Goal: Task Accomplishment & Management: Use online tool/utility

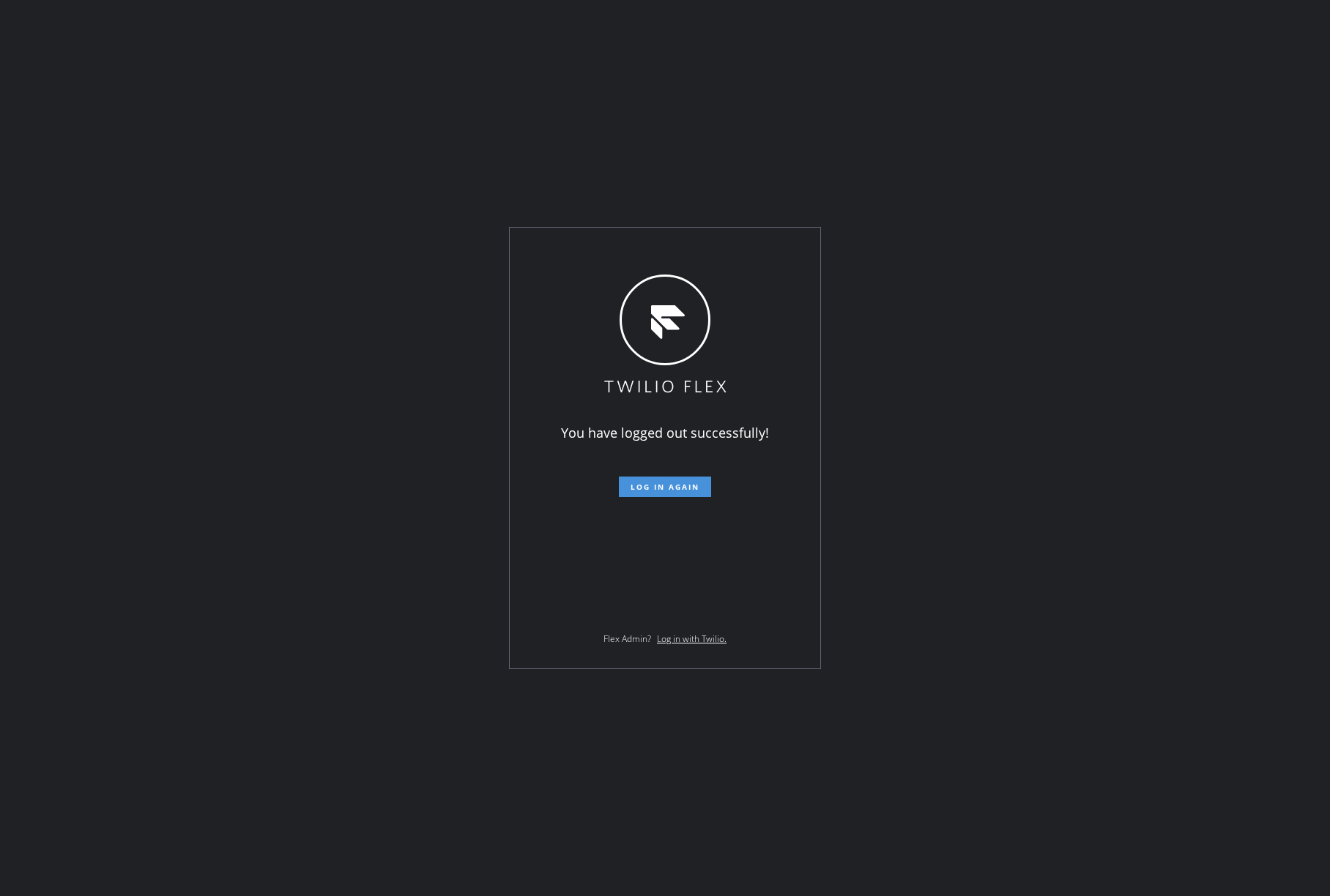
click at [668, 490] on span "Log in again" at bounding box center [665, 487] width 69 height 10
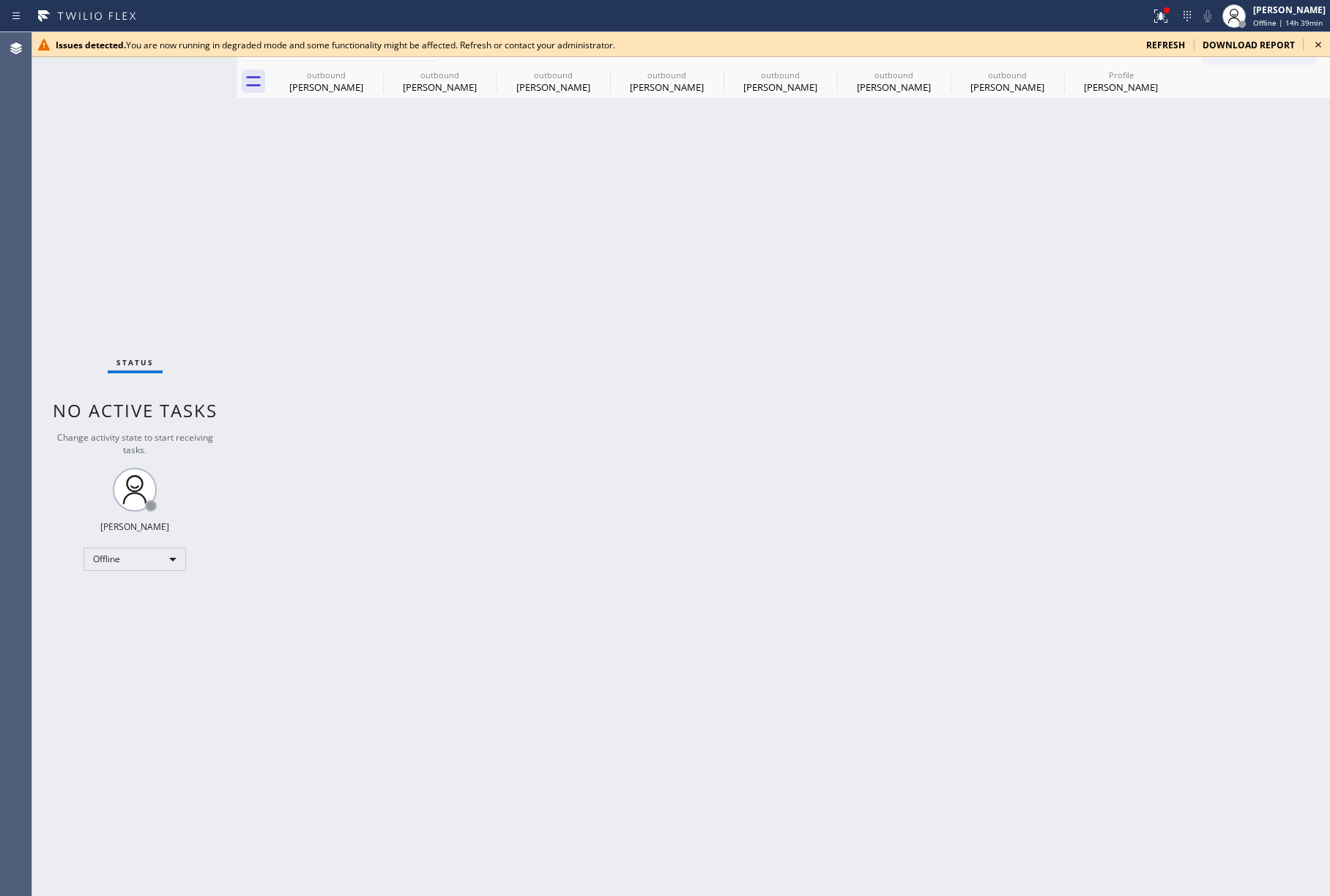
click at [1318, 44] on icon at bounding box center [1318, 45] width 18 height 18
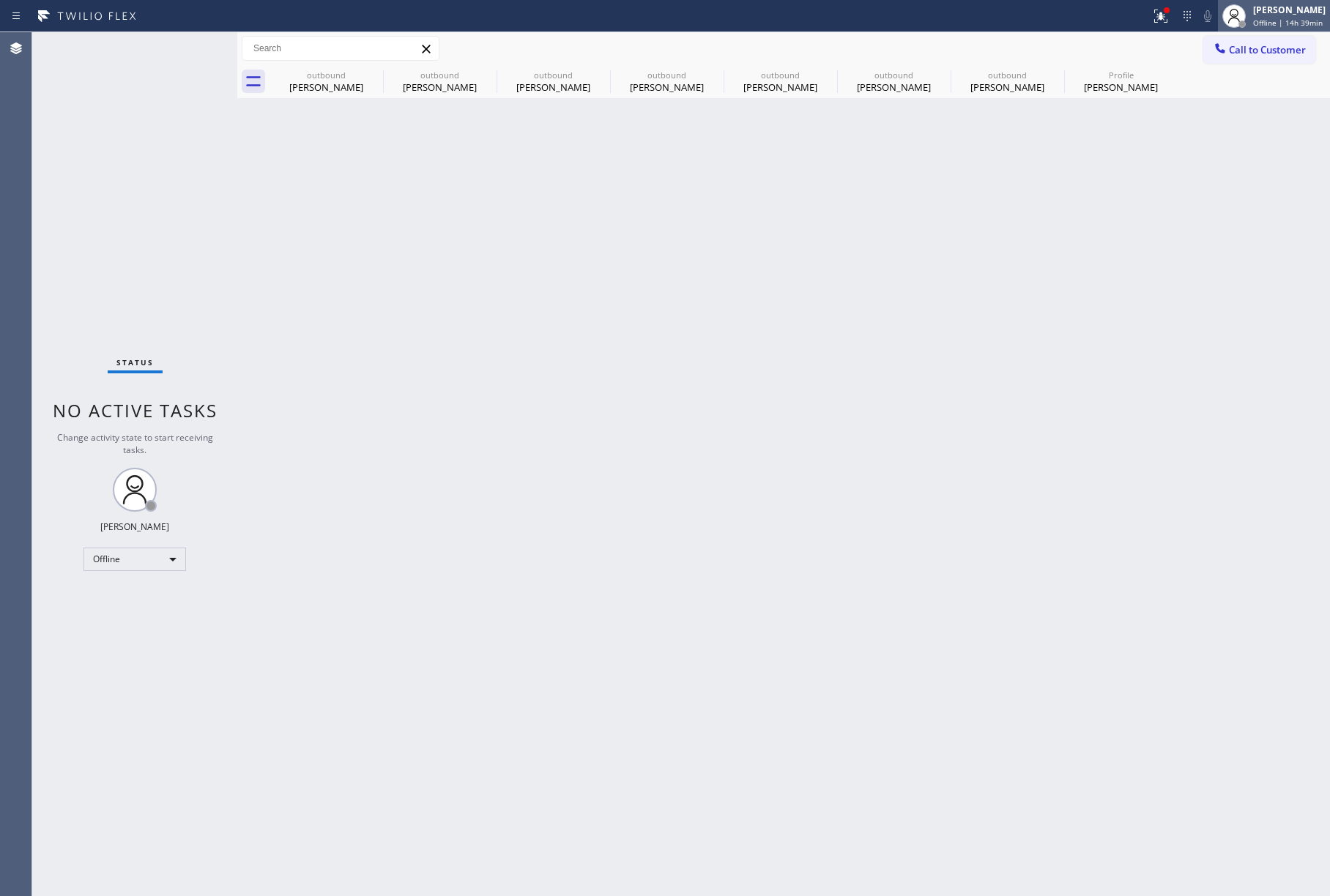
click at [1279, 22] on span "Offline | 14h 39min" at bounding box center [1288, 22] width 70 height 10
click at [1254, 100] on button "Unavailable" at bounding box center [1256, 97] width 146 height 19
click at [1237, 39] on button "Call to Customer" at bounding box center [1259, 50] width 112 height 28
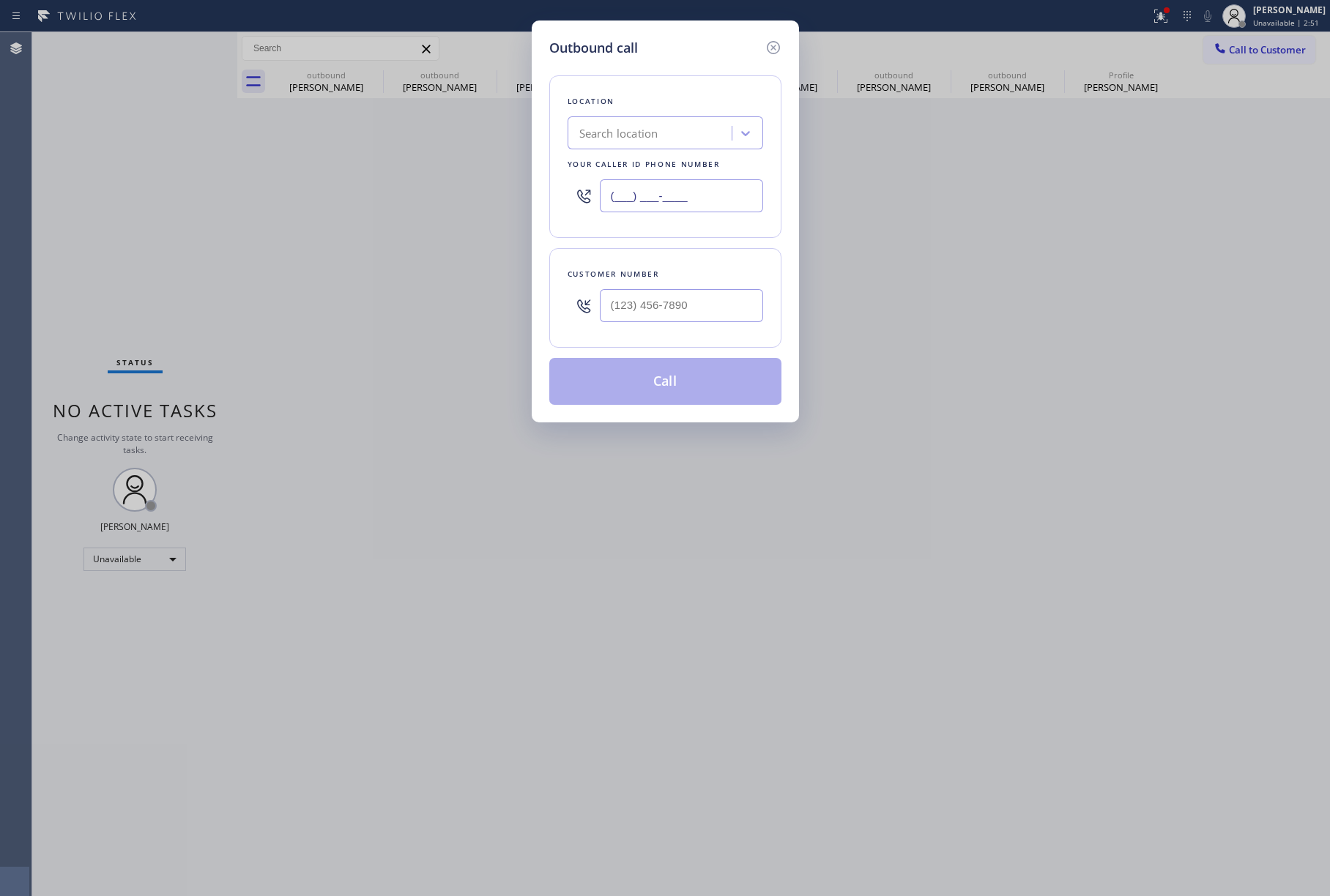
drag, startPoint x: 711, startPoint y: 180, endPoint x: 686, endPoint y: 181, distance: 25.0
click at [686, 181] on input "(___) ___-____" at bounding box center [681, 195] width 163 height 33
paste input "text"
type input "(___) ___-____"
click at [668, 306] on input "text" at bounding box center [681, 305] width 163 height 33
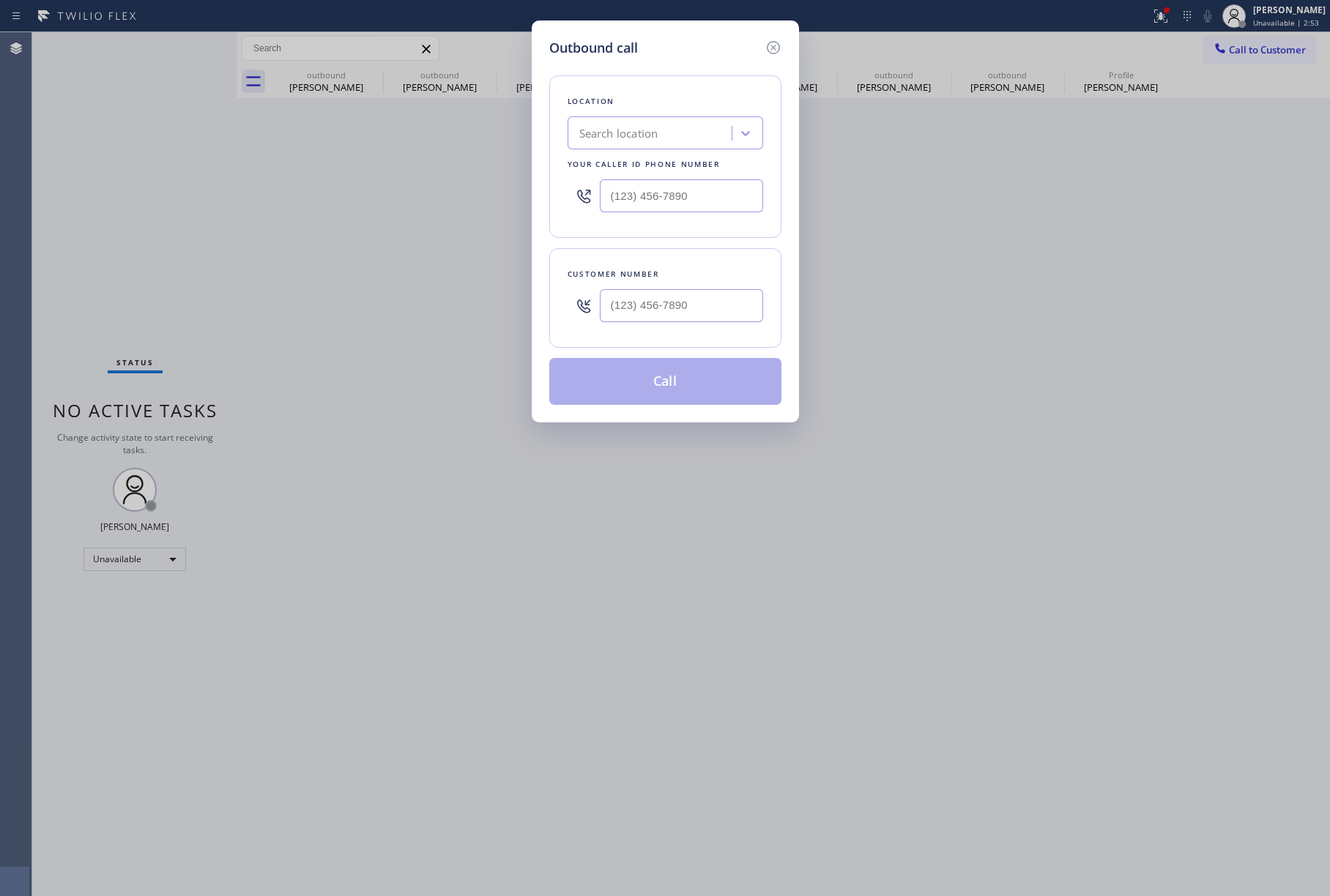
type input "(___) ___-____"
paste input "833) 650-8484"
type input "(833) 650-8484"
click at [647, 199] on input "text" at bounding box center [681, 195] width 163 height 33
paste input "305) 590-5909"
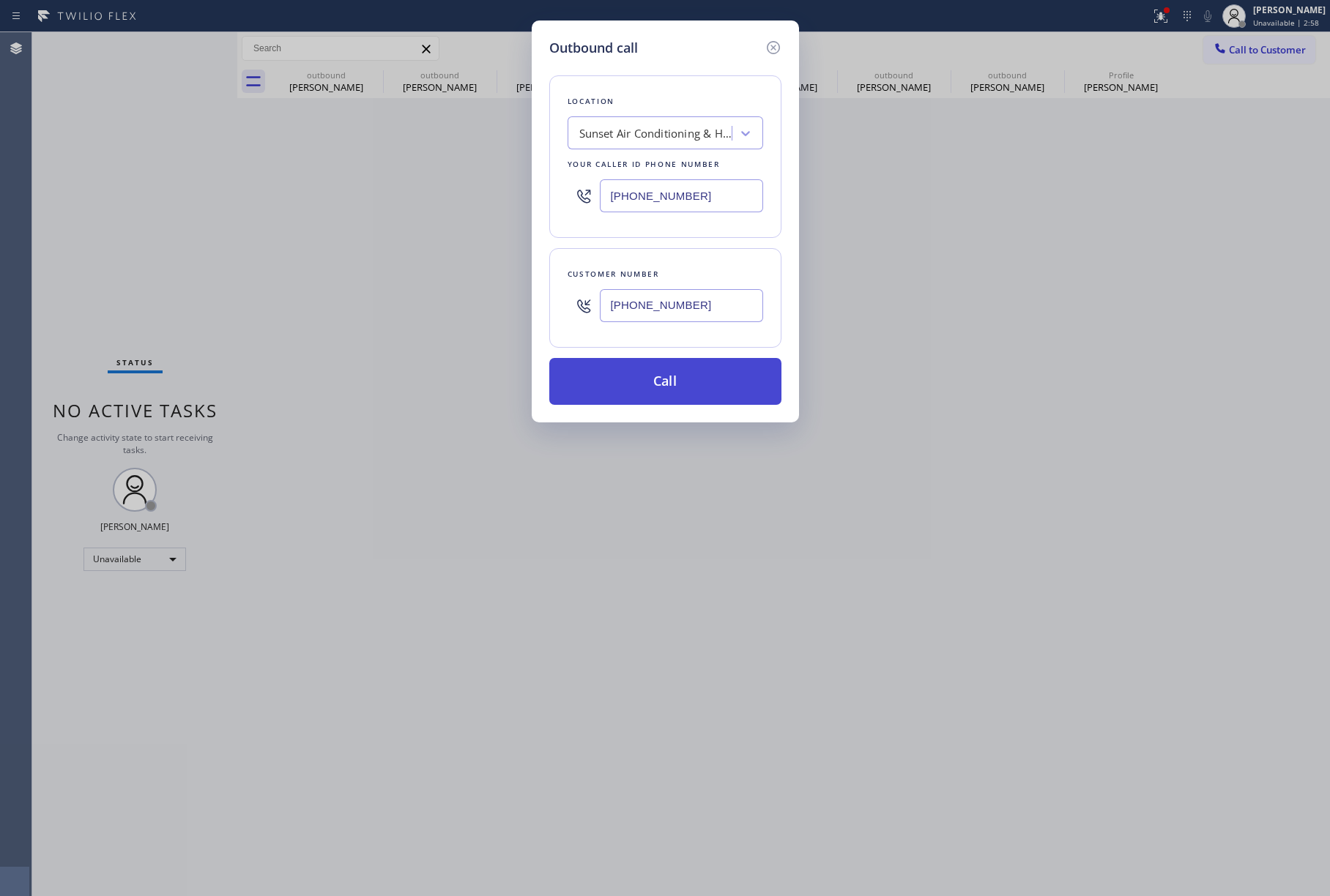
type input "(305) 590-5909"
click at [666, 385] on button "Call" at bounding box center [665, 381] width 232 height 47
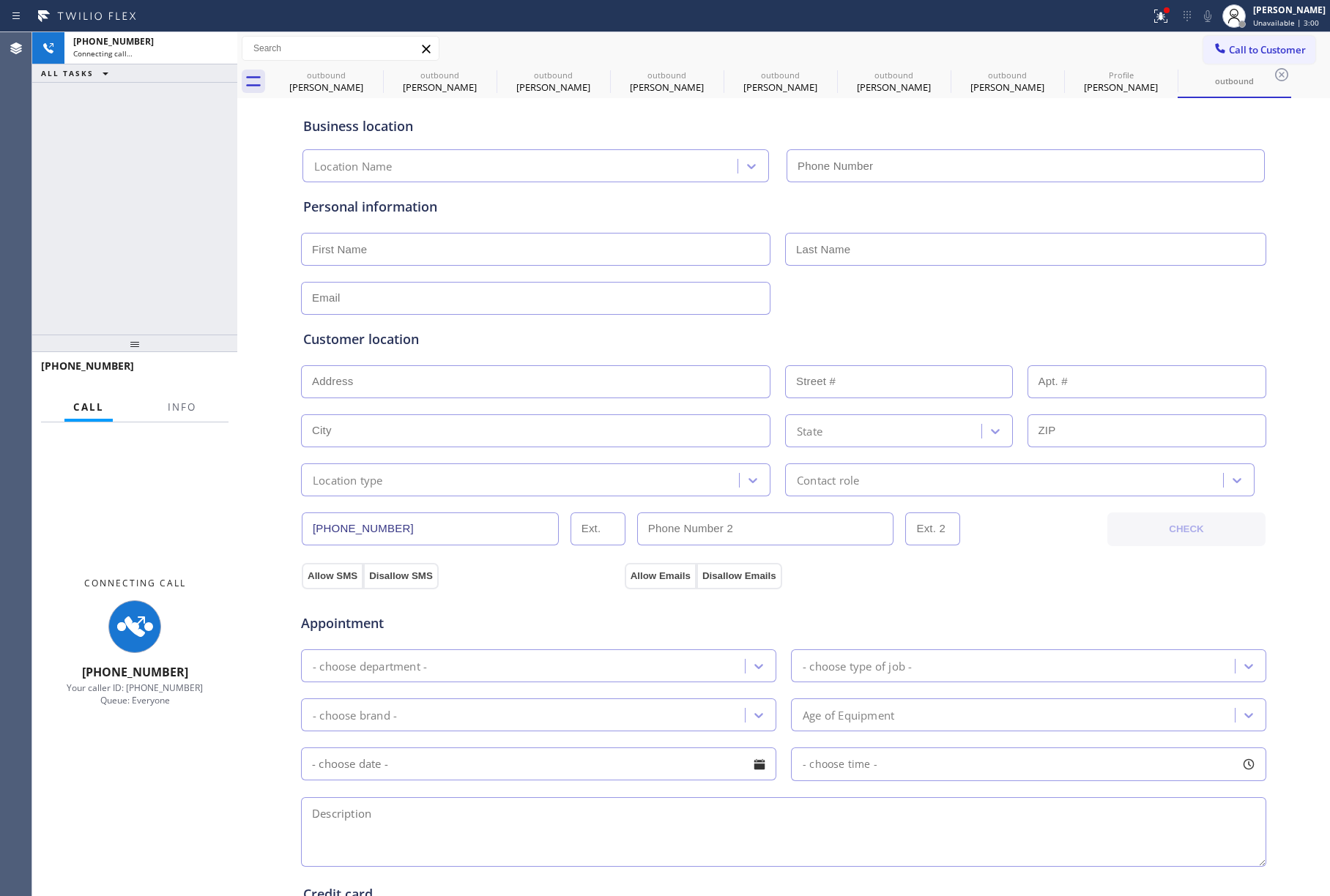
type input "(305) 590-5909"
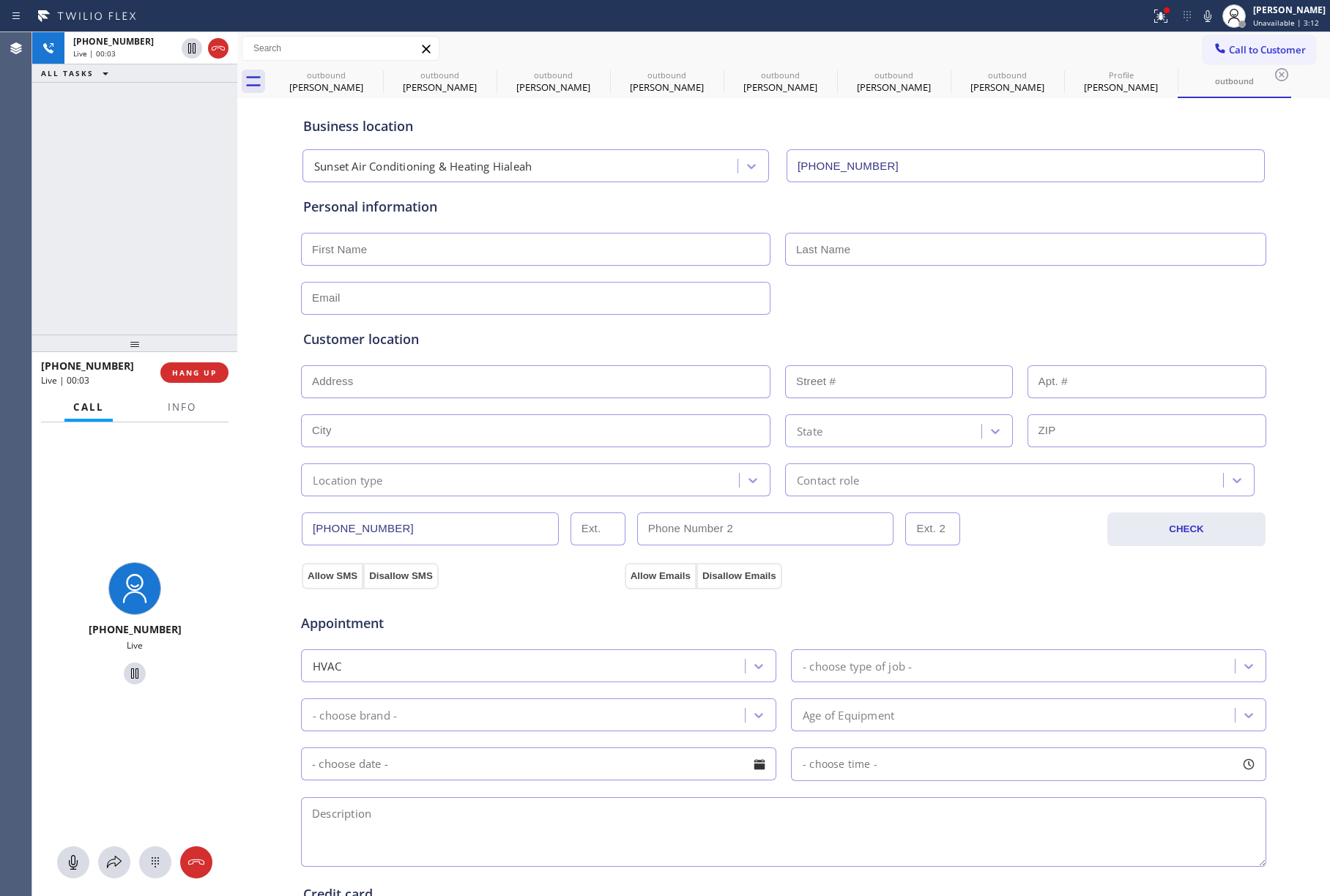
click at [201, 361] on div "+18336508484 Live | 00:03 HANG UP" at bounding box center [134, 373] width 188 height 38
drag, startPoint x: 188, startPoint y: 372, endPoint x: 186, endPoint y: 408, distance: 36.1
click at [188, 372] on span "HANG UP" at bounding box center [194, 372] width 45 height 10
drag, startPoint x: 186, startPoint y: 411, endPoint x: 161, endPoint y: 313, distance: 101.1
click at [186, 411] on span "Info" at bounding box center [182, 407] width 29 height 13
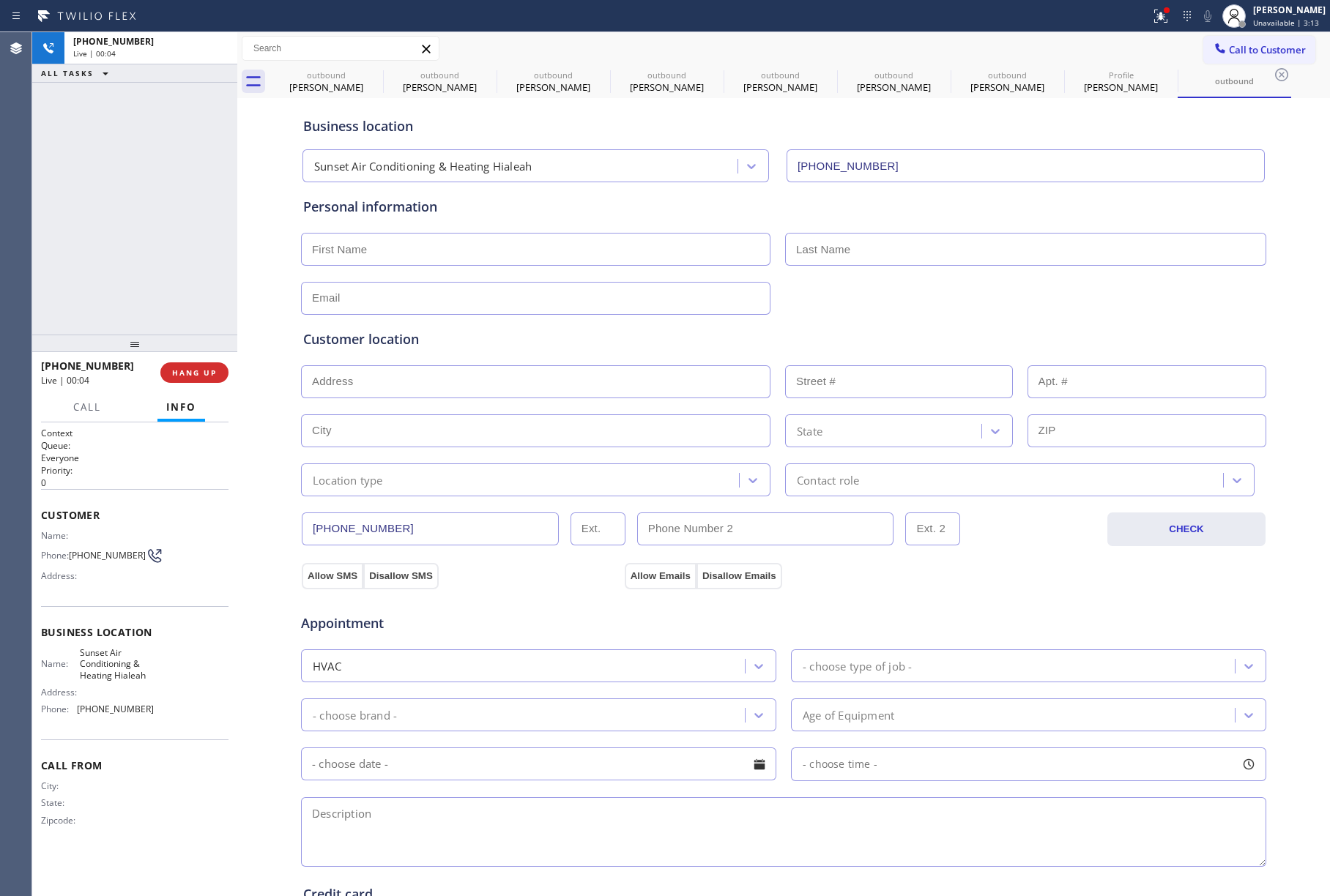
click at [151, 276] on div "+18336508484 Live | 00:04 ALL TASKS ALL TASKS ACTIVE TASKS TASKS IN WRAP UP" at bounding box center [134, 183] width 205 height 302
click at [183, 364] on button "COMPLETE" at bounding box center [191, 373] width 74 height 21
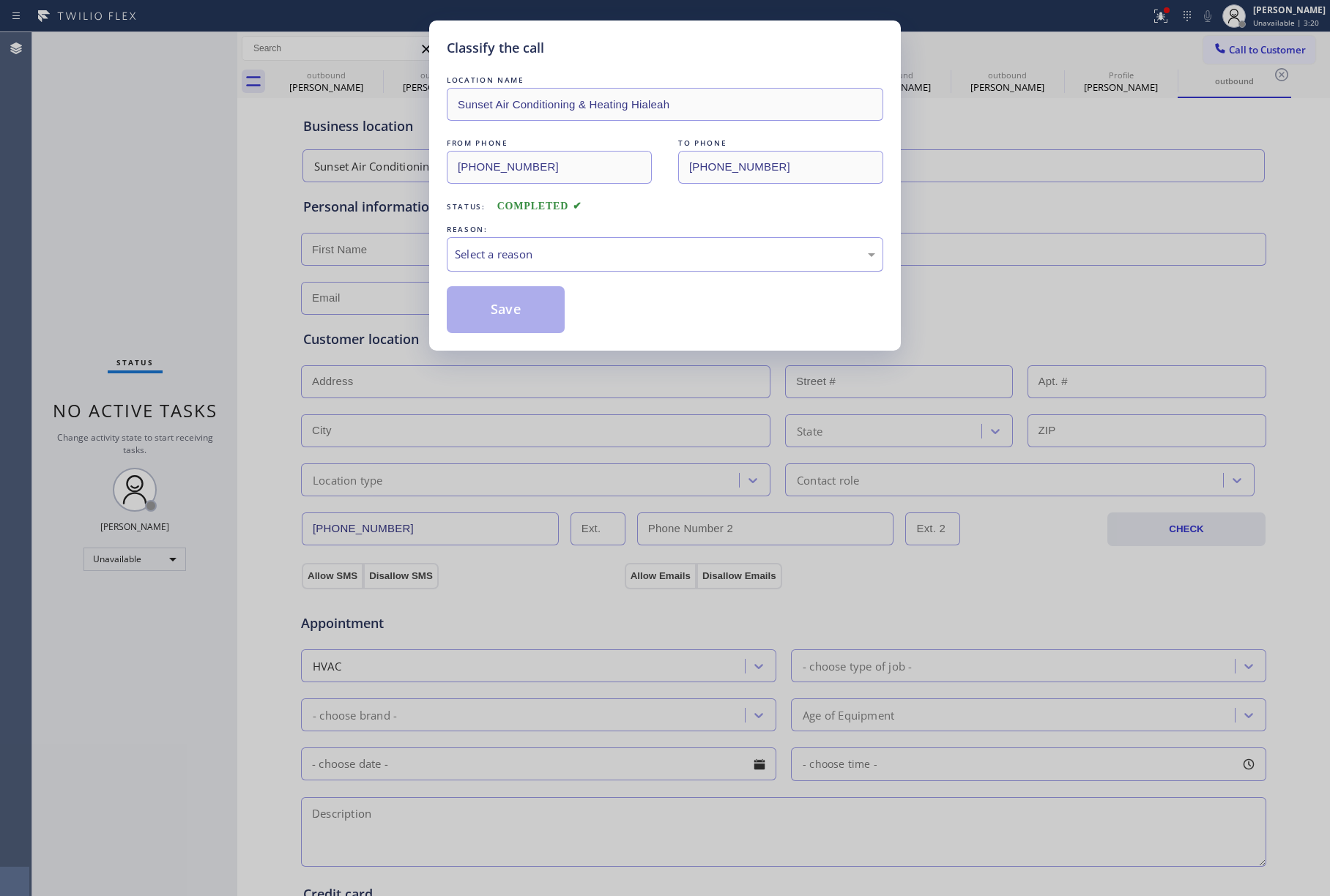
click at [496, 261] on div "Select a reason" at bounding box center [665, 254] width 420 height 17
click at [502, 306] on button "Save" at bounding box center [506, 309] width 118 height 47
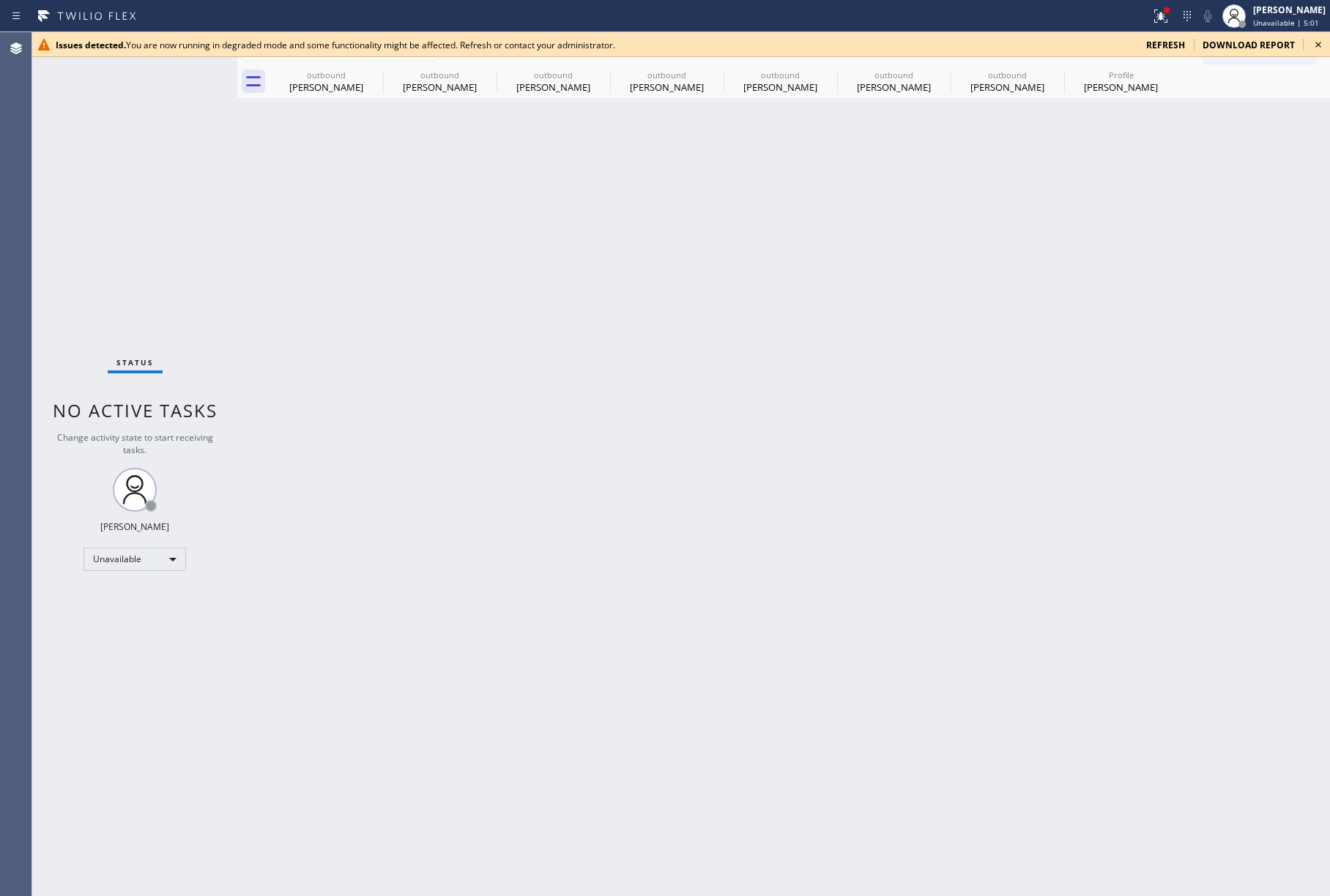
click at [1314, 45] on icon at bounding box center [1318, 45] width 18 height 18
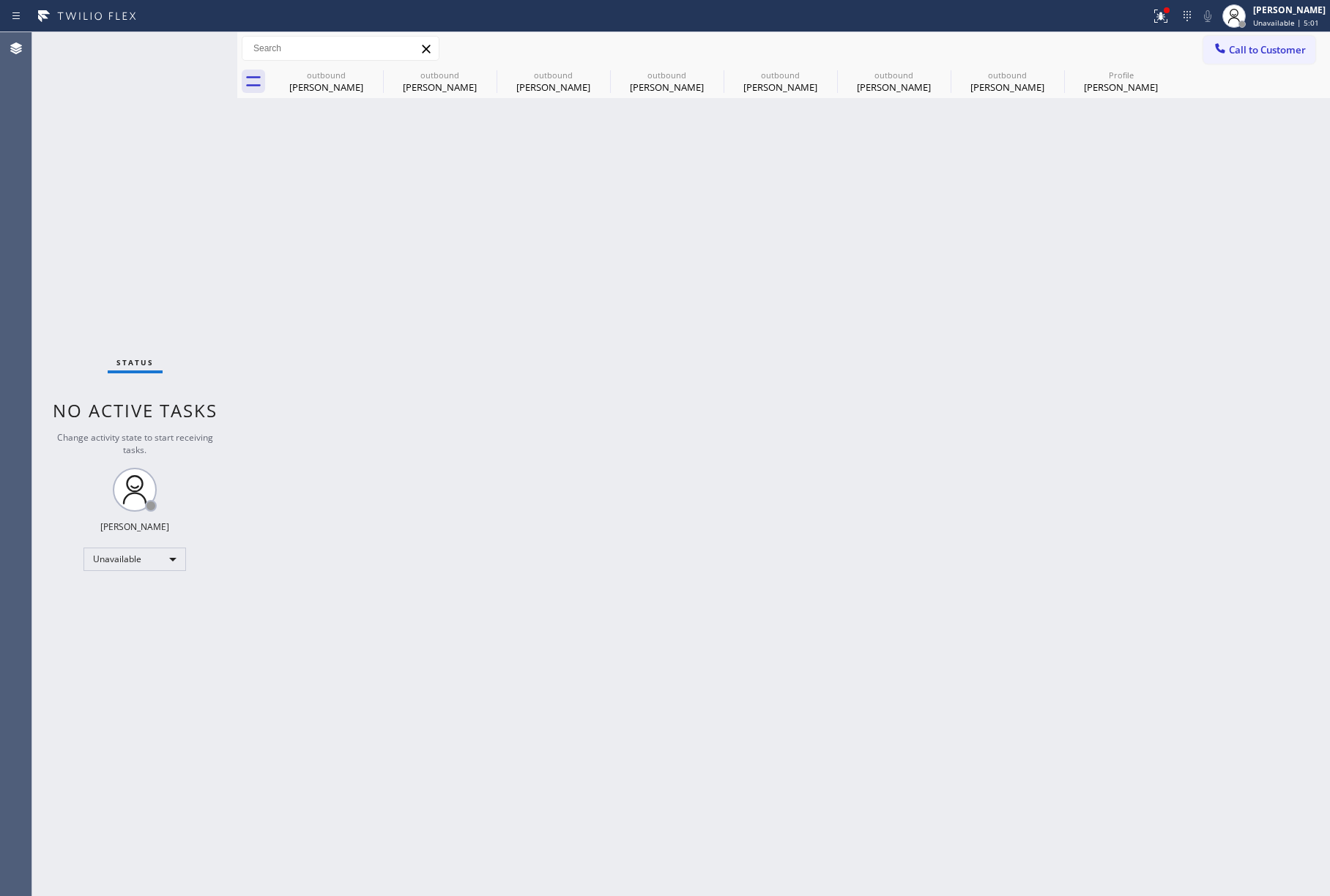
drag, startPoint x: 1037, startPoint y: 200, endPoint x: 772, endPoint y: 818, distance: 672.4
click at [1036, 203] on div "Back to Dashboard Change Sender ID Customers Technicians Select a contact Outbo…" at bounding box center [783, 464] width 1093 height 864
click at [1258, 51] on span "Call to Customer" at bounding box center [1267, 50] width 77 height 13
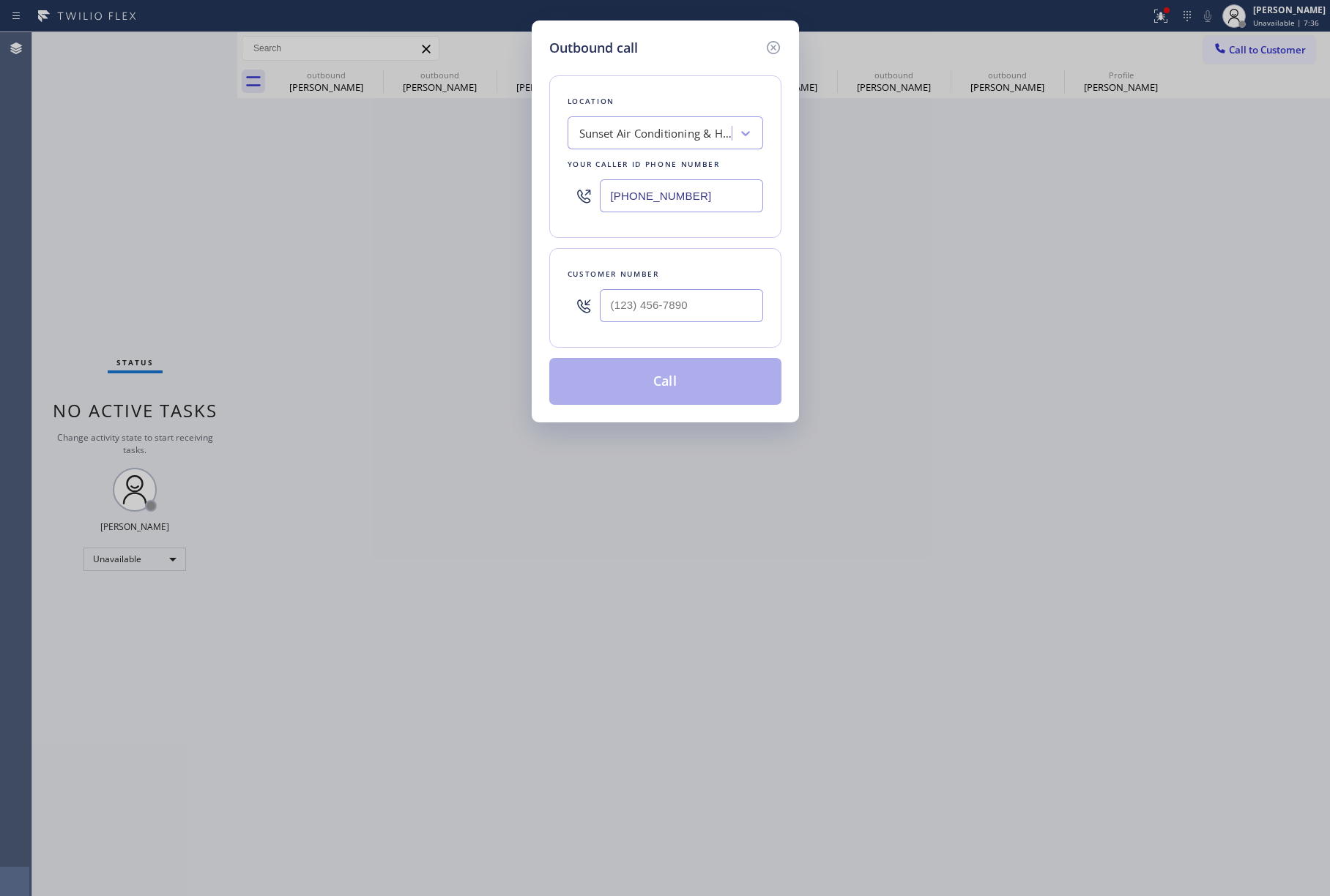
drag, startPoint x: 707, startPoint y: 193, endPoint x: 507, endPoint y: 197, distance: 200.0
click at [507, 197] on div "Outbound call Location Sunset Air Conditioning & Heating Hialeah Your caller id…" at bounding box center [665, 448] width 1330 height 896
paste input "754) 212-9613"
type input "(754) 212-9613"
click at [666, 308] on input "(___) ___-____" at bounding box center [681, 305] width 163 height 33
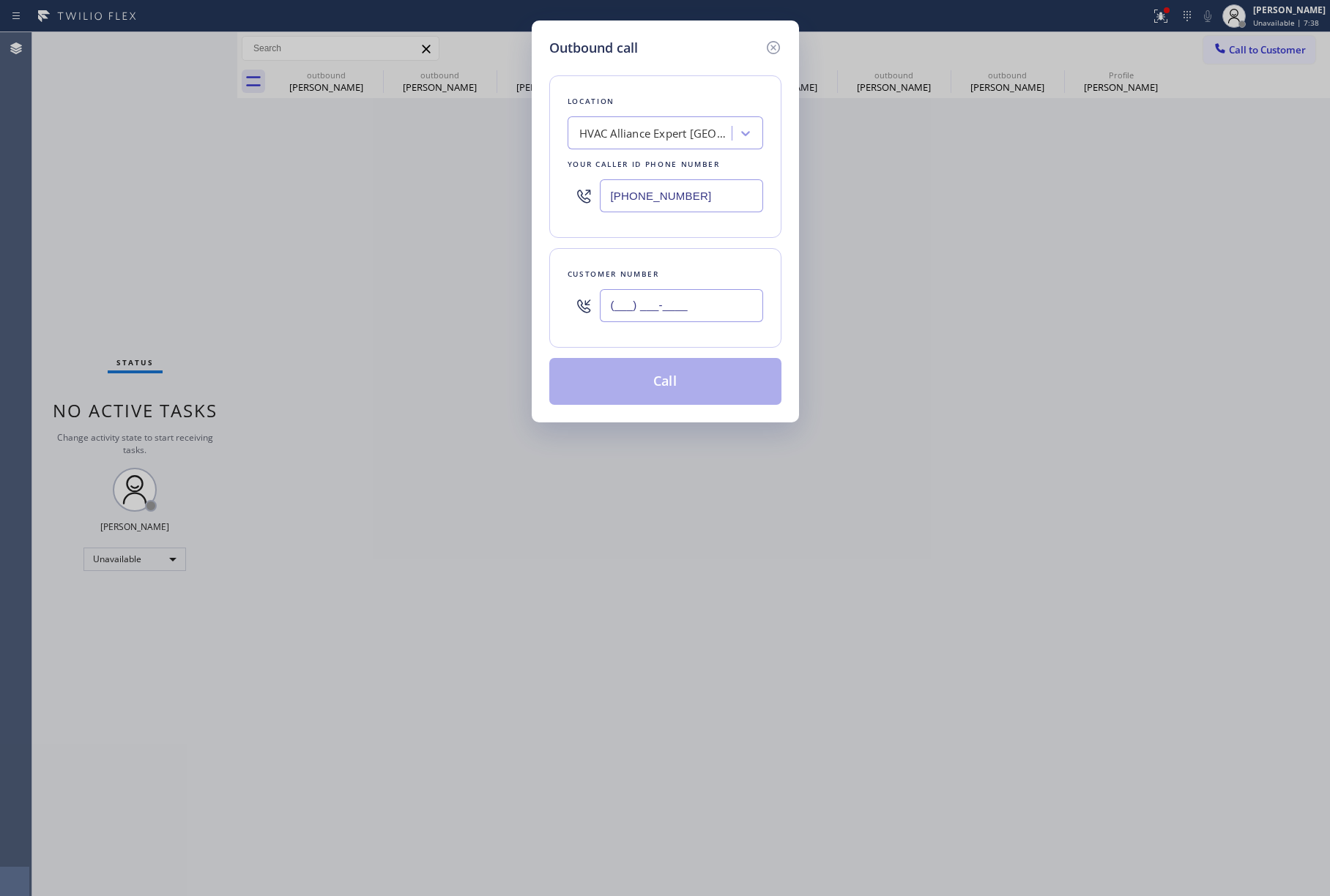
paste input "844) 709-3682"
type input "(844) 709-3682"
click at [666, 266] on div "Customer number (844) 709-3682" at bounding box center [665, 298] width 232 height 100
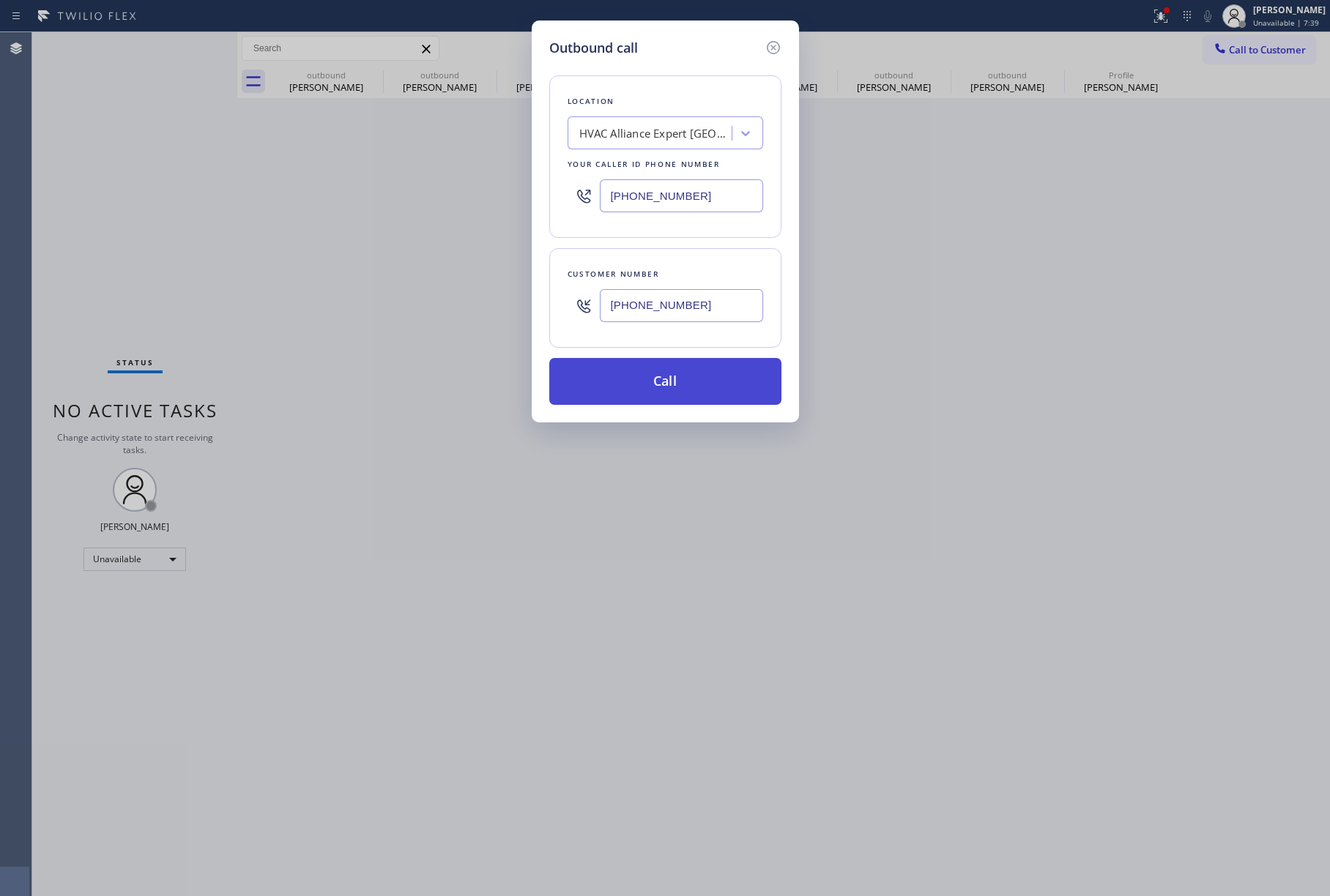
click at [663, 368] on button "Call" at bounding box center [665, 381] width 232 height 47
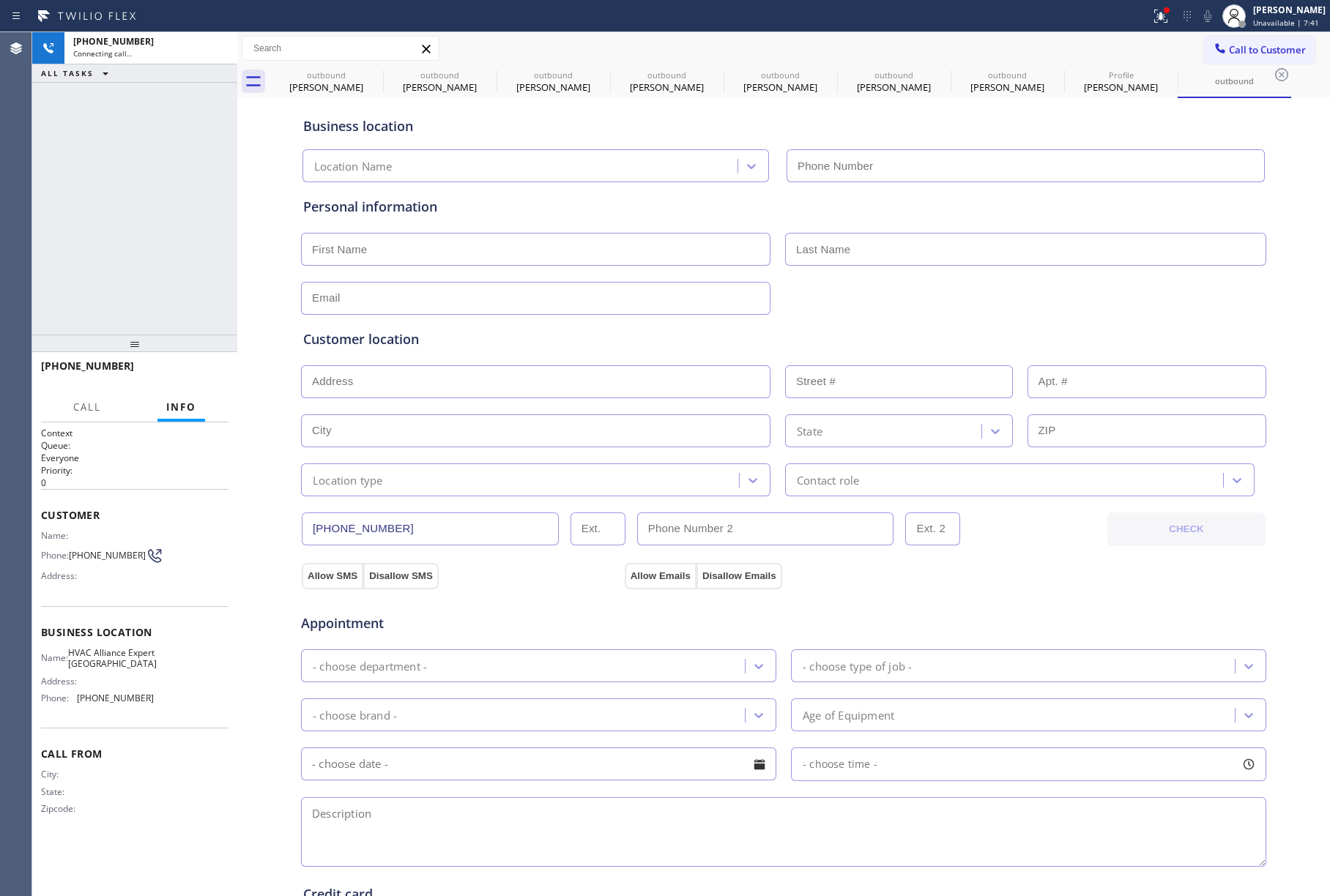
type input "(754) 212-9613"
drag, startPoint x: 69, startPoint y: 180, endPoint x: 85, endPoint y: 183, distance: 16.3
click at [69, 180] on div "+18447093682 Live | 00:02 ALL TASKS ALL TASKS ACTIVE TASKS TASKS IN WRAP UP" at bounding box center [134, 183] width 205 height 302
click at [185, 366] on button "HANG UP" at bounding box center [194, 373] width 68 height 21
click at [194, 369] on span "HANG UP" at bounding box center [194, 372] width 45 height 10
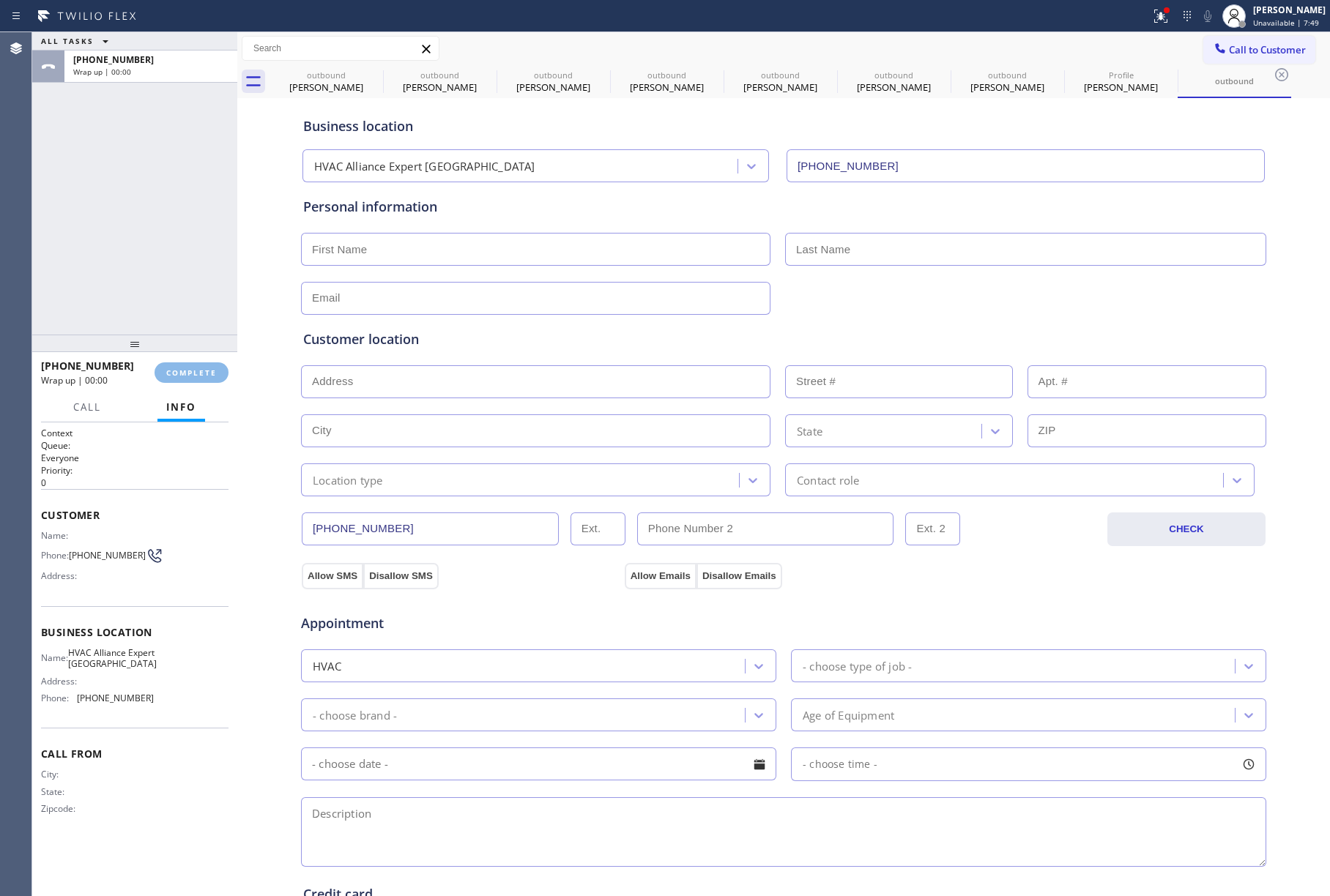
click at [180, 247] on div "ALL TASKS ALL TASKS ACTIVE TASKS TASKS IN WRAP UP +18447093682 Wrap up | 00:00" at bounding box center [134, 183] width 205 height 302
click at [229, 352] on div at bounding box center [134, 344] width 205 height 18
click at [206, 368] on span "COMPLETE" at bounding box center [191, 372] width 50 height 10
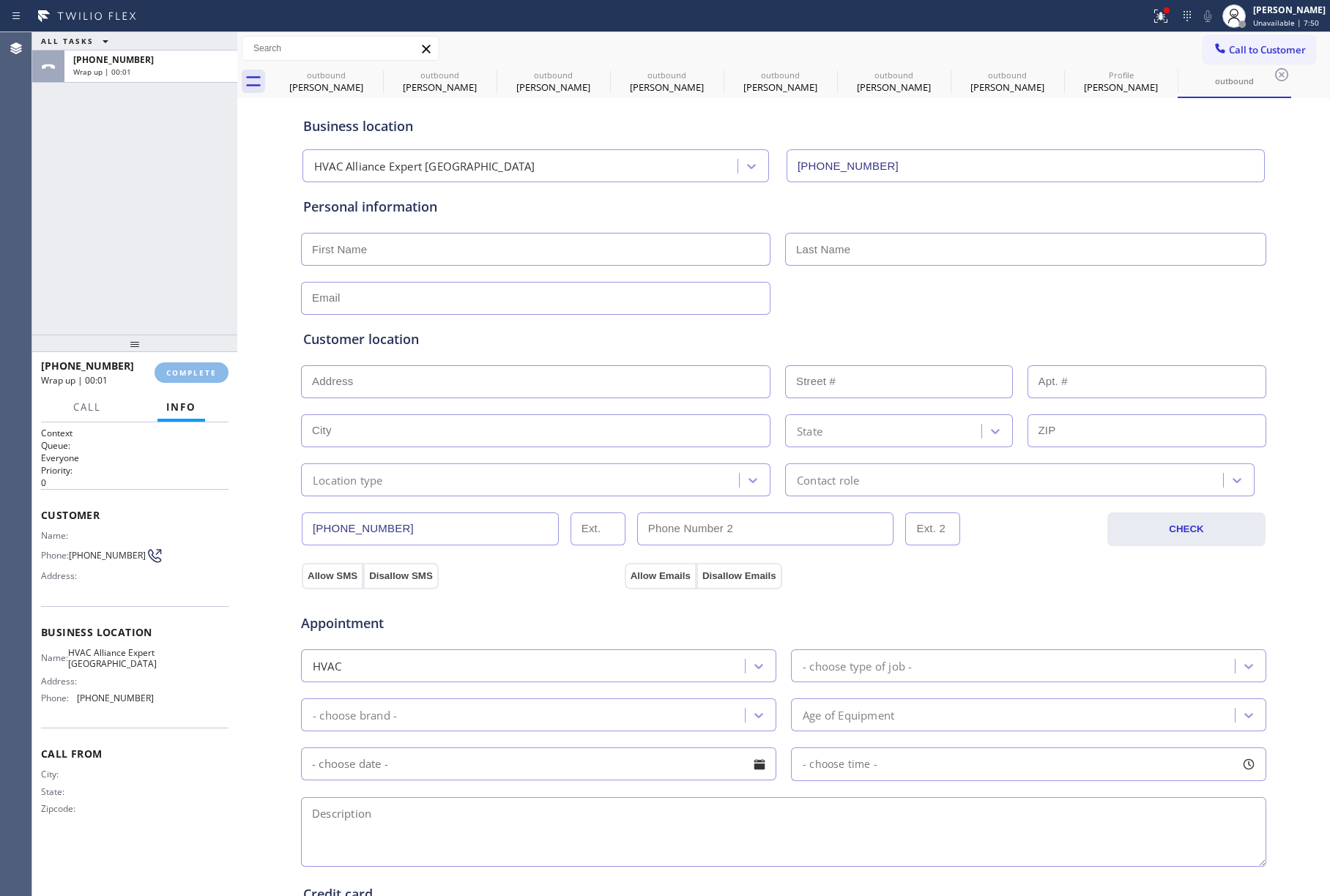
drag, startPoint x: 144, startPoint y: 245, endPoint x: 384, endPoint y: 265, distance: 240.8
click at [147, 245] on div "ALL TASKS ALL TASKS ACTIVE TASKS TASKS IN WRAP UP +18447093682 Wrap up | 00:01" at bounding box center [134, 183] width 205 height 302
click at [501, 252] on input "text" at bounding box center [536, 249] width 469 height 33
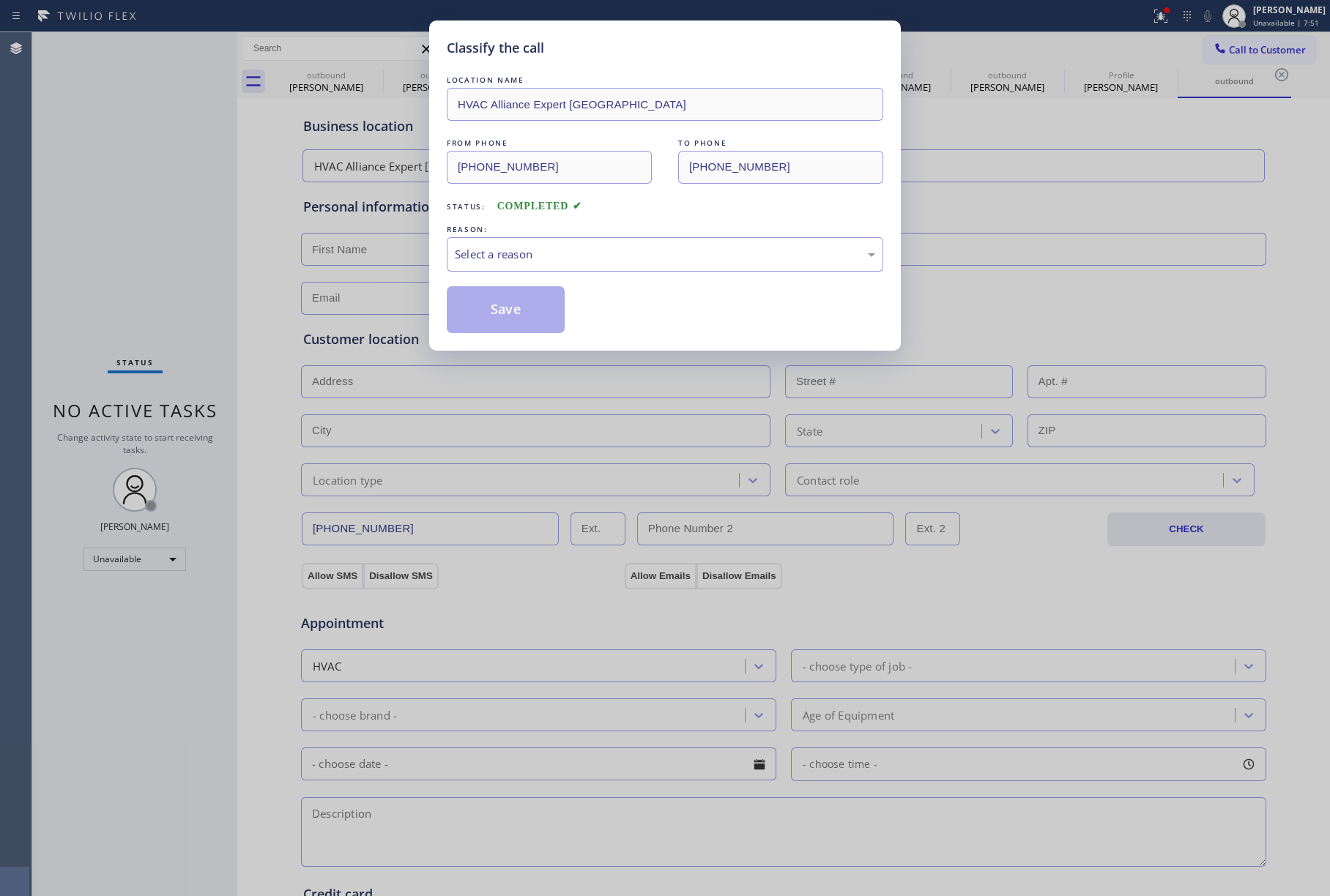
drag, startPoint x: 472, startPoint y: 259, endPoint x: 475, endPoint y: 266, distance: 7.6
click at [472, 259] on div "Select a reason" at bounding box center [665, 254] width 420 height 17
click at [476, 312] on button "Save" at bounding box center [506, 309] width 118 height 47
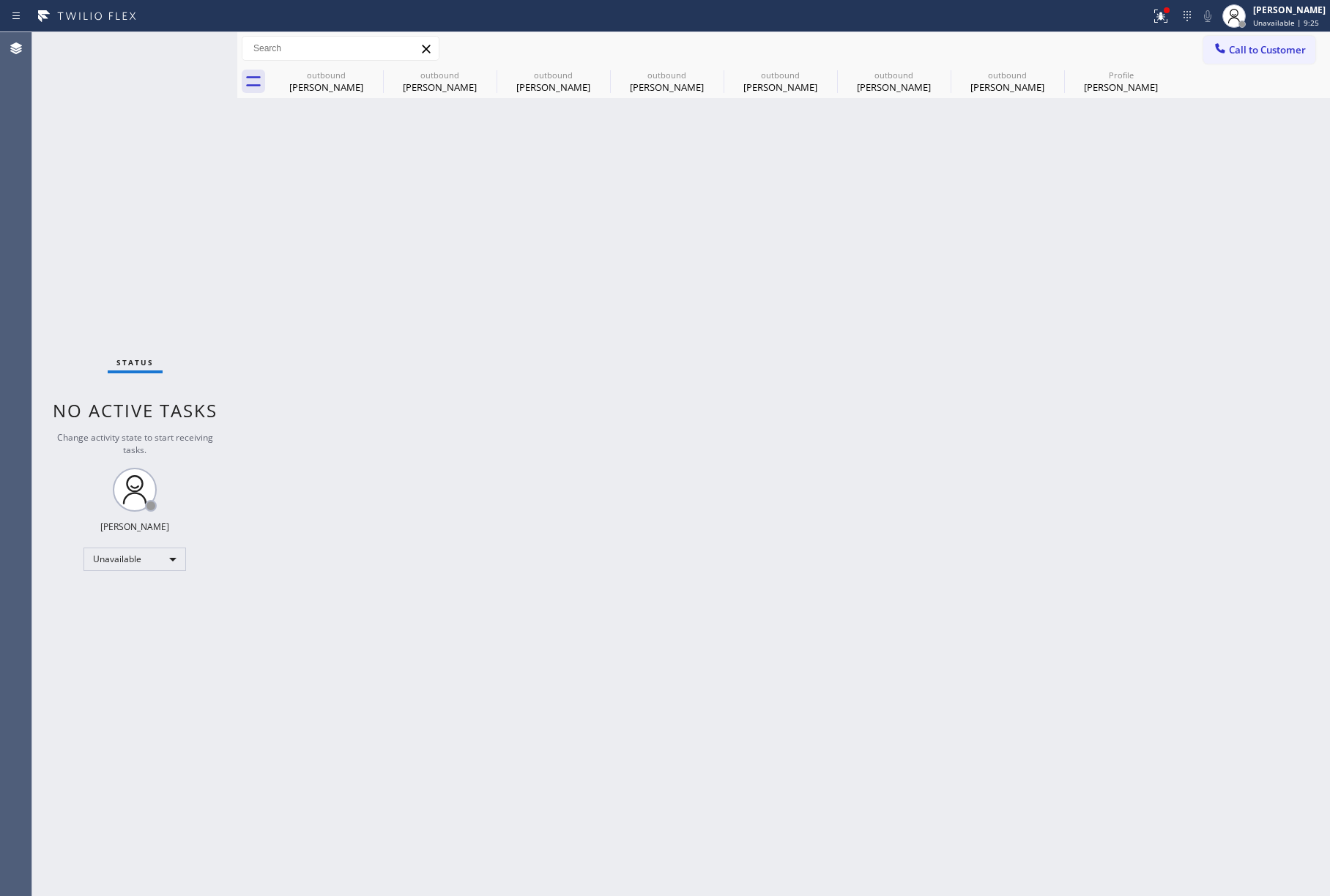
drag, startPoint x: 1134, startPoint y: 340, endPoint x: 1069, endPoint y: 3, distance: 343.2
click at [1134, 340] on div "Back to Dashboard Change Sender ID Customers Technicians Select a contact Outbo…" at bounding box center [783, 464] width 1093 height 864
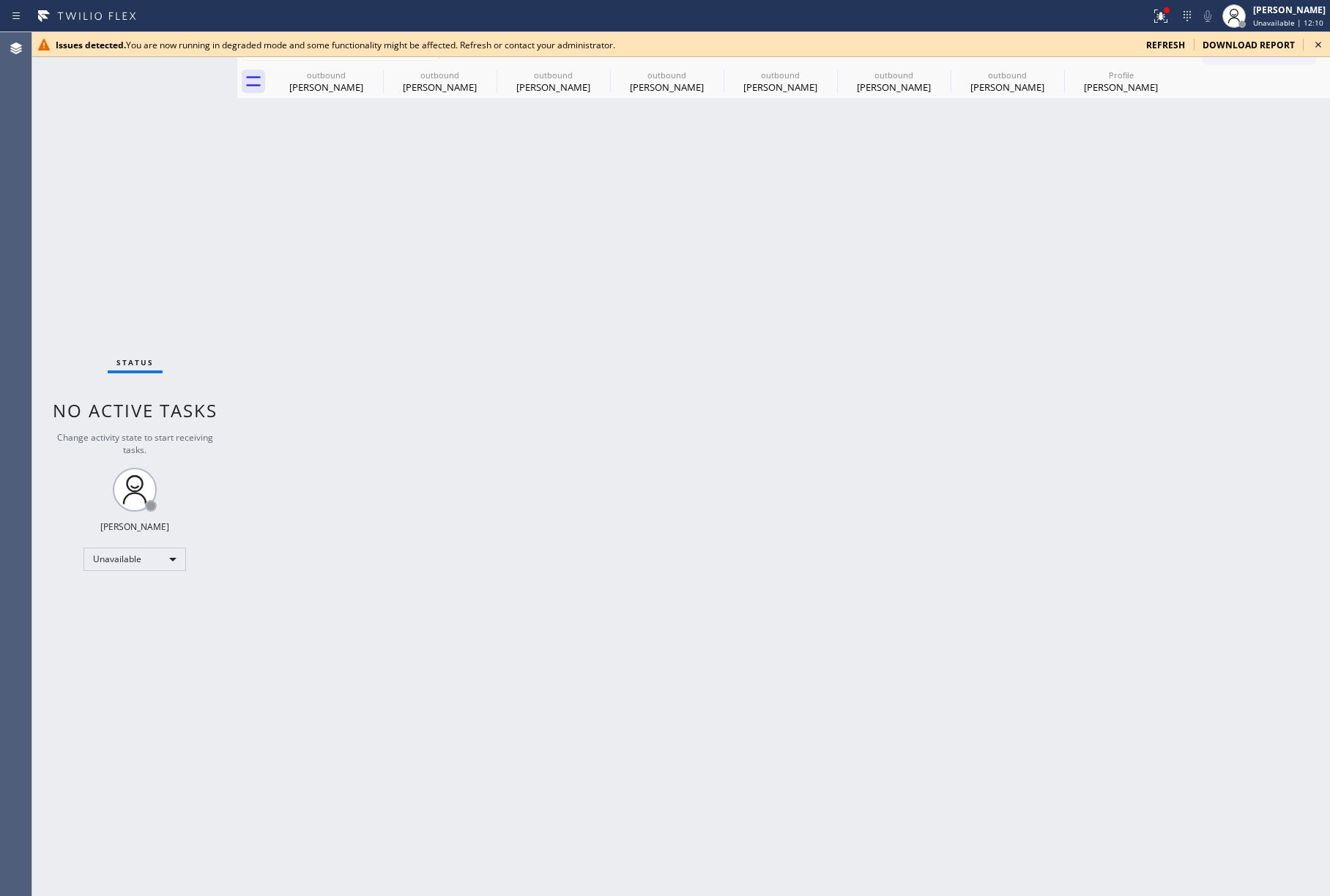
drag, startPoint x: 57, startPoint y: 236, endPoint x: 92, endPoint y: 218, distance: 39.4
click at [57, 236] on div "Status No active tasks Change activity state to start receiving tasks. [PERSON_…" at bounding box center [134, 464] width 205 height 864
drag, startPoint x: 1323, startPoint y: 42, endPoint x: 1061, endPoint y: 74, distance: 263.9
click at [1321, 42] on icon at bounding box center [1318, 45] width 18 height 18
click at [78, 109] on div "Status No active tasks Change activity state to start receiving tasks. [PERSON_…" at bounding box center [134, 464] width 205 height 864
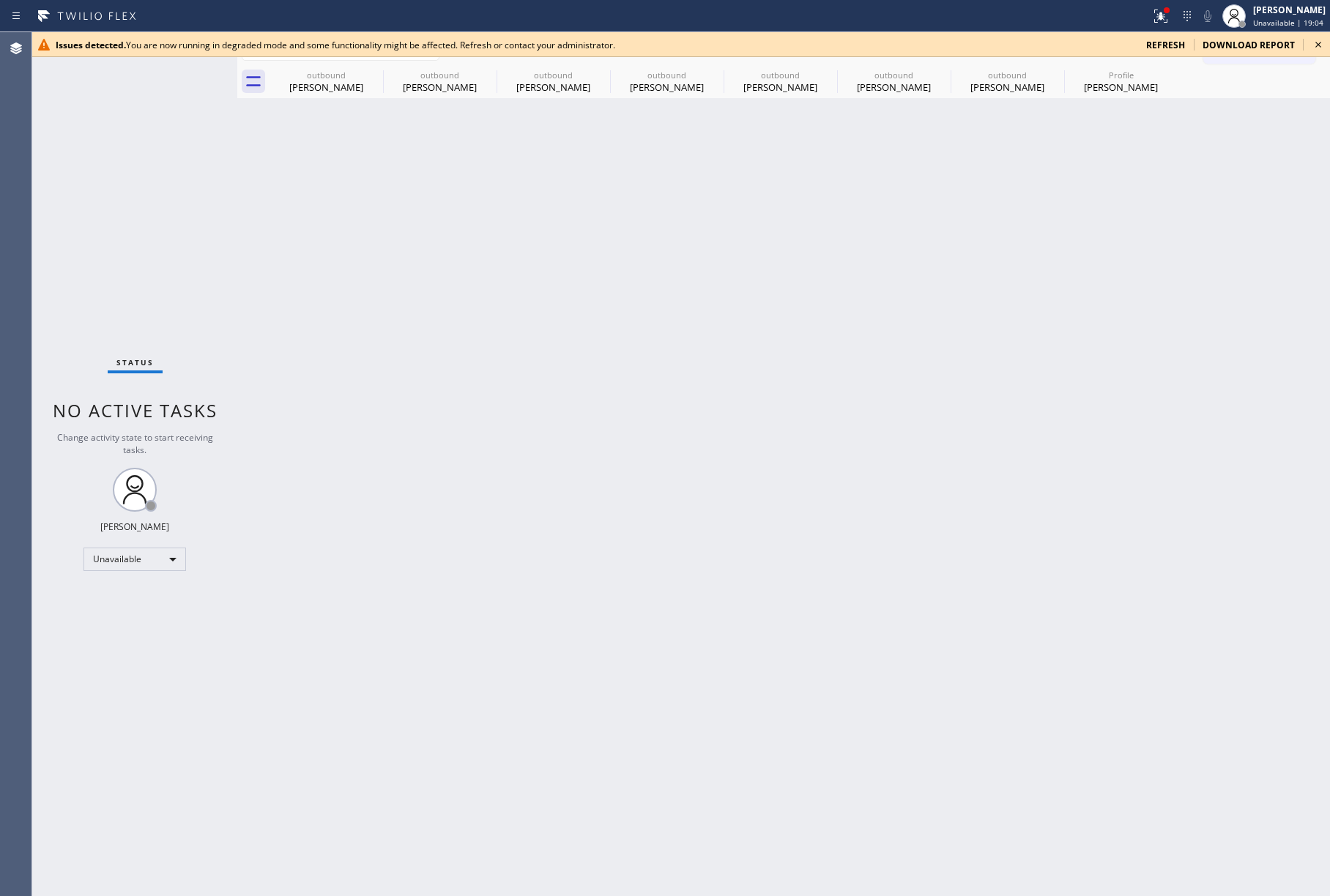
click at [1318, 39] on icon at bounding box center [1318, 45] width 18 height 18
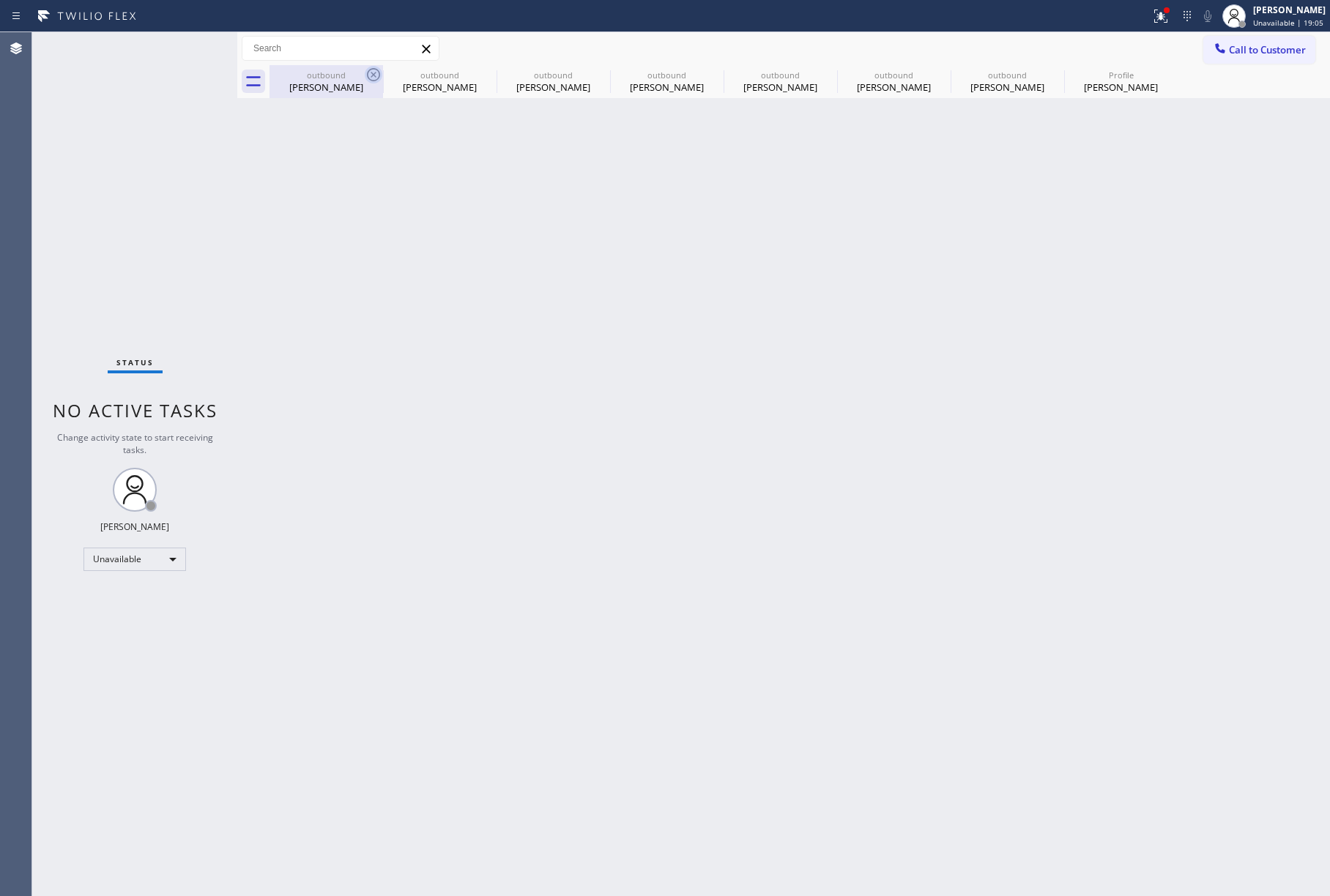
click at [372, 79] on icon at bounding box center [373, 74] width 18 height 18
click at [0, 0] on icon at bounding box center [0, 0] width 0 height 0
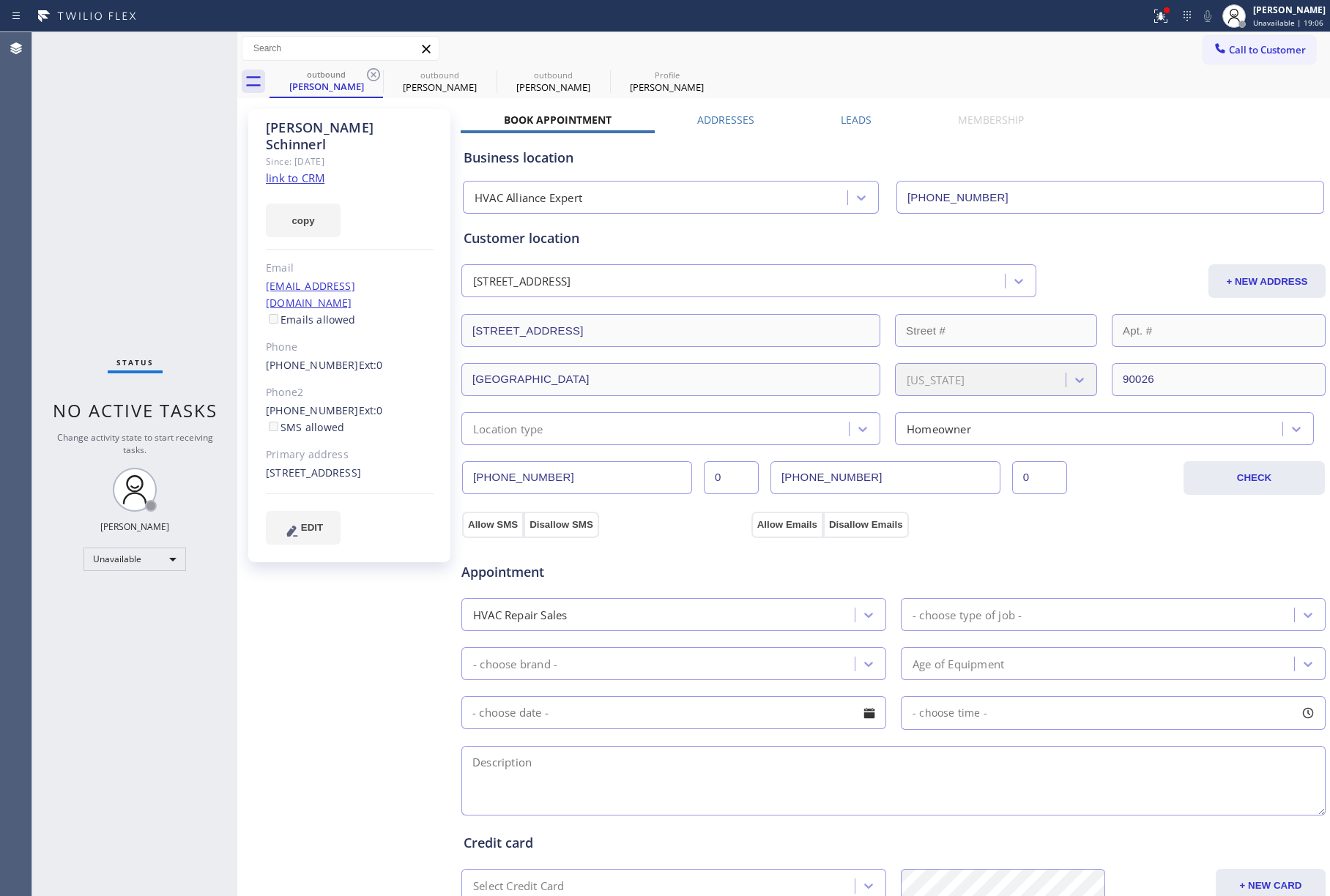
click at [372, 79] on icon at bounding box center [373, 74] width 18 height 18
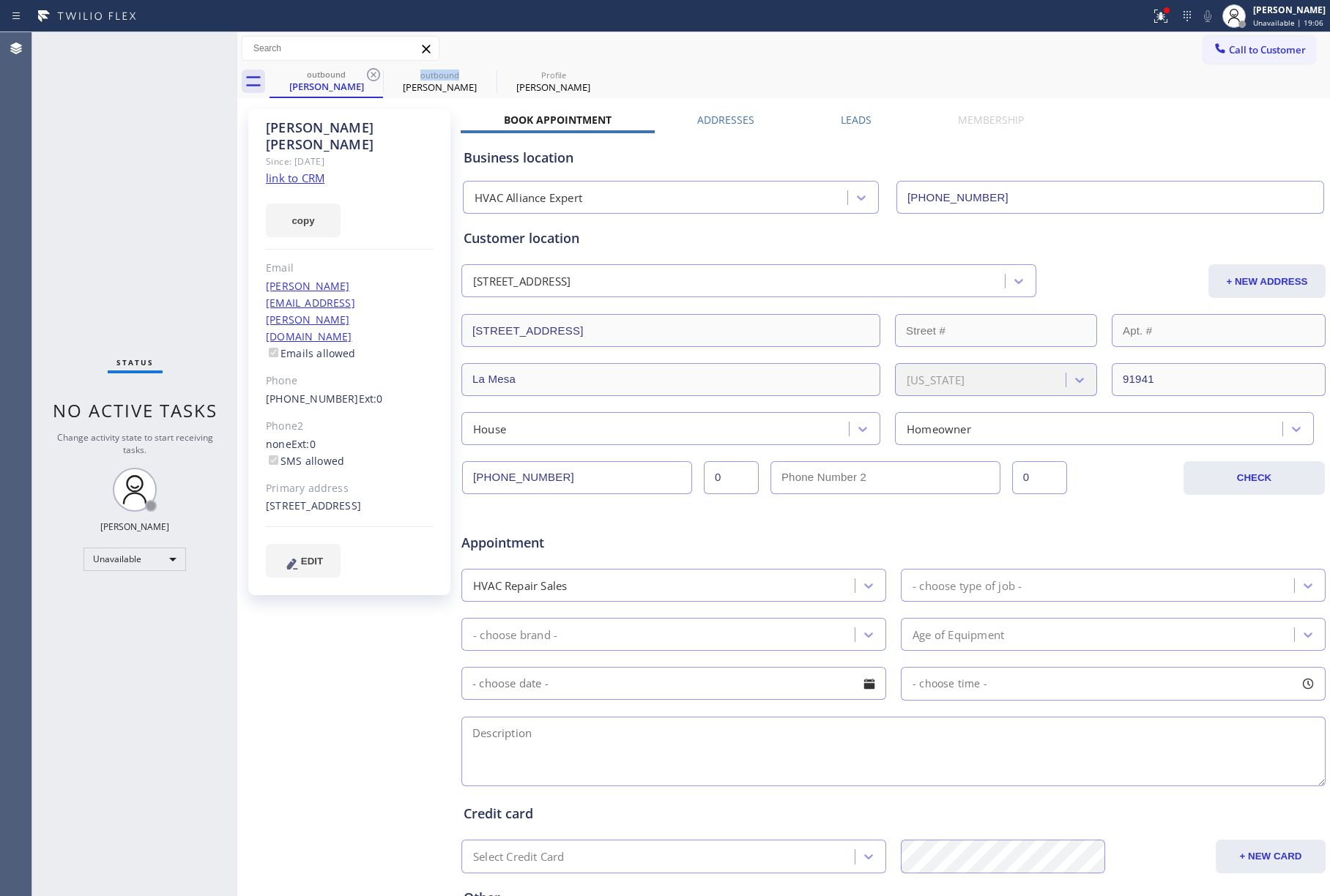
click at [372, 79] on icon at bounding box center [373, 74] width 18 height 18
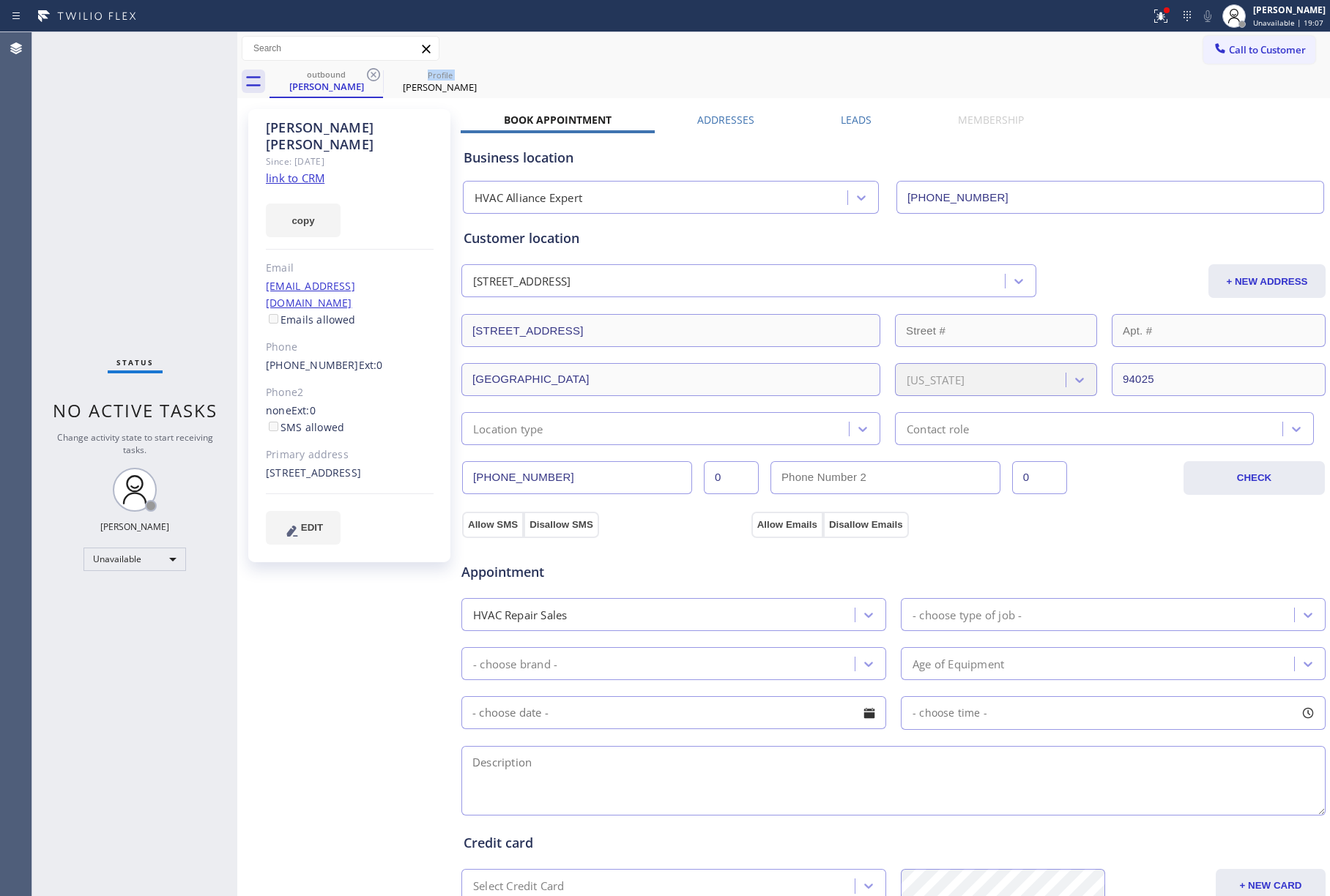
click at [372, 79] on icon at bounding box center [373, 74] width 18 height 18
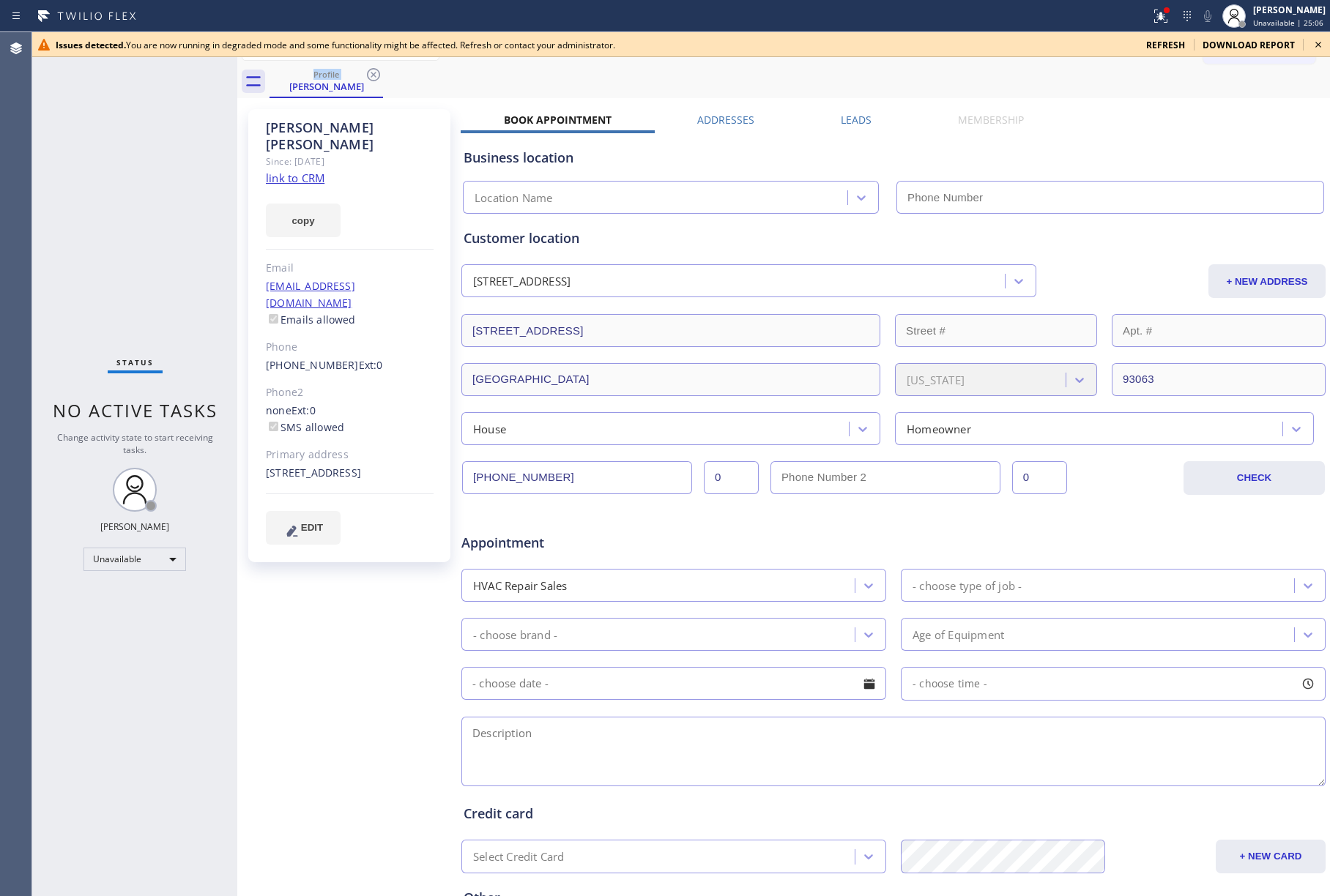
click at [100, 182] on div "Status No active tasks Change activity state to start receiving tasks. [PERSON_…" at bounding box center [134, 464] width 205 height 864
click at [1318, 39] on icon at bounding box center [1318, 45] width 18 height 18
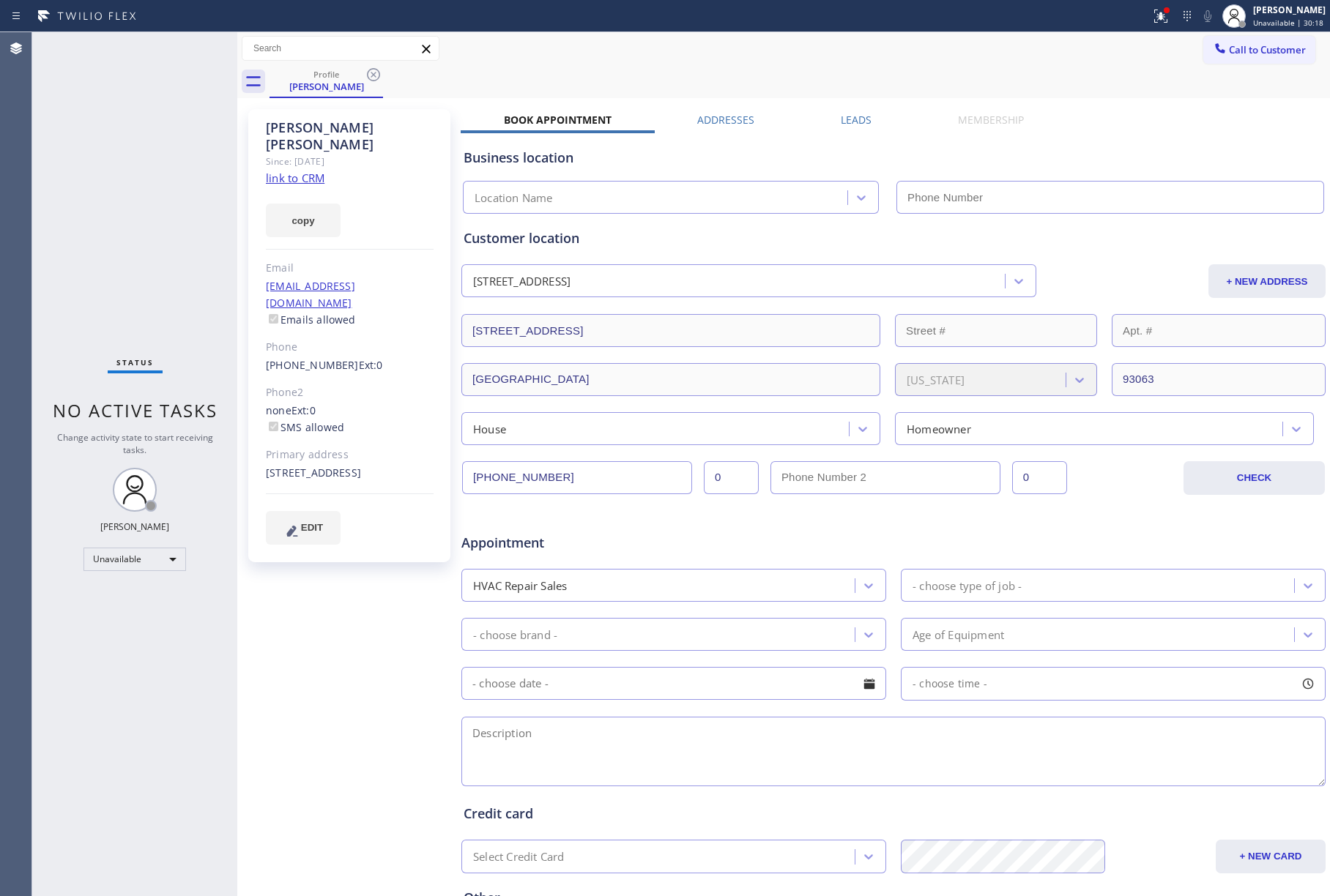
drag, startPoint x: 103, startPoint y: 167, endPoint x: 177, endPoint y: 183, distance: 75.7
click at [103, 165] on div "Status No active tasks Change activity state to start receiving tasks. [PERSON_…" at bounding box center [134, 464] width 205 height 864
click at [101, 197] on div "Status No active tasks Change activity state to start receiving tasks. [PERSON_…" at bounding box center [134, 464] width 205 height 864
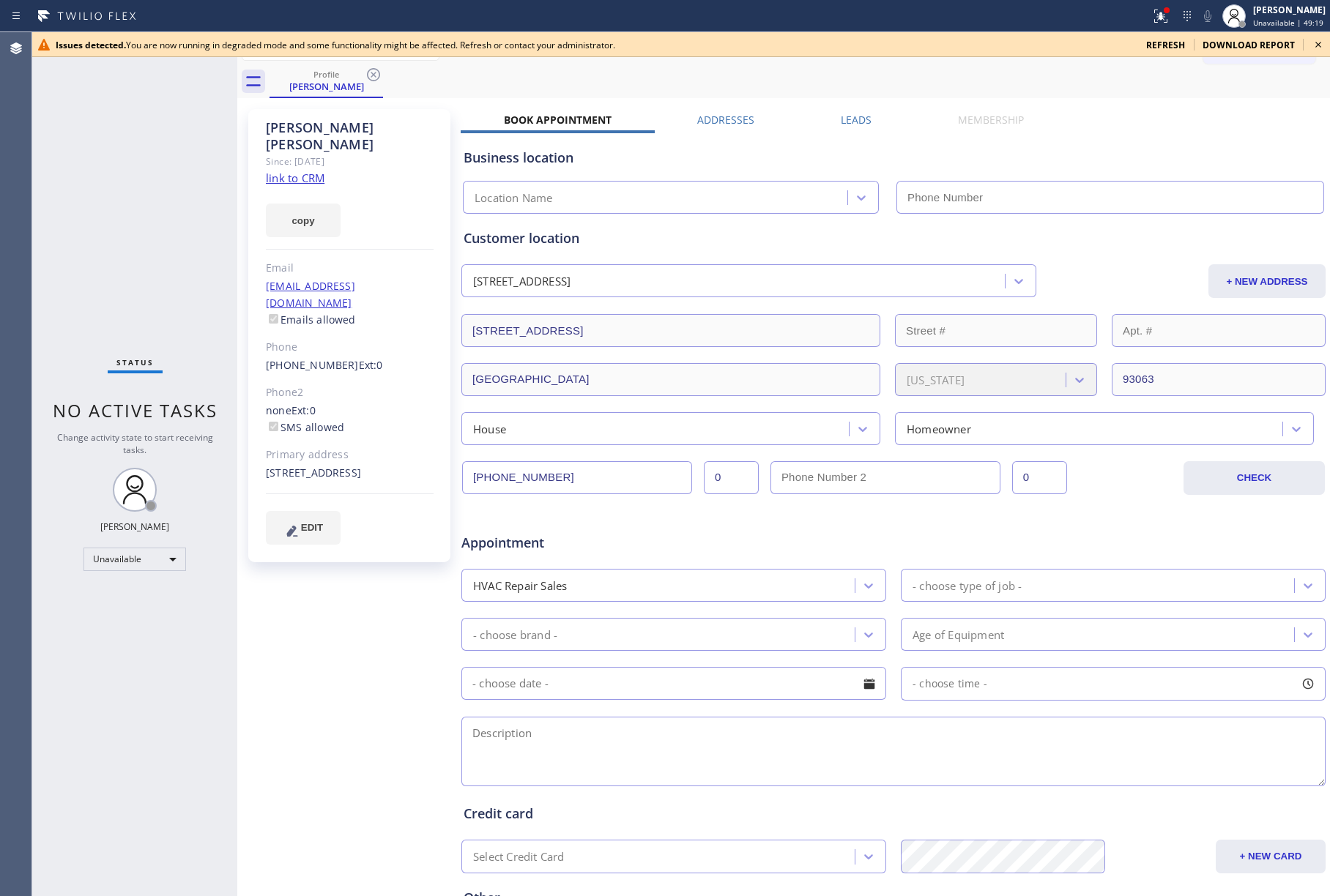
click at [1316, 41] on icon at bounding box center [1318, 45] width 18 height 18
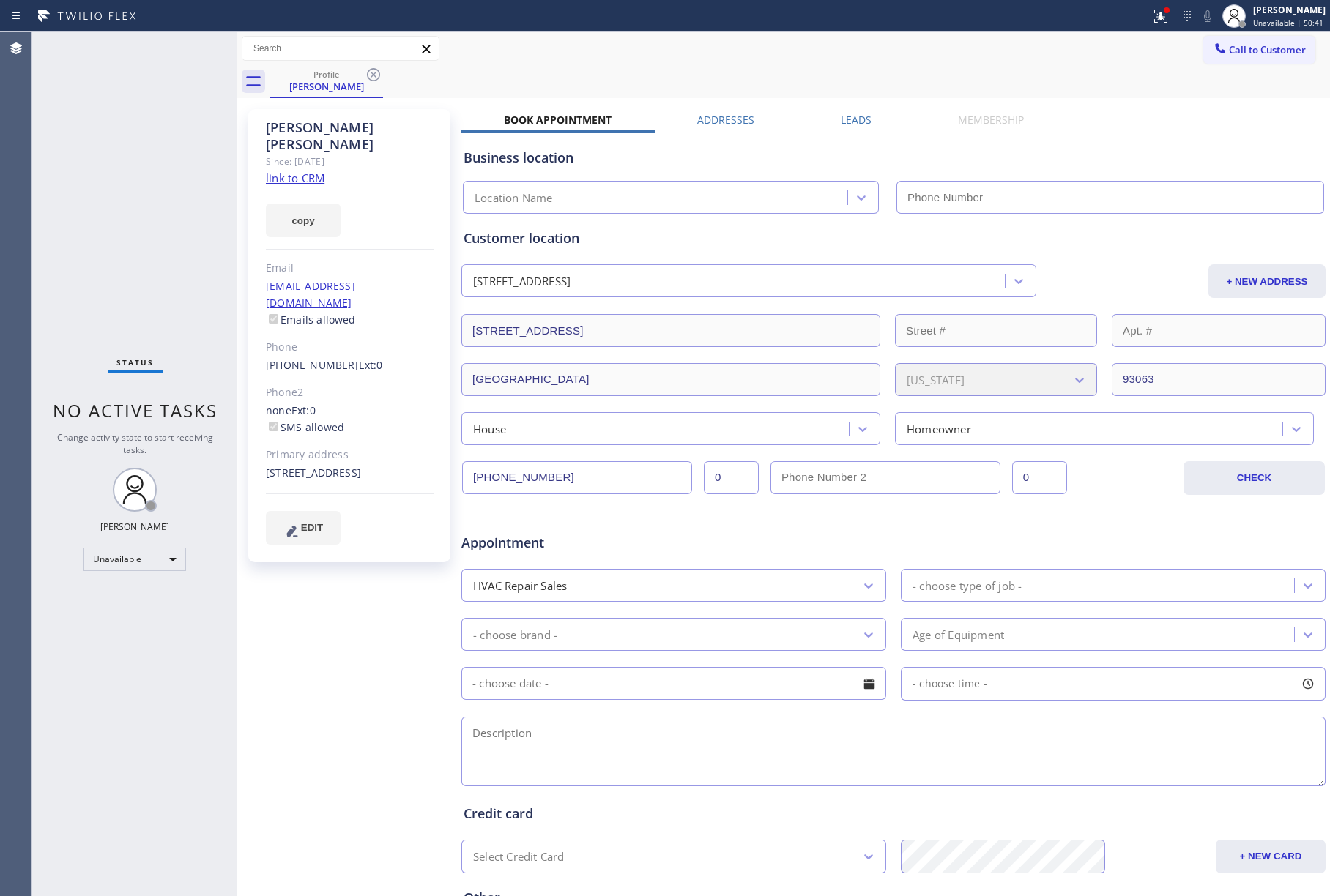
click at [74, 144] on div "Status No active tasks Change activity state to start receiving tasks. [PERSON_…" at bounding box center [134, 464] width 205 height 864
click at [86, 190] on div "Status No active tasks Change activity state to start receiving tasks. [PERSON_…" at bounding box center [134, 464] width 205 height 864
click at [1248, 46] on span "Call to Customer" at bounding box center [1267, 50] width 77 height 13
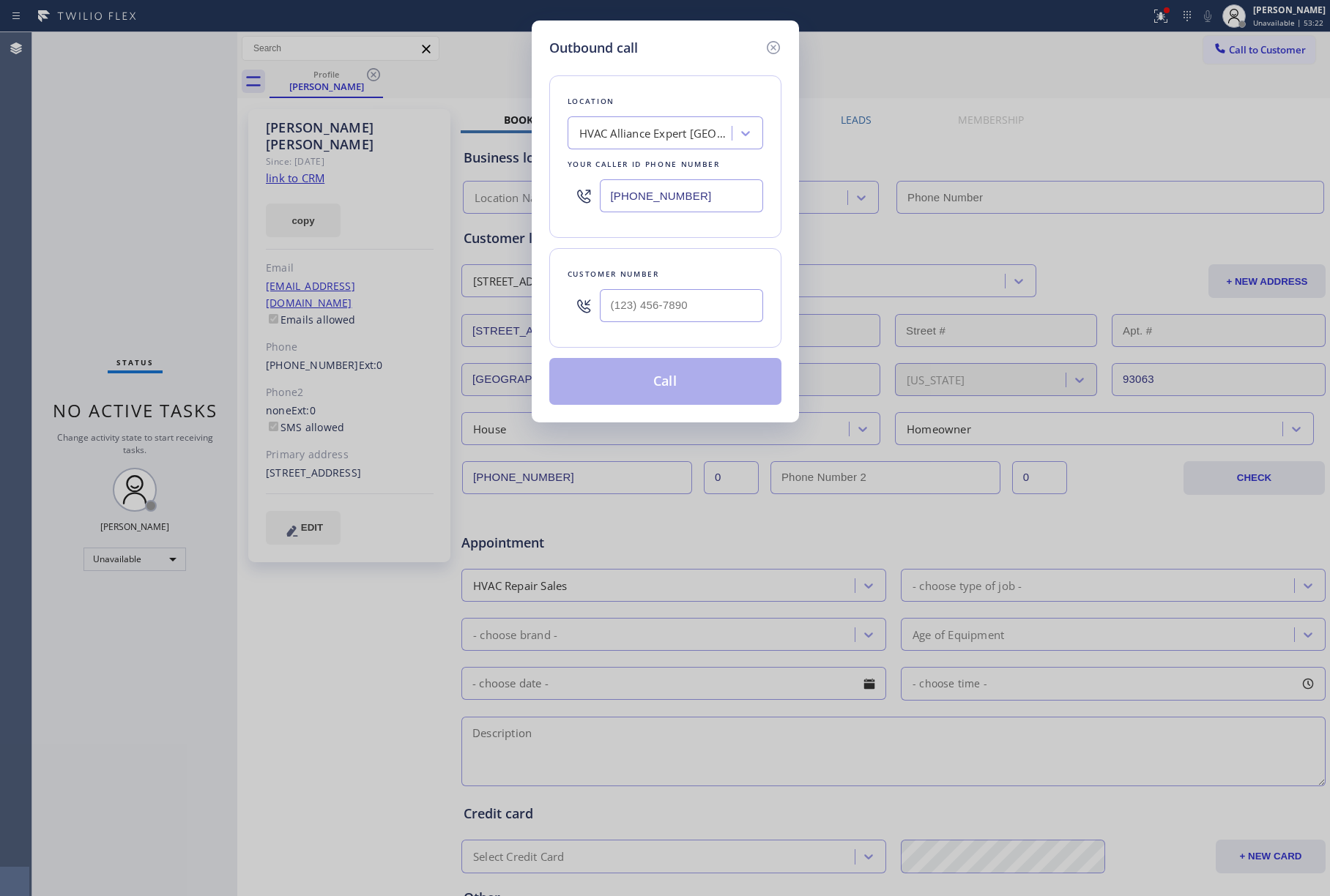
drag, startPoint x: 713, startPoint y: 185, endPoint x: 532, endPoint y: 183, distance: 181.0
click at [532, 185] on div "Outbound call Location HVAC Alliance Expert Dania Beach Your caller id phone nu…" at bounding box center [665, 221] width 267 height 402
paste input "844) 988-0068"
type input "[PHONE_NUMBER]"
drag, startPoint x: 651, startPoint y: 322, endPoint x: 663, endPoint y: 285, distance: 38.9
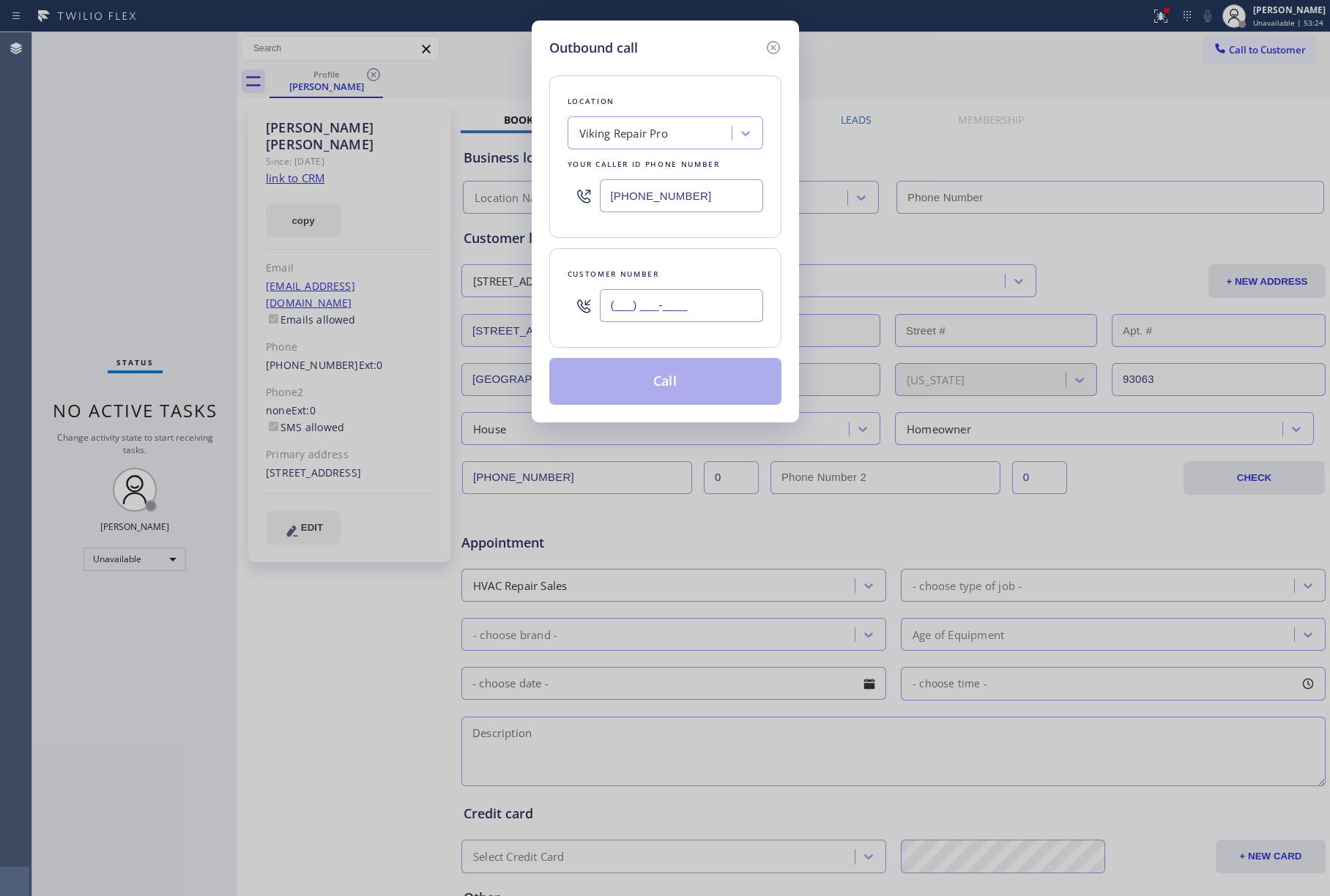
click at [651, 322] on input "(___) ___-____" at bounding box center [681, 305] width 163 height 33
paste input "646) 591-0262"
type input "[PHONE_NUMBER]"
click at [662, 261] on div "Customer number (646) 591-0262" at bounding box center [665, 298] width 232 height 100
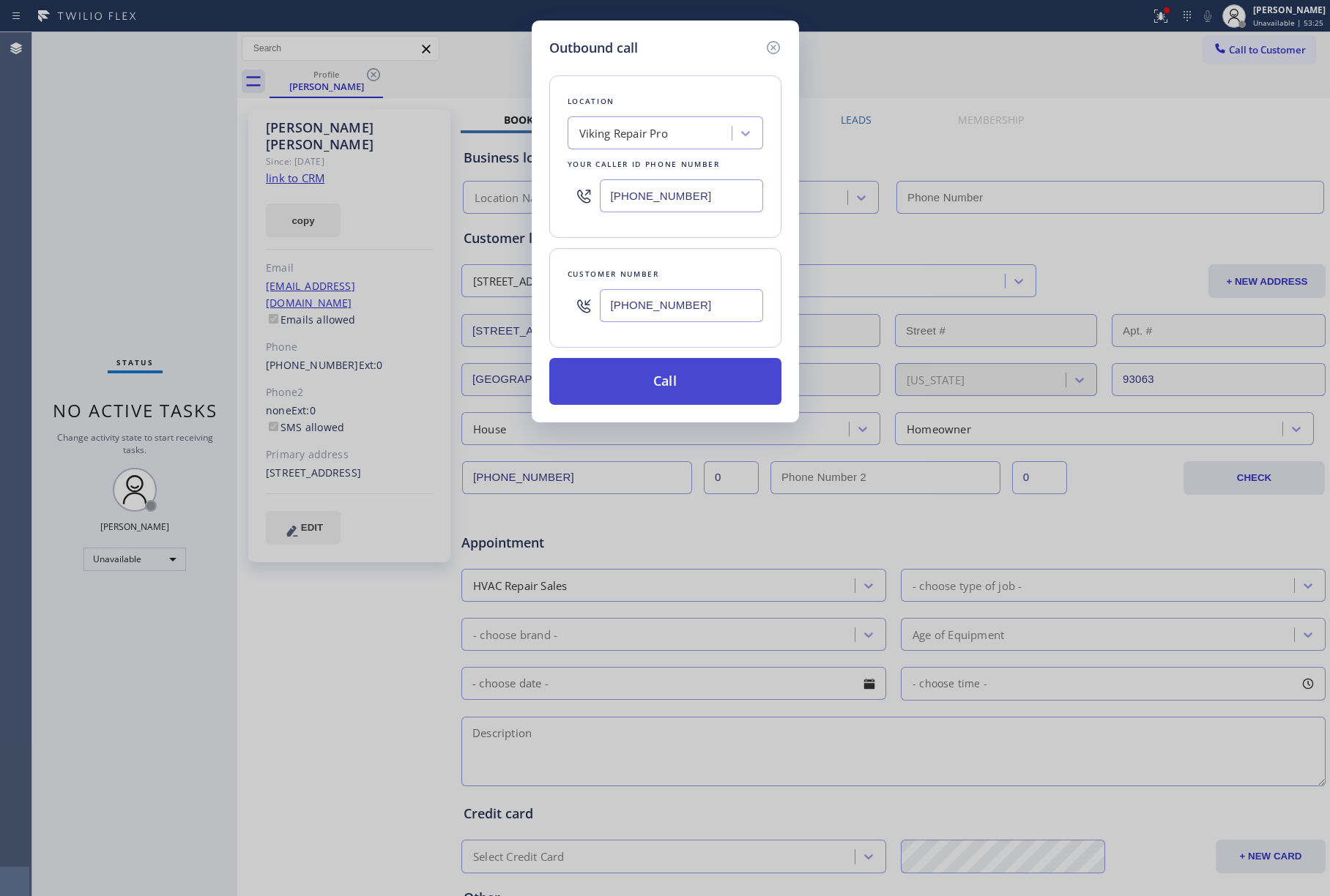
click at [656, 401] on button "Call" at bounding box center [665, 381] width 232 height 47
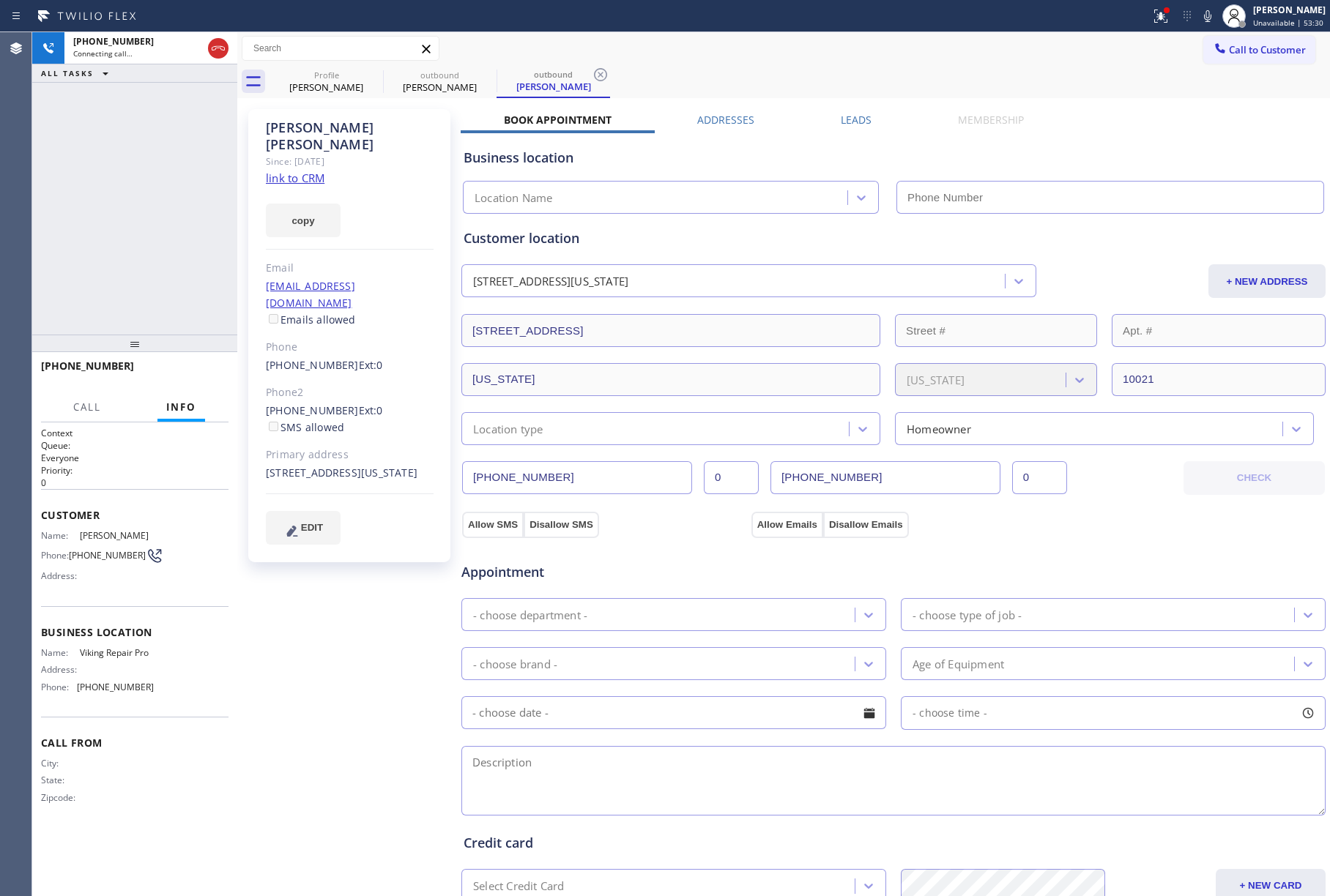
click at [308, 170] on link "link to CRM" at bounding box center [295, 177] width 58 height 14
type input "[PHONE_NUMBER]"
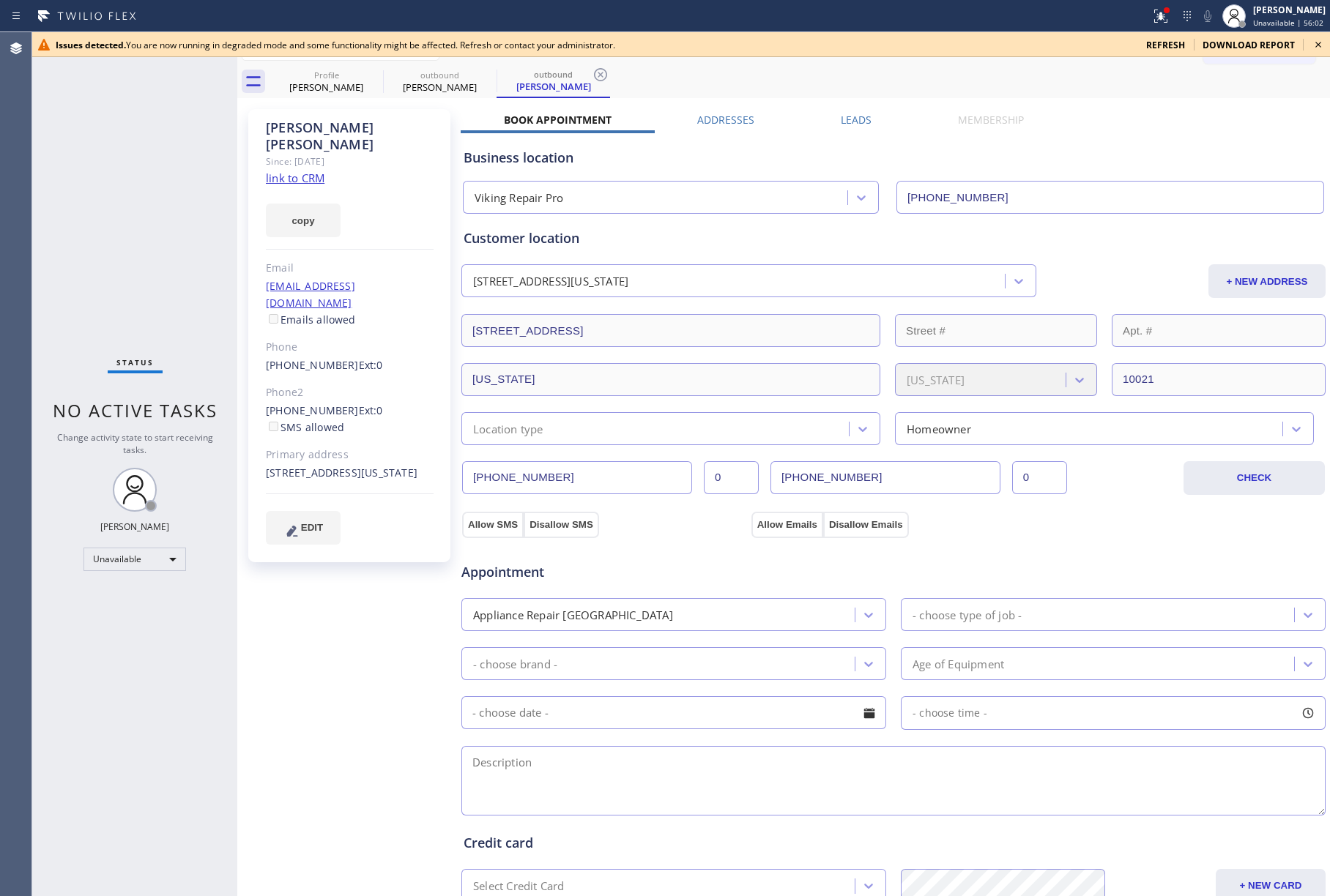
click at [1319, 39] on icon at bounding box center [1318, 45] width 18 height 18
click at [80, 147] on div "Status No active tasks Change activity state to start receiving tasks. Jenelyn …" at bounding box center [134, 464] width 205 height 864
click at [1320, 48] on icon at bounding box center [1318, 45] width 18 height 18
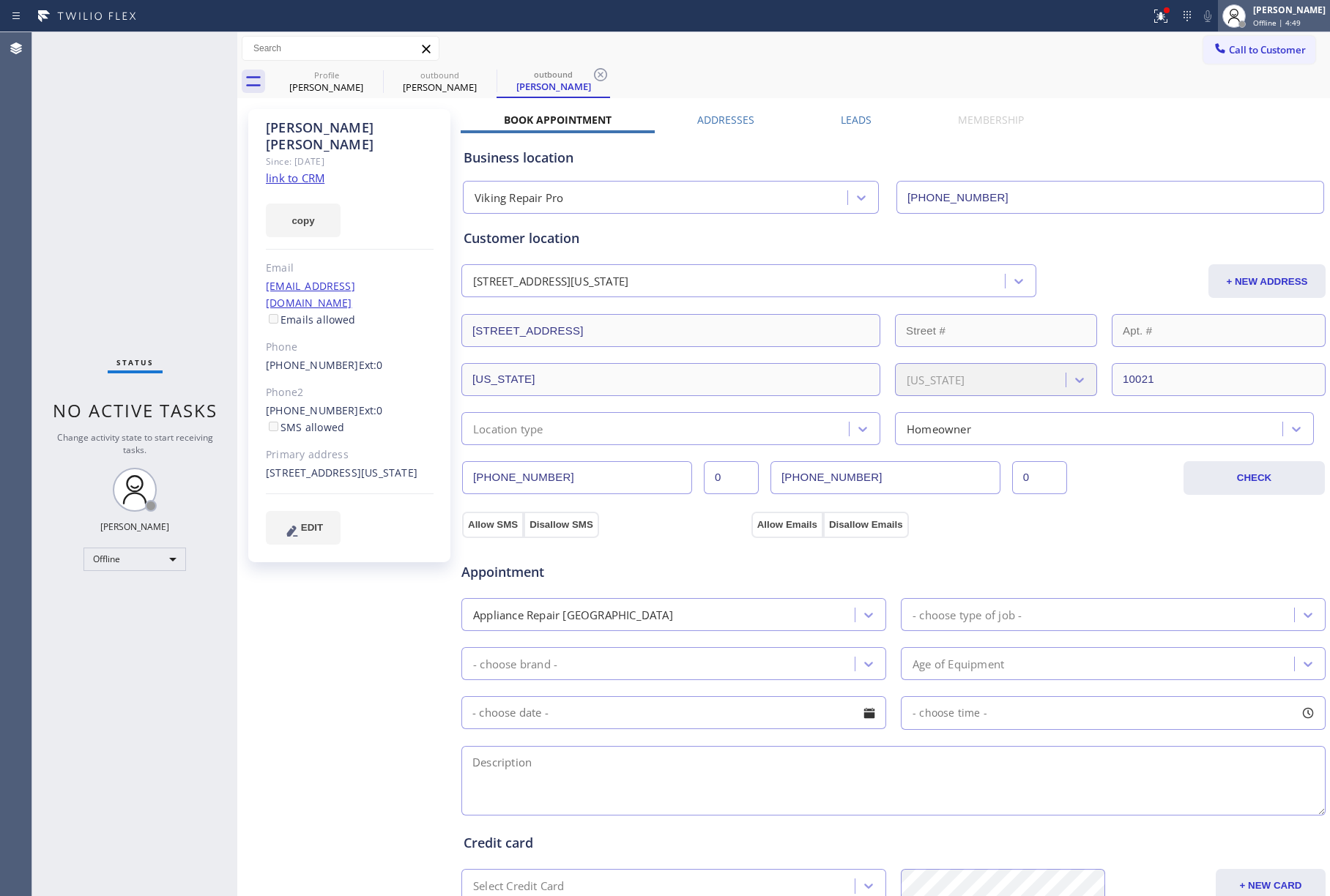
click at [1276, 24] on span "Offline | 4:49" at bounding box center [1277, 22] width 48 height 10
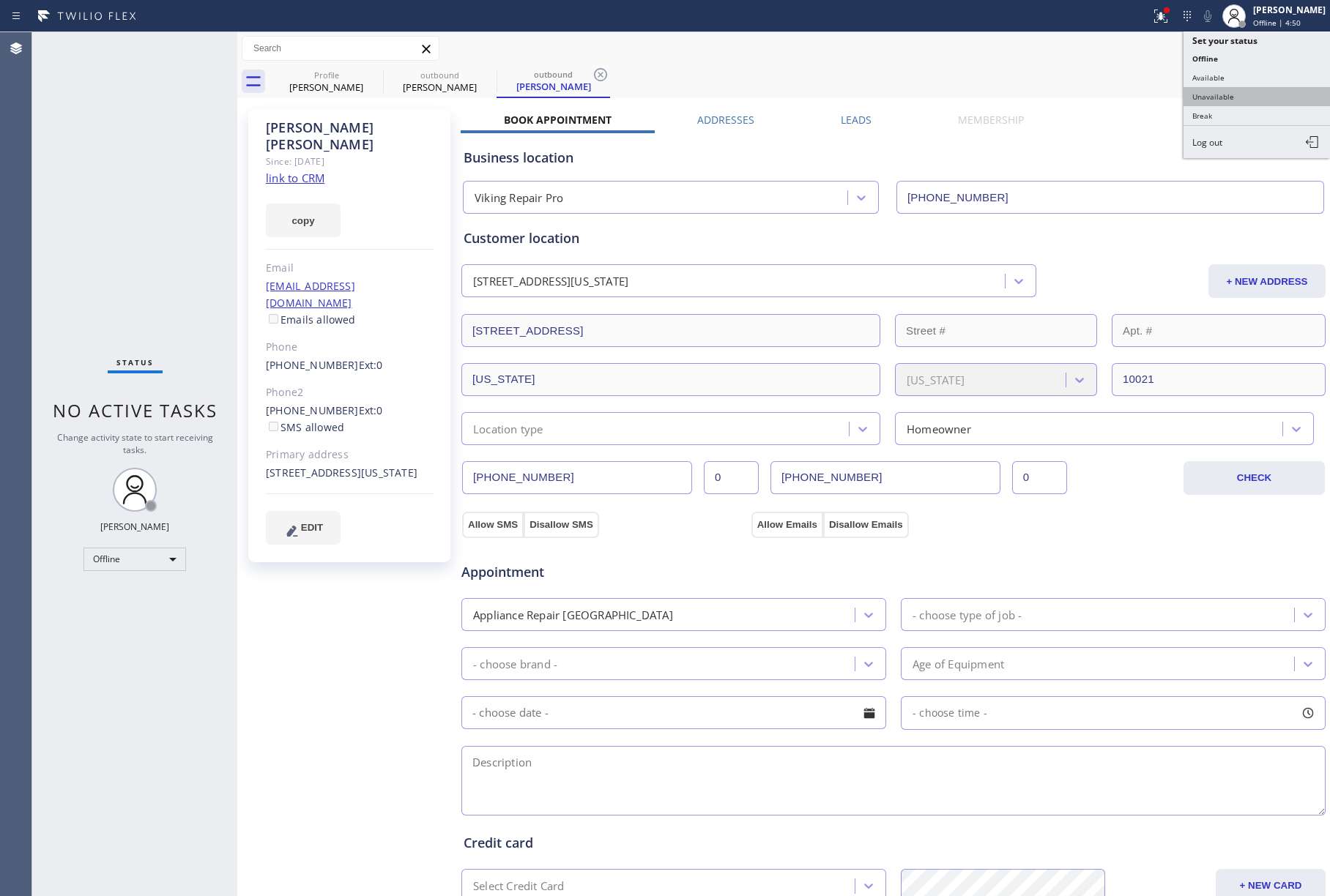
click at [1251, 95] on button "Unavailable" at bounding box center [1256, 97] width 146 height 19
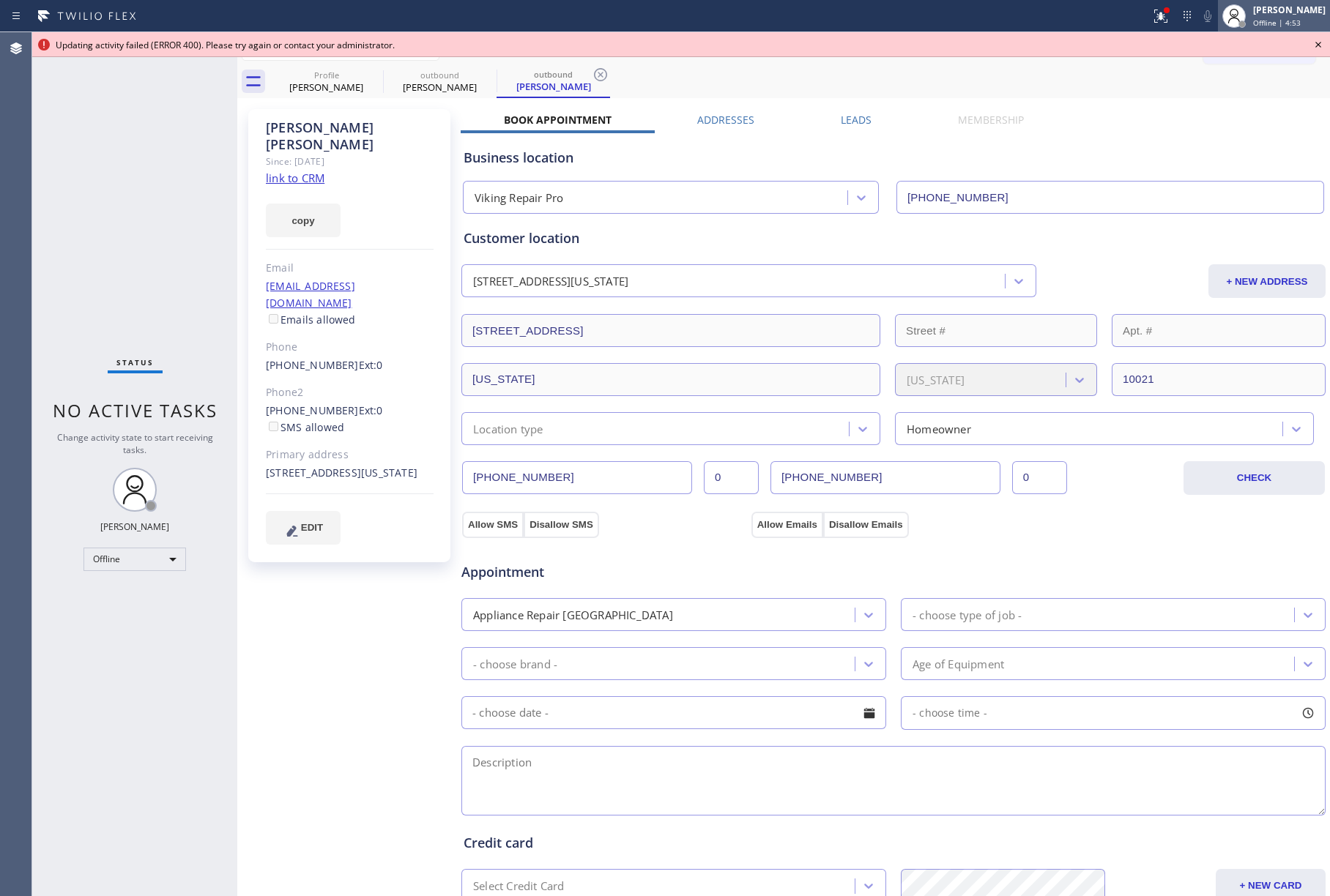
click at [1267, 18] on span "Offline | 4:53" at bounding box center [1277, 22] width 48 height 10
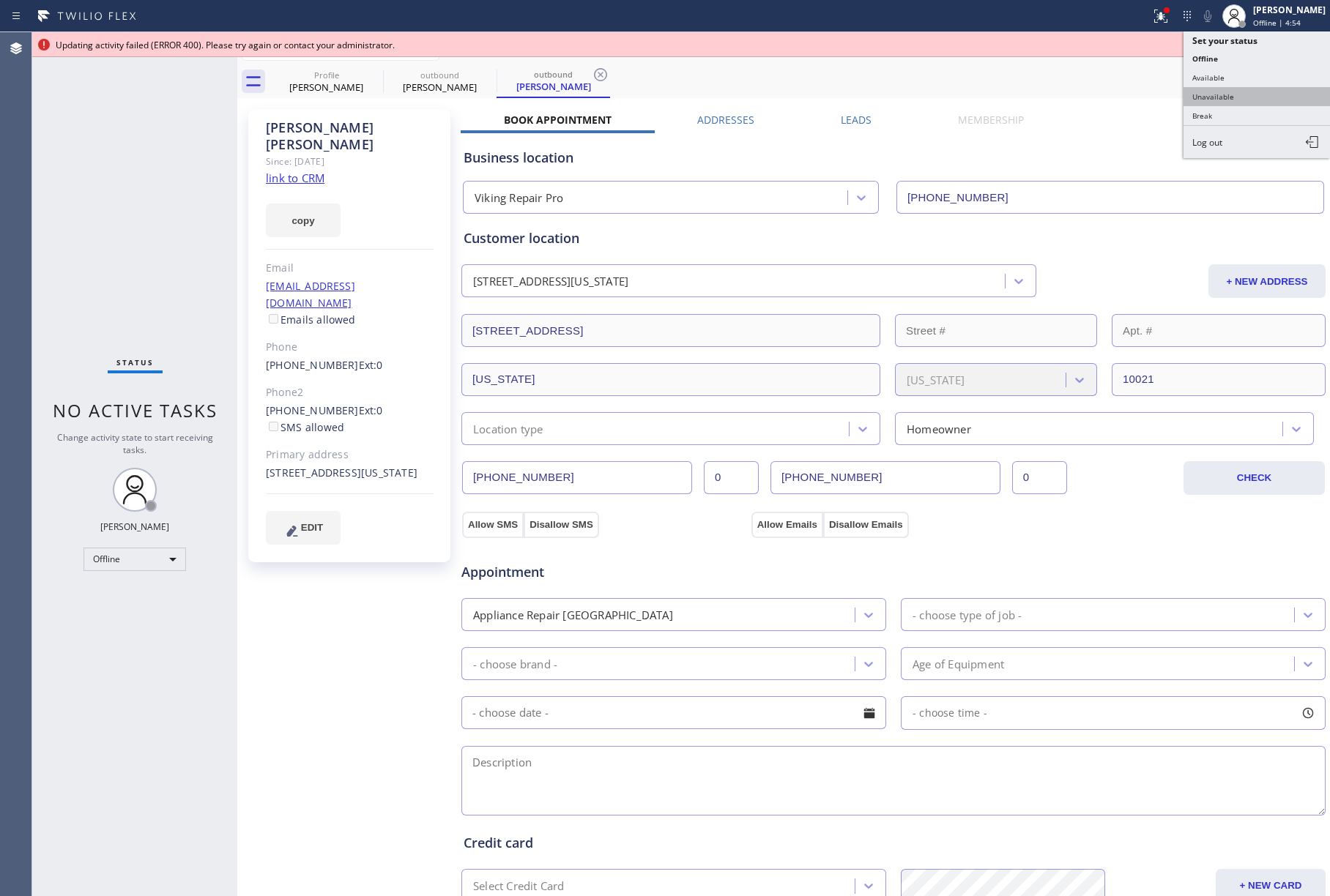
click at [1219, 95] on button "Unavailable" at bounding box center [1256, 97] width 146 height 19
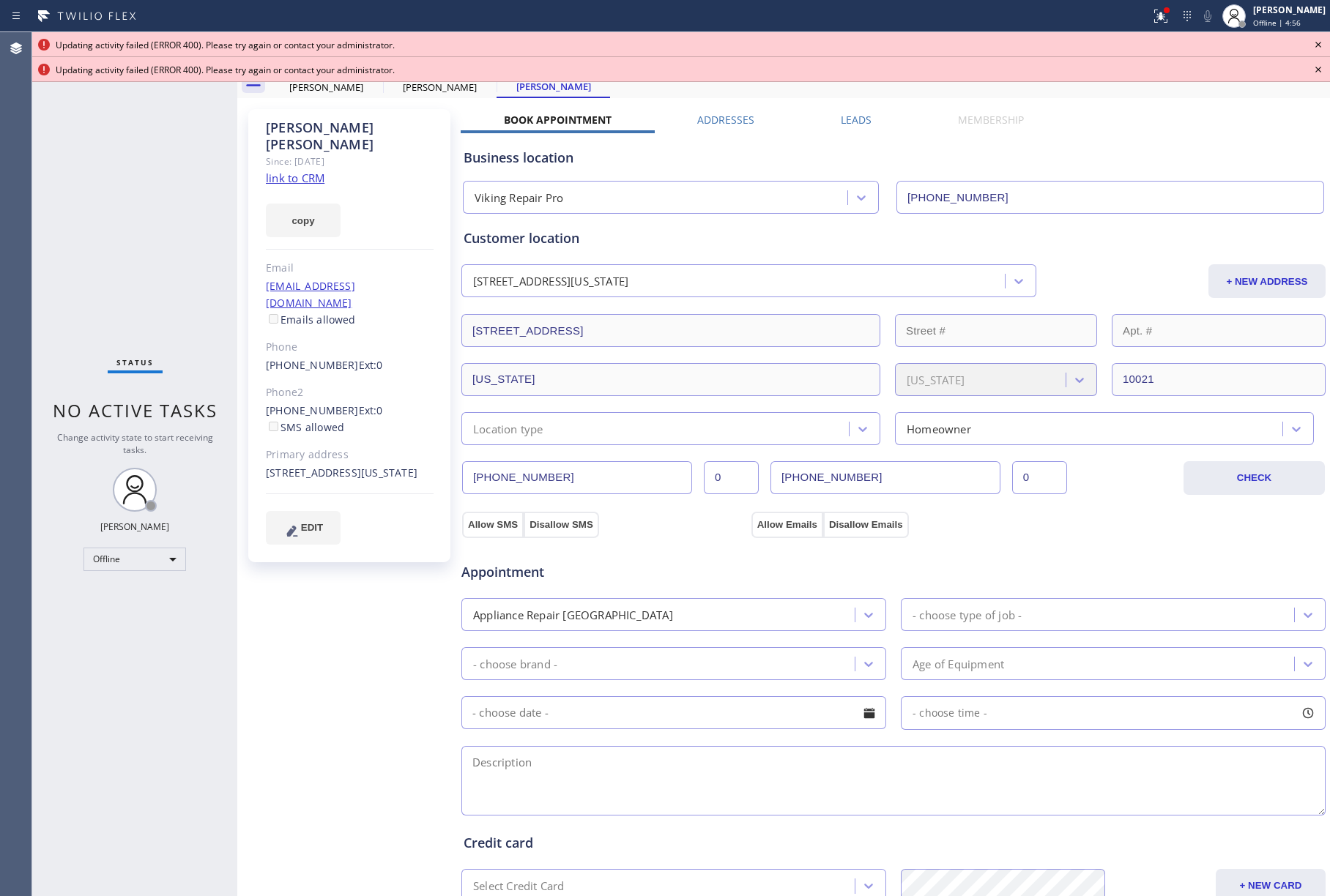
click at [1321, 44] on icon at bounding box center [1318, 45] width 18 height 18
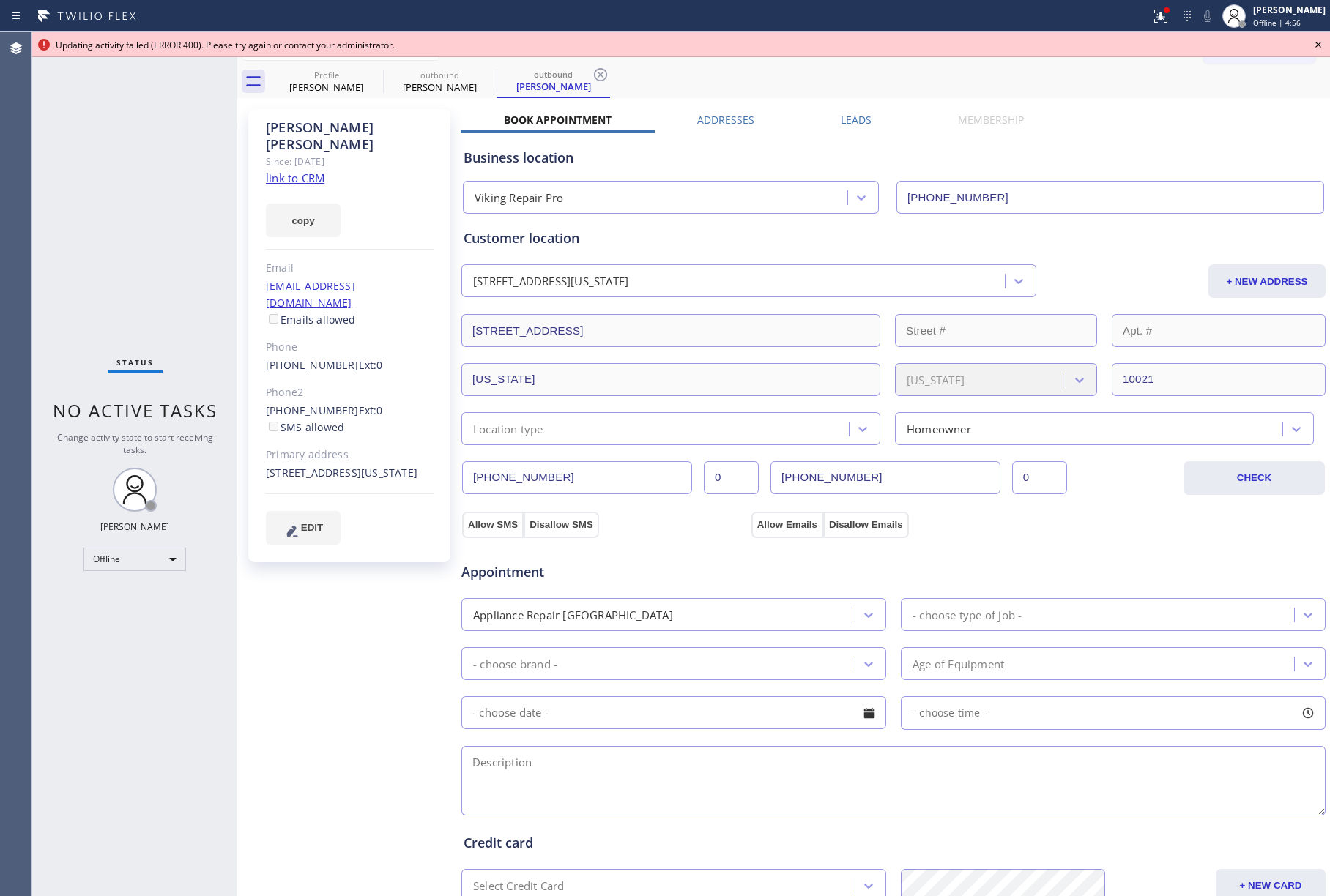
click at [1321, 44] on icon at bounding box center [1318, 45] width 18 height 18
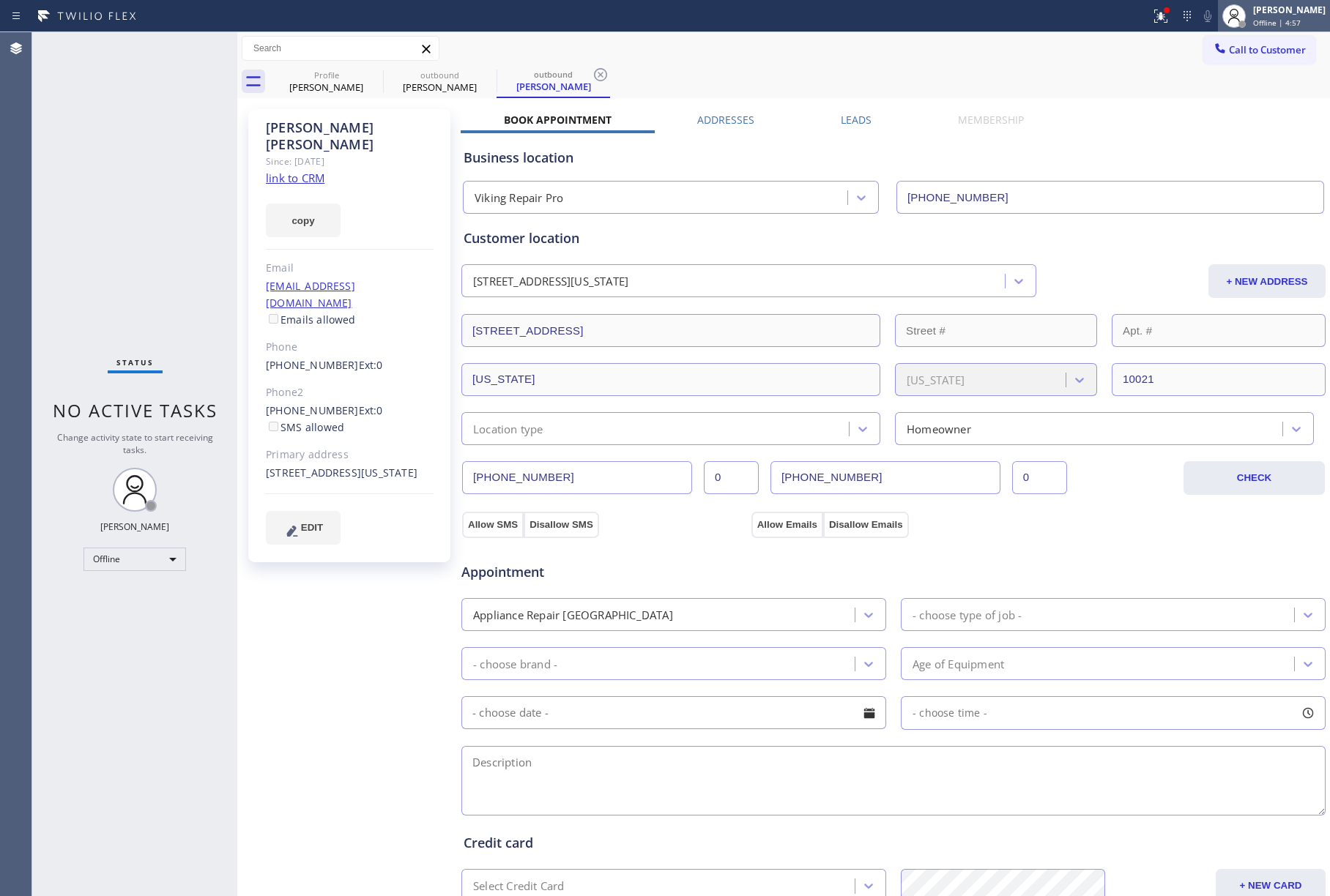
click at [1284, 23] on span "Offline | 4:57" at bounding box center [1277, 22] width 48 height 10
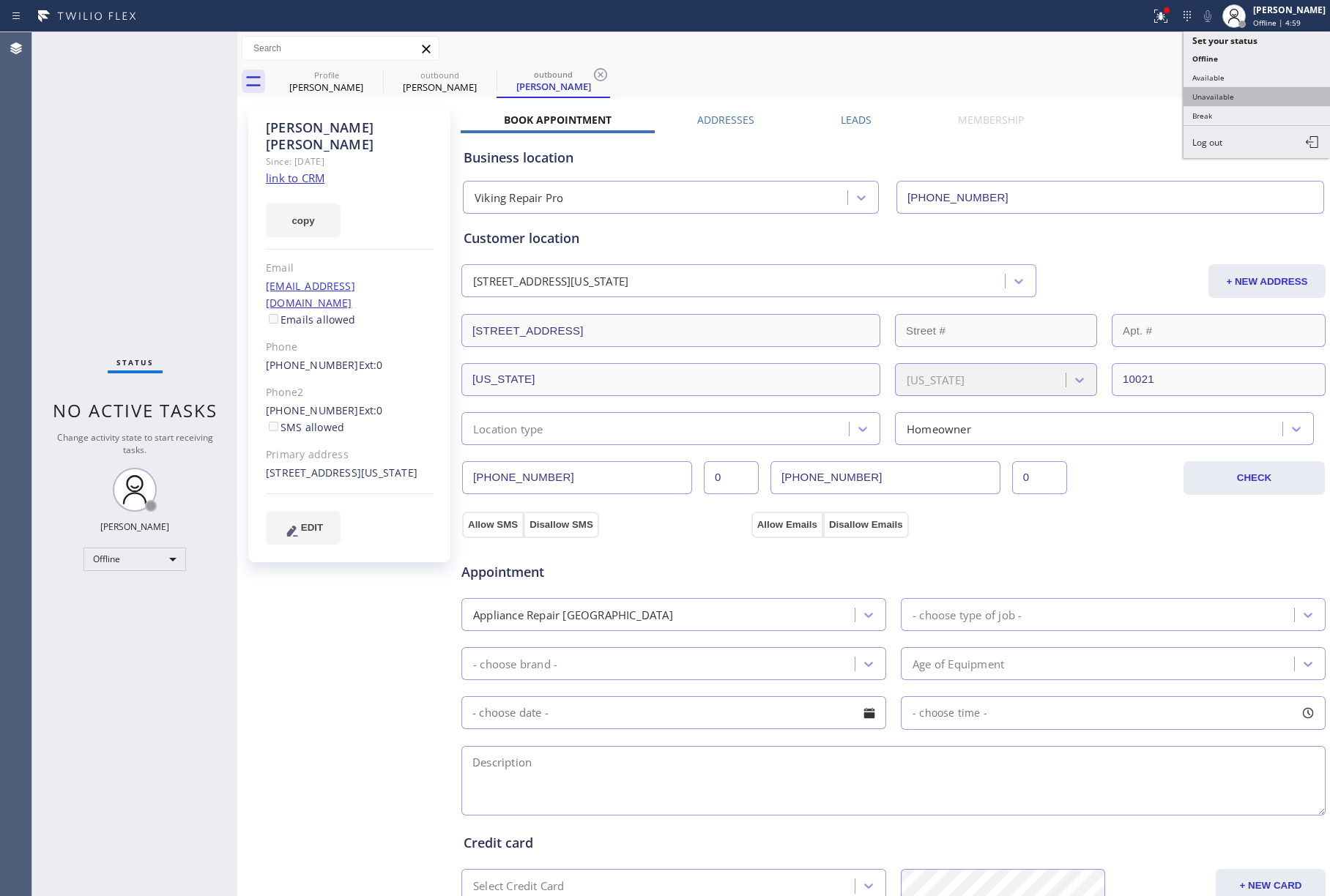
click at [1265, 89] on button "Unavailable" at bounding box center [1256, 97] width 146 height 19
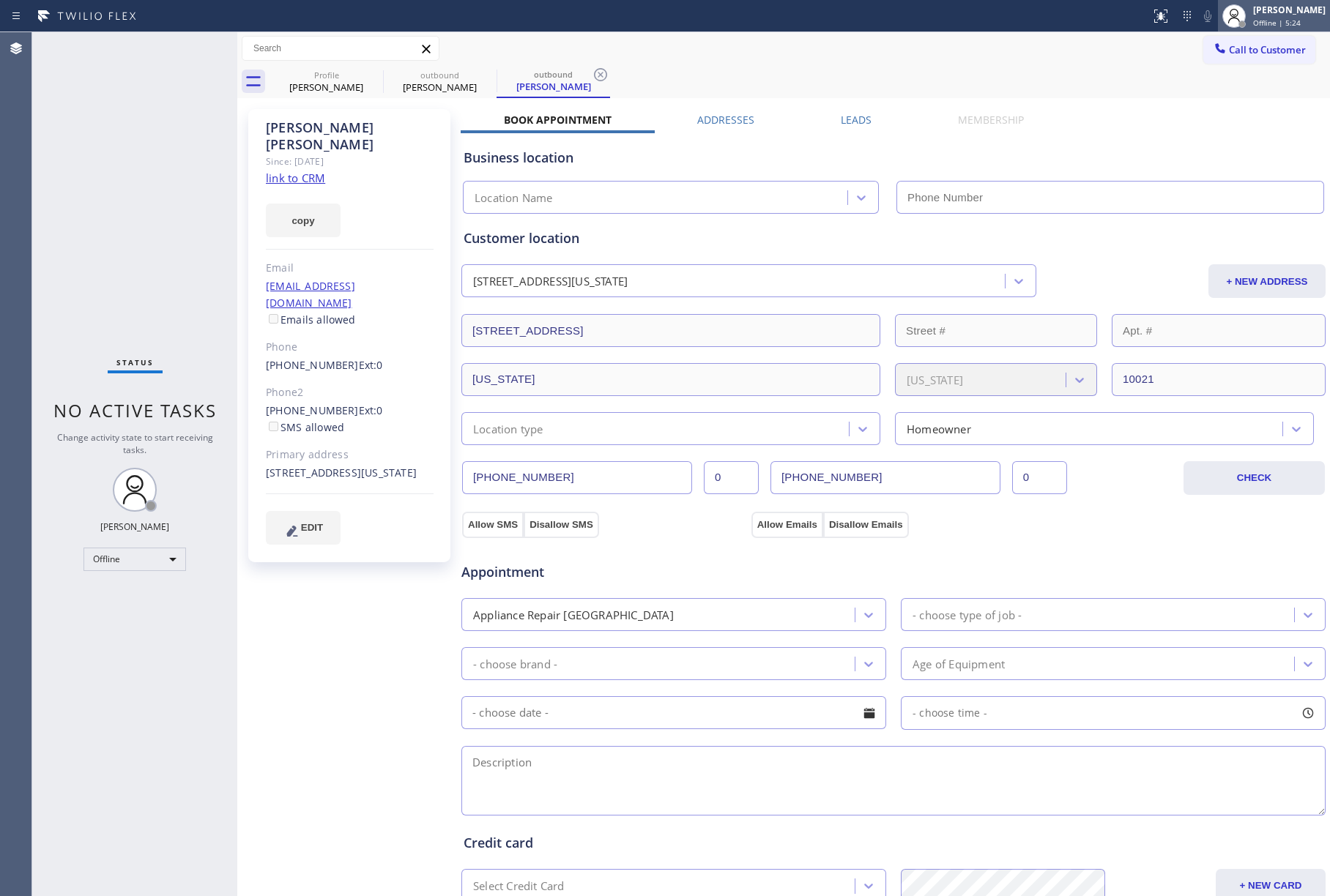
type input "[PHONE_NUMBER]"
click at [1268, 25] on span "Offline | 5:24" at bounding box center [1277, 22] width 48 height 10
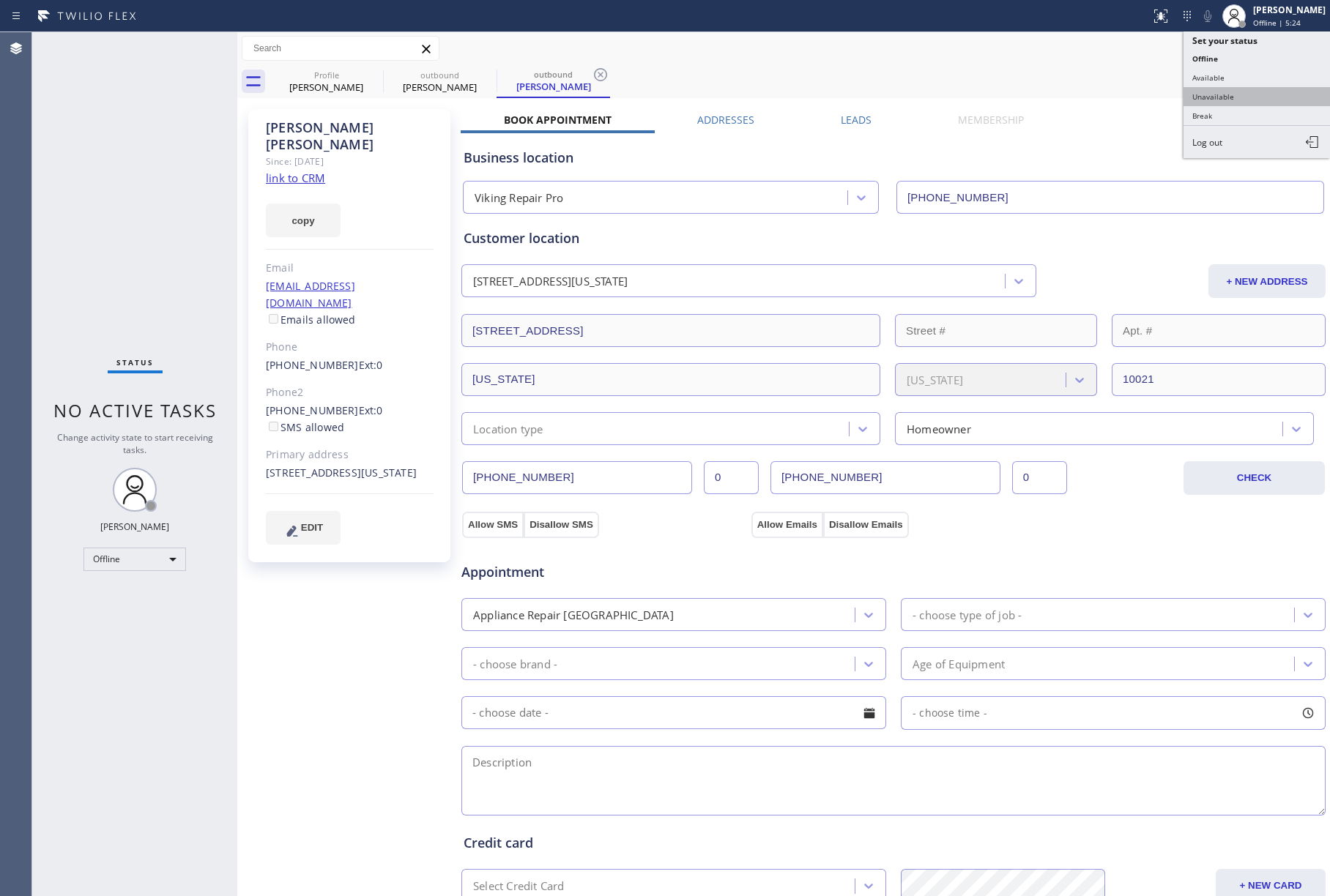
click at [1248, 98] on button "Unavailable" at bounding box center [1256, 97] width 146 height 19
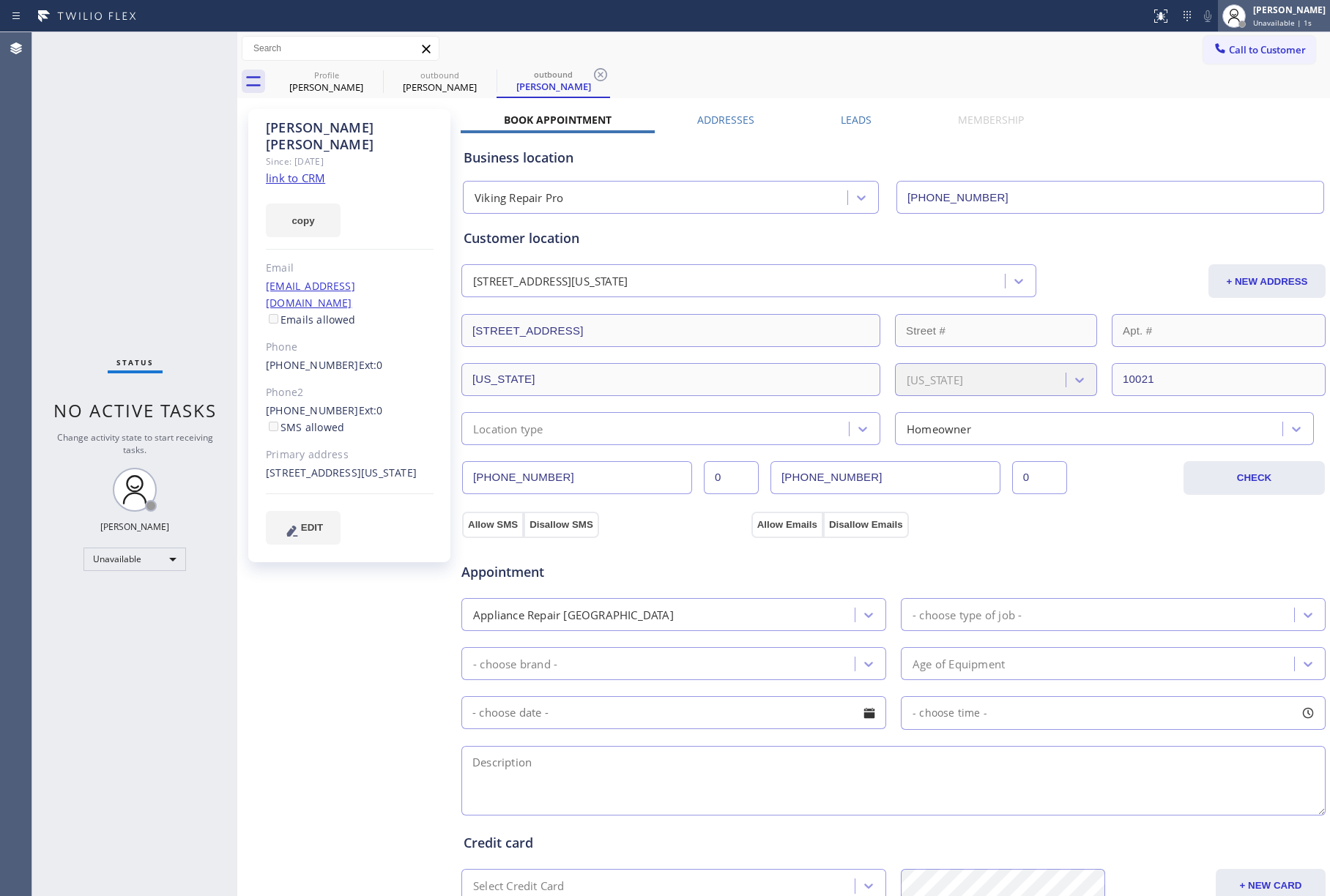
click at [1276, 13] on div "[PERSON_NAME]" at bounding box center [1289, 10] width 73 height 13
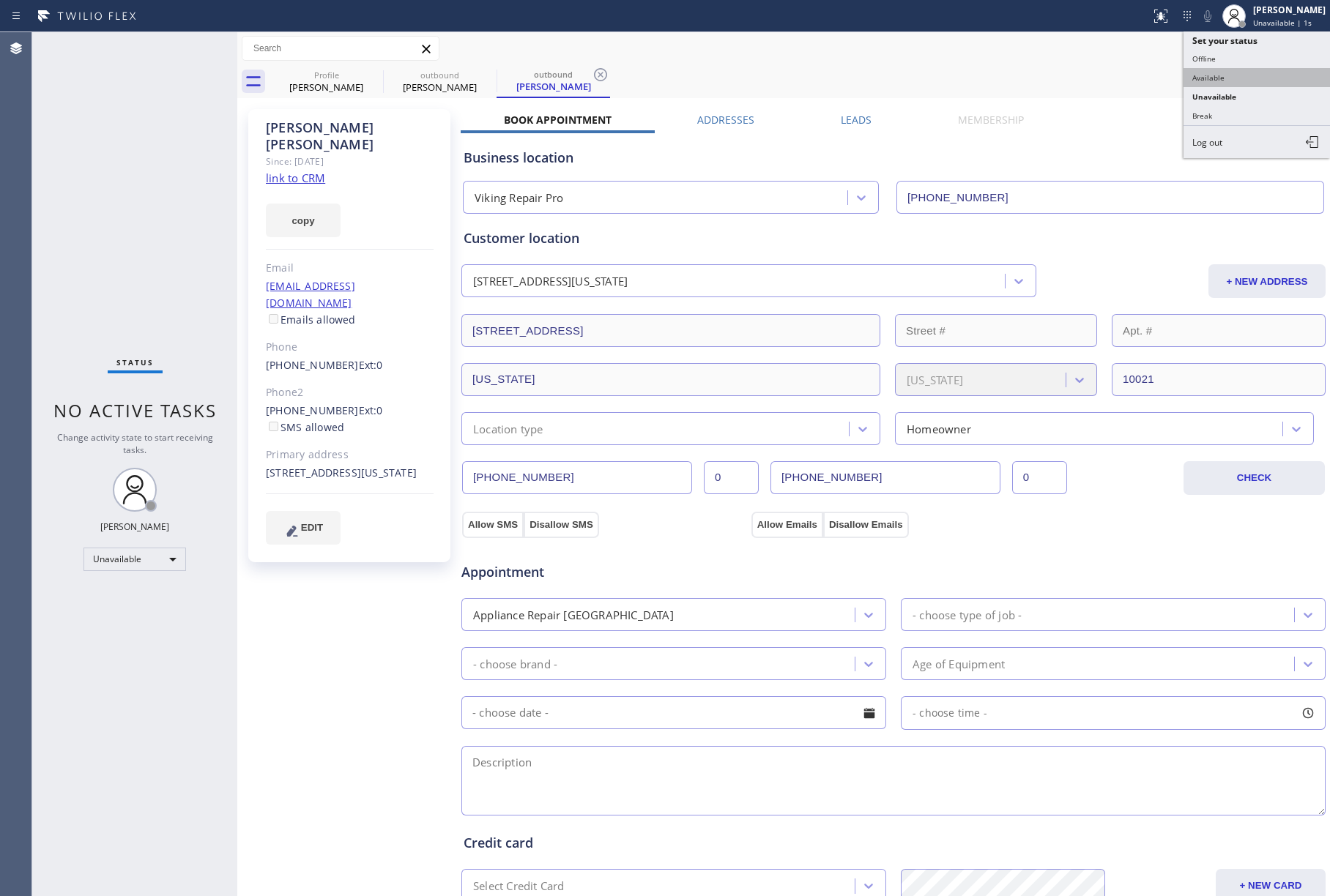
click at [1263, 72] on button "Available" at bounding box center [1256, 78] width 146 height 19
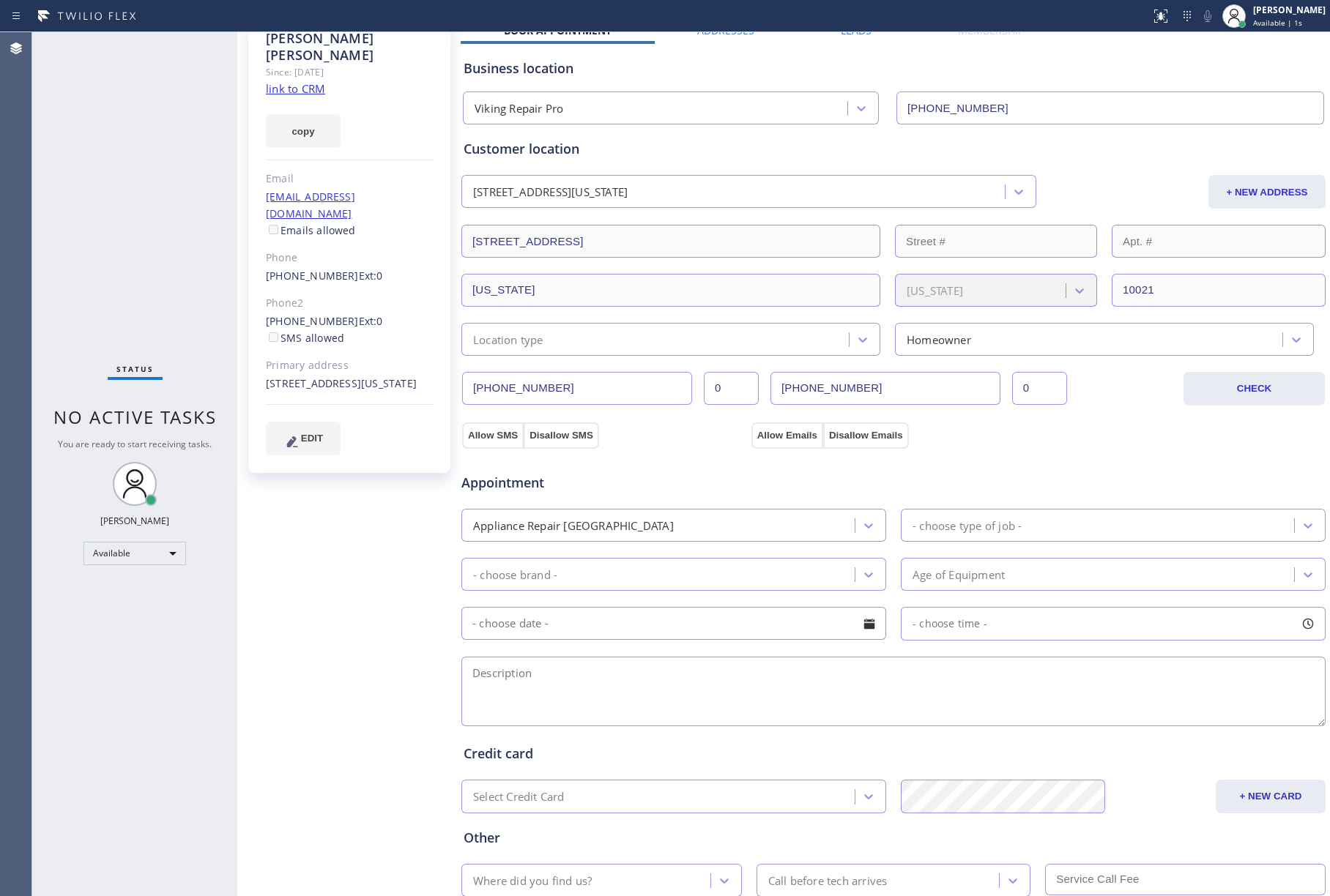
scroll to position [190, 0]
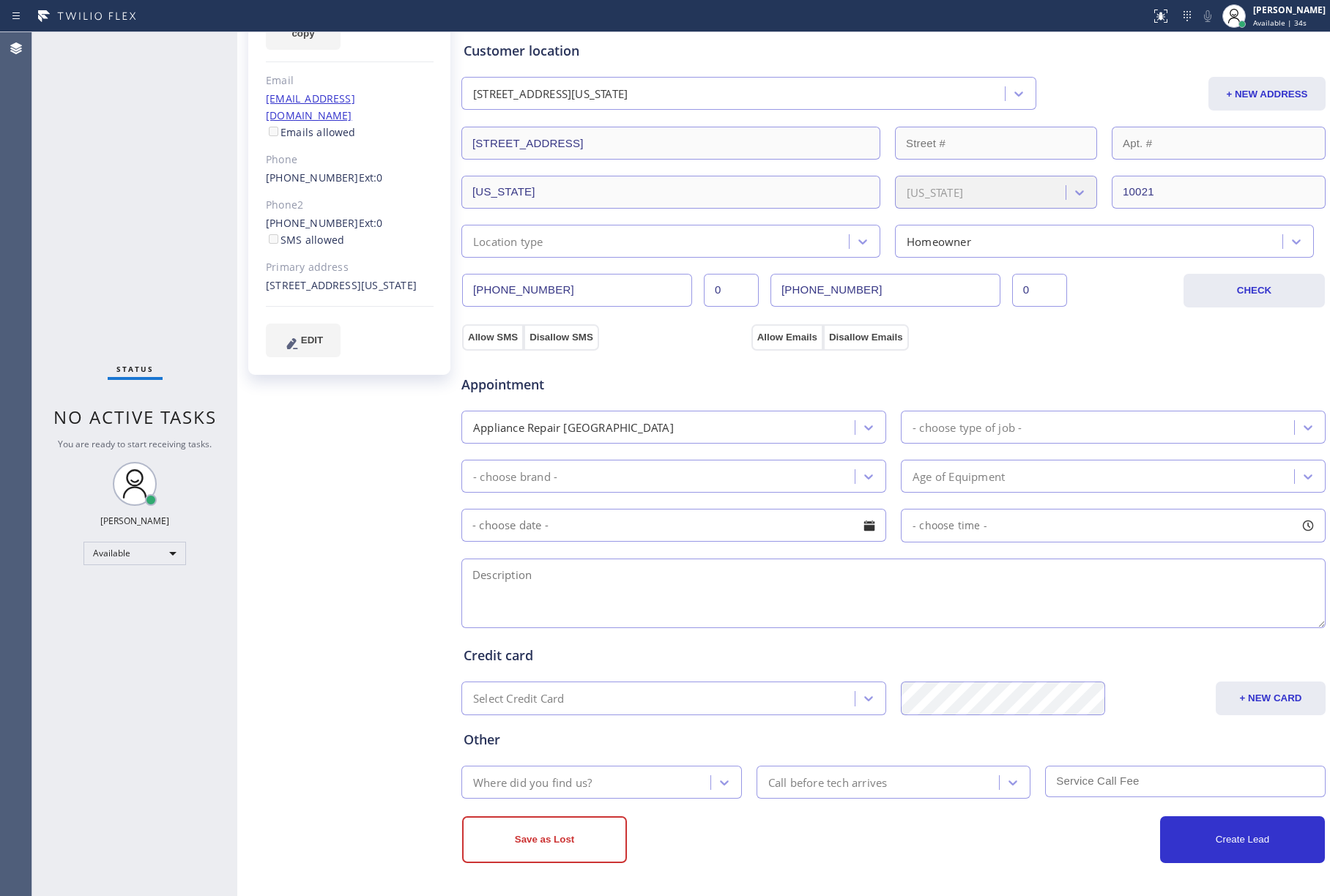
click at [98, 139] on div "Status No active tasks You are ready to start receiving tasks. [PERSON_NAME]" at bounding box center [134, 464] width 205 height 864
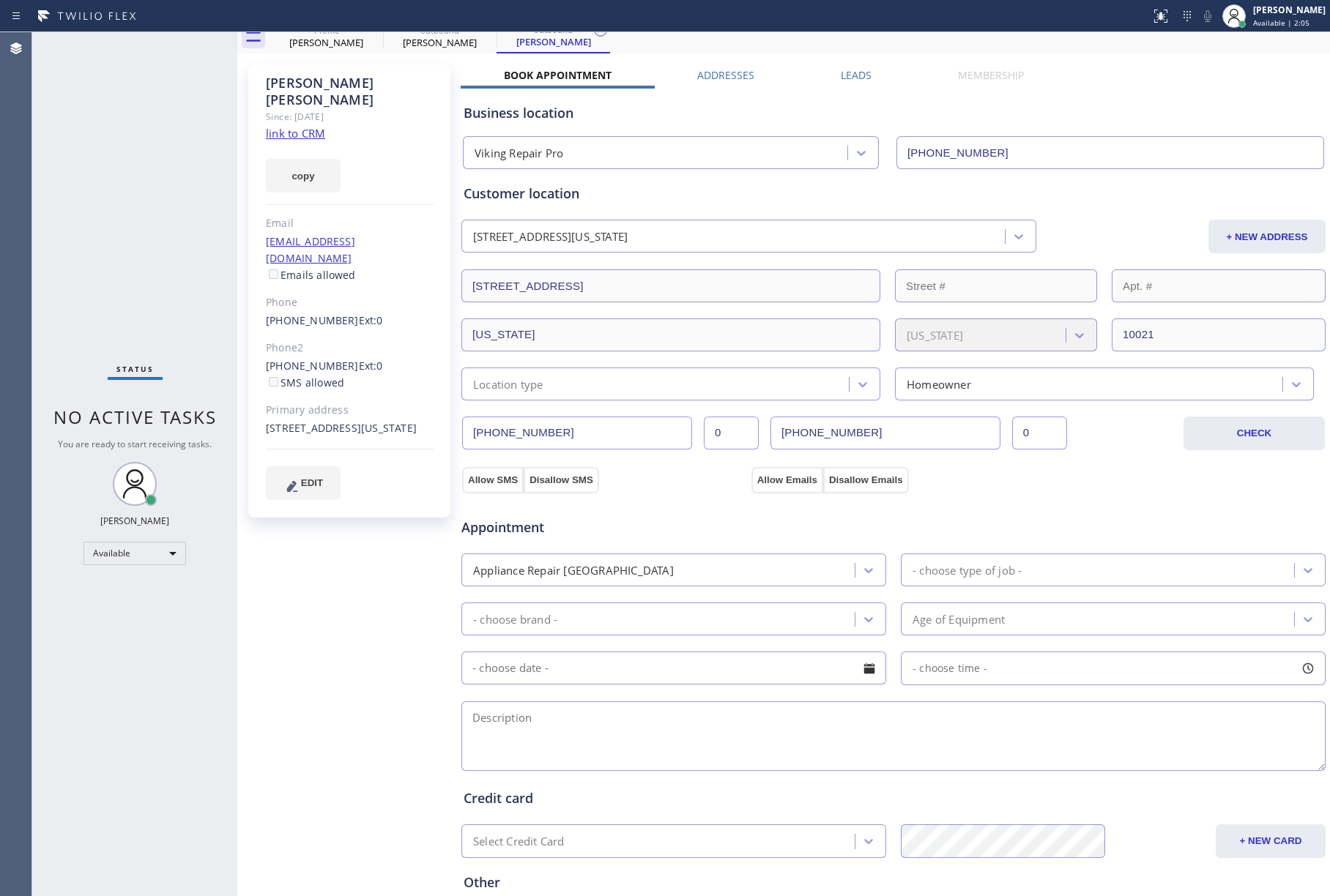
scroll to position [0, 0]
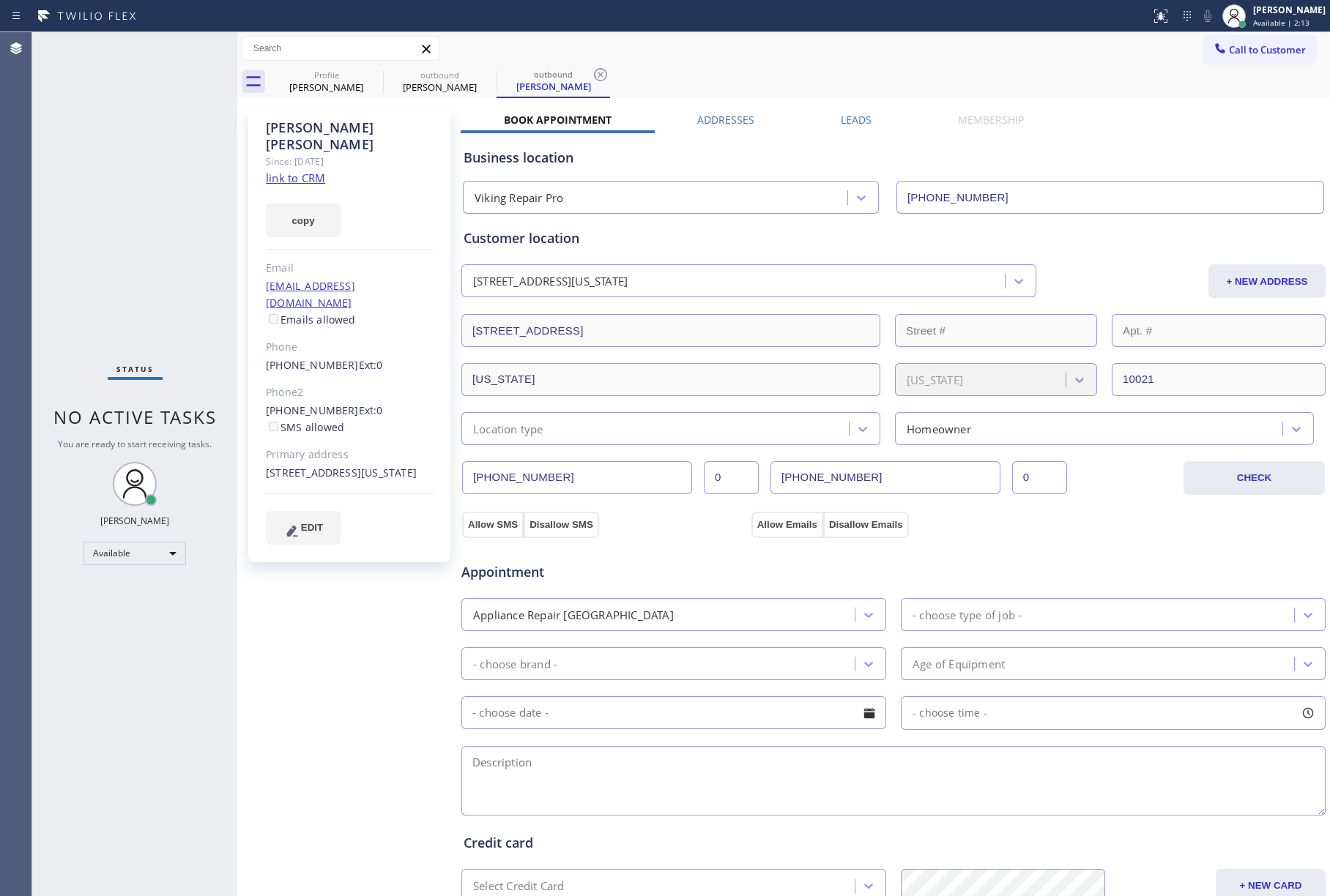
click at [123, 227] on div "Status No active tasks You are ready to start receiving tasks. [PERSON_NAME]" at bounding box center [134, 464] width 205 height 864
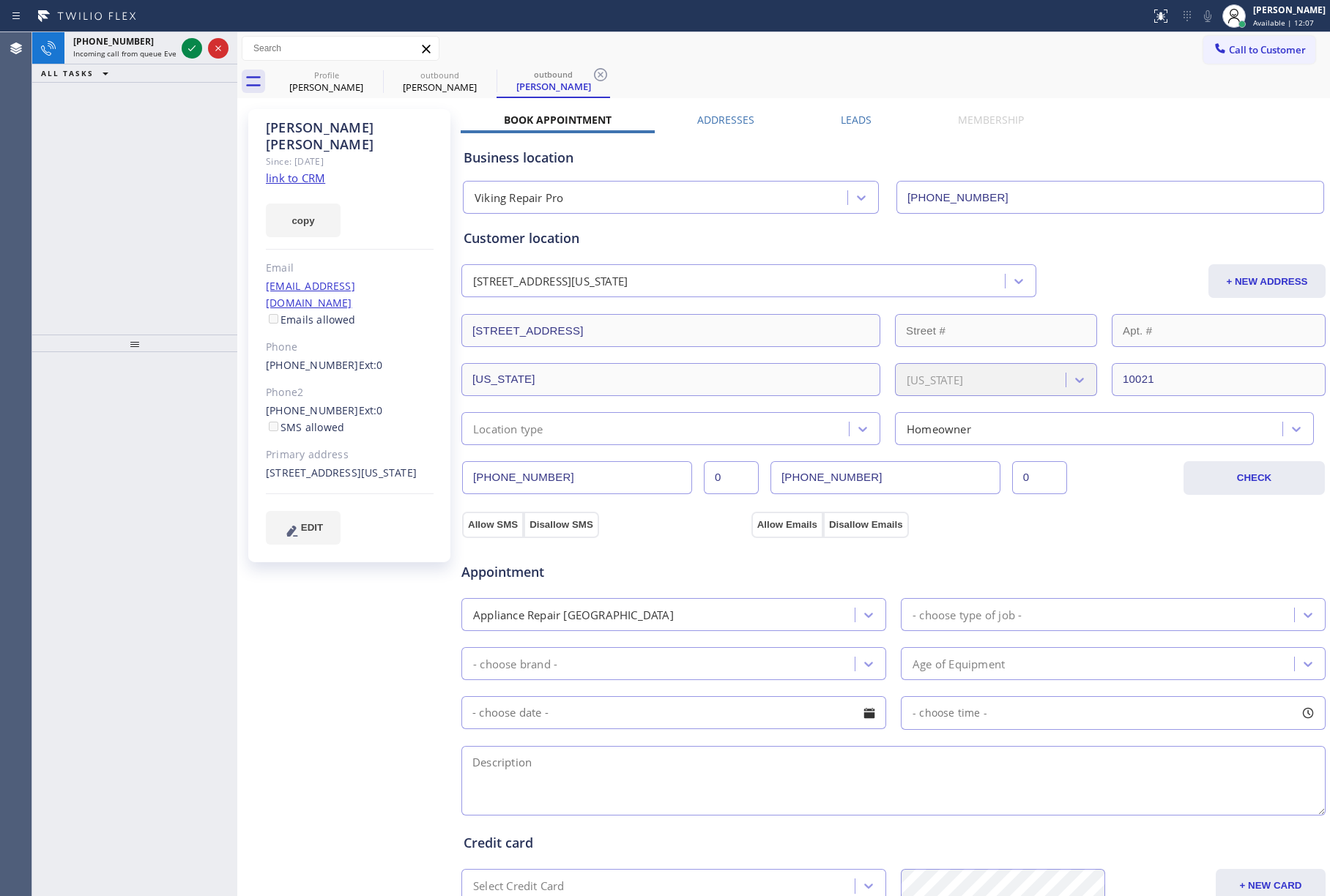
click at [78, 179] on div "[PHONE_NUMBER] Incoming call from queue Everybody ALL TASKS ALL TASKS ACTIVE TA…" at bounding box center [134, 183] width 205 height 302
click at [180, 42] on div at bounding box center [205, 48] width 53 height 32
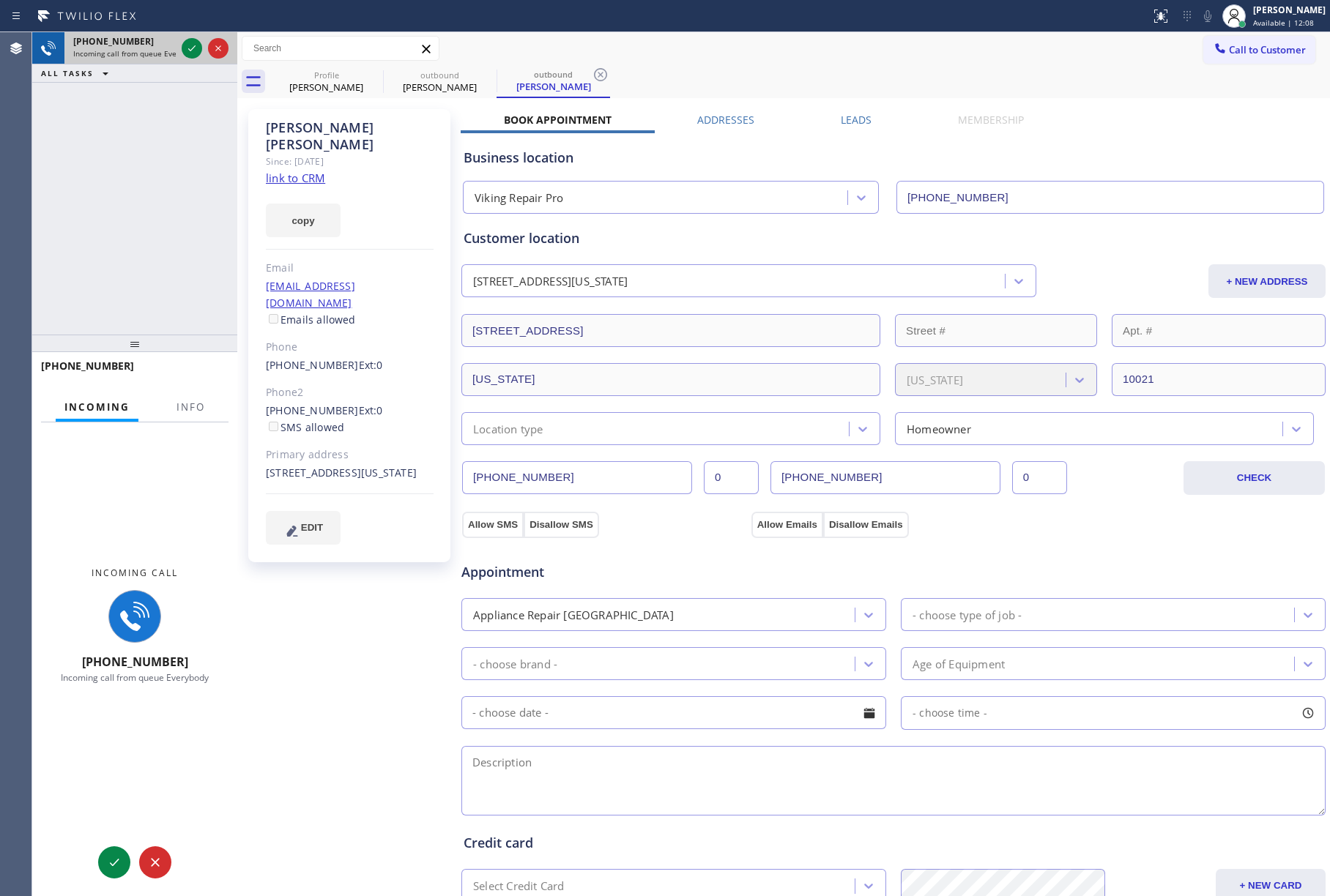
click at [180, 42] on div at bounding box center [205, 48] width 53 height 32
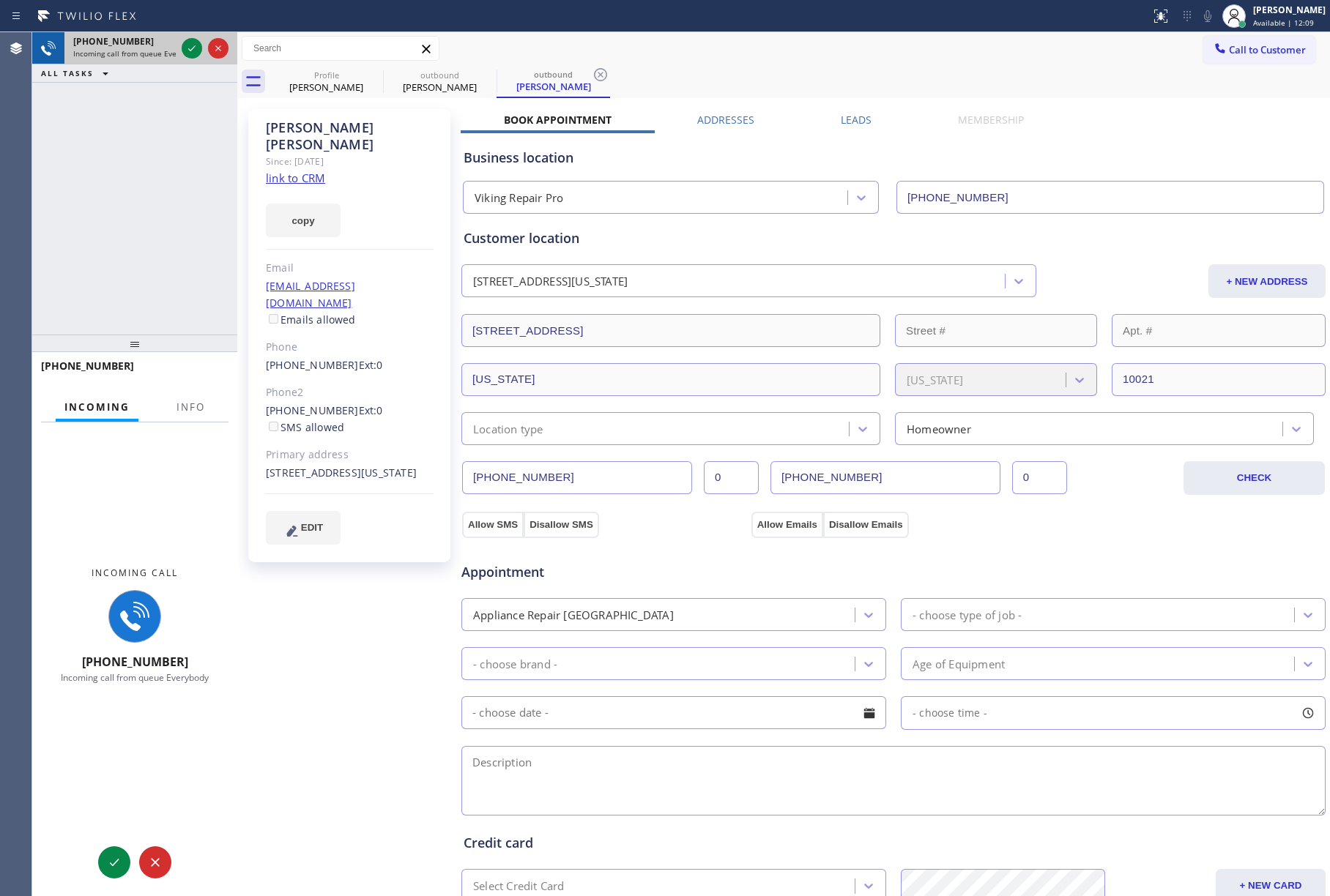
click at [180, 42] on div at bounding box center [205, 48] width 53 height 32
click at [185, 44] on icon at bounding box center [192, 48] width 18 height 18
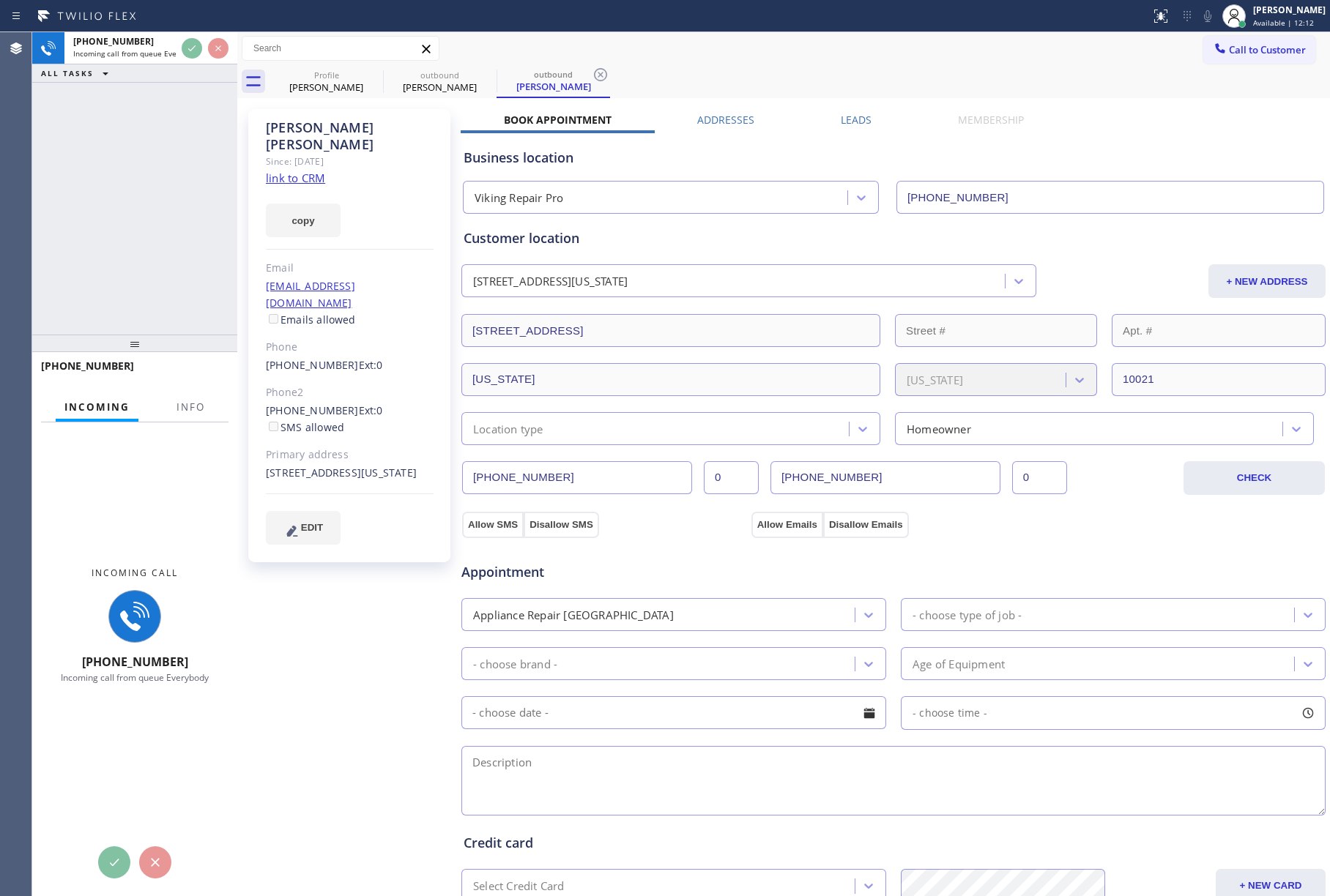
click at [145, 170] on div "[PHONE_NUMBER] Incoming call from queue Everybody ALL TASKS ALL TASKS ACTIVE TA…" at bounding box center [134, 183] width 205 height 302
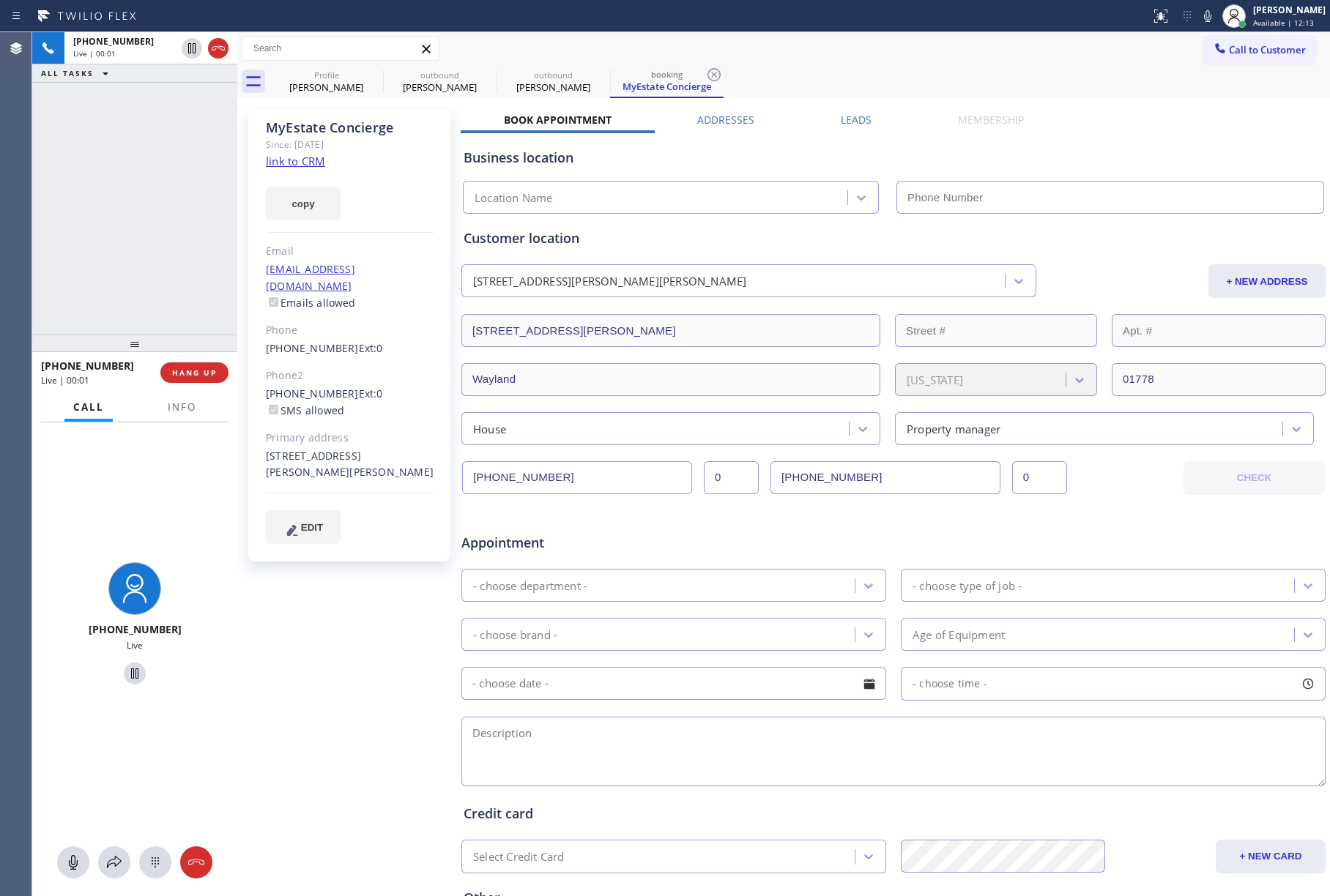
click at [153, 188] on div "[PHONE_NUMBER] Live | 00:01 ALL TASKS ALL TASKS ACTIVE TASKS TASKS IN WRAP UP" at bounding box center [134, 183] width 205 height 302
type input "[PHONE_NUMBER]"
click at [183, 407] on span "Info" at bounding box center [182, 407] width 29 height 13
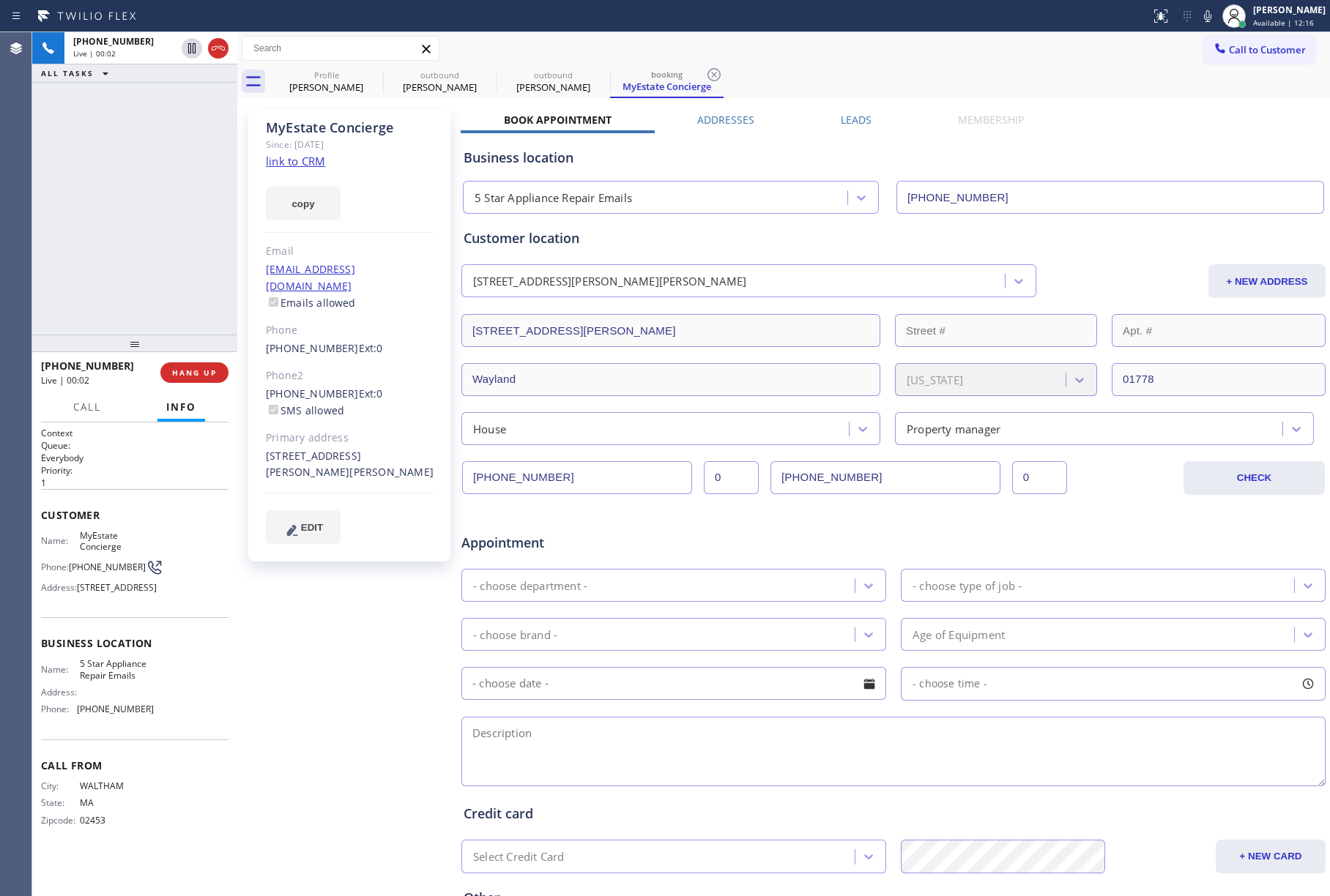
click at [129, 171] on div "[PHONE_NUMBER] Live | 00:02 ALL TASKS ALL TASKS ACTIVE TASKS TASKS IN WRAP UP" at bounding box center [134, 183] width 205 height 302
click at [305, 158] on link "link to CRM" at bounding box center [296, 161] width 59 height 14
click at [1211, 19] on icon at bounding box center [1208, 16] width 18 height 18
click at [1211, 13] on icon at bounding box center [1208, 16] width 18 height 18
click at [63, 160] on div "[PHONE_NUMBER] Live | 01:45 ALL TASKS ALL TASKS ACTIVE TASKS TASKS IN WRAP UP" at bounding box center [134, 183] width 205 height 302
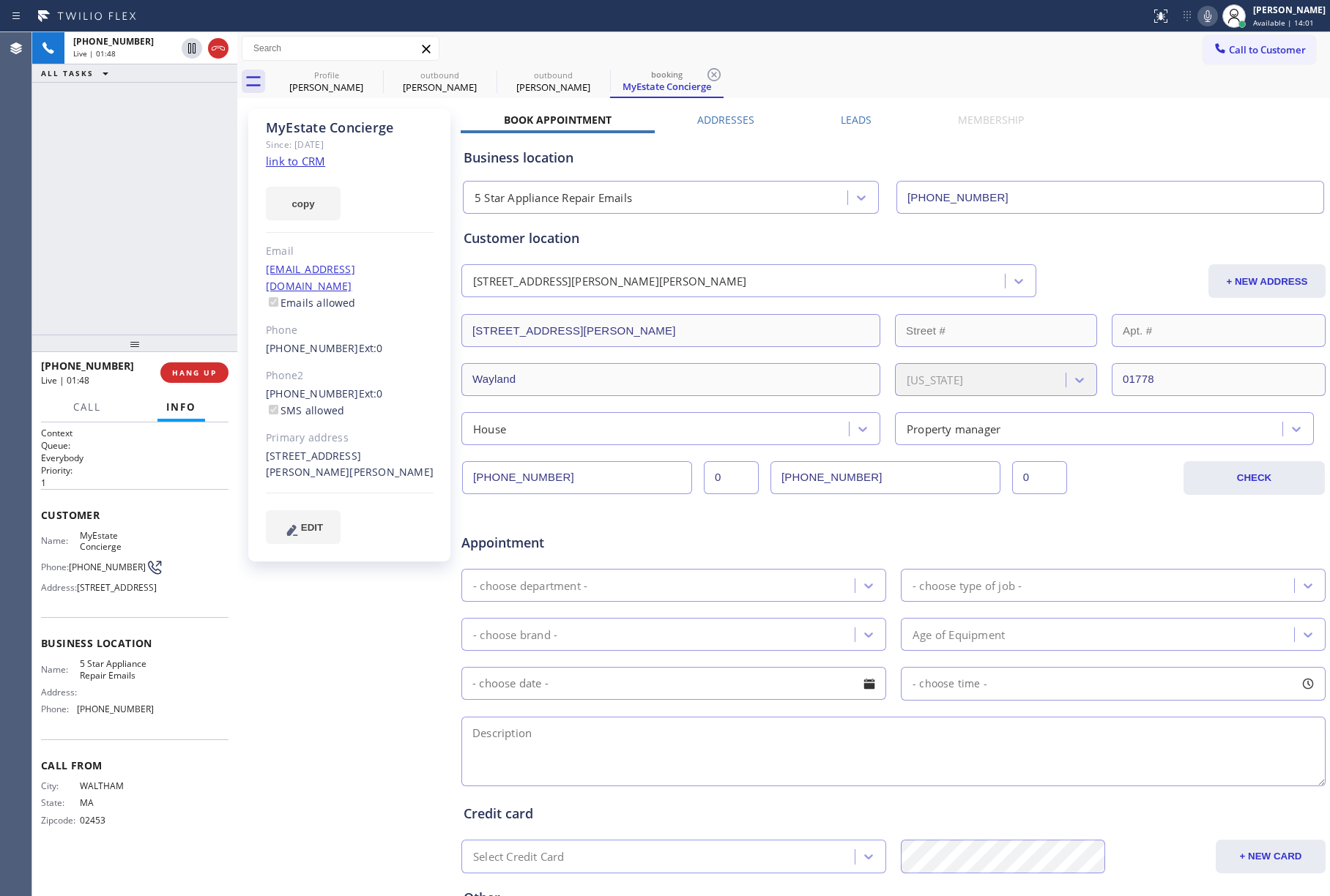
click at [1214, 16] on icon at bounding box center [1208, 16] width 18 height 18
drag, startPoint x: 104, startPoint y: 188, endPoint x: 487, endPoint y: 144, distance: 385.5
click at [104, 188] on div "[PHONE_NUMBER] Live | 02:52 ALL TASKS ALL TASKS ACTIVE TASKS TASKS IN WRAP UP" at bounding box center [134, 183] width 205 height 302
click at [1070, 62] on div "Call to Customer Outbound call Location Search location Your caller id phone nu…" at bounding box center [783, 48] width 1093 height 33
click at [1213, 18] on icon at bounding box center [1208, 16] width 18 height 18
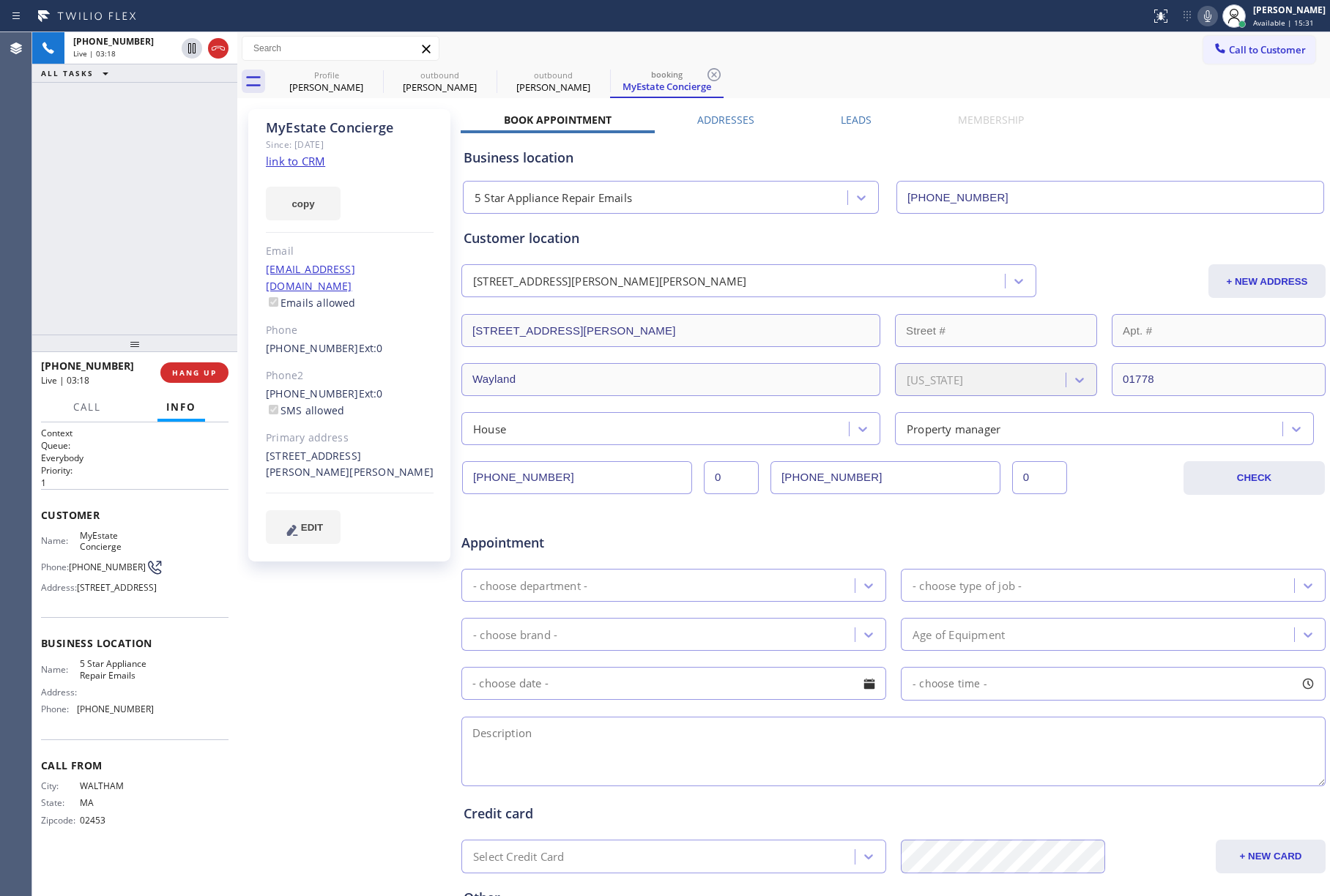
drag, startPoint x: 111, startPoint y: 168, endPoint x: 120, endPoint y: 181, distance: 15.8
click at [113, 173] on div "[PHONE_NUMBER] Live | 03:18 ALL TASKS ALL TASKS ACTIVE TASKS TASKS IN WRAP UP" at bounding box center [134, 183] width 205 height 302
click at [159, 211] on div "[PHONE_NUMBER] Live | 03:26 ALL TASKS ALL TASKS ACTIVE TASKS TASKS IN WRAP UP" at bounding box center [134, 183] width 205 height 302
click at [1217, 18] on icon at bounding box center [1208, 16] width 18 height 18
click at [1210, 18] on icon at bounding box center [1208, 16] width 18 height 18
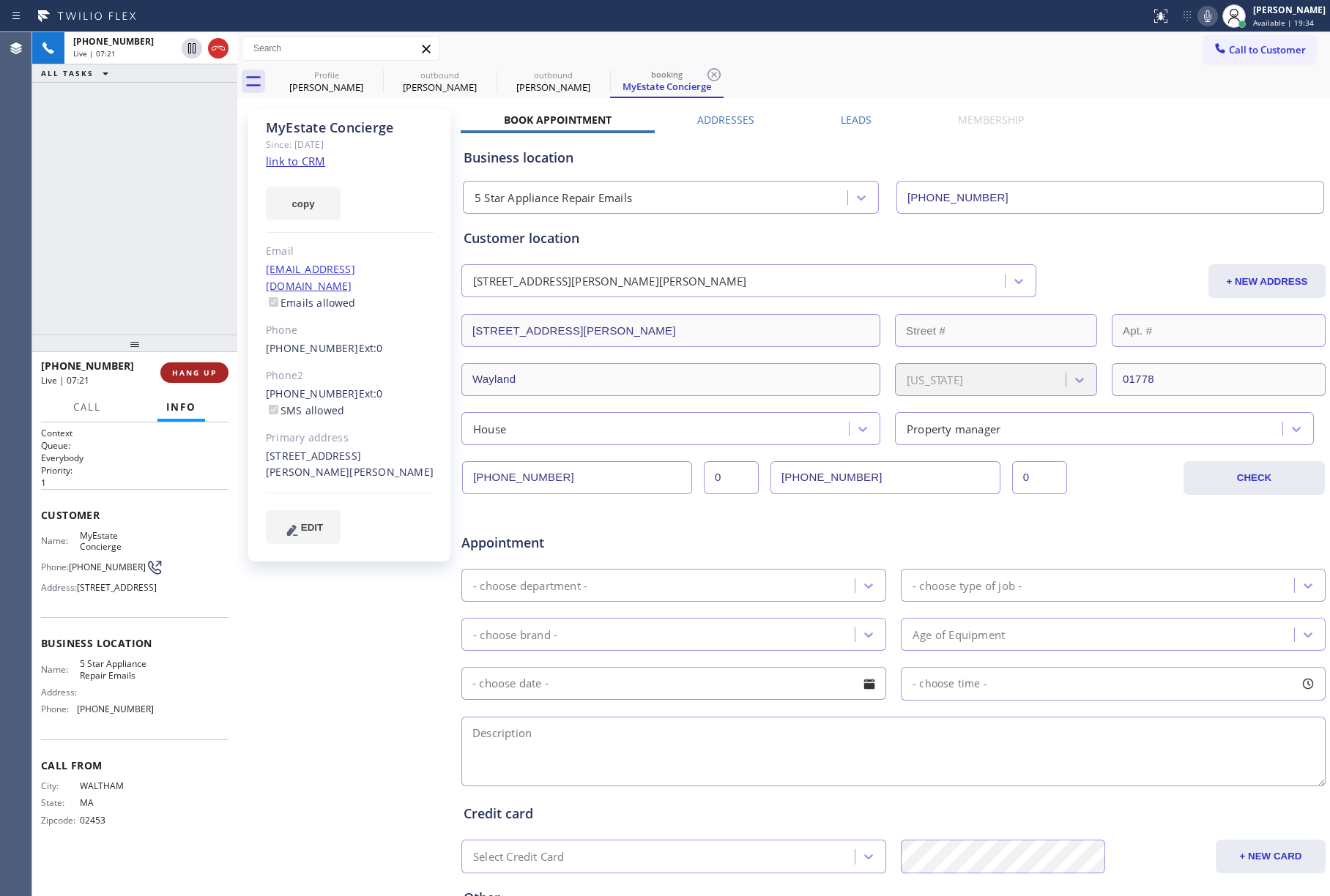
click at [197, 381] on button "HANG UP" at bounding box center [194, 373] width 68 height 21
click at [169, 305] on div "[PHONE_NUMBER] Live | 07:22 ALL TASKS ALL TASKS ACTIVE TASKS TASKS IN WRAP UP" at bounding box center [134, 183] width 205 height 302
click at [19, 186] on div "Agent Desktop" at bounding box center [15, 464] width 31 height 864
click at [209, 369] on span "COMPLETE" at bounding box center [191, 372] width 50 height 10
drag, startPoint x: 181, startPoint y: 293, endPoint x: 133, endPoint y: 258, distance: 59.4
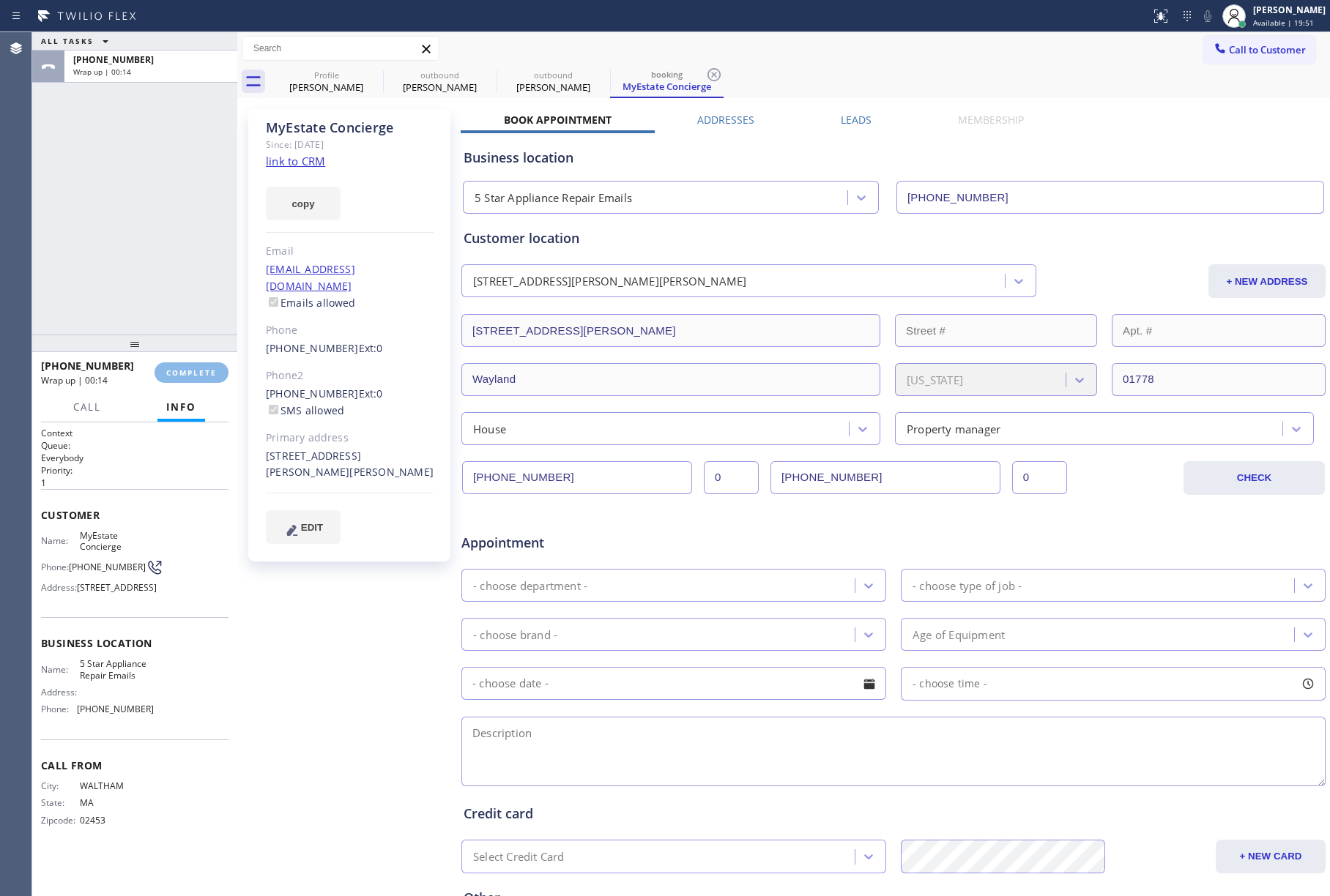
click at [181, 292] on div "ALL TASKS ALL TASKS ACTIVE TASKS TASKS IN WRAP UP [PHONE_NUMBER] Wrap up | 00:14" at bounding box center [134, 183] width 205 height 302
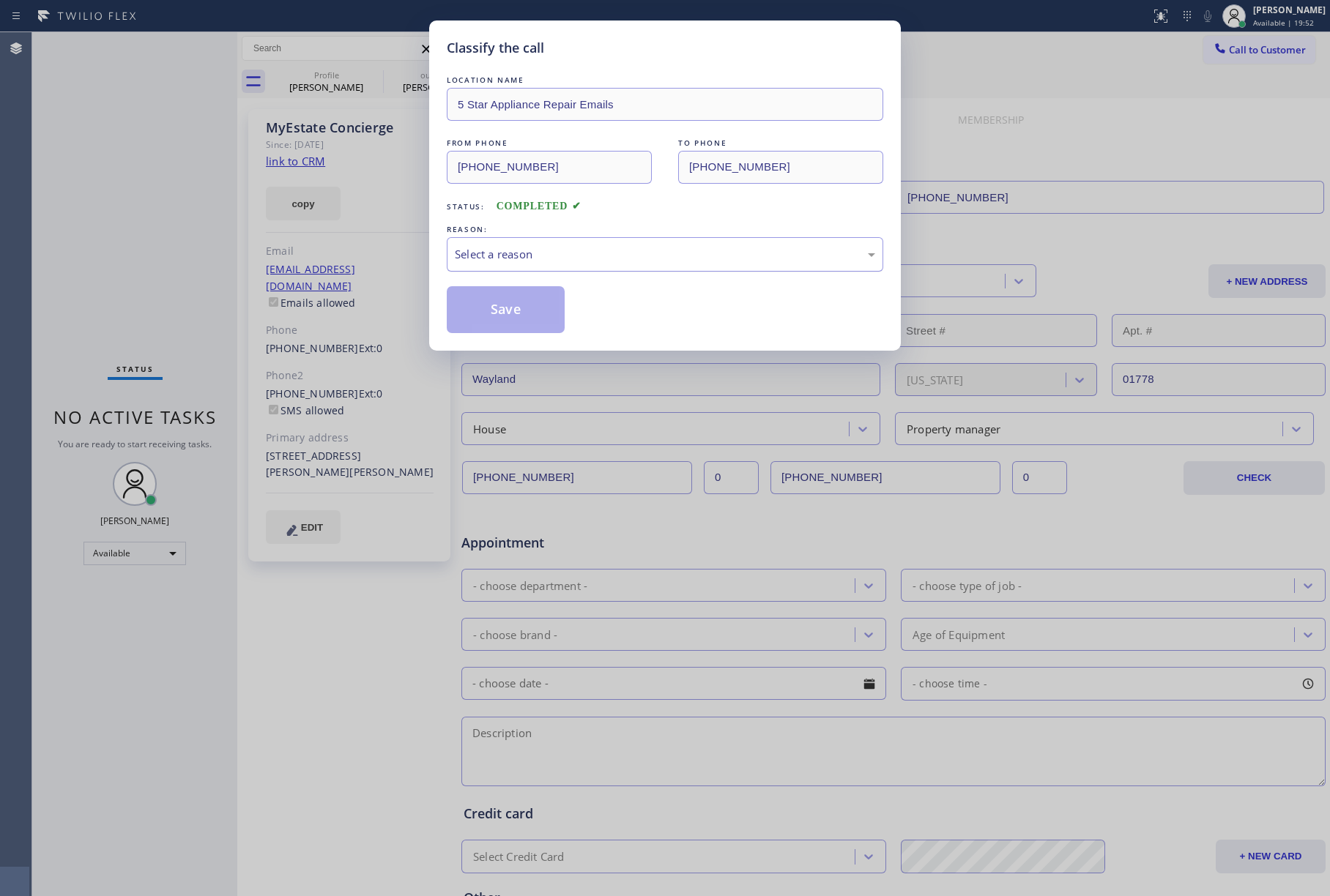
click at [544, 265] on div "Select a reason" at bounding box center [665, 254] width 436 height 34
click at [520, 313] on button "Save" at bounding box center [506, 309] width 118 height 47
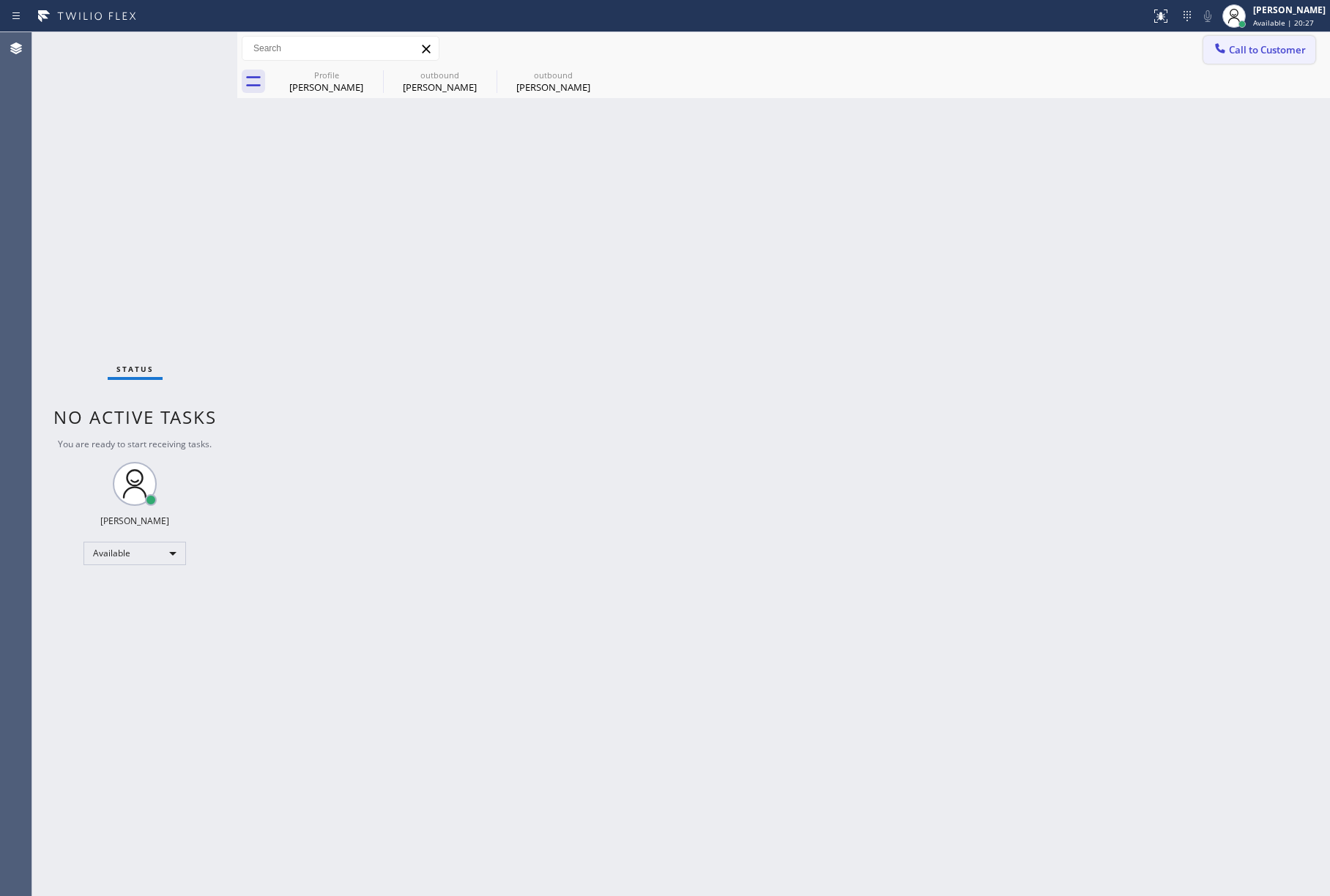
click at [1252, 46] on span "Call to Customer" at bounding box center [1267, 50] width 77 height 13
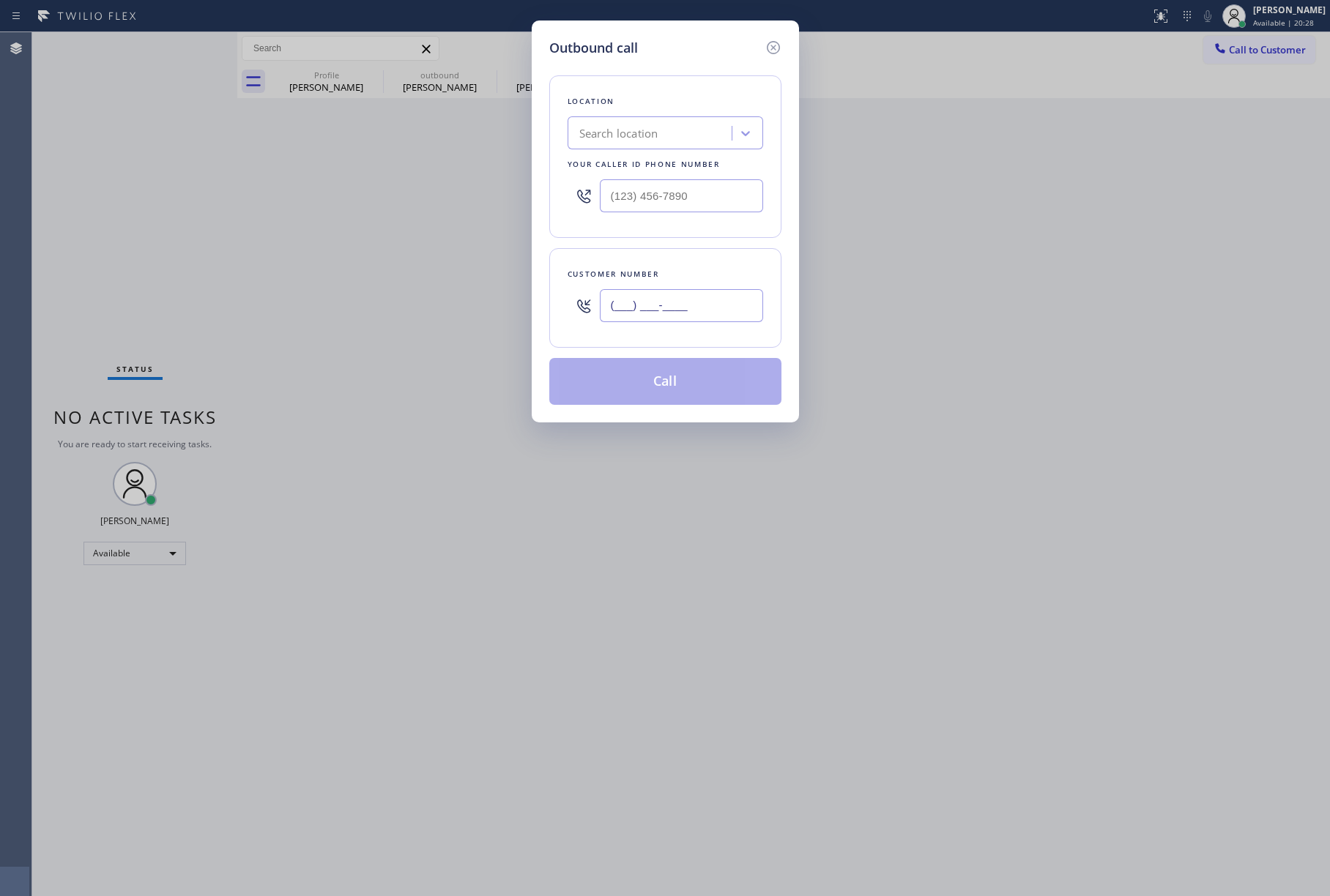
click at [691, 317] on input "(___) ___-____" at bounding box center [681, 305] width 163 height 33
paste input "508) 284-4429"
type input "[PHONE_NUMBER]"
drag, startPoint x: 766, startPoint y: 47, endPoint x: 814, endPoint y: 76, distance: 56.1
click at [766, 47] on icon at bounding box center [772, 47] width 13 height 13
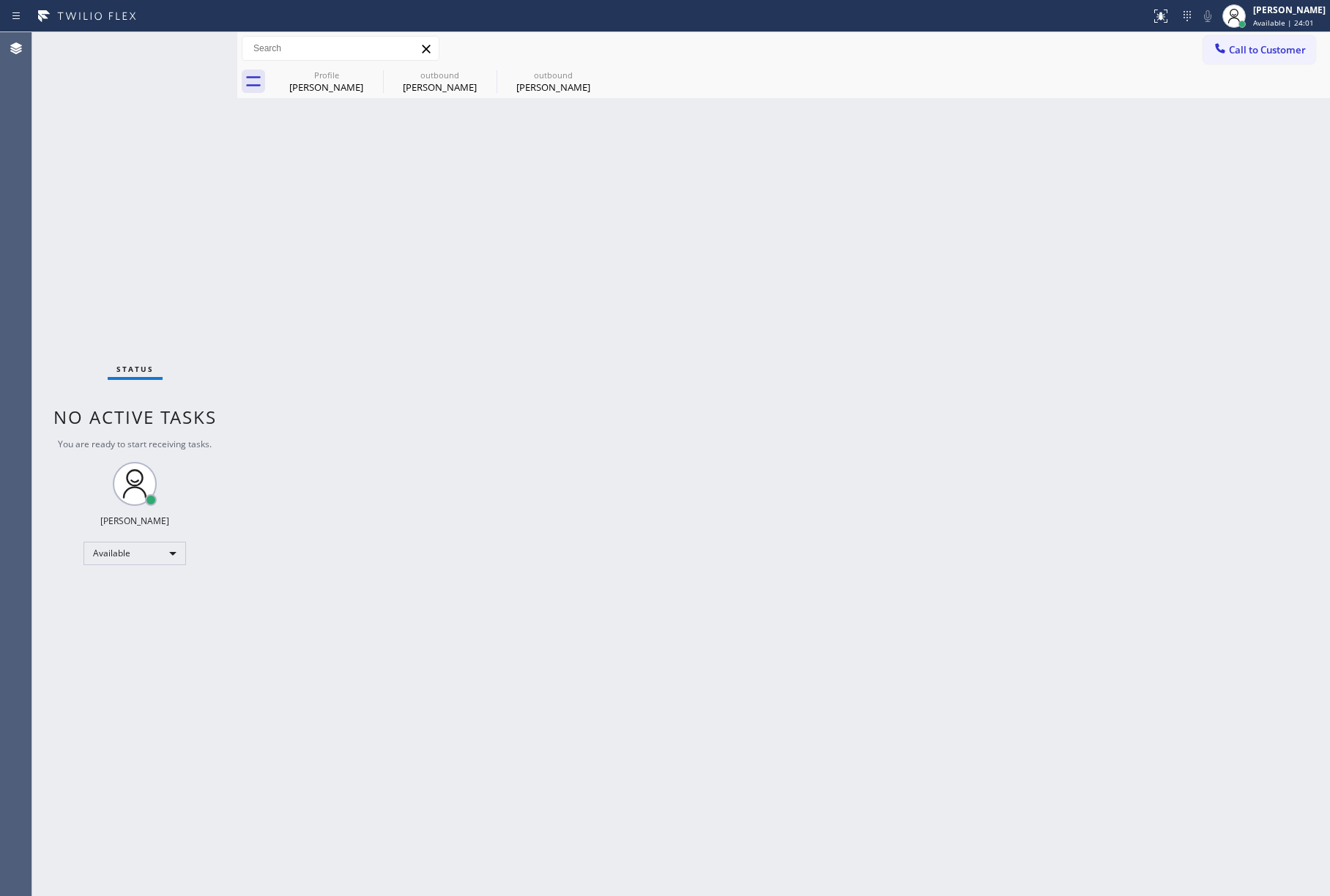
drag, startPoint x: 830, startPoint y: 464, endPoint x: 836, endPoint y: 408, distance: 56.3
click at [832, 440] on div "Back to Dashboard Change Sender ID Customers Technicians Select a contact Outbo…" at bounding box center [783, 464] width 1093 height 864
drag, startPoint x: 1265, startPoint y: 48, endPoint x: 806, endPoint y: 114, distance: 463.7
click at [1260, 48] on span "Call to Customer" at bounding box center [1267, 50] width 77 height 13
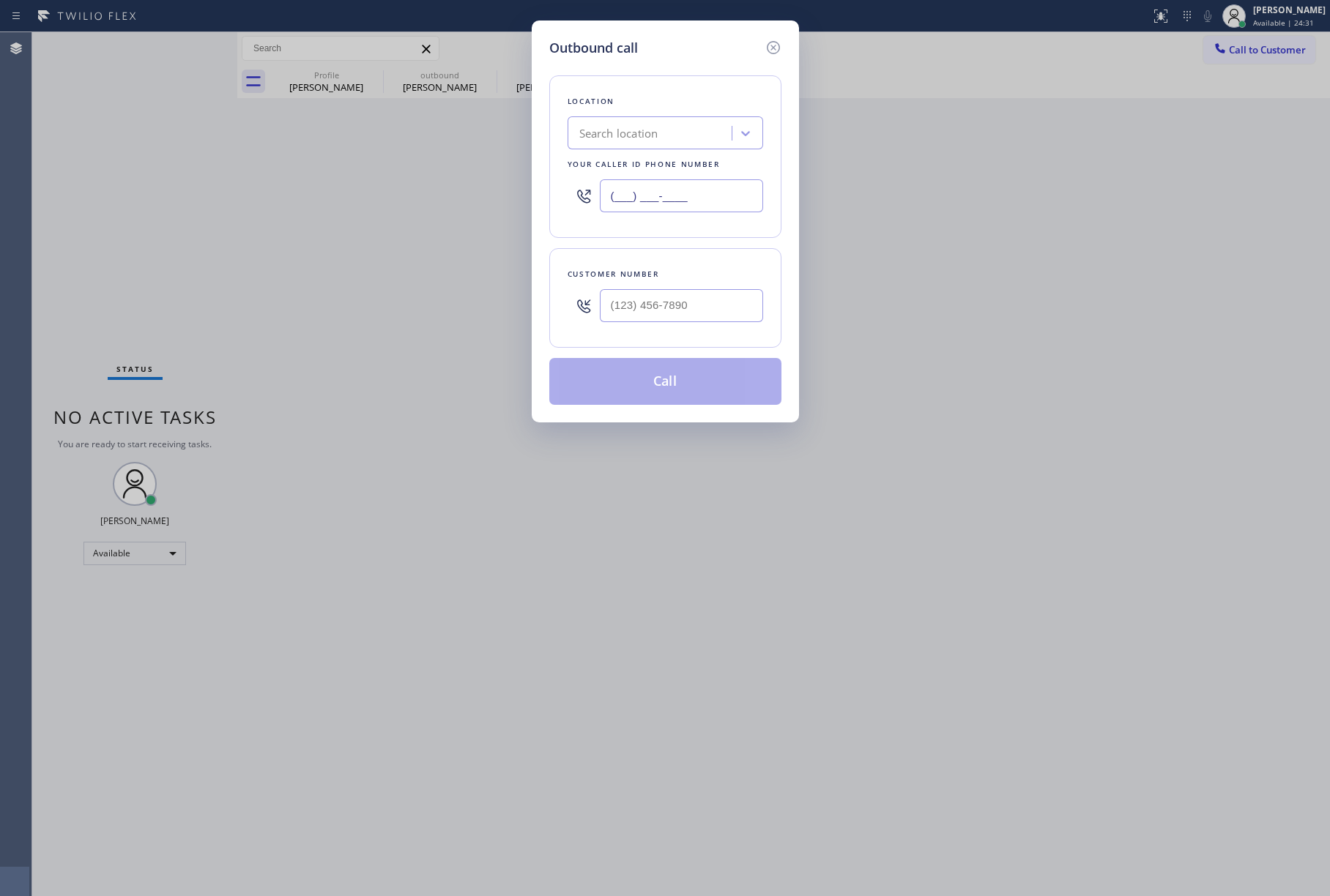
click at [702, 197] on input "(___) ___-____" at bounding box center [681, 195] width 163 height 33
paste input "857) 837-3603"
type input "[PHONE_NUMBER]"
click at [631, 313] on input "(___) ___-____" at bounding box center [681, 305] width 163 height 33
paste input "781) 258-9050"
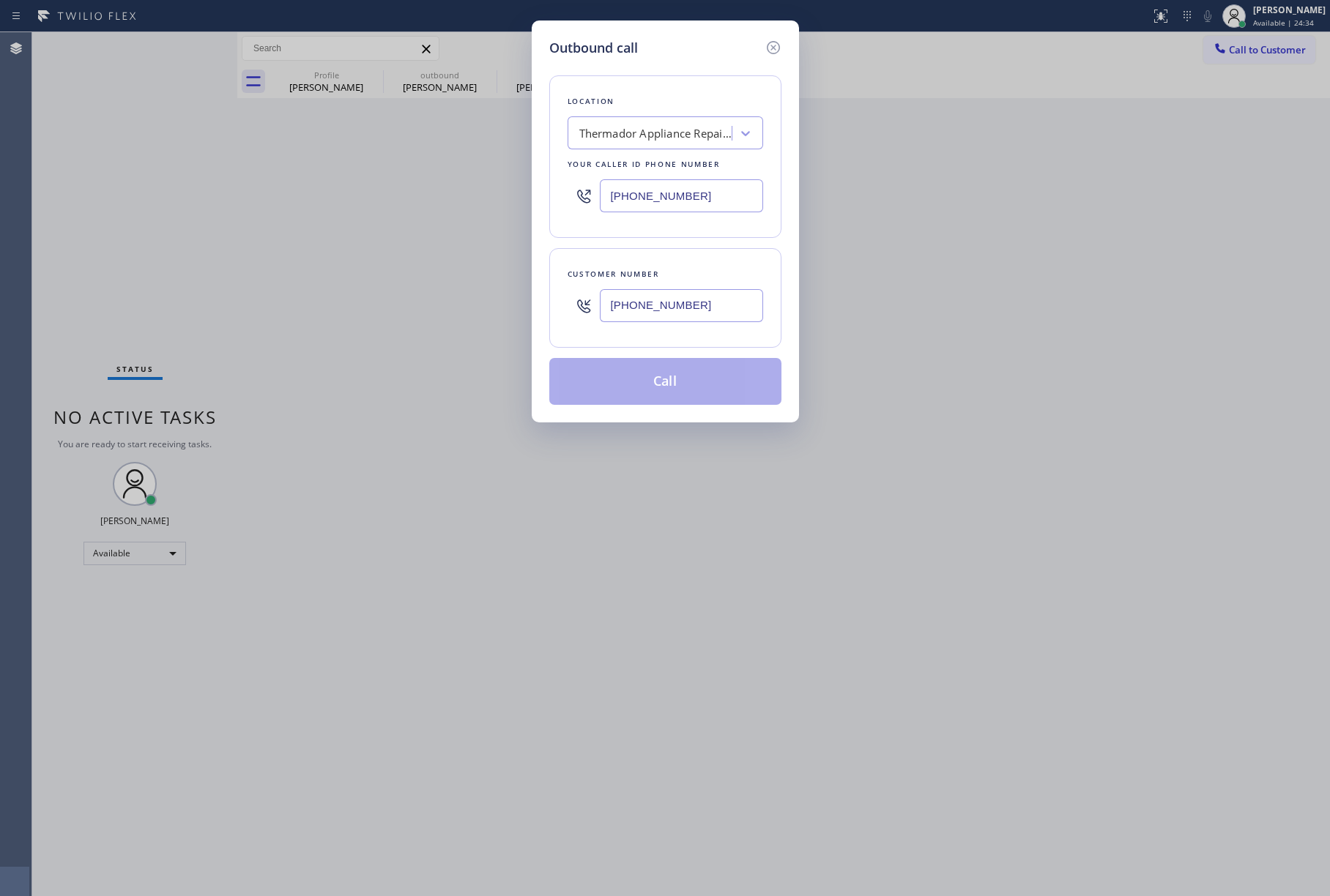
type input "[PHONE_NUMBER]"
click at [677, 285] on div "[PHONE_NUMBER]" at bounding box center [681, 306] width 163 height 48
click at [692, 382] on button "Call" at bounding box center [665, 381] width 232 height 47
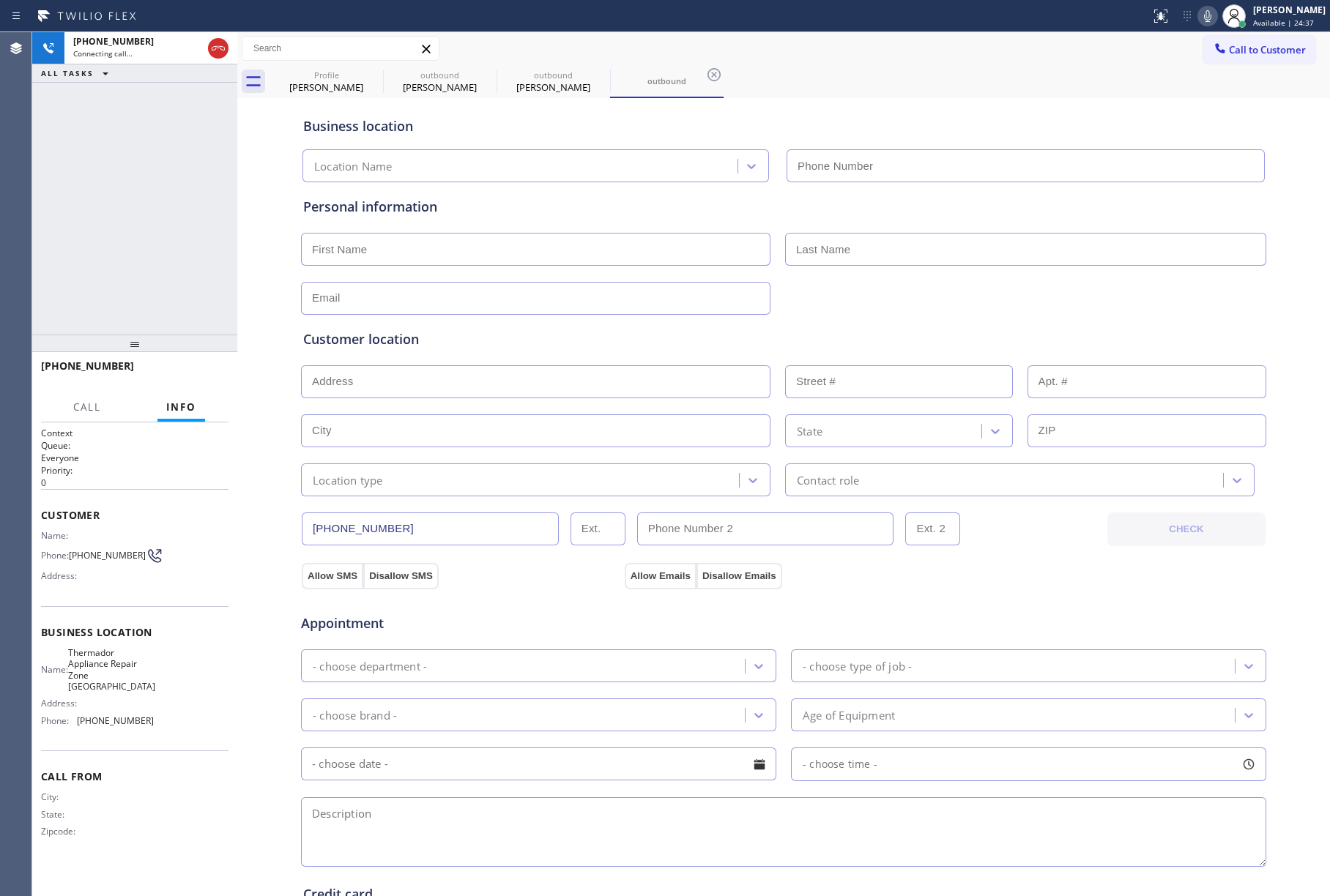
type input "[PHONE_NUMBER]"
click at [102, 651] on span "Thermador Appliance Repair Zone [GEOGRAPHIC_DATA]" at bounding box center [111, 670] width 87 height 46
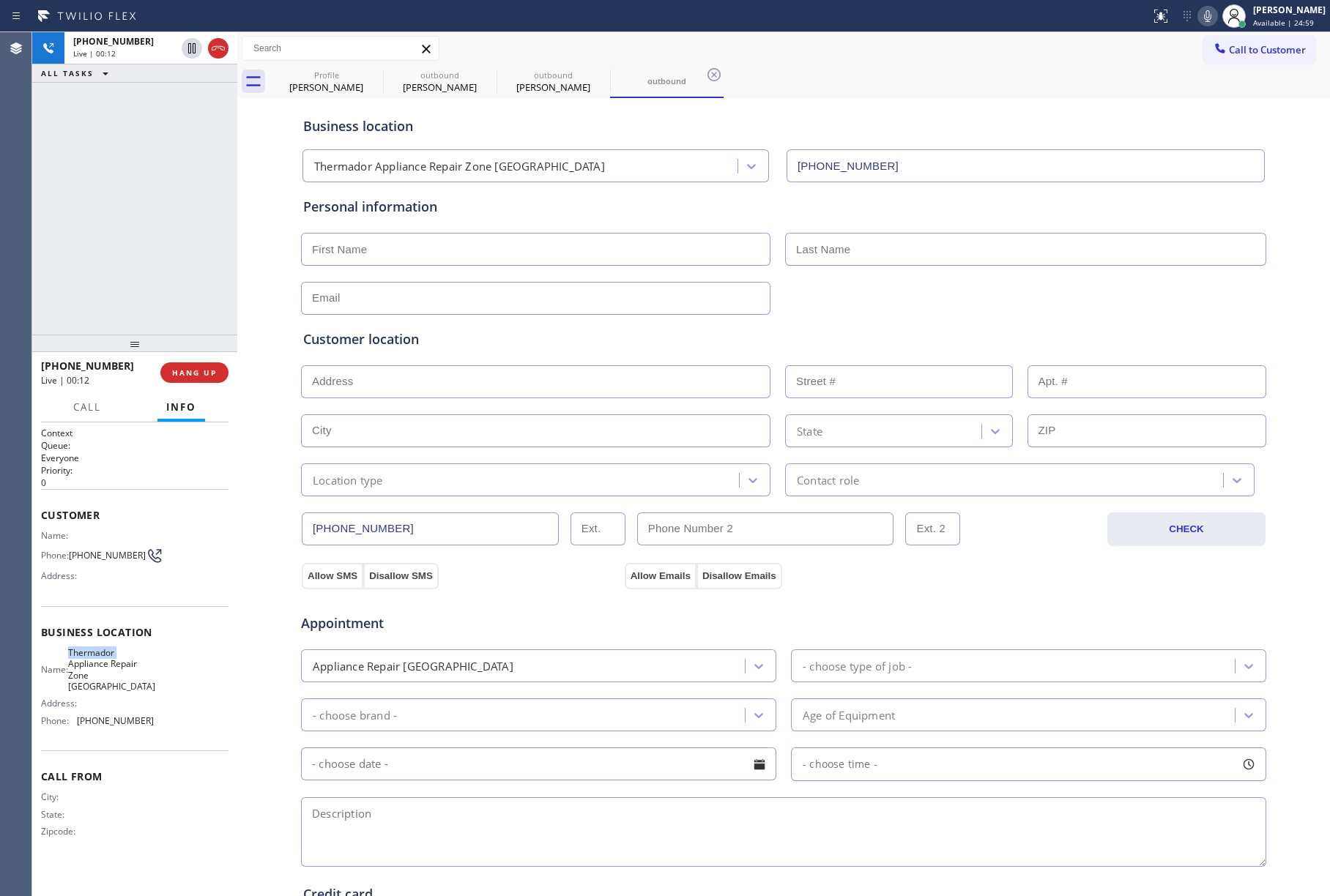
click at [102, 651] on span "Thermador Appliance Repair Zone [GEOGRAPHIC_DATA]" at bounding box center [111, 670] width 87 height 46
copy span "Thermador Appliance Repair Zone [GEOGRAPHIC_DATA]"
click at [123, 715] on span "[PHONE_NUMBER]" at bounding box center [115, 721] width 77 height 11
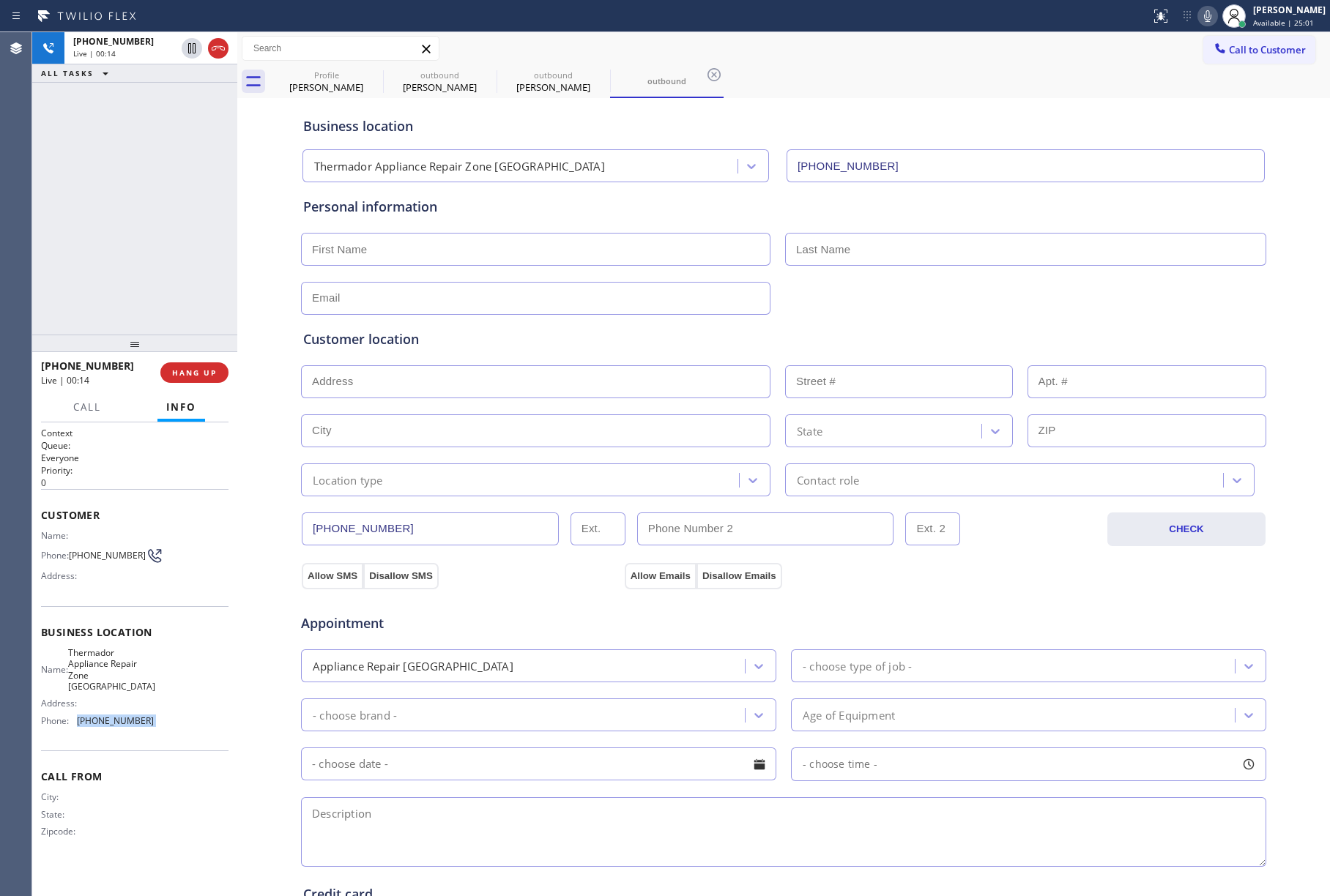
click at [123, 715] on span "[PHONE_NUMBER]" at bounding box center [115, 721] width 77 height 11
copy span "[PHONE_NUMBER]"
click at [133, 232] on div "[PHONE_NUMBER] Live | 00:42 ALL TASKS ALL TASKS ACTIVE TASKS TASKS IN WRAP UP" at bounding box center [134, 183] width 205 height 302
click at [191, 373] on span "HANG UP" at bounding box center [194, 372] width 45 height 10
click at [203, 368] on span "HANG UP" at bounding box center [194, 372] width 45 height 10
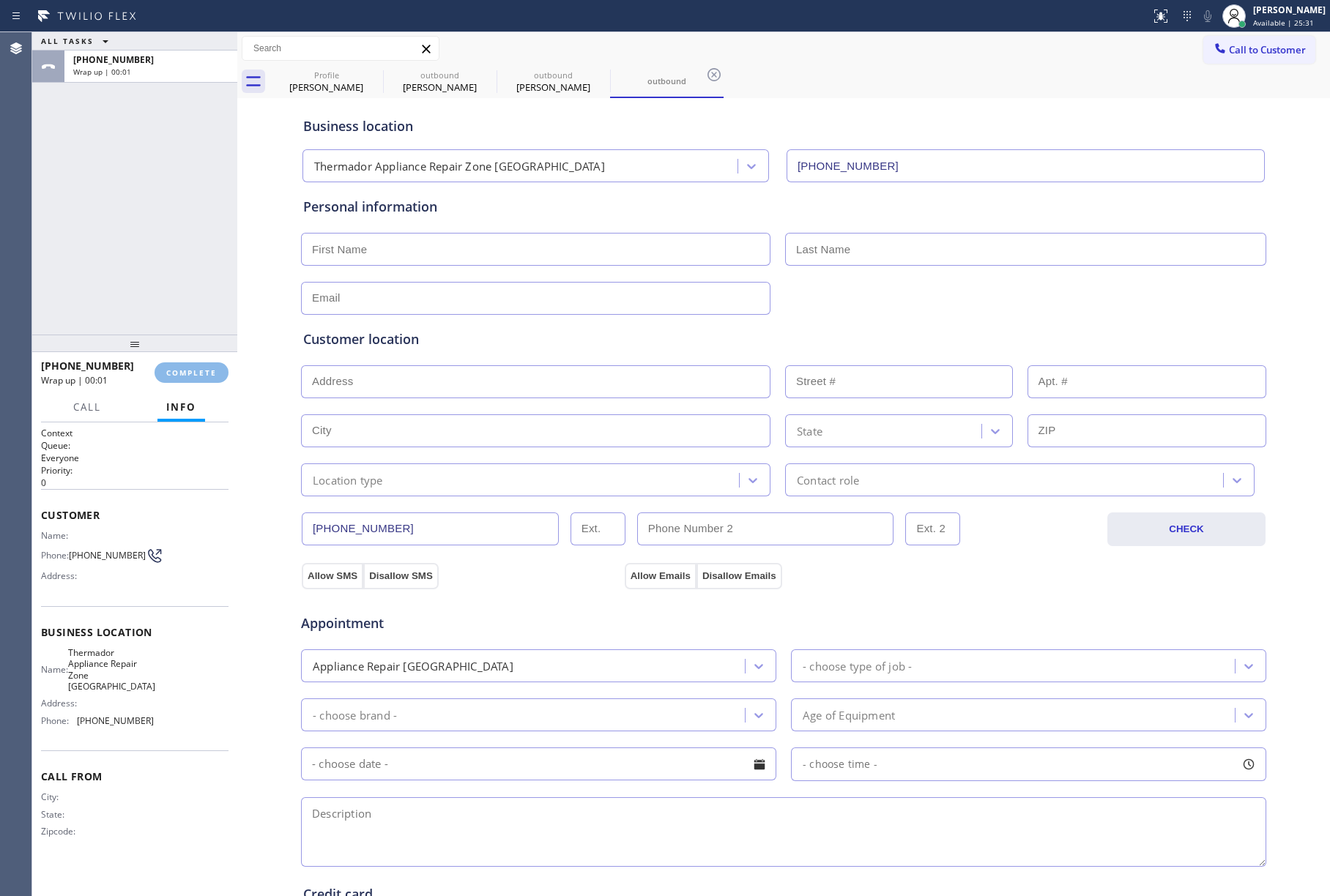
click at [183, 268] on div "ALL TASKS ALL TASKS ACTIVE TASKS TASKS IN WRAP UP [PHONE_NUMBER] Wrap up | 00:01" at bounding box center [134, 183] width 205 height 302
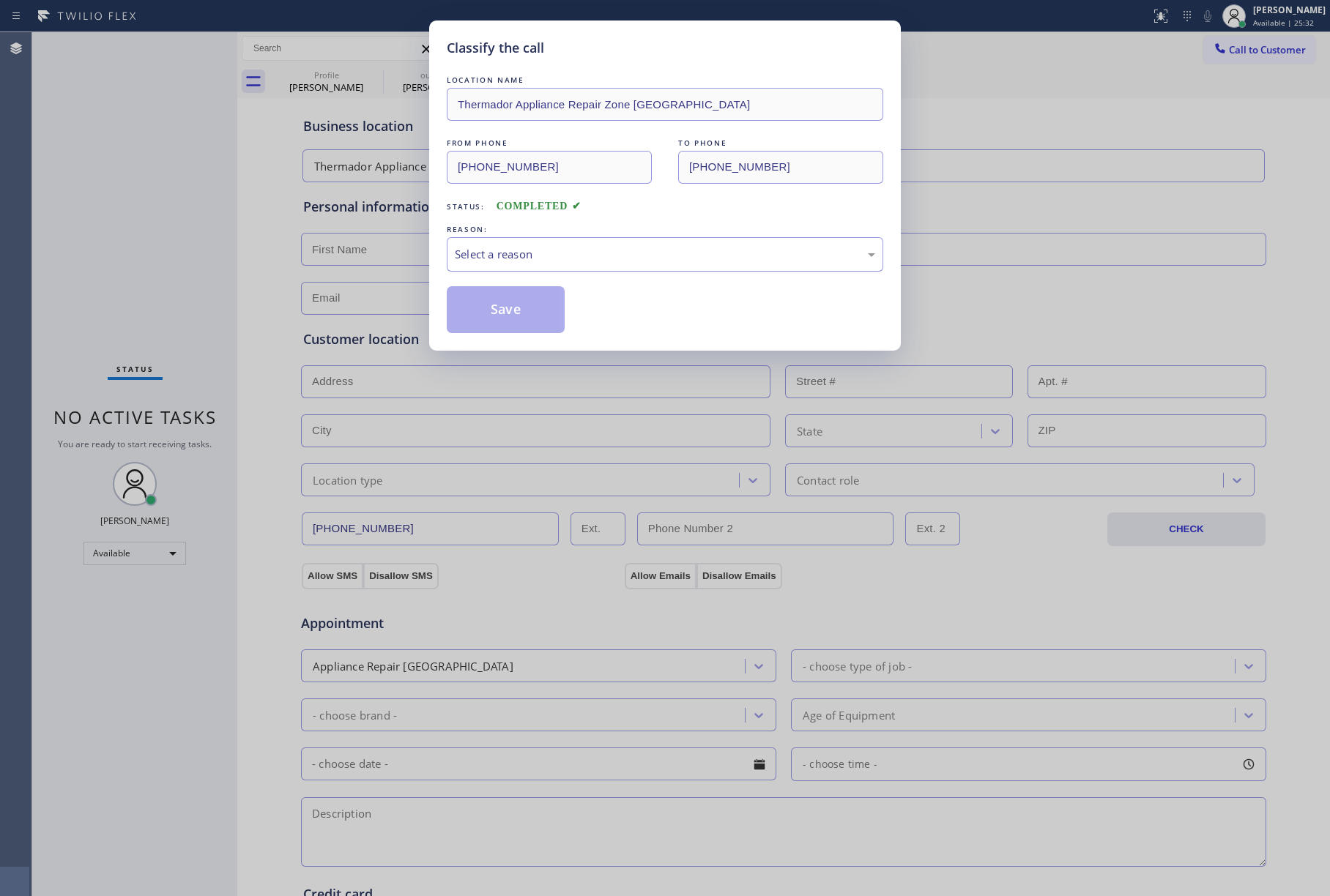
click at [508, 256] on div "Select a reason" at bounding box center [665, 254] width 420 height 17
click at [491, 315] on button "Save" at bounding box center [506, 309] width 118 height 47
type input "[PHONE_NUMBER]"
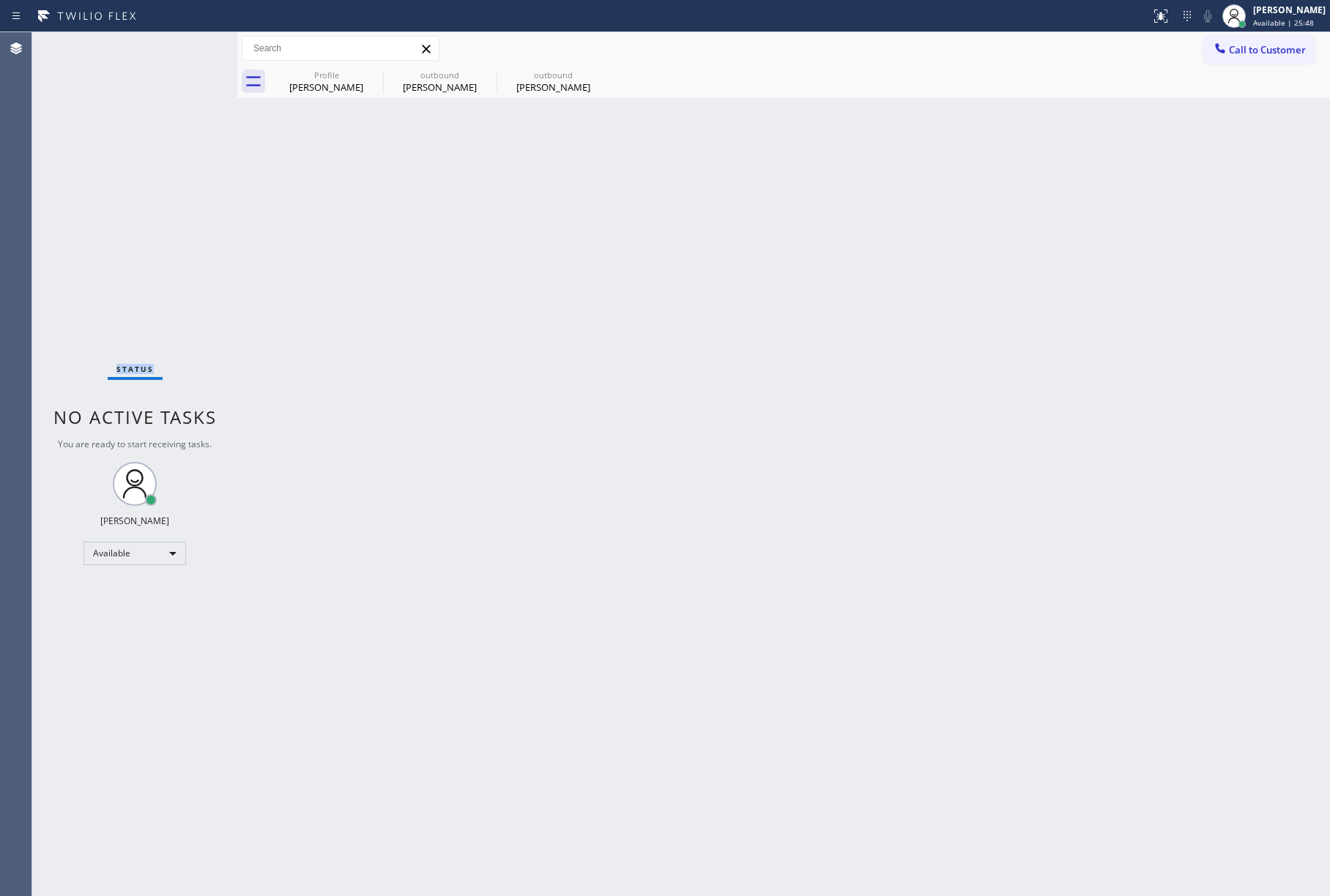
drag, startPoint x: 36, startPoint y: 223, endPoint x: 44, endPoint y: 214, distance: 12.0
click at [36, 223] on div "Status No active tasks You are ready to start receiving tasks. [PERSON_NAME]" at bounding box center [134, 464] width 205 height 864
click at [85, 167] on div "Status No active tasks You are ready to start receiving tasks. [PERSON_NAME]" at bounding box center [134, 464] width 205 height 864
click at [768, 534] on div "Back to Dashboard Change Sender ID Customers Technicians Select a contact Outbo…" at bounding box center [783, 464] width 1093 height 864
click at [67, 130] on div "Status No active tasks You are ready to start receiving tasks. [PERSON_NAME]" at bounding box center [134, 464] width 205 height 864
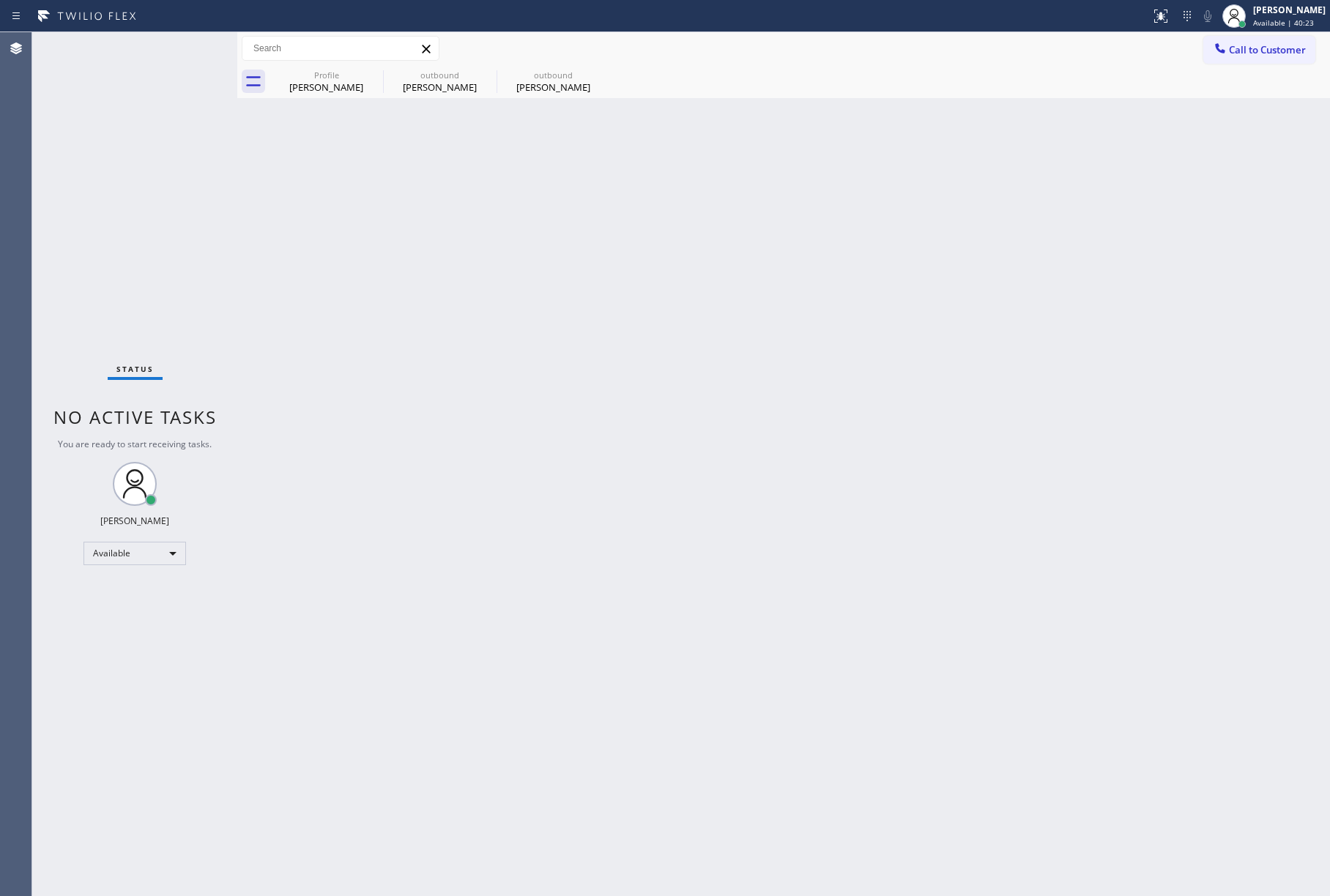
click at [81, 201] on div "Status No active tasks You are ready to start receiving tasks. [PERSON_NAME]" at bounding box center [134, 464] width 205 height 864
drag, startPoint x: 92, startPoint y: 173, endPoint x: 256, endPoint y: 10, distance: 231.2
click at [92, 173] on div "Status No active tasks You are ready to start receiving tasks. [PERSON_NAME]" at bounding box center [134, 464] width 205 height 864
drag, startPoint x: 942, startPoint y: 277, endPoint x: 1045, endPoint y: 209, distance: 123.4
click at [949, 269] on div "Back to Dashboard Change Sender ID Customers Technicians Select a contact Outbo…" at bounding box center [783, 464] width 1093 height 864
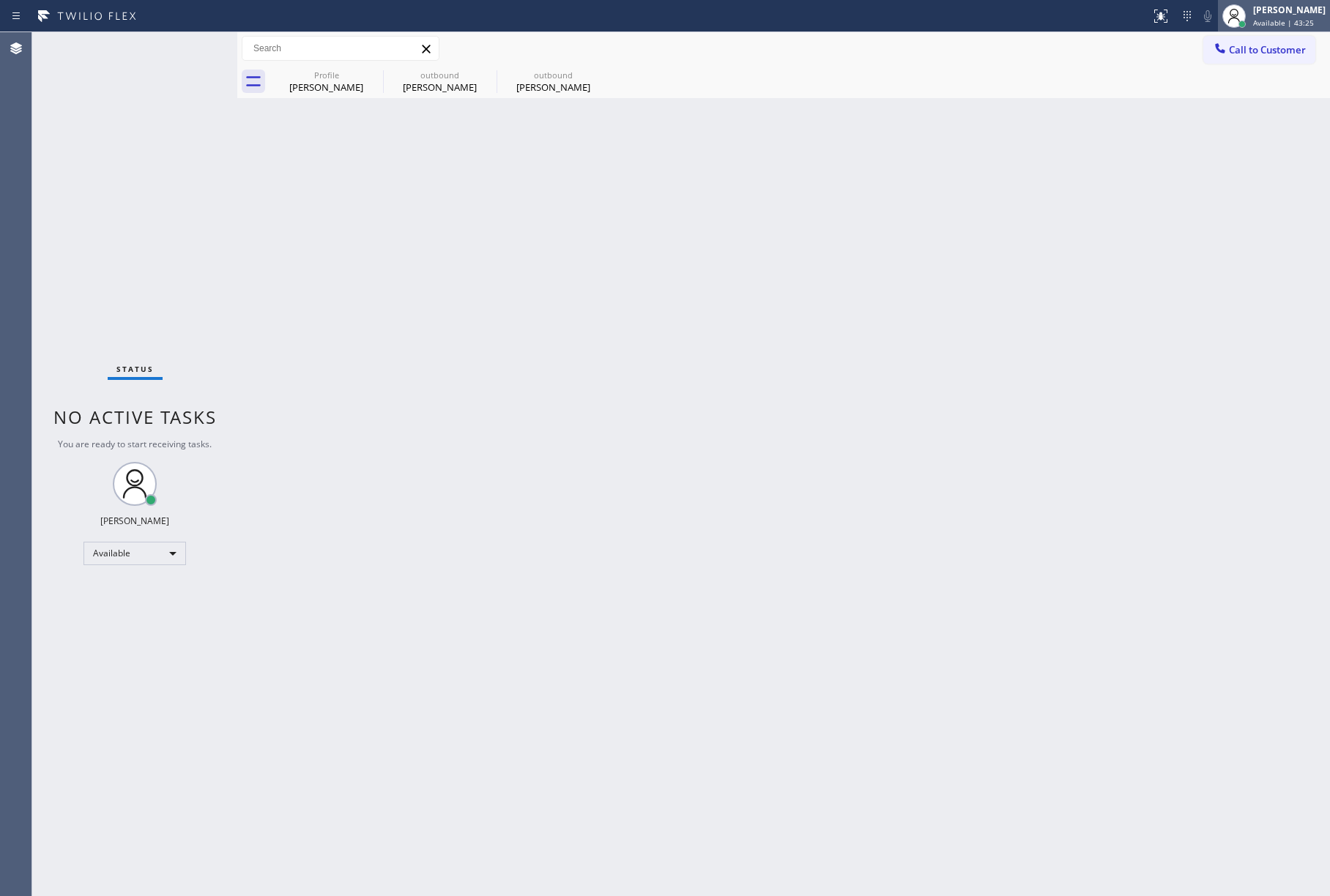
click at [1295, 25] on span "Available | 43:25" at bounding box center [1284, 22] width 61 height 10
drag, startPoint x: 1069, startPoint y: 68, endPoint x: 1110, endPoint y: 56, distance: 42.7
click at [1068, 67] on div "Profile [PERSON_NAME] outbound [PERSON_NAME] outbound [PERSON_NAME]" at bounding box center [799, 82] width 1061 height 33
click at [1248, 41] on button "Call to Customer" at bounding box center [1259, 50] width 112 height 28
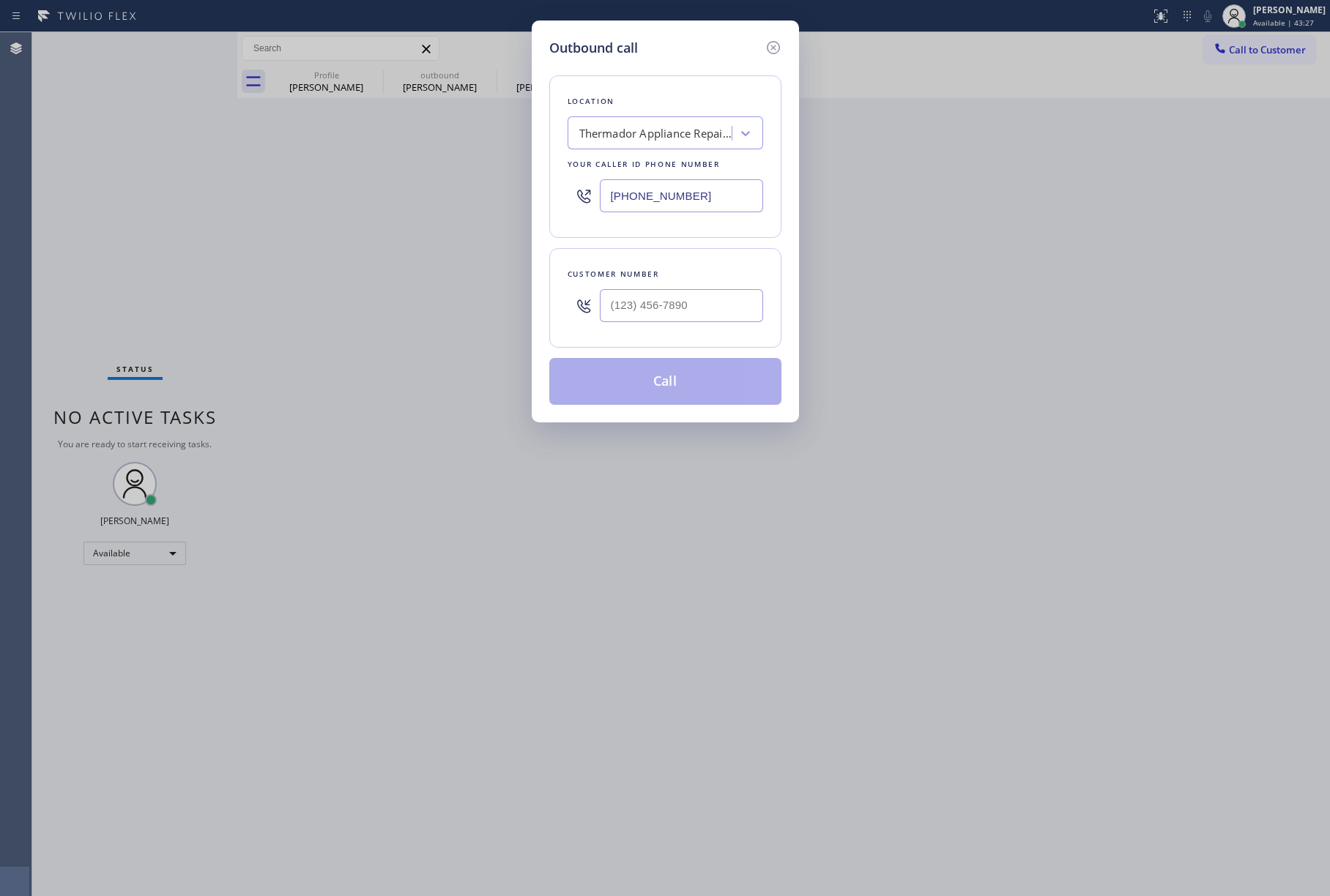
drag, startPoint x: 631, startPoint y: 195, endPoint x: 572, endPoint y: 195, distance: 59.0
click at [572, 195] on div "[PHONE_NUMBER]" at bounding box center [665, 196] width 196 height 48
paste input "786) 629-1695"
type input "[PHONE_NUMBER]"
click at [674, 309] on input "text" at bounding box center [681, 305] width 163 height 33
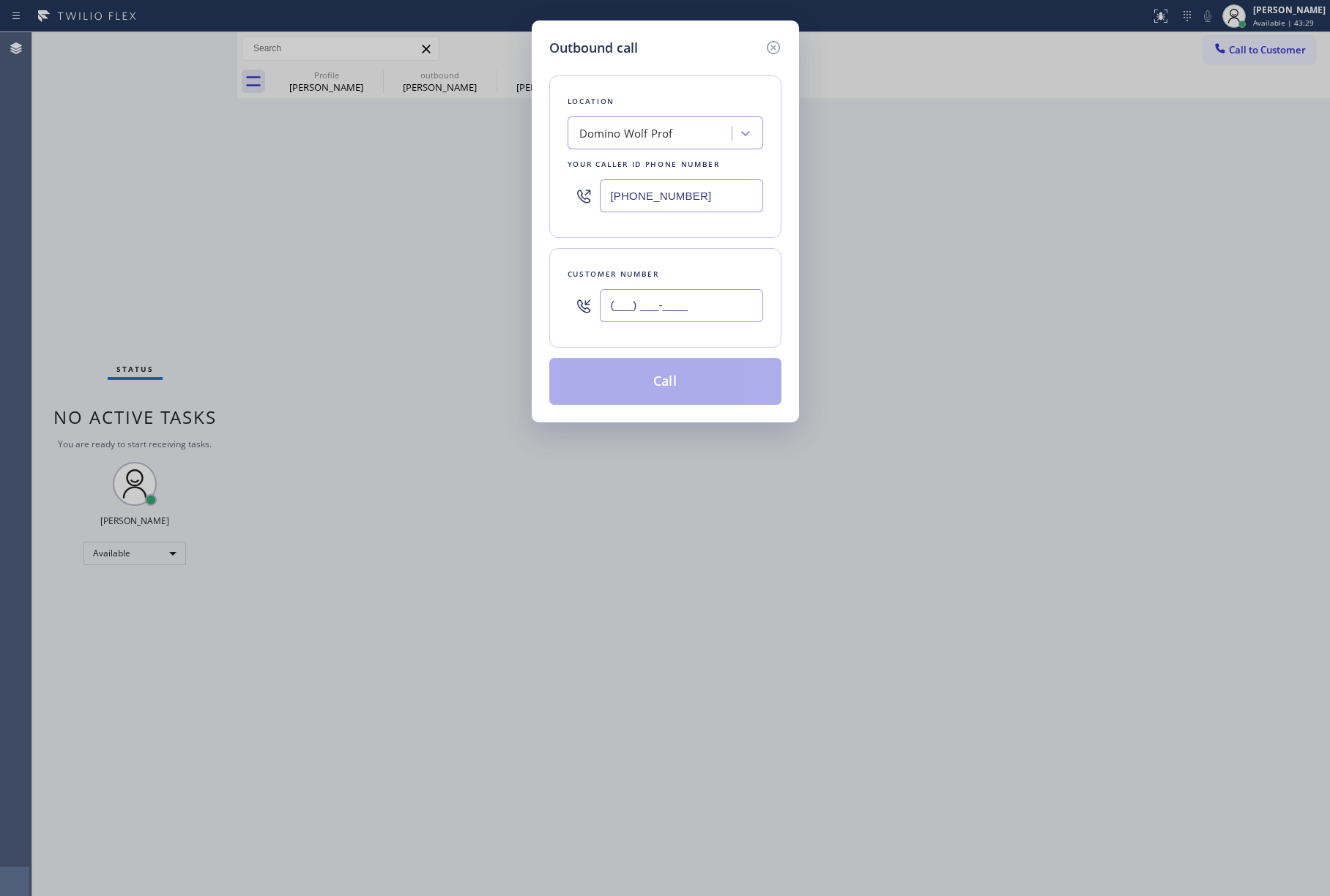
paste input "786) 239-3254"
type input "[PHONE_NUMBER]"
click at [668, 258] on div "Customer number [PHONE_NUMBER]" at bounding box center [665, 298] width 232 height 100
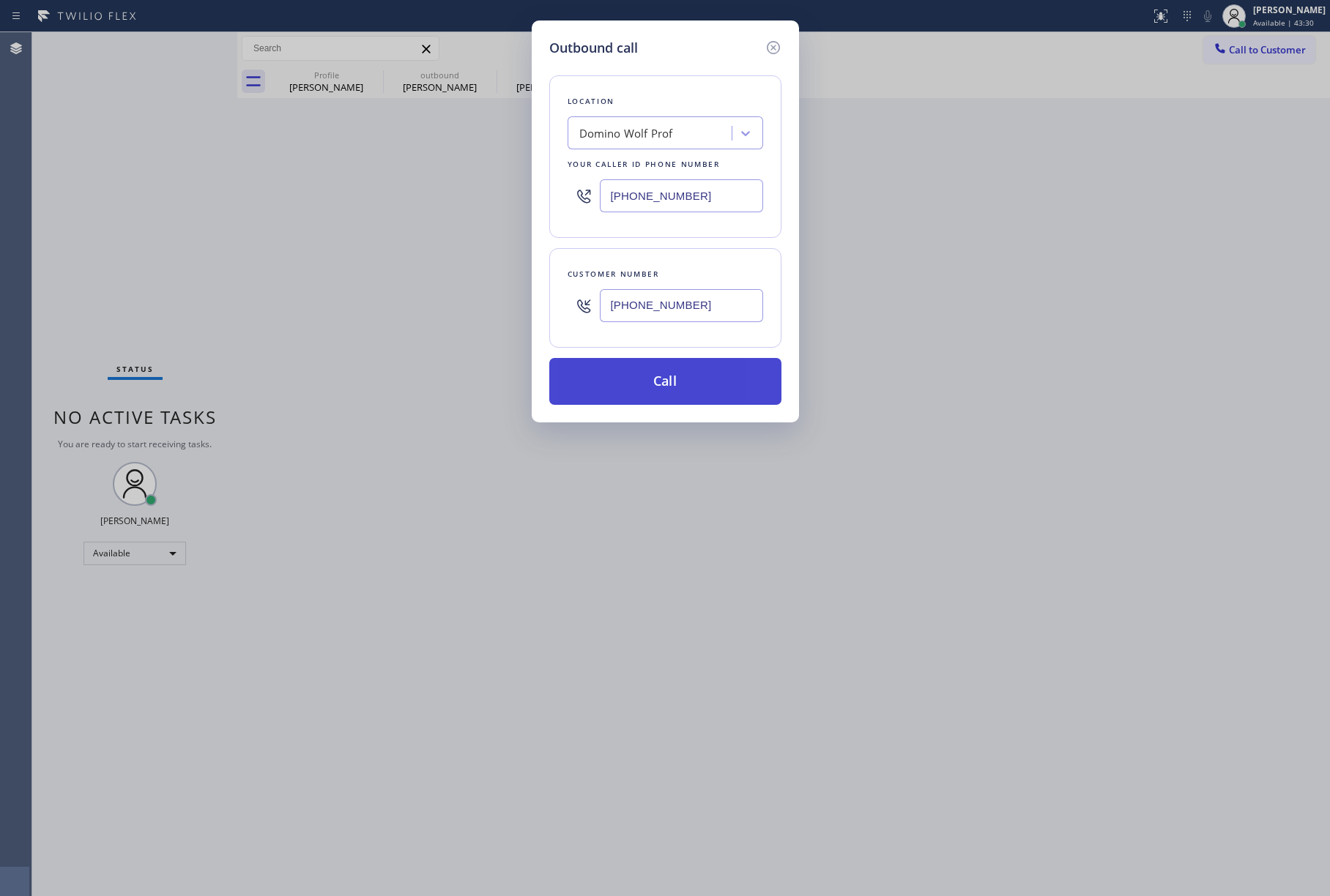
click at [706, 378] on button "Call" at bounding box center [665, 381] width 232 height 47
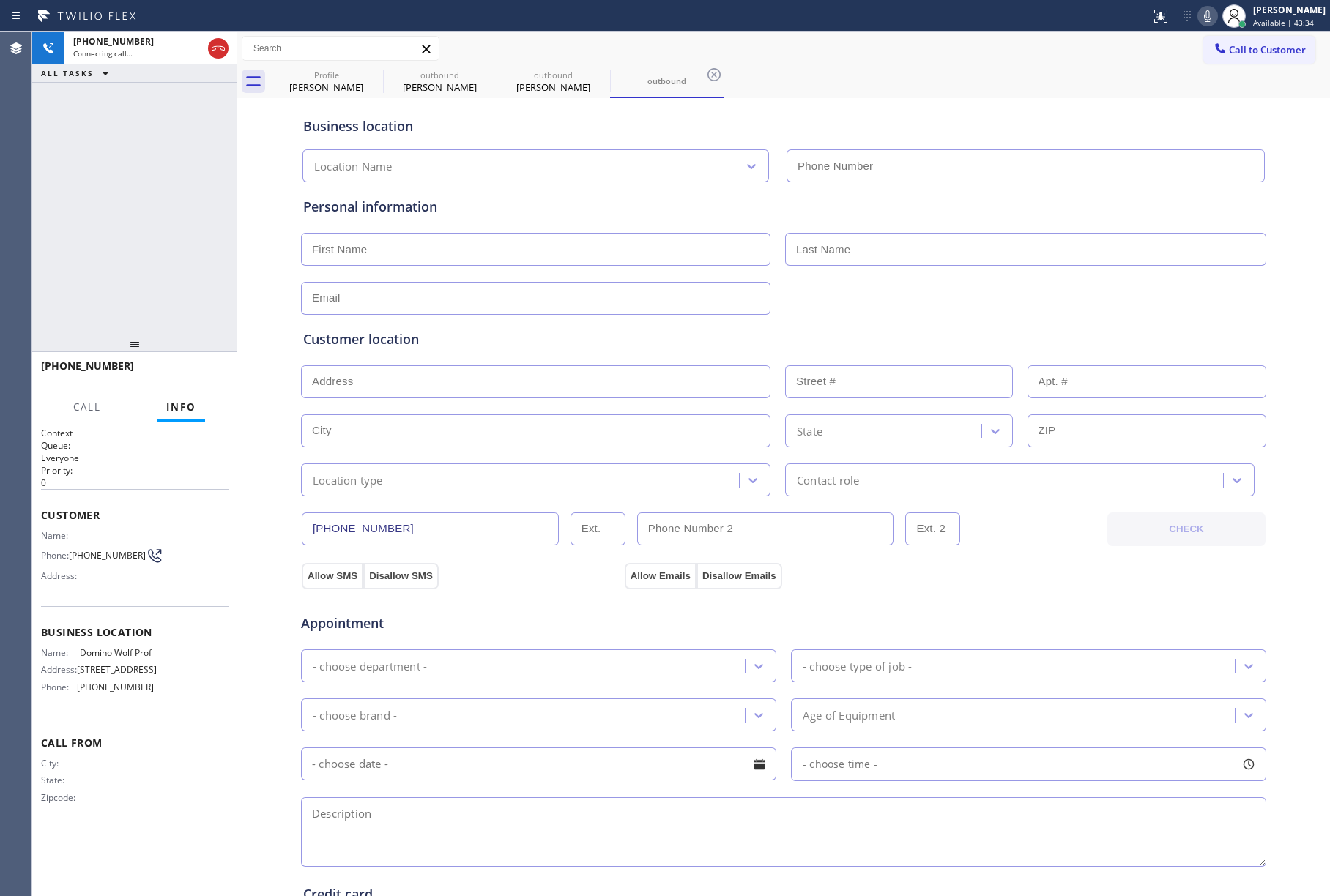
type input "[PHONE_NUMBER]"
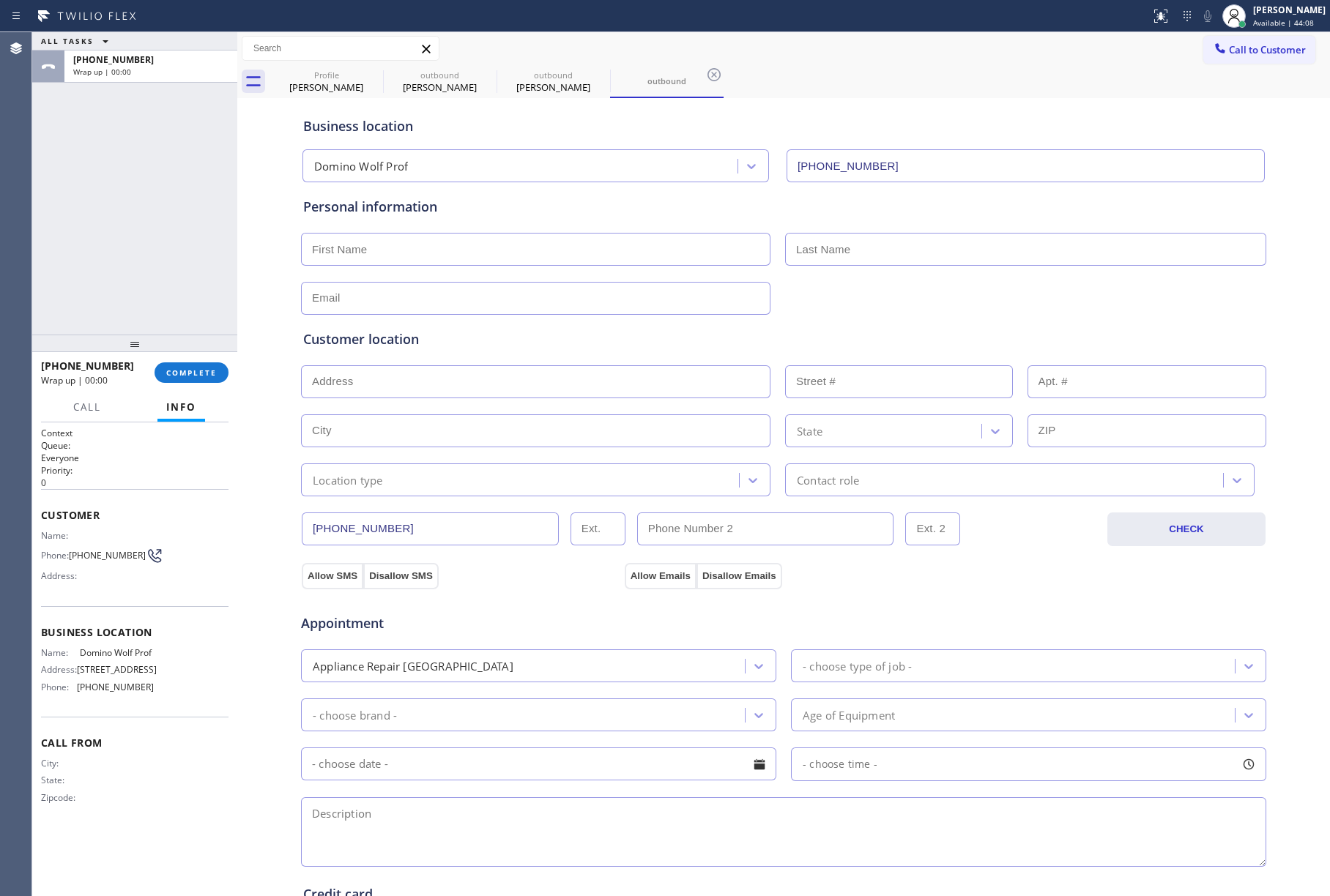
drag, startPoint x: 1, startPoint y: 150, endPoint x: 165, endPoint y: 195, distance: 170.1
click at [1, 150] on div "Agent Desktop" at bounding box center [15, 464] width 31 height 864
click at [185, 364] on button "COMPLETE" at bounding box center [191, 373] width 74 height 21
click at [161, 306] on div "ALL TASKS ALL TASKS ACTIVE TASKS TASKS IN WRAP UP [PHONE_NUMBER] Wrap up | 00:00" at bounding box center [134, 183] width 205 height 302
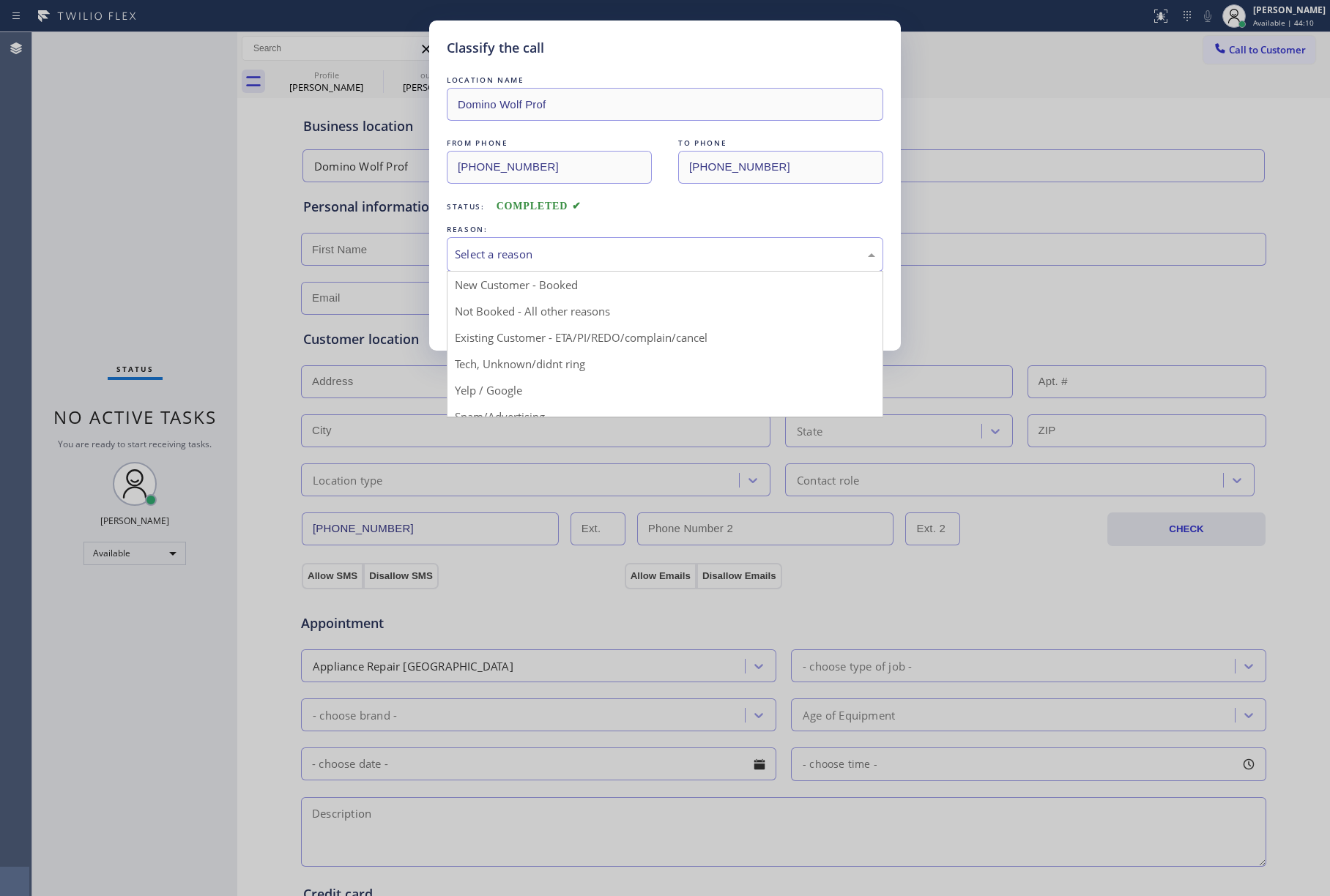
click at [565, 257] on div "Select a reason" at bounding box center [665, 254] width 420 height 17
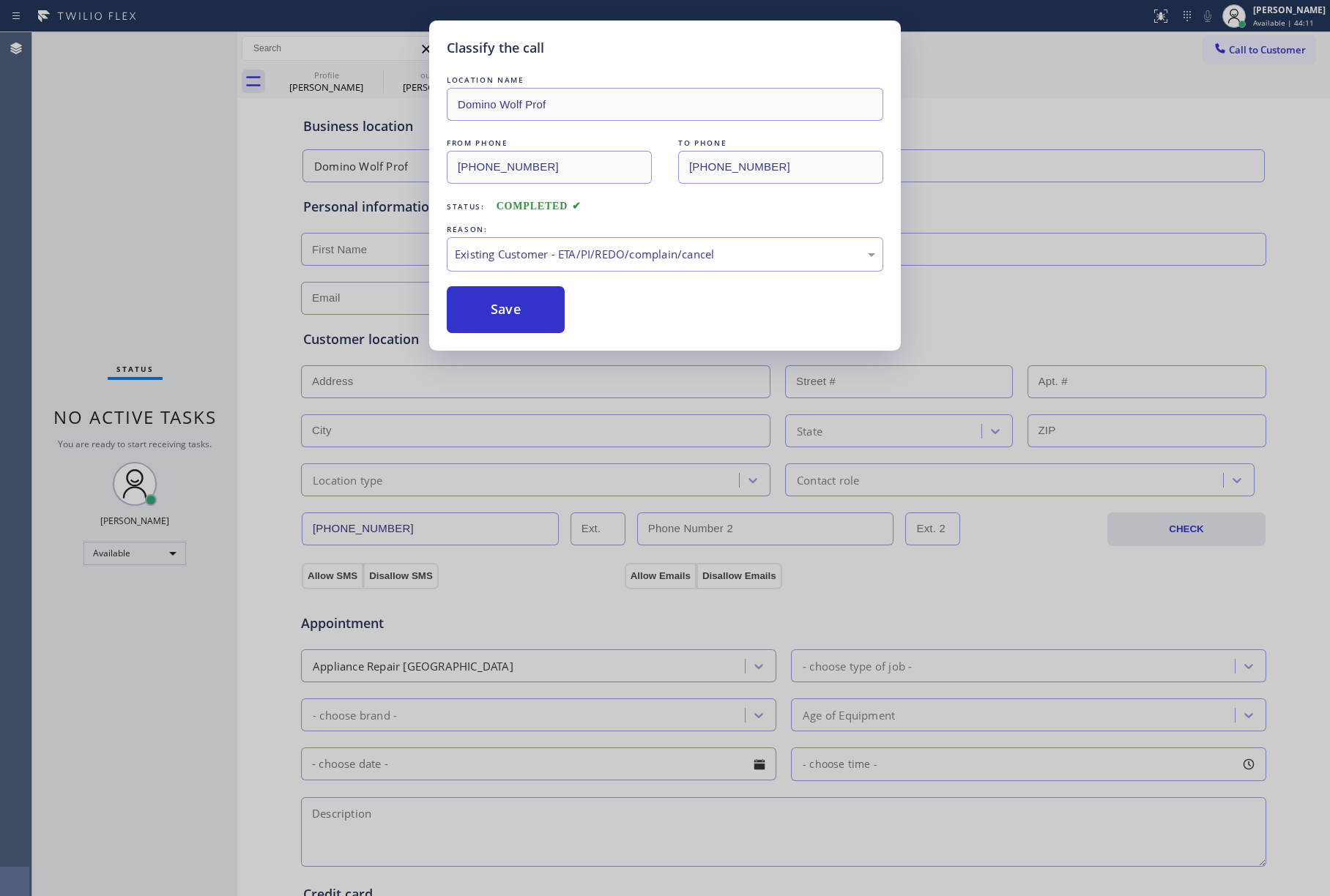
click at [479, 305] on button "Save" at bounding box center [506, 309] width 118 height 47
type input "[PHONE_NUMBER]"
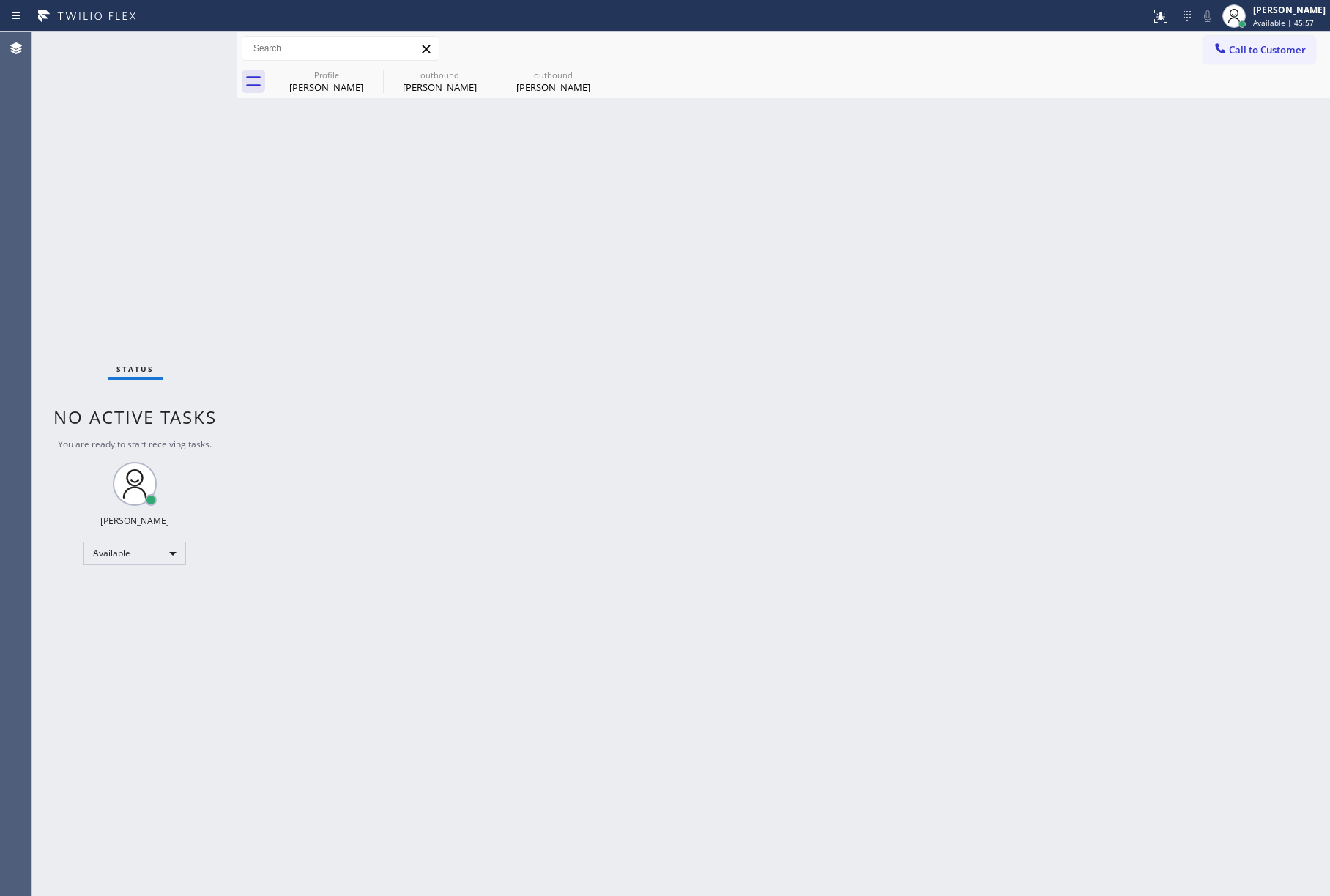
click at [77, 173] on div "Status No active tasks You are ready to start receiving tasks. [PERSON_NAME]" at bounding box center [134, 464] width 205 height 864
click at [82, 214] on div "Status No active tasks You are ready to start receiving tasks. [PERSON_NAME]" at bounding box center [134, 464] width 205 height 864
click at [63, 141] on div "Status No active tasks You are ready to start receiving tasks. [PERSON_NAME]" at bounding box center [134, 464] width 205 height 864
drag, startPoint x: 68, startPoint y: 150, endPoint x: 441, endPoint y: 9, distance: 398.8
click at [68, 150] on div "Status No active tasks You are ready to start receiving tasks. [PERSON_NAME]" at bounding box center [134, 464] width 205 height 864
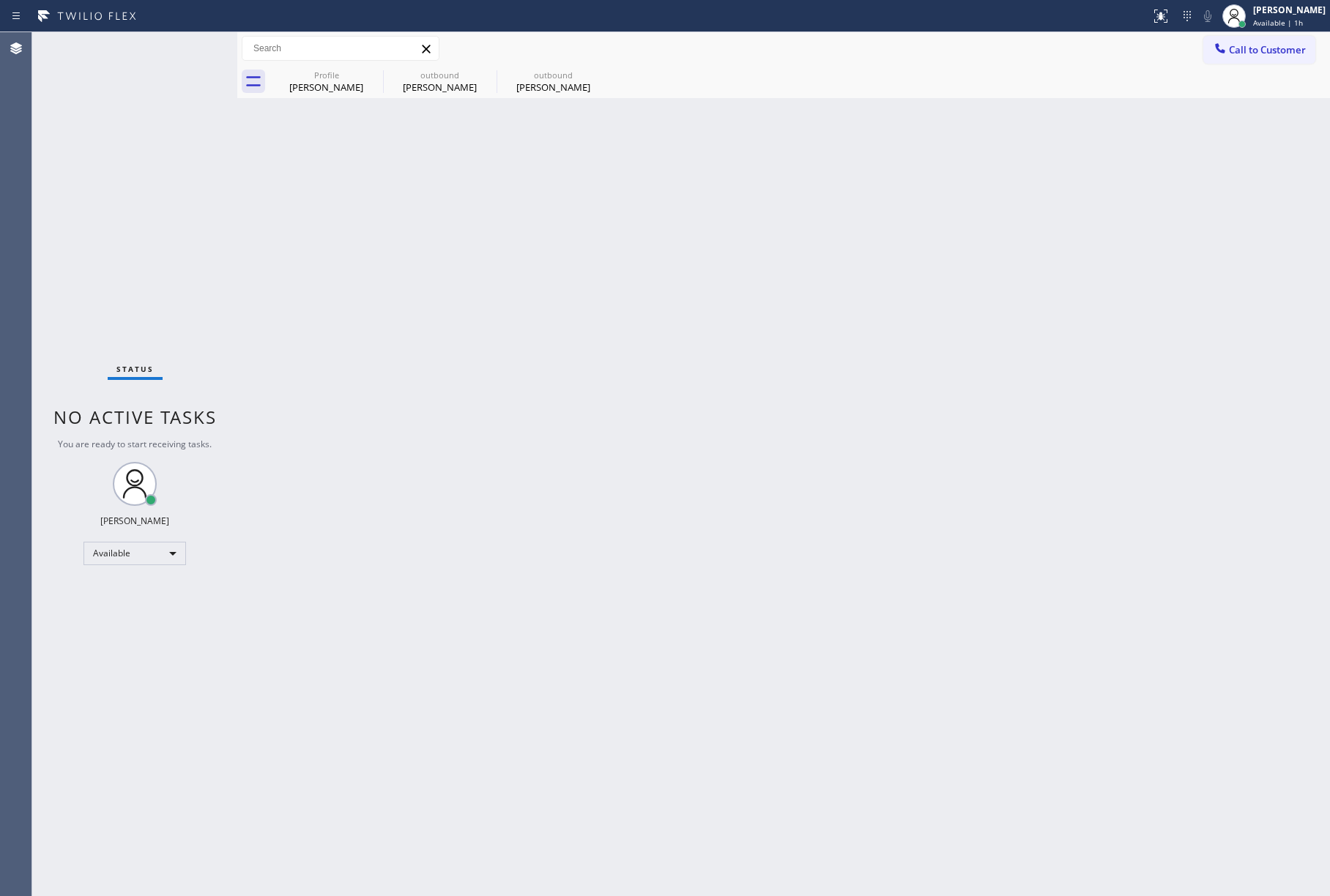
click at [669, 214] on div "Back to Dashboard Change Sender ID Customers Technicians Select a contact Outbo…" at bounding box center [783, 464] width 1093 height 864
drag, startPoint x: 82, startPoint y: 233, endPoint x: 214, endPoint y: 182, distance: 141.5
click at [82, 233] on div "Status No active tasks You are ready to start receiving tasks. [PERSON_NAME]" at bounding box center [134, 464] width 205 height 864
drag, startPoint x: 47, startPoint y: 139, endPoint x: 326, endPoint y: 18, distance: 304.1
click at [50, 136] on div "Status No active tasks You are ready to start receiving tasks. [PERSON_NAME]" at bounding box center [134, 464] width 205 height 864
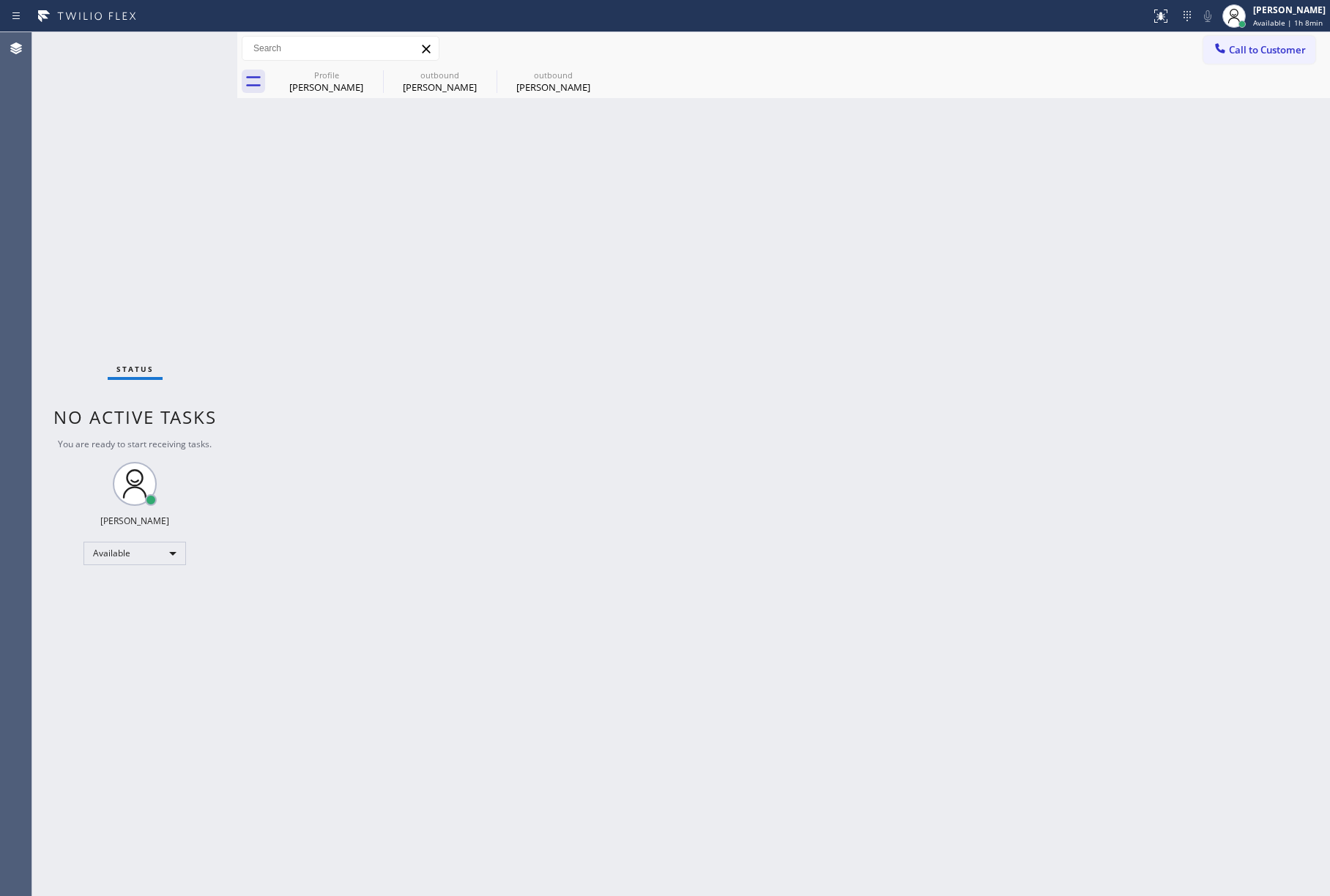
click at [1287, 30] on div "Status report No issues detected If you experience an issue, please download th…" at bounding box center [665, 16] width 1330 height 32
click at [1275, 46] on span "Call to Customer" at bounding box center [1267, 50] width 77 height 13
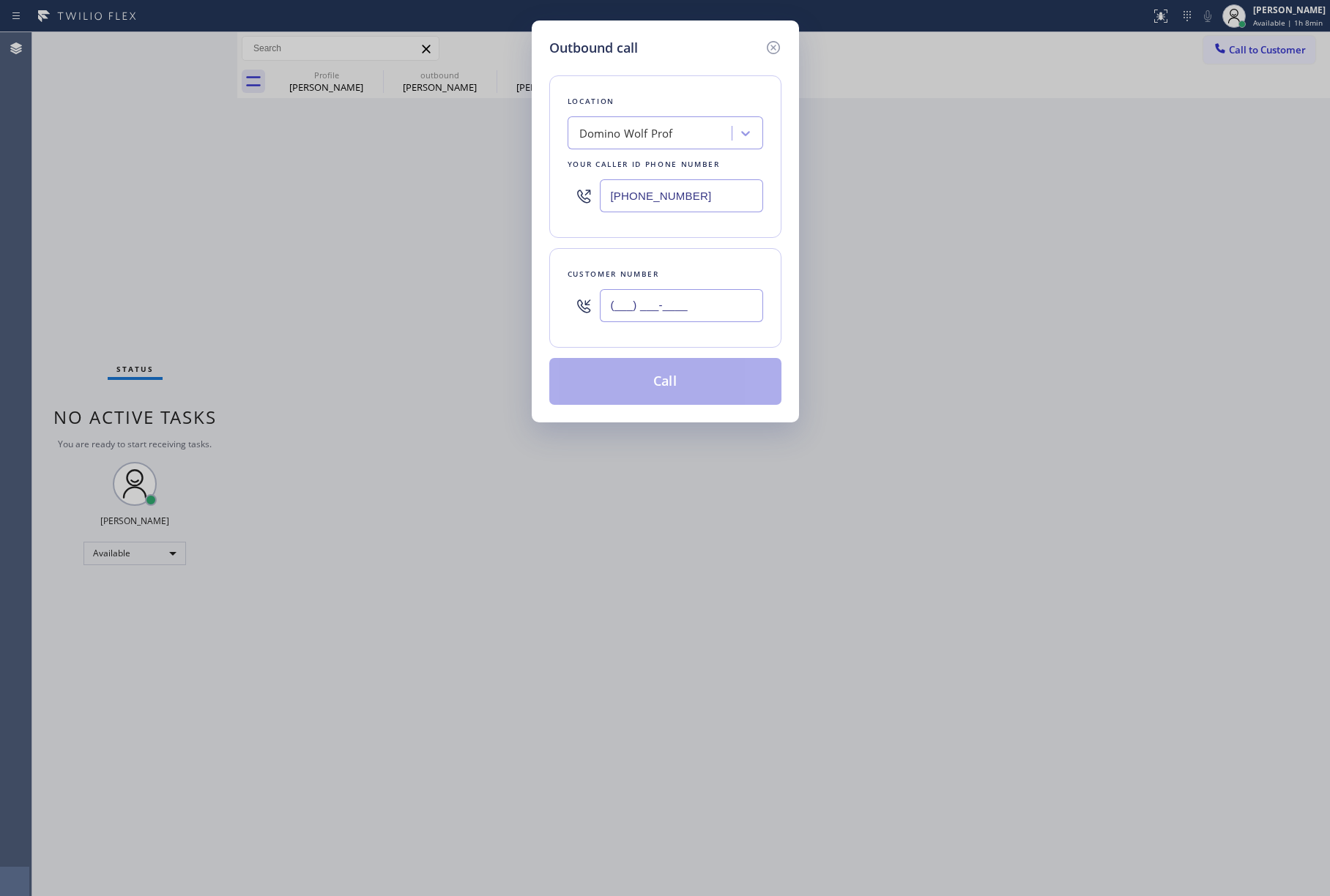
click at [688, 300] on input "(___) ___-____" at bounding box center [681, 305] width 163 height 33
paste input "360) 410-0383"
type input "[PHONE_NUMBER]"
click at [623, 135] on div "Domino Wolf Prof" at bounding box center [626, 133] width 94 height 17
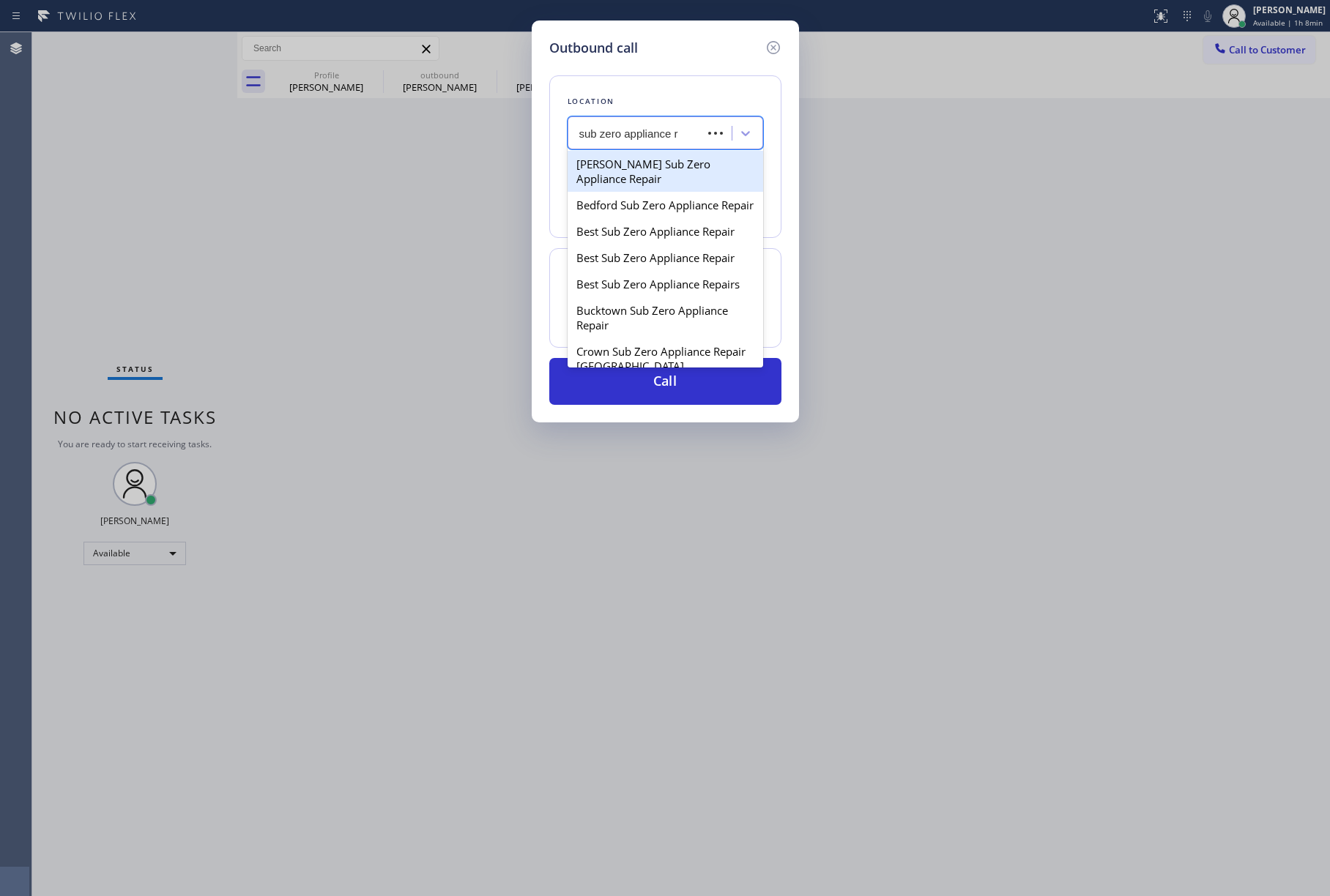
type input "sub zero appliance re"
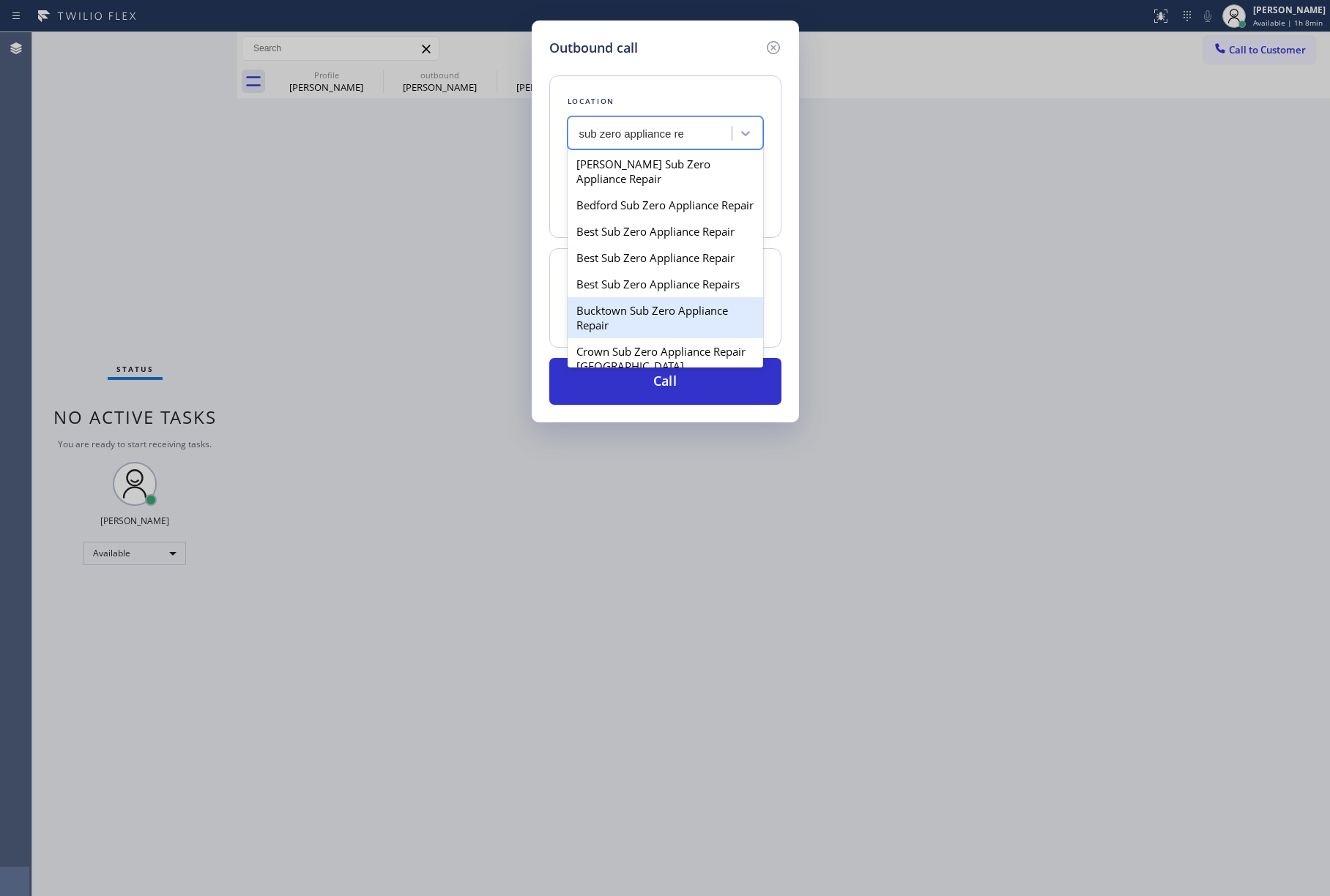
scroll to position [293, 0]
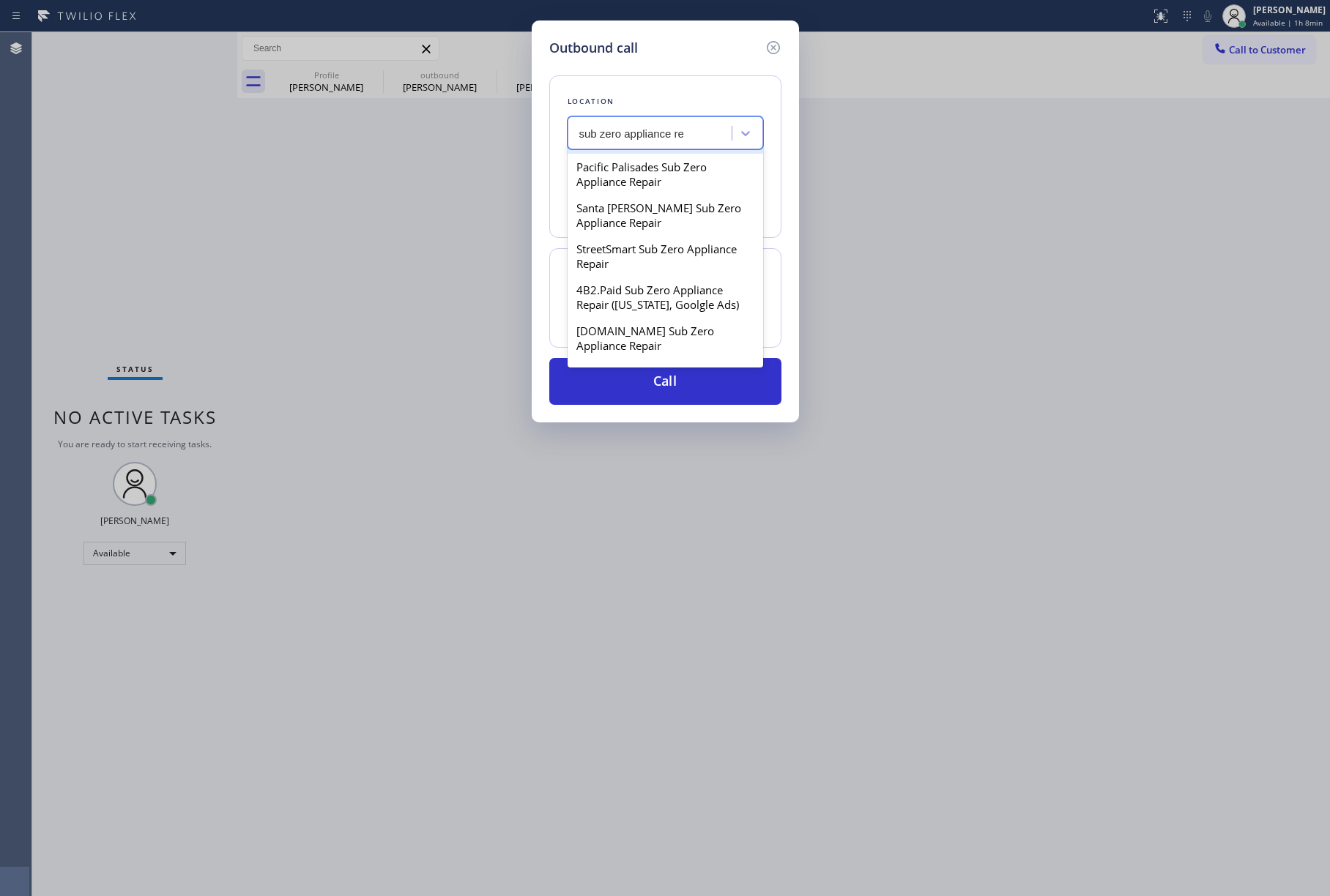
click at [683, 153] on div "Local Sub Zero Appliance Repairs" at bounding box center [665, 140] width 196 height 26
type input "[PHONE_NUMBER]"
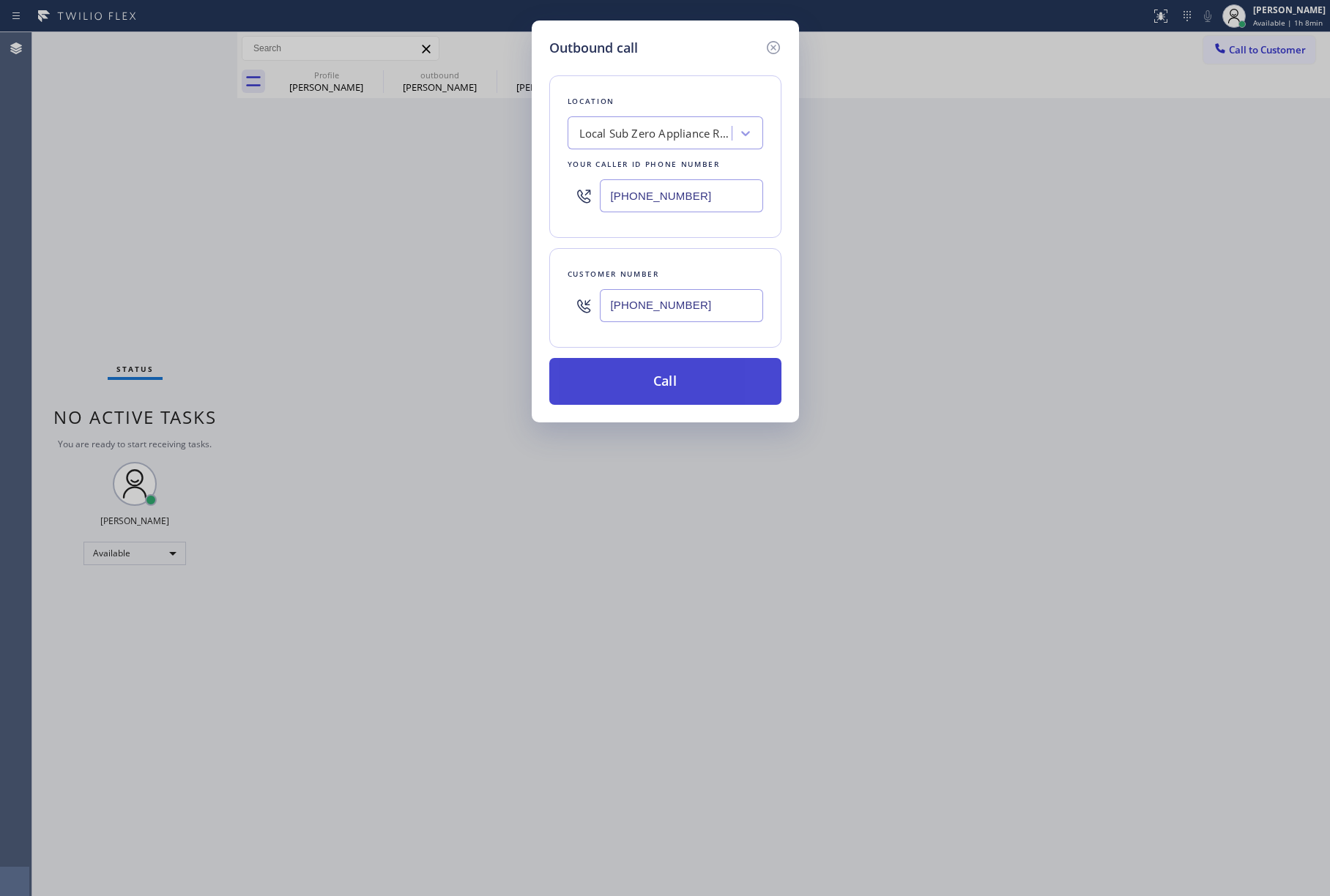
click at [671, 380] on button "Call" at bounding box center [665, 381] width 232 height 47
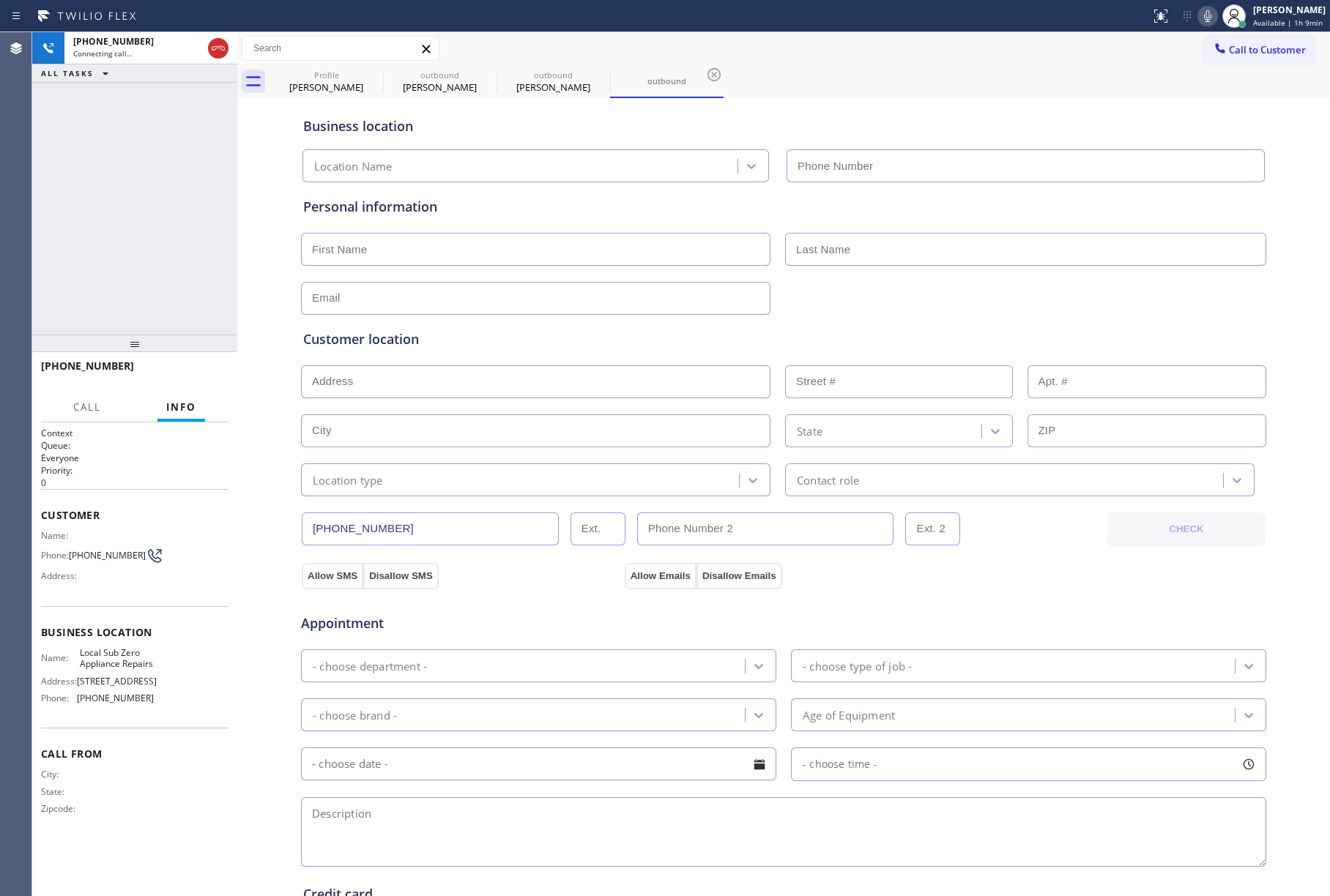
type input "[PHONE_NUMBER]"
click at [101, 654] on span "Local Sub Zero Appliance Repairs" at bounding box center [117, 659] width 74 height 22
drag, startPoint x: 101, startPoint y: 654, endPoint x: 521, endPoint y: 521, distance: 440.6
click at [101, 653] on span "Local Sub Zero Appliance Repairs" at bounding box center [117, 659] width 74 height 22
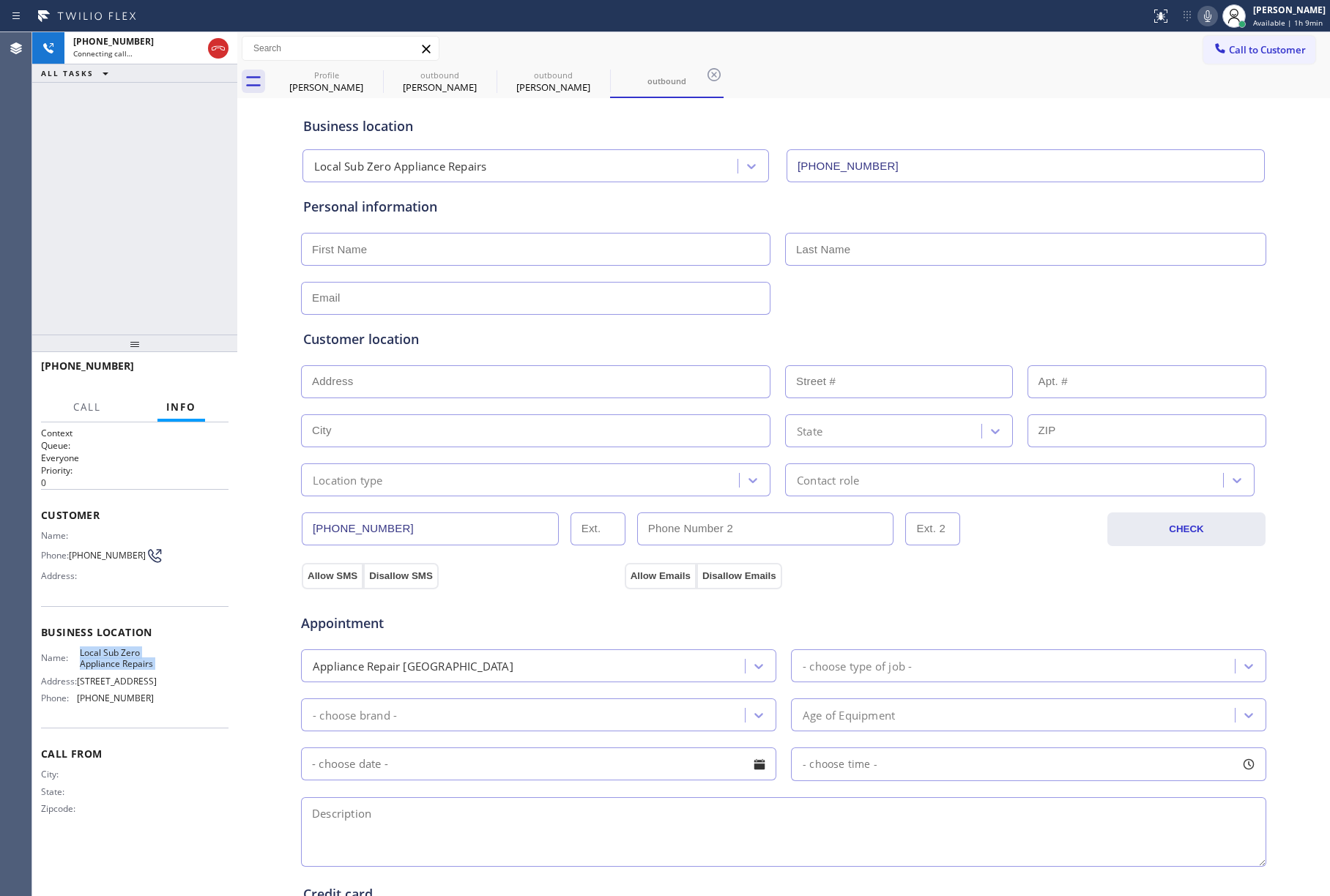
copy span "Local Sub Zero Appliance Repairs"
click at [125, 703] on span "[PHONE_NUMBER]" at bounding box center [115, 699] width 77 height 11
drag, startPoint x: 125, startPoint y: 703, endPoint x: 955, endPoint y: 522, distance: 849.5
click at [133, 701] on span "[PHONE_NUMBER]" at bounding box center [115, 699] width 77 height 11
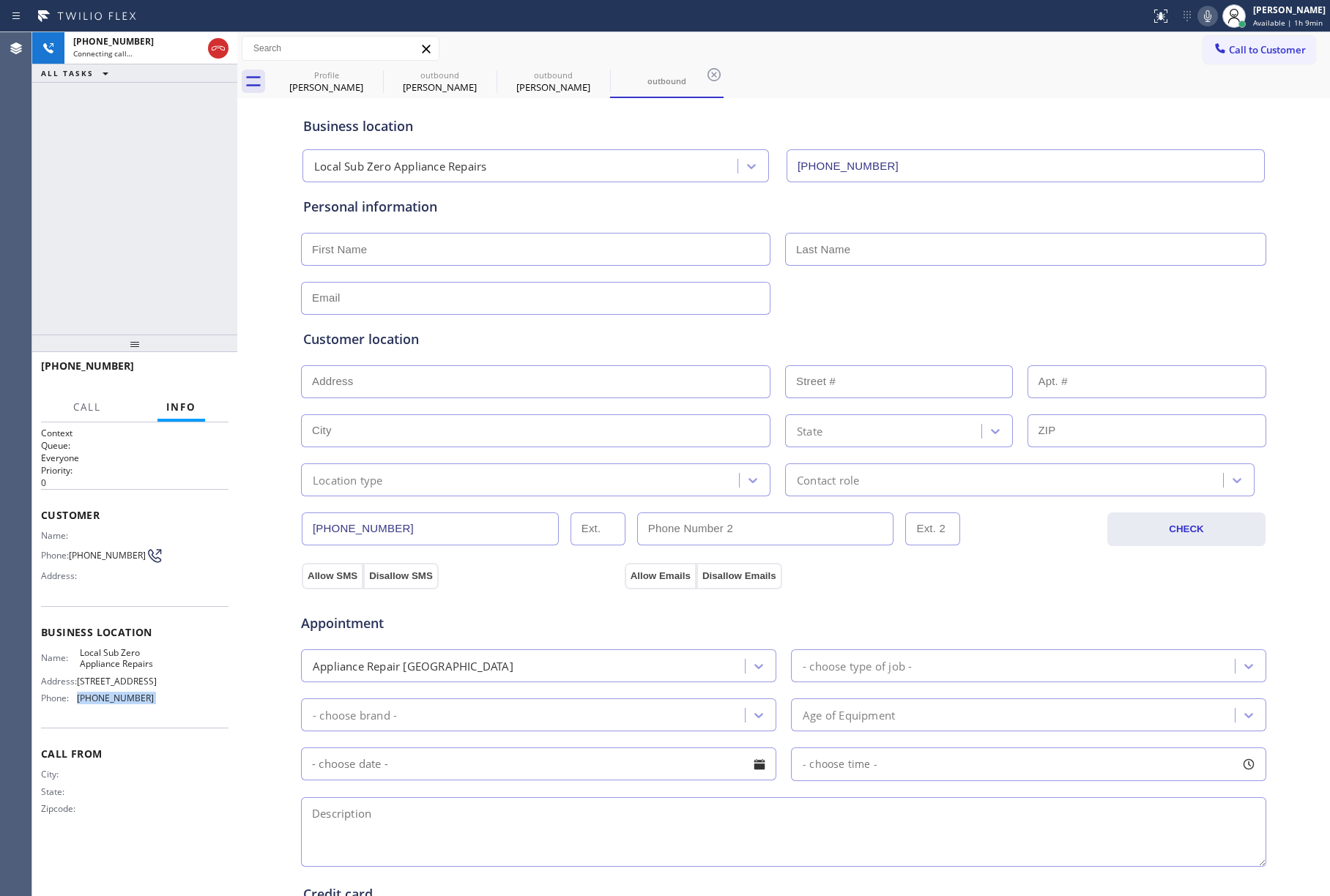
copy span "[PHONE_NUMBER]"
click at [86, 208] on div "[PHONE_NUMBER] Live | 00:33 ALL TASKS ALL TASKS ACTIVE TASKS TASKS IN WRAP UP" at bounding box center [134, 183] width 205 height 302
click at [103, 214] on div "[PHONE_NUMBER] Live | 00:34 ALL TASKS ALL TASKS ACTIVE TASKS TASKS IN WRAP UP" at bounding box center [134, 183] width 205 height 302
click at [104, 214] on div "[PHONE_NUMBER] Live | 00:34 ALL TASKS ALL TASKS ACTIVE TASKS TASKS IN WRAP UP" at bounding box center [134, 183] width 205 height 302
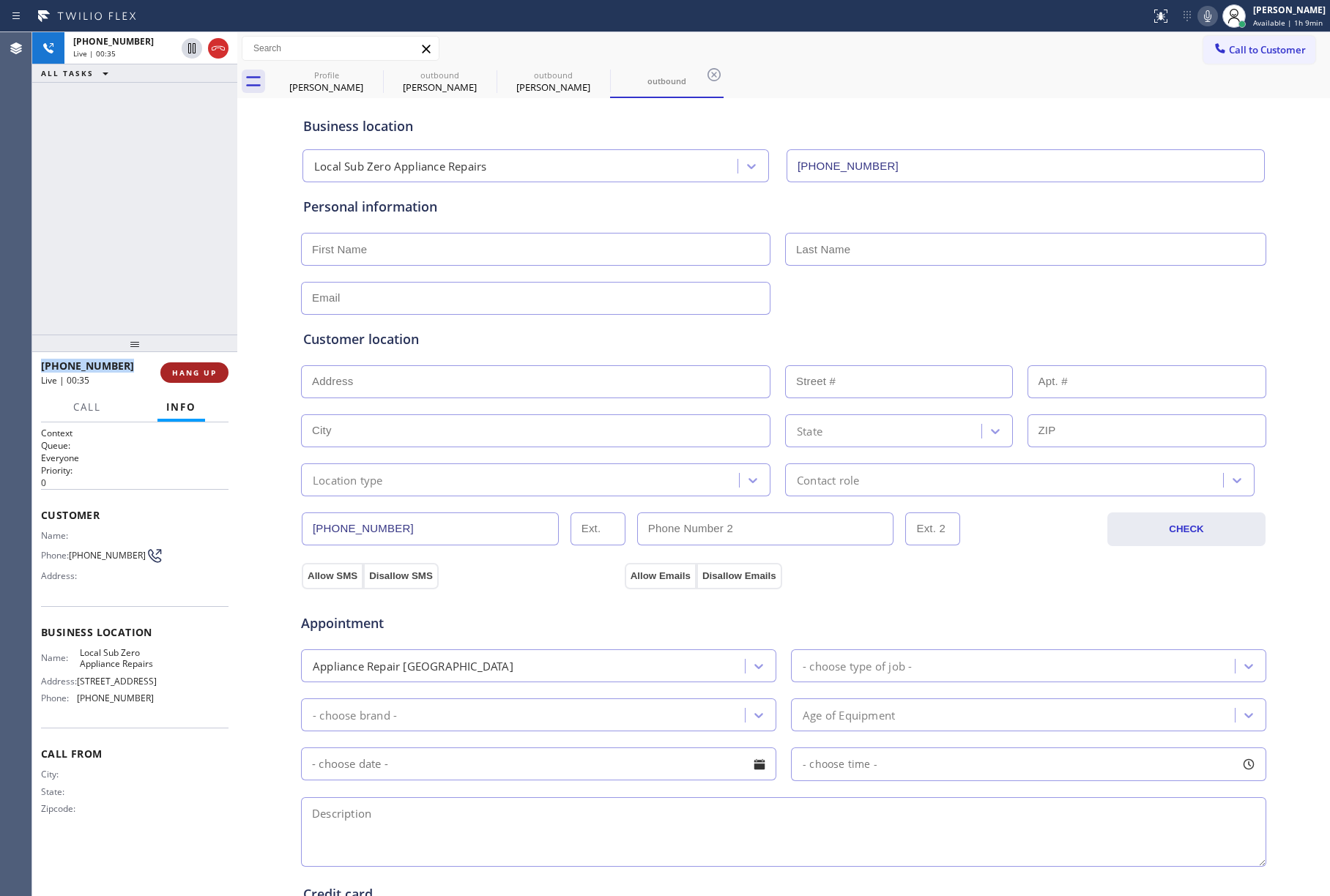
click at [214, 372] on span "HANG UP" at bounding box center [194, 372] width 45 height 10
drag, startPoint x: 185, startPoint y: 276, endPoint x: 221, endPoint y: 384, distance: 113.8
click at [186, 282] on div "[PHONE_NUMBER] Live | 00:36 ALL TASKS ALL TASKS ACTIVE TASKS TASKS IN WRAP UP" at bounding box center [134, 183] width 205 height 302
click at [223, 385] on div "[PHONE_NUMBER] Live | 00:36 HANG UP" at bounding box center [134, 373] width 188 height 38
click at [218, 372] on button "COMPLETE" at bounding box center [191, 373] width 74 height 21
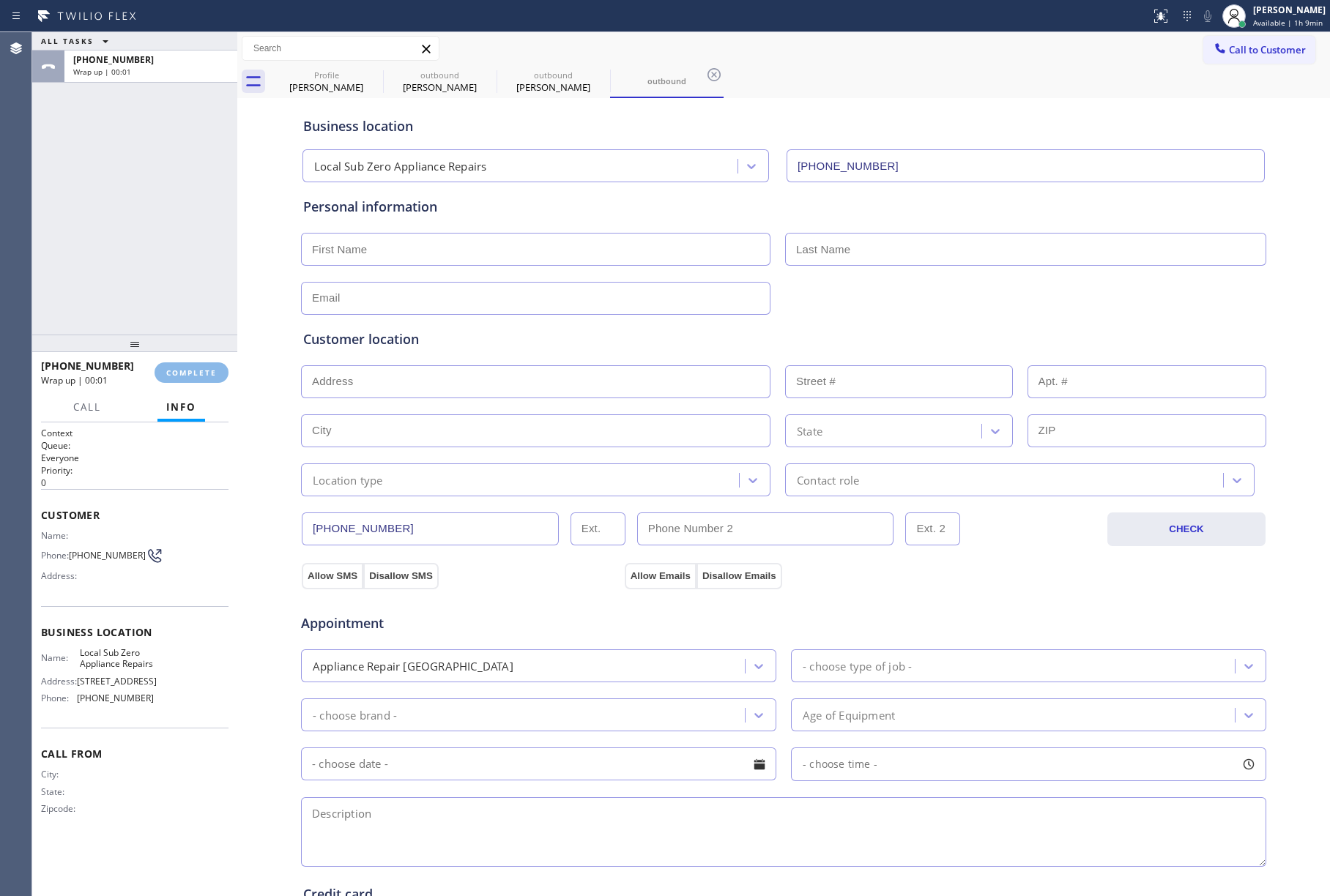
click at [129, 217] on div "ALL TASKS ALL TASKS ACTIVE TASKS TASKS IN WRAP UP [PHONE_NUMBER] Wrap up | 00:01" at bounding box center [134, 183] width 205 height 302
drag, startPoint x: 129, startPoint y: 217, endPoint x: 139, endPoint y: 218, distance: 10.0
click at [132, 217] on div "ALL TASKS ALL TASKS ACTIVE TASKS TASKS IN WRAP UP [PHONE_NUMBER] Wrap up | 00:01" at bounding box center [134, 183] width 205 height 302
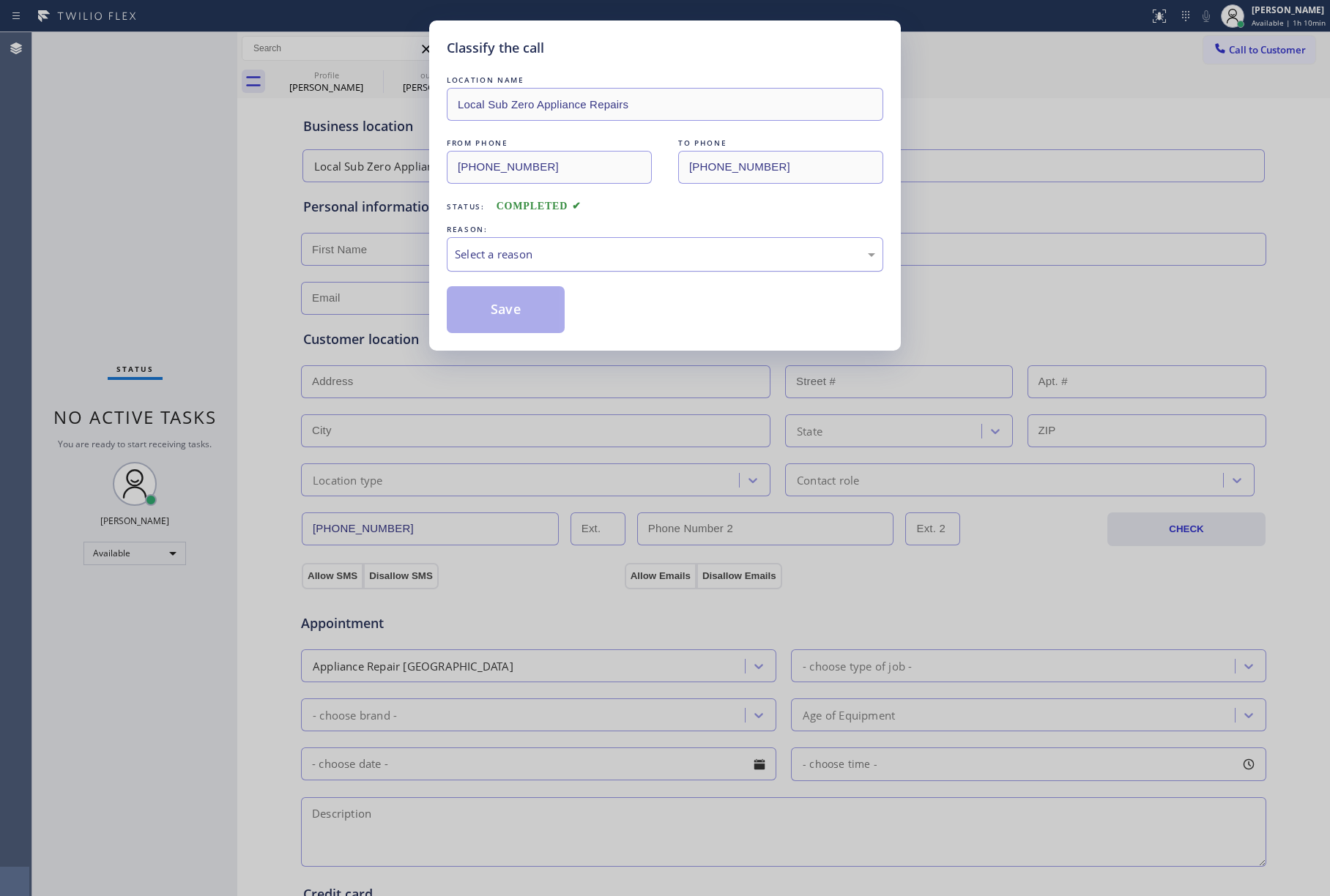
click at [528, 253] on div "Select a reason" at bounding box center [665, 254] width 420 height 17
click at [492, 313] on button "Save" at bounding box center [506, 309] width 118 height 47
type input "[PHONE_NUMBER]"
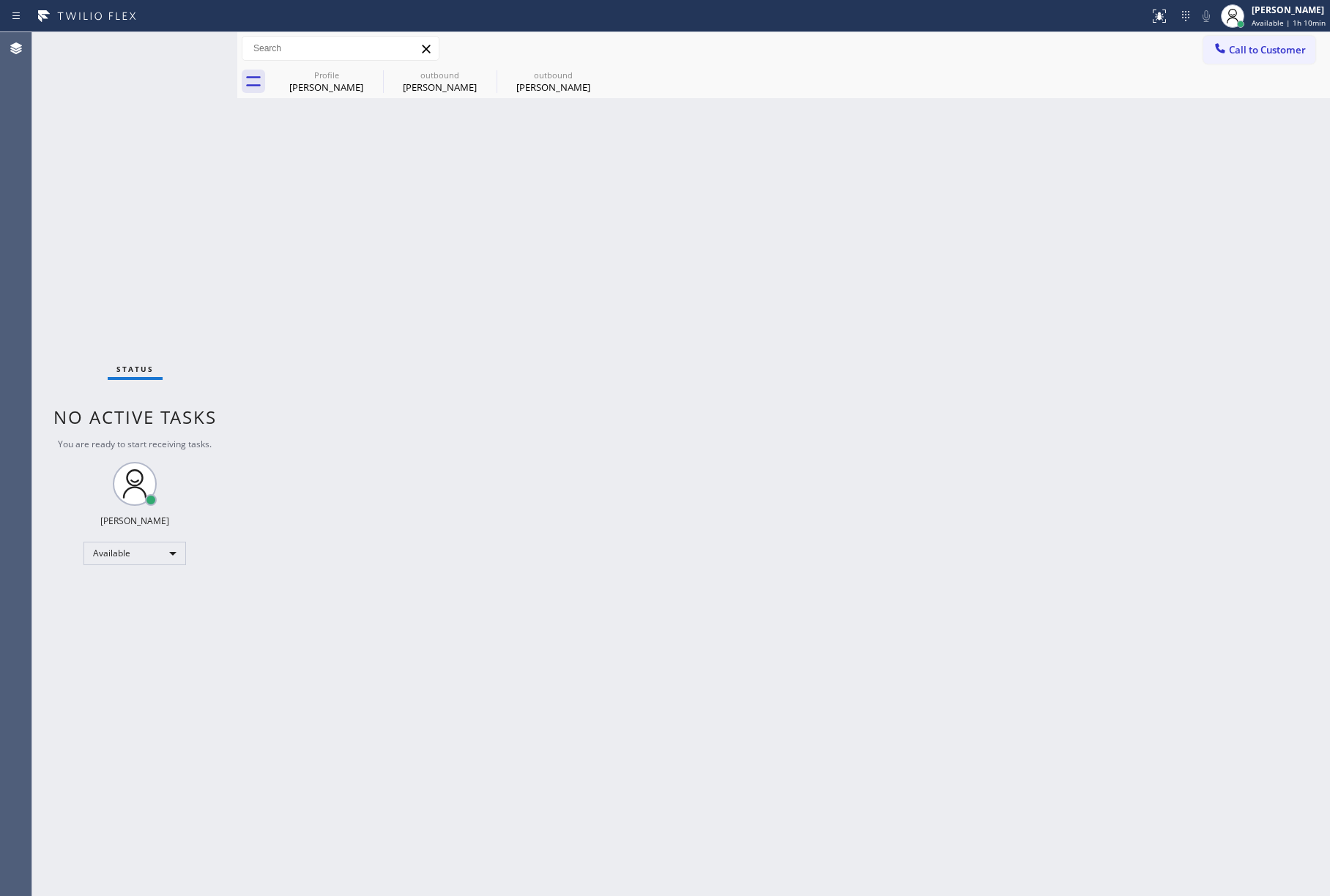
drag, startPoint x: 74, startPoint y: 212, endPoint x: 600, endPoint y: 13, distance: 562.4
click at [74, 209] on div "Status No active tasks You are ready to start receiving tasks. [PERSON_NAME]" at bounding box center [134, 464] width 205 height 864
click at [1289, 44] on span "Call to Customer" at bounding box center [1267, 50] width 77 height 13
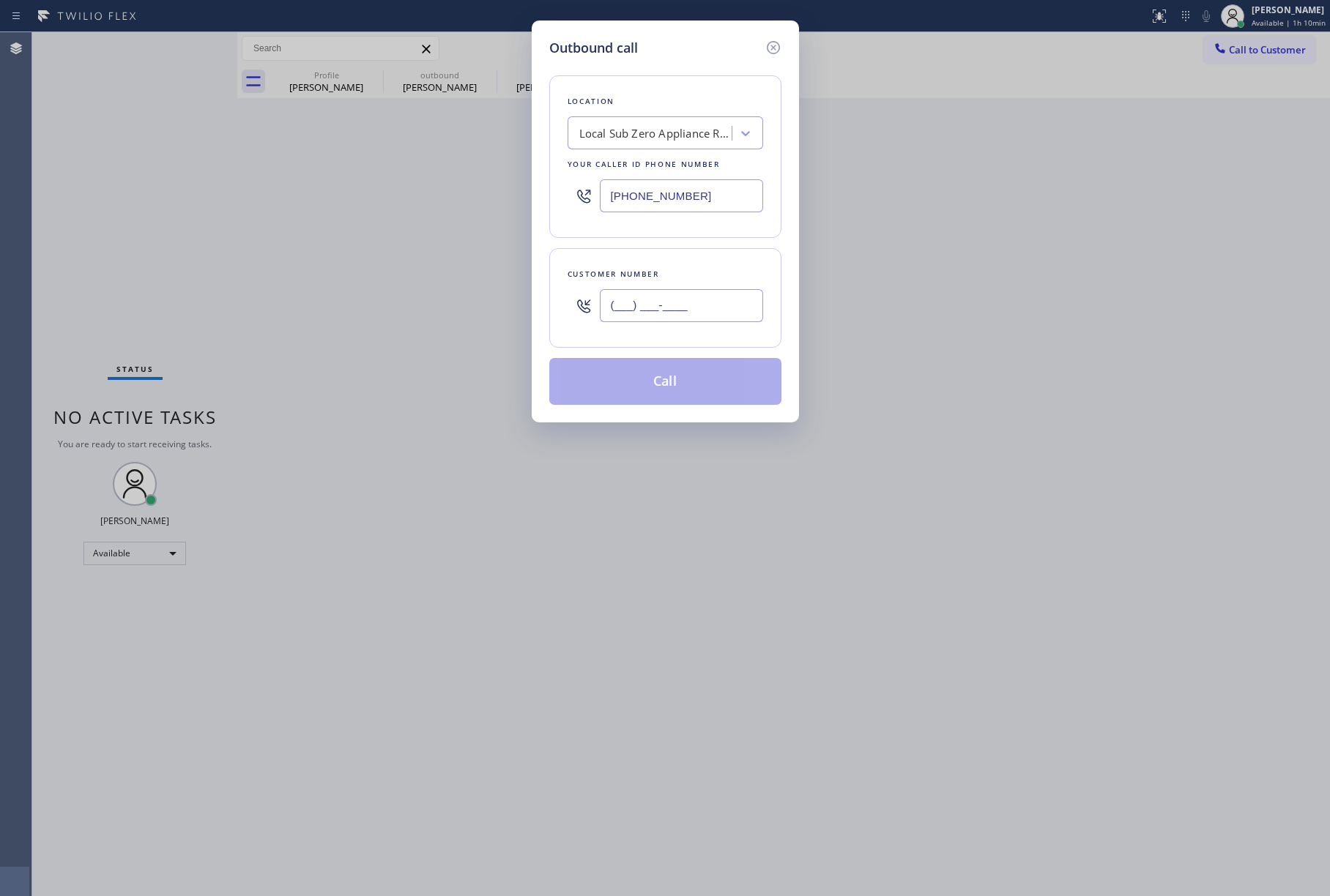
click at [712, 292] on input "(___) ___-____" at bounding box center [681, 305] width 163 height 33
paste input "915) 308-1515"
type input "[PHONE_NUMBER]"
click at [639, 133] on div "Local Sub Zero Appliance Repairs" at bounding box center [656, 133] width 153 height 17
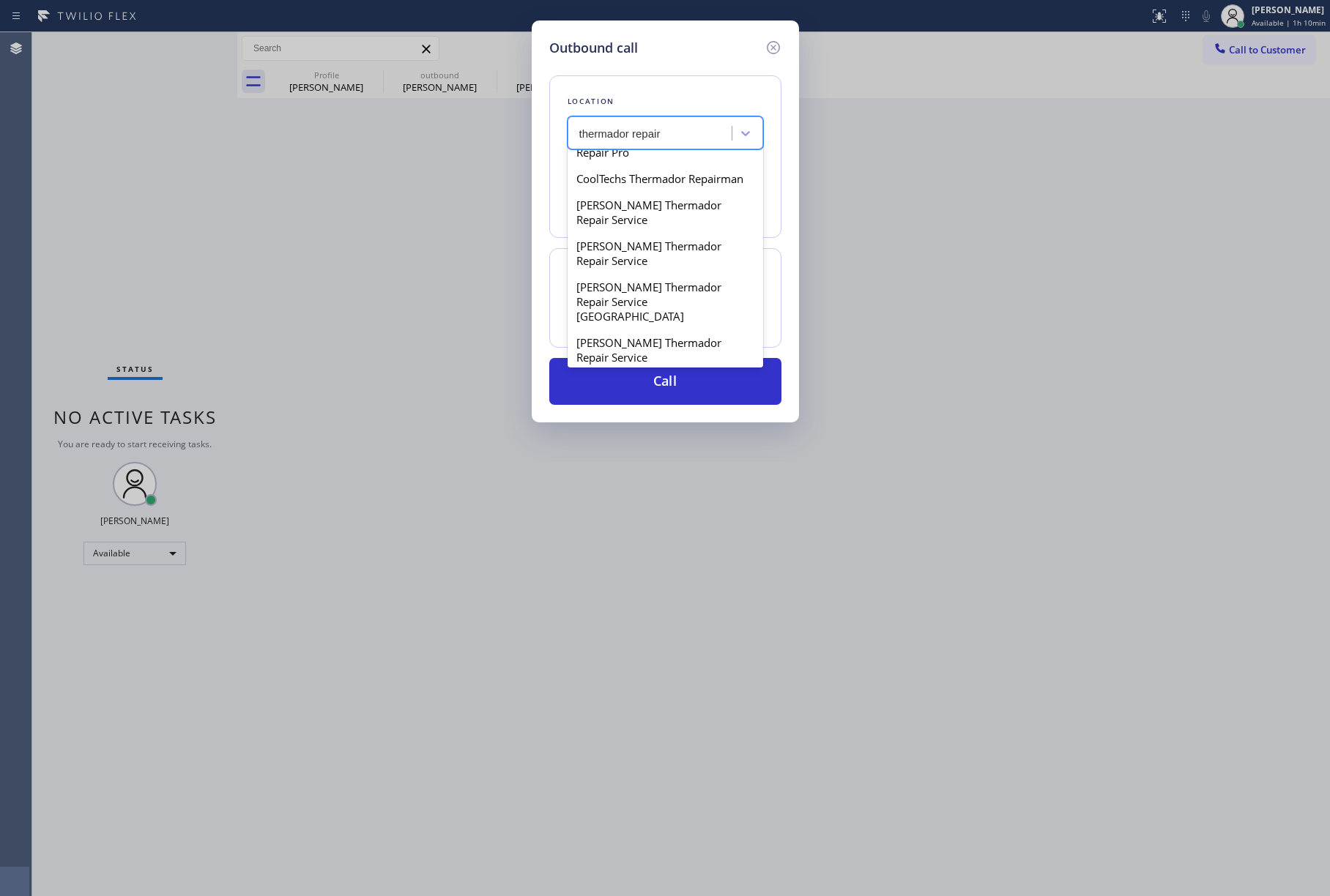
scroll to position [488, 0]
click at [628, 135] on input "thermador repair" at bounding box center [621, 133] width 83 height 13
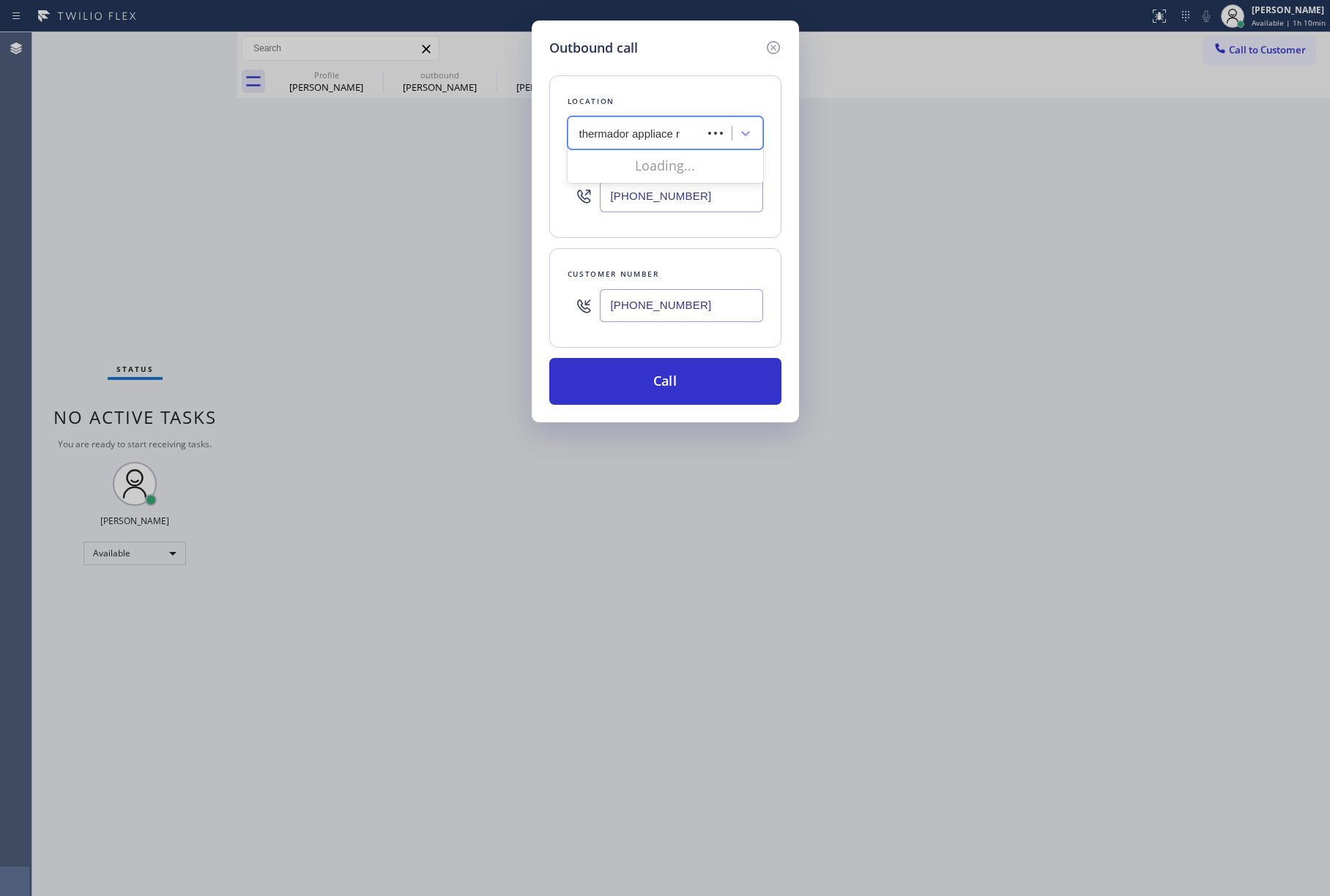
scroll to position [0, 0]
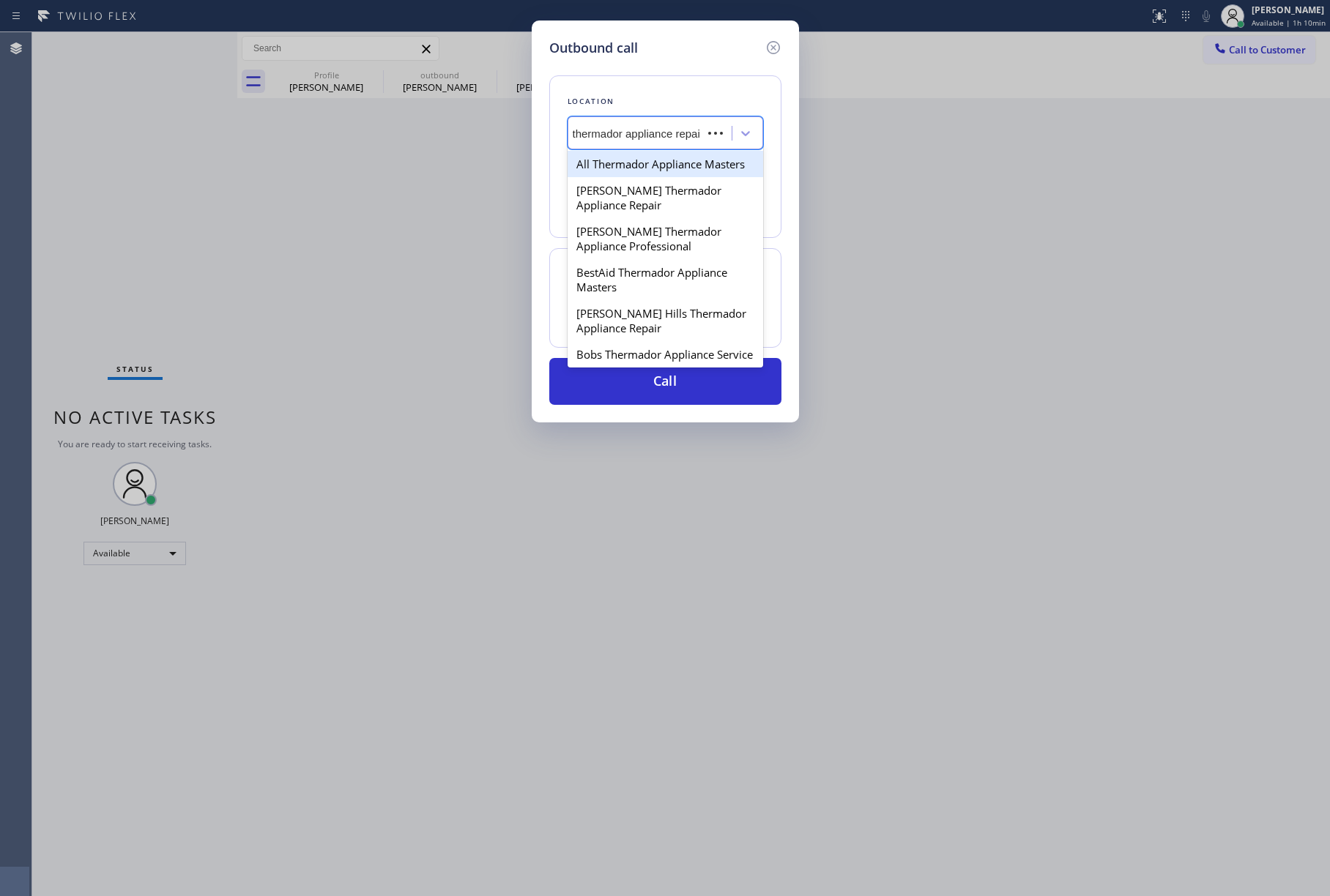
type input "thermador appliance repair"
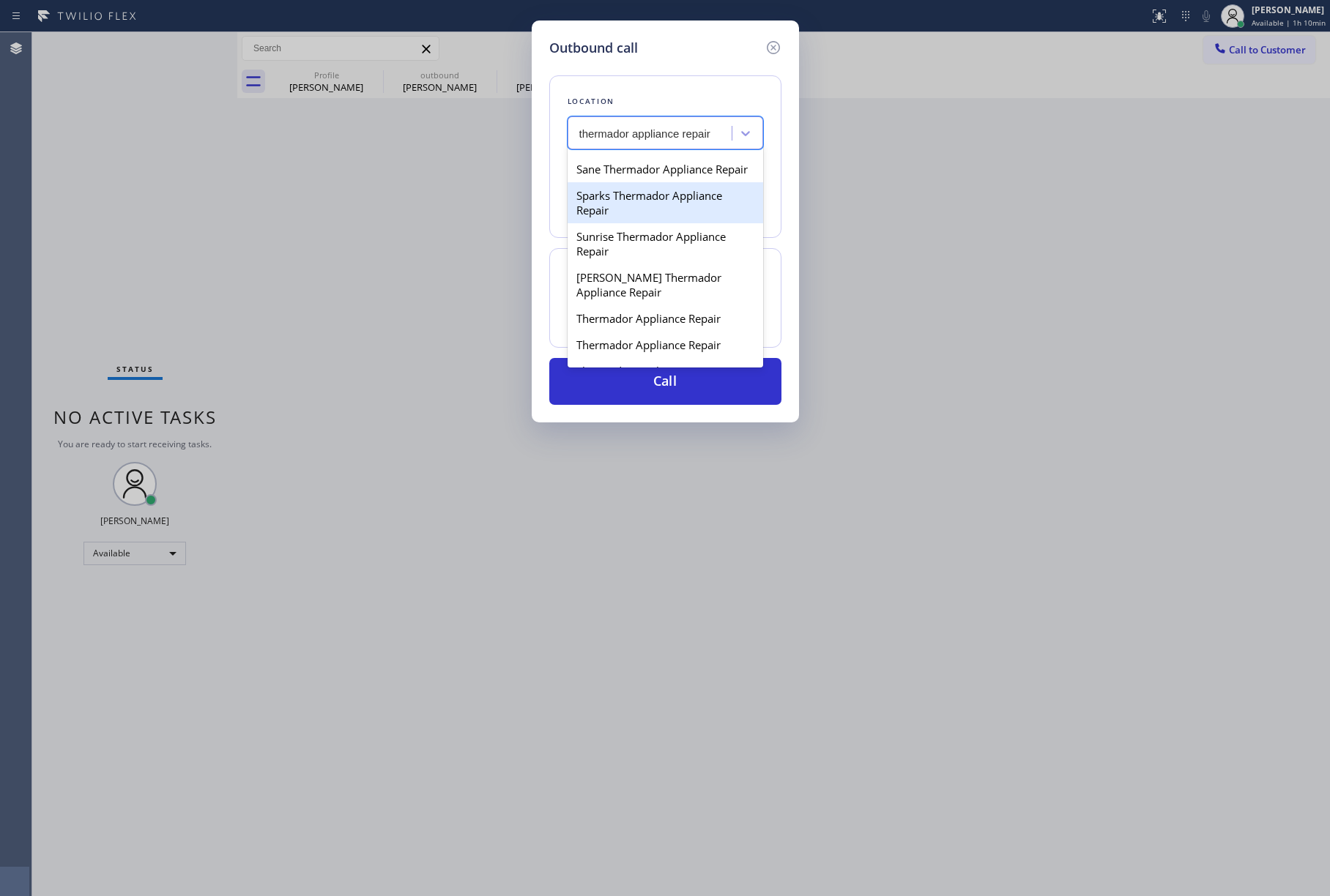
scroll to position [1073, 0]
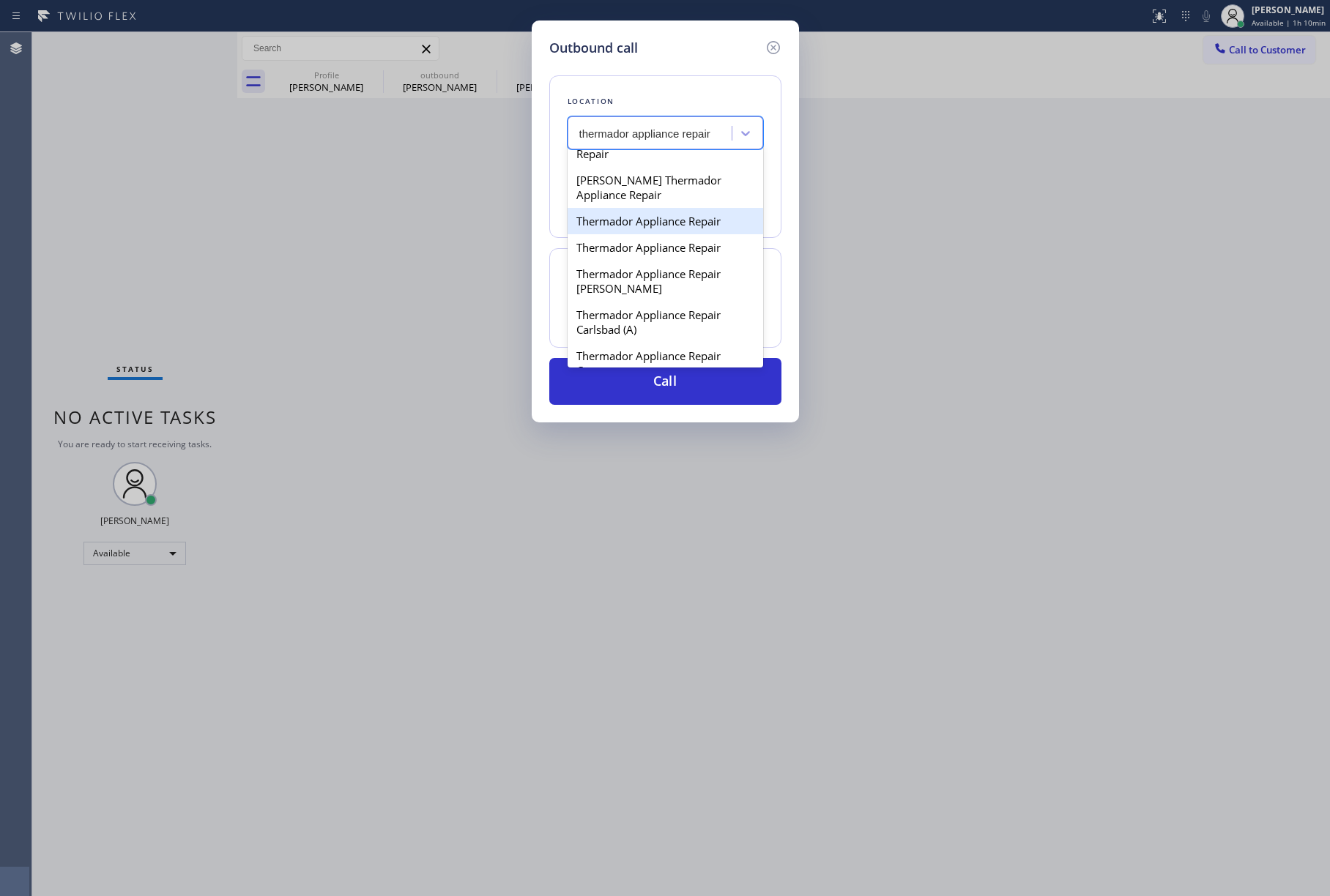
click at [719, 234] on div "Thermador Appliance Repair" at bounding box center [665, 221] width 196 height 26
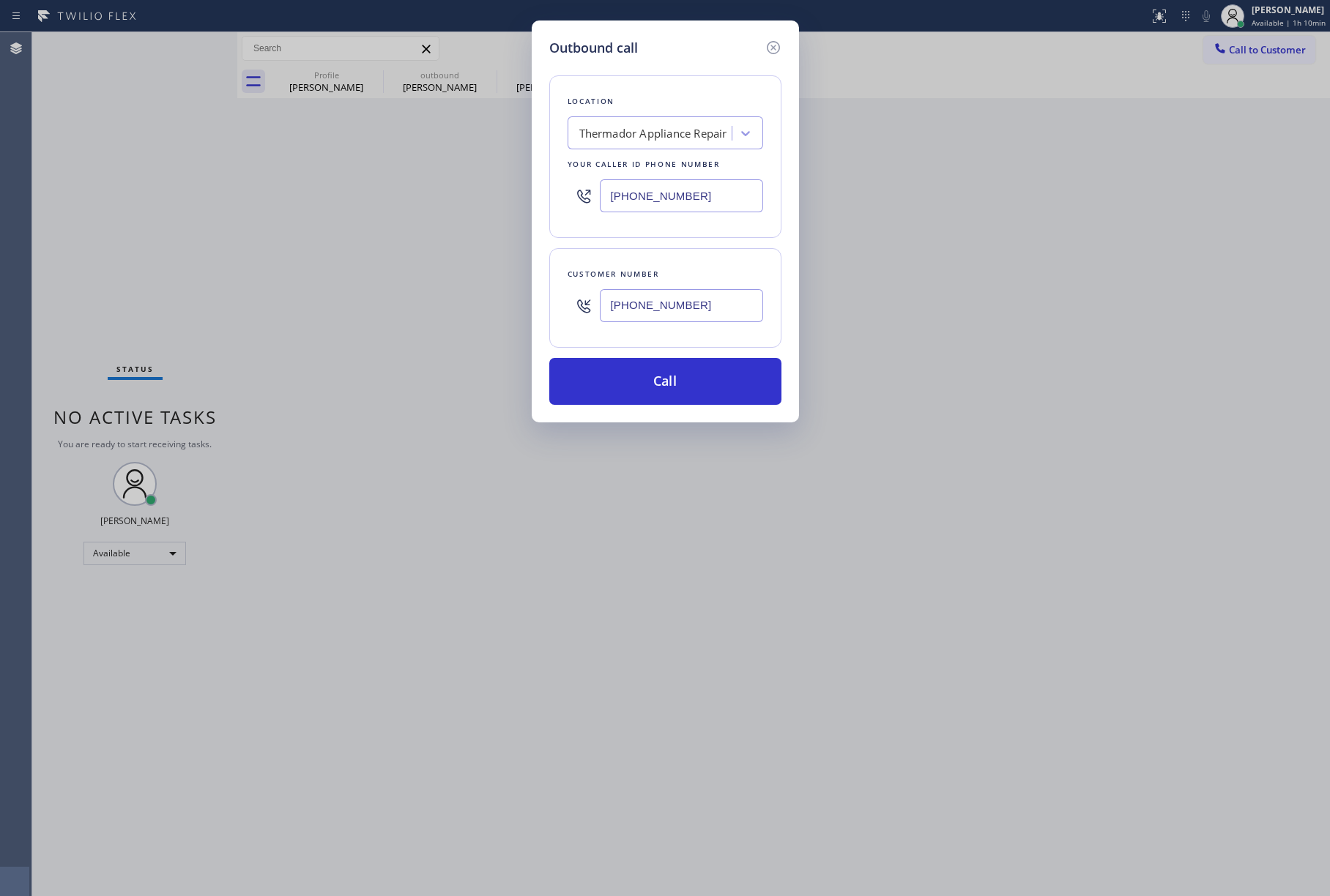
click at [678, 126] on div "Thermador Appliance Repair" at bounding box center [653, 133] width 148 height 17
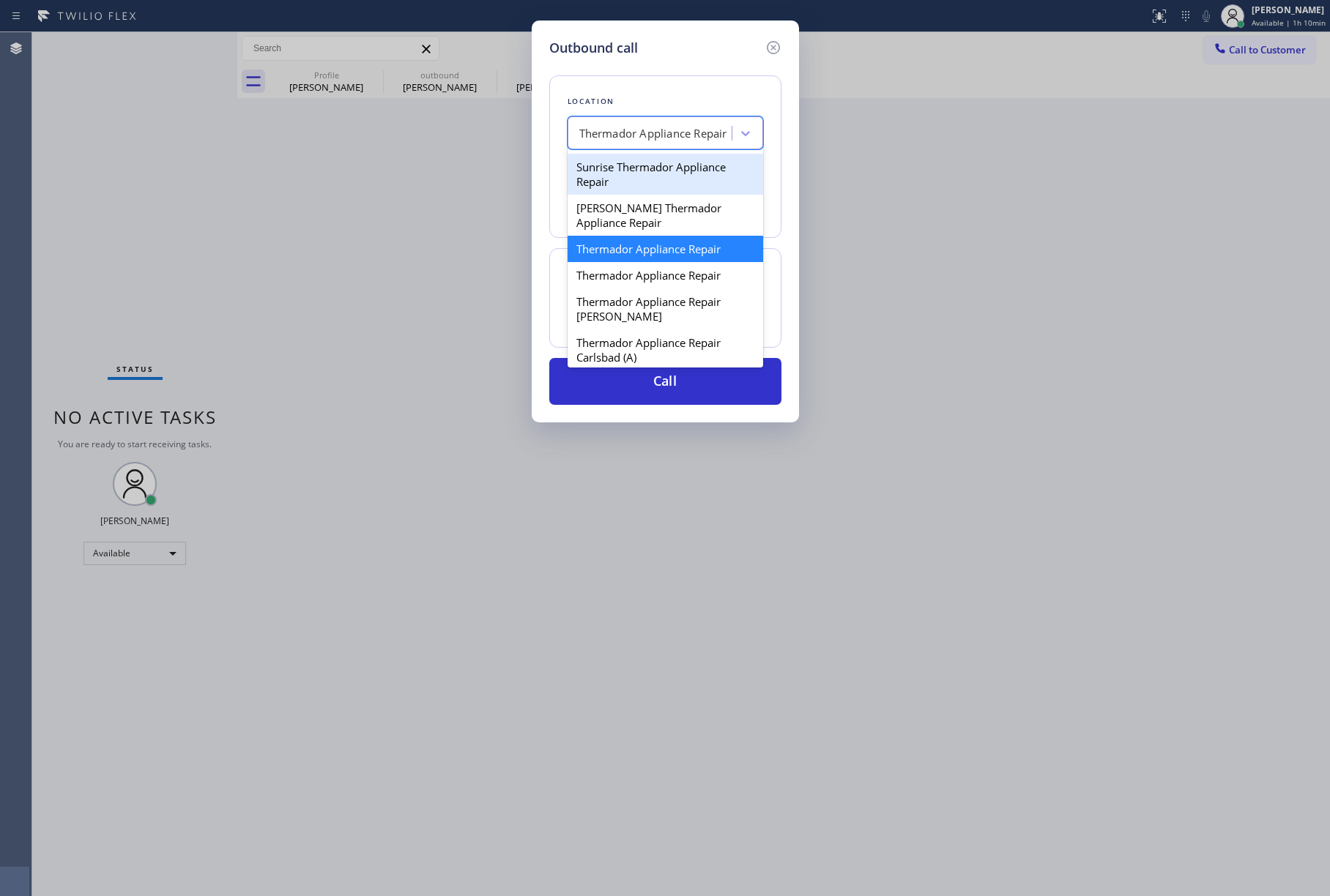
scroll to position [1090, 0]
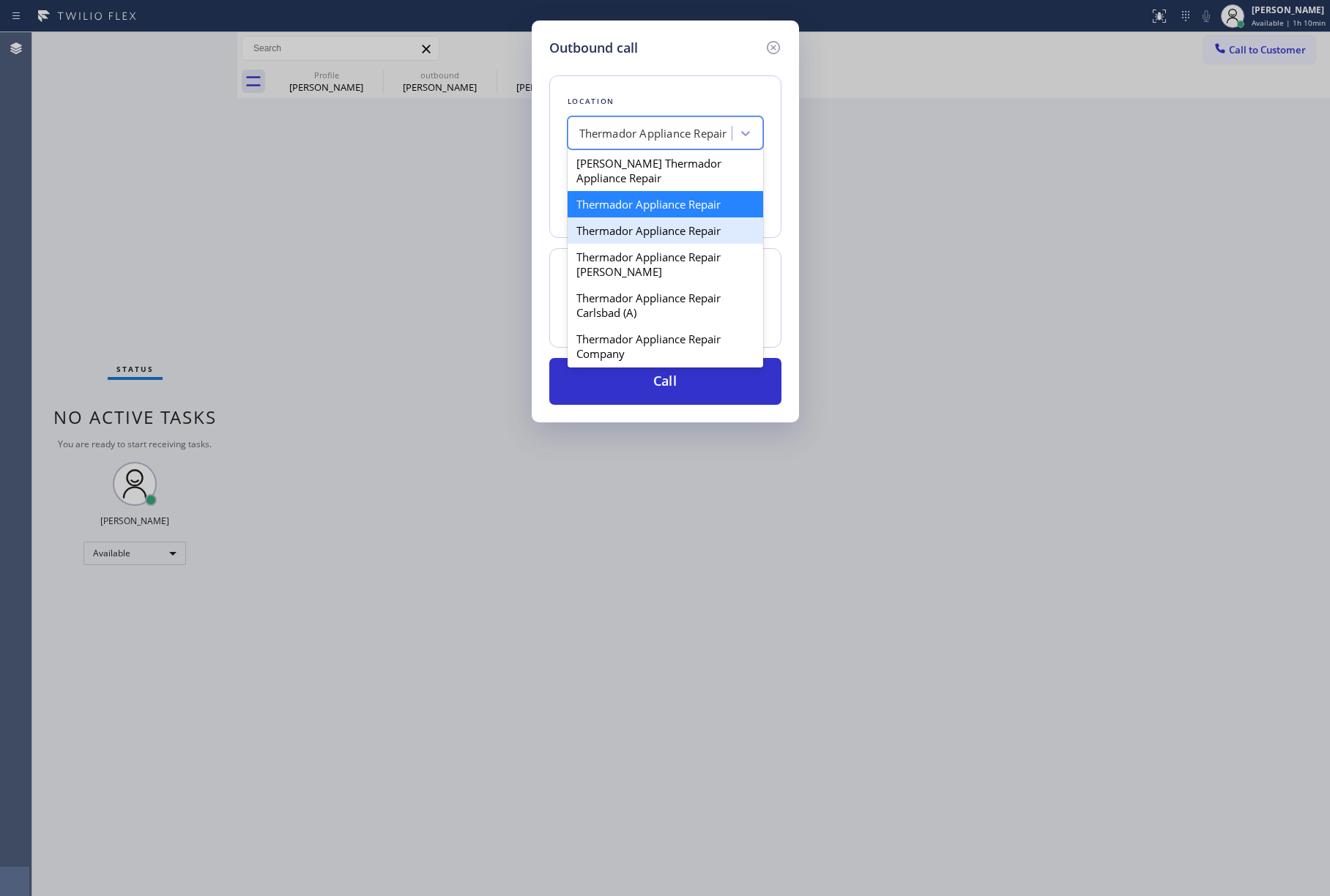
click at [666, 244] on div "Thermador Appliance Repair" at bounding box center [665, 230] width 196 height 26
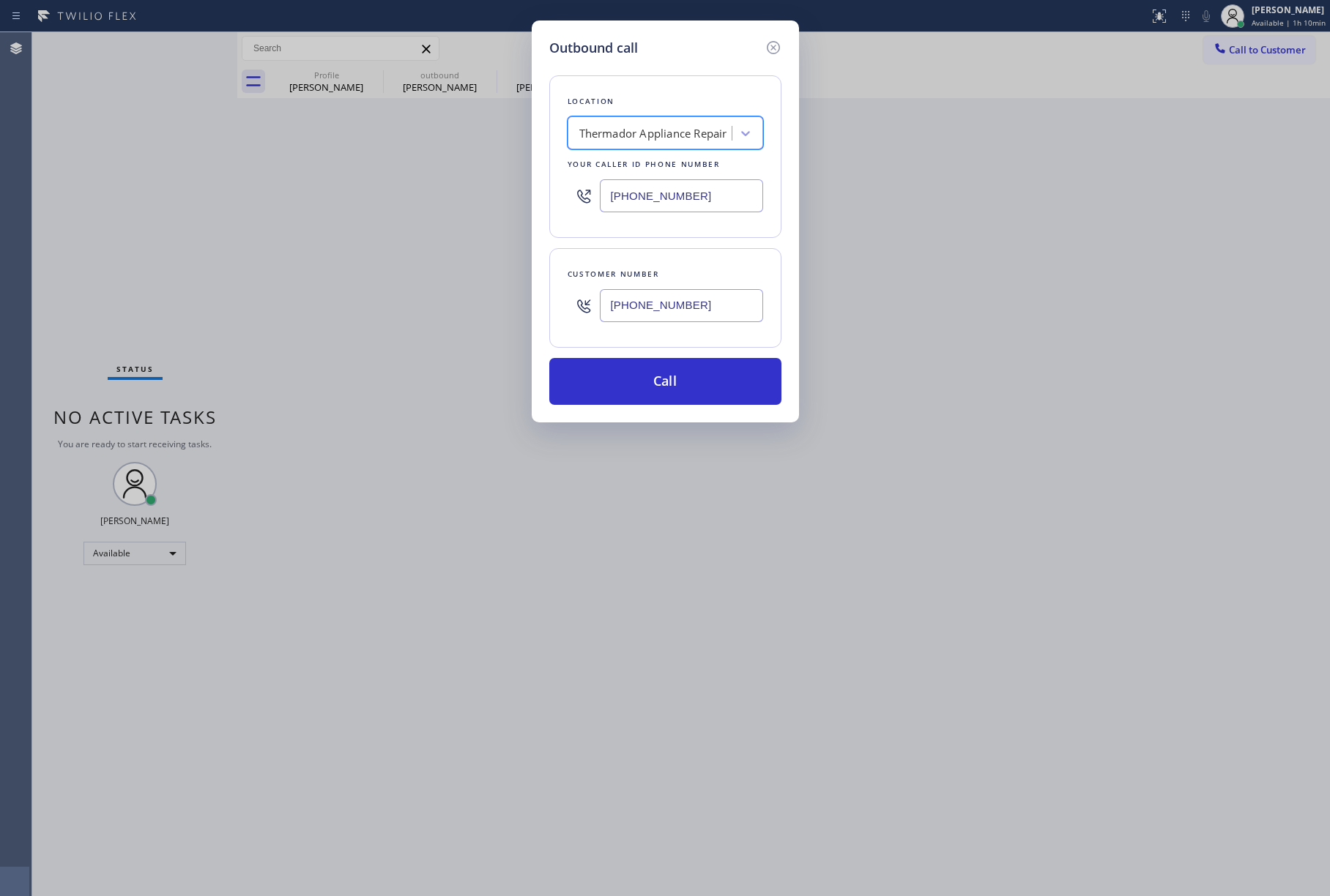
click at [675, 124] on div "Thermador Appliance Repair" at bounding box center [652, 133] width 160 height 26
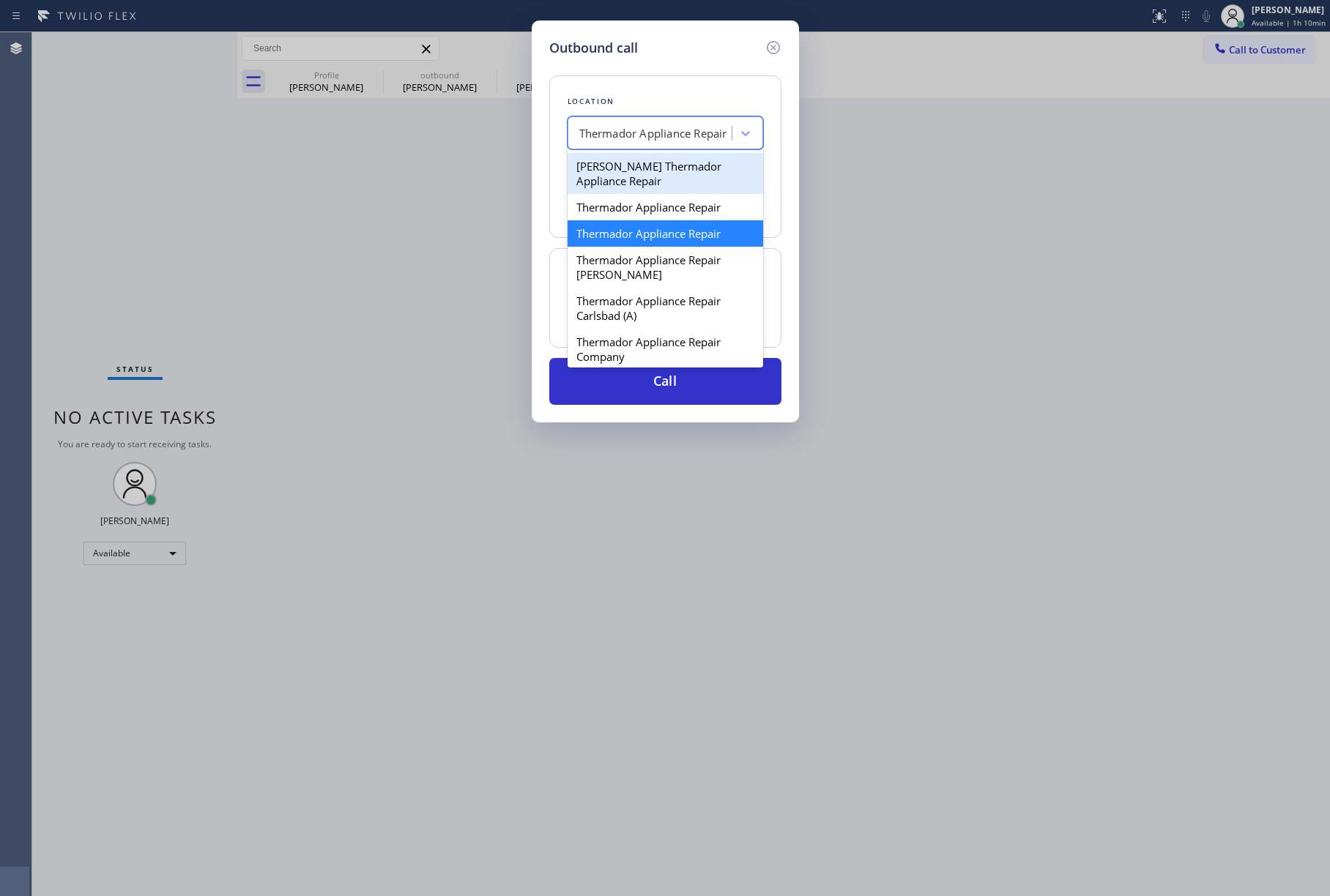
scroll to position [1117, 0]
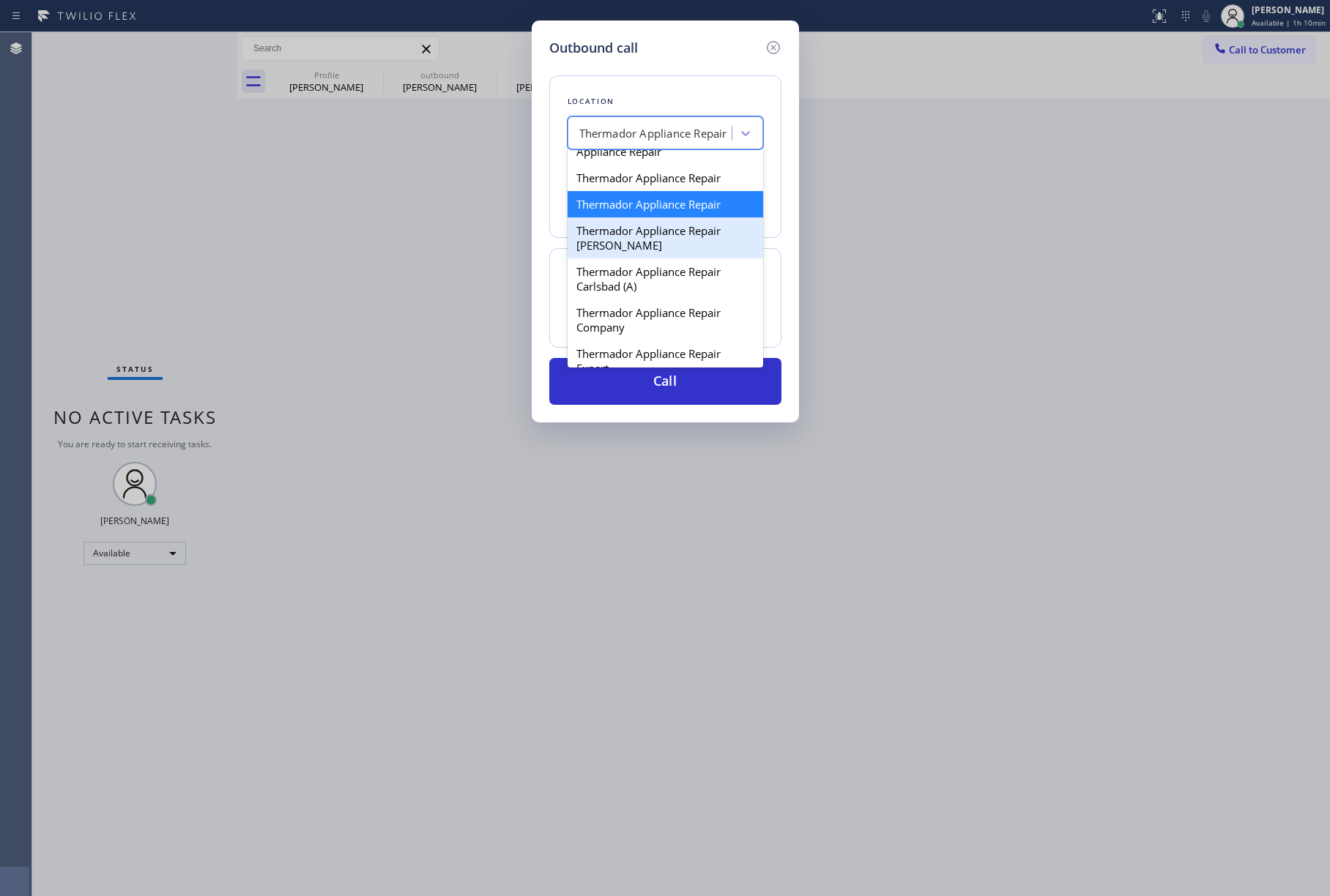
click at [658, 258] on div "Thermador Appliance Repair [PERSON_NAME]" at bounding box center [665, 237] width 196 height 41
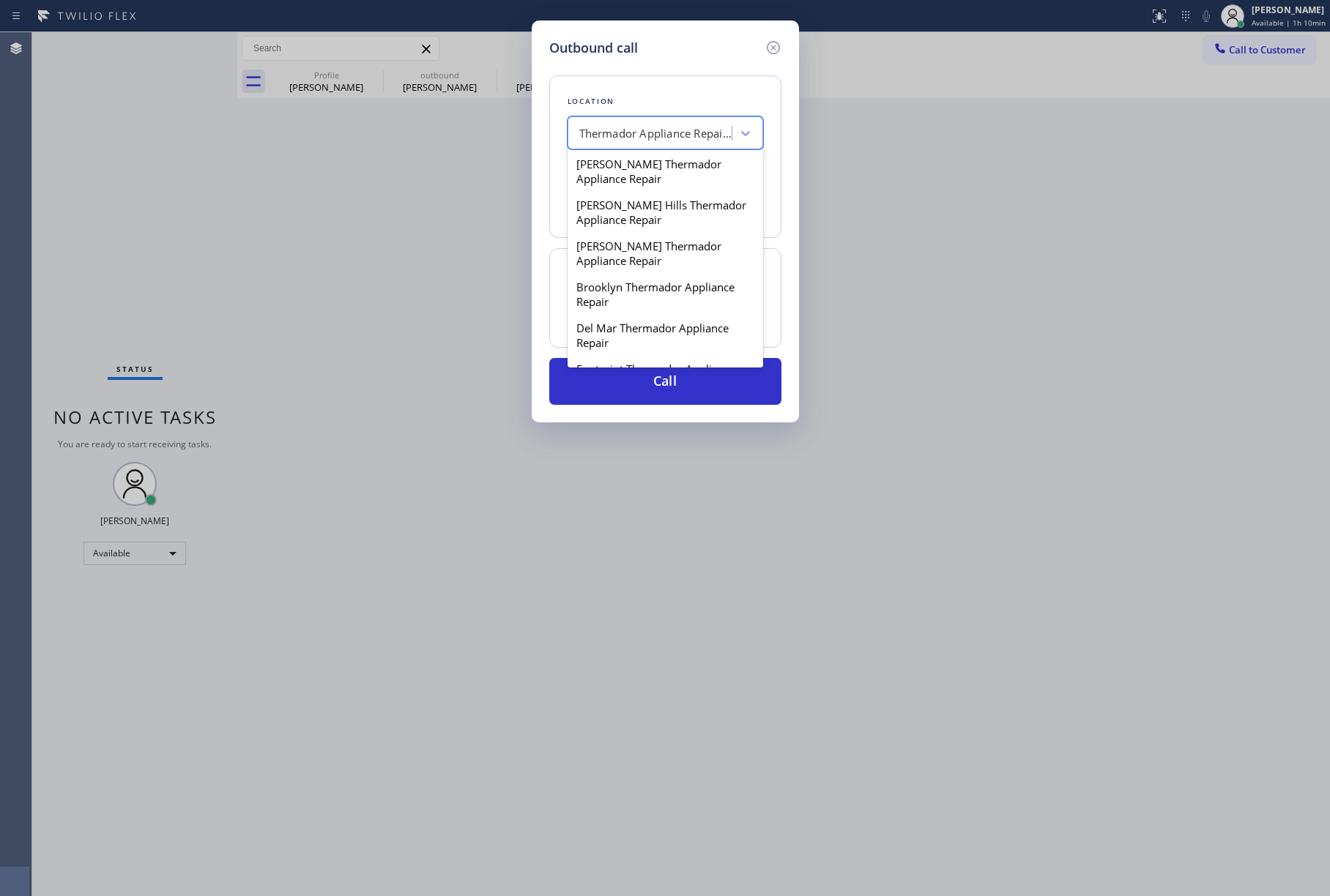
click at [640, 127] on div "Thermador Appliance Repair [PERSON_NAME]" at bounding box center [656, 133] width 153 height 17
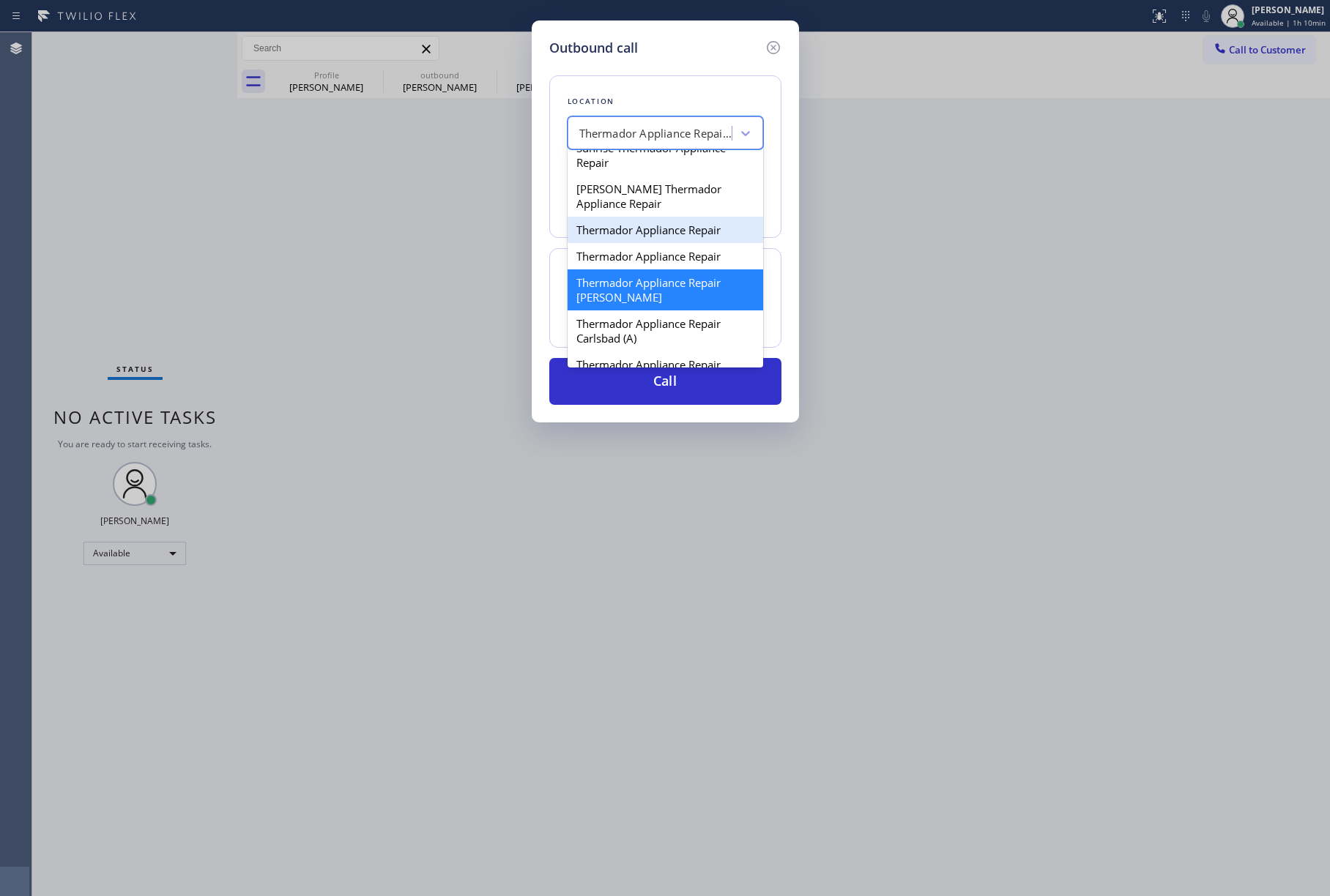
click at [651, 243] on div "Thermador Appliance Repair" at bounding box center [665, 229] width 196 height 26
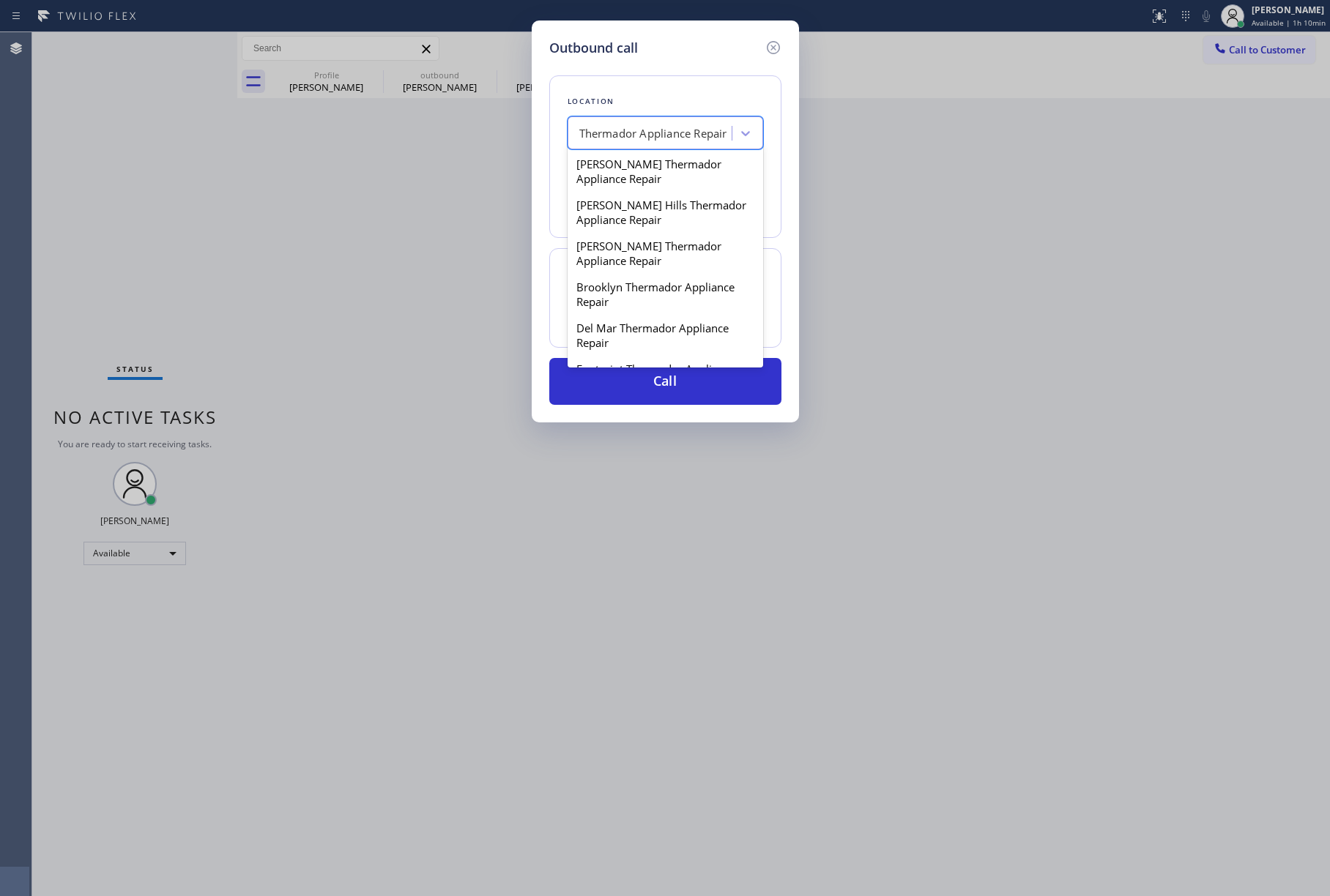
click at [654, 124] on div "Thermador Appliance Repair" at bounding box center [652, 133] width 160 height 26
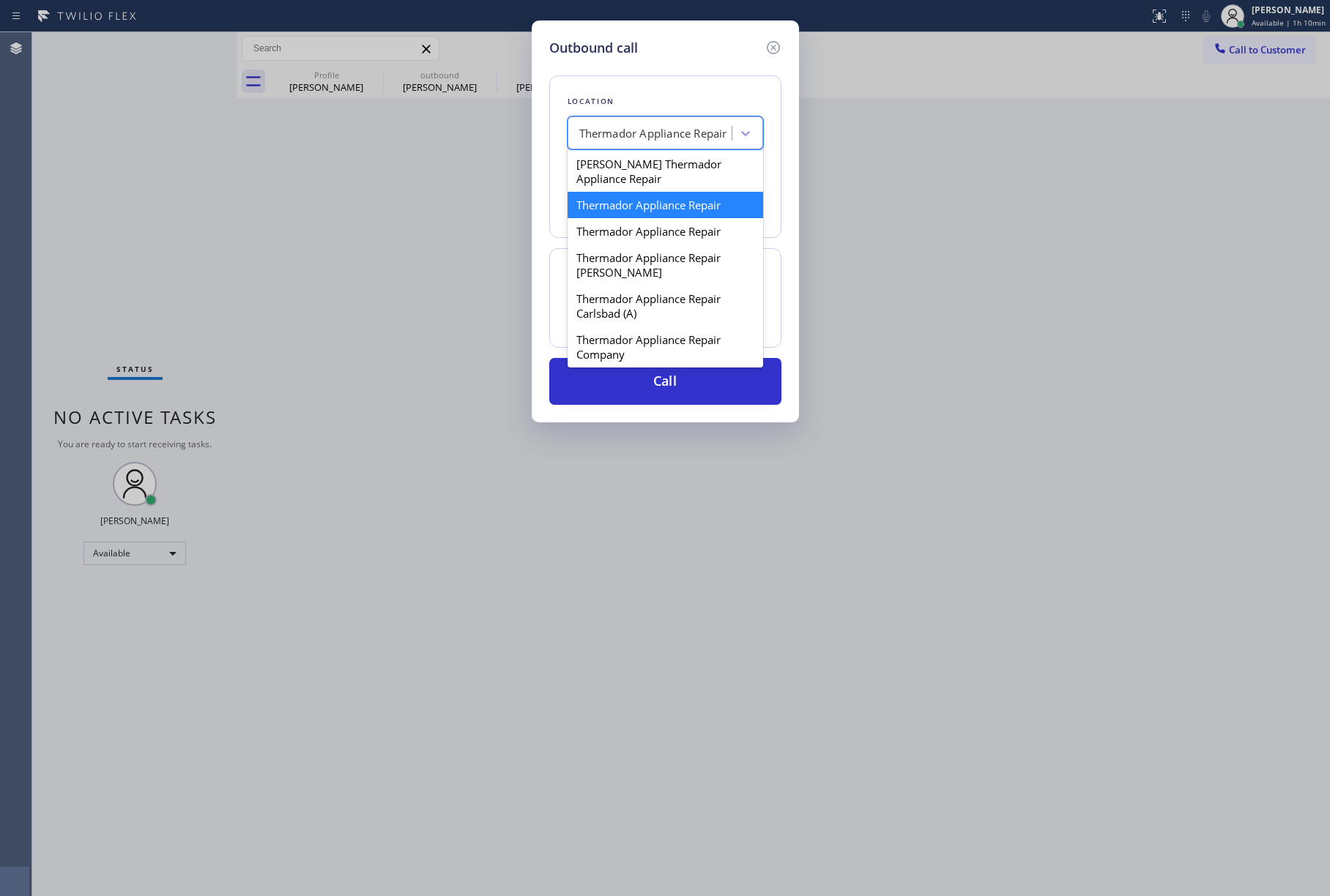
scroll to position [1090, 0]
click at [665, 244] on div "Thermador Appliance Repair" at bounding box center [665, 230] width 196 height 26
type input "[PHONE_NUMBER]"
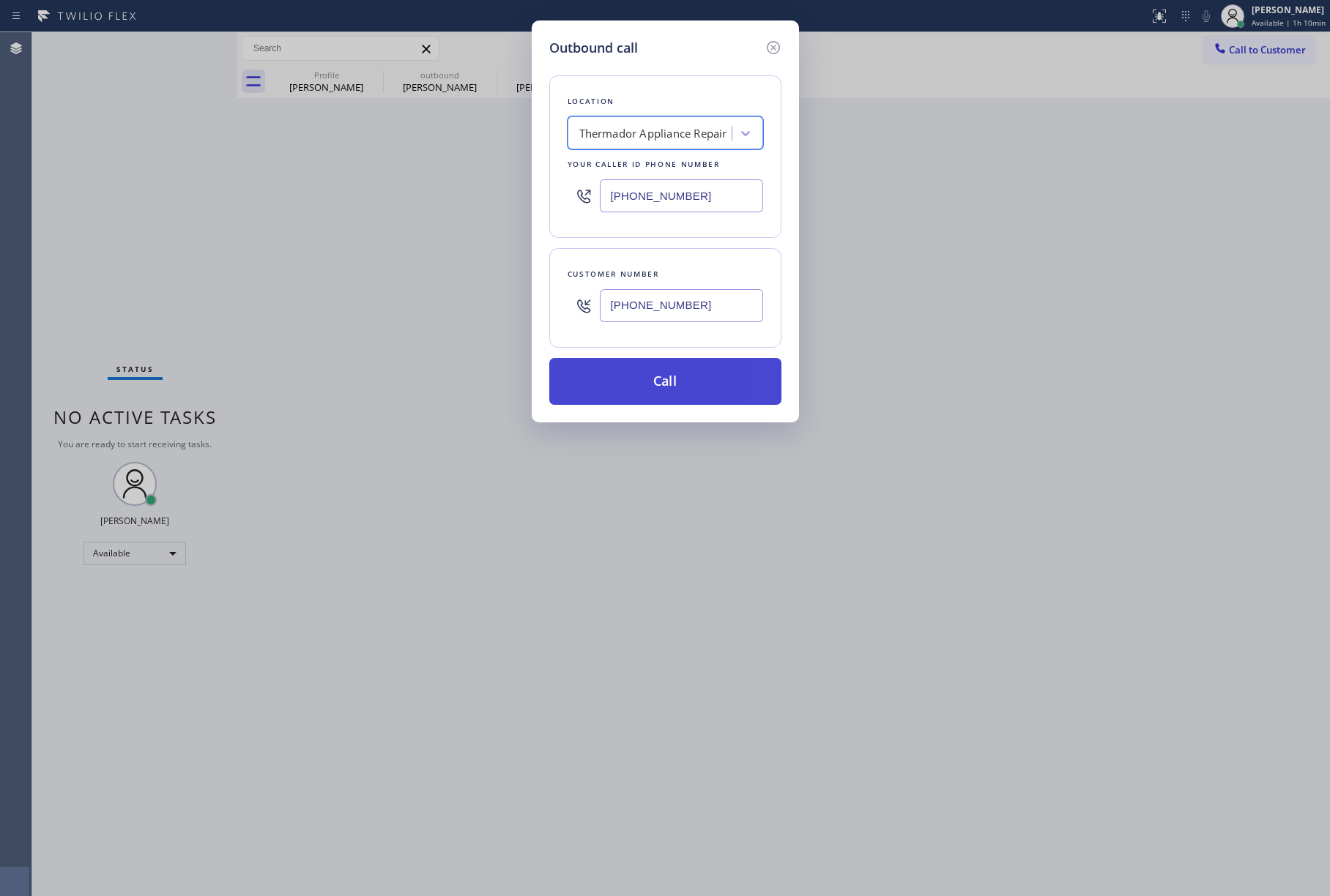
click at [675, 373] on button "Call" at bounding box center [665, 381] width 232 height 47
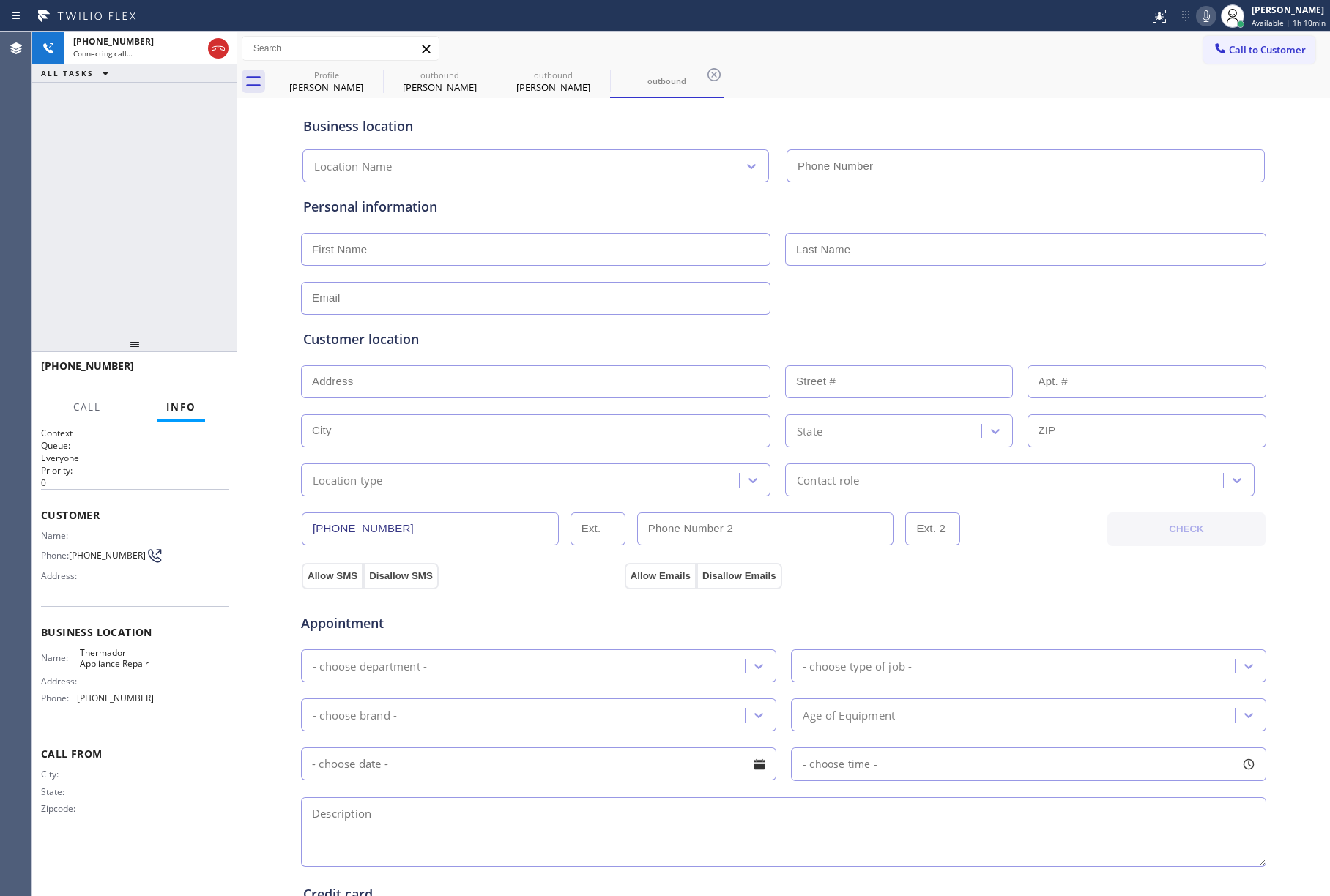
type input "[PHONE_NUMBER]"
click at [53, 209] on div "[PHONE_NUMBER] Live | 00:09 ALL TASKS ALL TASKS ACTIVE TASKS TASKS IN WRAP UP" at bounding box center [134, 183] width 205 height 302
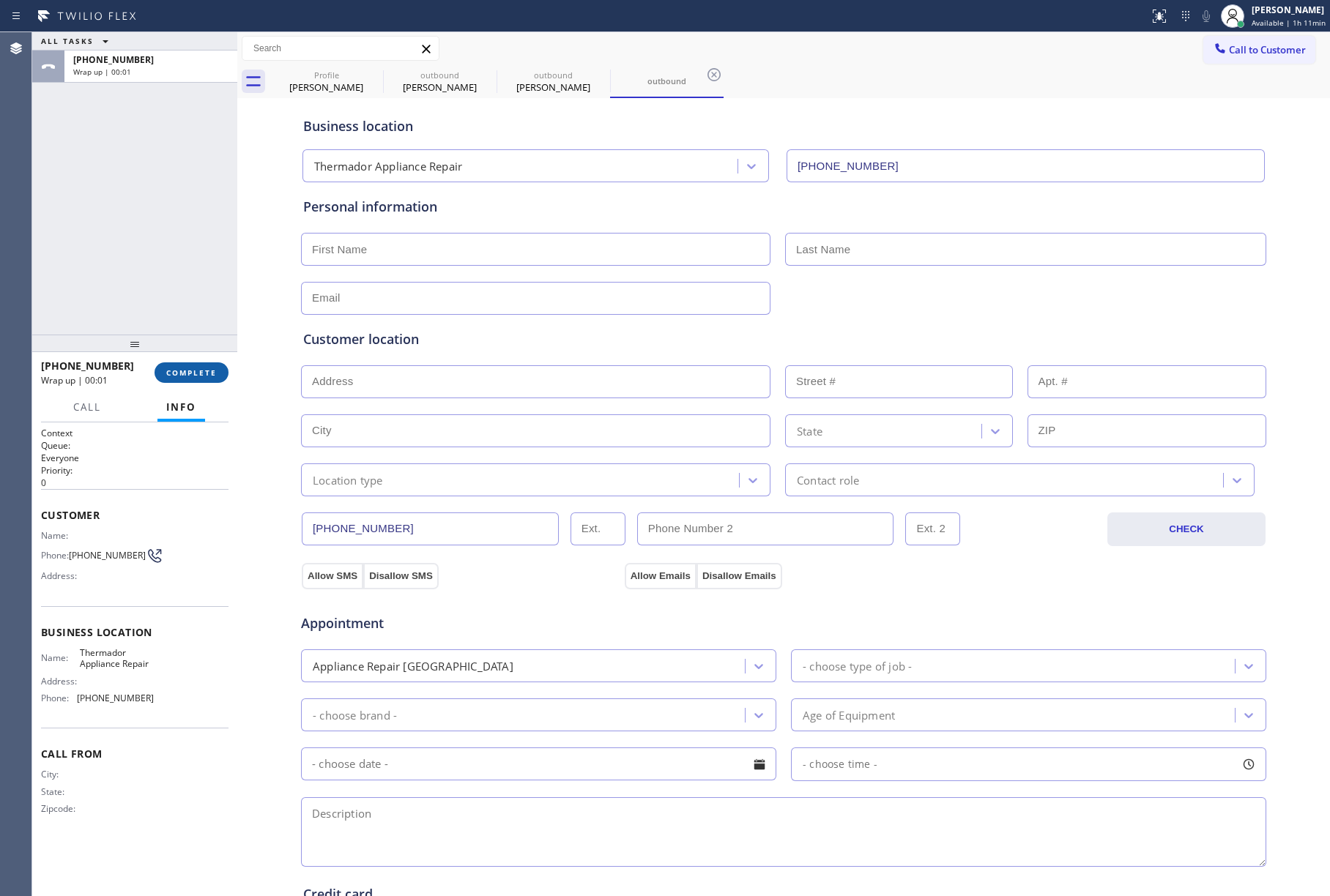
click at [171, 364] on button "COMPLETE" at bounding box center [191, 373] width 74 height 21
click at [161, 320] on div "ALL TASKS ALL TASKS ACTIVE TASKS TASKS IN WRAP UP [PHONE_NUMBER] Wrap up | 00:01" at bounding box center [134, 183] width 205 height 302
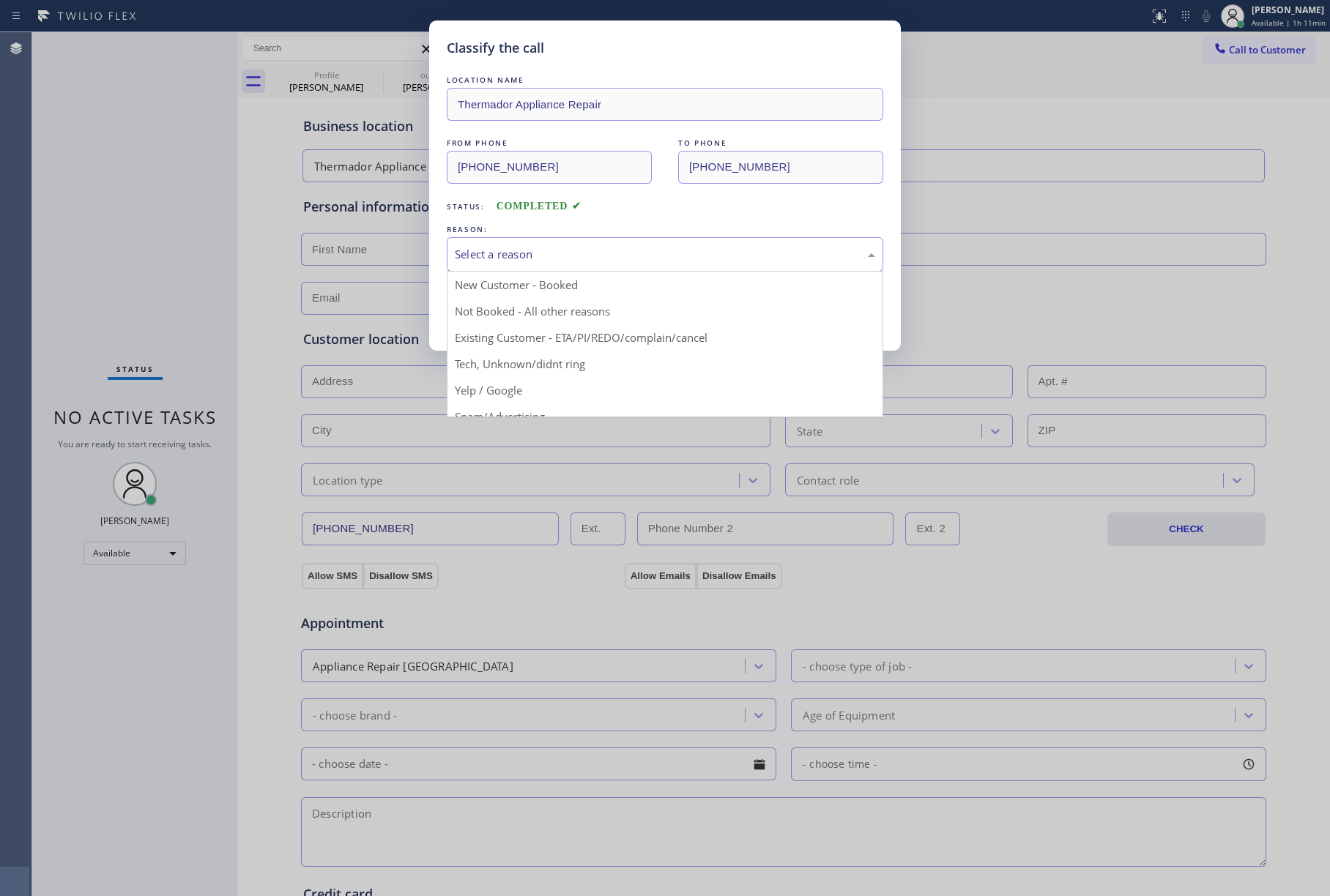
drag, startPoint x: 622, startPoint y: 253, endPoint x: 551, endPoint y: 318, distance: 96.3
click at [622, 253] on div "Select a reason" at bounding box center [665, 254] width 420 height 17
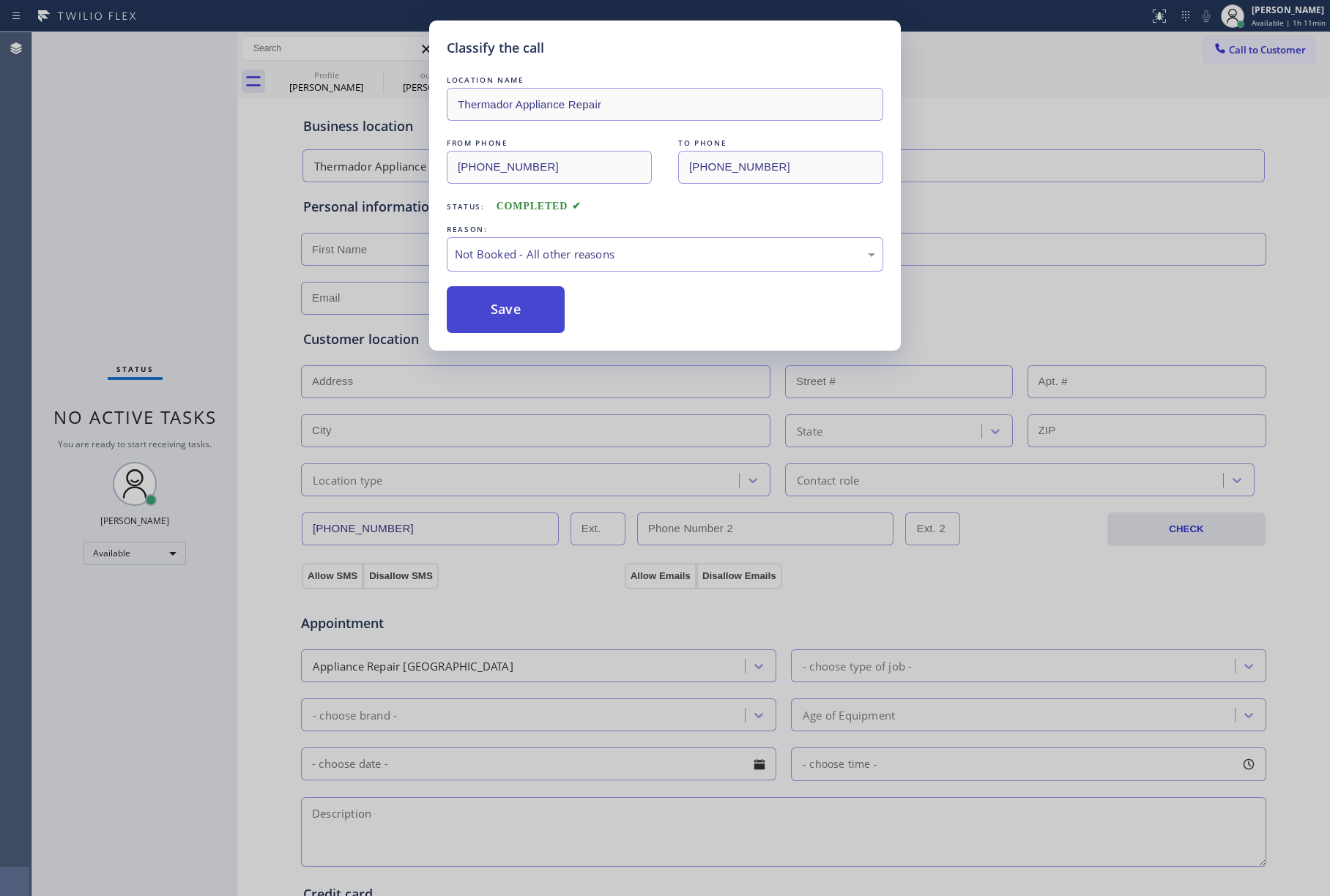
click at [503, 310] on button "Save" at bounding box center [506, 309] width 118 height 47
type input "[PHONE_NUMBER]"
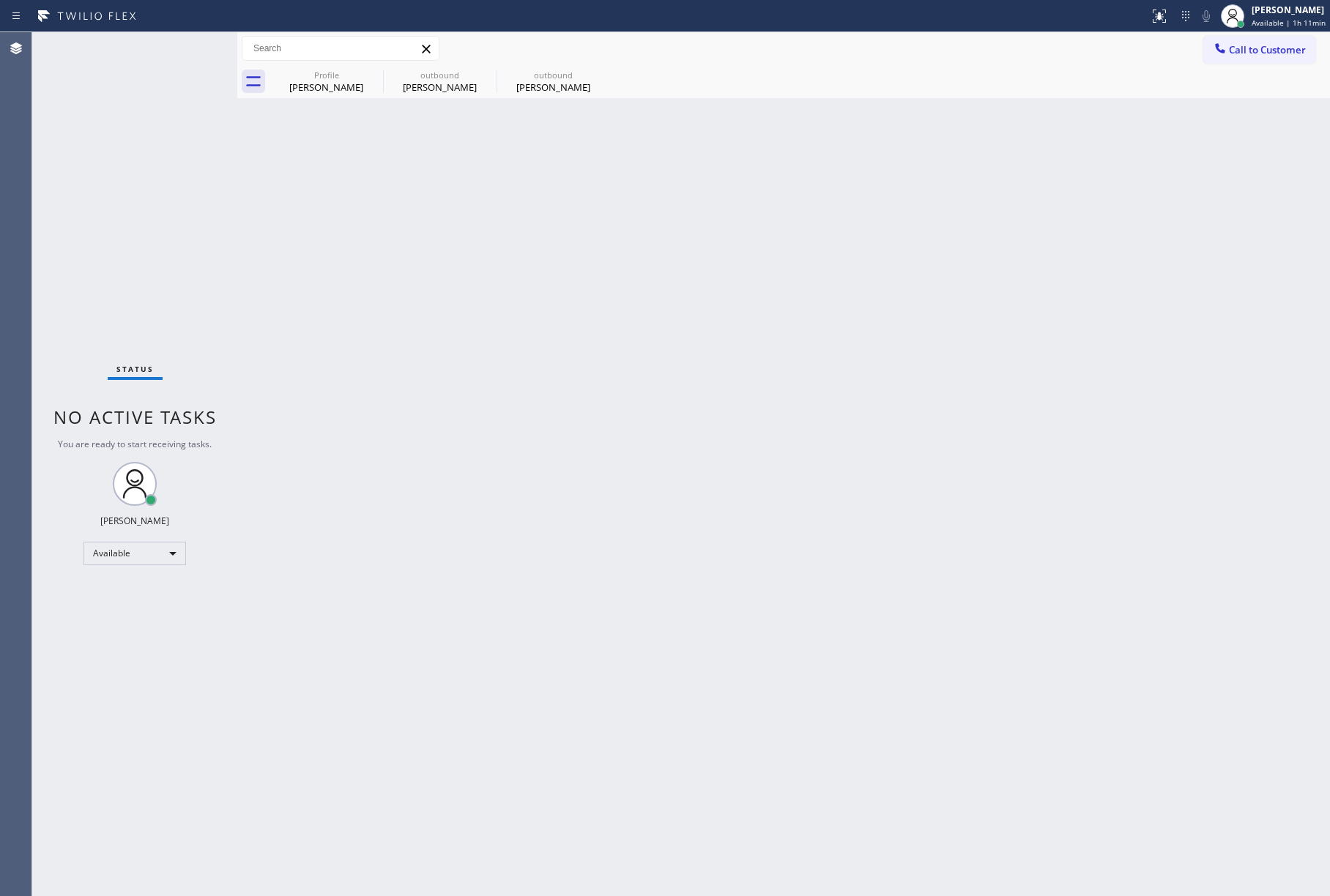
drag, startPoint x: 98, startPoint y: 179, endPoint x: 1061, endPoint y: 173, distance: 963.0
click at [98, 179] on div "Status No active tasks You are ready to start receiving tasks. [PERSON_NAME]" at bounding box center [134, 464] width 205 height 864
click at [1249, 50] on span "Call to Customer" at bounding box center [1267, 50] width 77 height 13
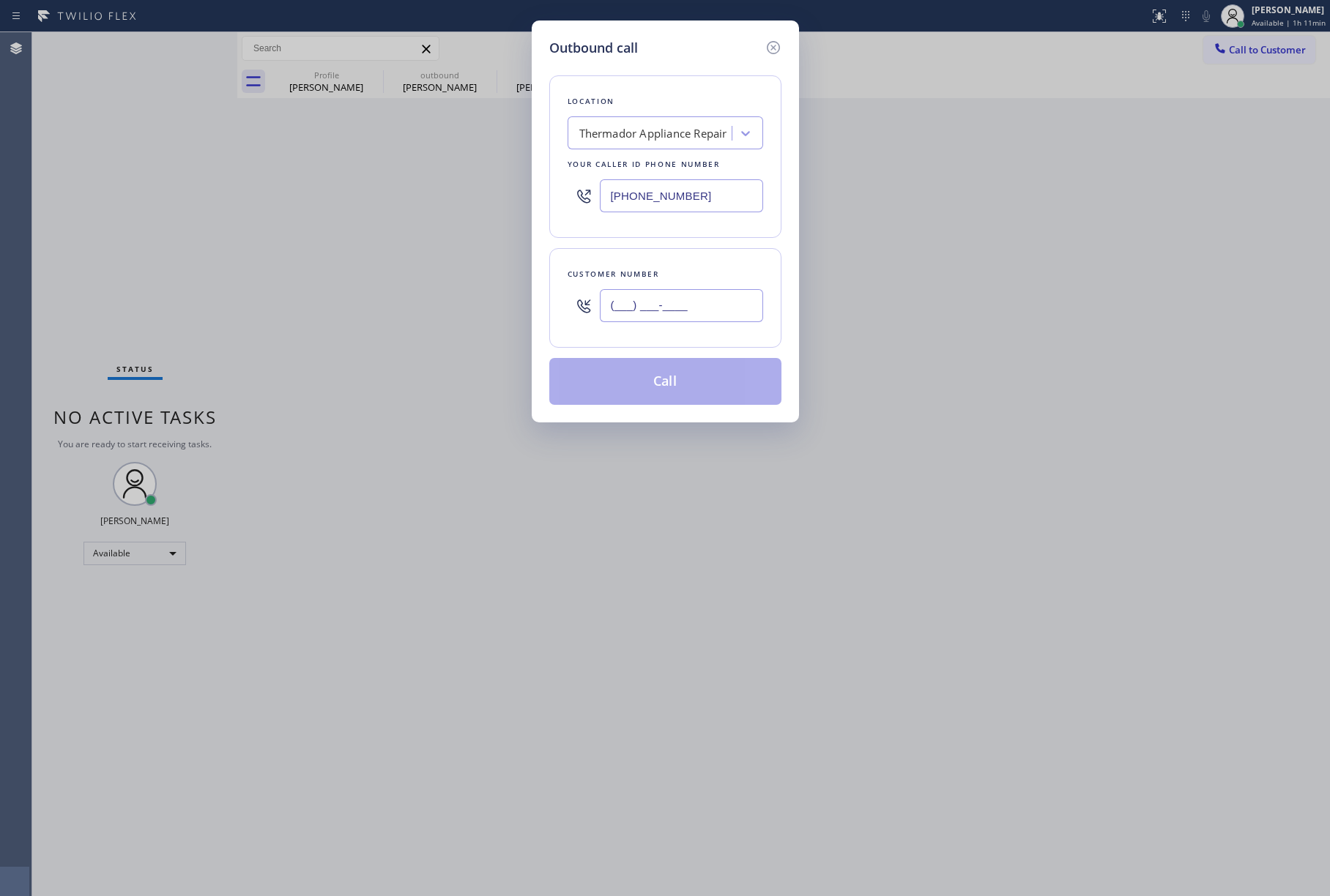
click at [668, 317] on input "(___) ___-____" at bounding box center [681, 305] width 163 height 33
paste input "214) 686-7351"
type input "[PHONE_NUMBER]"
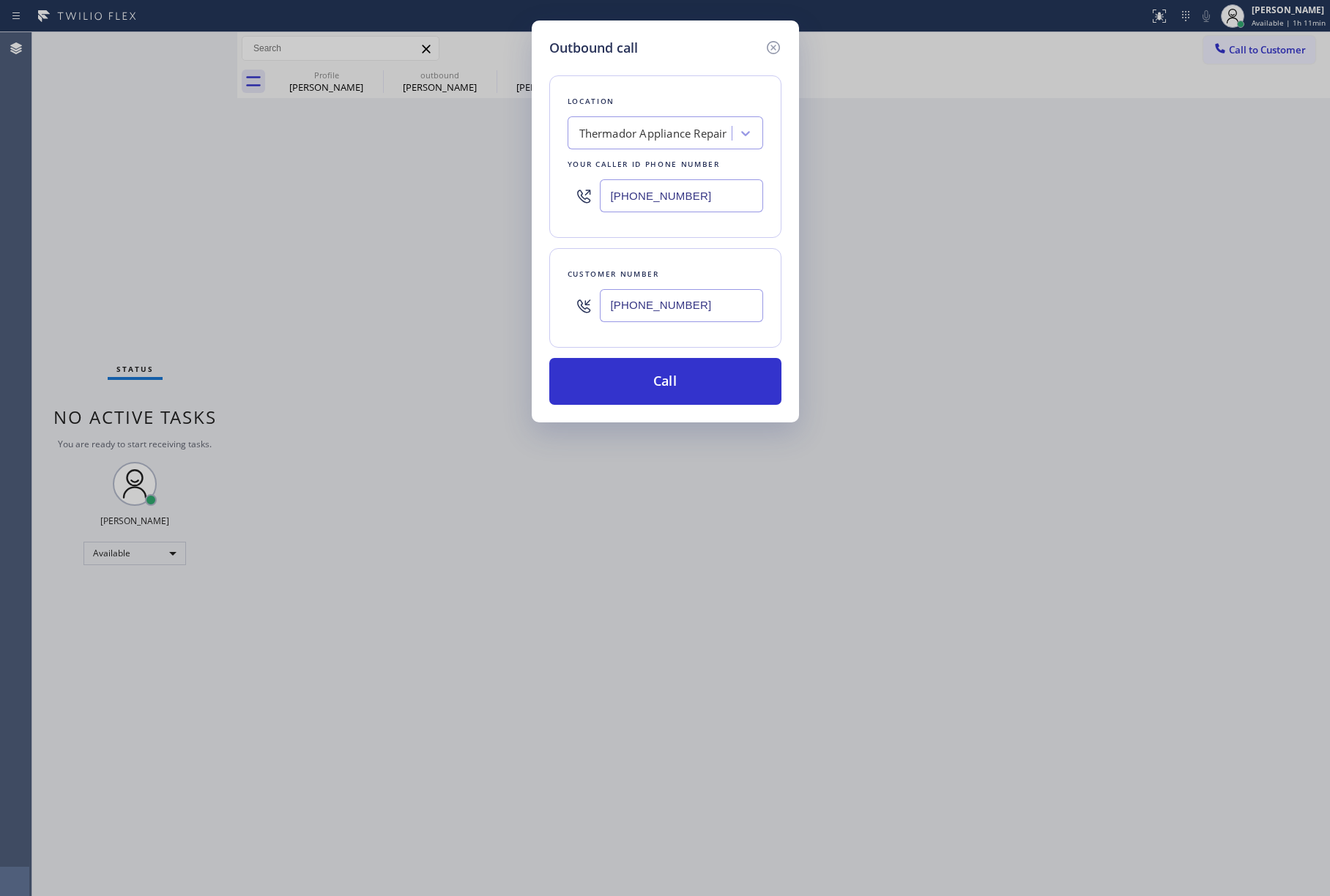
drag, startPoint x: 65, startPoint y: 165, endPoint x: 706, endPoint y: 155, distance: 641.1
click at [67, 161] on div "Outbound call Location Thermador Appliance Repair Your caller id phone number […" at bounding box center [665, 448] width 1330 height 896
click at [671, 157] on div "Your caller id phone number" at bounding box center [665, 164] width 196 height 15
click at [668, 136] on div "Thermador Appliance Repair" at bounding box center [653, 133] width 148 height 17
paste input "Viking Appliance Repair Masters"
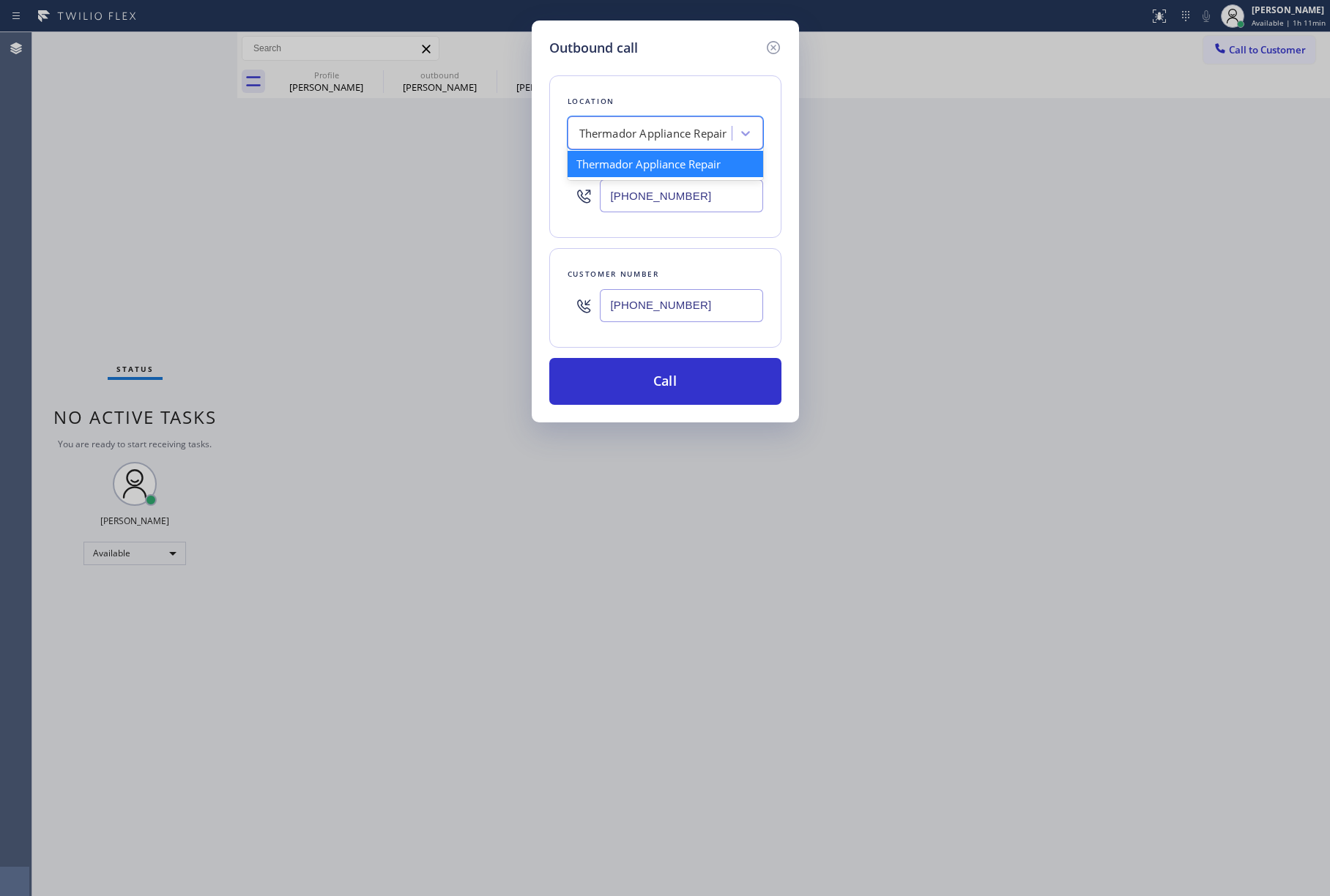
type input "Viking Appliance Repair Masters"
click at [643, 177] on div "Thermador & Viking Appliance Repair Masters" at bounding box center [665, 171] width 196 height 41
click at [655, 126] on div "Thermador & Viking Appliance Repair Masters" at bounding box center [655, 133] width 153 height 17
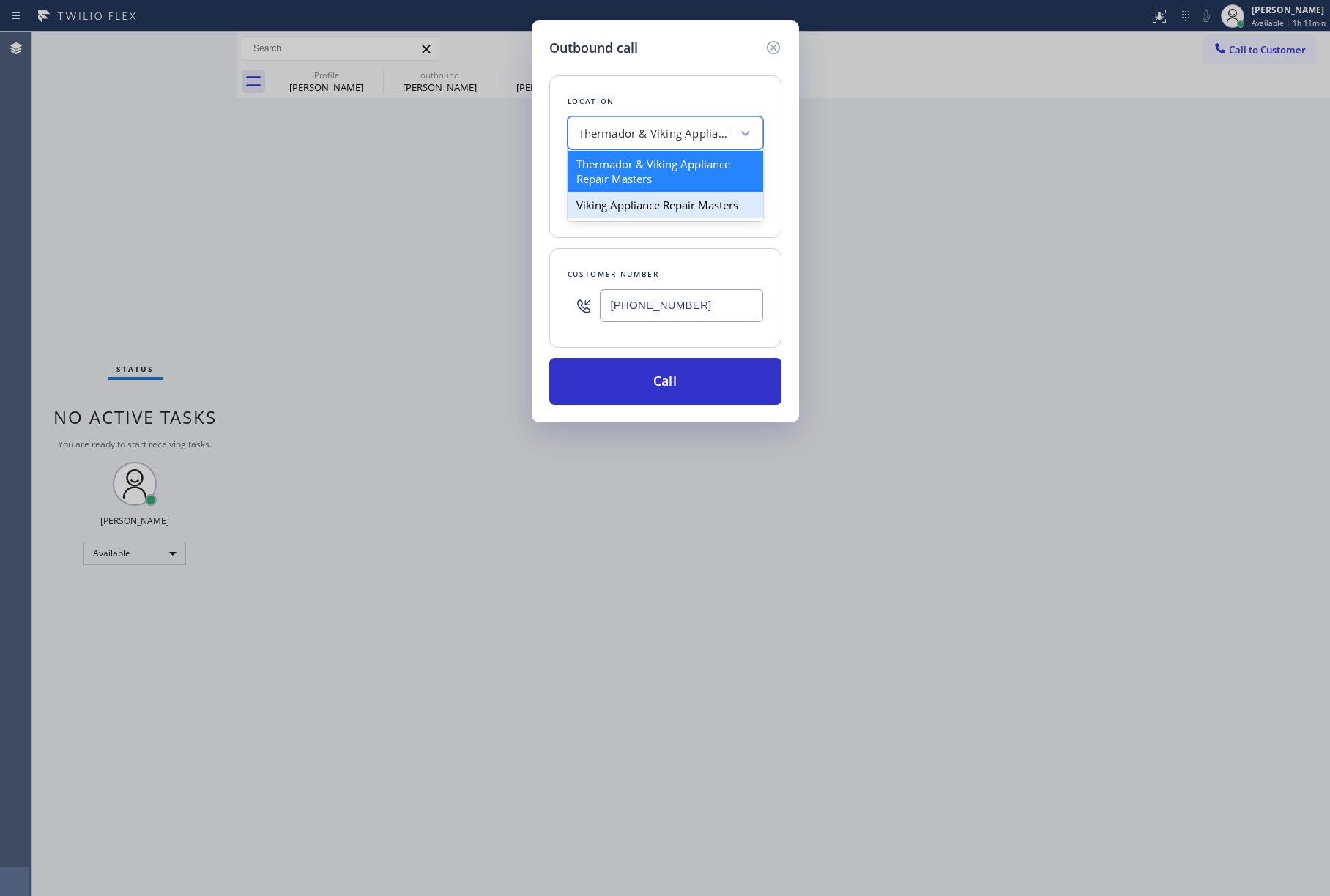
click at [659, 204] on div "Viking Appliance Repair Masters" at bounding box center [665, 205] width 196 height 26
type input "[PHONE_NUMBER]"
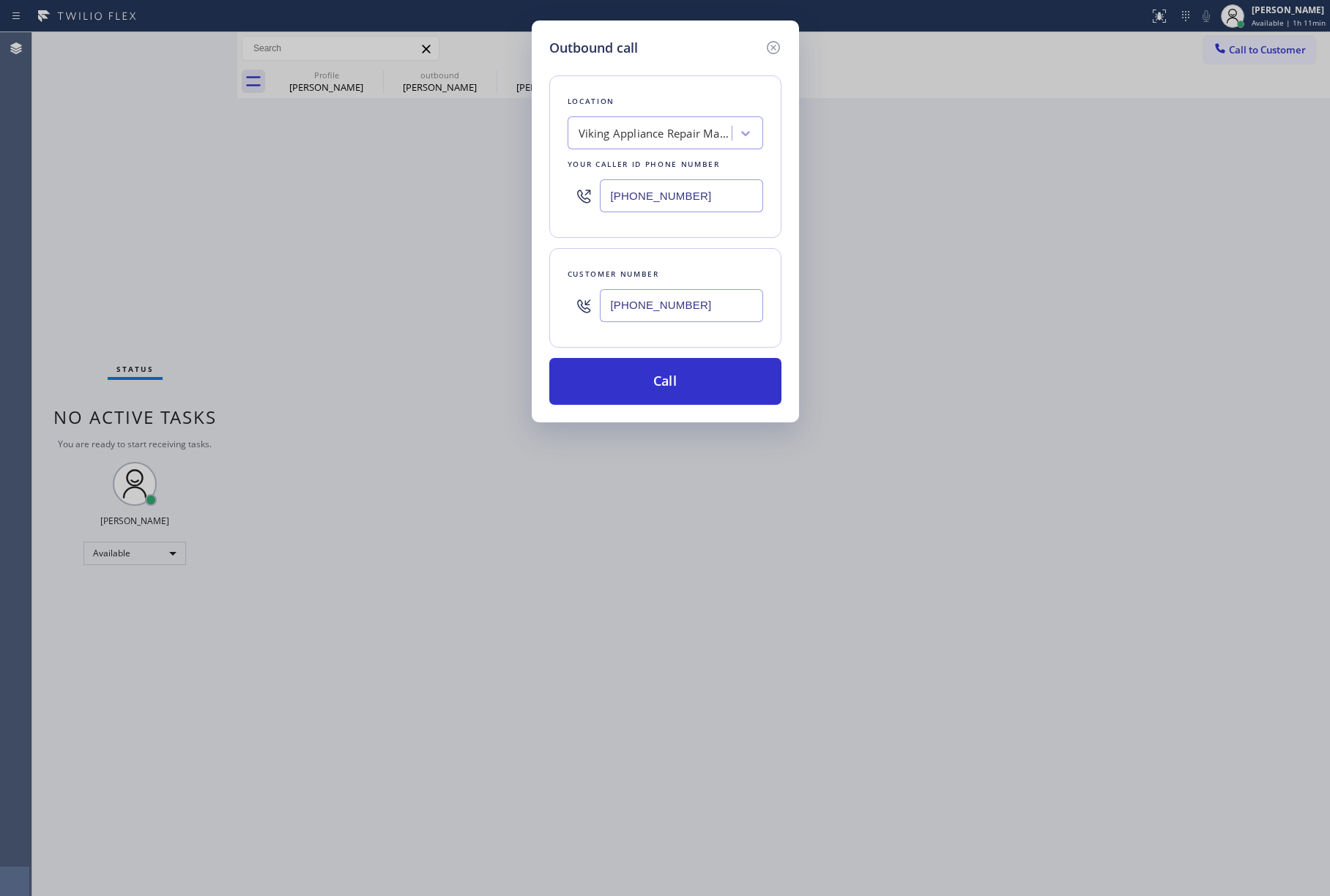
click at [58, 284] on div "Outbound call Location Viking Appliance Repair Masters Your caller id phone num…" at bounding box center [665, 448] width 1330 height 896
click at [688, 381] on button "Call" at bounding box center [665, 381] width 232 height 47
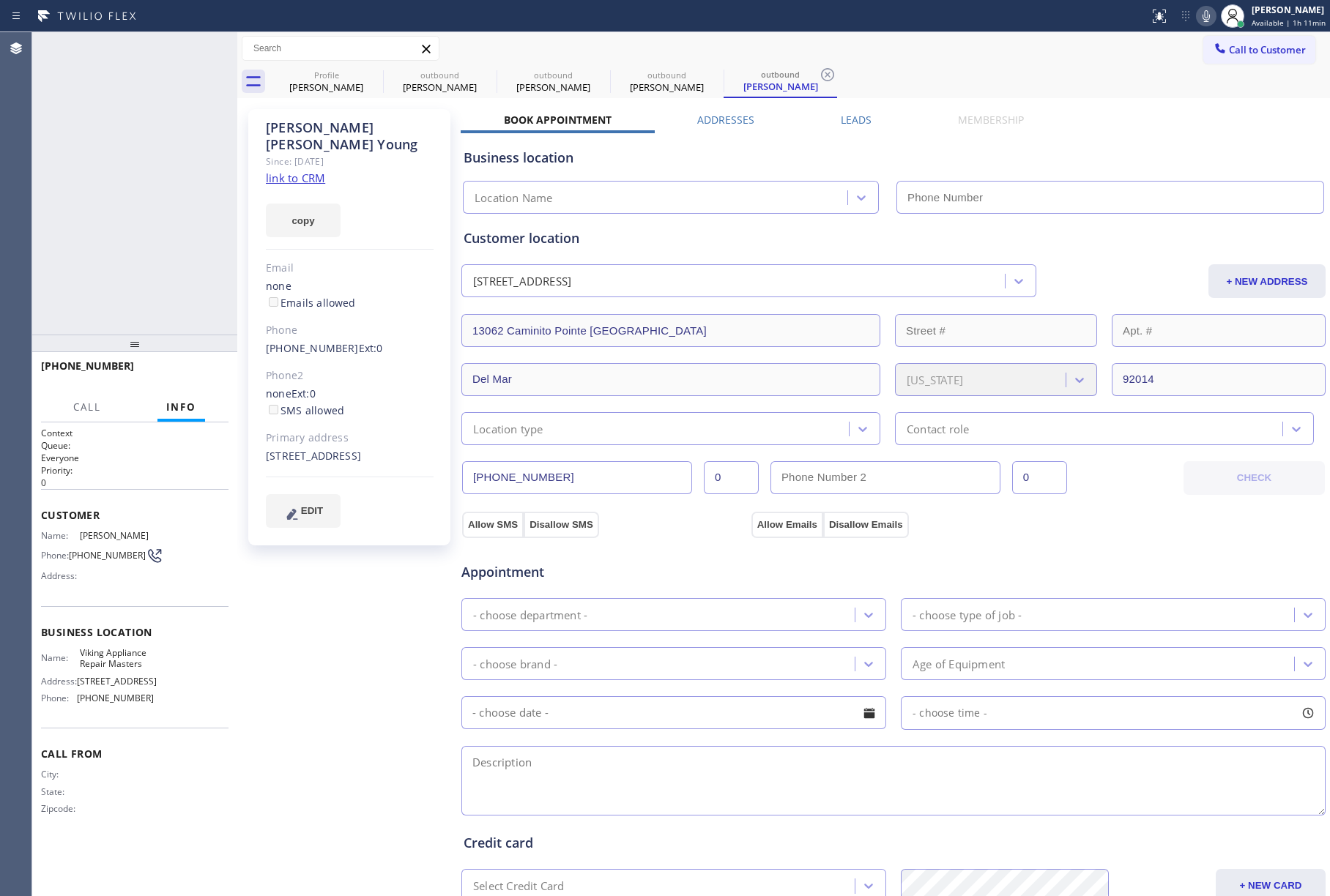
type input "[PHONE_NUMBER]"
click at [305, 170] on link "link to CRM" at bounding box center [296, 177] width 59 height 14
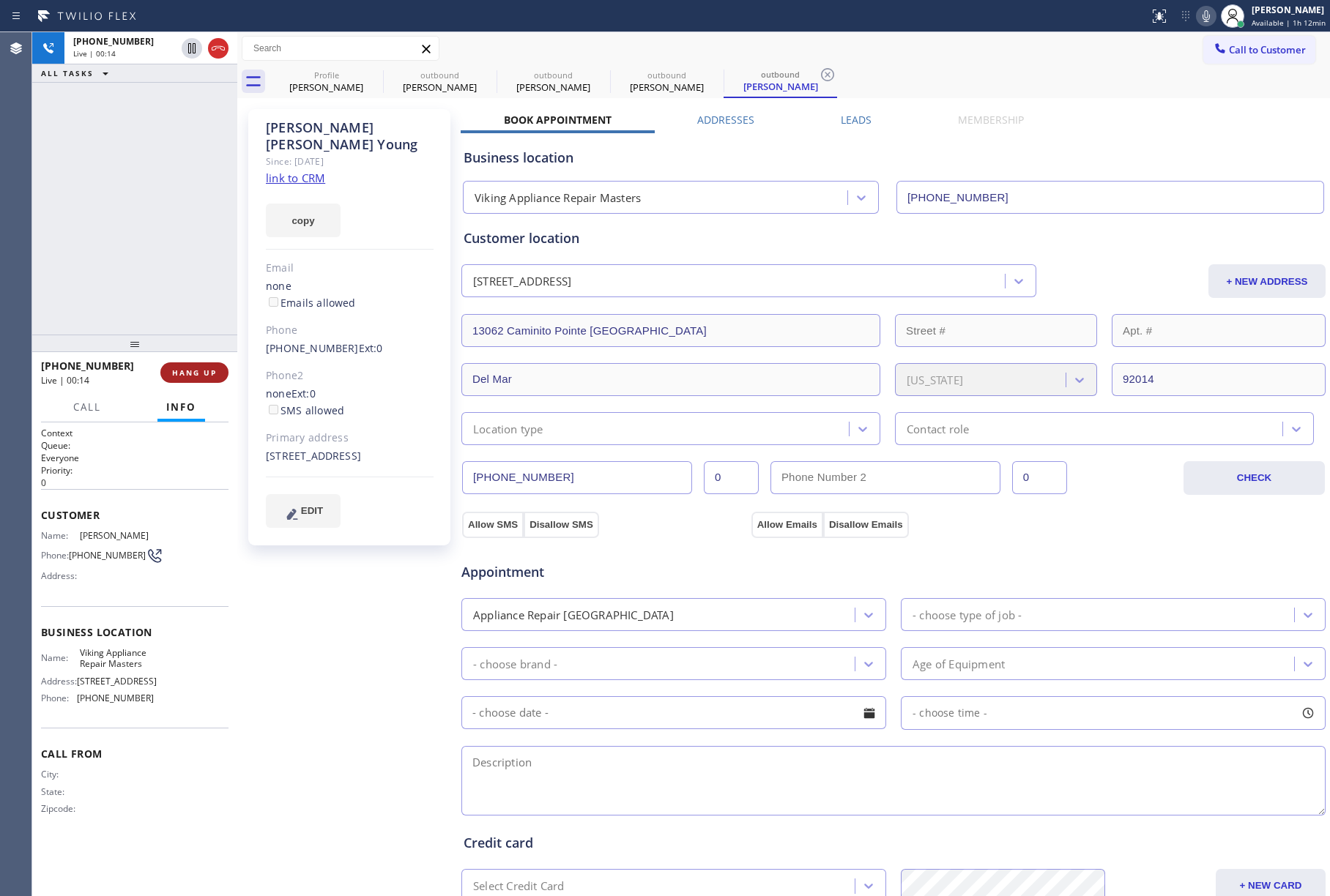
click at [204, 375] on span "HANG UP" at bounding box center [194, 372] width 45 height 10
click at [186, 252] on div "[PHONE_NUMBER] Live | 00:15 ALL TASKS ALL TASKS ACTIVE TASKS TASKS IN WRAP UP" at bounding box center [134, 183] width 205 height 302
click at [205, 364] on button "COMPLETE" at bounding box center [191, 373] width 74 height 21
click at [110, 232] on div "ALL TASKS ALL TASKS ACTIVE TASKS TASKS IN WRAP UP [PHONE_NUMBER] Wrap up | 00:00" at bounding box center [134, 183] width 205 height 302
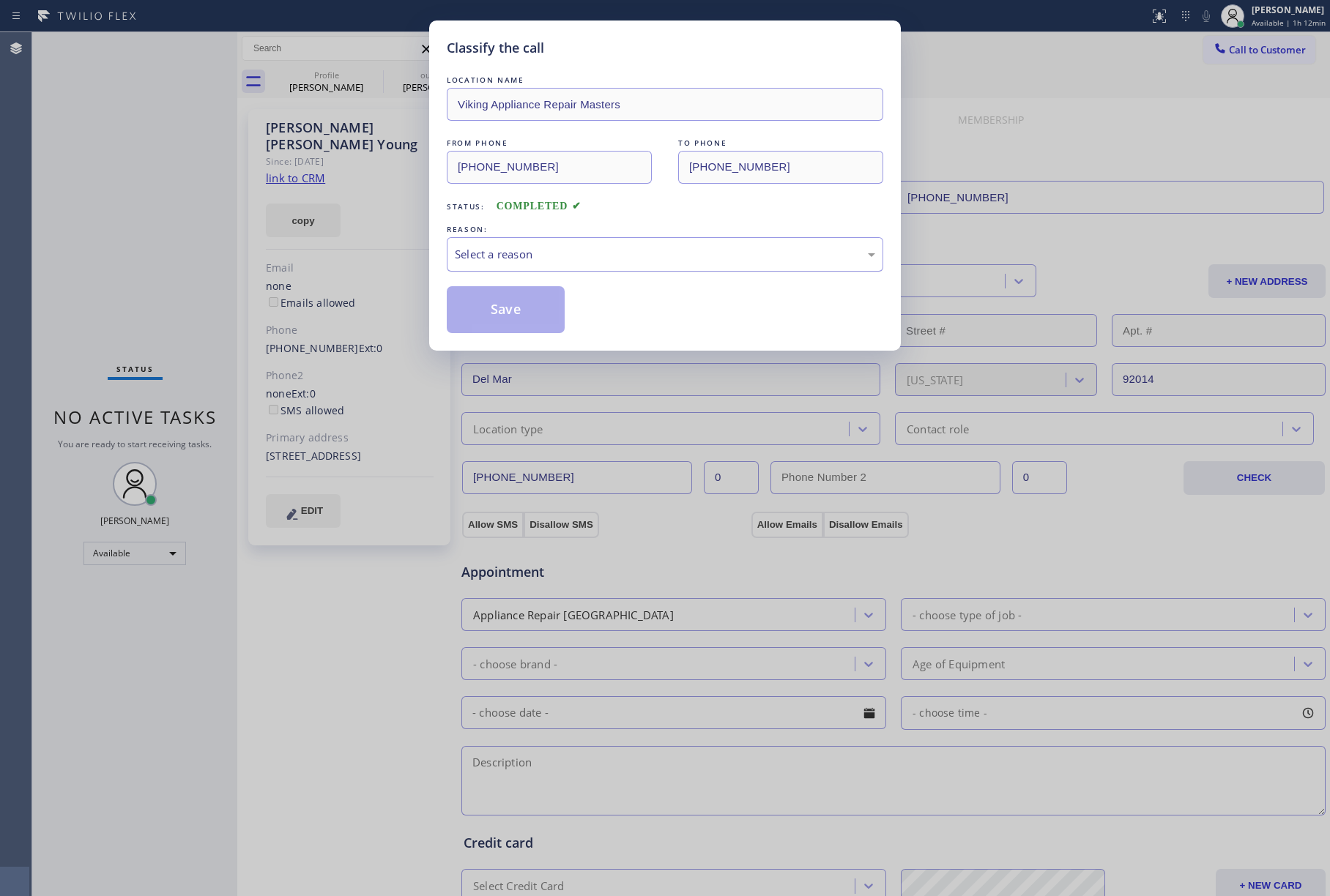
click at [611, 257] on div "Select a reason" at bounding box center [665, 254] width 420 height 17
click at [539, 301] on button "Save" at bounding box center [506, 309] width 118 height 47
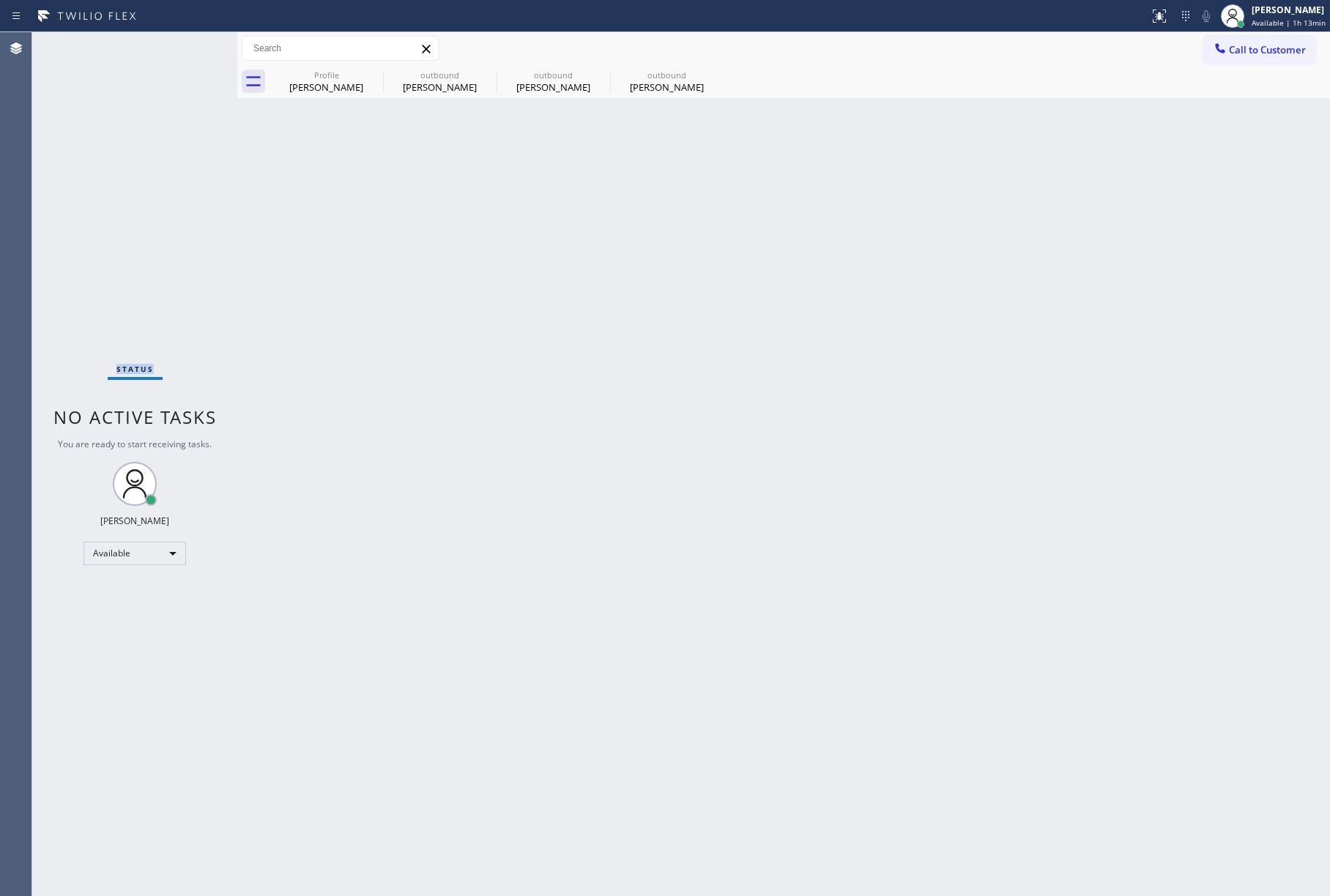
drag, startPoint x: 35, startPoint y: 197, endPoint x: 443, endPoint y: 151, distance: 410.6
click at [35, 197] on div "Status No active tasks You are ready to start receiving tasks. [PERSON_NAME]" at bounding box center [134, 464] width 205 height 864
click at [1211, 50] on div at bounding box center [1220, 50] width 18 height 18
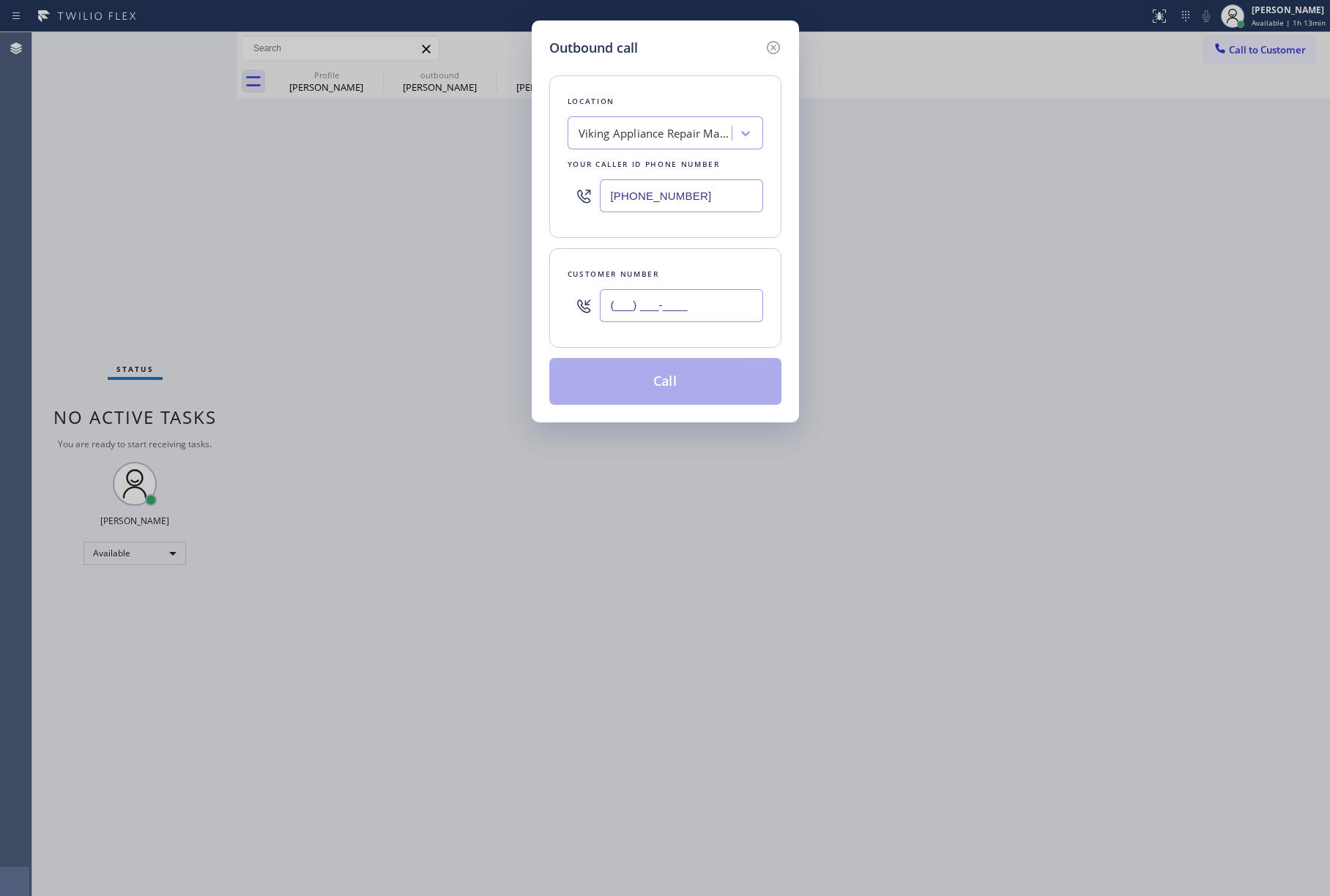
click at [637, 297] on input "(___) ___-____" at bounding box center [681, 305] width 163 height 33
paste input "805) 405-9994"
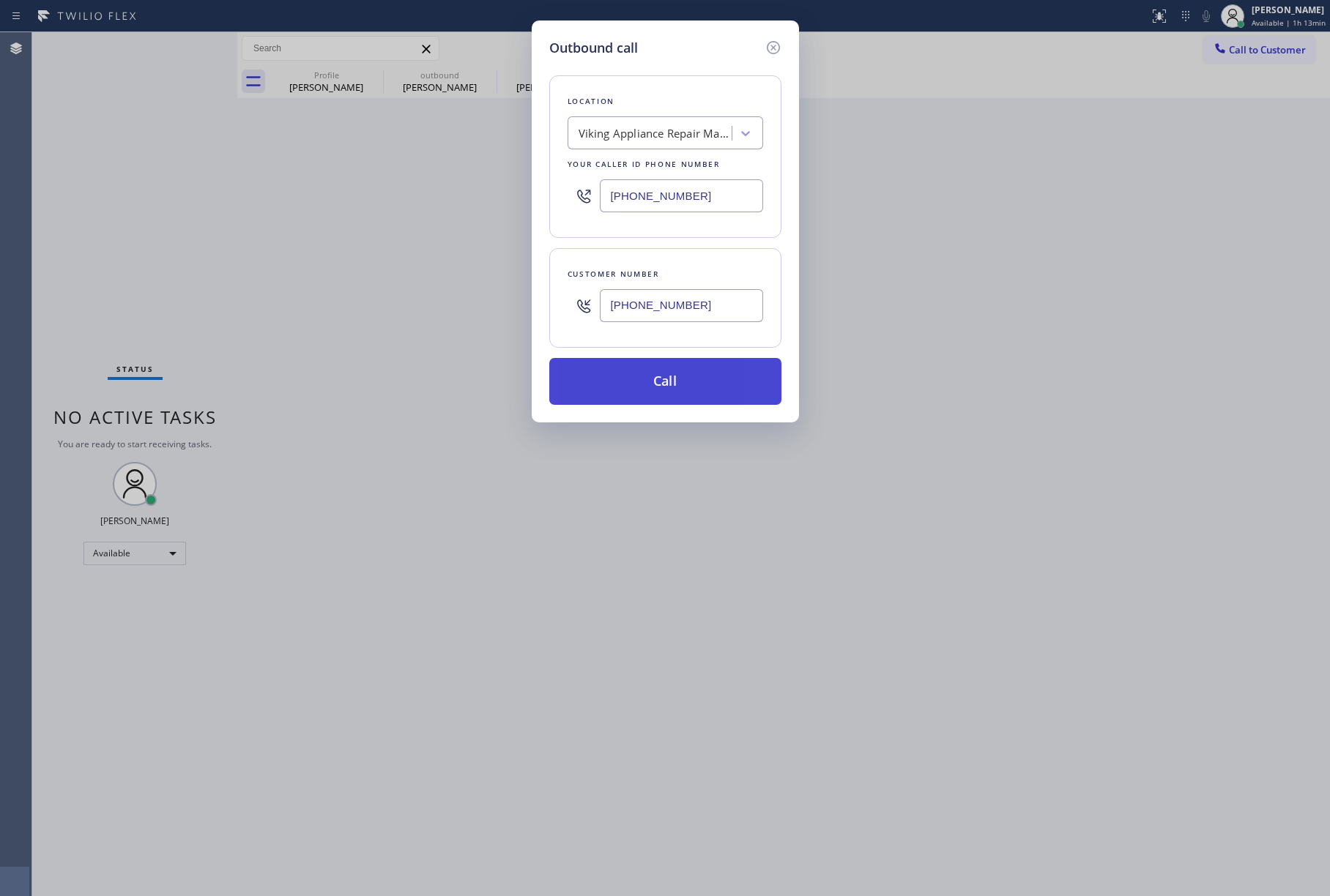
type input "[PHONE_NUMBER]"
click at [689, 388] on button "Call" at bounding box center [665, 381] width 232 height 47
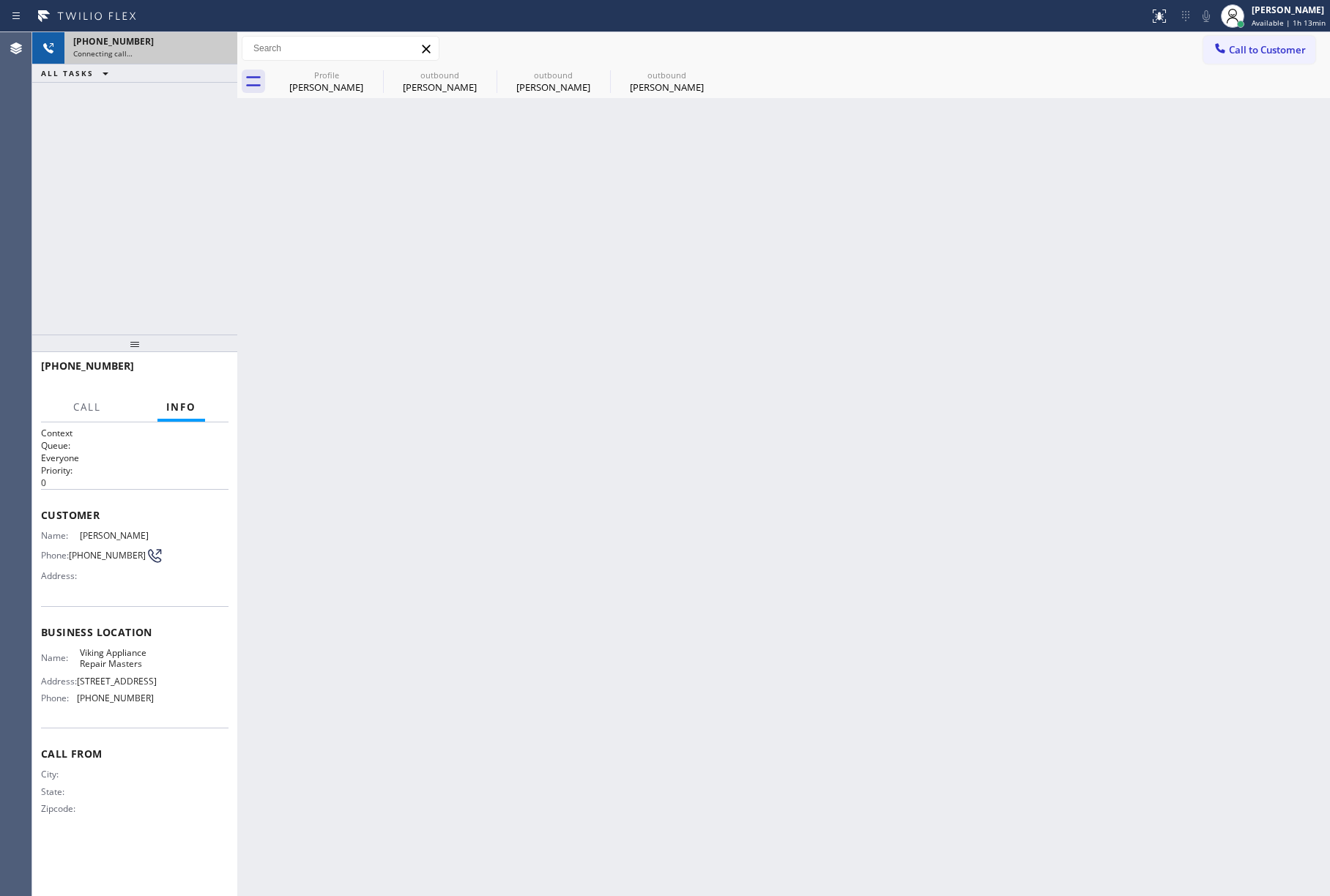
click at [153, 145] on div "[PHONE_NUMBER] Connecting call… ALL TASKS ALL TASKS ACTIVE TASKS TASKS IN WRAP …" at bounding box center [134, 183] width 205 height 302
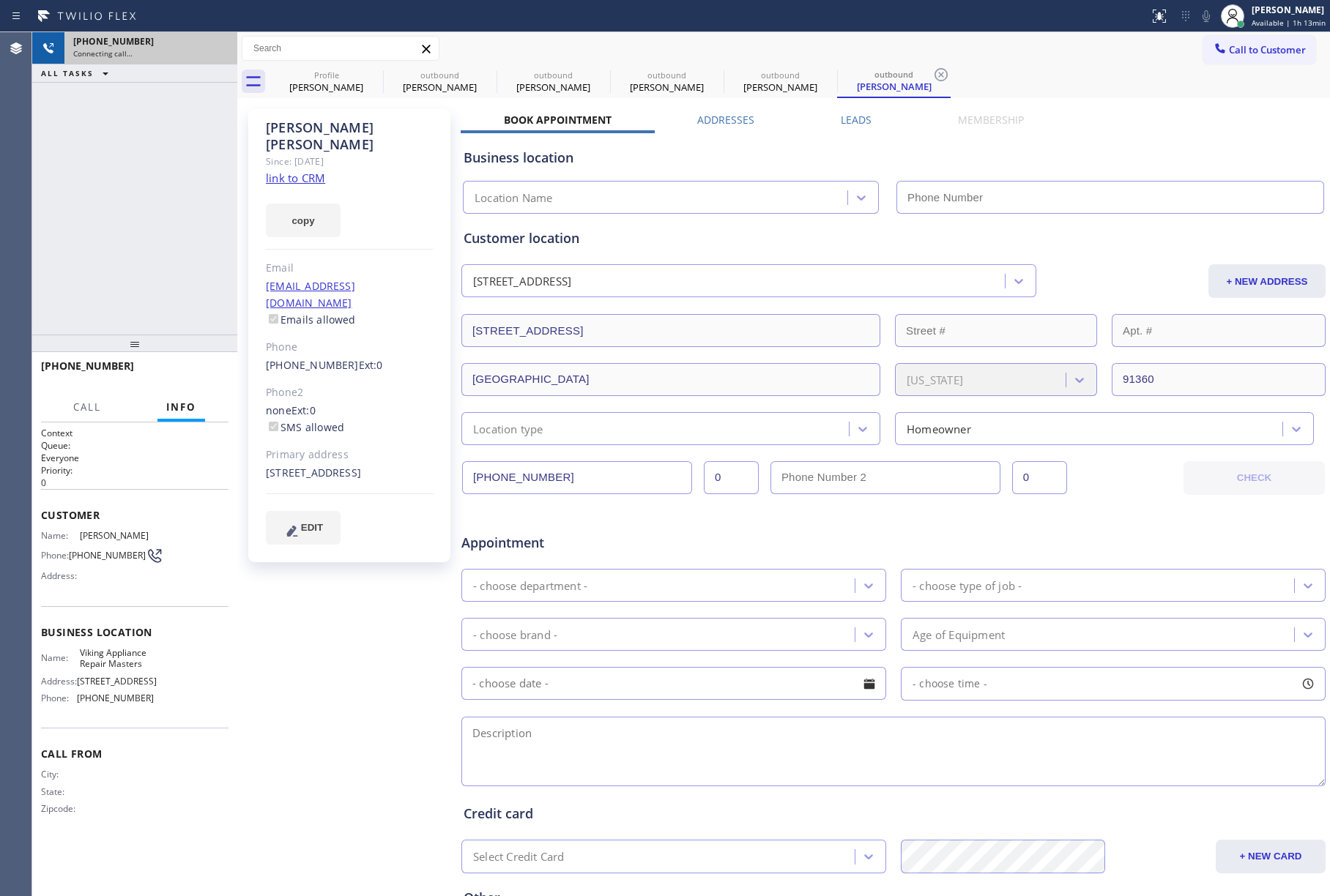
click at [226, 50] on div "Connecting call…" at bounding box center [151, 53] width 155 height 10
click at [186, 98] on div "[PHONE_NUMBER] Connecting call… ALL TASKS ALL TASKS ACTIVE TASKS TASKS IN WRAP …" at bounding box center [134, 183] width 205 height 302
click at [223, 46] on icon at bounding box center [218, 48] width 18 height 18
type input "[PHONE_NUMBER]"
click at [311, 170] on link "link to CRM" at bounding box center [296, 177] width 59 height 14
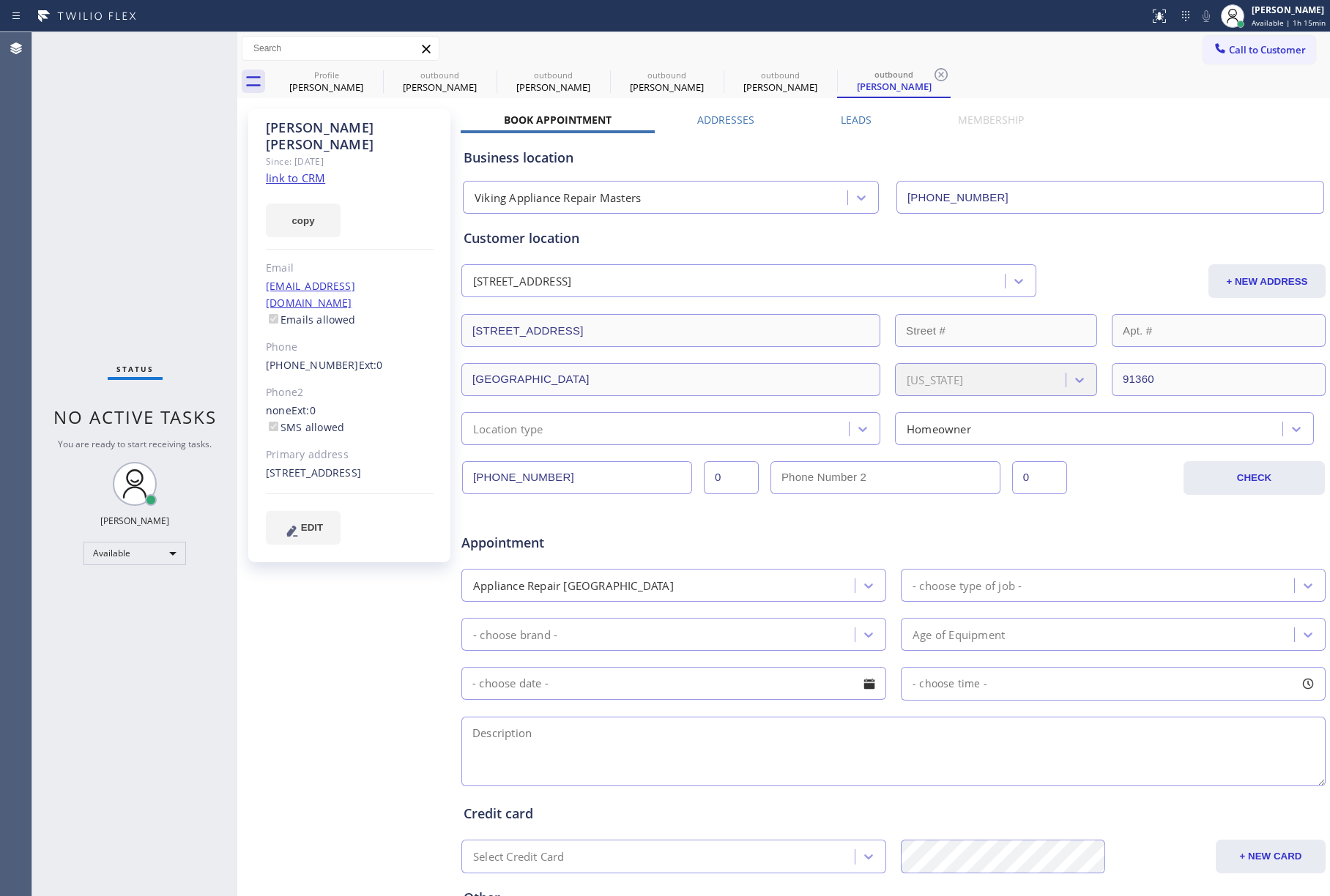
drag, startPoint x: 98, startPoint y: 168, endPoint x: 167, endPoint y: 181, distance: 70.2
click at [98, 169] on div "Status No active tasks You are ready to start receiving tasks. [PERSON_NAME]" at bounding box center [134, 464] width 205 height 864
click at [1267, 26] on span "Available | 1h 18min" at bounding box center [1288, 22] width 74 height 10
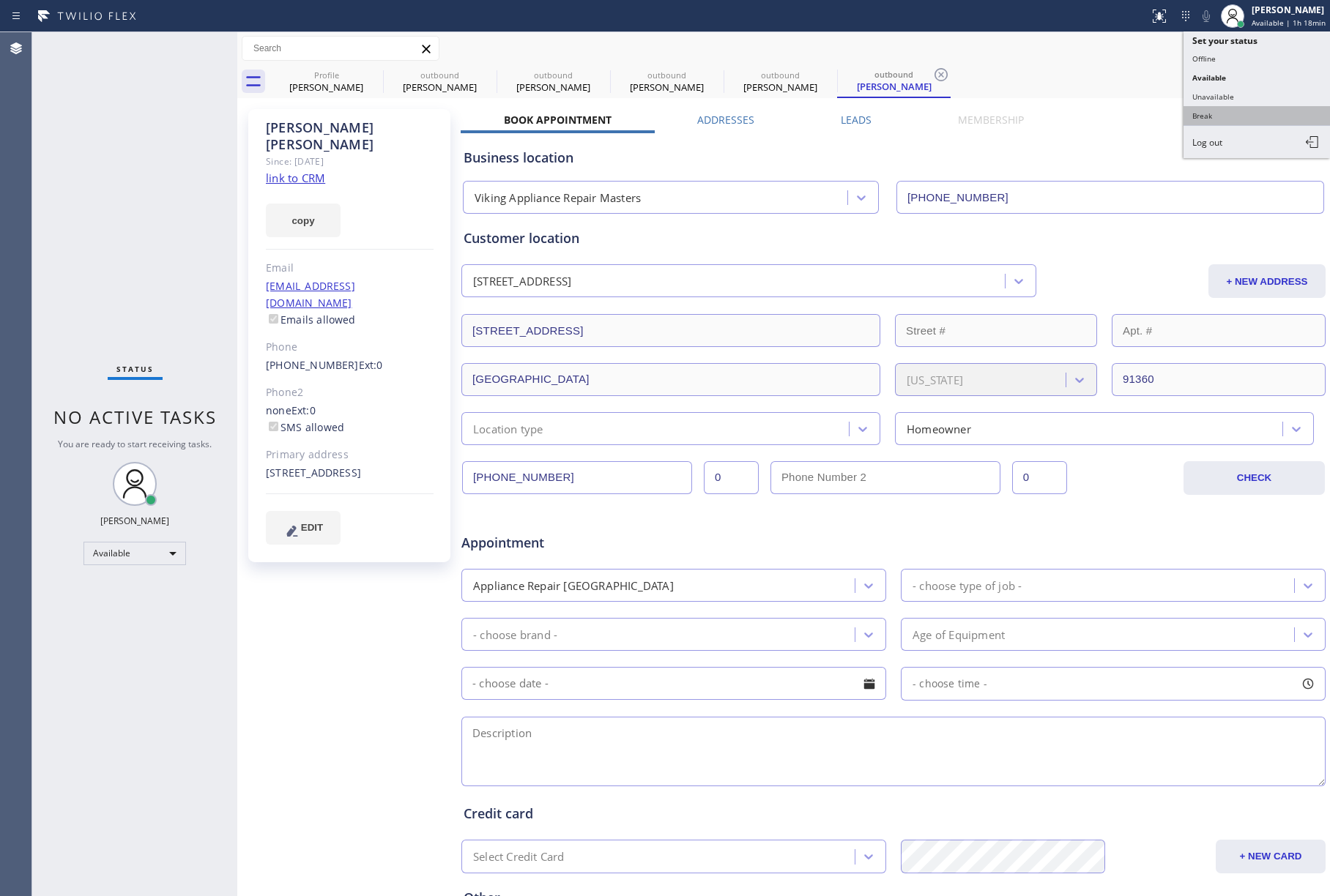
click at [1231, 120] on button "Break" at bounding box center [1256, 116] width 146 height 19
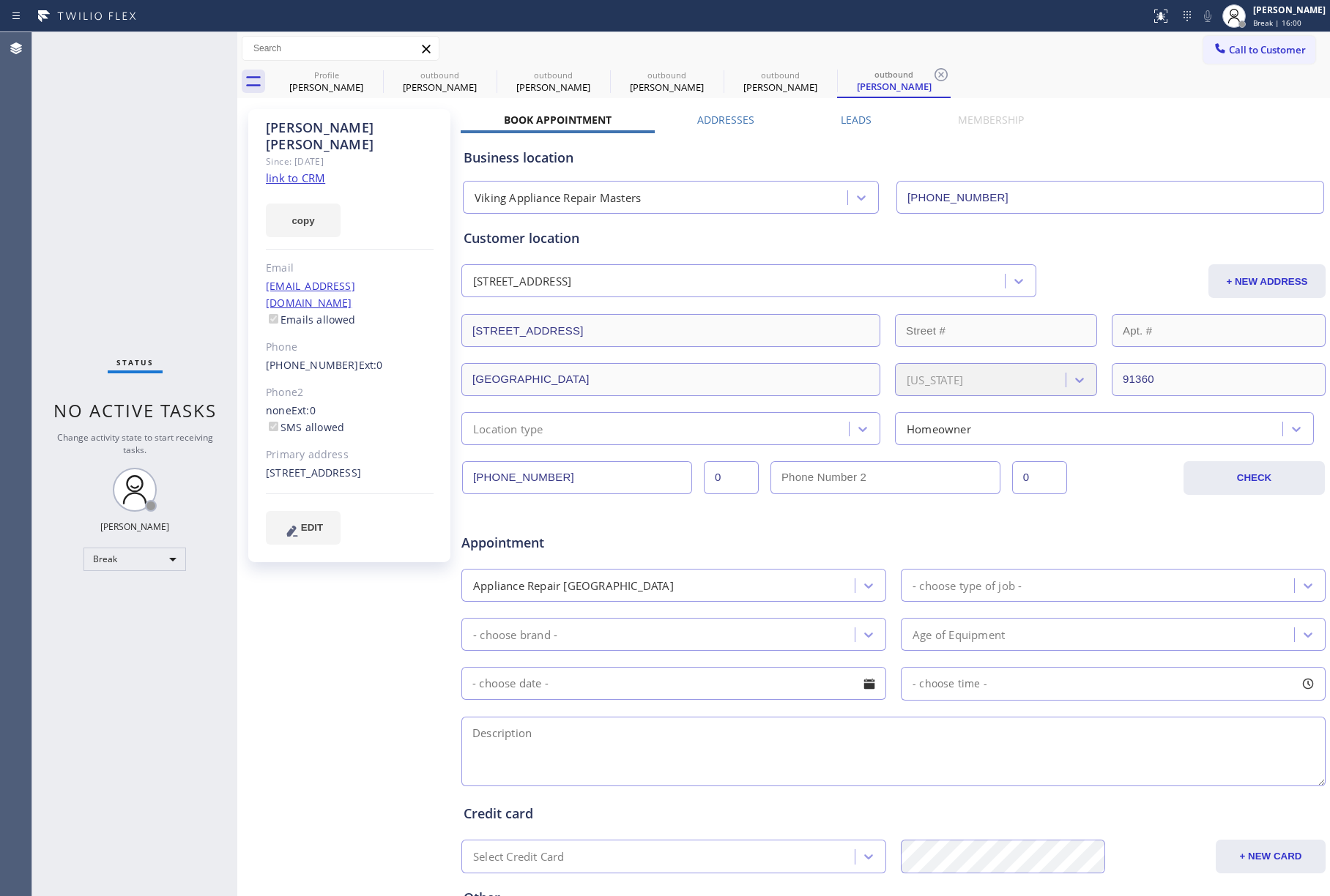
drag, startPoint x: 101, startPoint y: 156, endPoint x: 110, endPoint y: 165, distance: 12.7
click at [102, 159] on div "Status No active tasks Change activity state to start receiving tasks. [PERSON_…" at bounding box center [134, 464] width 205 height 864
click at [1277, 14] on div "[PERSON_NAME]" at bounding box center [1289, 10] width 73 height 13
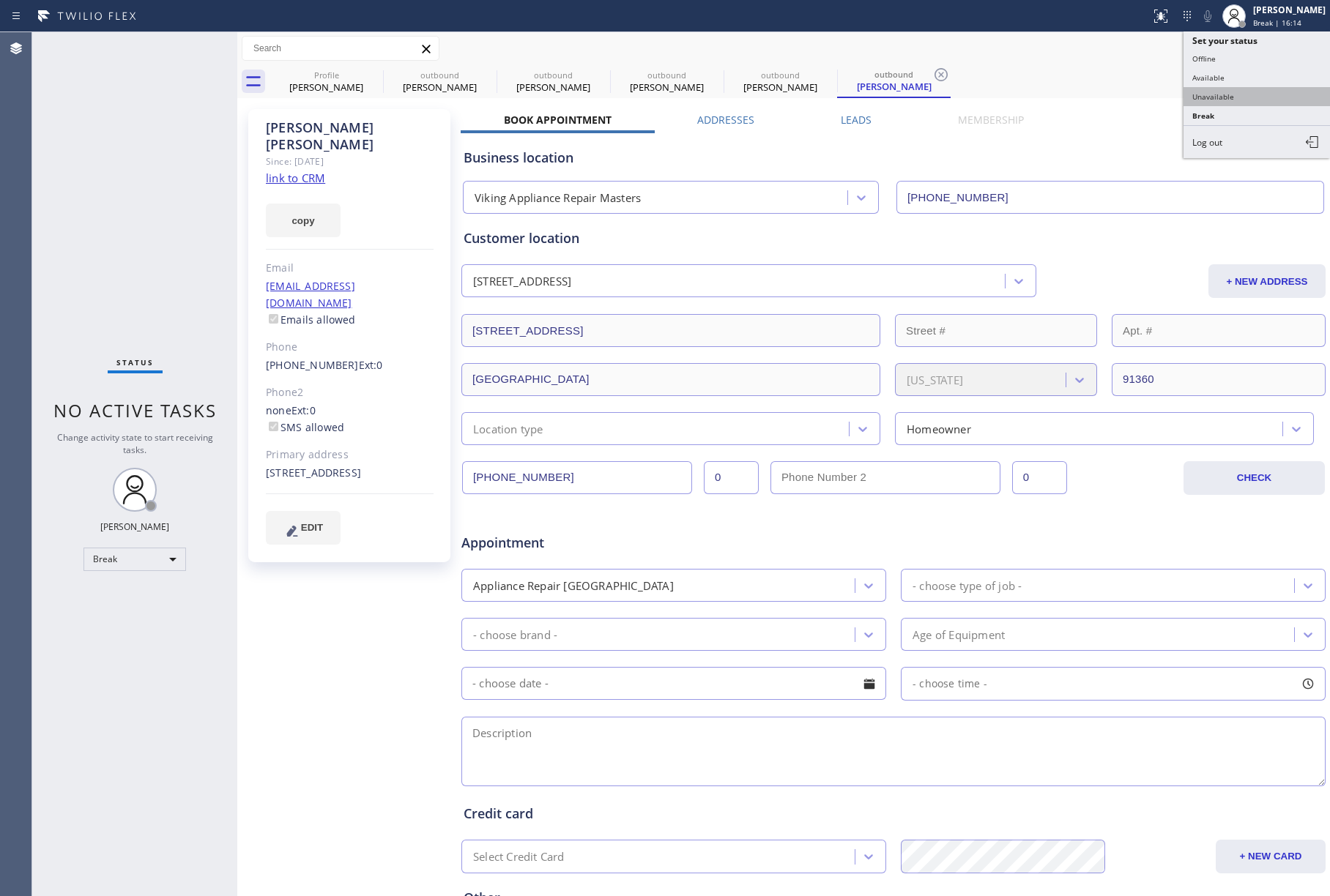
click at [1258, 87] on button "Unavailable" at bounding box center [1256, 97] width 146 height 19
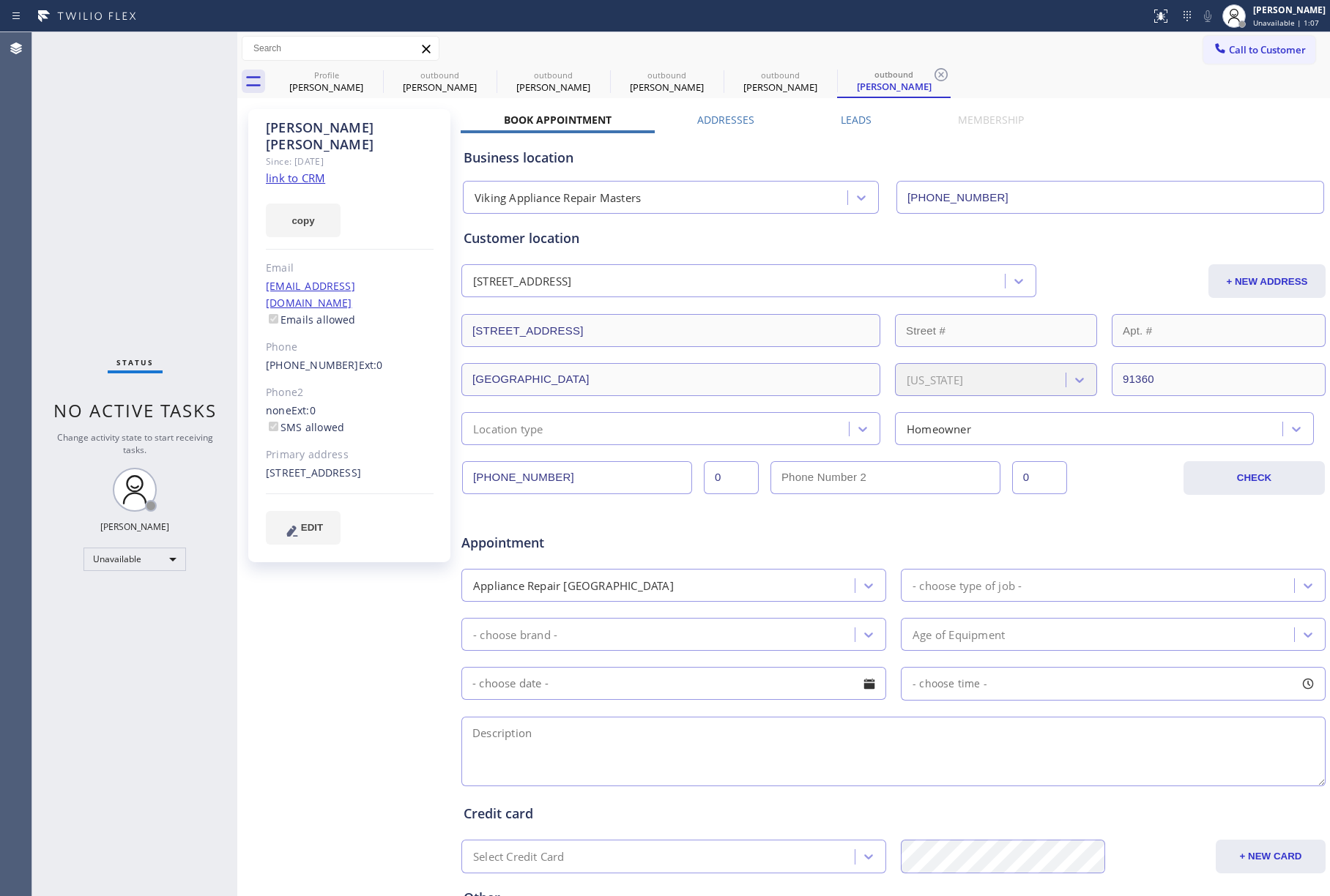
click at [1269, 53] on span "Call to Customer" at bounding box center [1267, 50] width 77 height 13
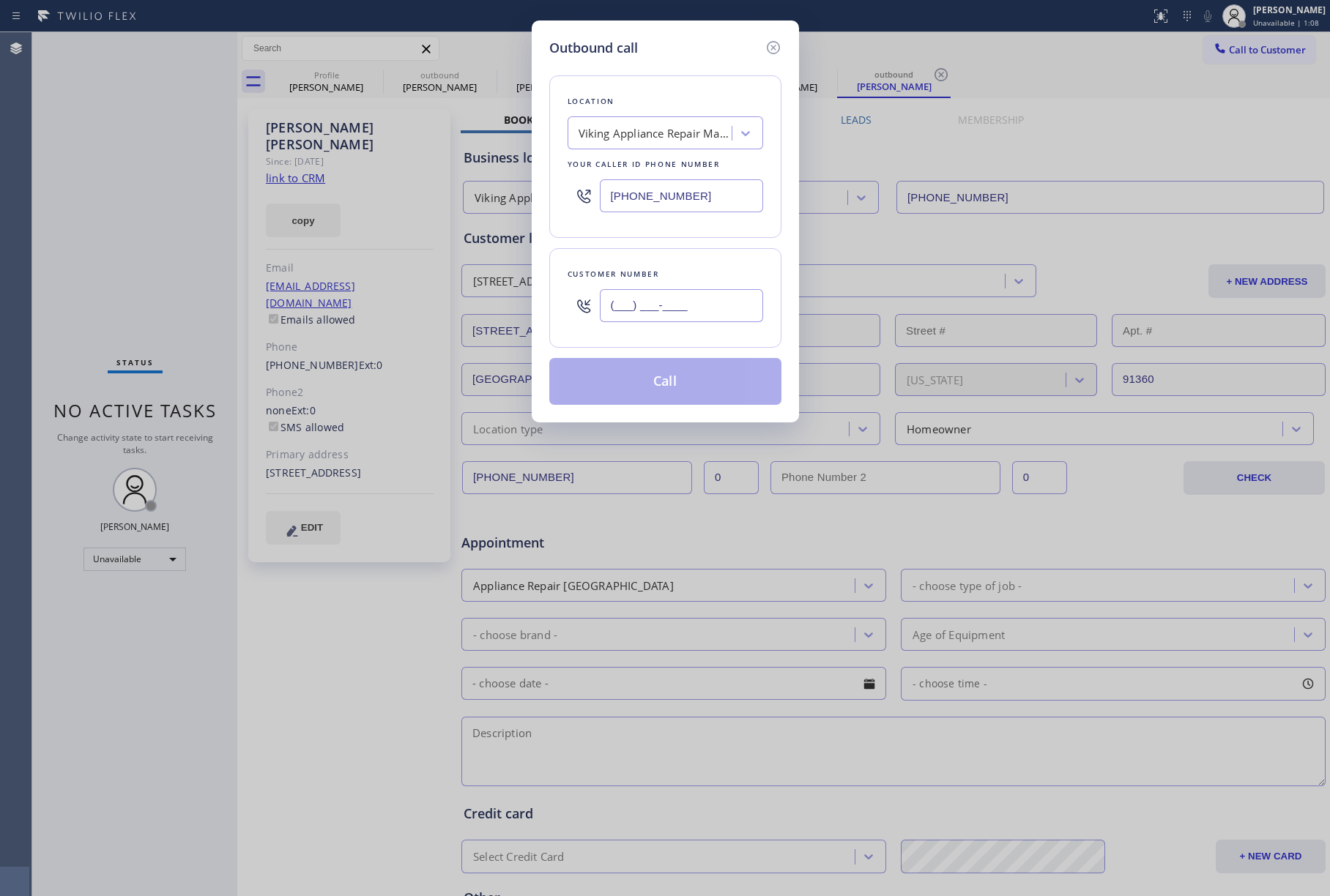
drag, startPoint x: 607, startPoint y: 322, endPoint x: 621, endPoint y: 309, distance: 19.1
click at [612, 318] on input "(___) ___-____" at bounding box center [681, 305] width 163 height 33
paste input "973) 465-2257"
type input "[PHONE_NUMBER]"
click at [656, 132] on div "Viking Appliance Repair Masters" at bounding box center [655, 133] width 153 height 17
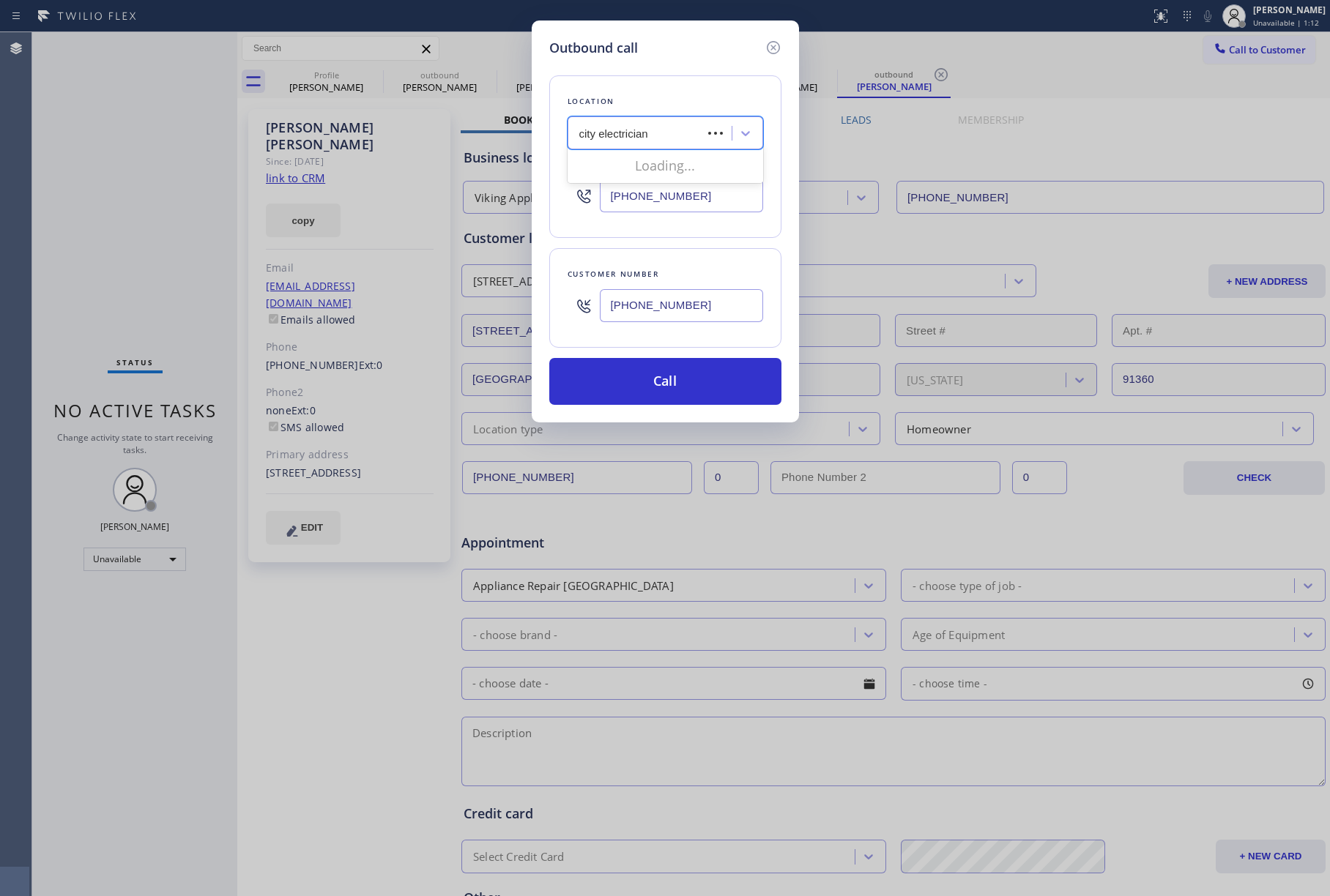
type input "city electricians"
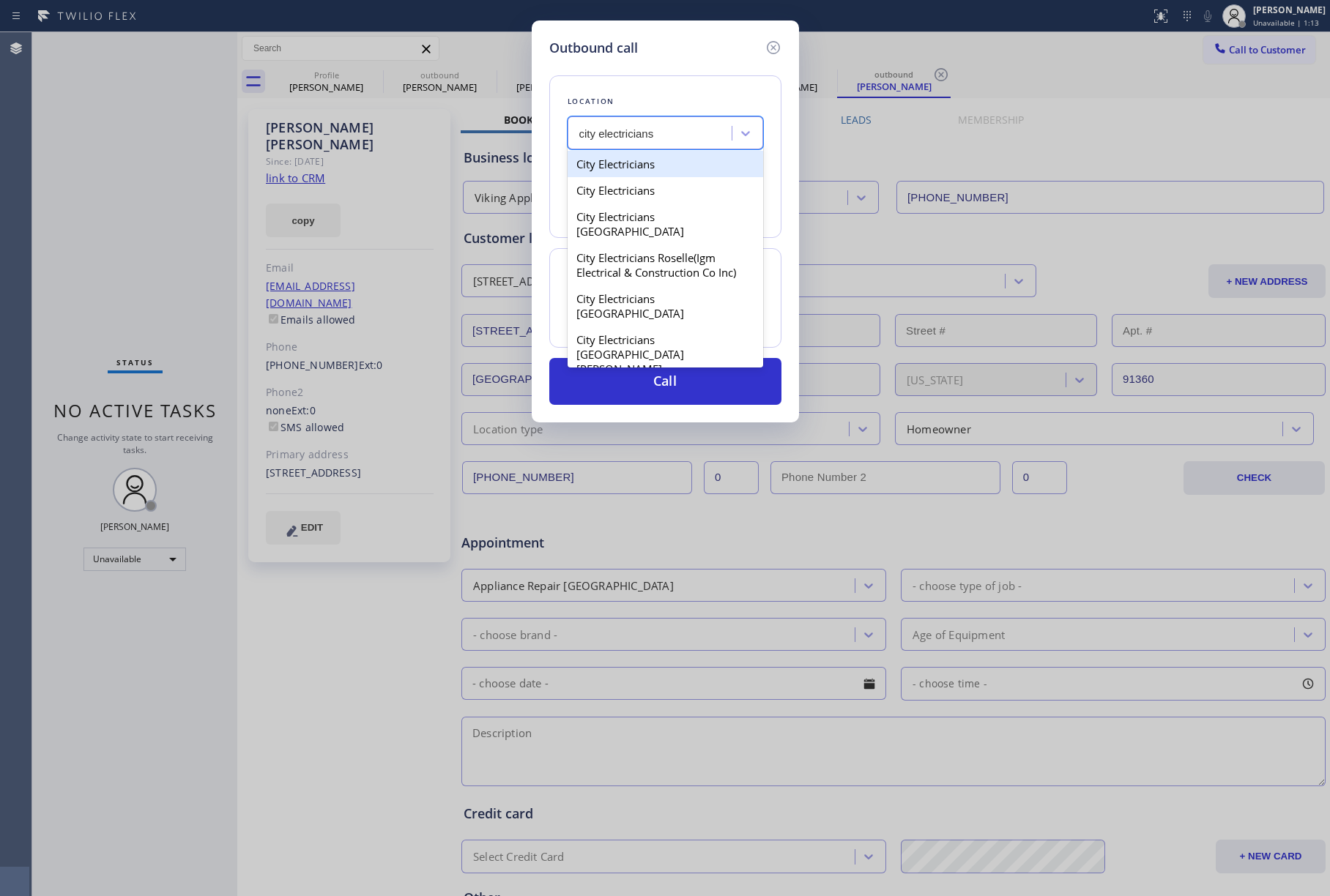
click at [663, 173] on div "City Electricians" at bounding box center [665, 164] width 196 height 26
type input "[PHONE_NUMBER]"
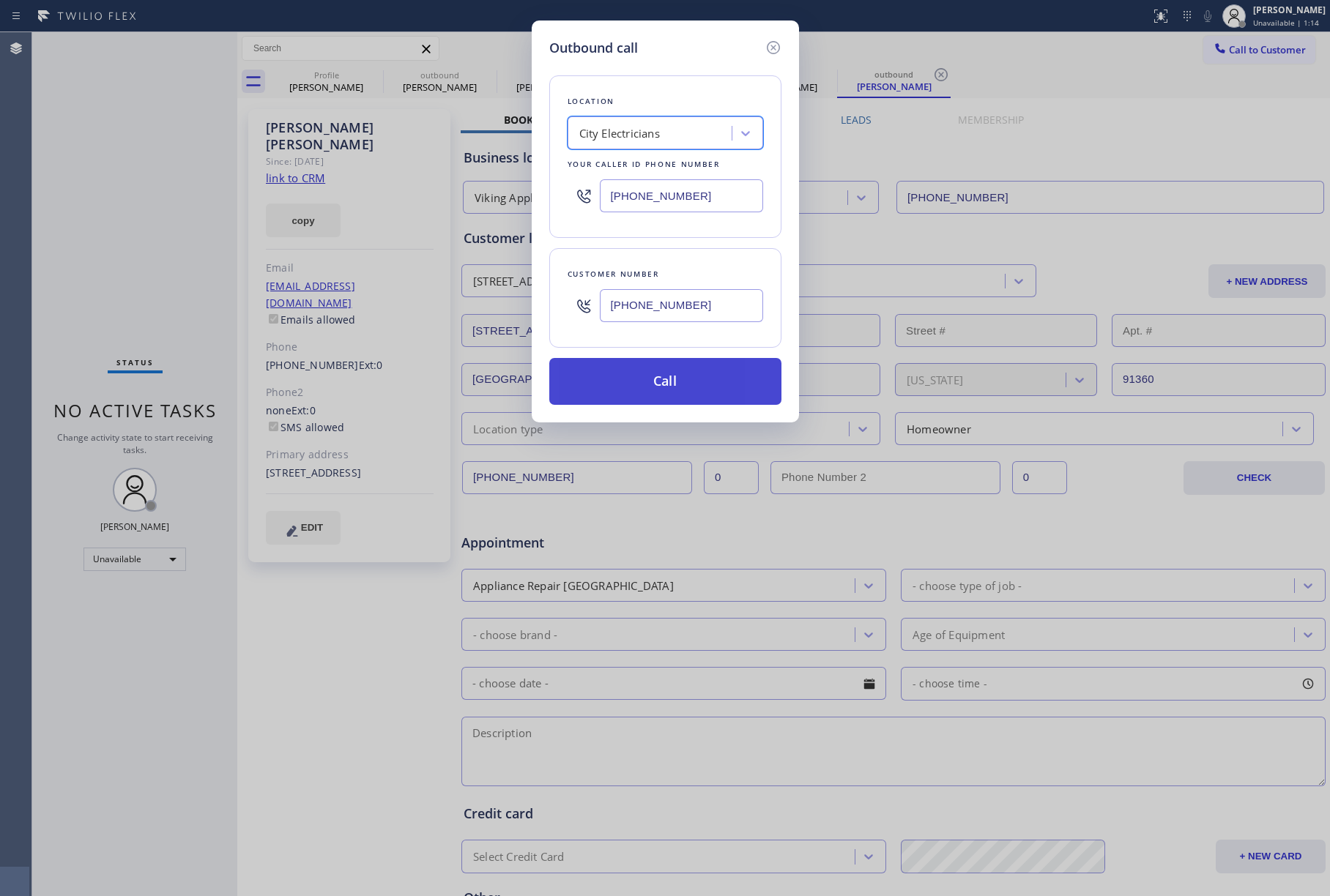
click at [669, 380] on button "Call" at bounding box center [665, 381] width 232 height 47
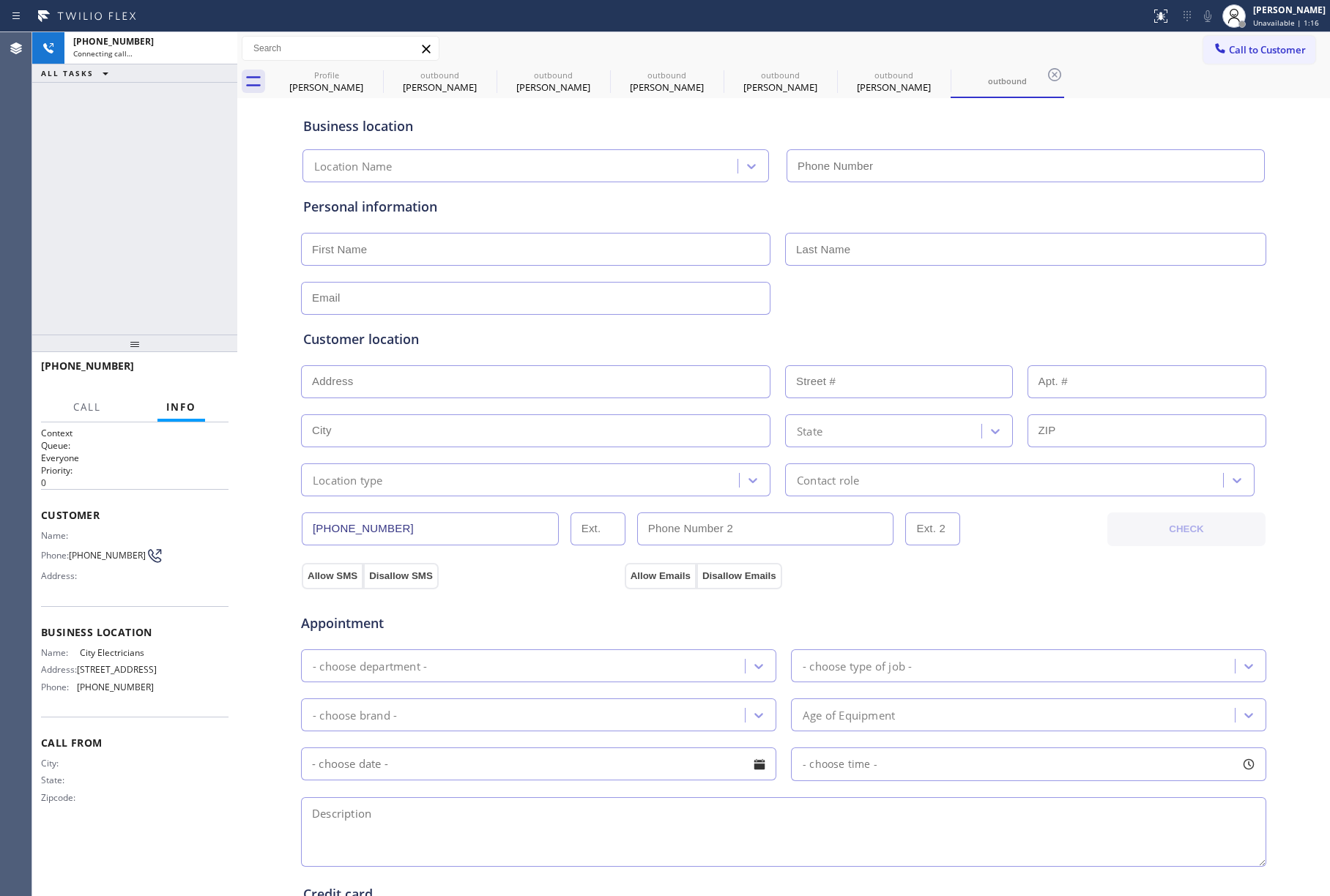
type input "[PHONE_NUMBER]"
click at [90, 209] on div "[PHONE_NUMBER] Connecting call… ALL TASKS ALL TASKS ACTIVE TASKS TASKS IN WRAP …" at bounding box center [134, 183] width 205 height 302
drag, startPoint x: 116, startPoint y: 243, endPoint x: 289, endPoint y: 170, distance: 187.8
click at [147, 223] on div "[PHONE_NUMBER] Live | 00:28 ALL TASKS ALL TASKS ACTIVE TASKS TASKS IN WRAP UP" at bounding box center [134, 183] width 205 height 302
click at [110, 267] on div "[PHONE_NUMBER] Live | 02:54 ALL TASKS ALL TASKS ACTIVE TASKS TASKS IN WRAP UP" at bounding box center [134, 183] width 205 height 302
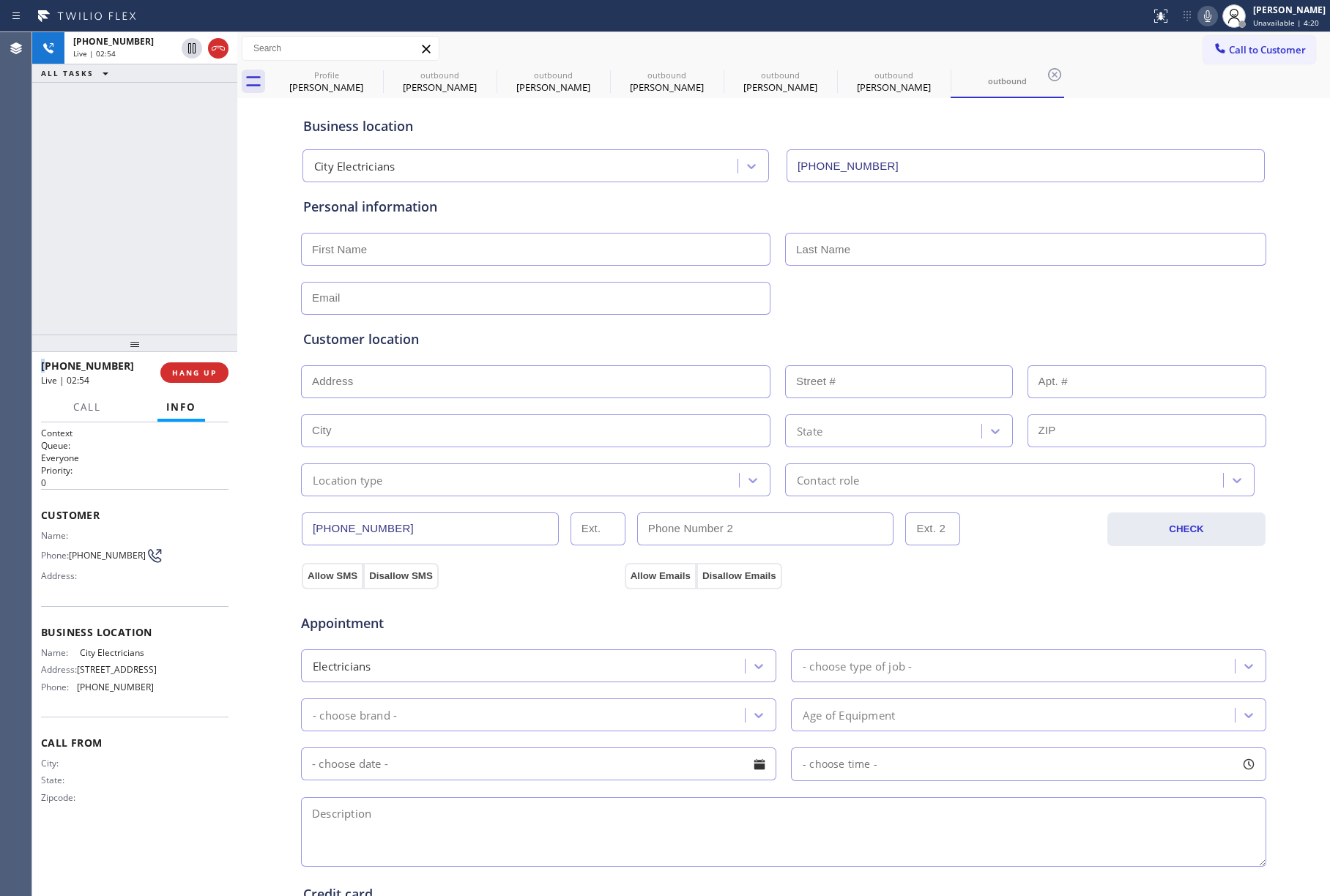
click at [110, 267] on div "[PHONE_NUMBER] Live | 02:54 ALL TASKS ALL TASKS ACTIVE TASKS TASKS IN WRAP UP" at bounding box center [134, 183] width 205 height 302
click at [92, 252] on div "[PHONE_NUMBER] Live | 02:55 ALL TASKS ALL TASKS ACTIVE TASKS TASKS IN WRAP UP" at bounding box center [134, 183] width 205 height 302
click at [191, 375] on span "HANG UP" at bounding box center [194, 372] width 45 height 10
click at [190, 291] on div "[PHONE_NUMBER] Live | 02:56 ALL TASKS ALL TASKS ACTIVE TASKS TASKS IN WRAP UP" at bounding box center [134, 183] width 205 height 302
click at [197, 368] on span "HANG UP" at bounding box center [194, 372] width 45 height 10
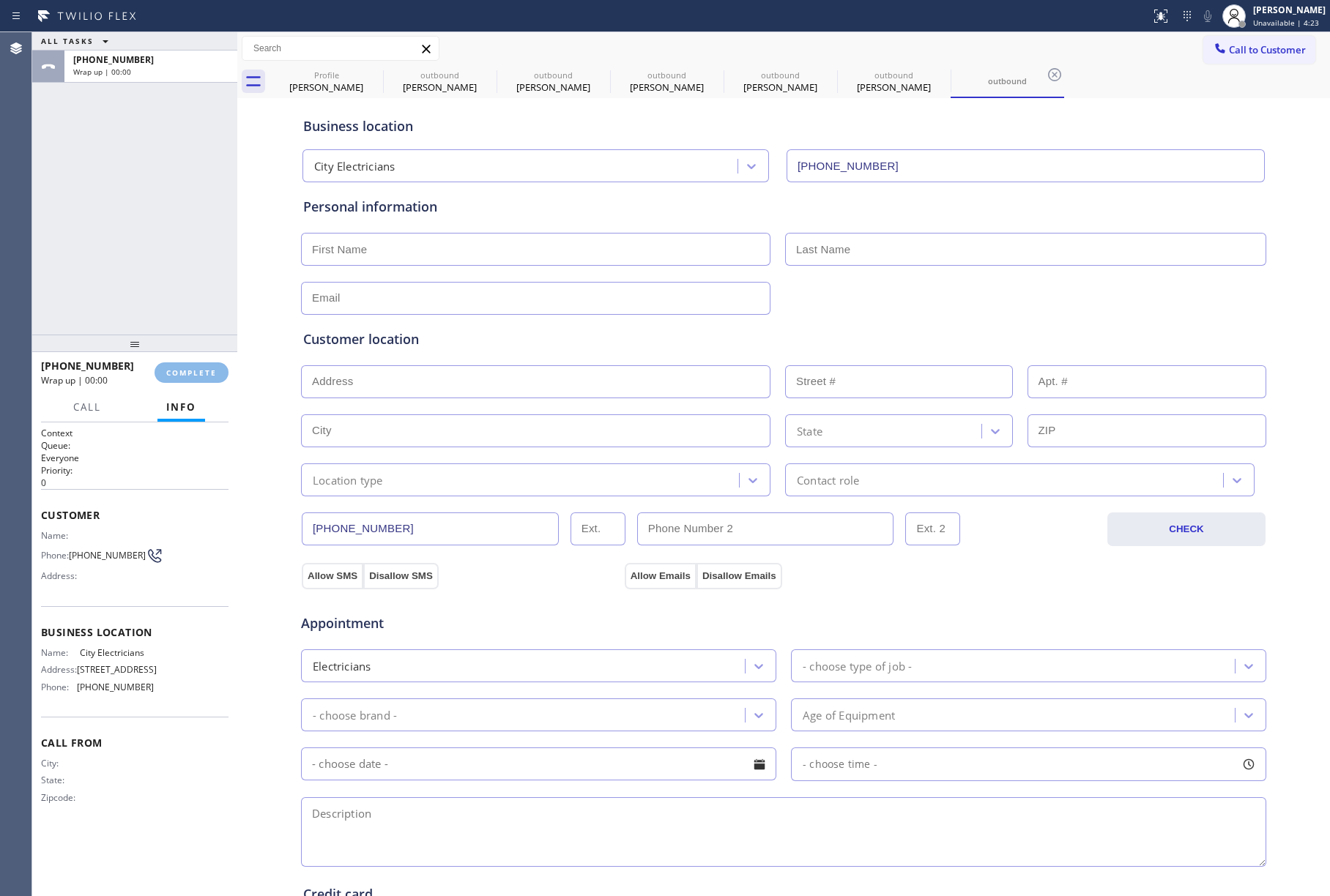
click at [167, 259] on div "ALL TASKS ALL TASKS ACTIVE TASKS TASKS IN WRAP UP [PHONE_NUMBER] Wrap up | 00:00" at bounding box center [134, 183] width 205 height 302
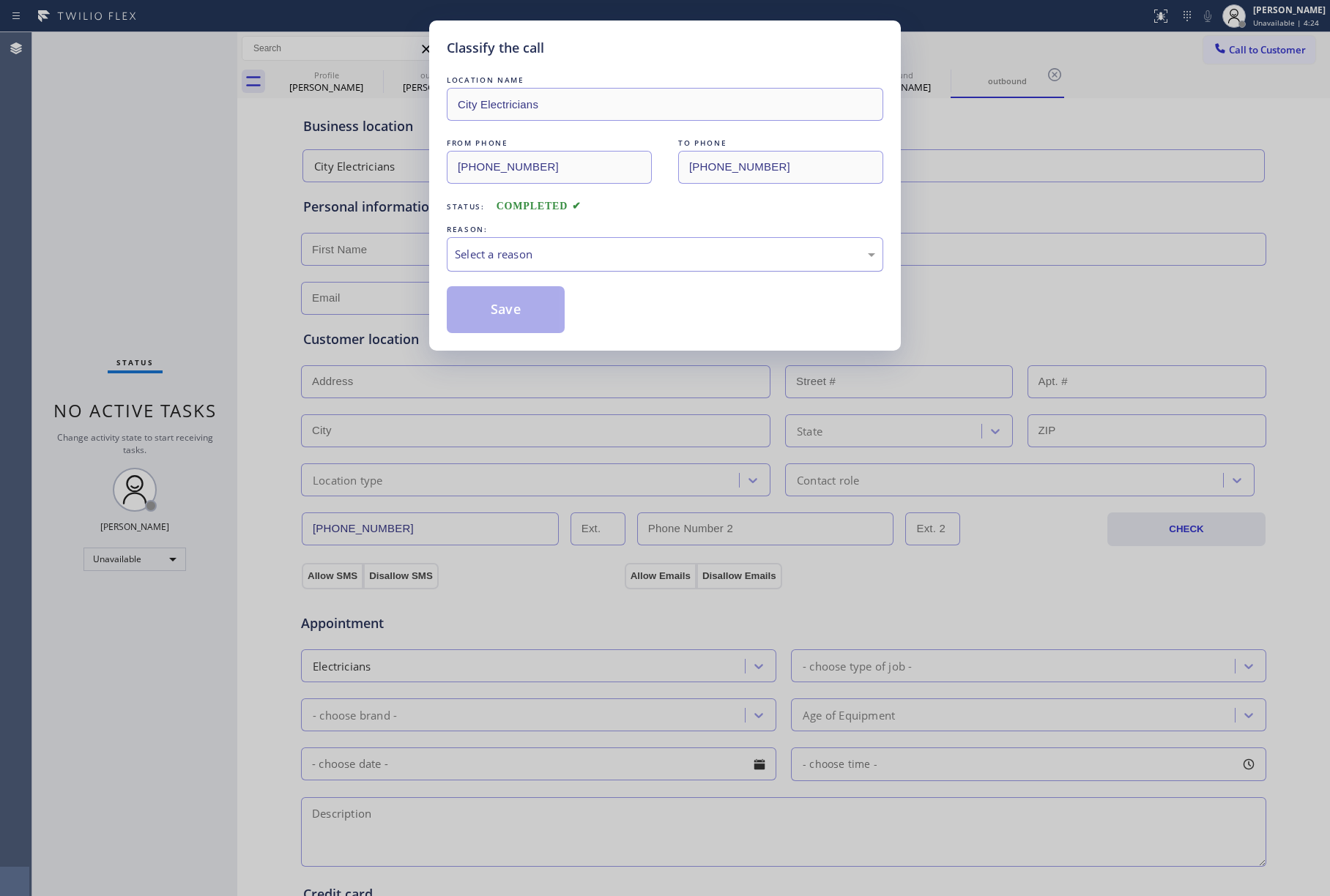
click at [552, 261] on div "Select a reason" at bounding box center [665, 254] width 420 height 17
click at [491, 328] on button "Save" at bounding box center [506, 309] width 118 height 47
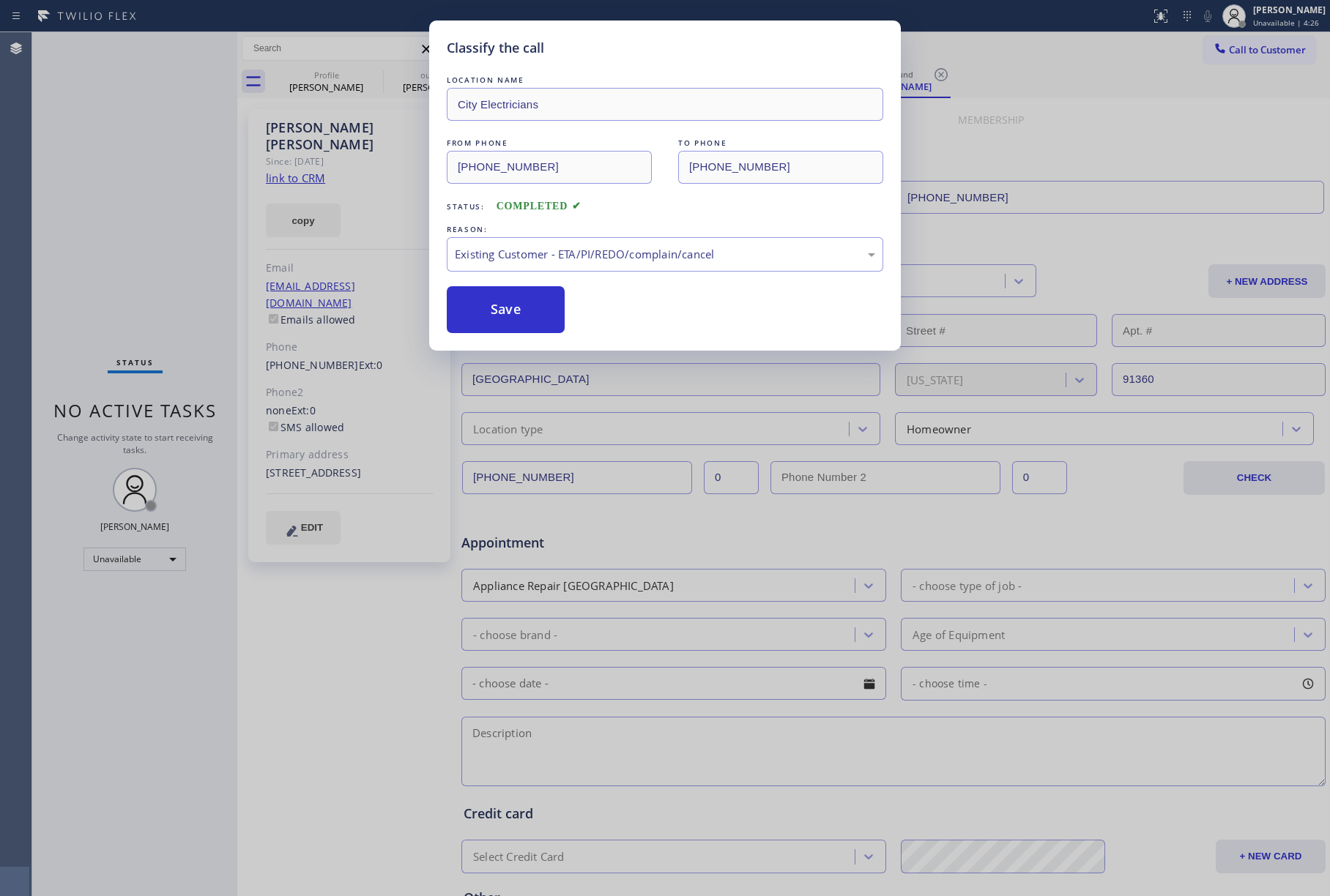
click at [712, 844] on div "Back to Dashboard Change Sender ID Customers Technicians Select a contact Outbo…" at bounding box center [783, 464] width 1093 height 864
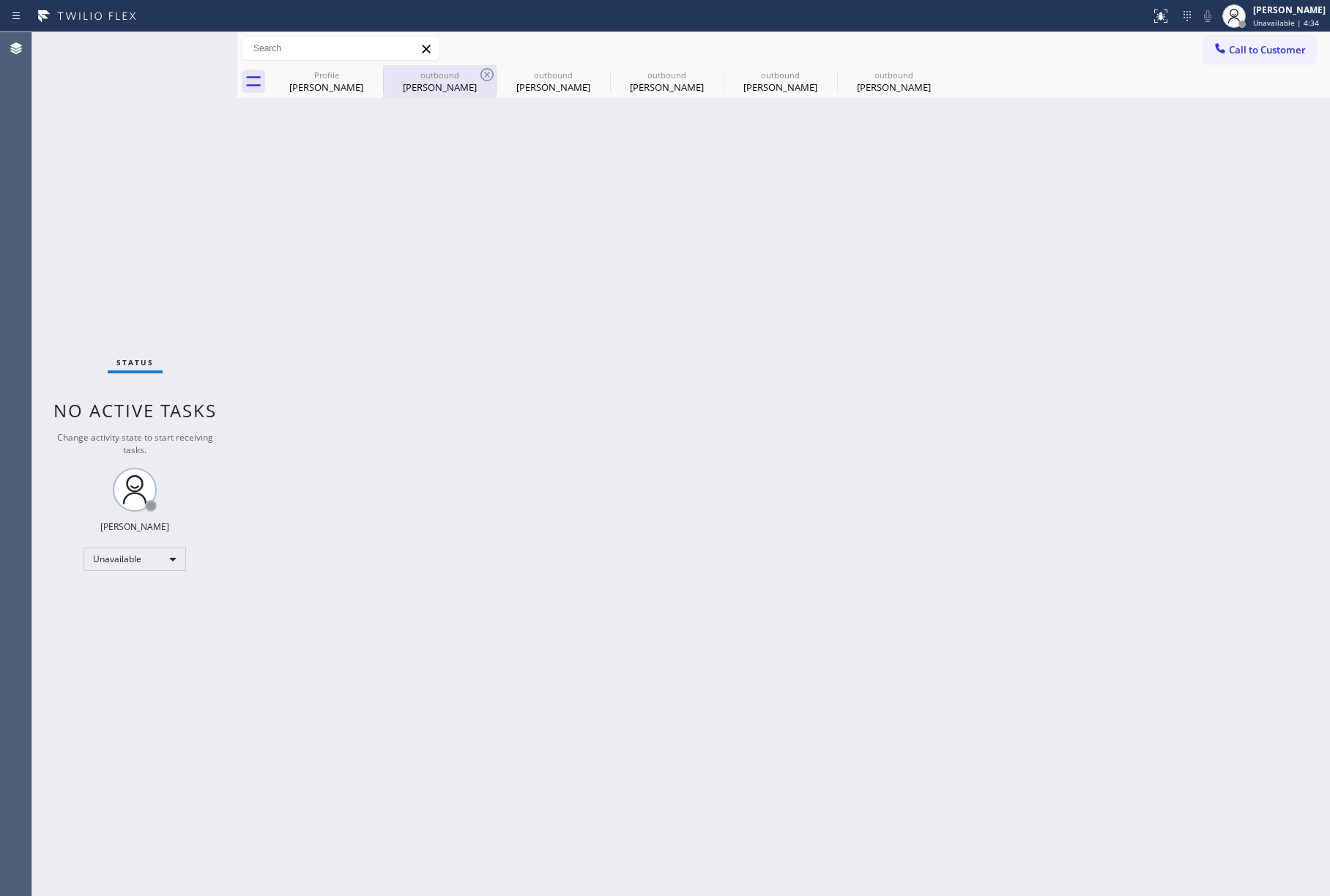
drag, startPoint x: 98, startPoint y: 118, endPoint x: 399, endPoint y: 83, distance: 303.0
click at [101, 118] on div "Status No active tasks Change activity state to start receiving tasks. [PERSON_…" at bounding box center [134, 464] width 205 height 864
click at [1236, 54] on span "Call to Customer" at bounding box center [1267, 50] width 77 height 13
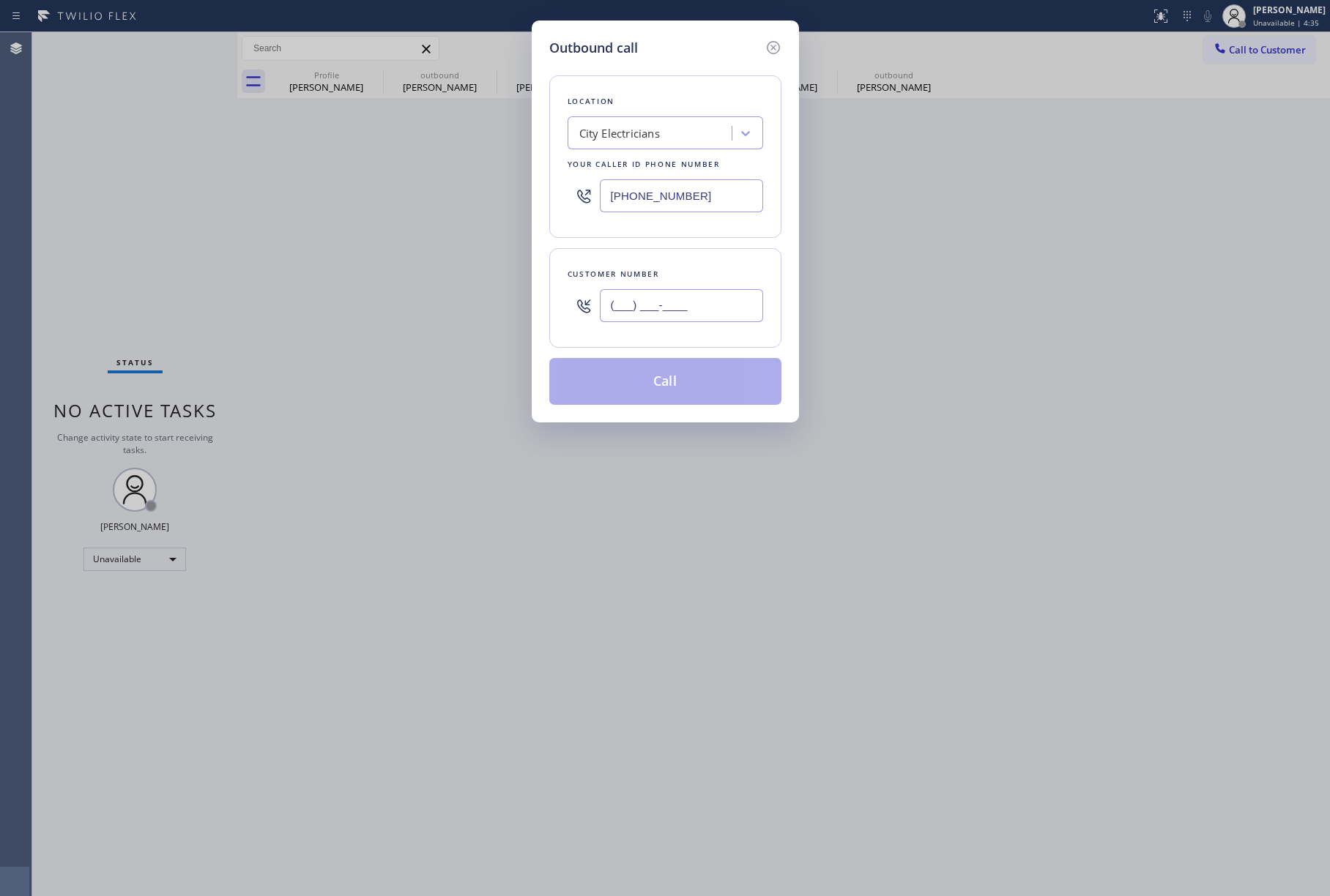
click at [663, 318] on input "(___) ___-____" at bounding box center [681, 305] width 163 height 33
paste input "360) 410-0383"
type input "[PHONE_NUMBER]"
click at [651, 138] on div "City Electricians" at bounding box center [619, 133] width 81 height 17
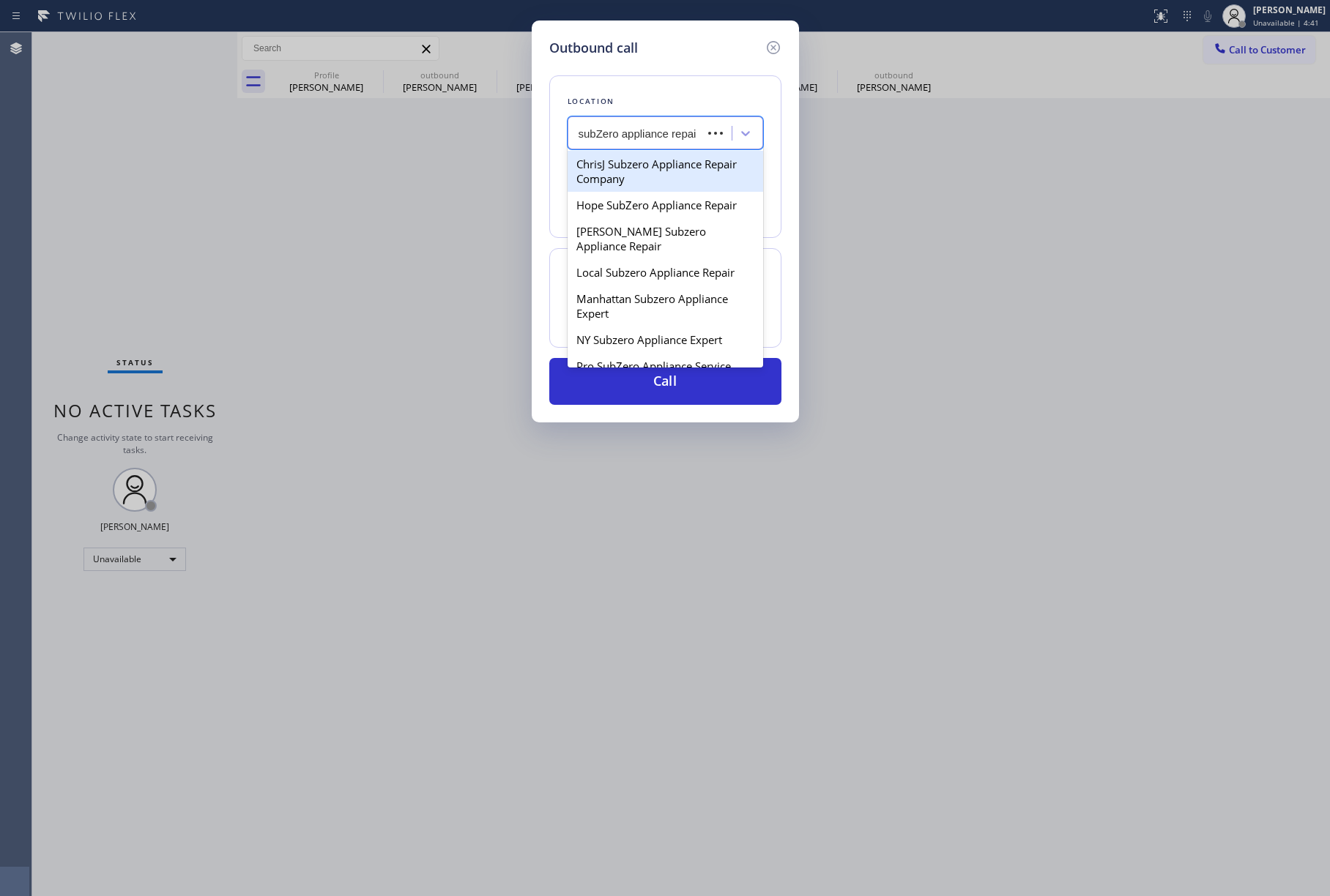
type input "subZero appliance repair"
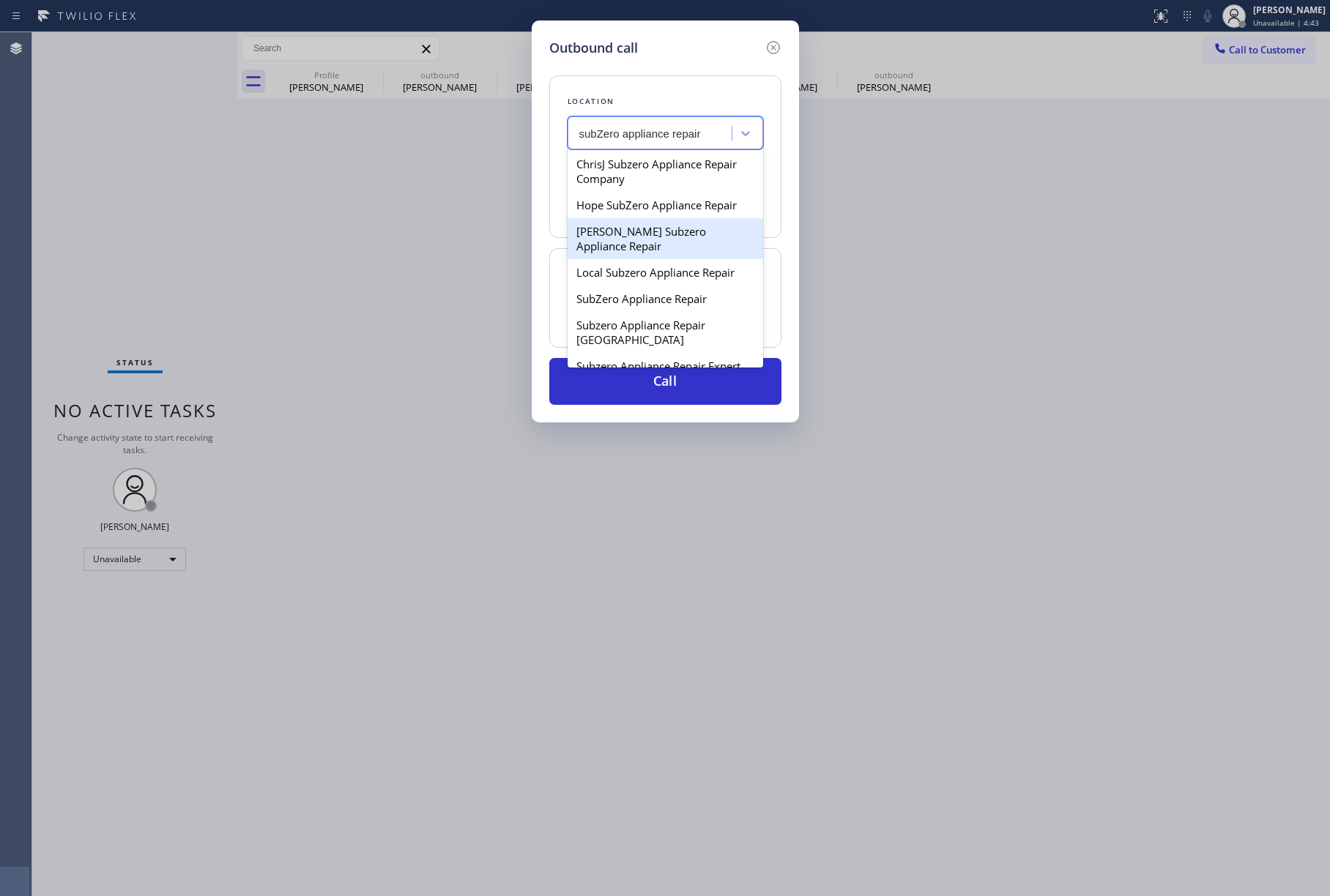
scroll to position [98, 0]
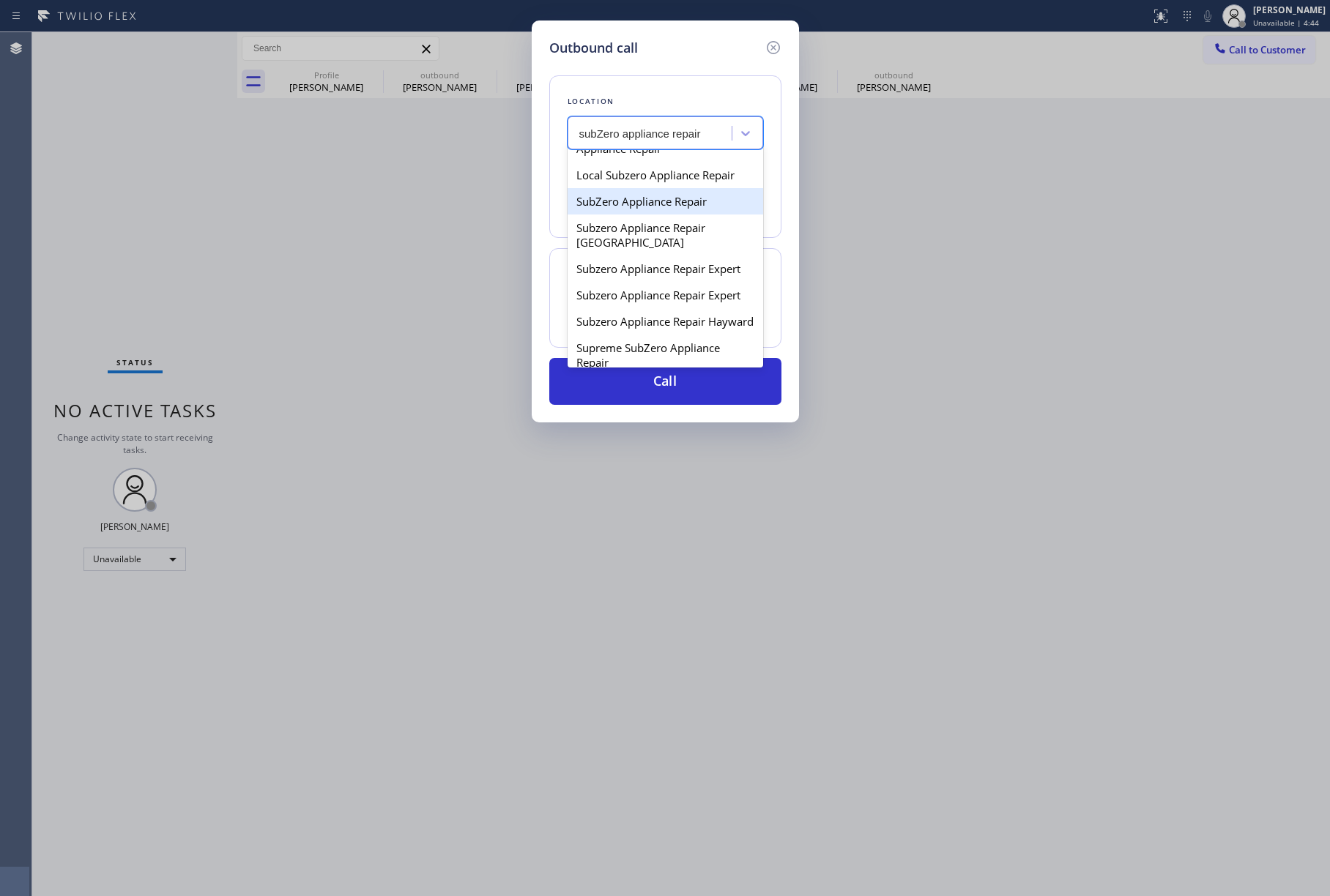
click at [669, 188] on div "SubZero Appliance Repair" at bounding box center [665, 201] width 196 height 26
type input "[PHONE_NUMBER]"
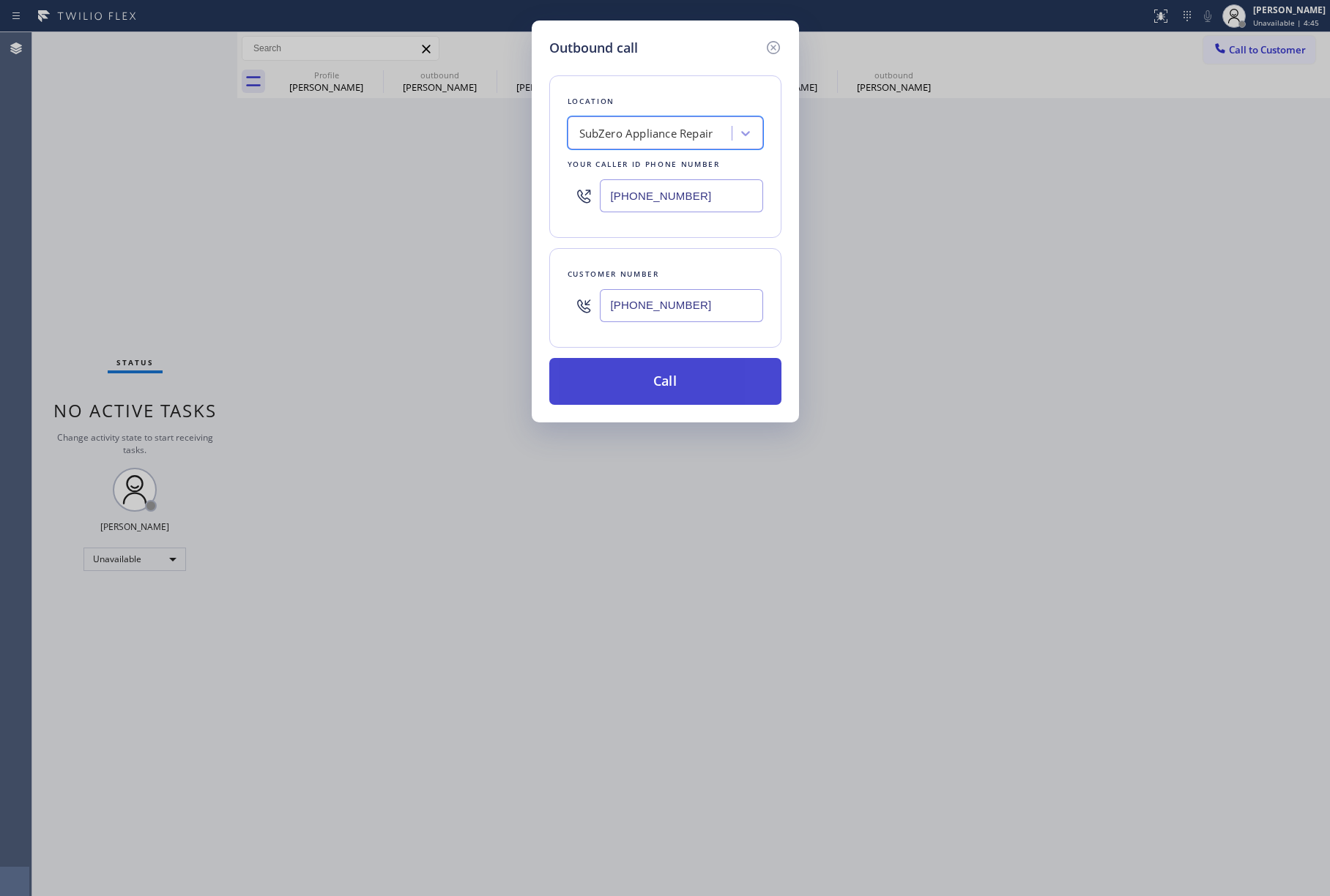
click at [659, 384] on button "Call" at bounding box center [665, 381] width 232 height 47
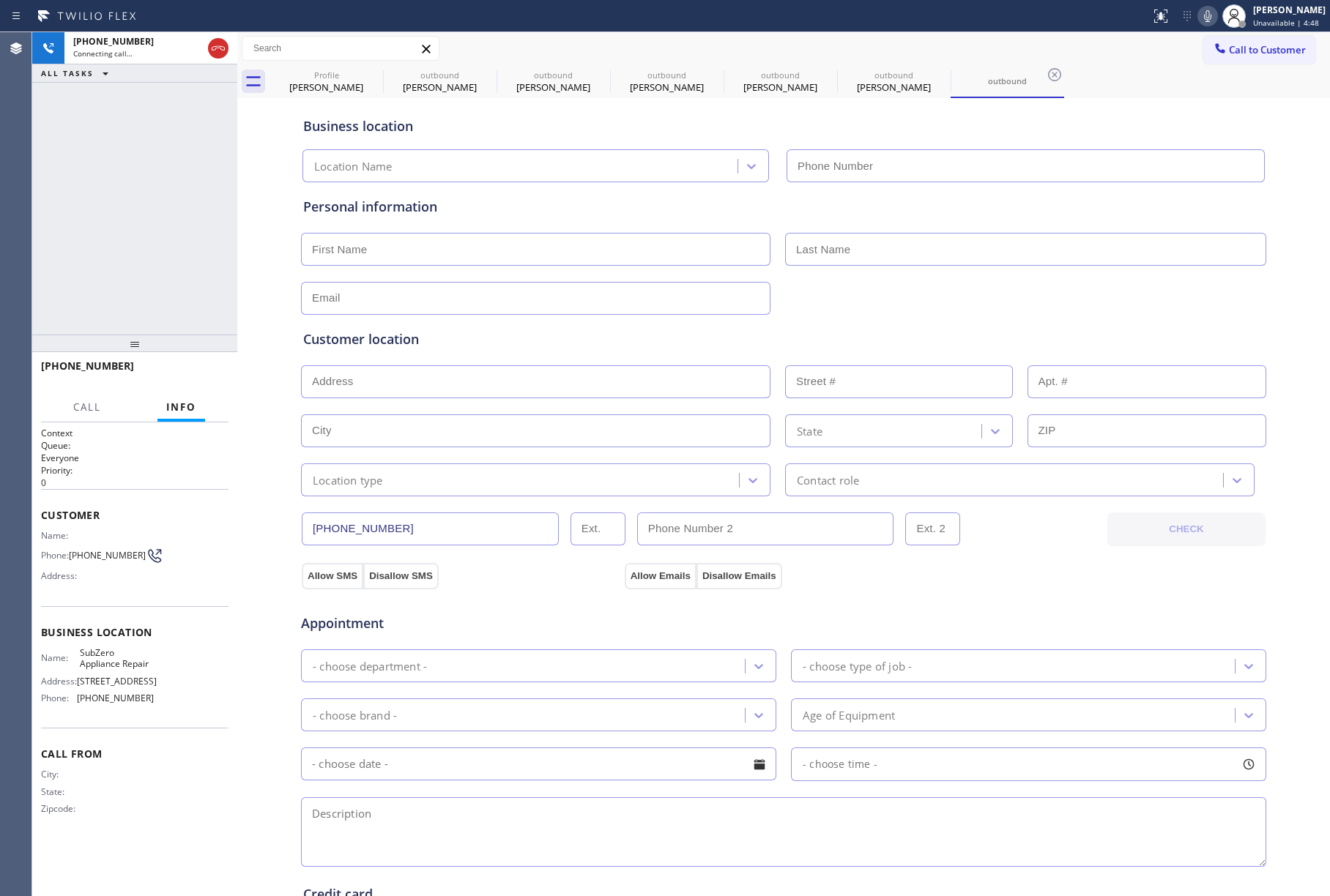
type input "[PHONE_NUMBER]"
click at [59, 170] on div "[PHONE_NUMBER] Connecting call… ALL TASKS ALL TASKS ACTIVE TASKS TASKS IN WRAP …" at bounding box center [134, 183] width 205 height 302
drag, startPoint x: 121, startPoint y: 225, endPoint x: 139, endPoint y: 202, distance: 29.2
click at [121, 223] on div "[PHONE_NUMBER] Connecting call… ALL TASKS ALL TASKS ACTIVE TASKS TASKS IN WRAP …" at bounding box center [134, 183] width 205 height 302
click at [179, 369] on span "HANG UP" at bounding box center [194, 372] width 45 height 10
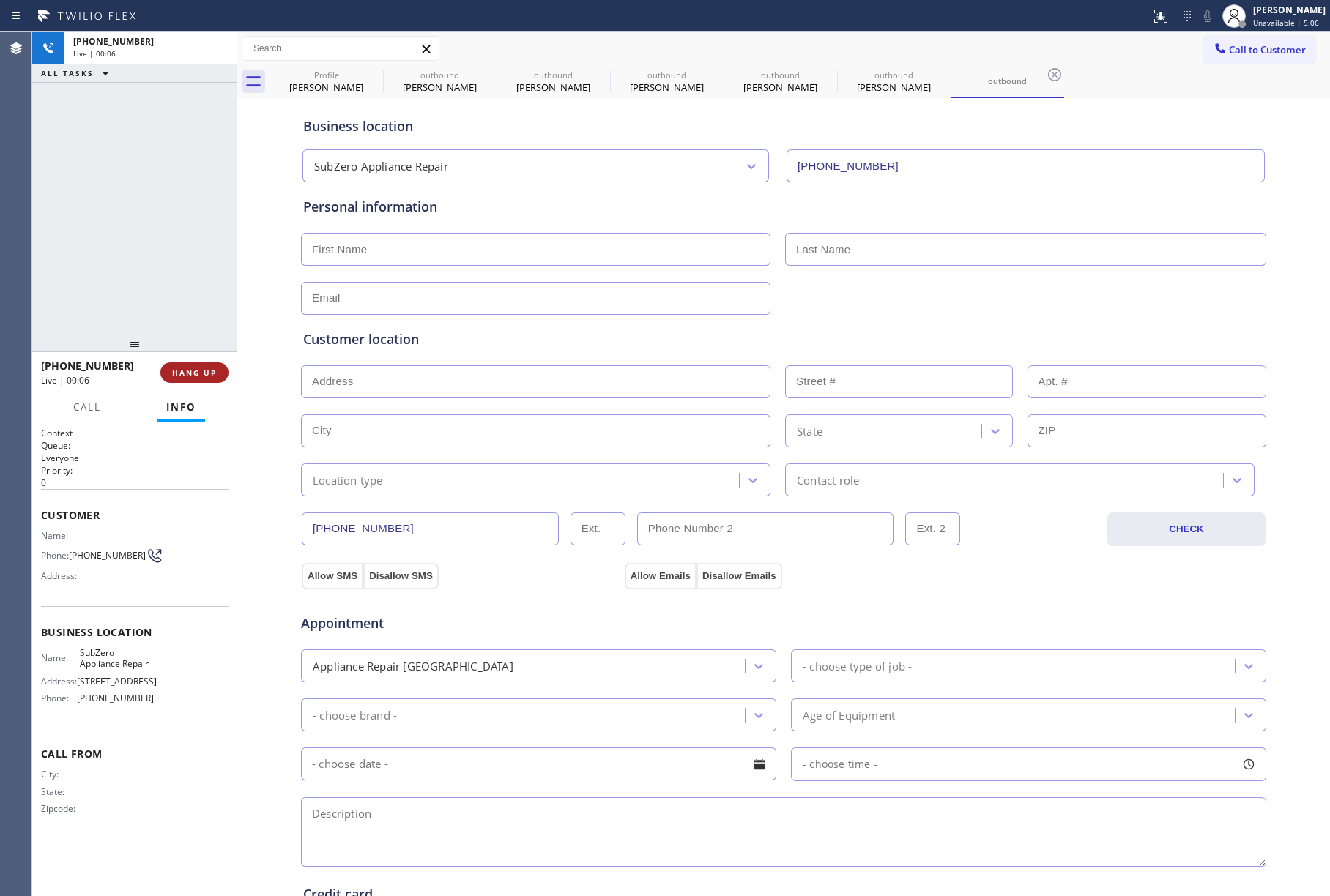
click at [201, 363] on button "HANG UP" at bounding box center [194, 373] width 68 height 21
click at [174, 280] on div "ALL TASKS ALL TASKS ACTIVE TASKS TASKS IN WRAP UP [PHONE_NUMBER] Wrap up | 00:00" at bounding box center [134, 183] width 205 height 302
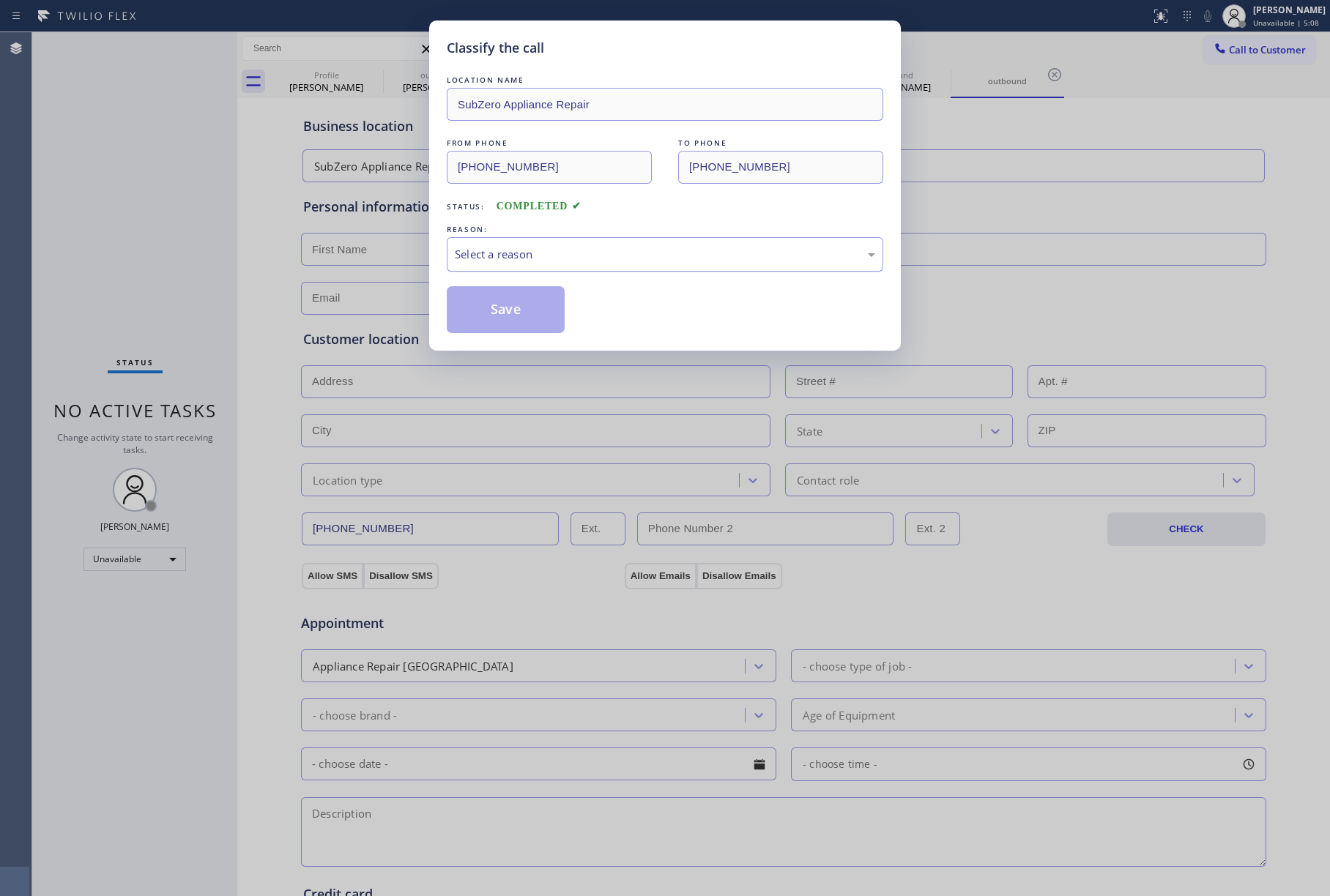
click at [633, 265] on div "Select a reason" at bounding box center [665, 254] width 436 height 34
click at [485, 320] on button "Save" at bounding box center [506, 309] width 118 height 47
type input "[PHONE_NUMBER]"
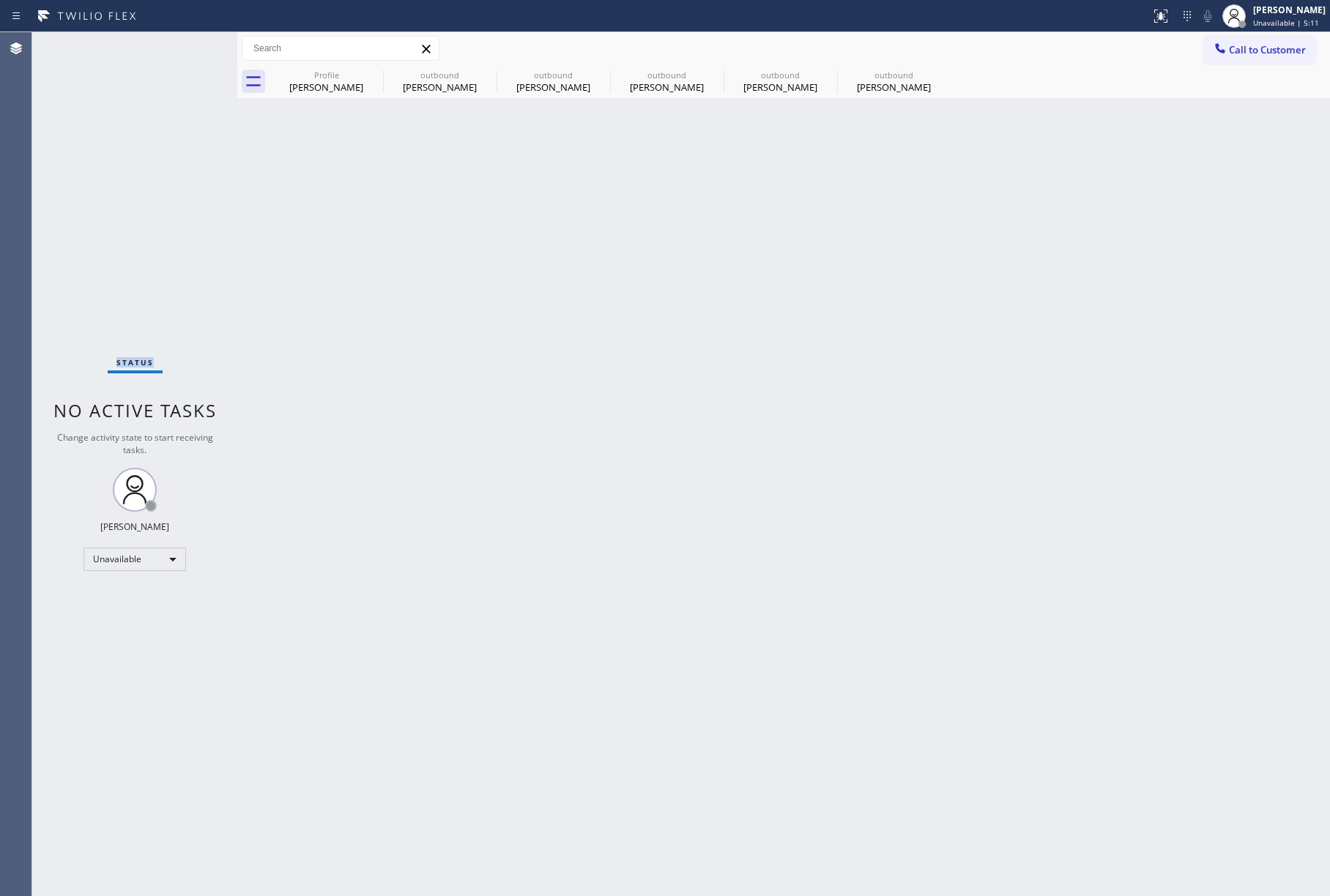
click at [113, 144] on div "Status No active tasks Change activity state to start receiving tasks. [PERSON_…" at bounding box center [134, 464] width 205 height 864
drag, startPoint x: 1284, startPoint y: 58, endPoint x: 1258, endPoint y: 58, distance: 26.0
click at [1284, 58] on button "Call to Customer" at bounding box center [1259, 50] width 112 height 28
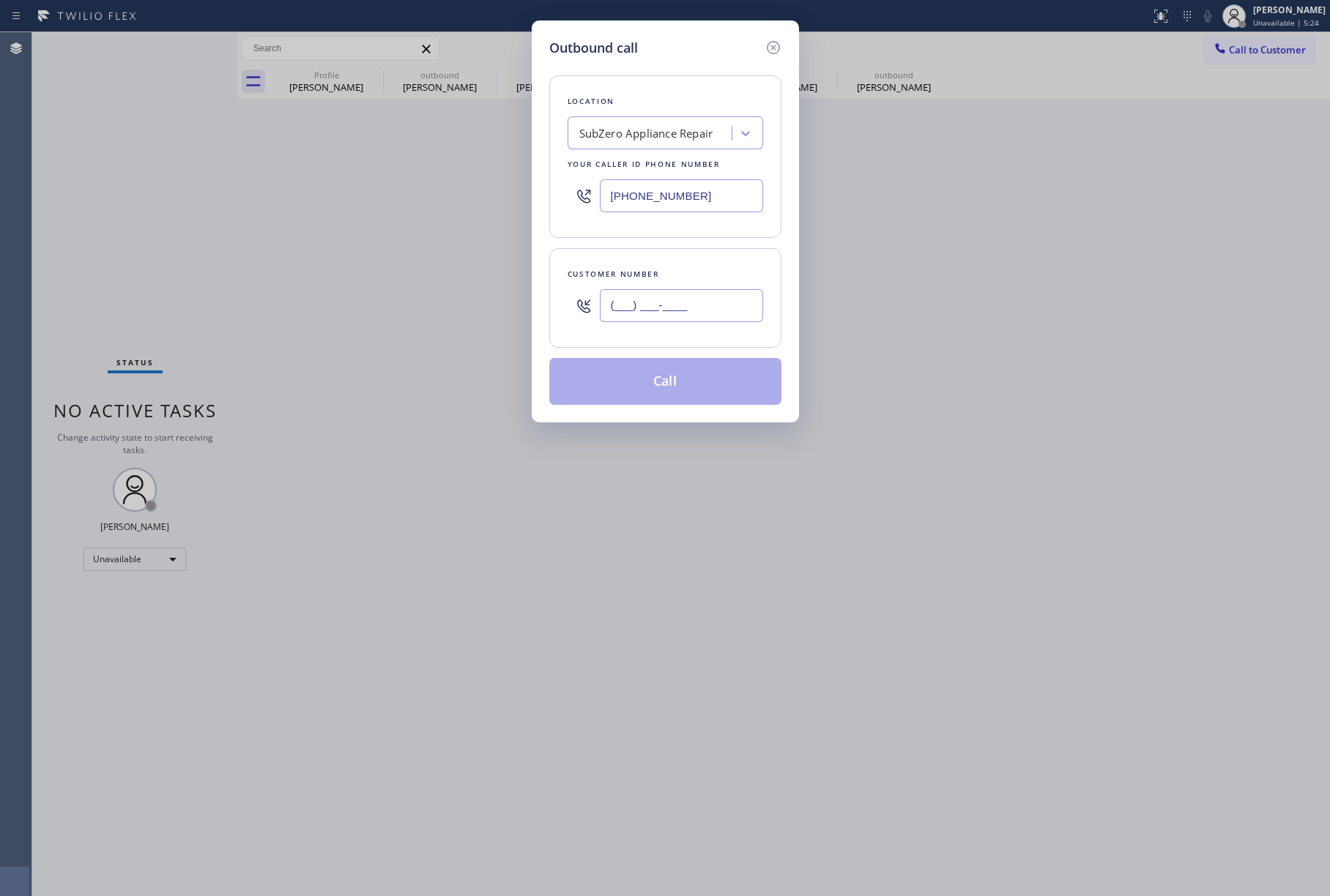
click at [724, 306] on input "(___) ___-____" at bounding box center [681, 305] width 163 height 33
paste input "915) 308-1515"
type input "[PHONE_NUMBER]"
click at [684, 238] on div "Location SubZero Appliance Repair Your caller id phone number [PHONE_NUMBER]" at bounding box center [665, 156] width 232 height 162
click at [656, 384] on button "Call" at bounding box center [665, 381] width 232 height 47
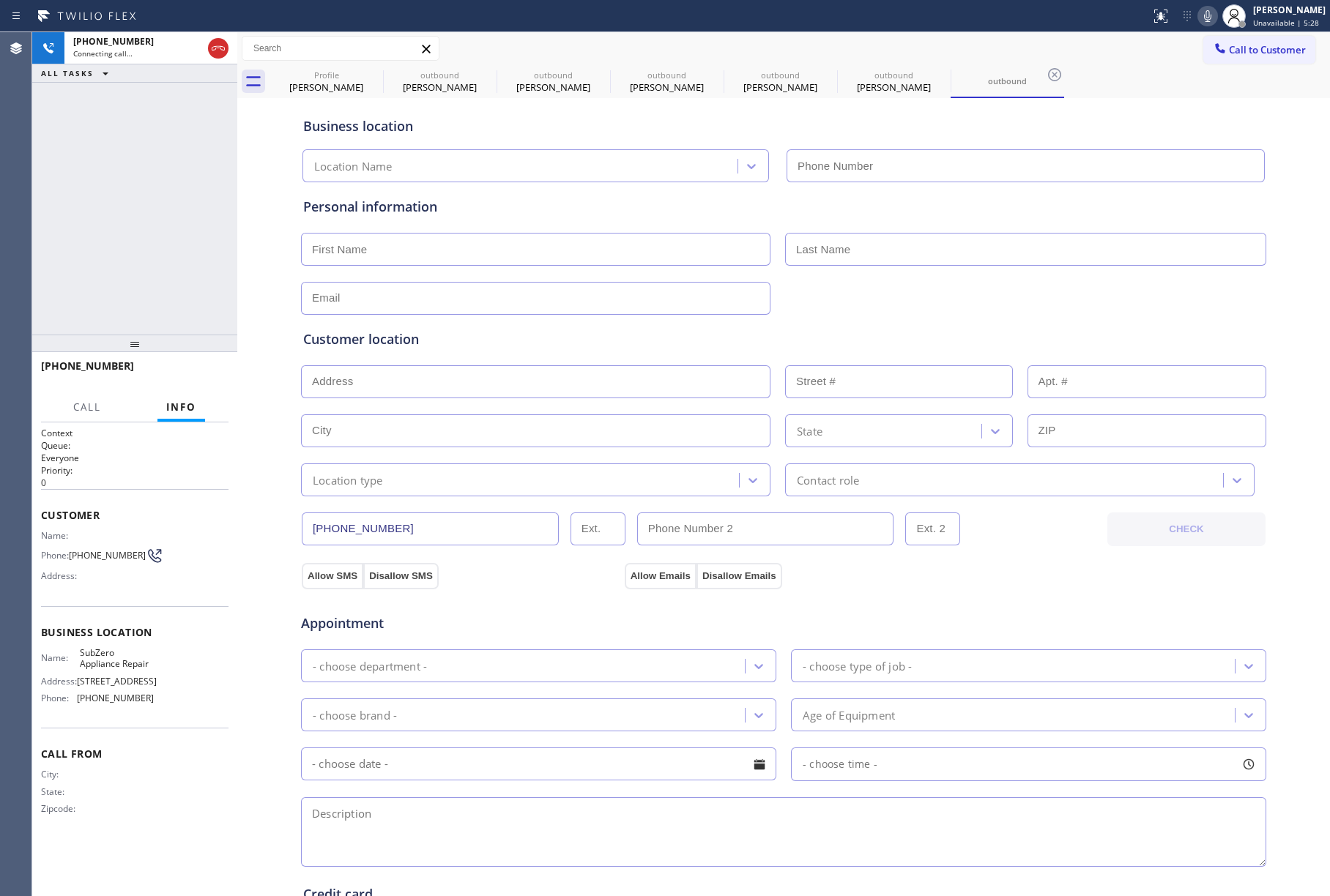
type input "[PHONE_NUMBER]"
drag, startPoint x: 62, startPoint y: 165, endPoint x: 247, endPoint y: 14, distance: 238.8
click at [62, 165] on div "[PHONE_NUMBER] Live | 00:06 ALL TASKS ALL TASKS ACTIVE TASKS TASKS IN WRAP UP" at bounding box center [134, 183] width 205 height 302
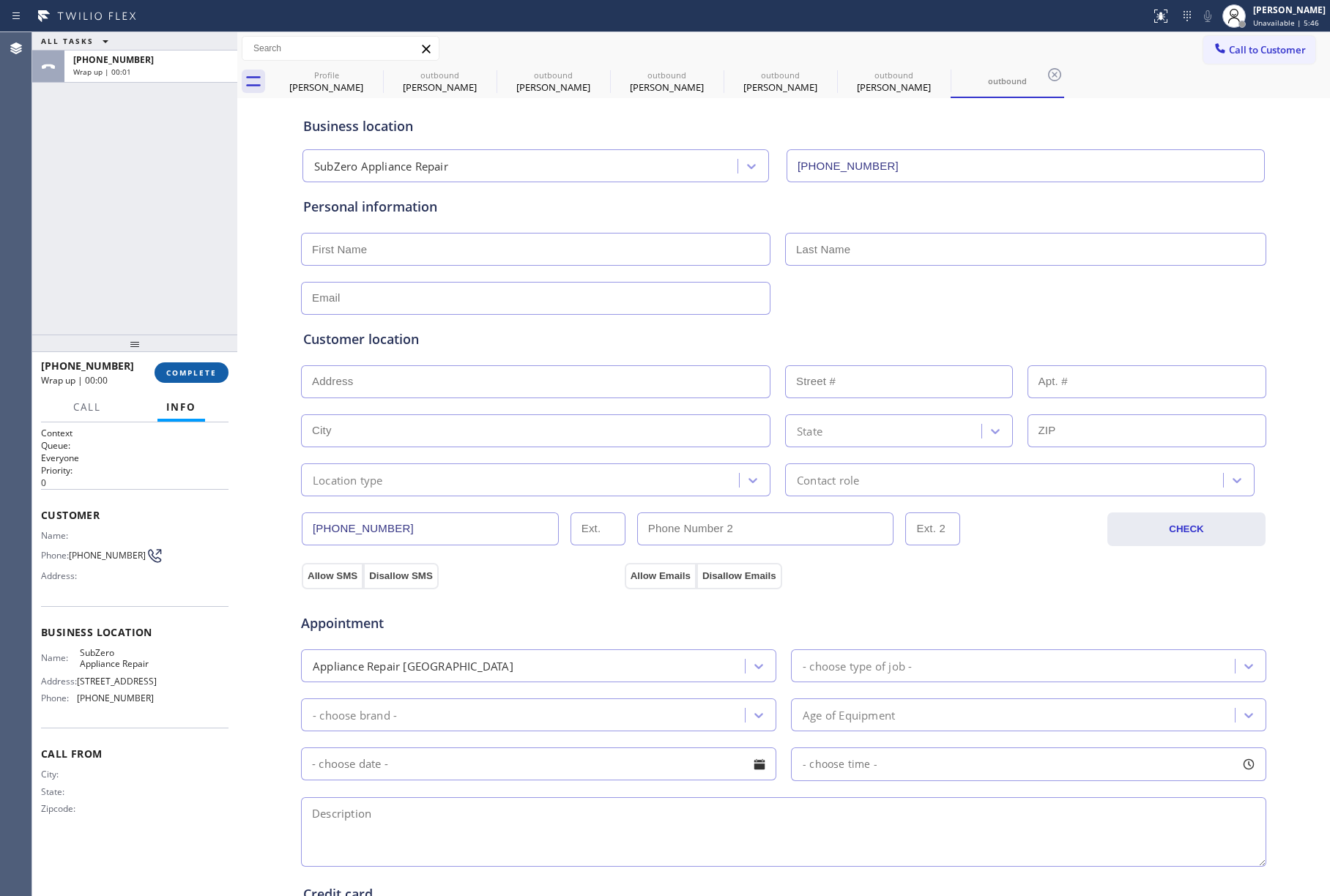
click at [188, 371] on span "COMPLETE" at bounding box center [191, 372] width 50 height 10
click at [173, 291] on div "ALL TASKS ALL TASKS ACTIVE TASKS TASKS IN WRAP UP [PHONE_NUMBER] Wrap up | 00:01" at bounding box center [134, 183] width 205 height 302
click at [144, 275] on div "ALL TASKS ALL TASKS ACTIVE TASKS TASKS IN WRAP UP [PHONE_NUMBER] Wrap up | 00:02" at bounding box center [134, 183] width 205 height 302
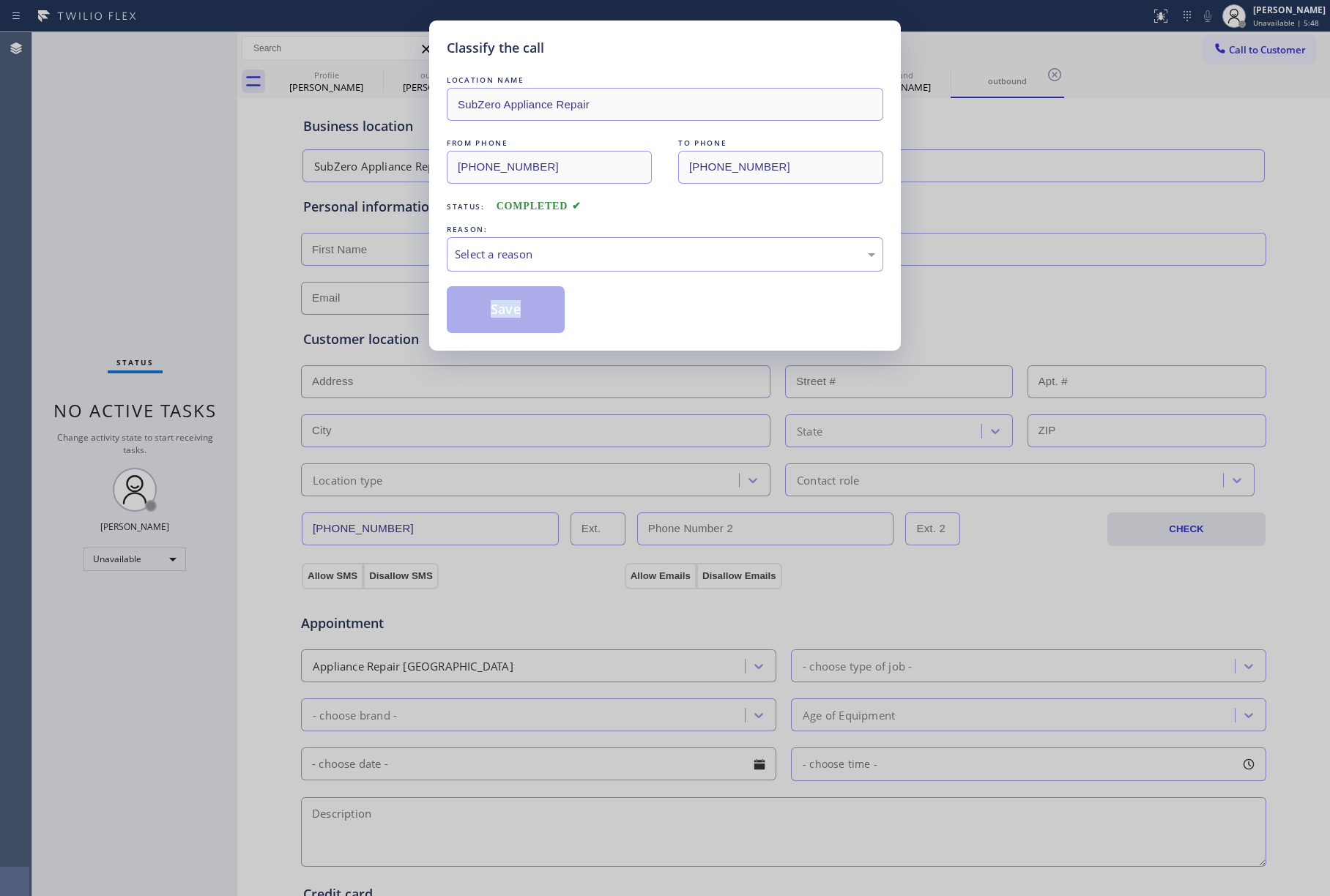
click at [144, 275] on div "Classify the call LOCATION NAME SubZero Appliance Repair FROM PHONE [PHONE_NUMB…" at bounding box center [665, 448] width 1330 height 896
click at [526, 270] on div "Select a reason" at bounding box center [665, 254] width 436 height 34
click at [488, 261] on div "Not Booked - All other reasons" at bounding box center [665, 254] width 420 height 17
click at [488, 312] on button "Save" at bounding box center [506, 309] width 118 height 47
type input "[PHONE_NUMBER]"
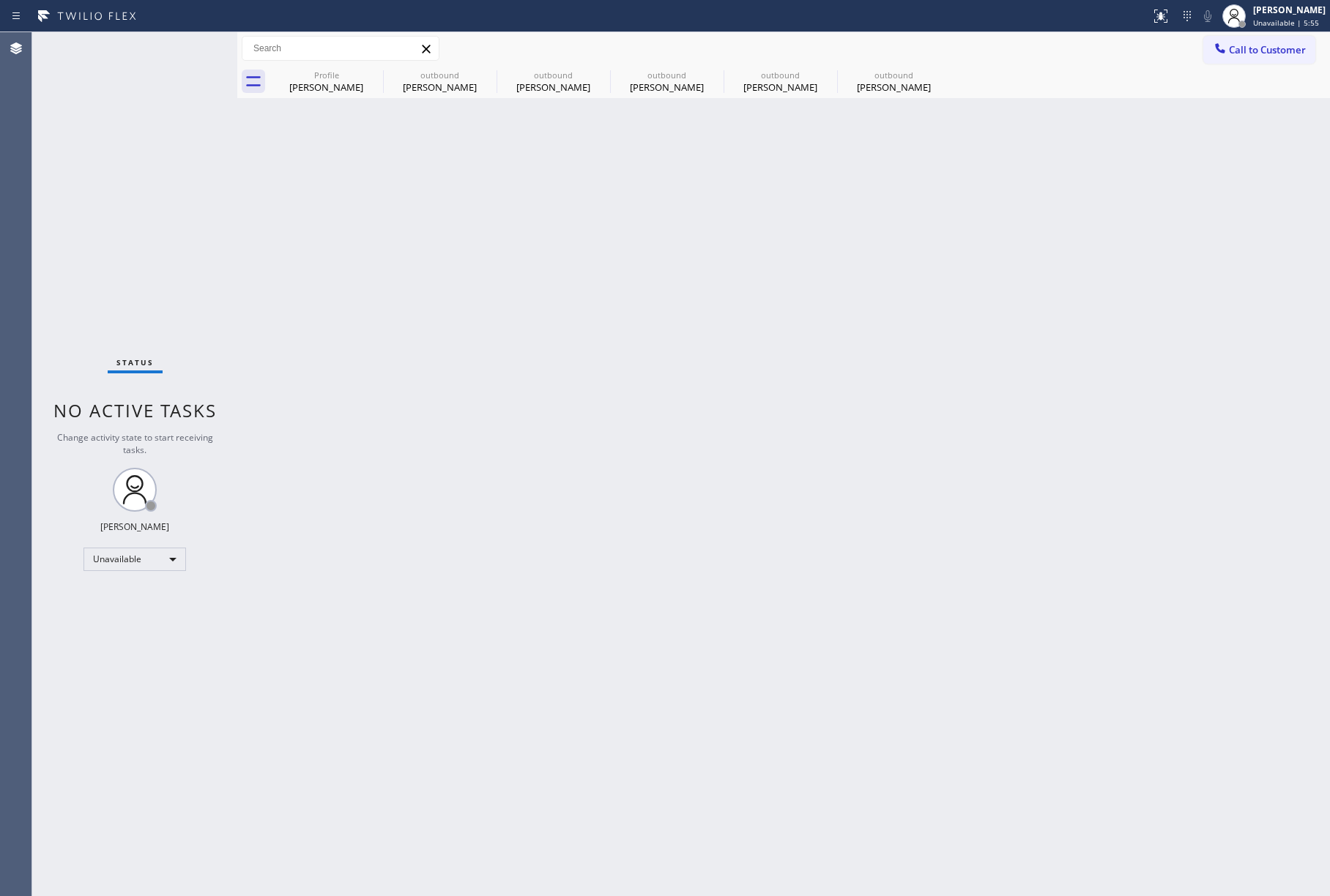
click at [83, 141] on div "Status No active tasks Change activity state to start receiving tasks. [PERSON_…" at bounding box center [134, 464] width 205 height 864
click at [1268, 54] on span "Call to Customer" at bounding box center [1267, 50] width 77 height 13
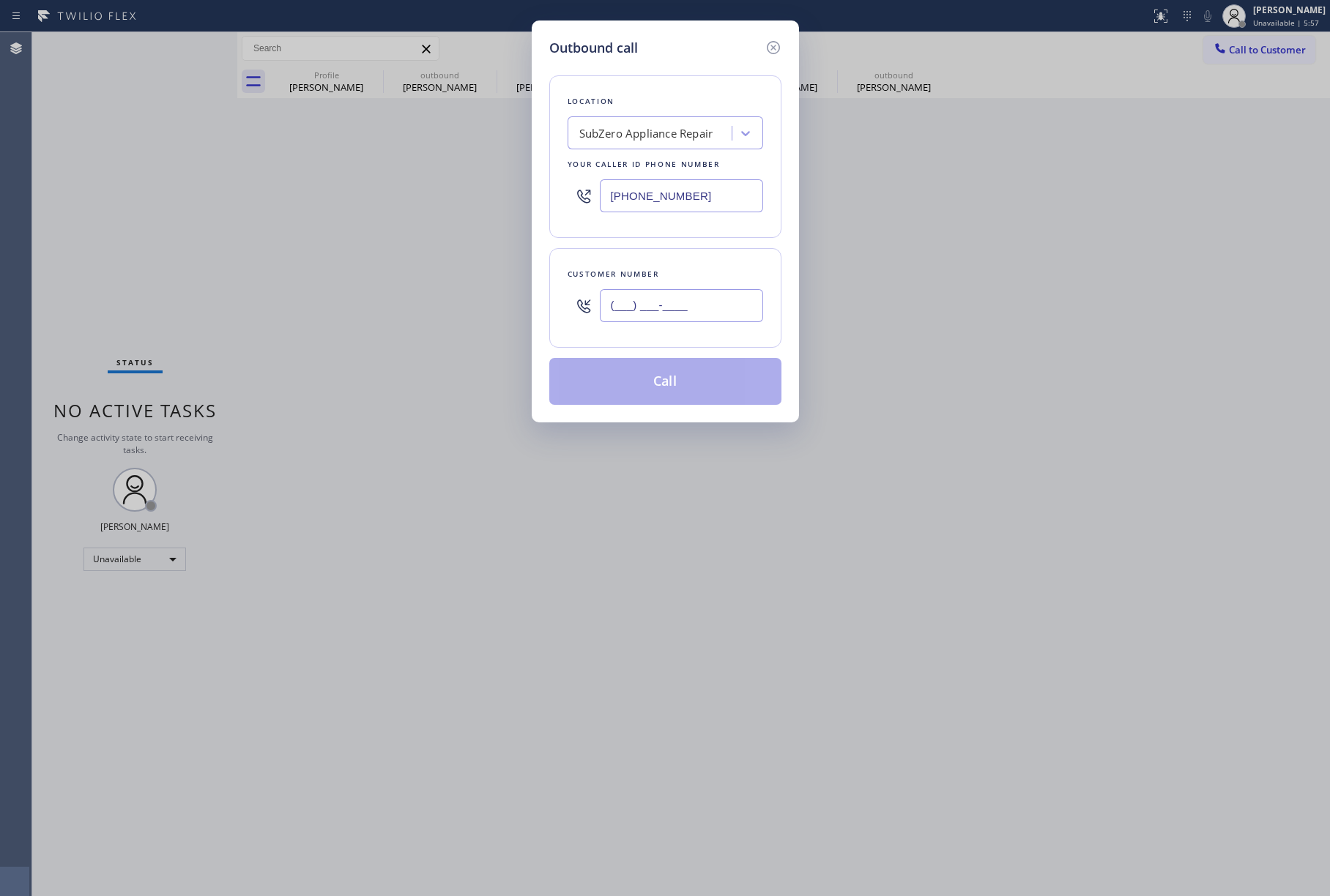
click at [715, 318] on input "(___) ___-____" at bounding box center [681, 305] width 163 height 33
paste input "214) 686-7351"
type input "[PHONE_NUMBER]"
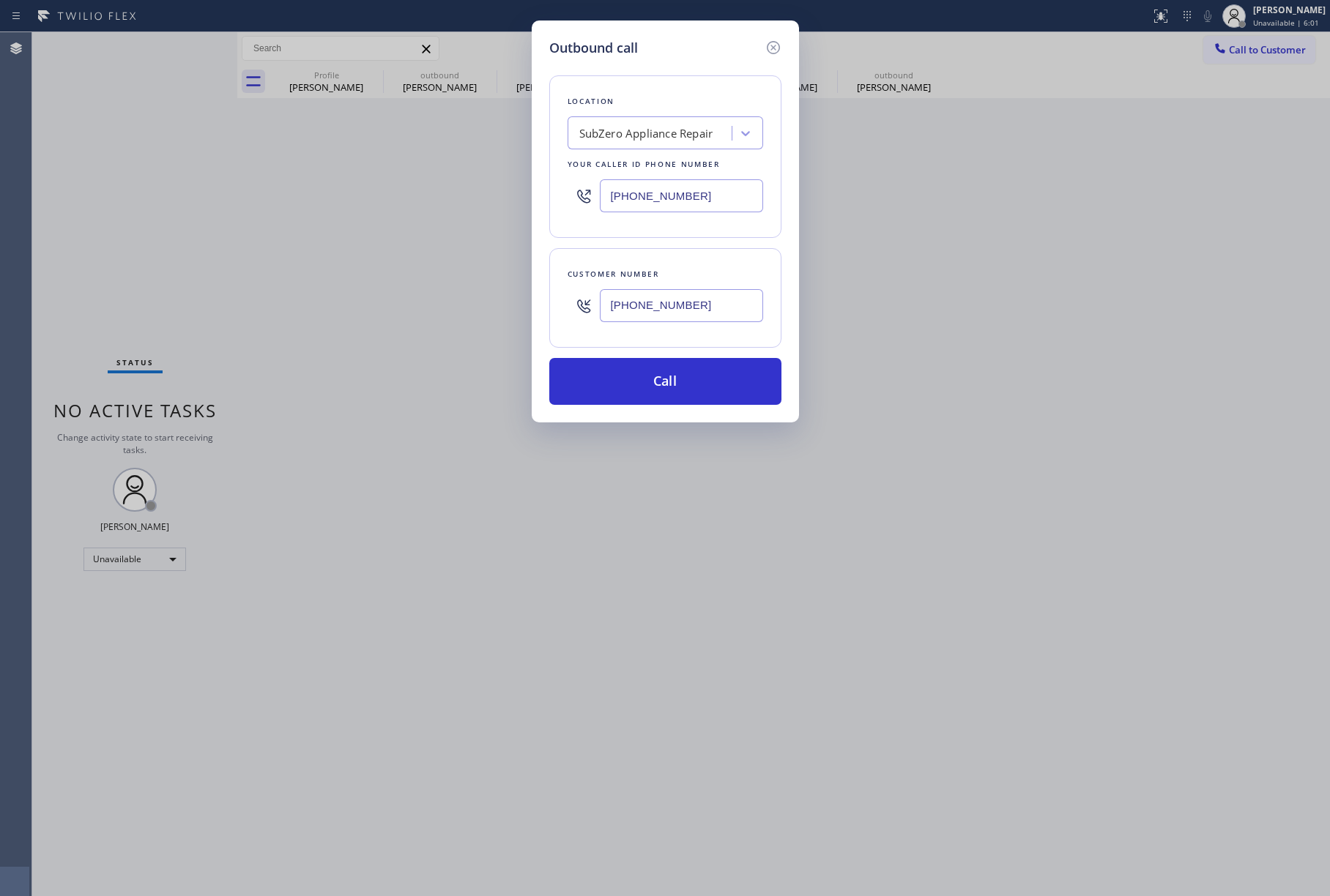
click at [35, 153] on div "Outbound call Location SubZero Appliance Repair Your caller id phone number [PH…" at bounding box center [665, 448] width 1330 height 896
click at [677, 126] on div "SubZero Appliance Repair" at bounding box center [647, 133] width 134 height 17
paste input "Viking Appliance Repair Masters"
type input "Viking Appliance Repair Masters"
click at [656, 199] on div "Viking Appliance Repair Masters" at bounding box center [665, 205] width 196 height 26
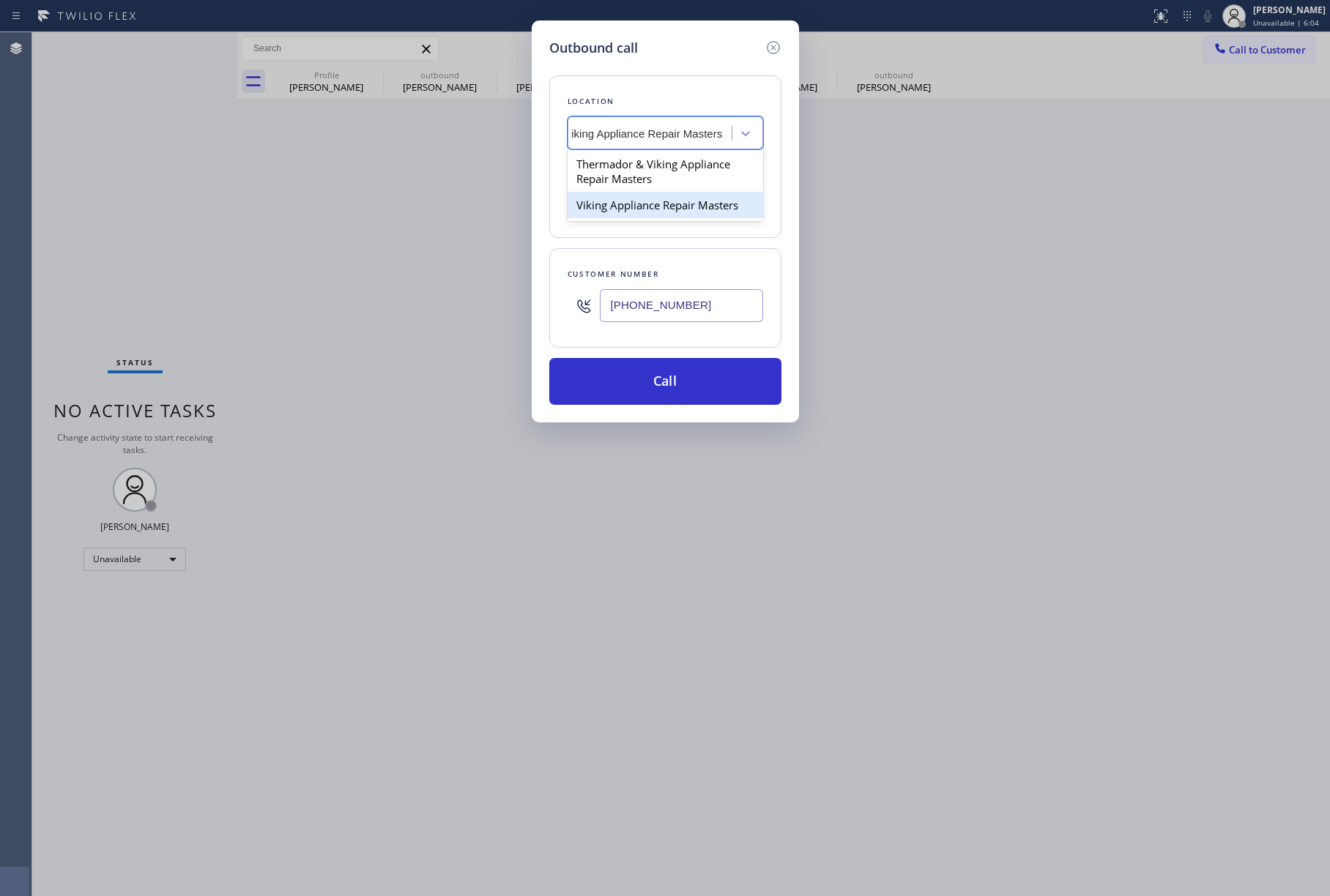
type input "[PHONE_NUMBER]"
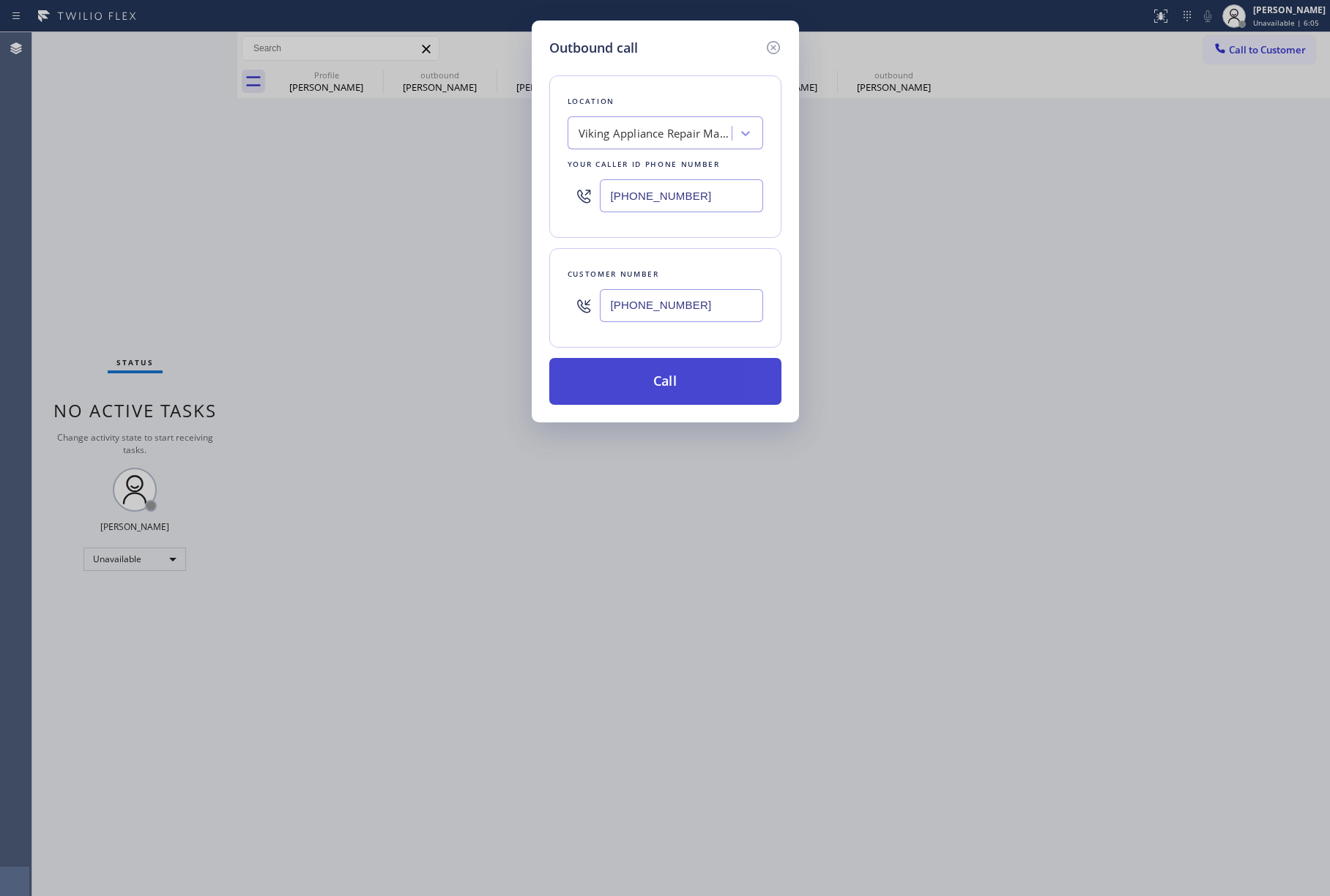
click at [671, 387] on button "Call" at bounding box center [665, 381] width 232 height 47
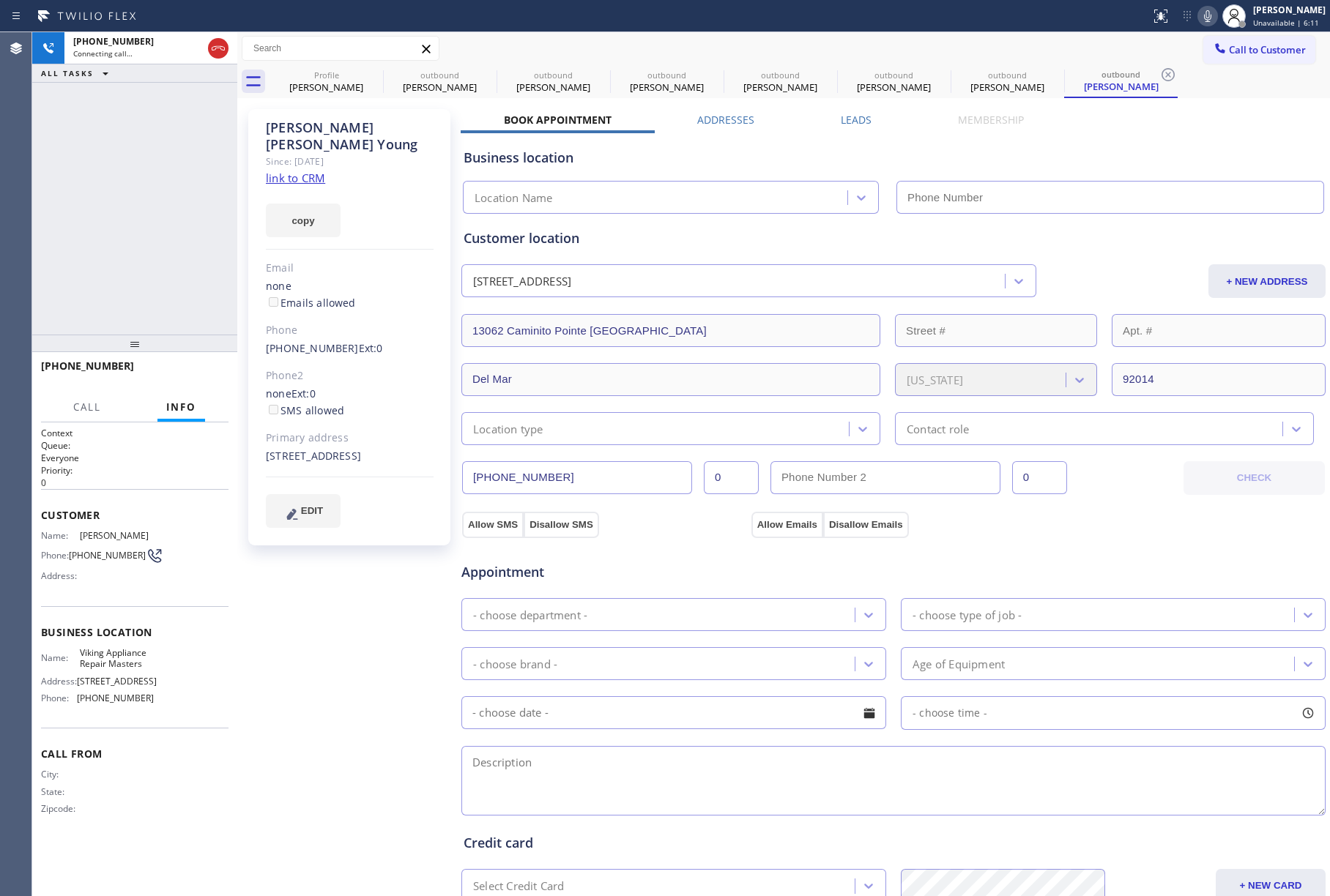
type input "[PHONE_NUMBER]"
click at [68, 180] on div "[PHONE_NUMBER] Connecting call… ALL TASKS ALL TASKS ACTIVE TASKS TASKS IN WRAP …" at bounding box center [134, 183] width 205 height 302
click at [169, 371] on button "HANG UP" at bounding box center [194, 373] width 68 height 21
click at [193, 372] on span "HANG UP" at bounding box center [194, 372] width 45 height 10
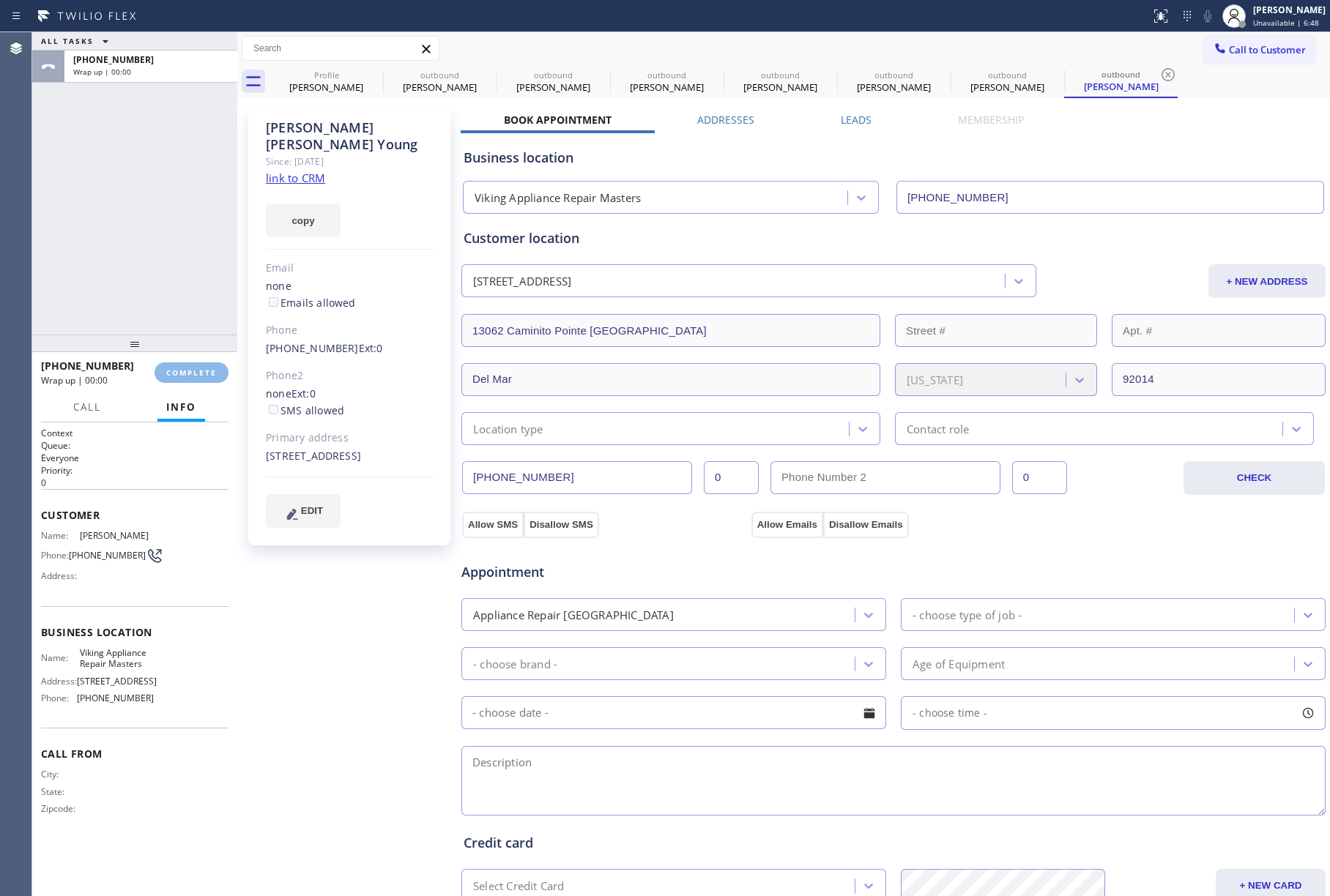
click at [153, 269] on div "ALL TASKS ALL TASKS ACTIVE TASKS TASKS IN WRAP UP [PHONE_NUMBER] Wrap up | 00:00" at bounding box center [134, 183] width 205 height 302
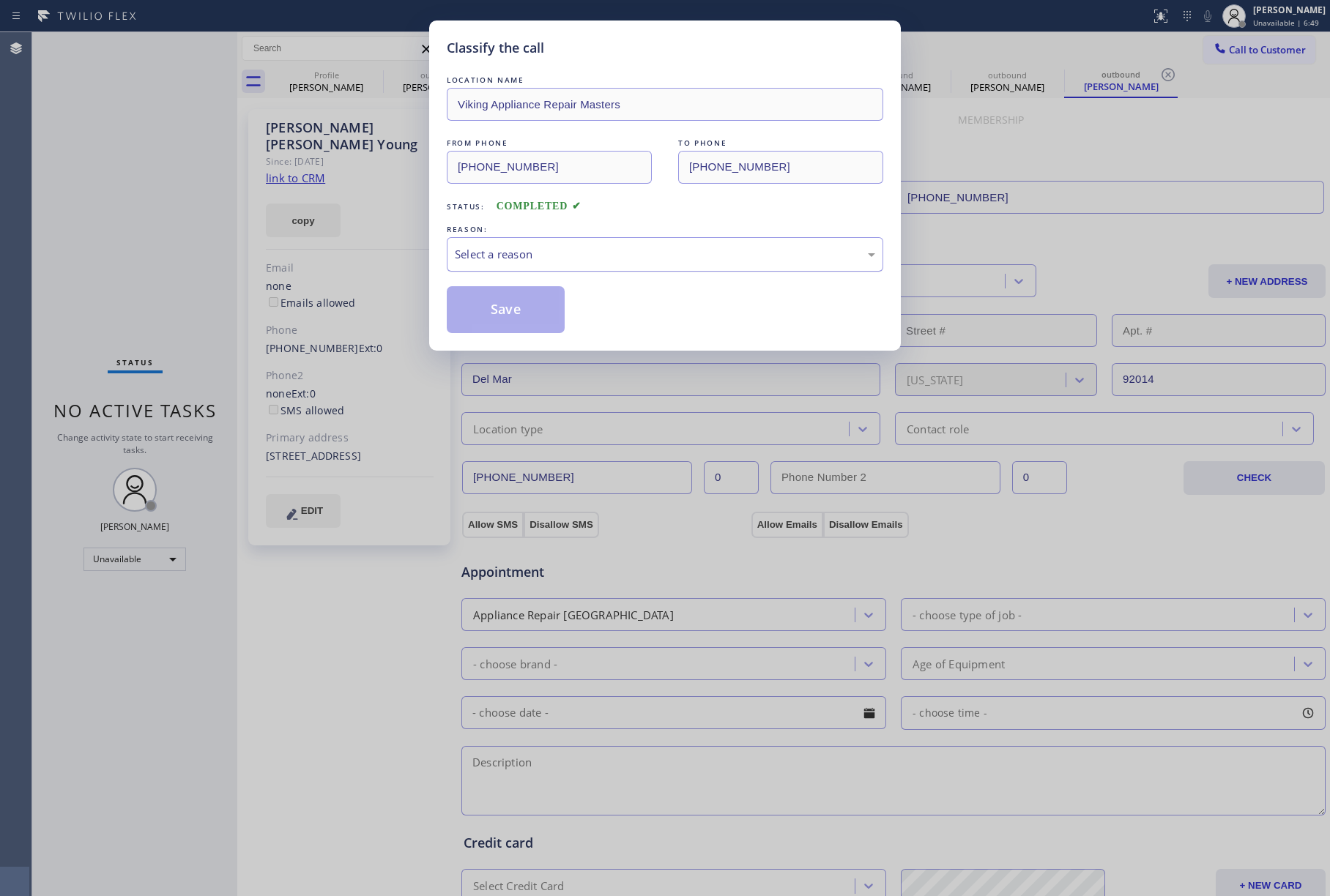
click at [590, 258] on div "Select a reason" at bounding box center [665, 254] width 420 height 17
click at [502, 315] on button "Save" at bounding box center [506, 309] width 118 height 47
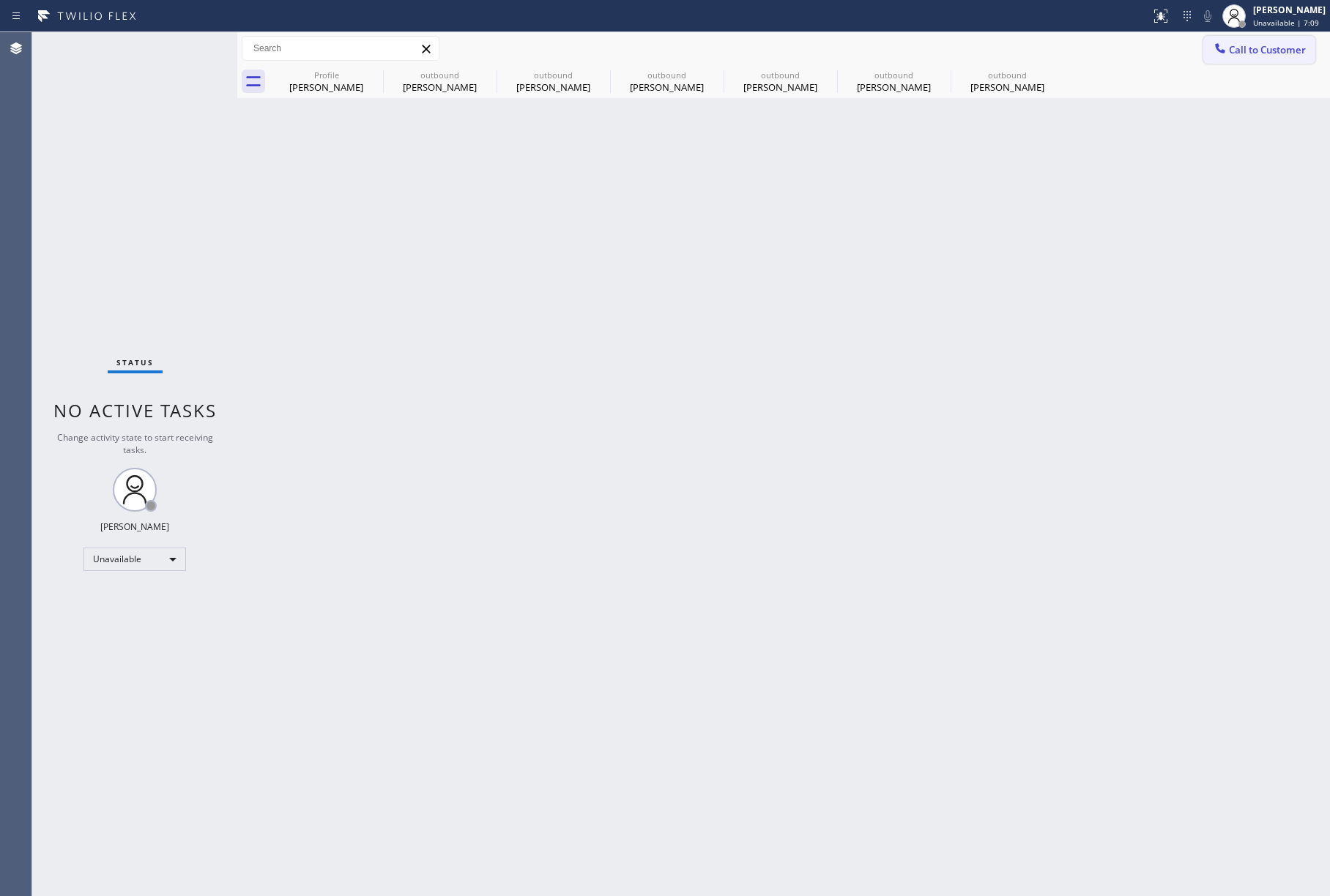
click at [1268, 44] on span "Call to Customer" at bounding box center [1267, 50] width 77 height 13
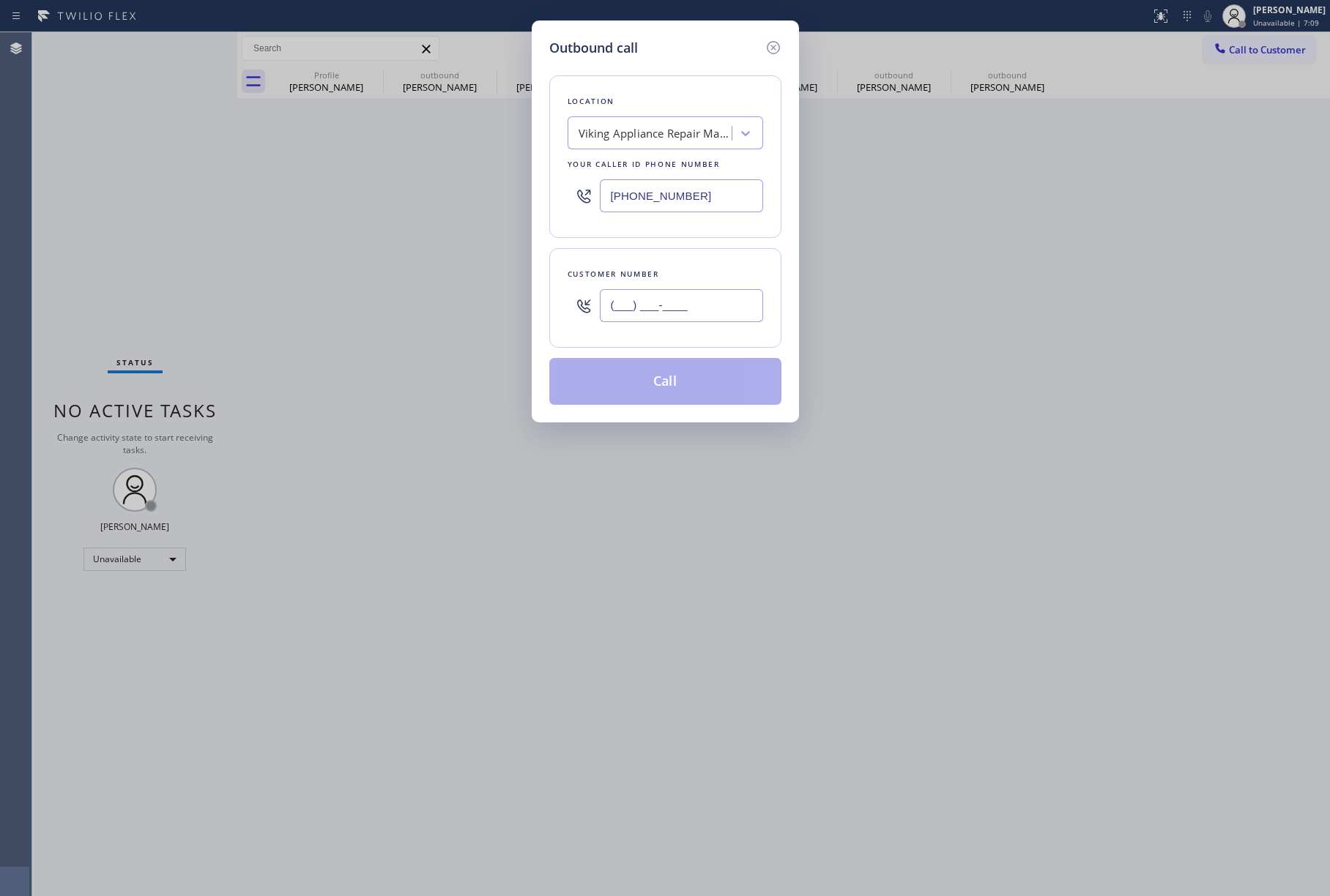
click at [687, 317] on input "(___) ___-____" at bounding box center [681, 305] width 163 height 33
paste input "253) 293-4326"
type input "[PHONE_NUMBER]"
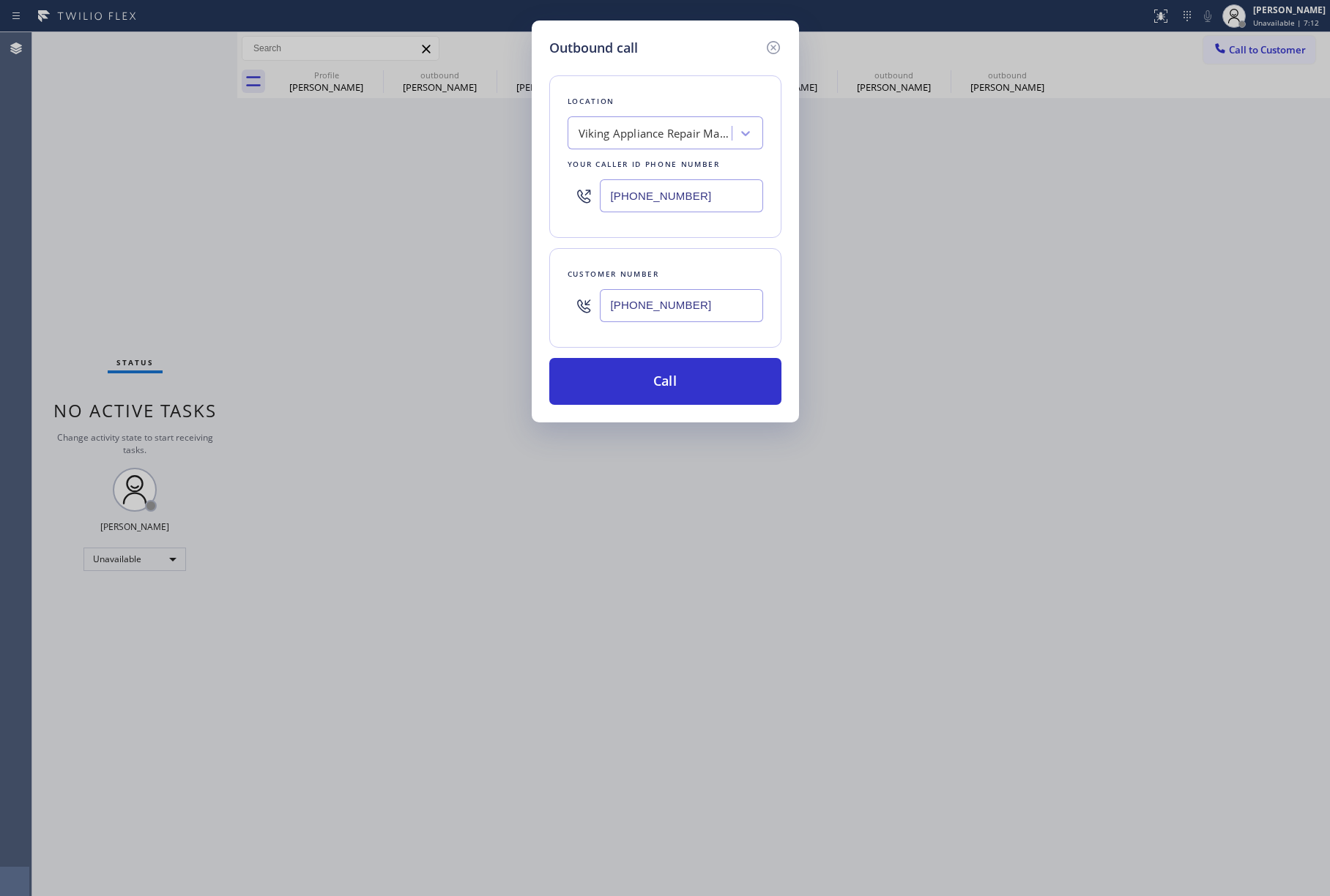
drag, startPoint x: 627, startPoint y: 188, endPoint x: 559, endPoint y: 161, distance: 73.2
click at [543, 188] on div "Outbound call Location Viking Appliance Repair Masters Your caller id phone num…" at bounding box center [665, 221] width 267 height 402
paste input "855) 731-4952"
type input "[PHONE_NUMBER]"
click at [631, 66] on div "Location Viking Appliance Repair Masters Your caller id phone number [PHONE_NUM…" at bounding box center [665, 231] width 232 height 347
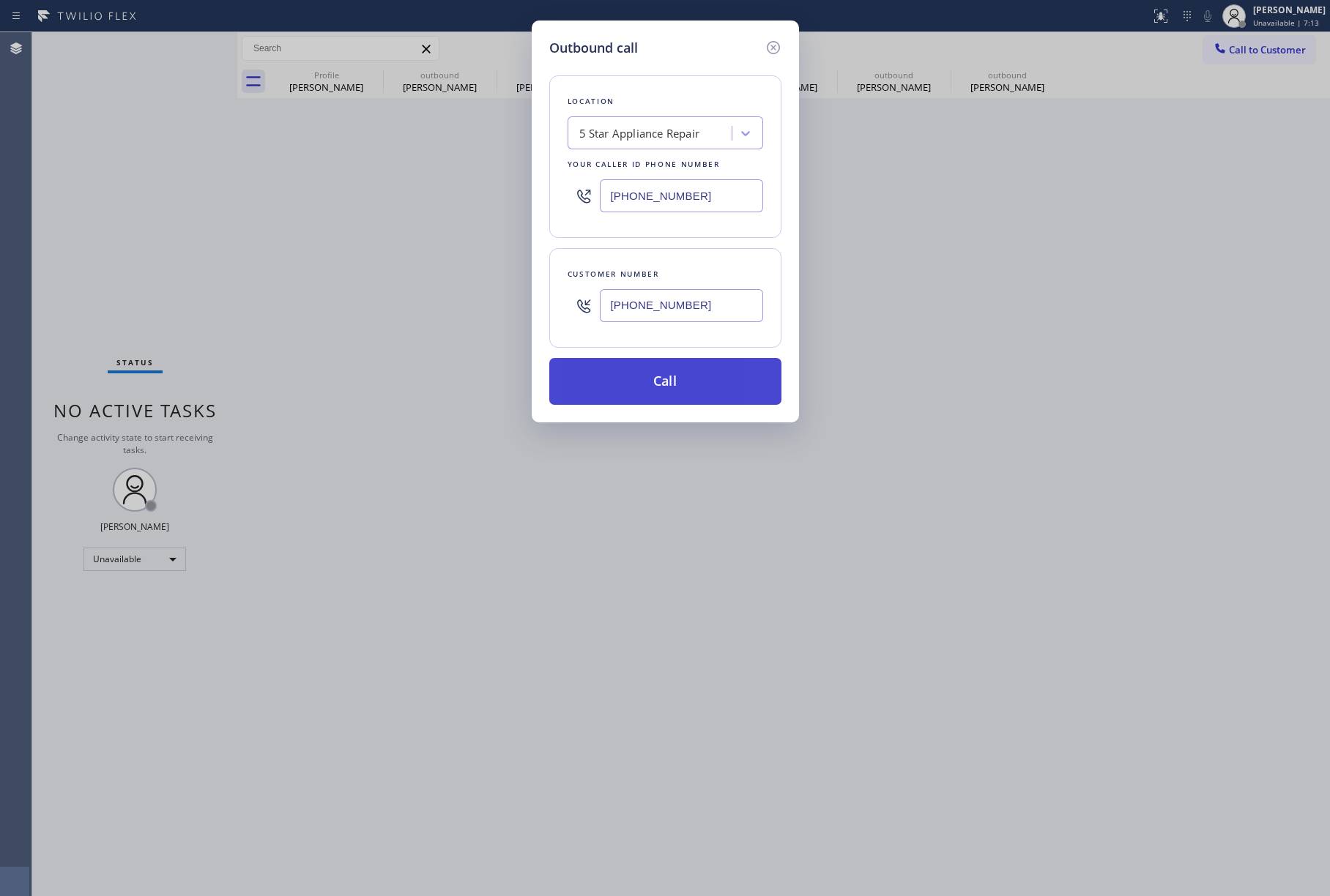
click at [668, 384] on button "Call" at bounding box center [665, 381] width 232 height 47
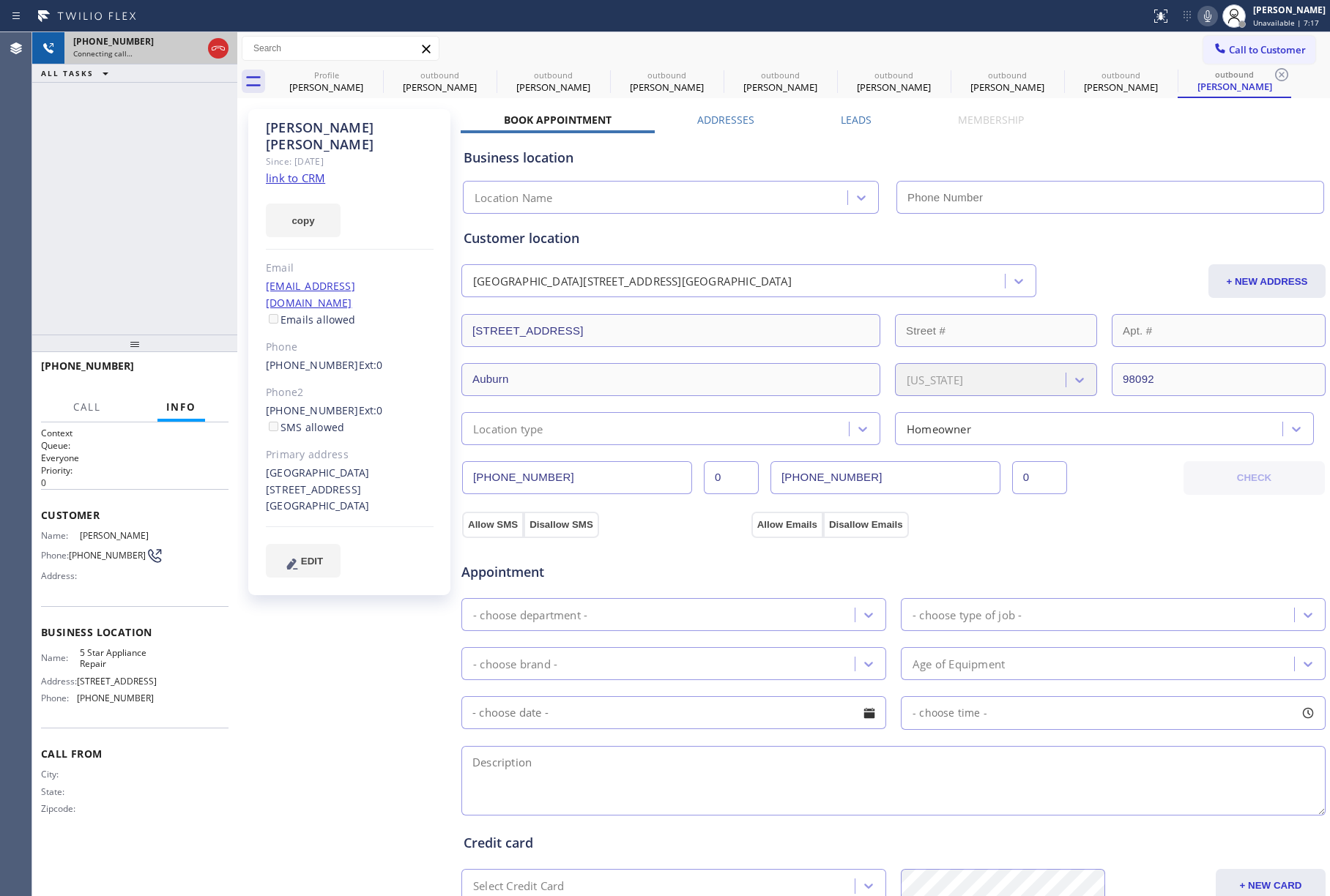
click at [215, 50] on icon at bounding box center [218, 48] width 18 height 18
click at [300, 153] on div "Since: [DATE]" at bounding box center [350, 161] width 168 height 17
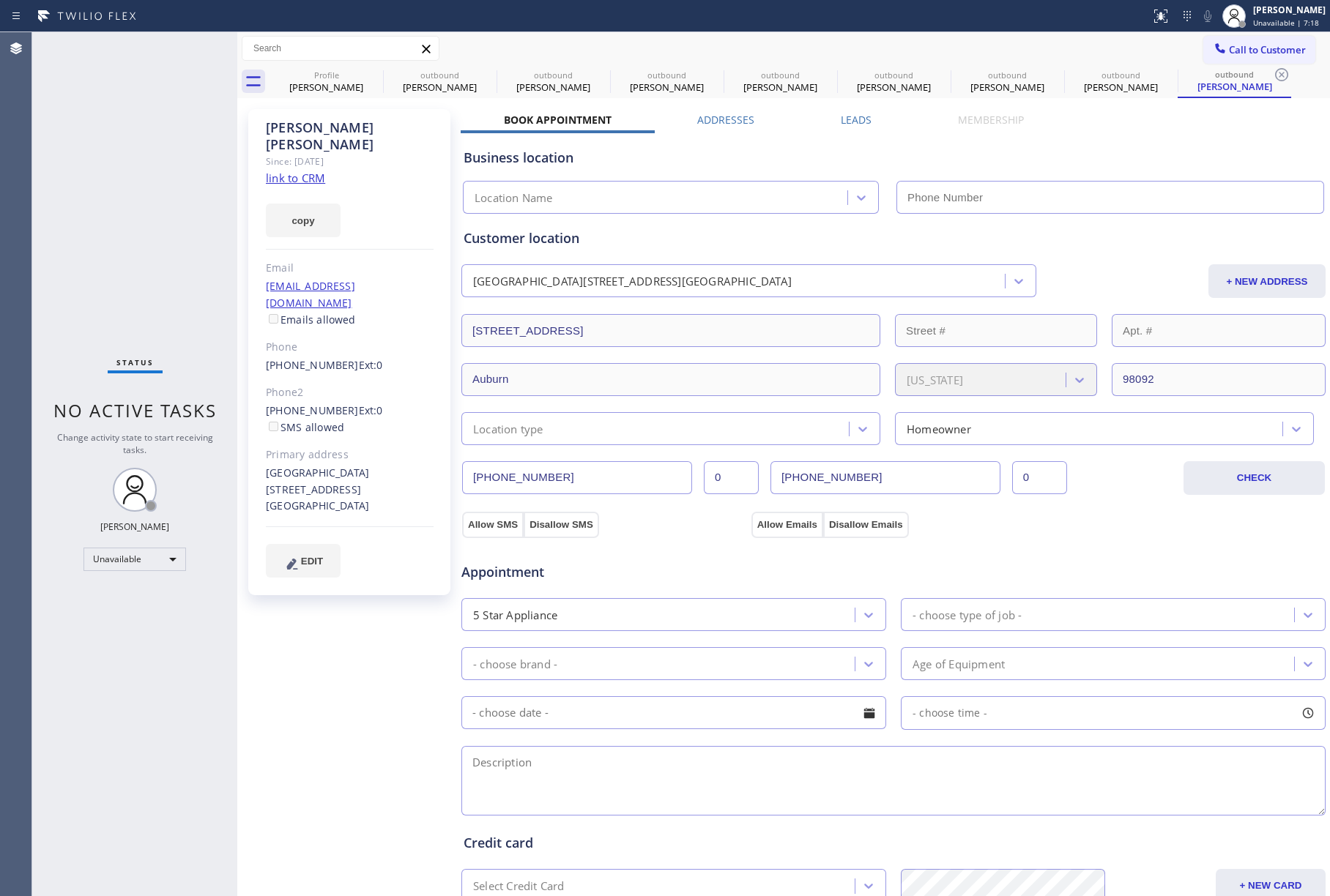
click at [297, 170] on link "link to CRM" at bounding box center [296, 177] width 59 height 14
type input "[PHONE_NUMBER]"
click at [1277, 28] on div "[PERSON_NAME] Unavailable | 15:18" at bounding box center [1274, 16] width 112 height 32
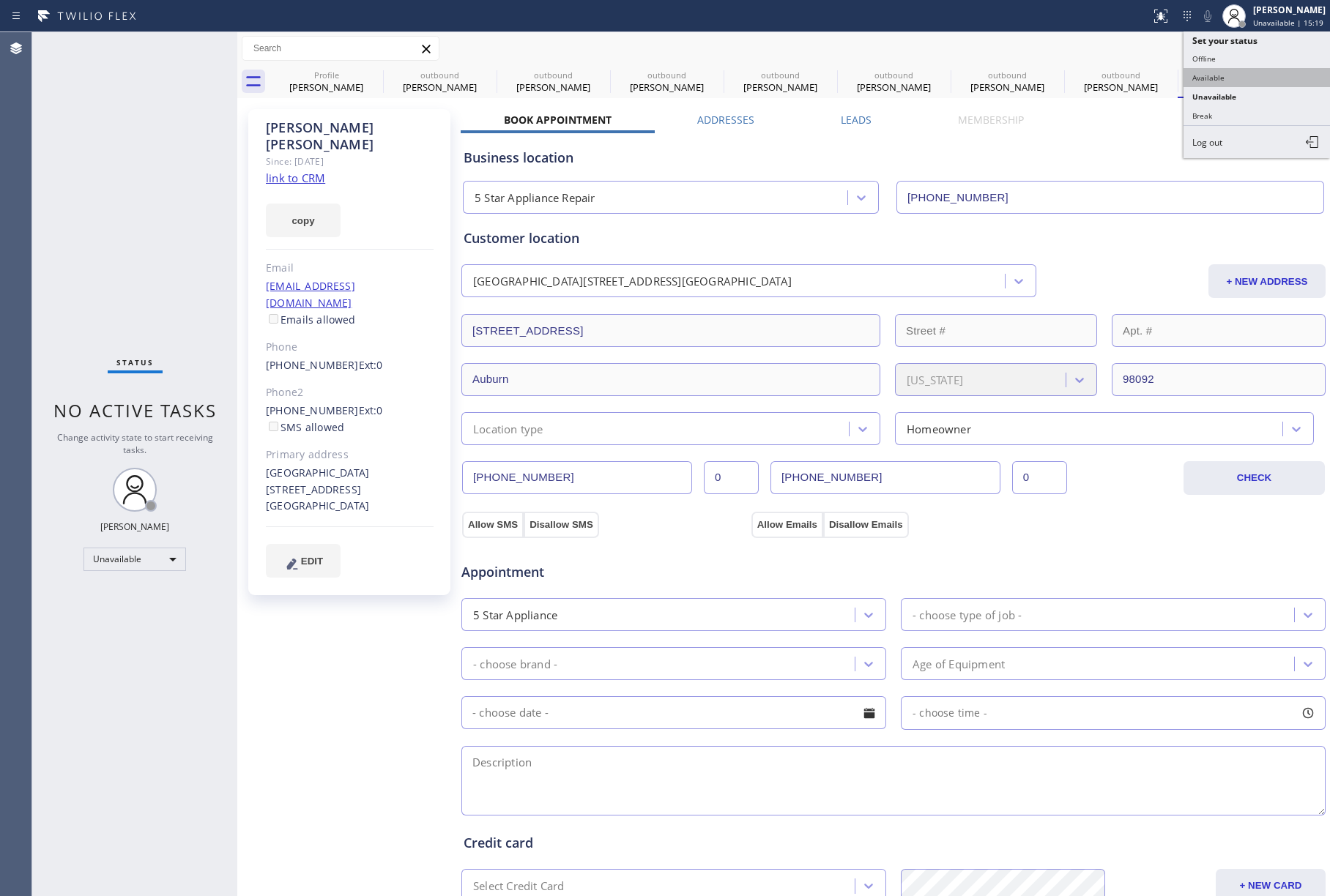
click at [1263, 78] on button "Available" at bounding box center [1256, 78] width 146 height 19
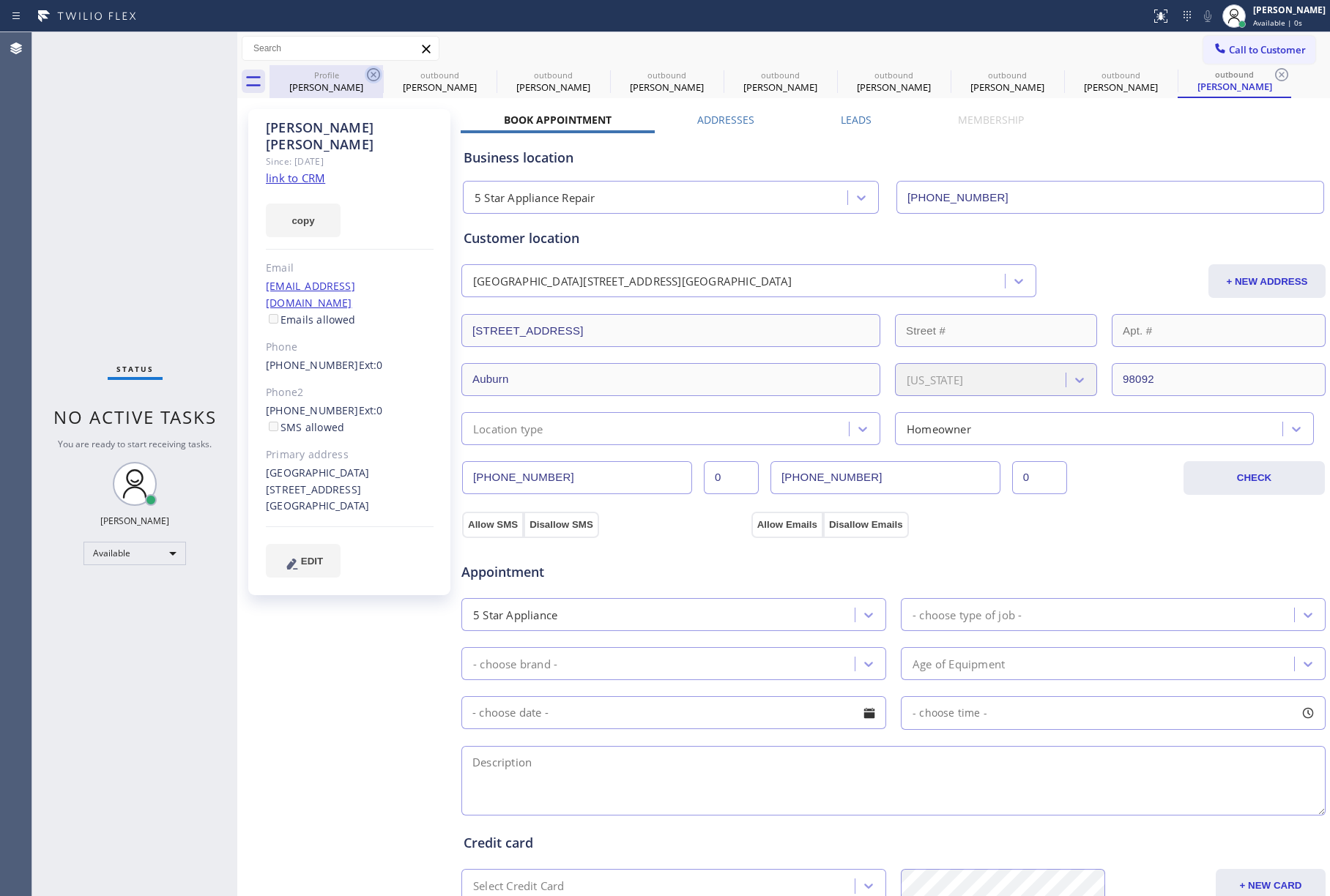
click at [372, 76] on icon at bounding box center [373, 74] width 13 height 13
type input "[PHONE_NUMBER]"
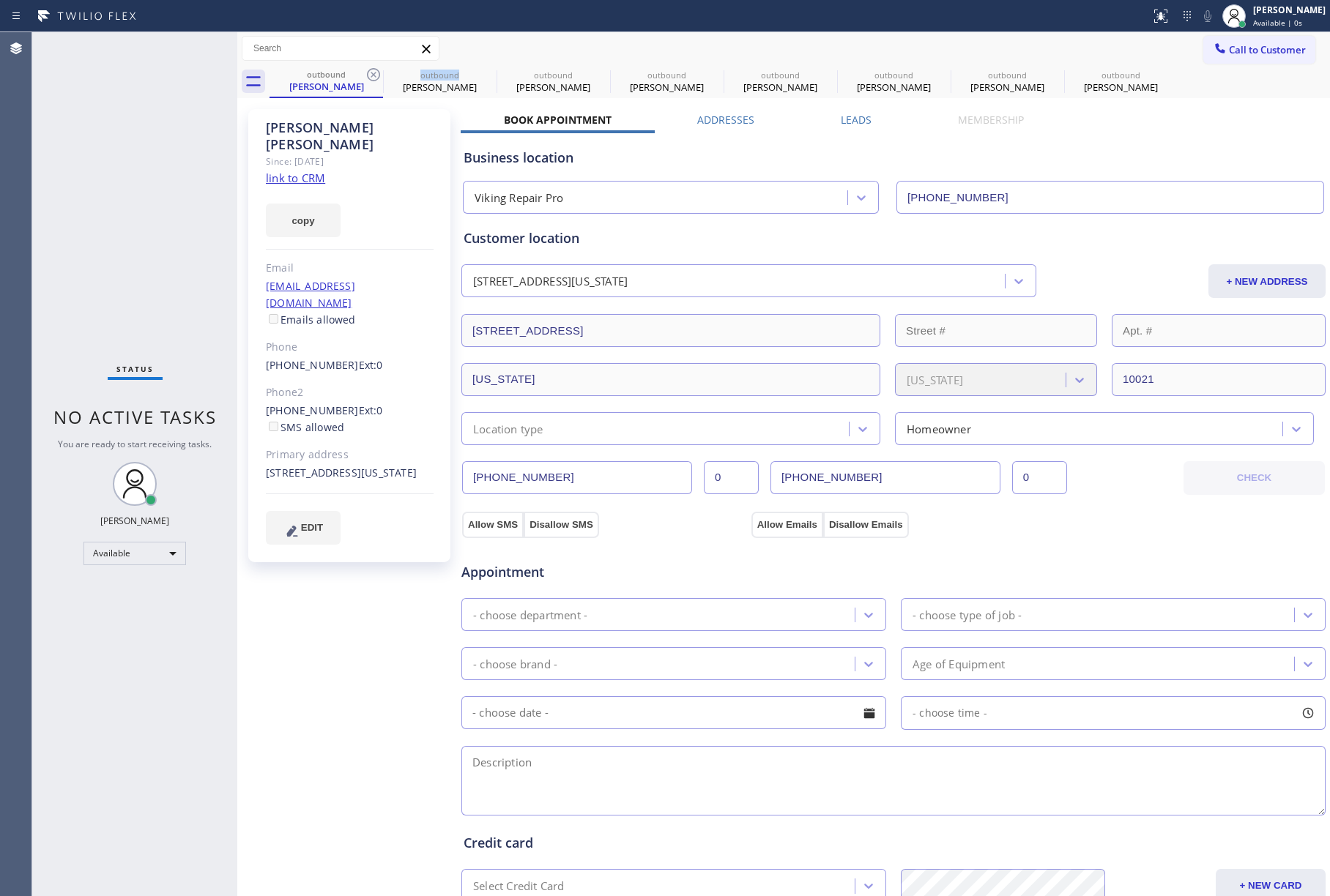
click at [372, 76] on icon at bounding box center [373, 74] width 13 height 13
click at [0, 0] on icon at bounding box center [0, 0] width 0 height 0
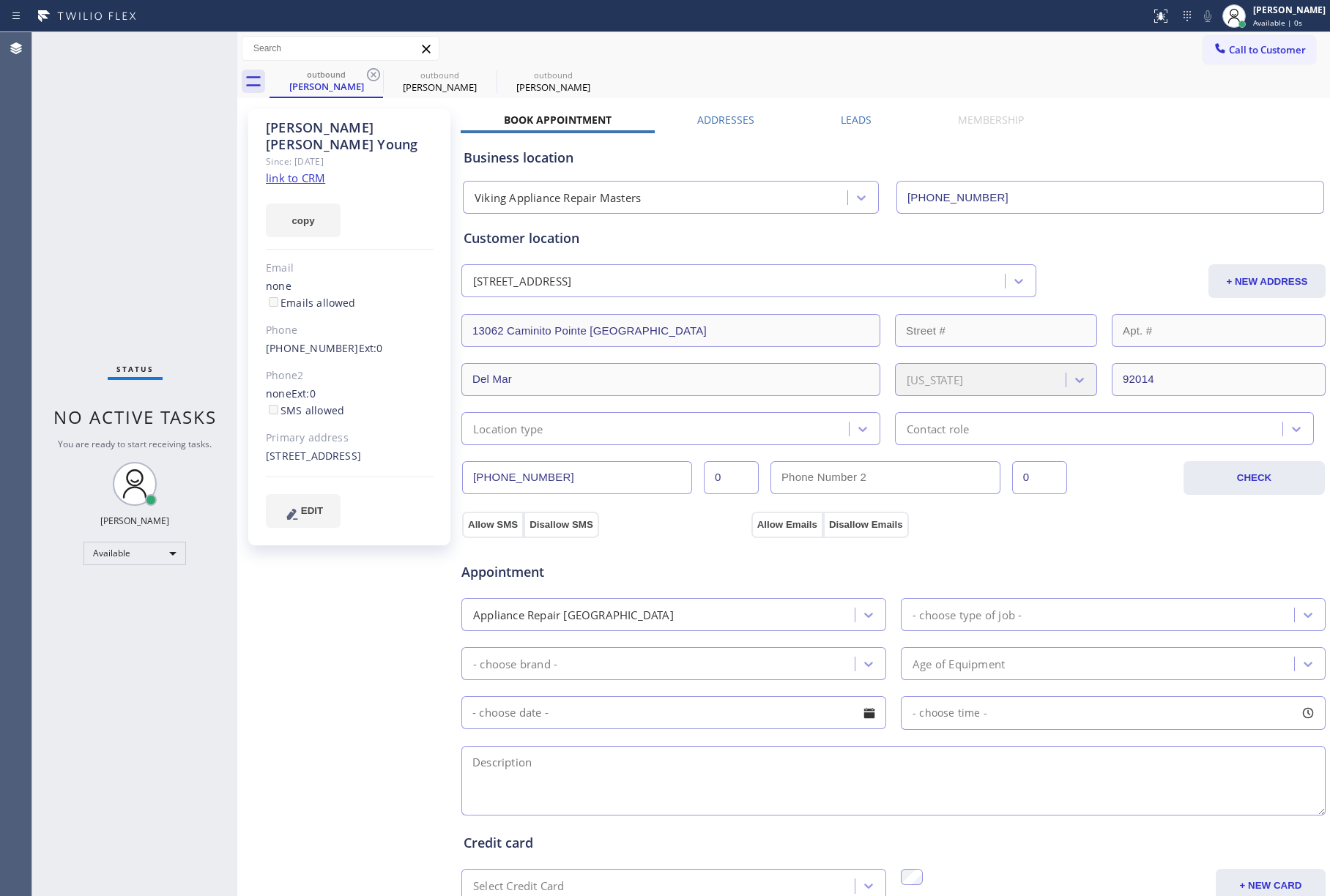
click at [372, 76] on icon at bounding box center [373, 74] width 13 height 13
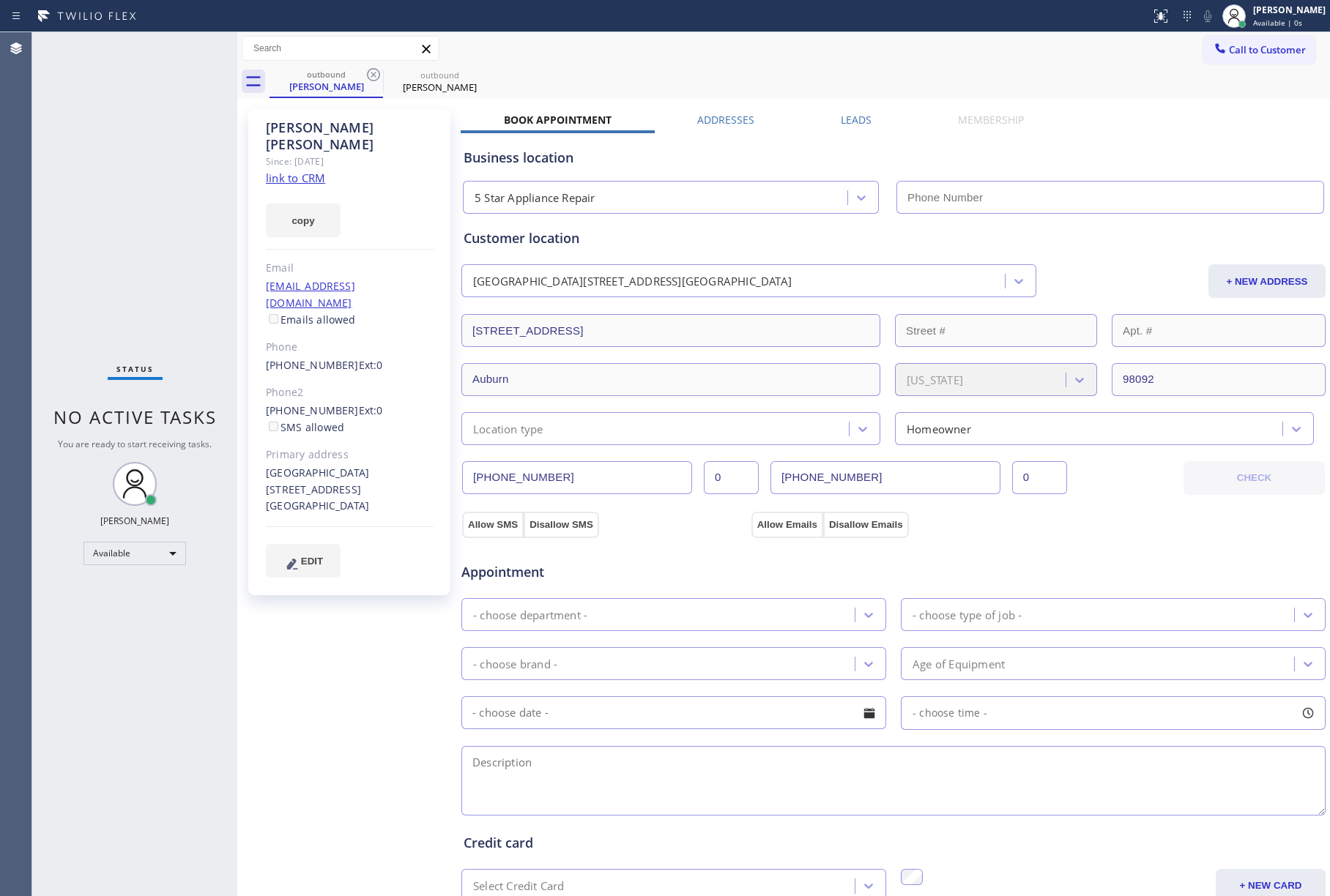
click at [372, 76] on icon at bounding box center [373, 74] width 13 height 13
type input "[PHONE_NUMBER]"
click at [77, 176] on div "Status No active tasks You are ready to start receiving tasks. [PERSON_NAME]" at bounding box center [134, 464] width 205 height 864
click at [1232, 44] on span "Call to Customer" at bounding box center [1267, 50] width 77 height 13
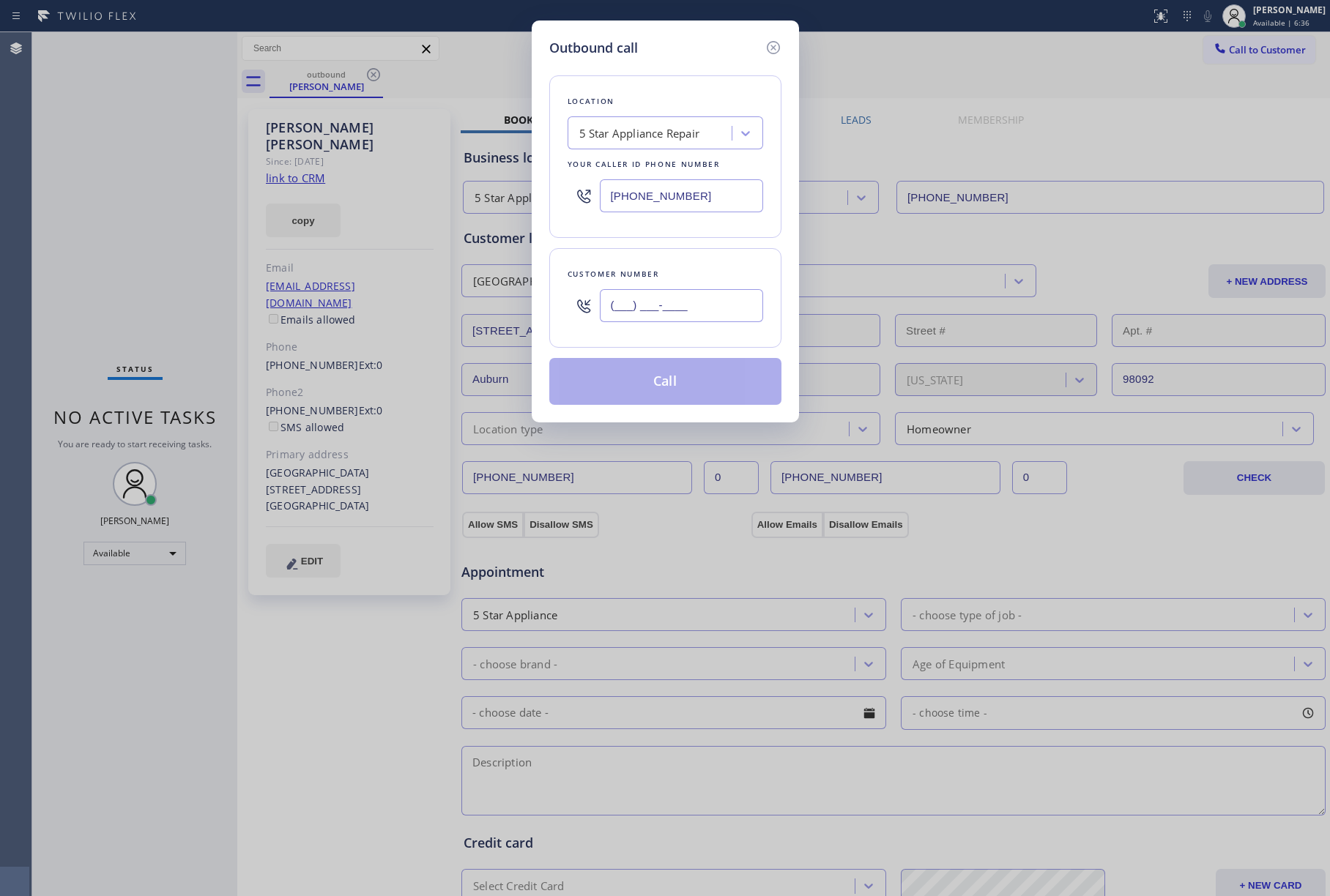
click at [736, 317] on input "(___) ___-____" at bounding box center [681, 305] width 163 height 33
paste input "213) 298-1794"
type input "[PHONE_NUMBER]"
click at [713, 288] on div "[PHONE_NUMBER]" at bounding box center [681, 306] width 163 height 48
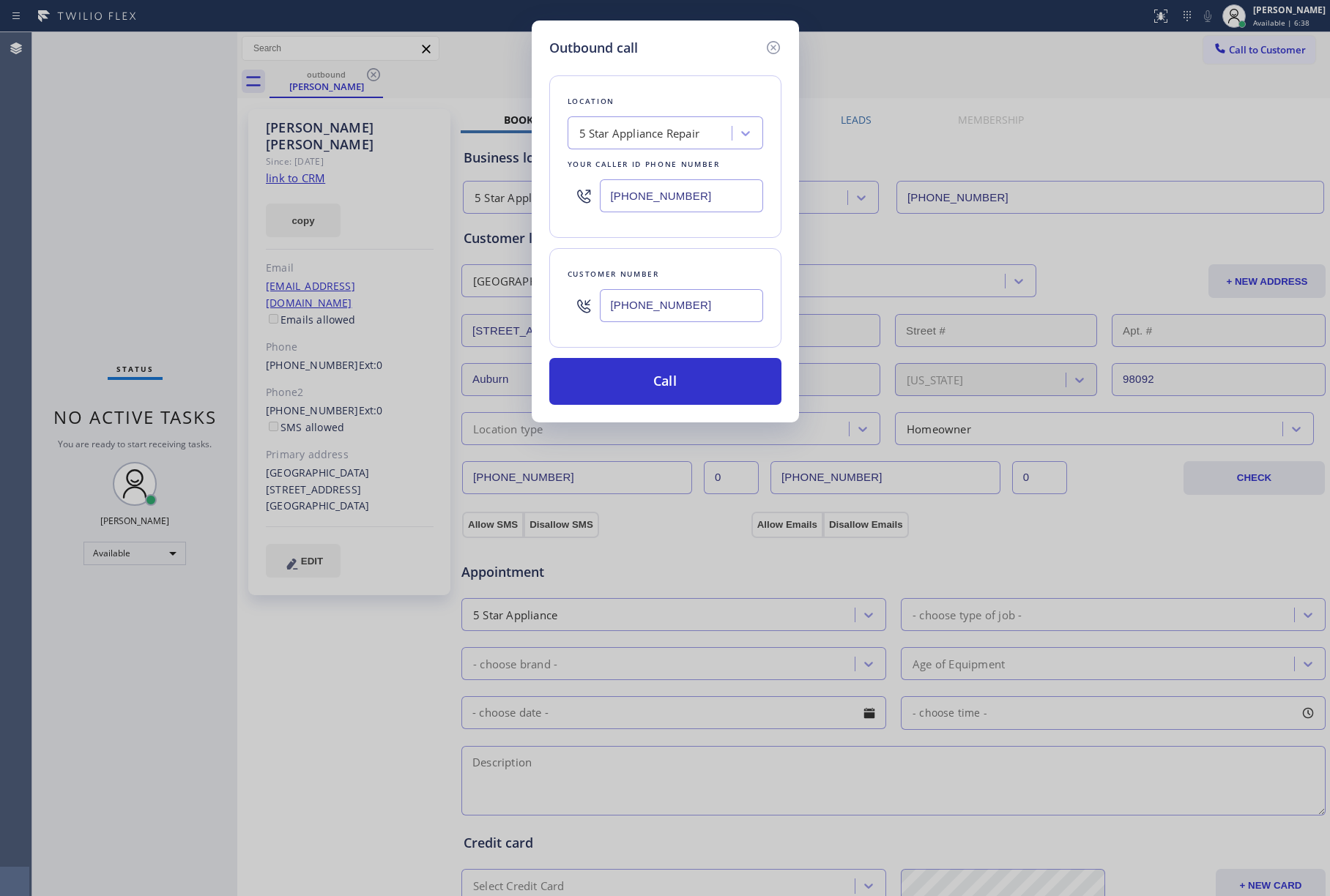
drag, startPoint x: 703, startPoint y: 209, endPoint x: 558, endPoint y: 179, distance: 148.1
click at [554, 190] on div "Location 5 Star Appliance Repair Your caller id phone number [PHONE_NUMBER]" at bounding box center [665, 156] width 232 height 162
paste input "323) 991-9198"
type input "[PHONE_NUMBER]"
click at [645, 62] on div "Location 5 Star Appliance Repair Your caller id phone number [PHONE_NUMBER] Cus…" at bounding box center [665, 231] width 232 height 347
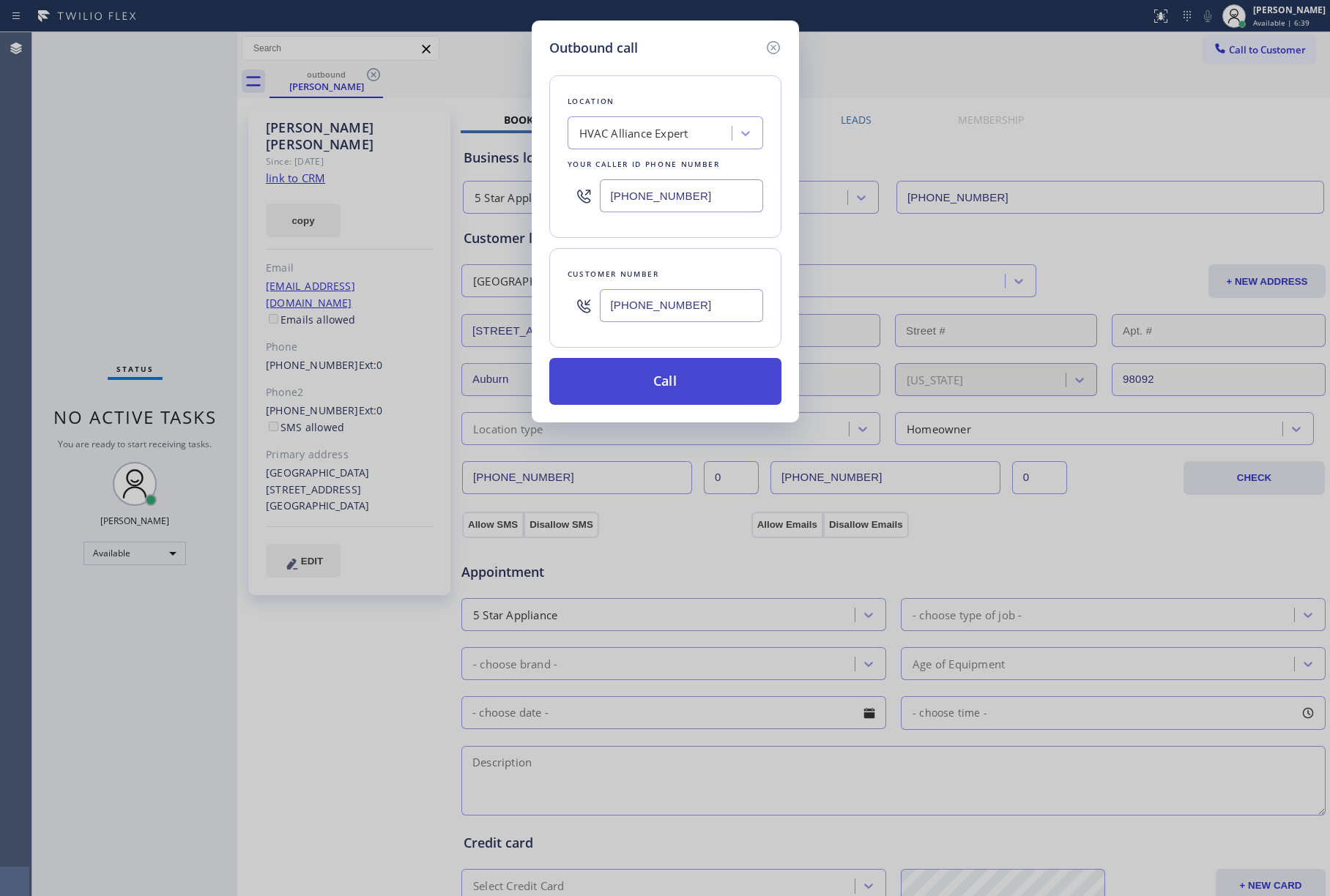
click at [678, 388] on button "Call" at bounding box center [665, 381] width 232 height 47
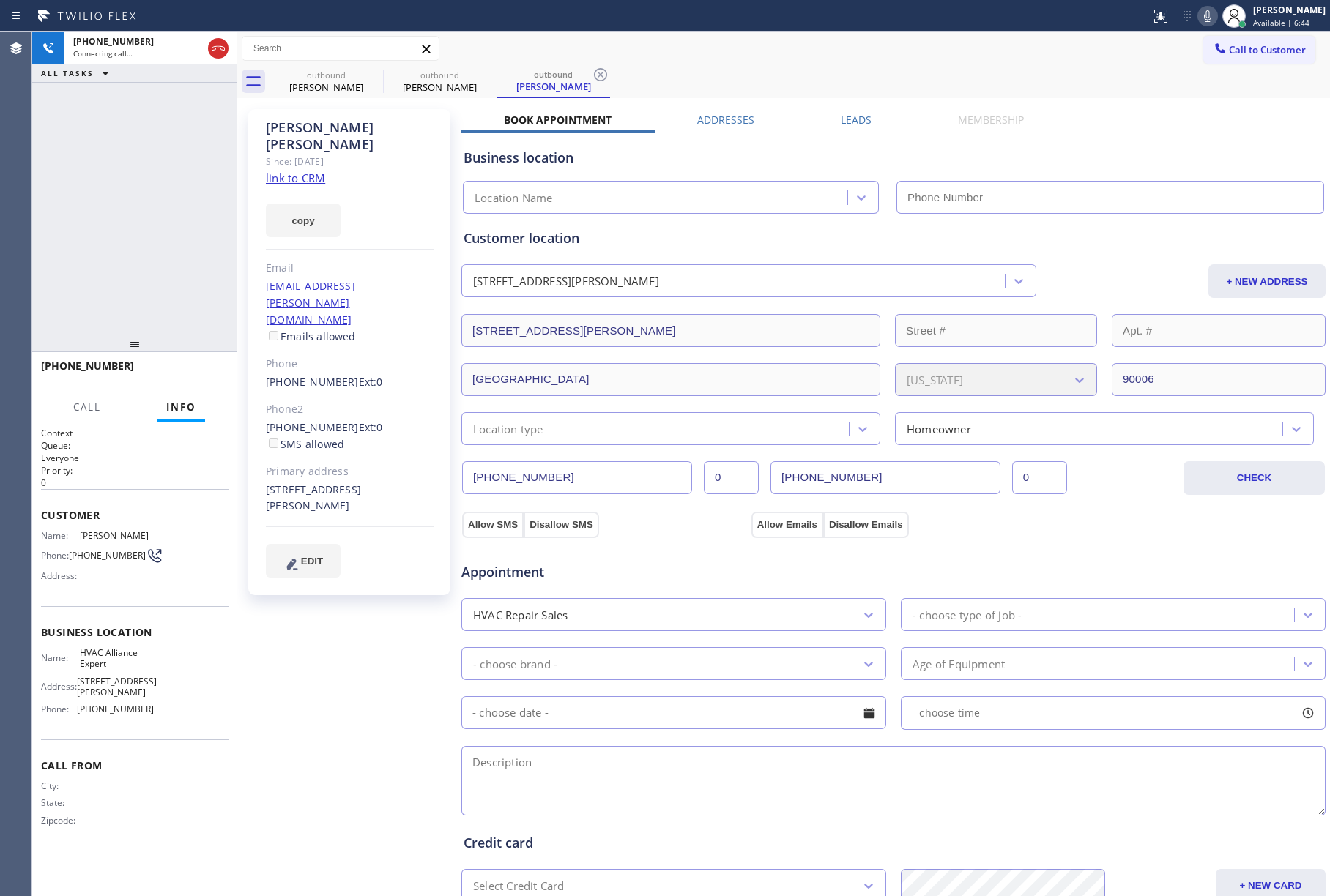
type input "[PHONE_NUMBER]"
click at [94, 217] on div "[PHONE_NUMBER] Live | 00:09 ALL TASKS ALL TASKS ACTIVE TASKS TASKS IN WRAP UP" at bounding box center [134, 183] width 205 height 302
click at [197, 369] on span "HANG UP" at bounding box center [194, 372] width 45 height 10
click at [144, 255] on div "[PHONE_NUMBER] Live | 00:11 ALL TASKS ALL TASKS ACTIVE TASKS TASKS IN WRAP UP" at bounding box center [134, 183] width 205 height 302
click at [188, 373] on span "HANG UP" at bounding box center [194, 372] width 45 height 10
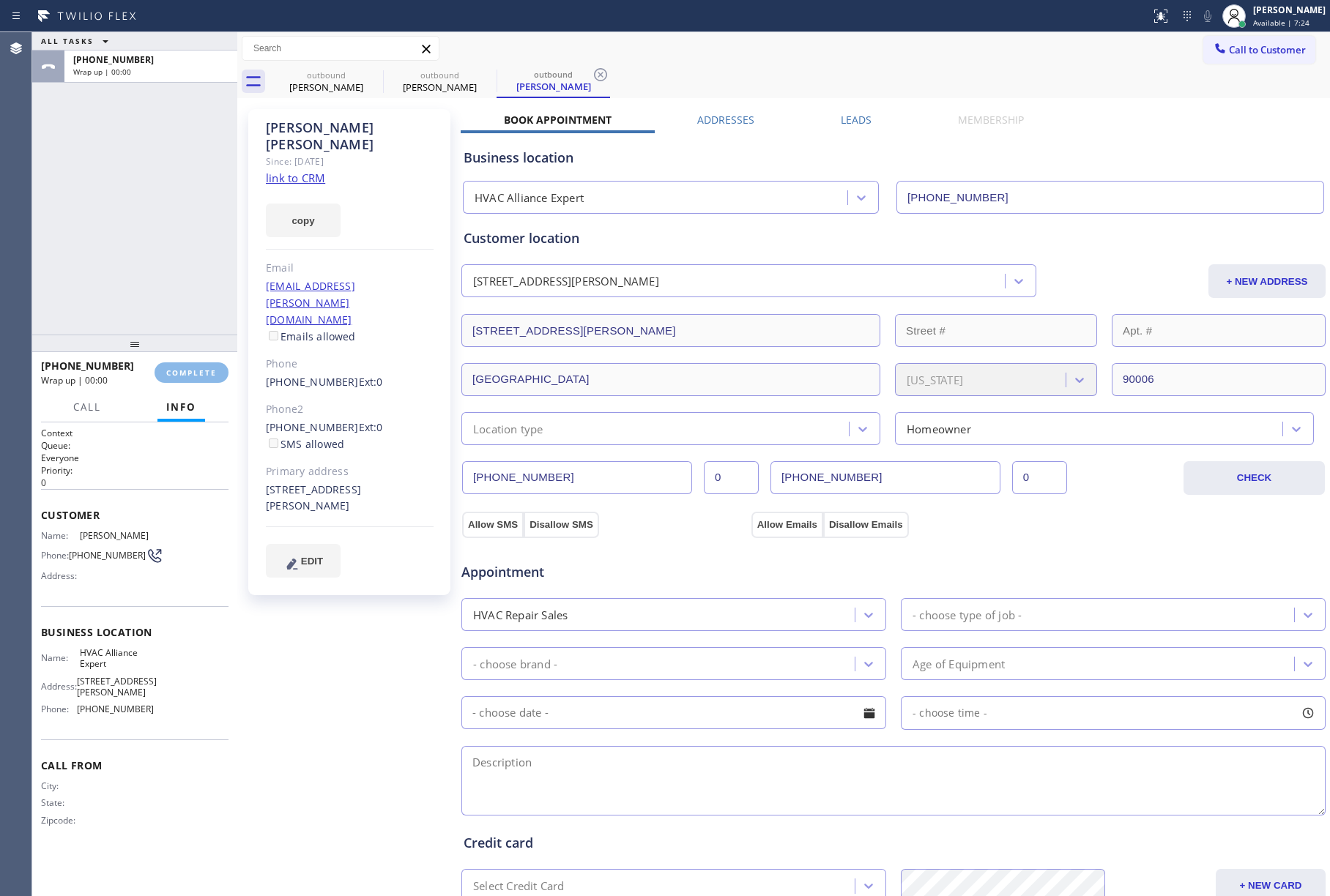
click at [135, 220] on div "ALL TASKS ALL TASKS ACTIVE TASKS TASKS IN WRAP UP [PHONE_NUMBER] Wrap up | 00:00" at bounding box center [134, 183] width 205 height 302
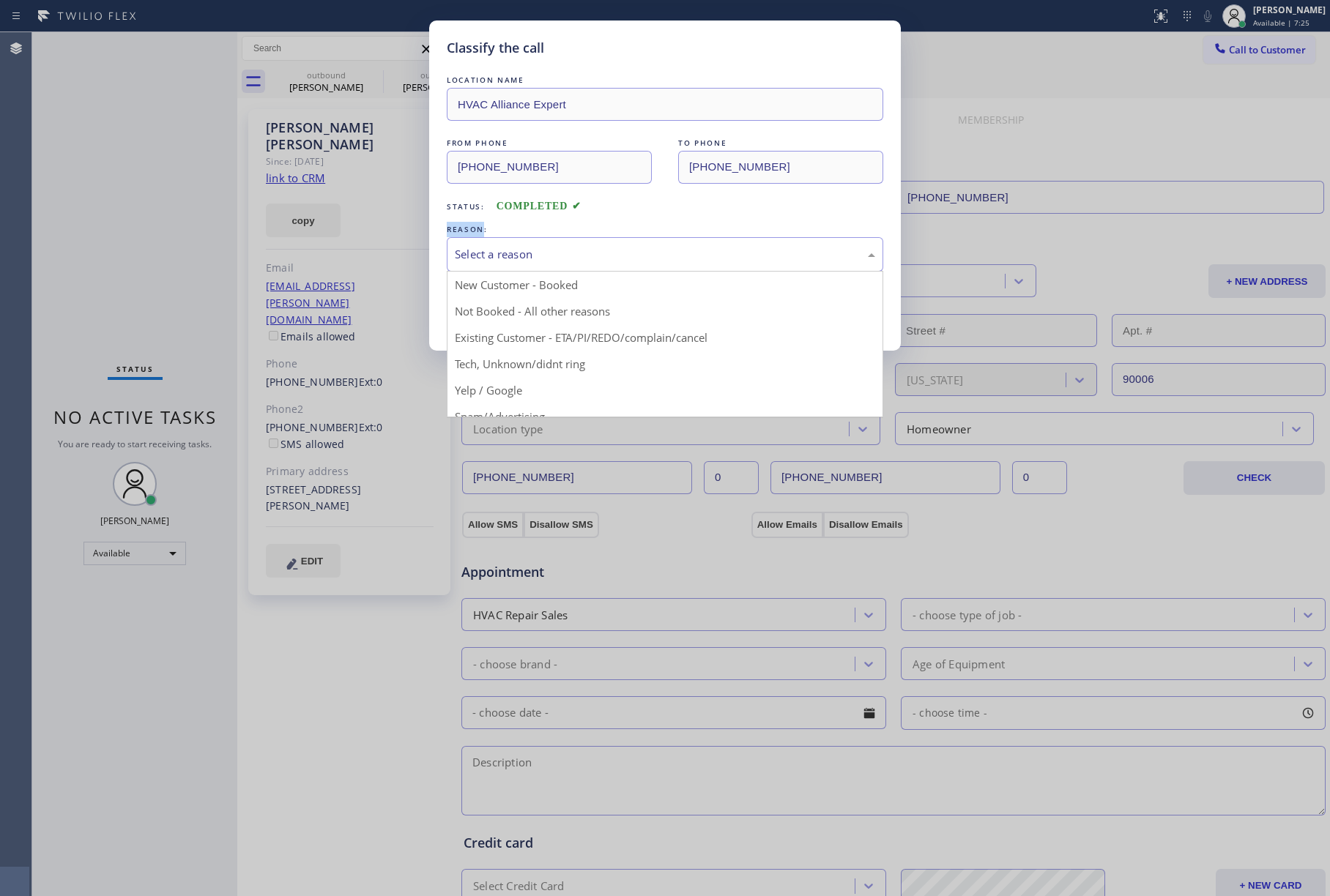
click at [537, 243] on div "Select a reason" at bounding box center [665, 254] width 436 height 34
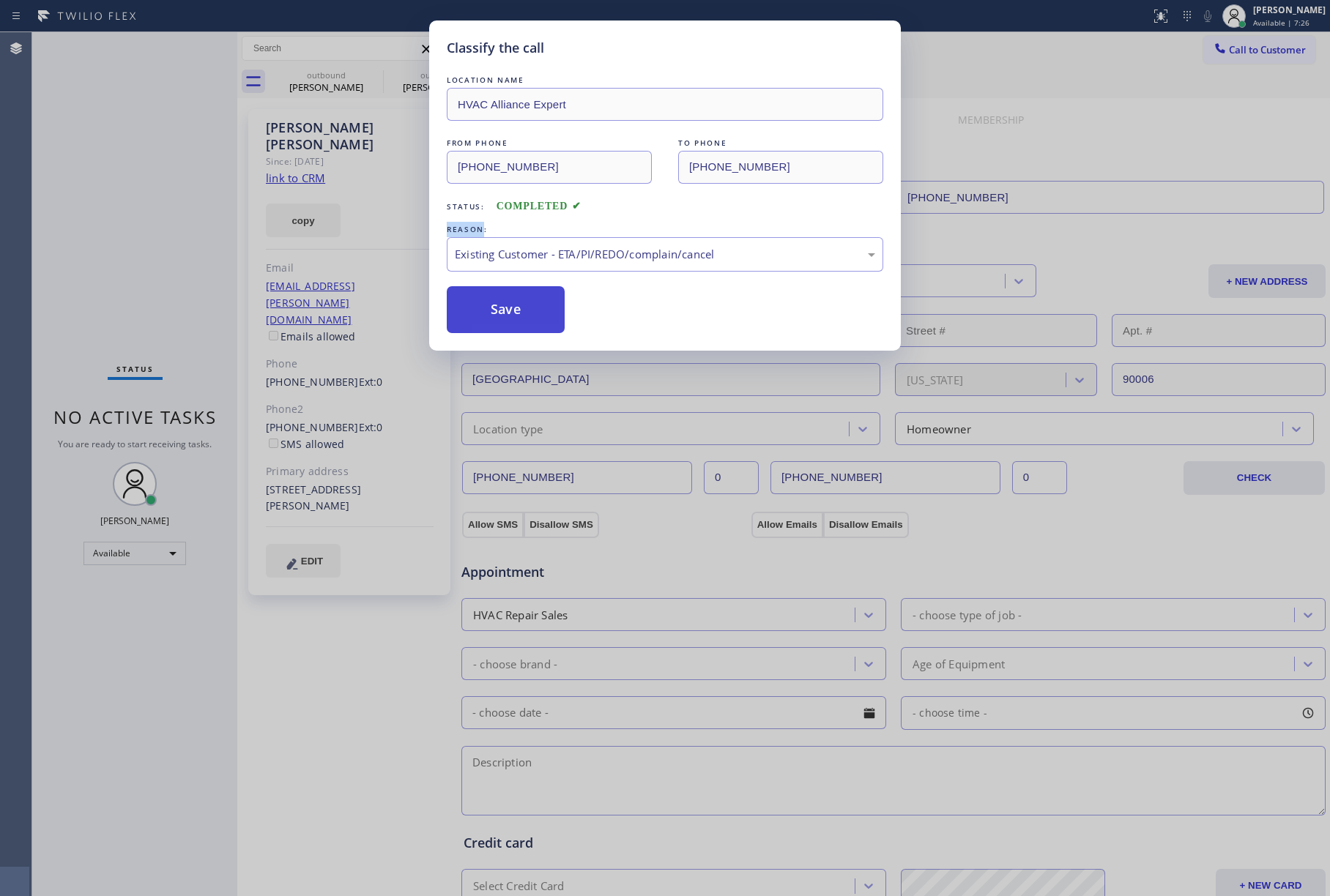
click at [510, 308] on button "Save" at bounding box center [506, 309] width 118 height 47
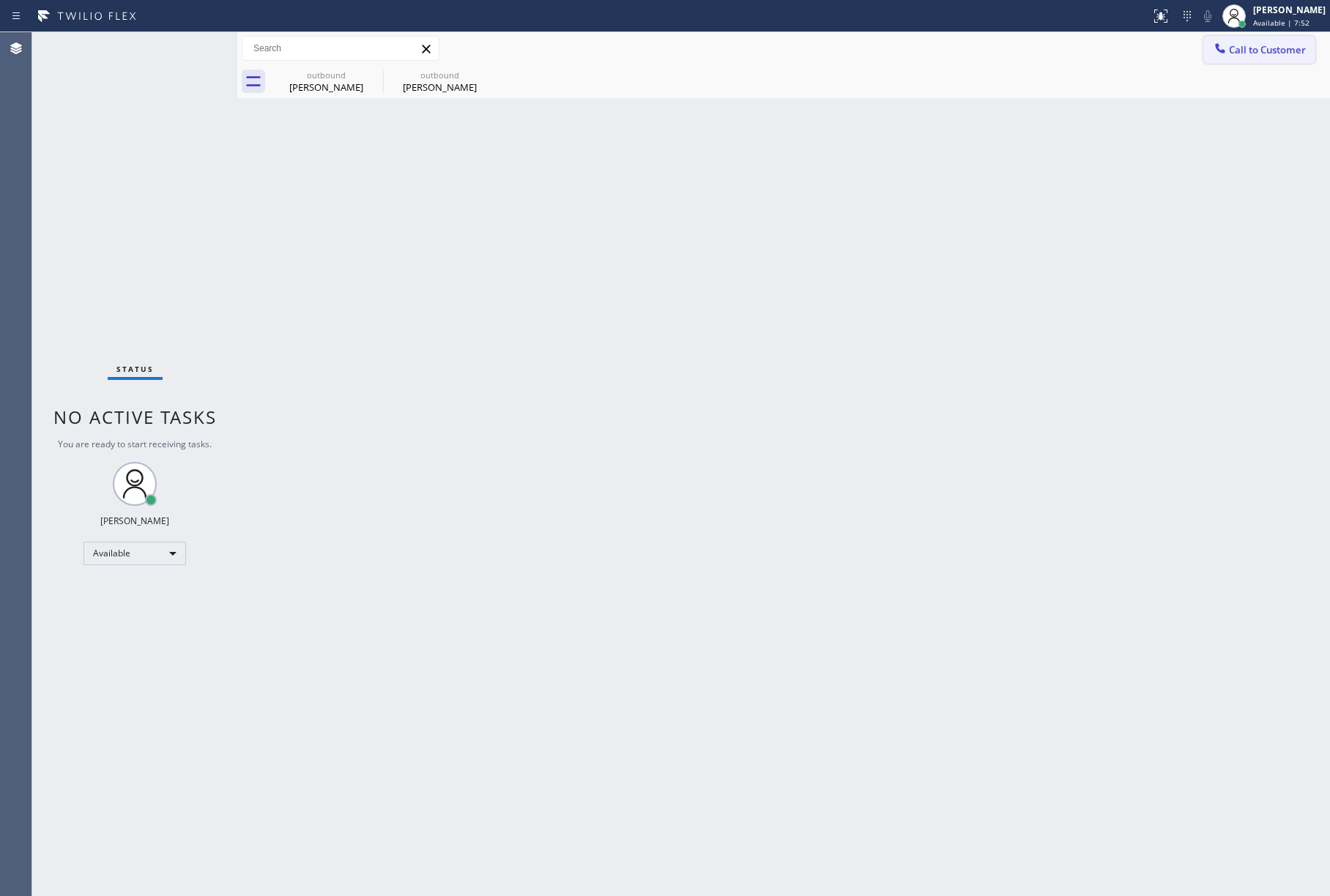
click at [1268, 54] on span "Call to Customer" at bounding box center [1267, 50] width 77 height 13
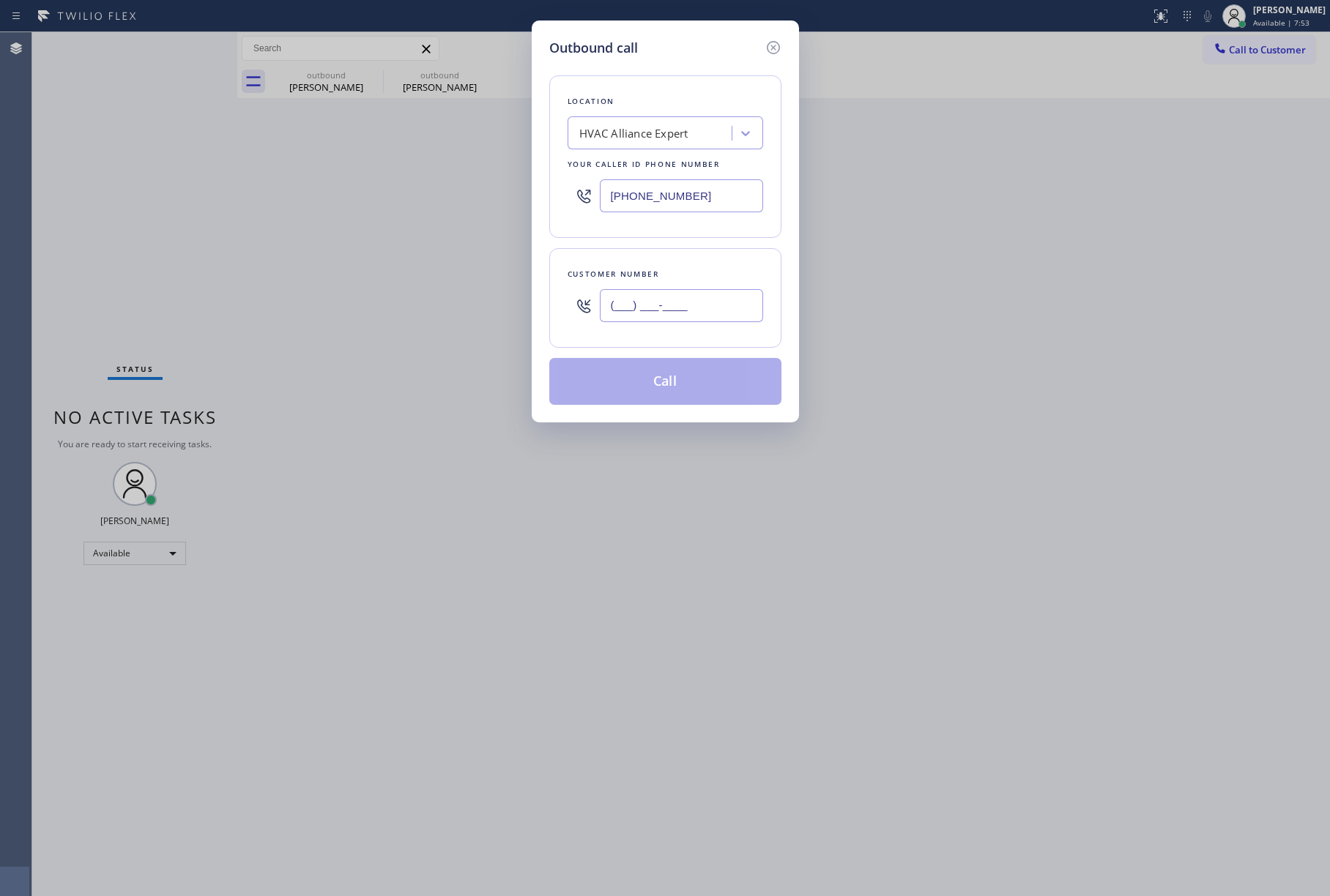
click at [700, 294] on input "(___) ___-____" at bounding box center [681, 305] width 163 height 33
paste input "213) 453-6614"
type input "[PHONE_NUMBER]"
click at [688, 247] on div "Location HVAC Alliance Expert Your caller id phone number [PHONE_NUMBER] Custom…" at bounding box center [665, 231] width 232 height 347
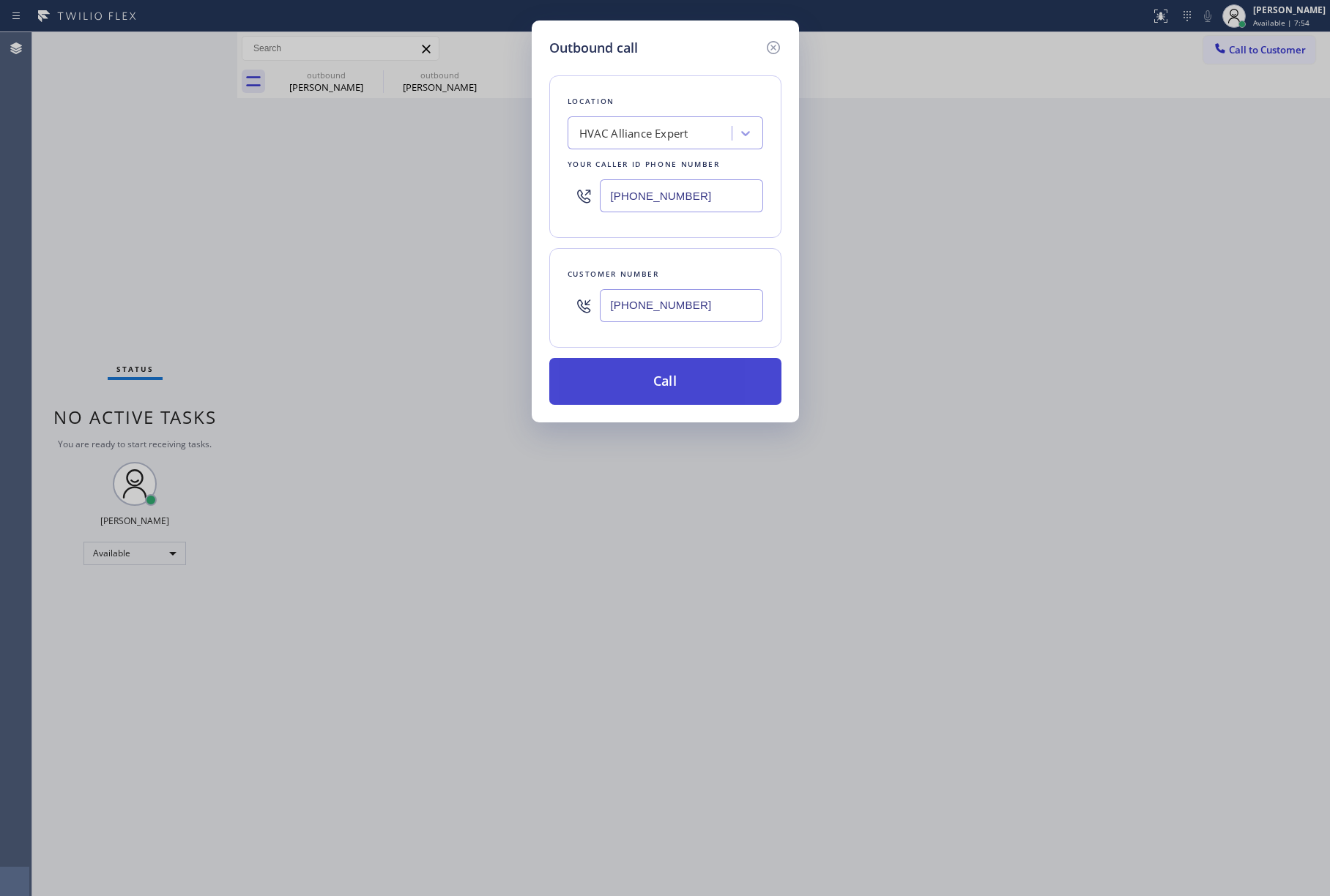
click at [675, 376] on button "Call" at bounding box center [665, 381] width 232 height 47
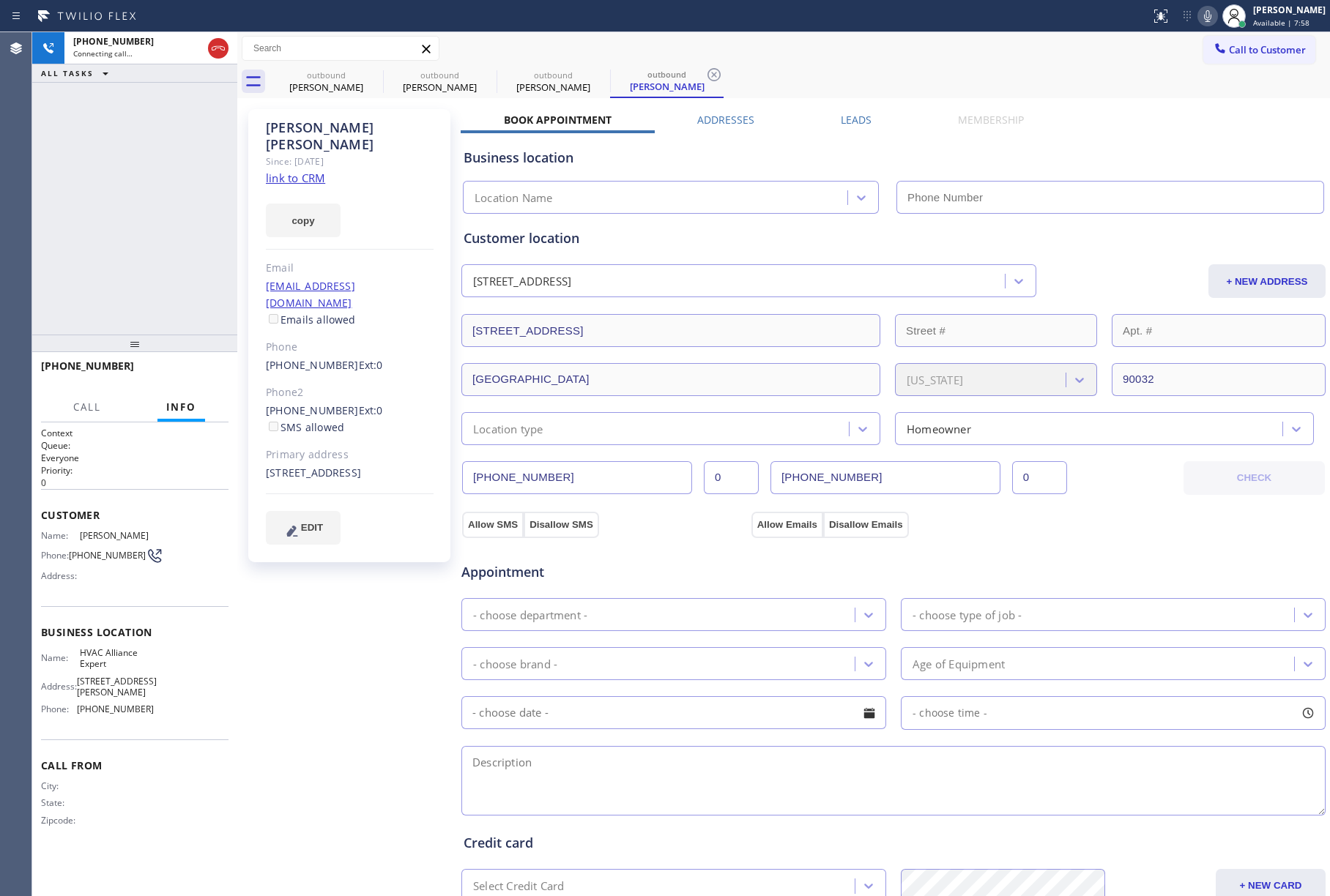
type input "[PHONE_NUMBER]"
click at [106, 137] on div "[PHONE_NUMBER] Live | 00:01 ALL TASKS ALL TASKS ACTIVE TASKS TASKS IN WRAP UP" at bounding box center [134, 183] width 205 height 302
click at [205, 364] on button "HANG UP" at bounding box center [194, 373] width 68 height 21
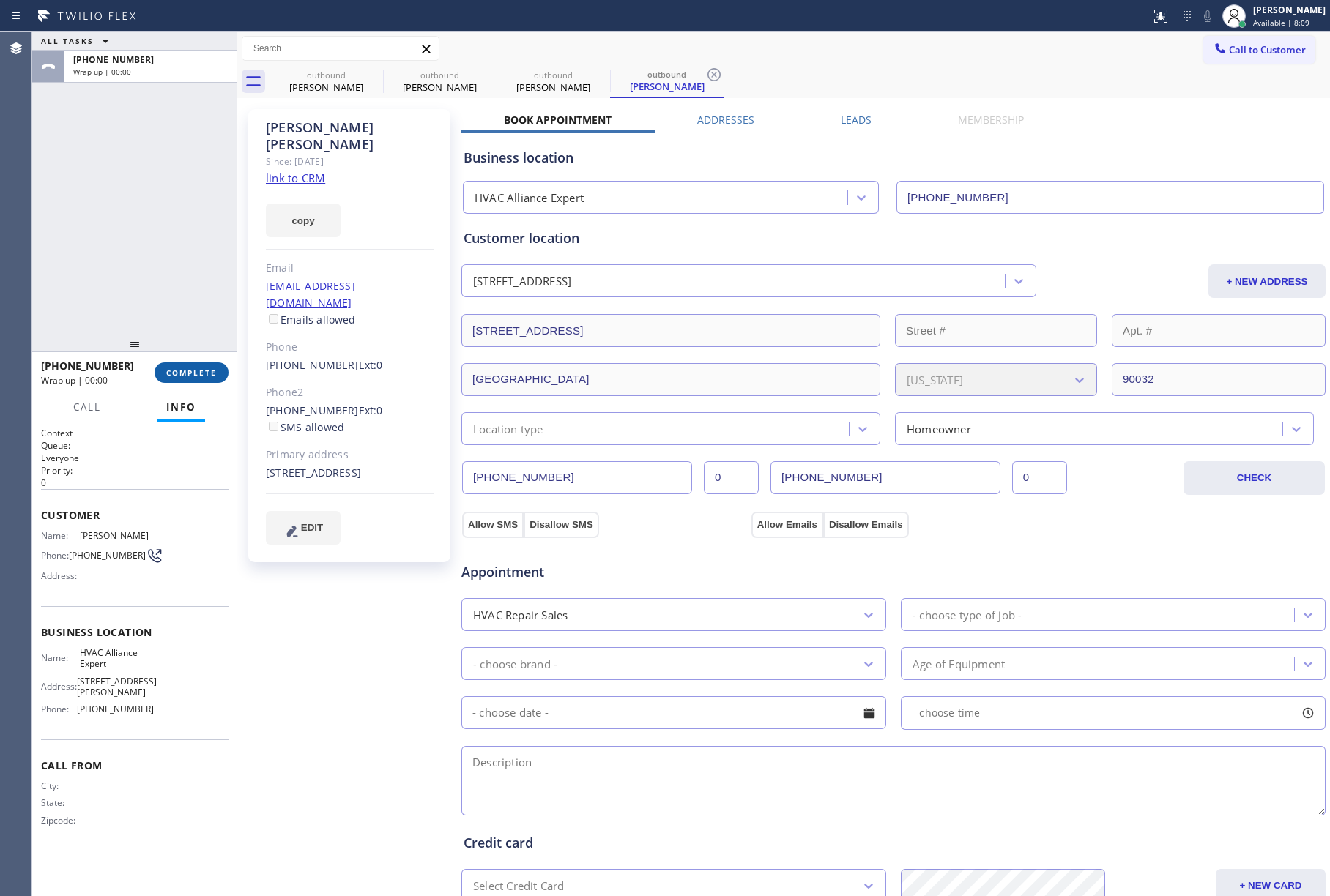
click at [205, 369] on span "COMPLETE" at bounding box center [191, 372] width 50 height 10
click at [159, 201] on div "ALL TASKS ALL TASKS ACTIVE TASKS TASKS IN WRAP UP [PHONE_NUMBER] Wrap up | 00:00" at bounding box center [134, 183] width 205 height 302
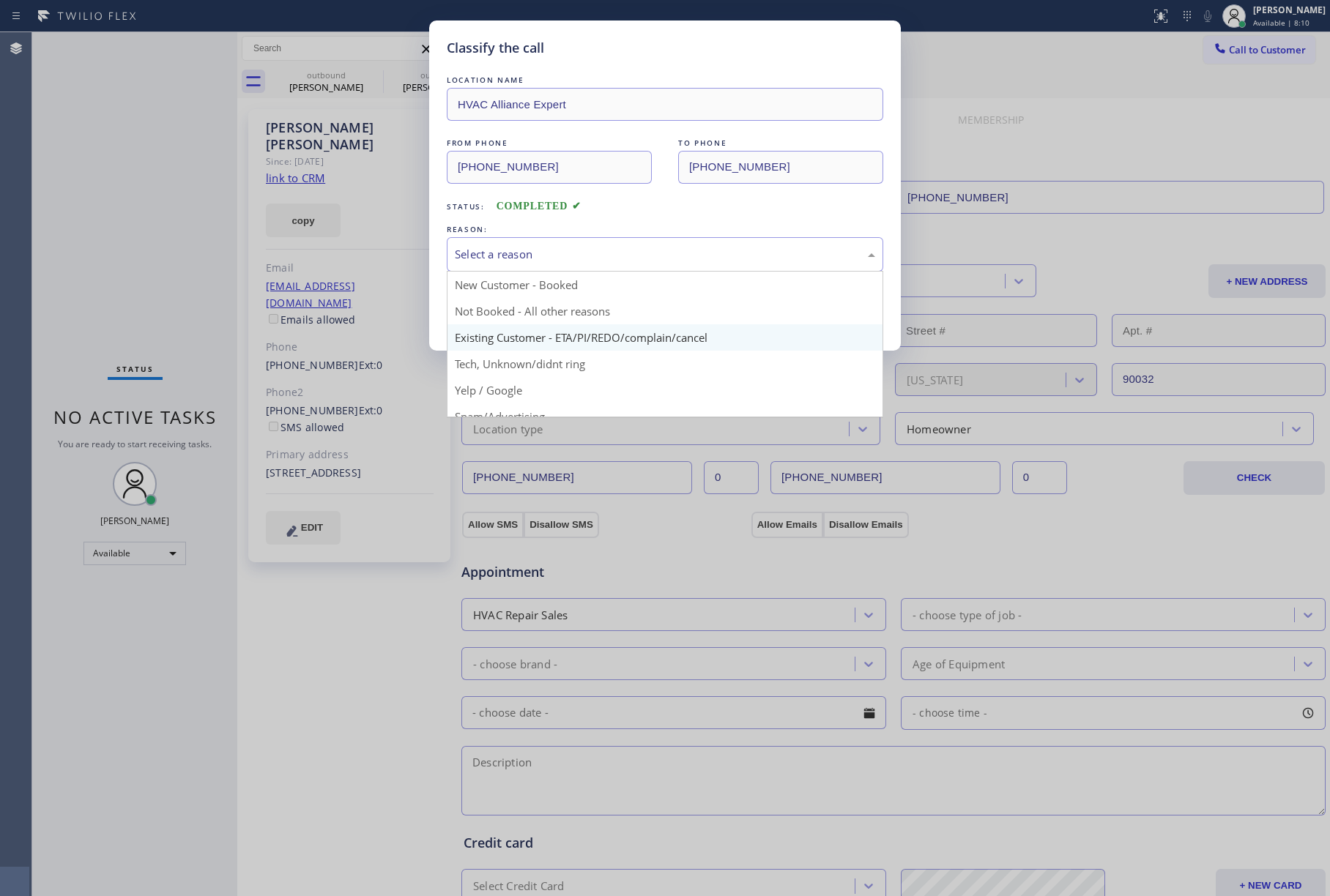
drag, startPoint x: 552, startPoint y: 261, endPoint x: 545, endPoint y: 333, distance: 72.3
click at [551, 261] on div "Select a reason" at bounding box center [665, 254] width 420 height 17
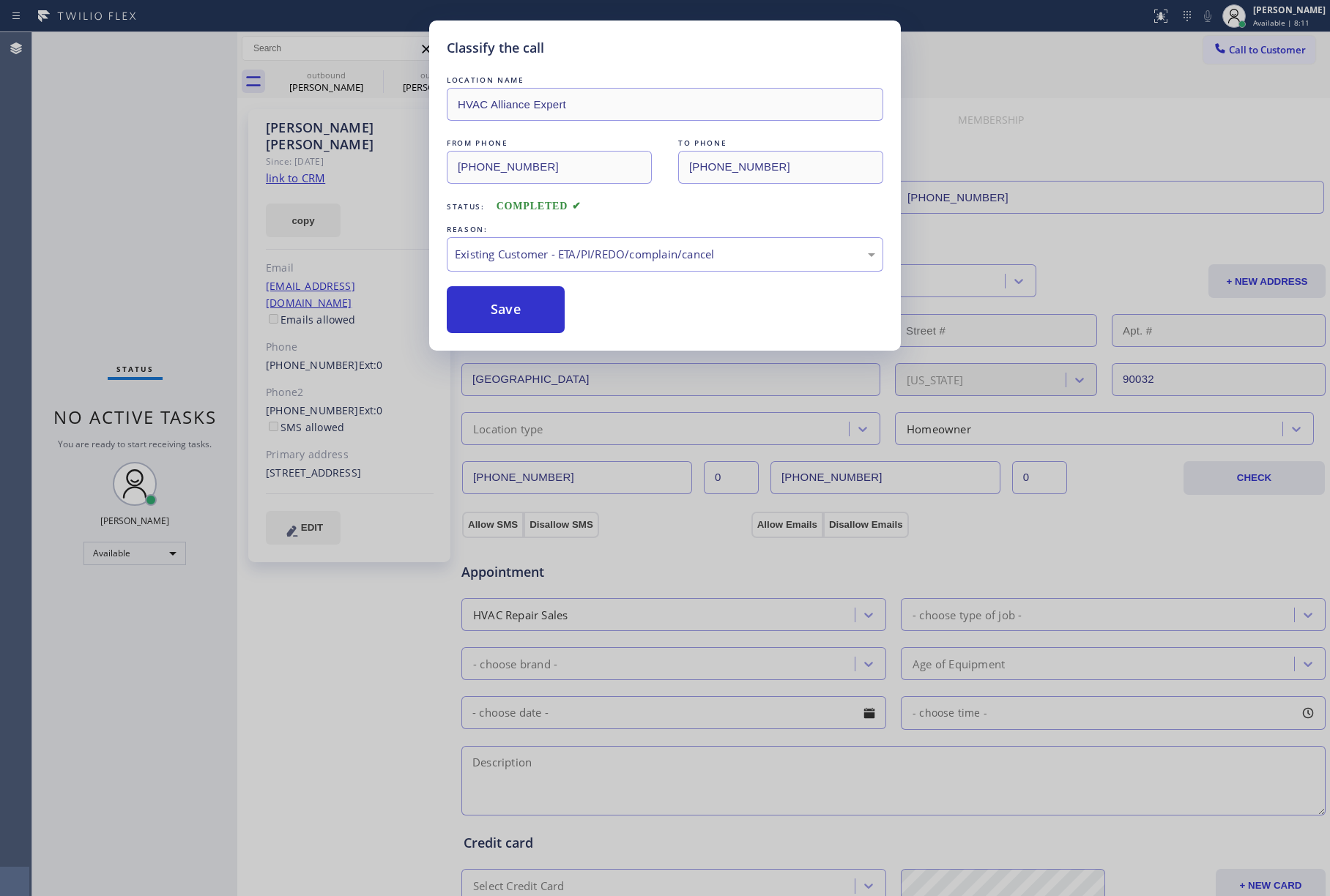
drag, startPoint x: 514, startPoint y: 318, endPoint x: 435, endPoint y: 32, distance: 296.7
click at [514, 317] on button "Save" at bounding box center [506, 309] width 118 height 47
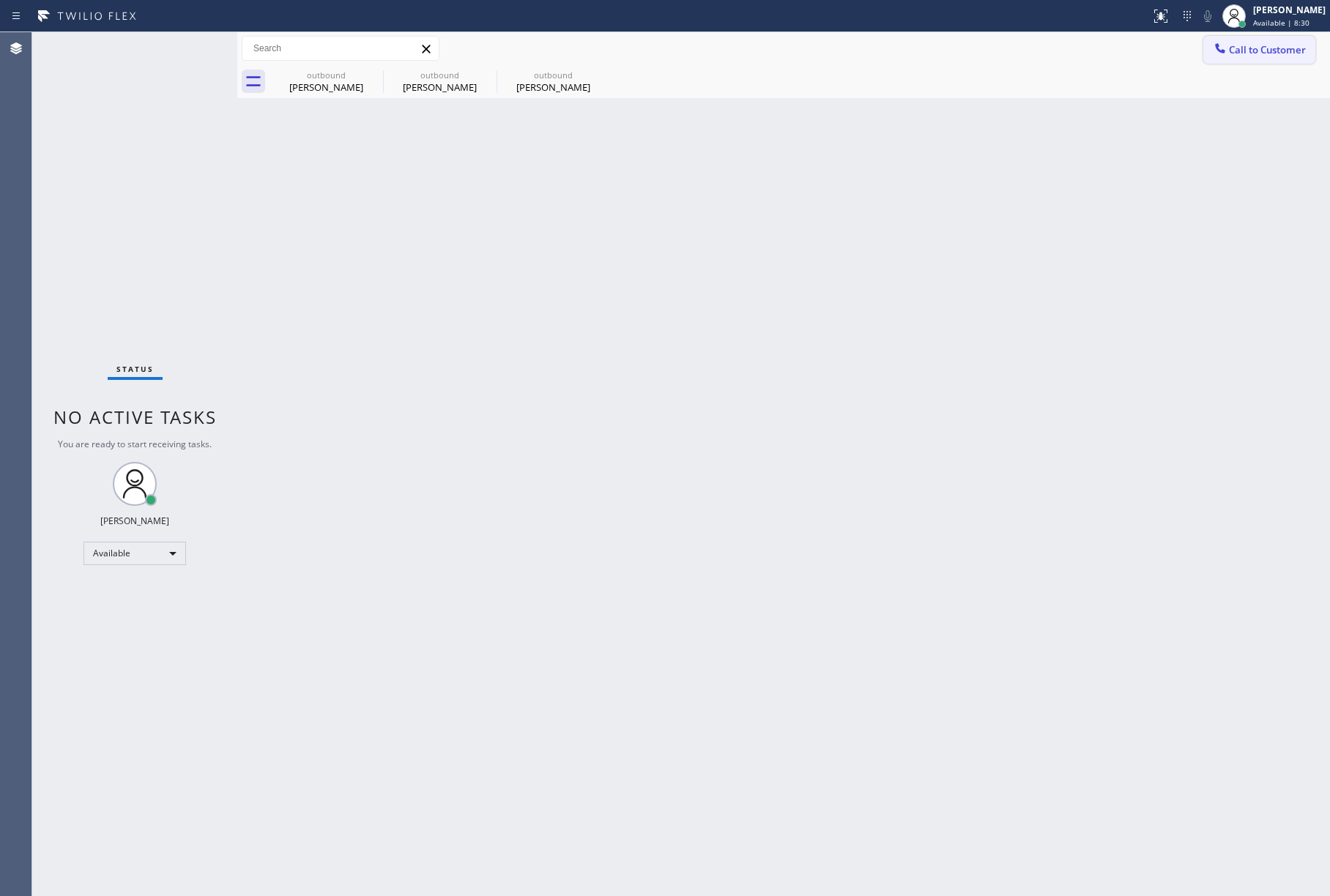
click at [1252, 38] on button "Call to Customer" at bounding box center [1259, 50] width 112 height 28
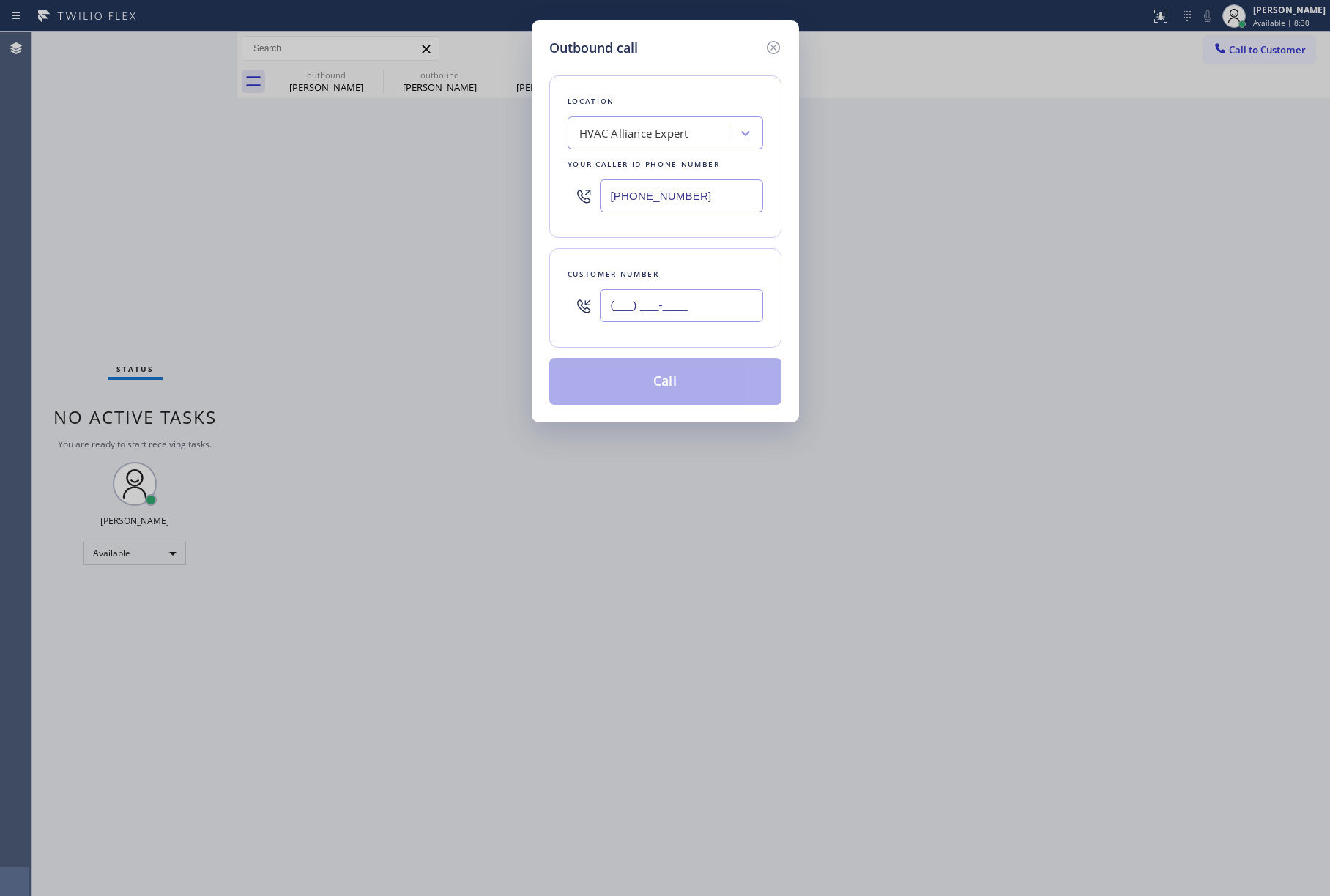
click at [668, 302] on input "(___) ___-____" at bounding box center [681, 305] width 163 height 33
paste input "323) 578-5351"
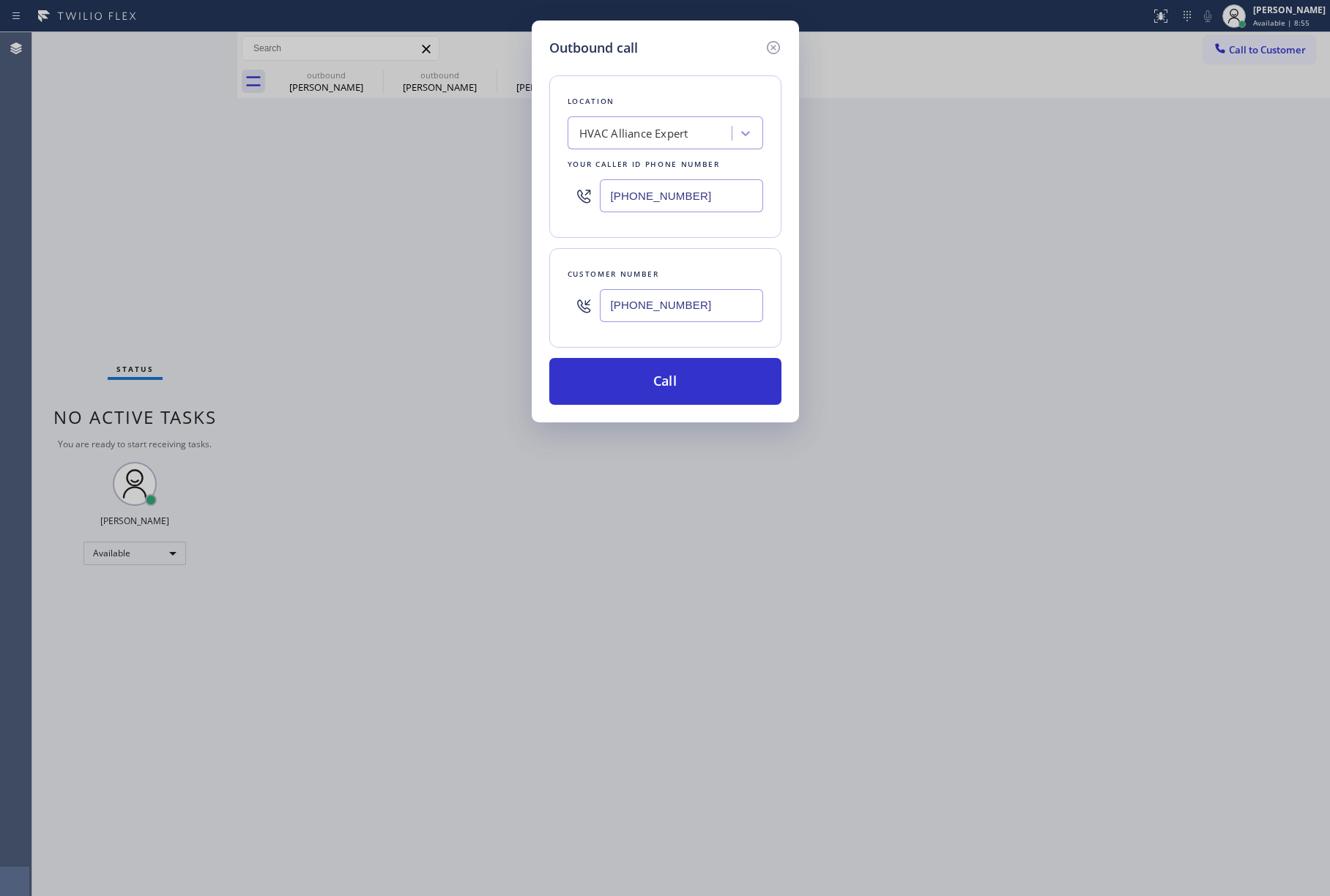
type input "[PHONE_NUMBER]"
click at [631, 390] on button "Call" at bounding box center [665, 381] width 232 height 47
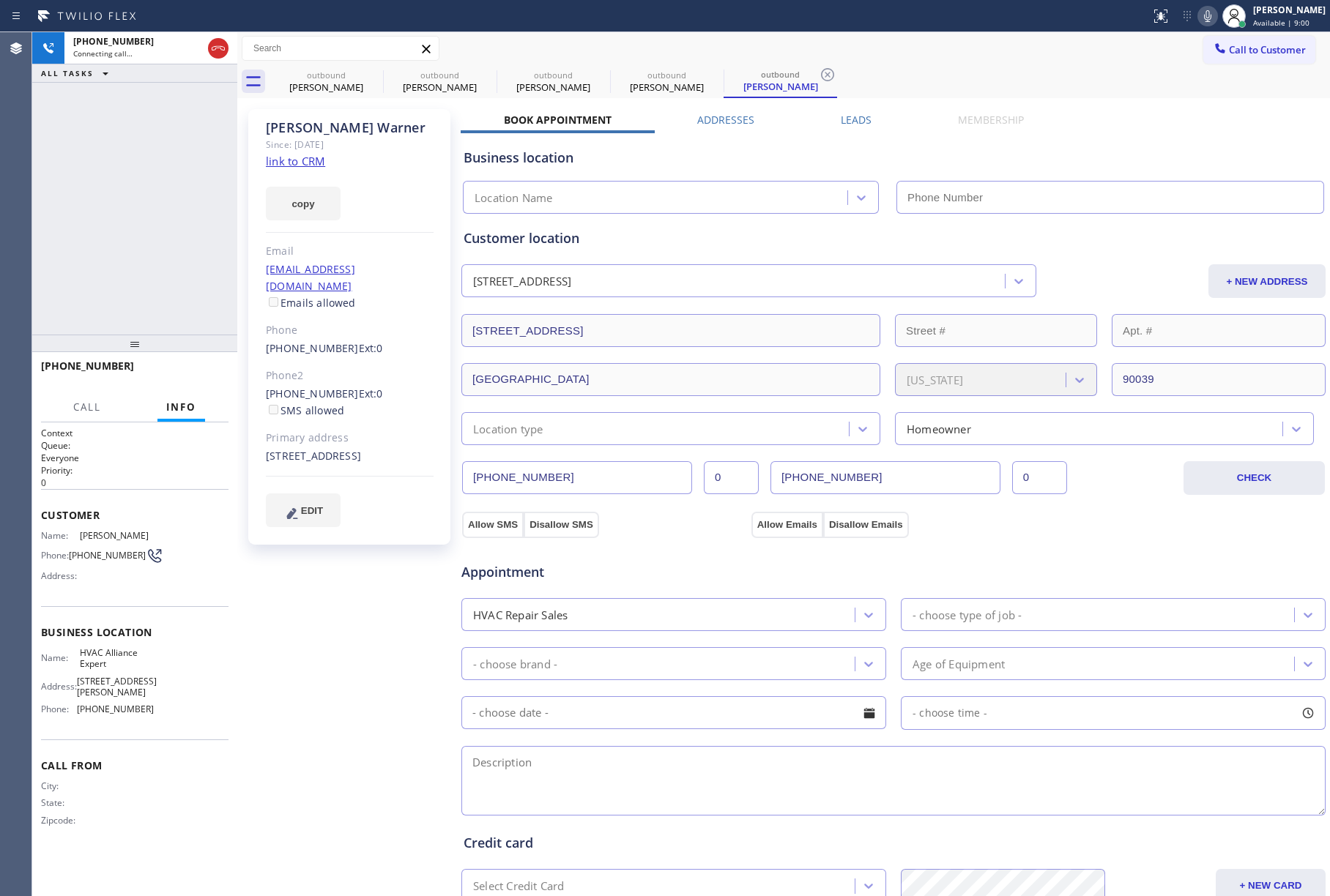
type input "[PHONE_NUMBER]"
click at [95, 173] on div "[PHONE_NUMBER] Live | 00:01 ALL TASKS ALL TASKS ACTIVE TASKS TASKS IN WRAP UP" at bounding box center [134, 183] width 205 height 302
click at [205, 370] on span "HANG UP" at bounding box center [194, 372] width 45 height 10
drag, startPoint x: 197, startPoint y: 292, endPoint x: 197, endPoint y: 372, distance: 80.0
click at [197, 305] on div "[PHONE_NUMBER] Live | 00:03 ALL TASKS ALL TASKS ACTIVE TASKS TASKS IN WRAP UP" at bounding box center [134, 183] width 205 height 302
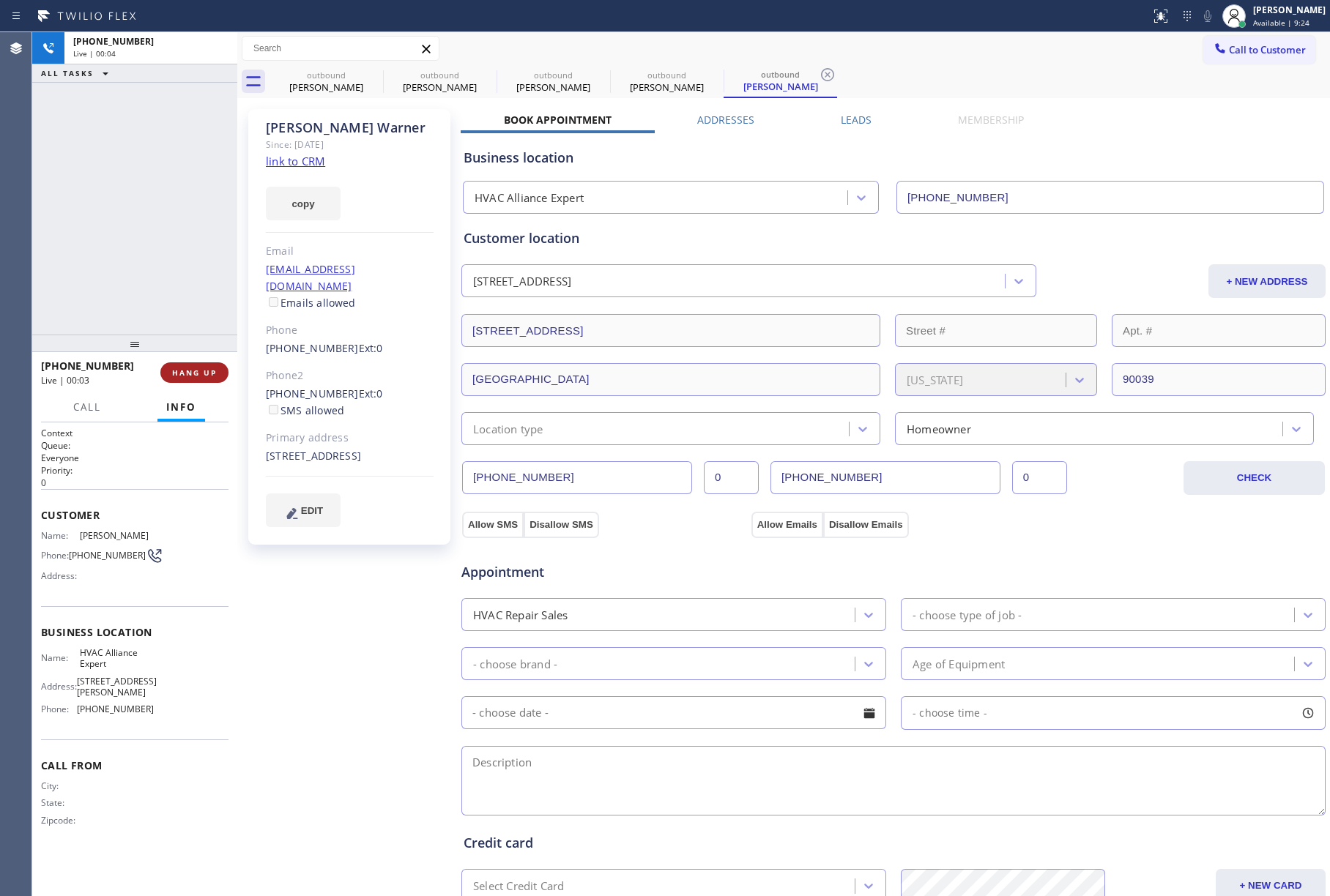
click at [197, 372] on span "HANG UP" at bounding box center [194, 372] width 45 height 10
click at [191, 243] on div "ALL TASKS ALL TASKS ACTIVE TASKS TASKS IN WRAP UP [PHONE_NUMBER] Wrap up | 00:00" at bounding box center [134, 183] width 205 height 302
click at [195, 360] on div "[PHONE_NUMBER] Wrap up | 00:01 COMPLETE" at bounding box center [134, 373] width 188 height 38
click at [194, 372] on span "COMPLETE" at bounding box center [191, 372] width 50 height 10
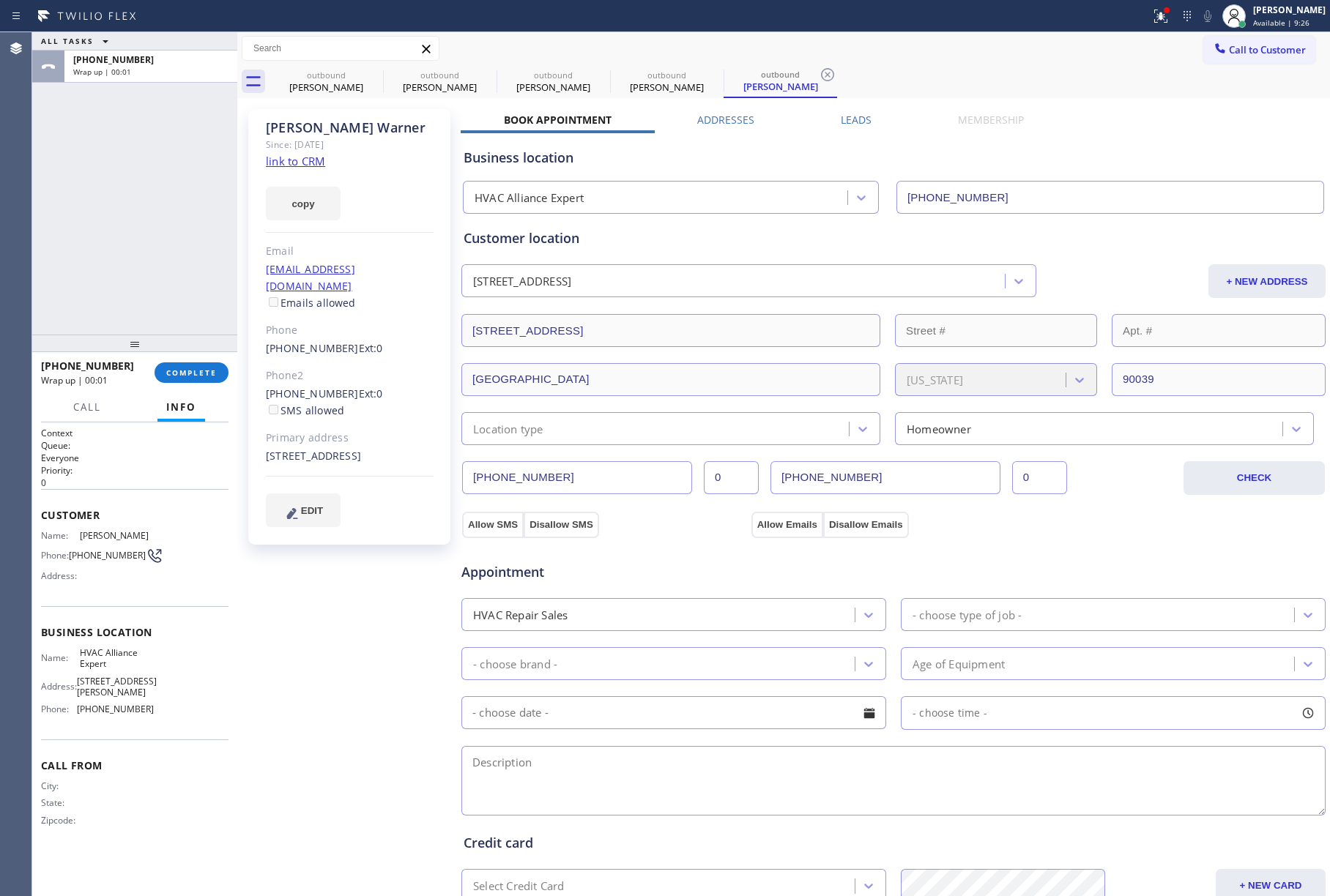
click at [115, 252] on div "ALL TASKS ALL TASKS ACTIVE TASKS TASKS IN WRAP UP [PHONE_NUMBER] Wrap up | 00:01" at bounding box center [134, 183] width 205 height 302
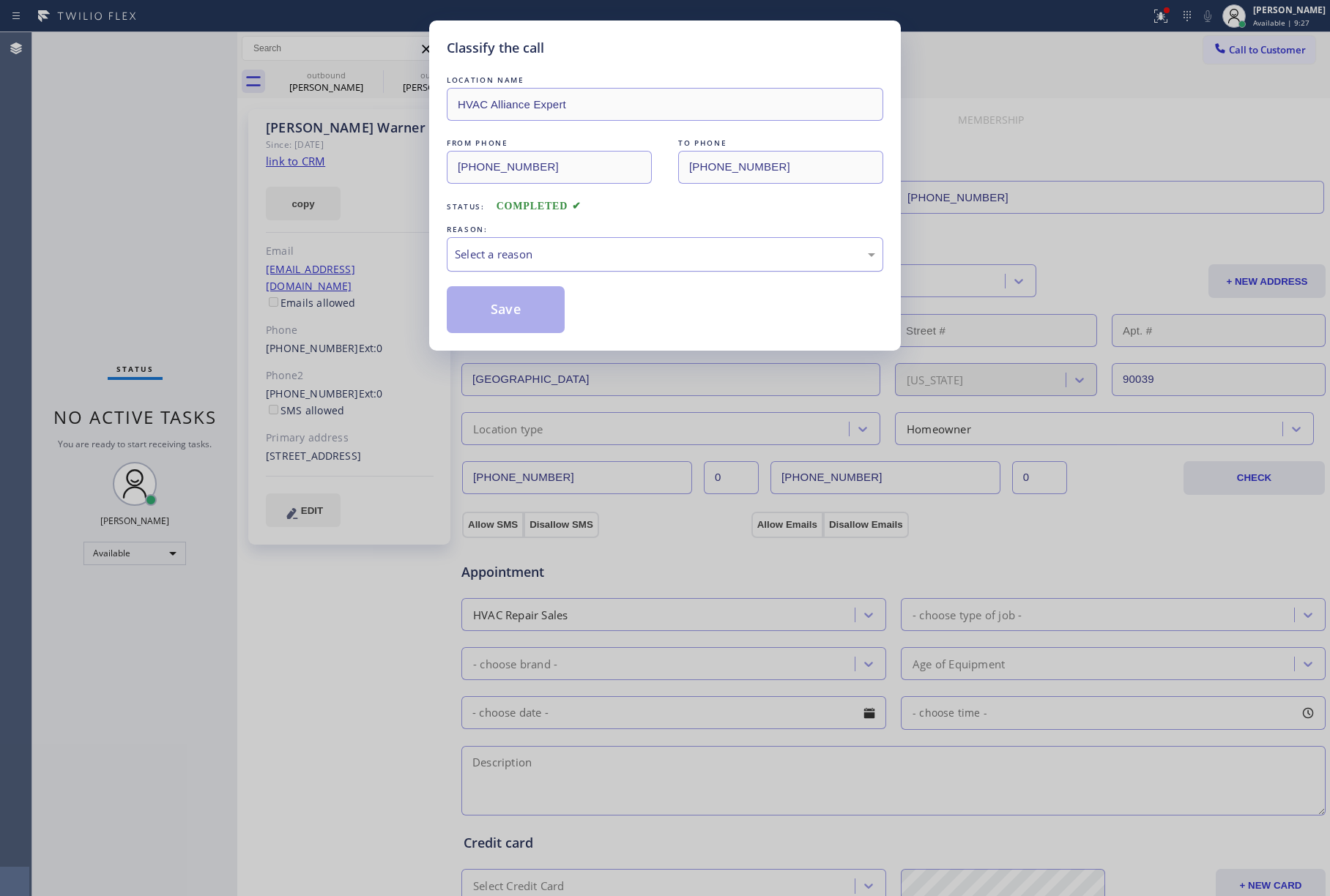
click at [546, 245] on div "Select a reason" at bounding box center [665, 254] width 436 height 34
click at [512, 302] on button "Save" at bounding box center [506, 309] width 118 height 47
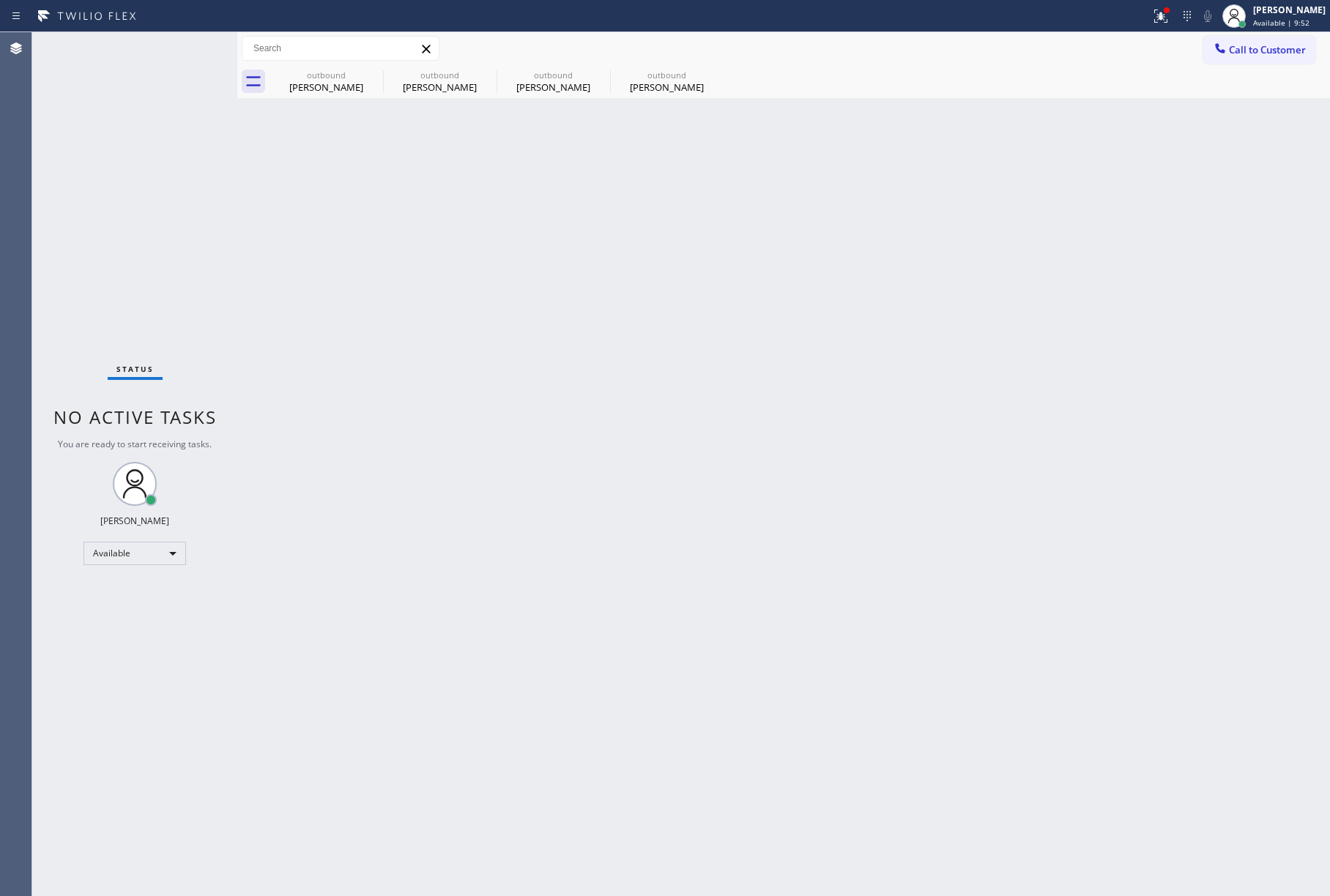
click at [1263, 67] on div "outbound [PERSON_NAME] outbound [PERSON_NAME] outbound [PERSON_NAME] outbound […" at bounding box center [799, 82] width 1061 height 33
click at [1272, 56] on span "Call to Customer" at bounding box center [1267, 50] width 77 height 13
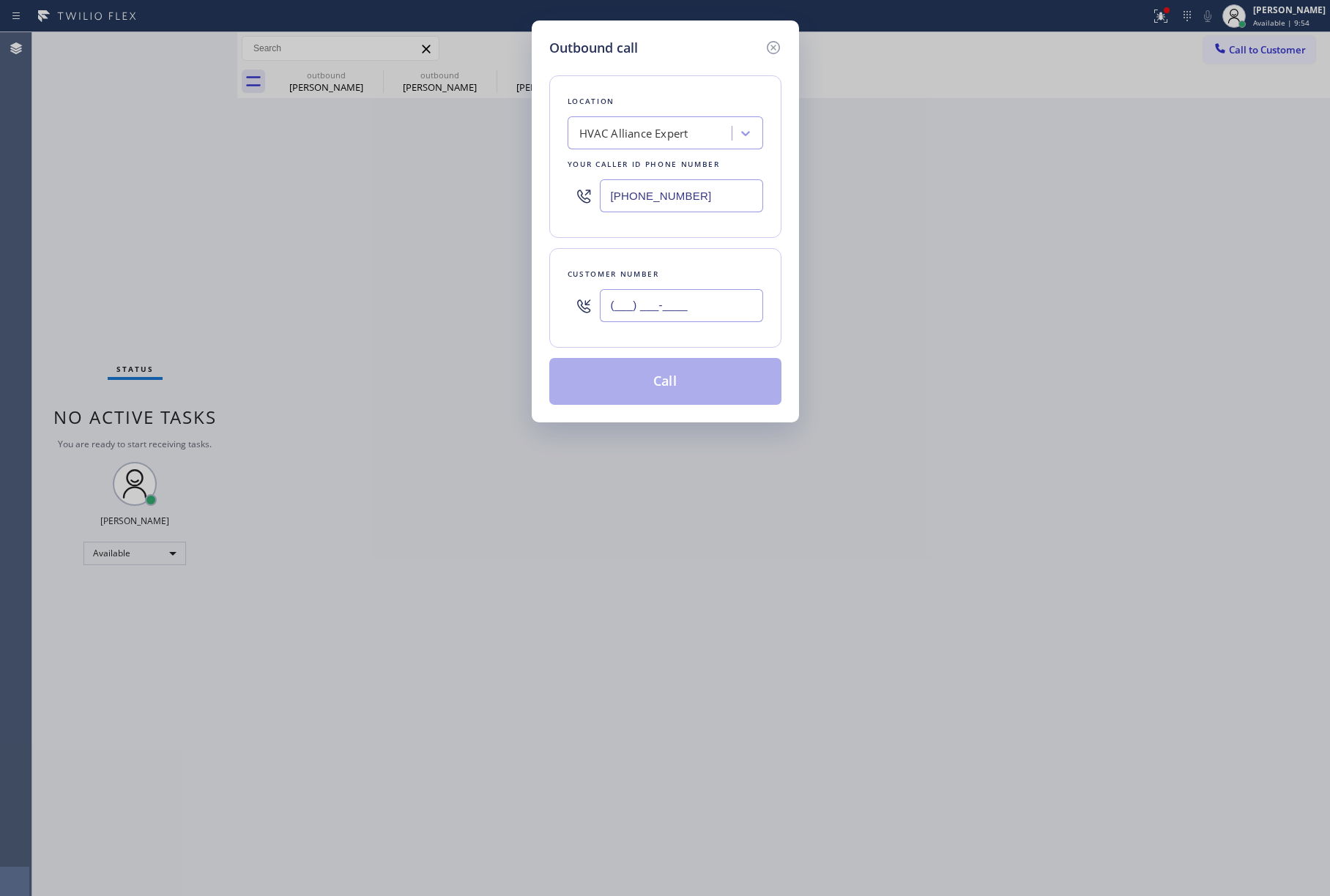
click at [707, 310] on input "(___) ___-____" at bounding box center [681, 305] width 163 height 33
paste input "562) 824-0790"
type input "[PHONE_NUMBER]"
click at [706, 253] on div "Customer number [PHONE_NUMBER]" at bounding box center [665, 298] width 232 height 100
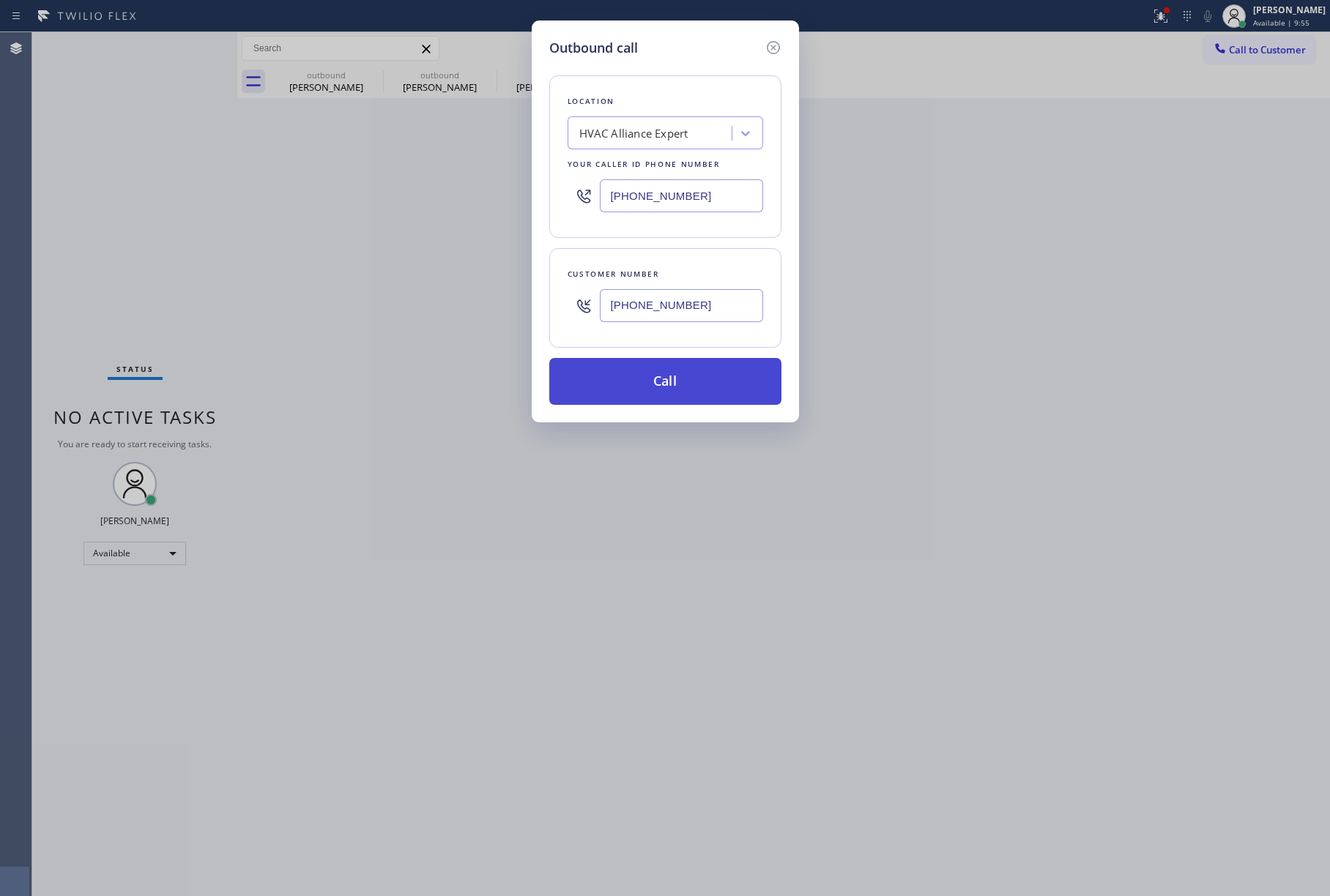
click at [695, 380] on button "Call" at bounding box center [665, 381] width 232 height 47
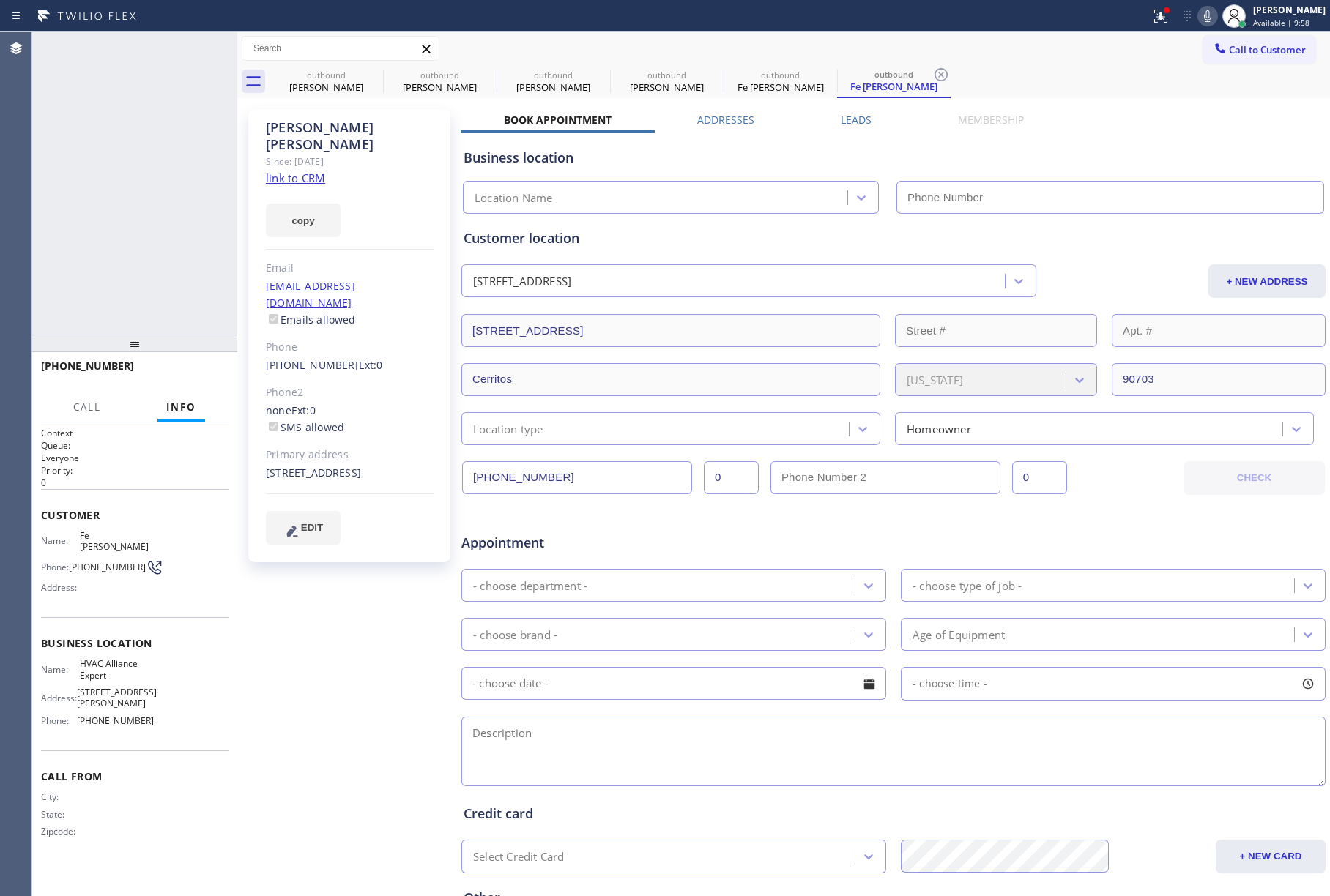
type input "[PHONE_NUMBER]"
drag, startPoint x: 189, startPoint y: 372, endPoint x: 177, endPoint y: 283, distance: 89.8
click at [190, 369] on span "HANG UP" at bounding box center [194, 372] width 45 height 10
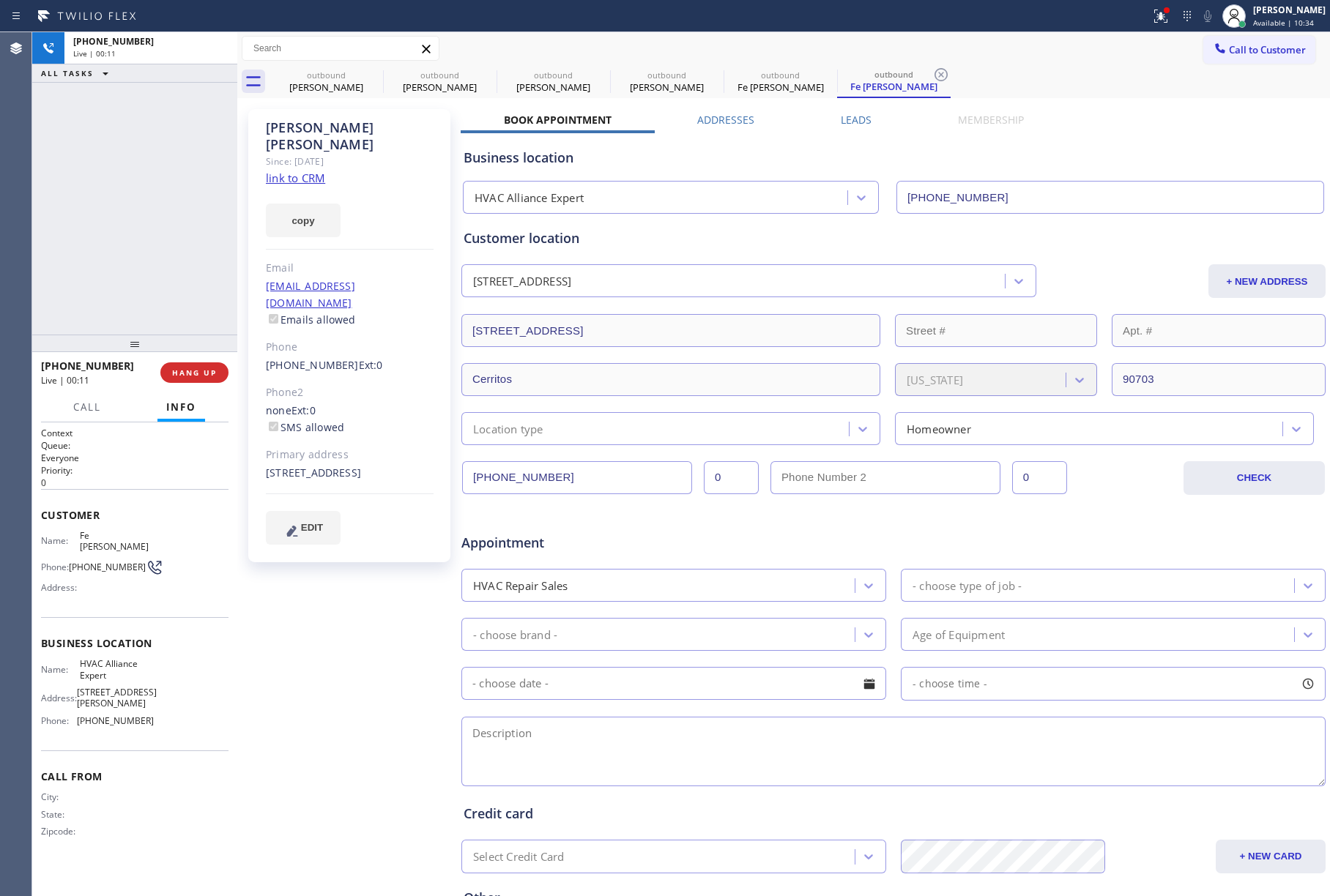
drag, startPoint x: 177, startPoint y: 283, endPoint x: 185, endPoint y: 352, distance: 69.5
click at [177, 299] on div "[PHONE_NUMBER] Live | 00:11 ALL TASKS ALL TASKS ACTIVE TASKS TASKS IN WRAP UP" at bounding box center [134, 183] width 205 height 302
drag, startPoint x: 185, startPoint y: 353, endPoint x: 205, endPoint y: 376, distance: 30.5
click at [188, 352] on div at bounding box center [134, 344] width 205 height 18
click at [211, 380] on span "COMPLETE" at bounding box center [191, 378] width 50 height 10
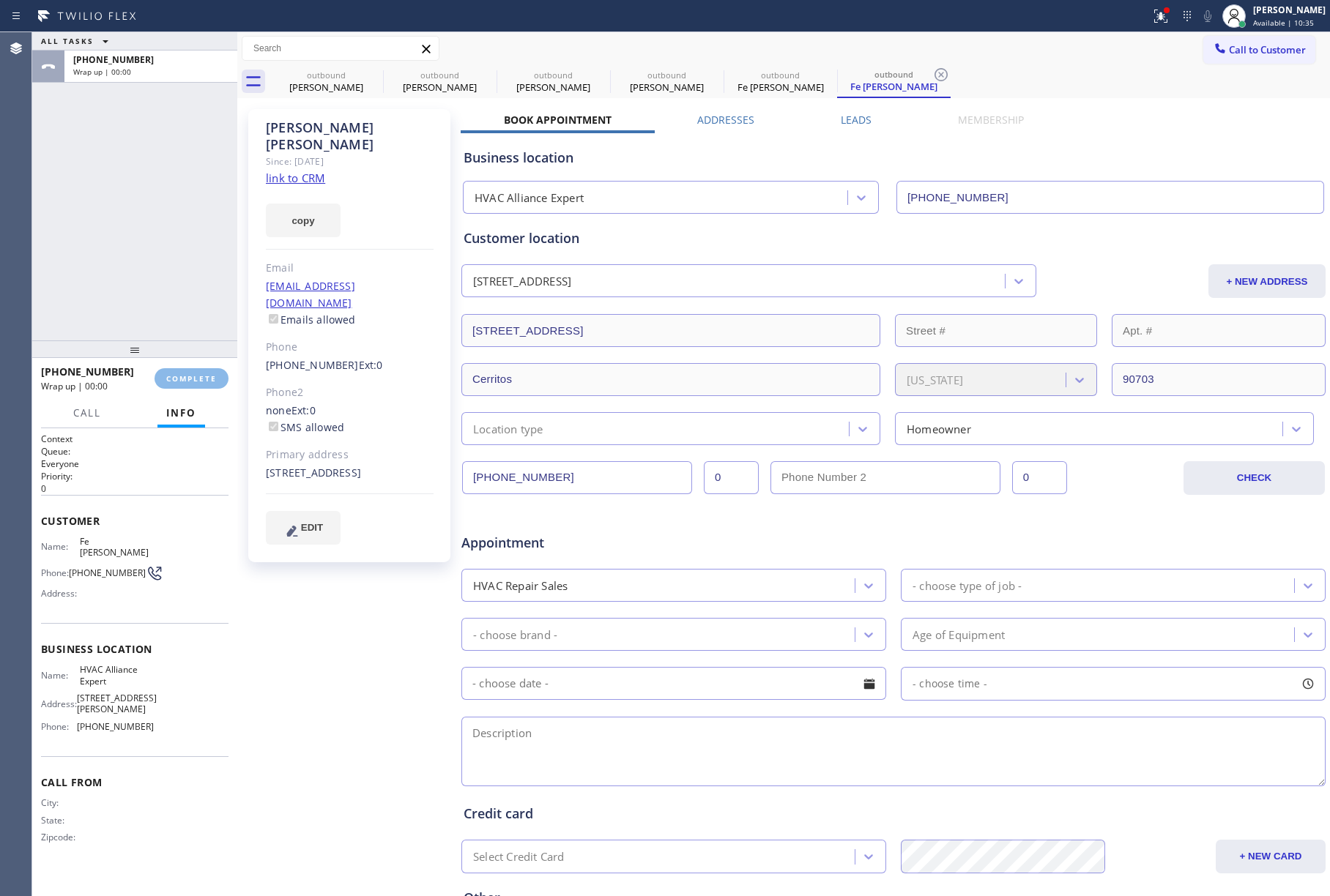
click at [179, 283] on div "ALL TASKS ALL TASKS ACTIVE TASKS TASKS IN WRAP UP [PHONE_NUMBER] Wrap up | 00:00" at bounding box center [134, 186] width 205 height 309
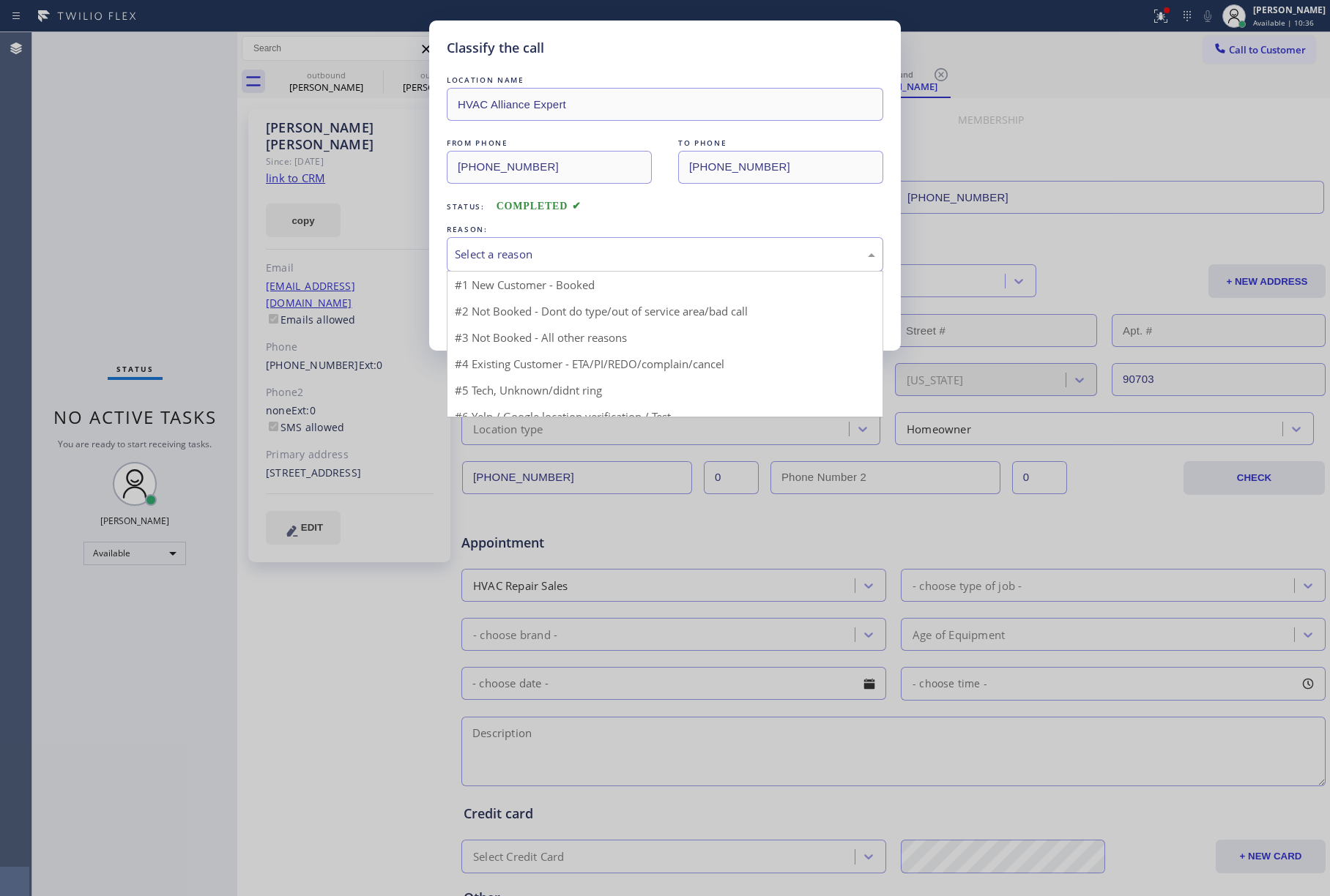
click at [578, 266] on div "Select a reason" at bounding box center [665, 254] width 436 height 34
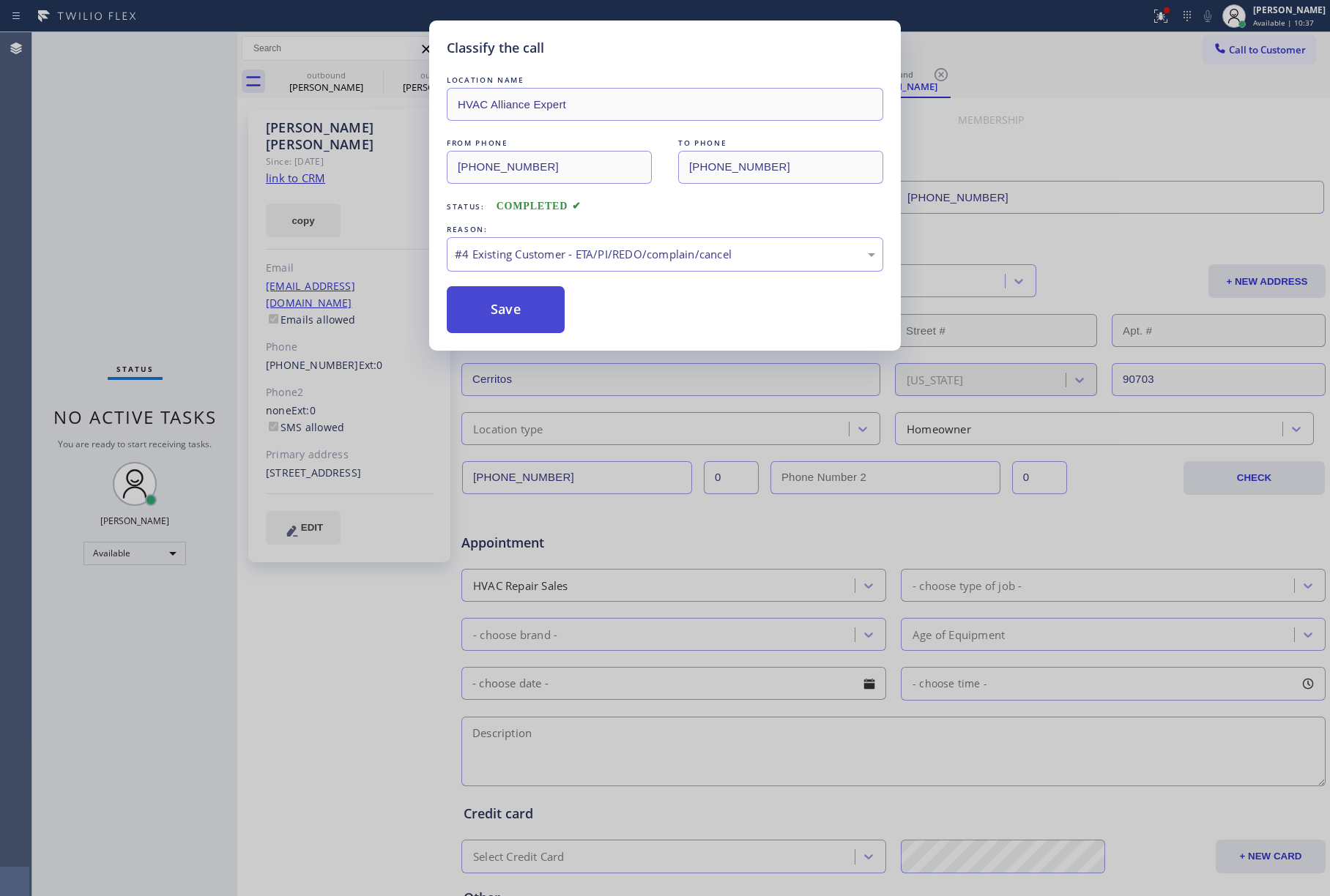
click at [537, 326] on button "Save" at bounding box center [506, 309] width 118 height 47
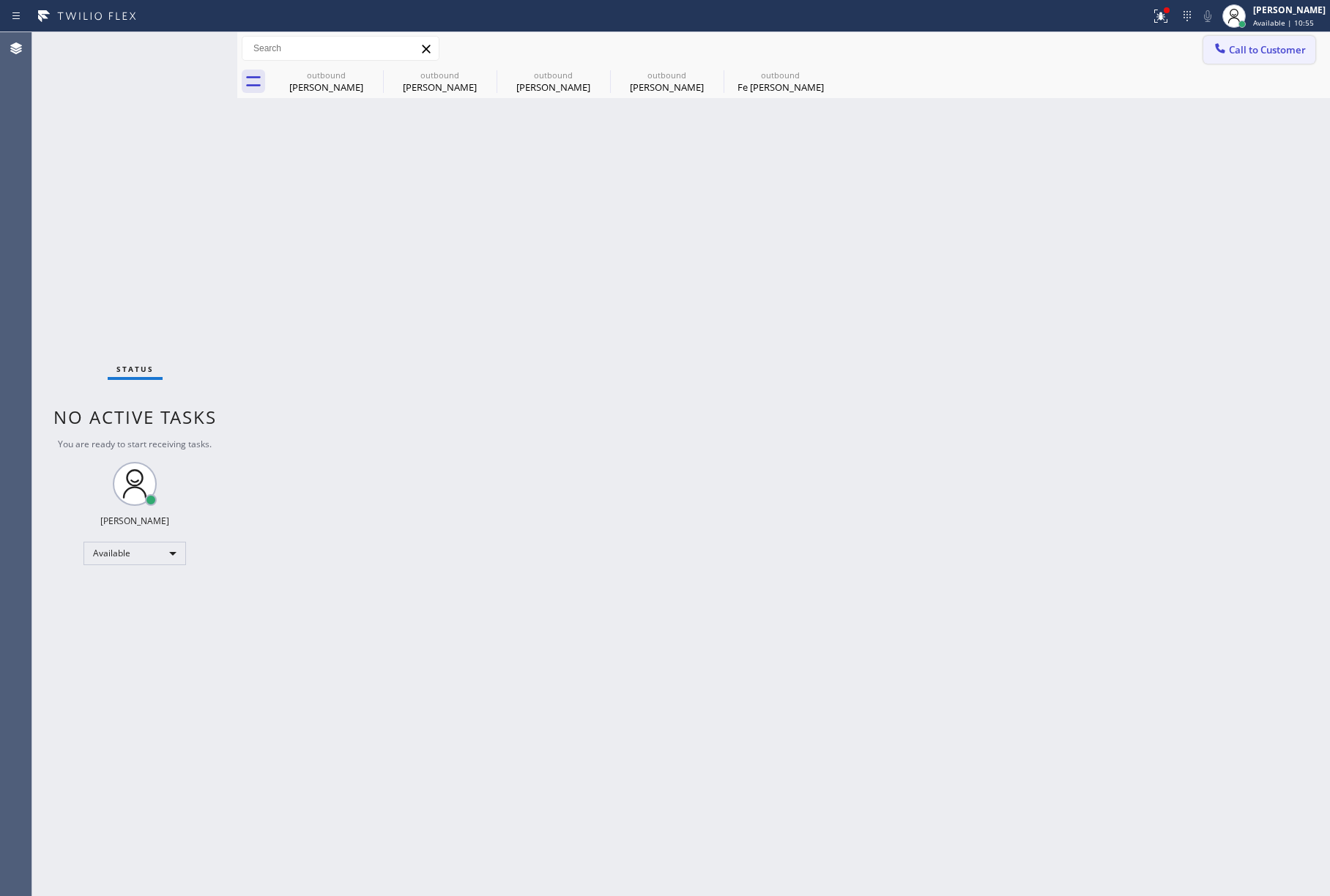
click at [1231, 50] on span "Call to Customer" at bounding box center [1267, 50] width 77 height 13
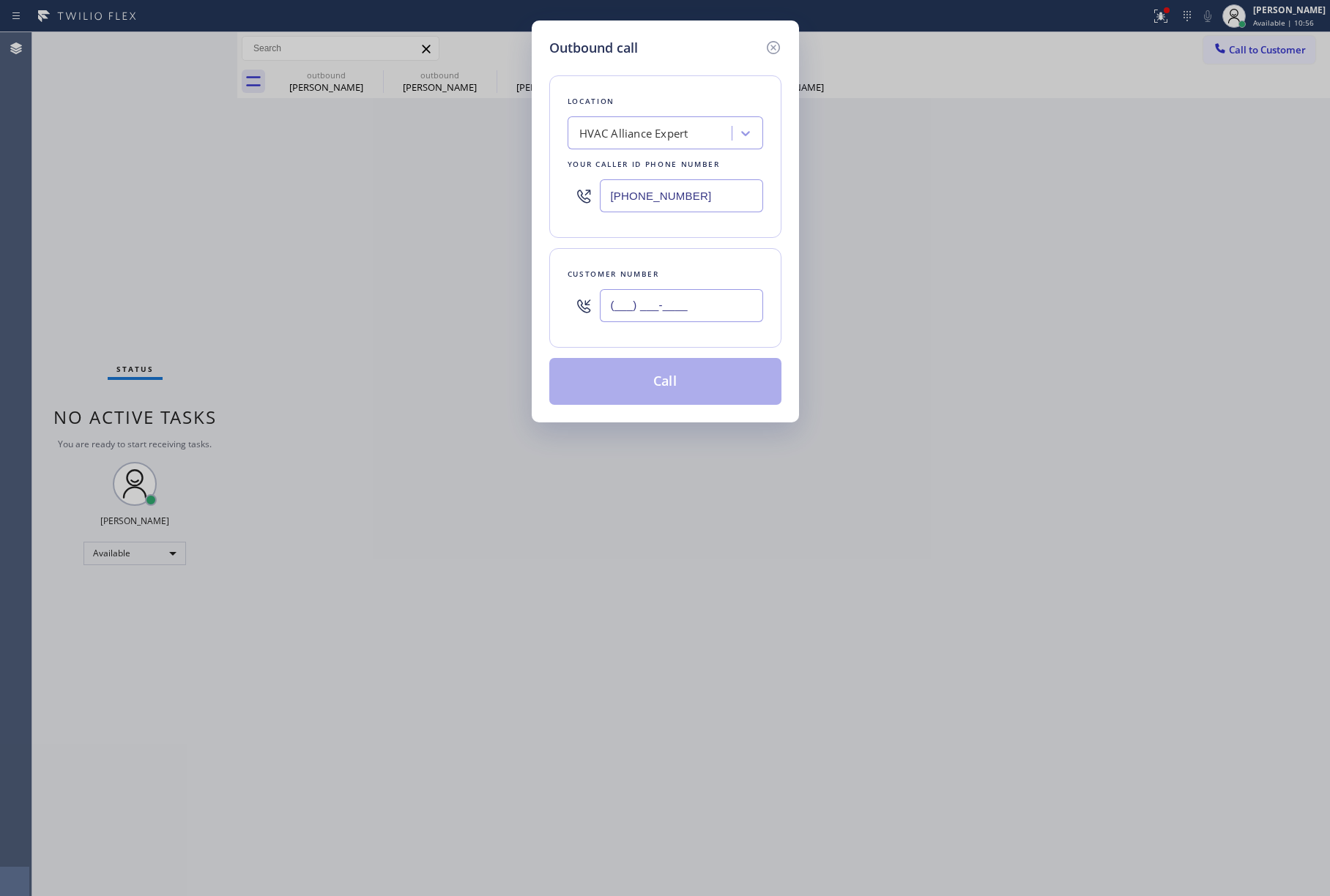
click at [639, 296] on input "(___) ___-____" at bounding box center [681, 305] width 163 height 33
paste input "562) 972-9404"
type input "[PHONE_NUMBER]"
click at [660, 271] on div "Customer number" at bounding box center [665, 273] width 196 height 15
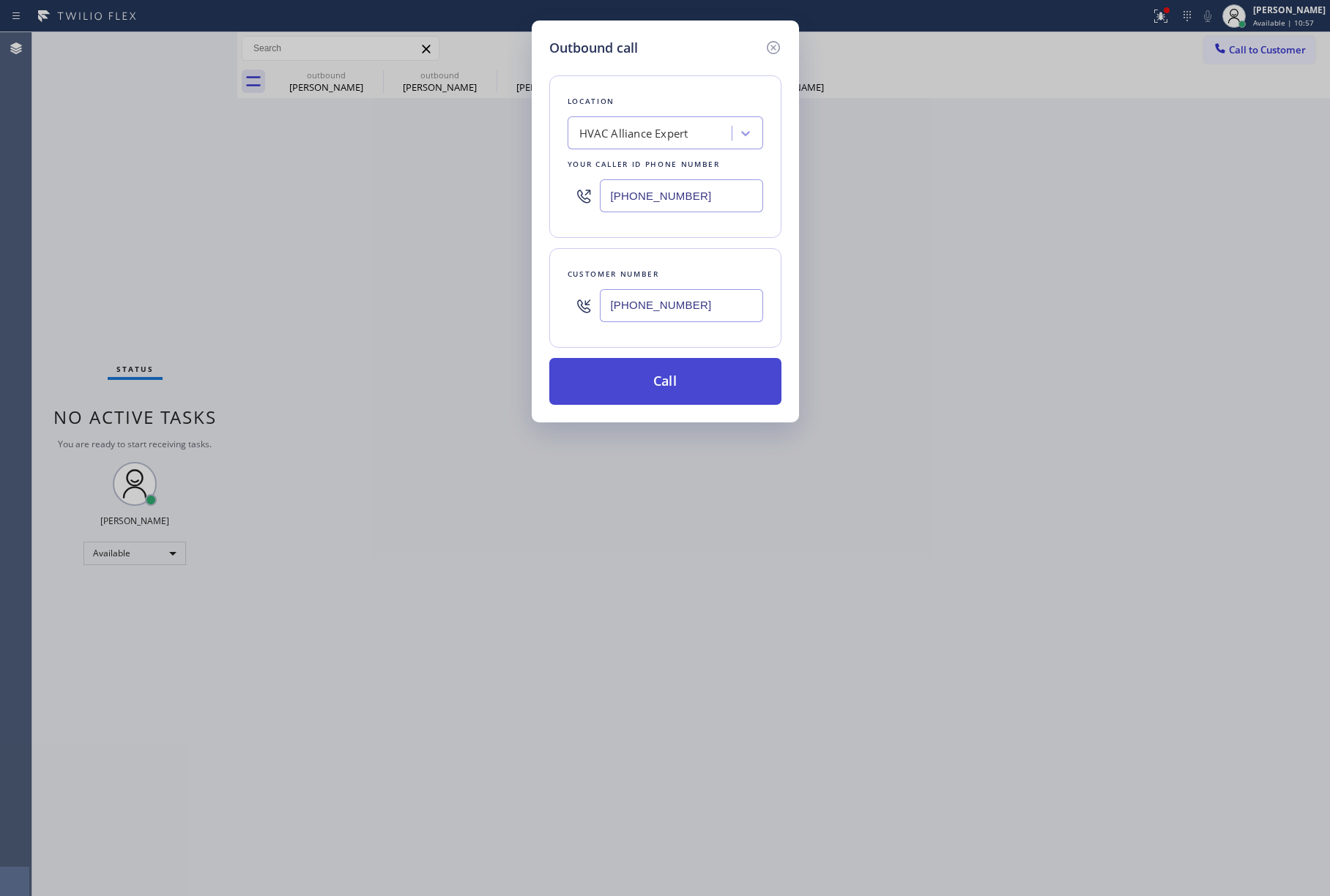
click at [707, 384] on button "Call" at bounding box center [665, 381] width 232 height 47
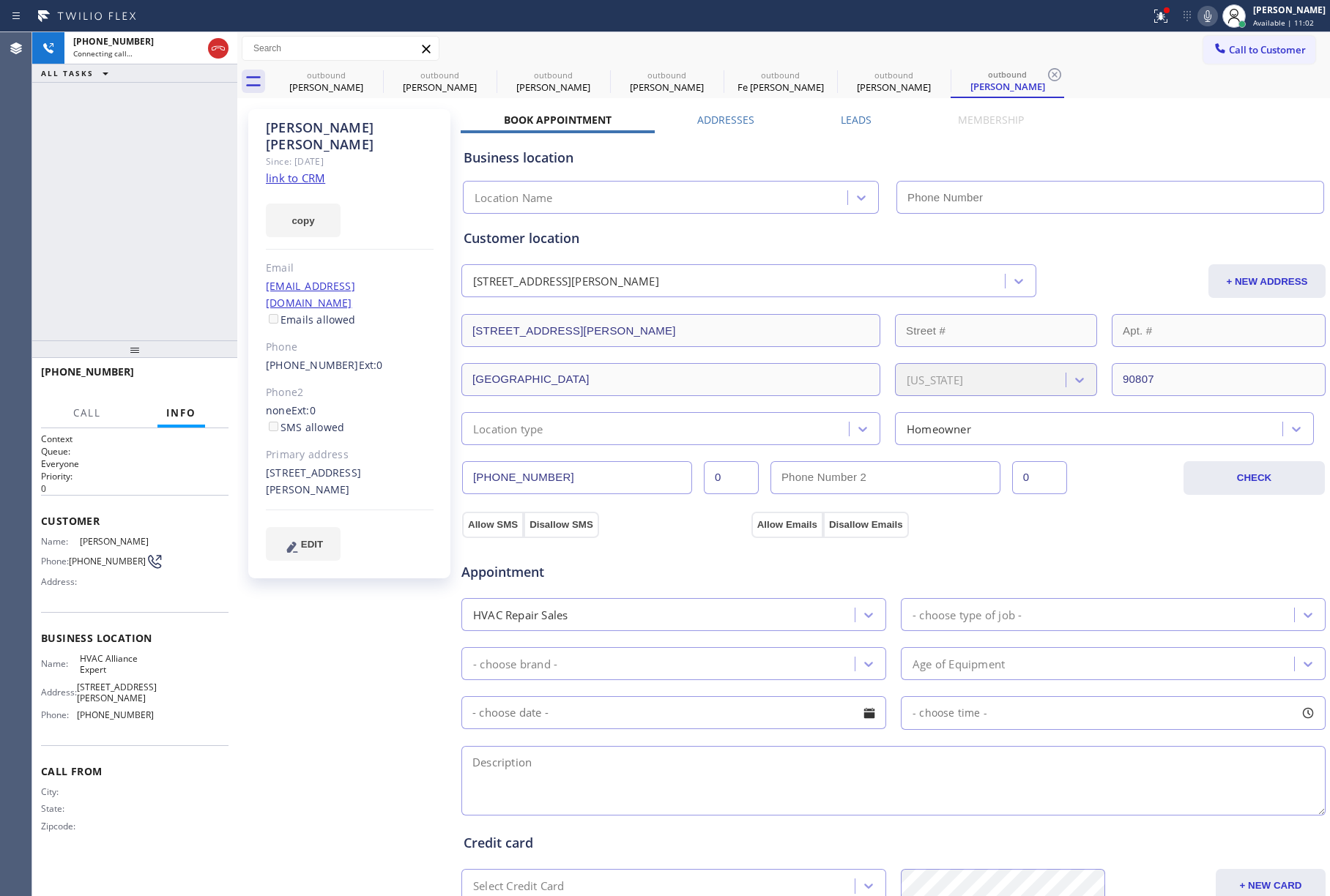
type input "[PHONE_NUMBER]"
click at [89, 141] on div "[PHONE_NUMBER] Connecting call… ALL TASKS ALL TASKS ACTIVE TASKS TASKS IN WRAP …" at bounding box center [134, 186] width 205 height 309
click at [203, 388] on button "HANG UP" at bounding box center [194, 379] width 68 height 21
drag, startPoint x: 194, startPoint y: 300, endPoint x: 192, endPoint y: 362, distance: 62.0
click at [194, 300] on div "[PHONE_NUMBER] Live | 00:04 ALL TASKS ALL TASKS ACTIVE TASKS TASKS IN WRAP UP" at bounding box center [134, 186] width 205 height 309
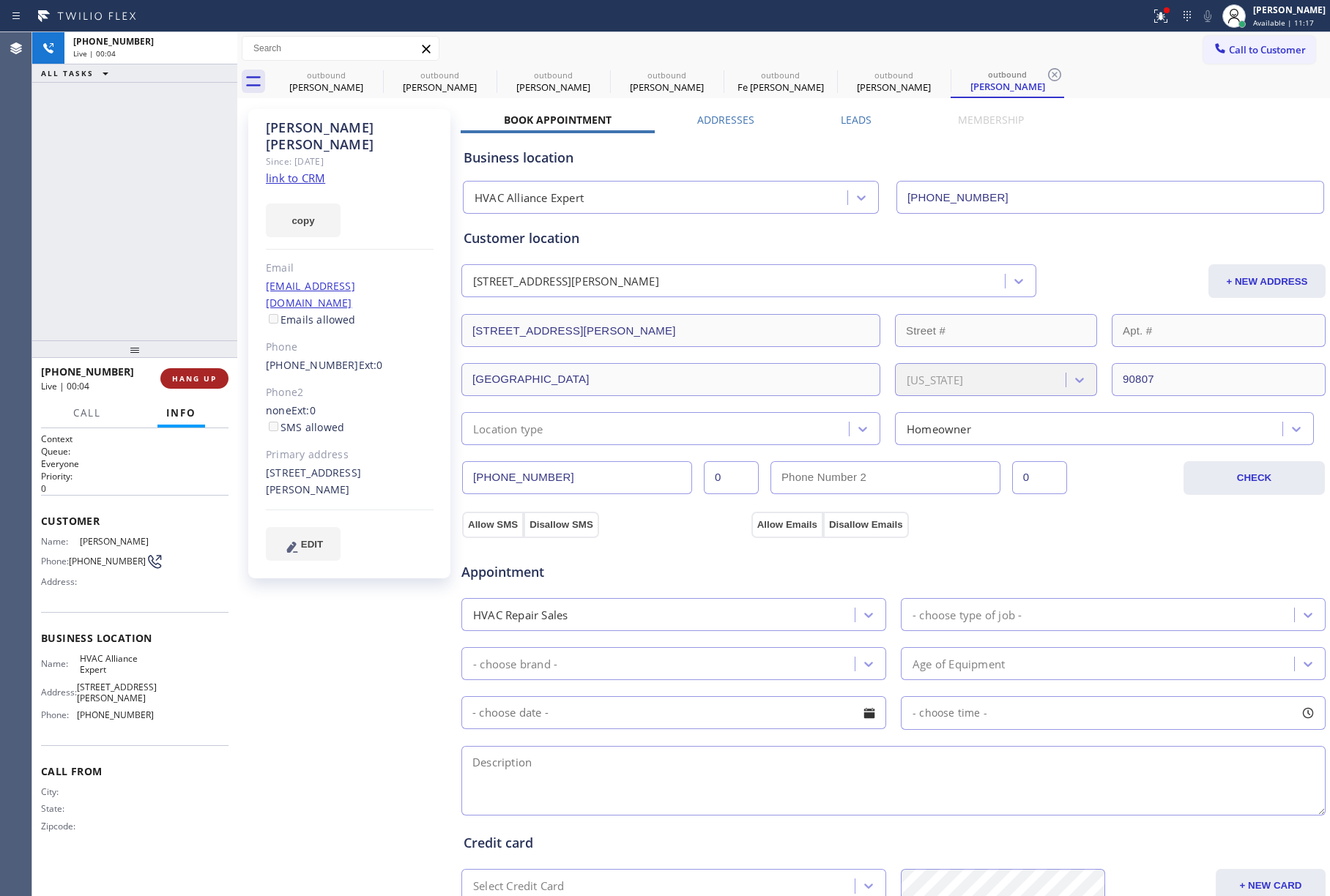
click at [190, 372] on button "HANG UP" at bounding box center [194, 379] width 68 height 21
click at [183, 278] on div "ALL TASKS ALL TASKS ACTIVE TASKS TASKS IN WRAP UP [PHONE_NUMBER] Wrap up | 00:00" at bounding box center [134, 186] width 205 height 309
click at [182, 373] on span "COMPLETE" at bounding box center [191, 378] width 50 height 10
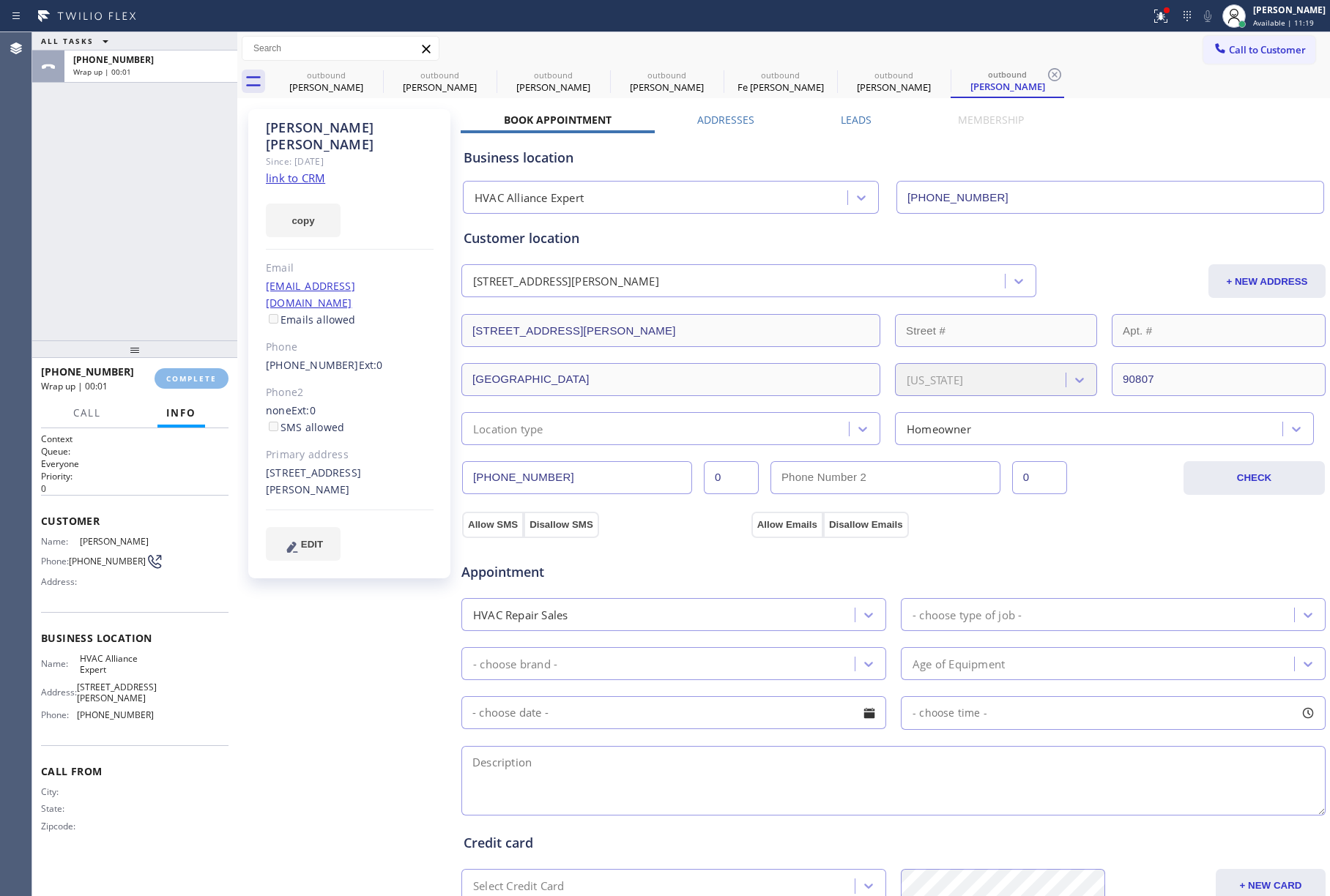
click at [167, 290] on div "ALL TASKS ALL TASKS ACTIVE TASKS TASKS IN WRAP UP [PHONE_NUMBER] Wrap up | 00:01" at bounding box center [134, 186] width 205 height 309
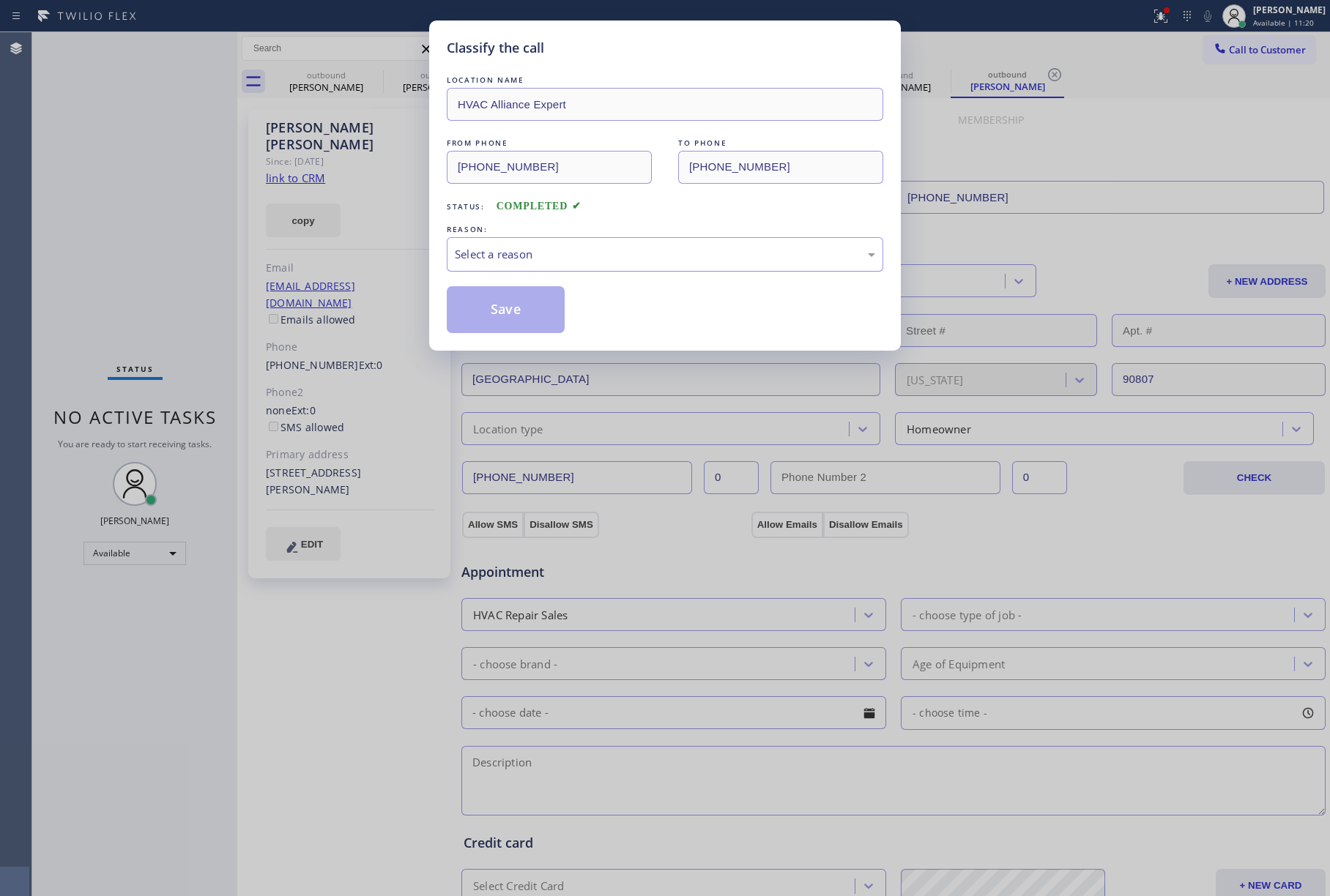
drag, startPoint x: 540, startPoint y: 252, endPoint x: 545, endPoint y: 269, distance: 17.7
click at [542, 258] on div "Select a reason" at bounding box center [665, 254] width 420 height 17
click at [528, 314] on button "Save" at bounding box center [506, 309] width 118 height 47
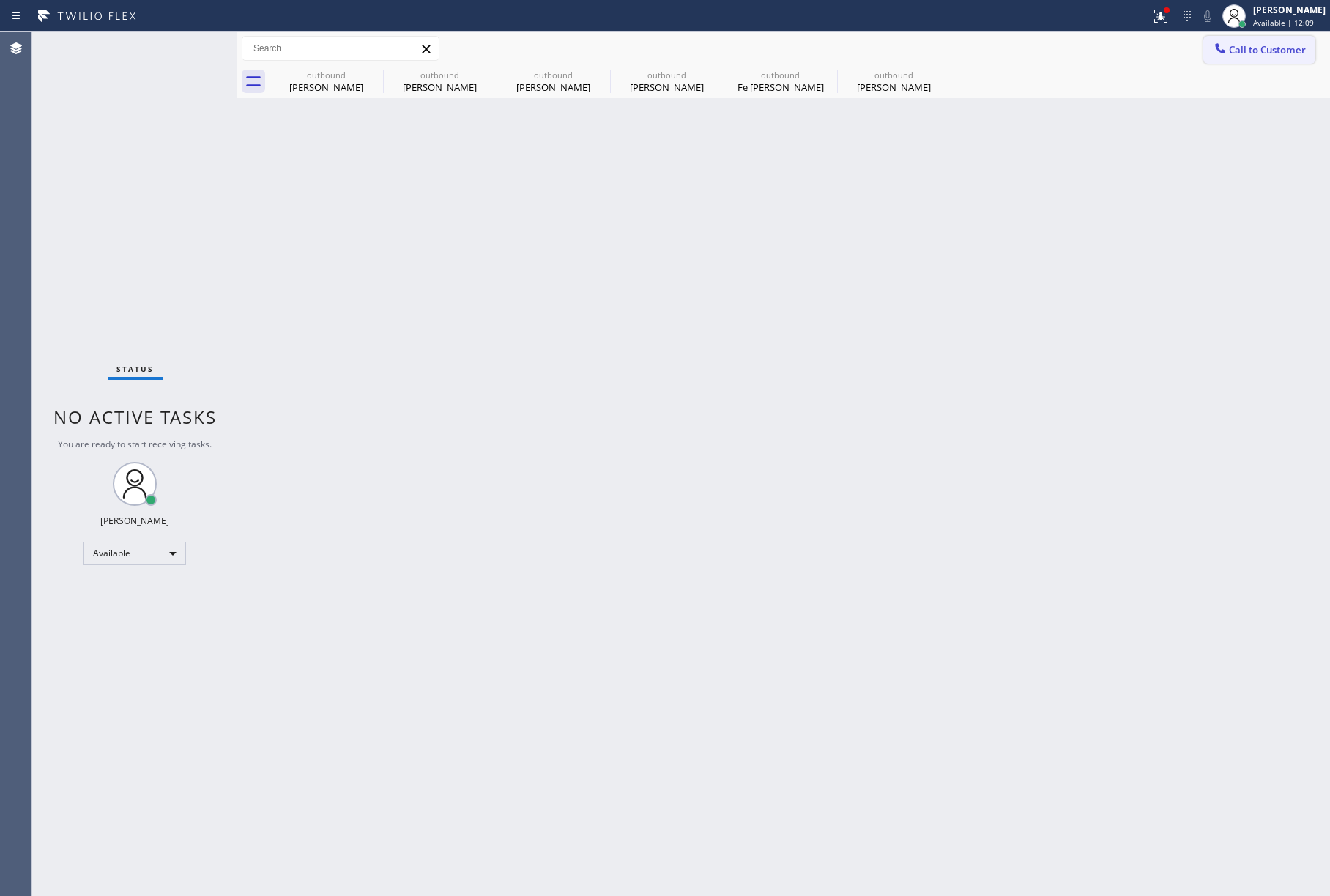
click at [1258, 57] on button "Call to Customer" at bounding box center [1259, 50] width 112 height 28
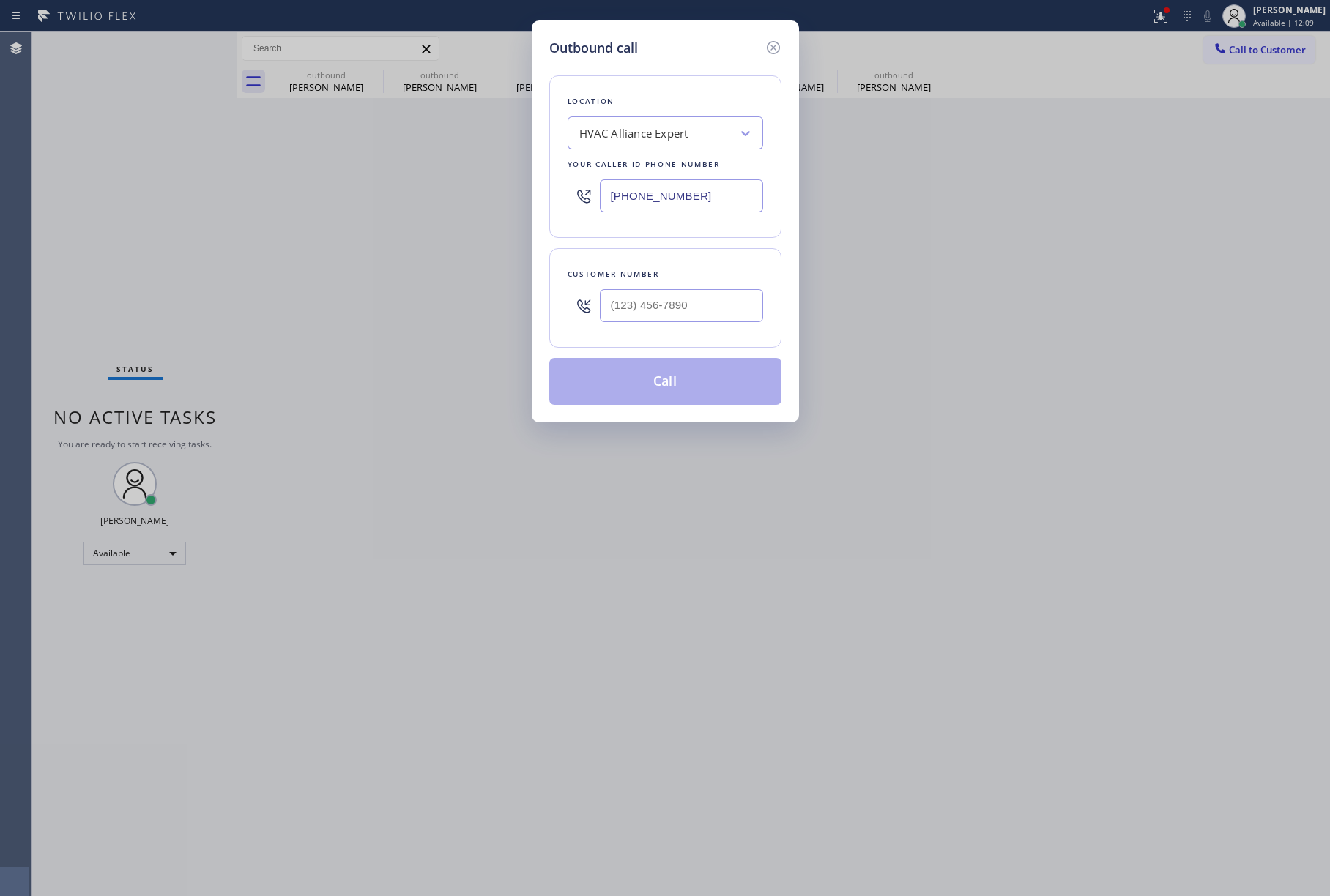
click at [702, 332] on div "Customer number" at bounding box center [665, 298] width 232 height 100
click at [703, 313] on input "(___) ___-____" at bounding box center [681, 305] width 163 height 33
paste input "310) 384-9554"
type input "[PHONE_NUMBER]"
click at [701, 258] on div "Customer number [PHONE_NUMBER]" at bounding box center [665, 298] width 232 height 100
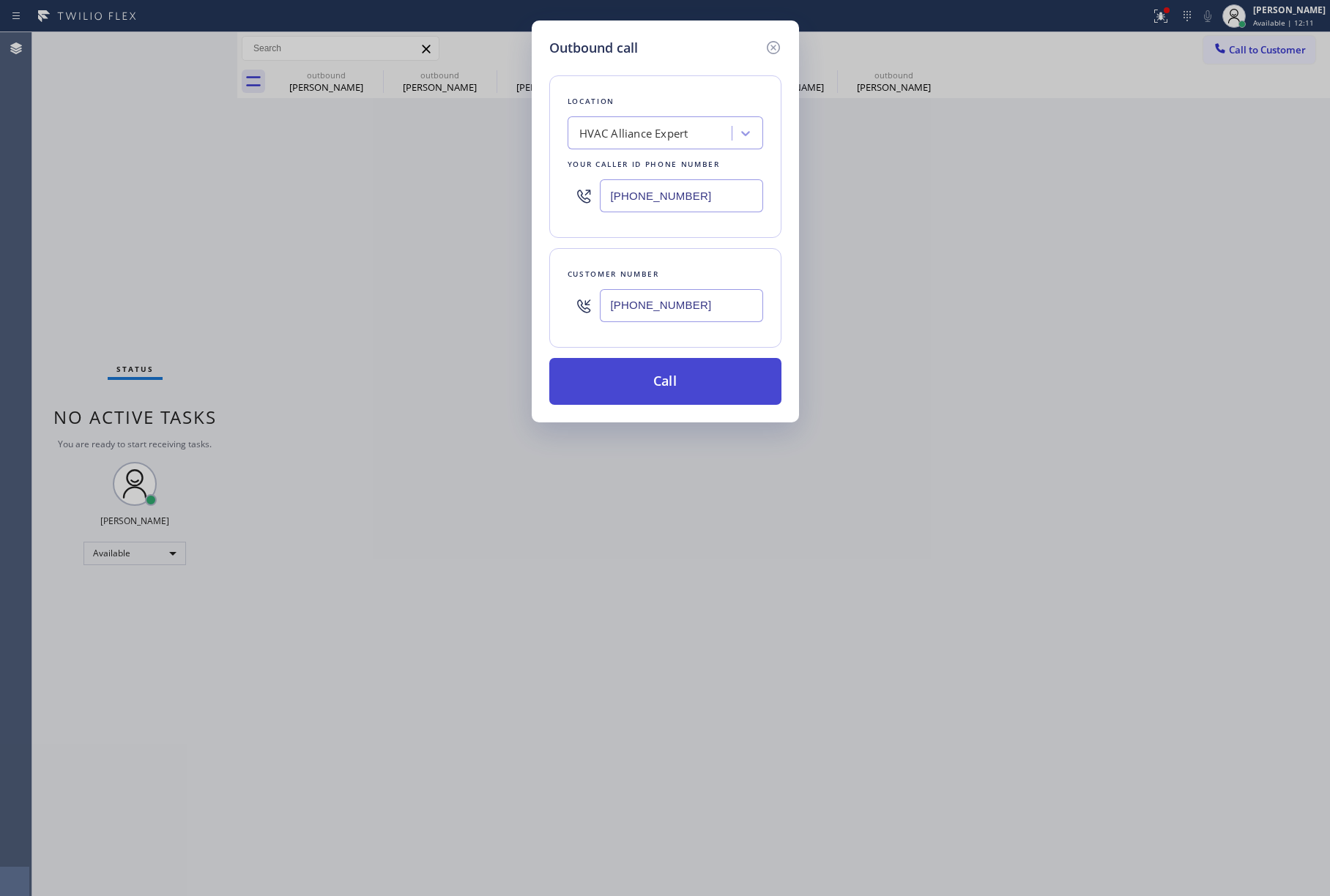
click at [703, 384] on button "Call" at bounding box center [665, 381] width 232 height 47
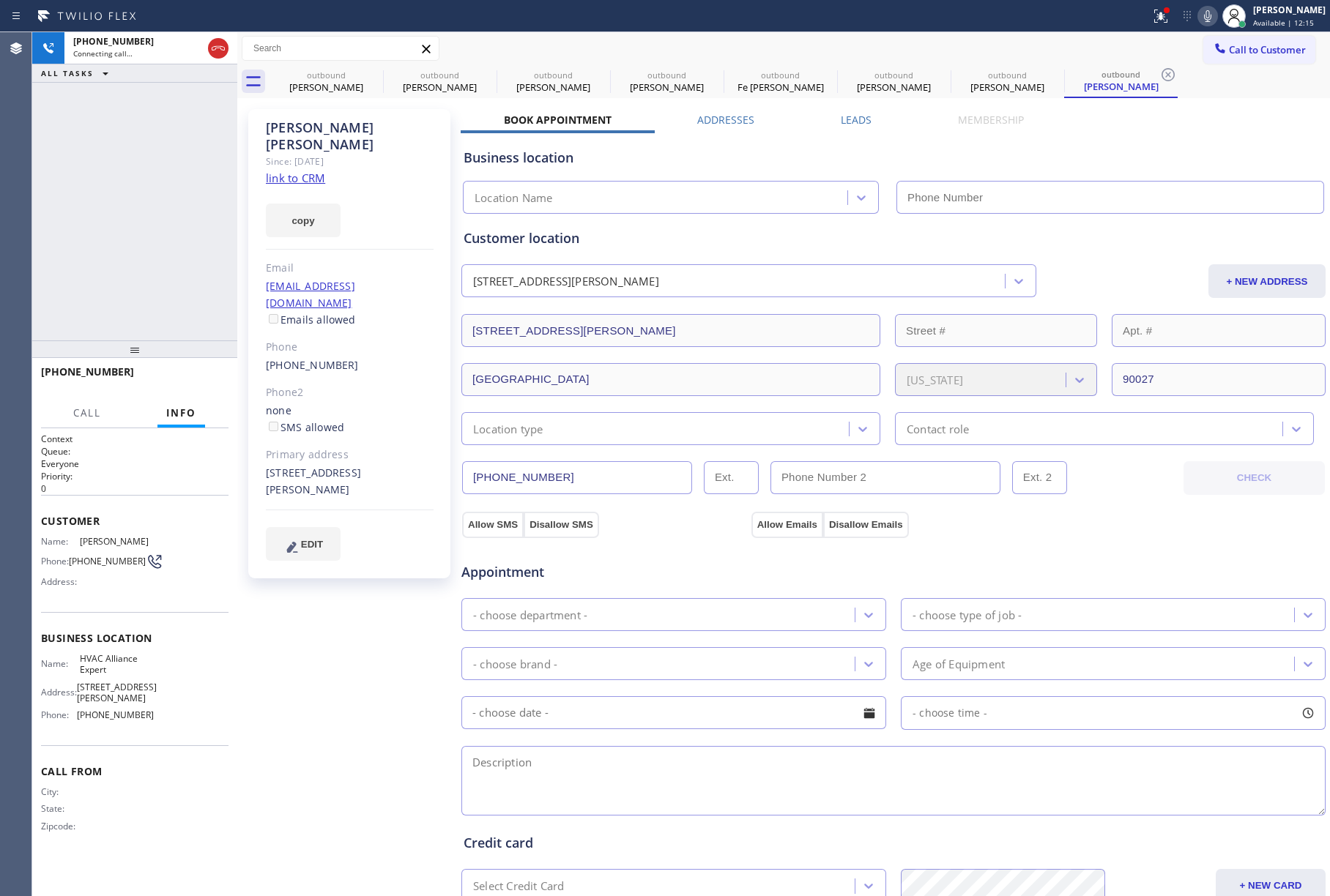
type input "[PHONE_NUMBER]"
drag, startPoint x: 68, startPoint y: 209, endPoint x: 83, endPoint y: 208, distance: 15.0
click at [68, 209] on div "[PHONE_NUMBER] Connecting call… ALL TASKS ALL TASKS ACTIVE TASKS TASKS IN WRAP …" at bounding box center [134, 186] width 205 height 309
click at [127, 209] on div "[PHONE_NUMBER] Connecting call… ALL TASKS ALL TASKS ACTIVE TASKS TASKS IN WRAP …" at bounding box center [134, 186] width 205 height 309
click at [193, 379] on span "HANG UP" at bounding box center [194, 378] width 45 height 10
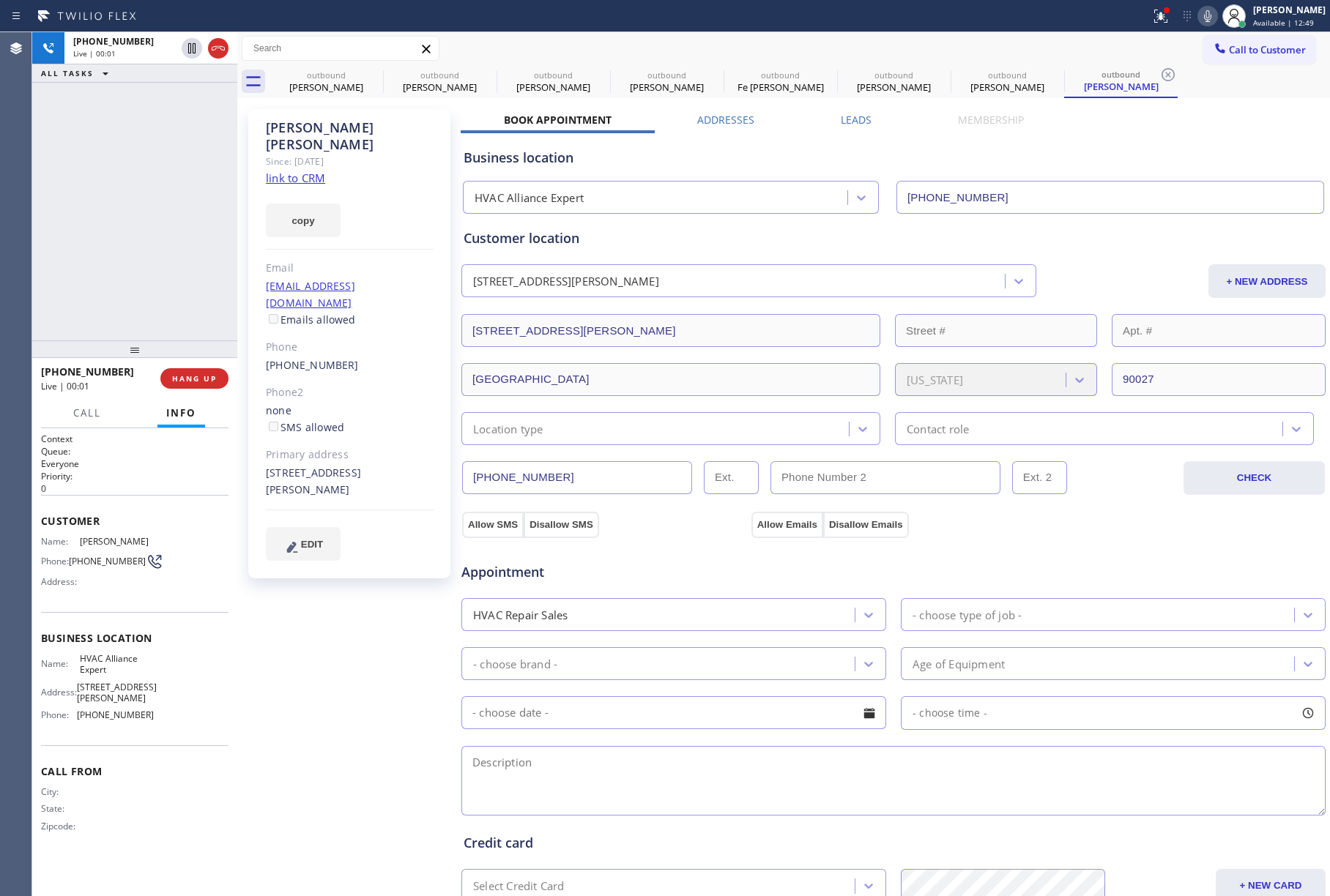
click at [191, 301] on div "[PHONE_NUMBER] Live | 00:01 ALL TASKS ALL TASKS ACTIVE TASKS TASKS IN WRAP UP" at bounding box center [134, 186] width 205 height 309
click at [190, 375] on span "HANG UP" at bounding box center [194, 378] width 45 height 10
click at [177, 261] on div "ALL TASKS ALL TASKS ACTIVE TASKS TASKS IN WRAP UP [PHONE_NUMBER] Wrap up | 00:00" at bounding box center [134, 186] width 205 height 309
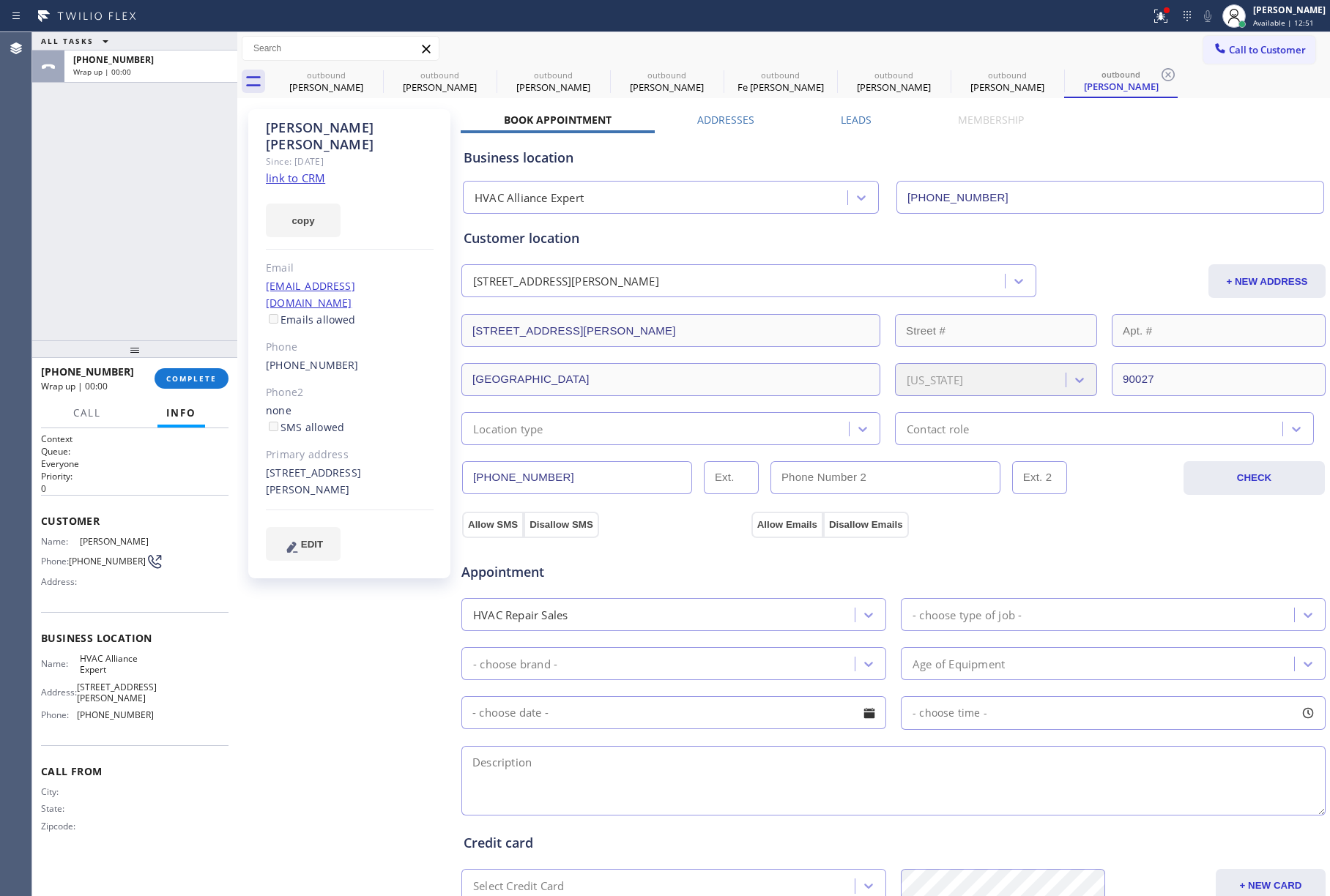
click at [190, 356] on div at bounding box center [134, 349] width 205 height 18
click at [197, 384] on button "COMPLETE" at bounding box center [191, 379] width 74 height 21
drag, startPoint x: 101, startPoint y: 264, endPoint x: 62, endPoint y: 232, distance: 50.4
click at [101, 262] on div "ALL TASKS ALL TASKS ACTIVE TASKS TASKS IN WRAP UP [PHONE_NUMBER] Wrap up | 00:01" at bounding box center [134, 186] width 205 height 309
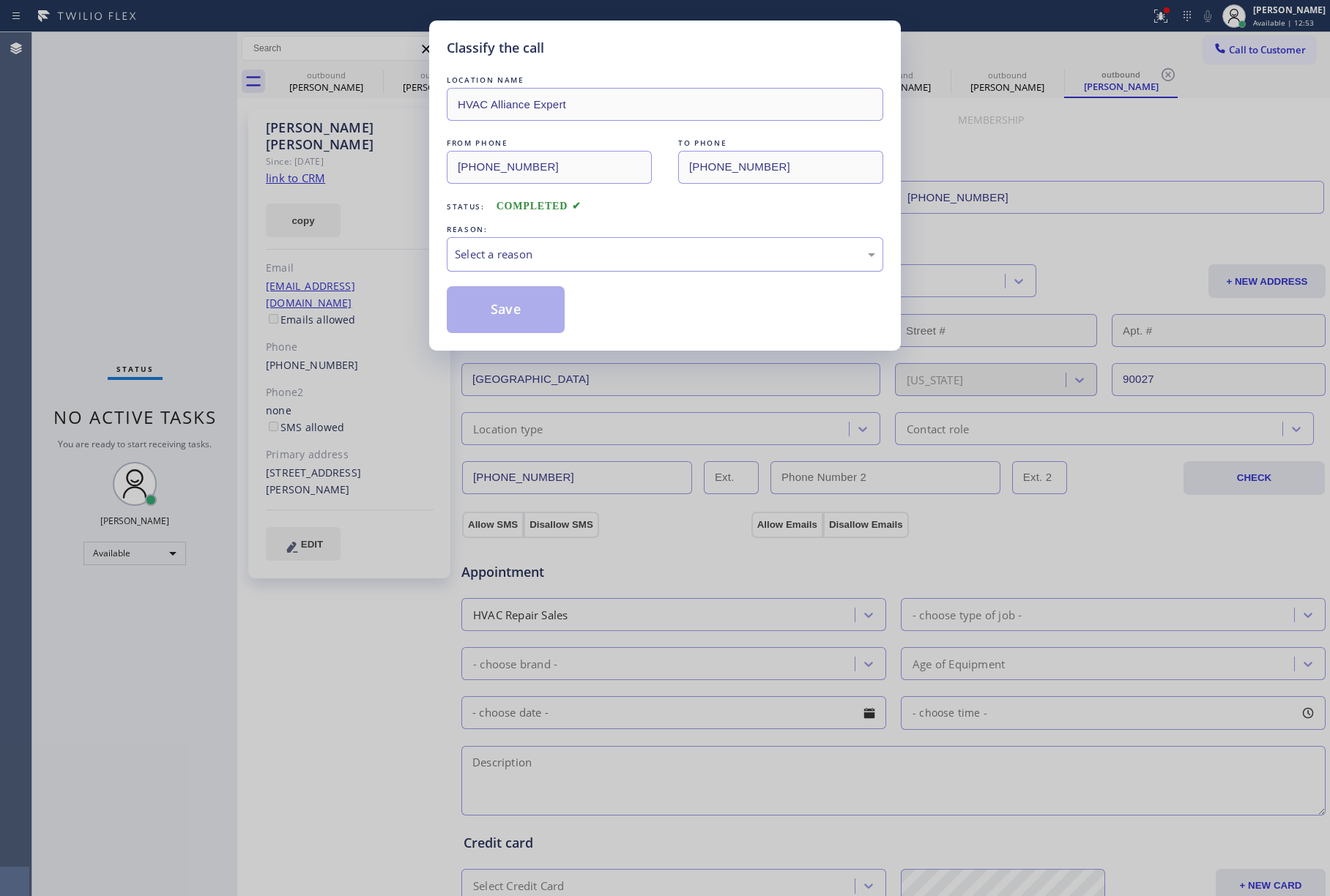
click at [579, 247] on div "Select a reason" at bounding box center [665, 254] width 420 height 17
click at [508, 313] on button "Save" at bounding box center [506, 309] width 118 height 47
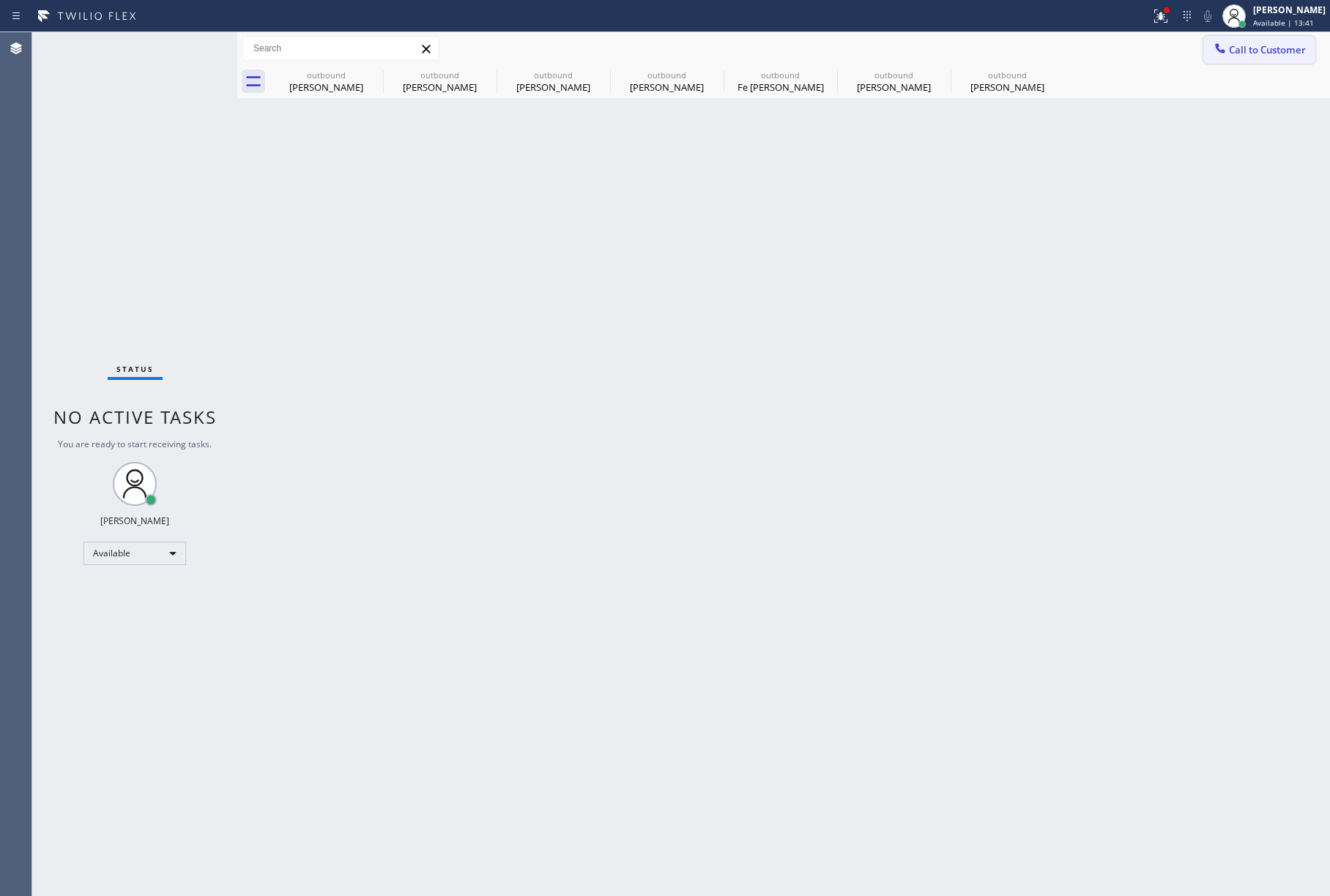
click at [1246, 46] on span "Call to Customer" at bounding box center [1267, 50] width 77 height 13
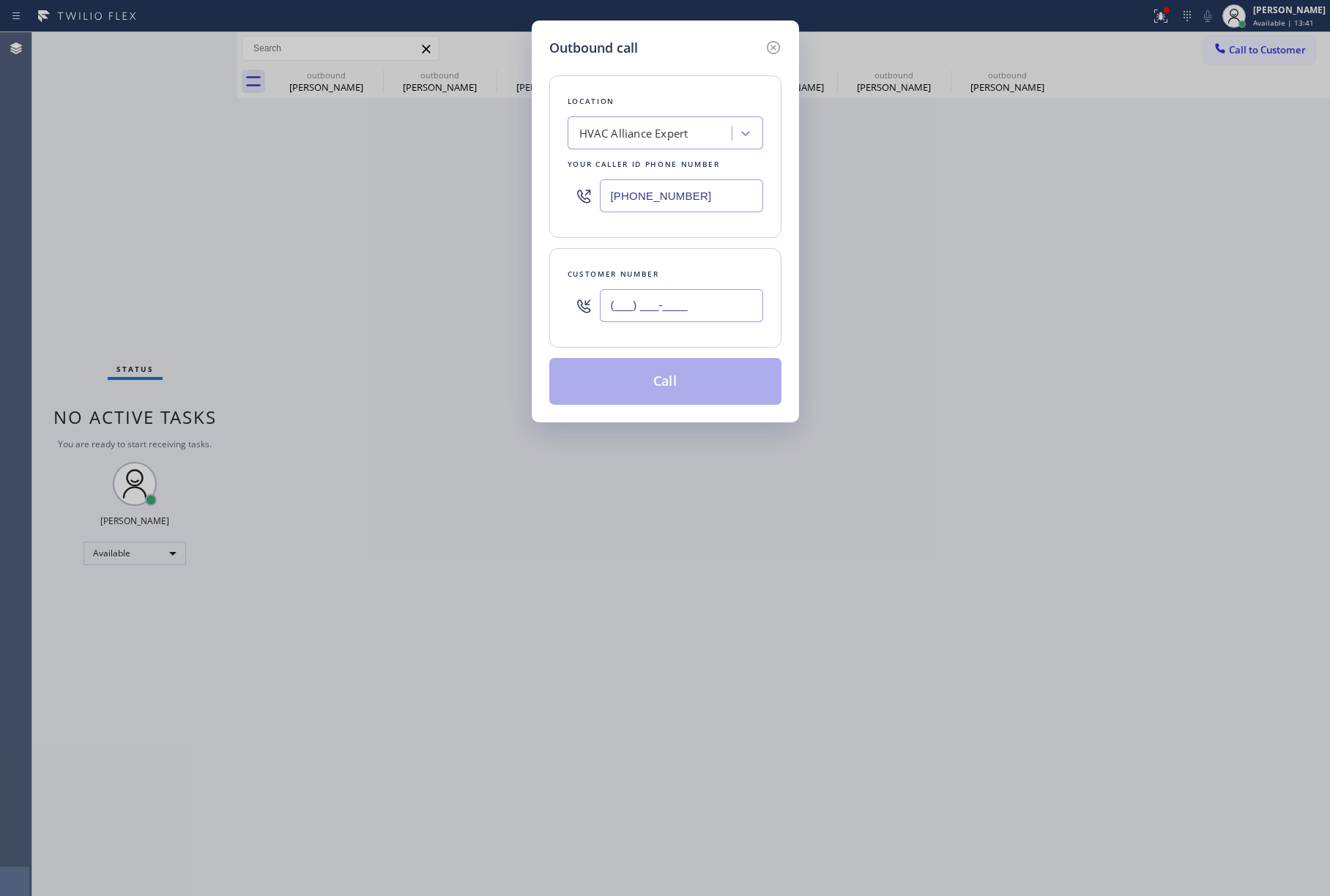
click at [651, 319] on input "(___) ___-____" at bounding box center [681, 305] width 163 height 33
paste input "619) 843-8071"
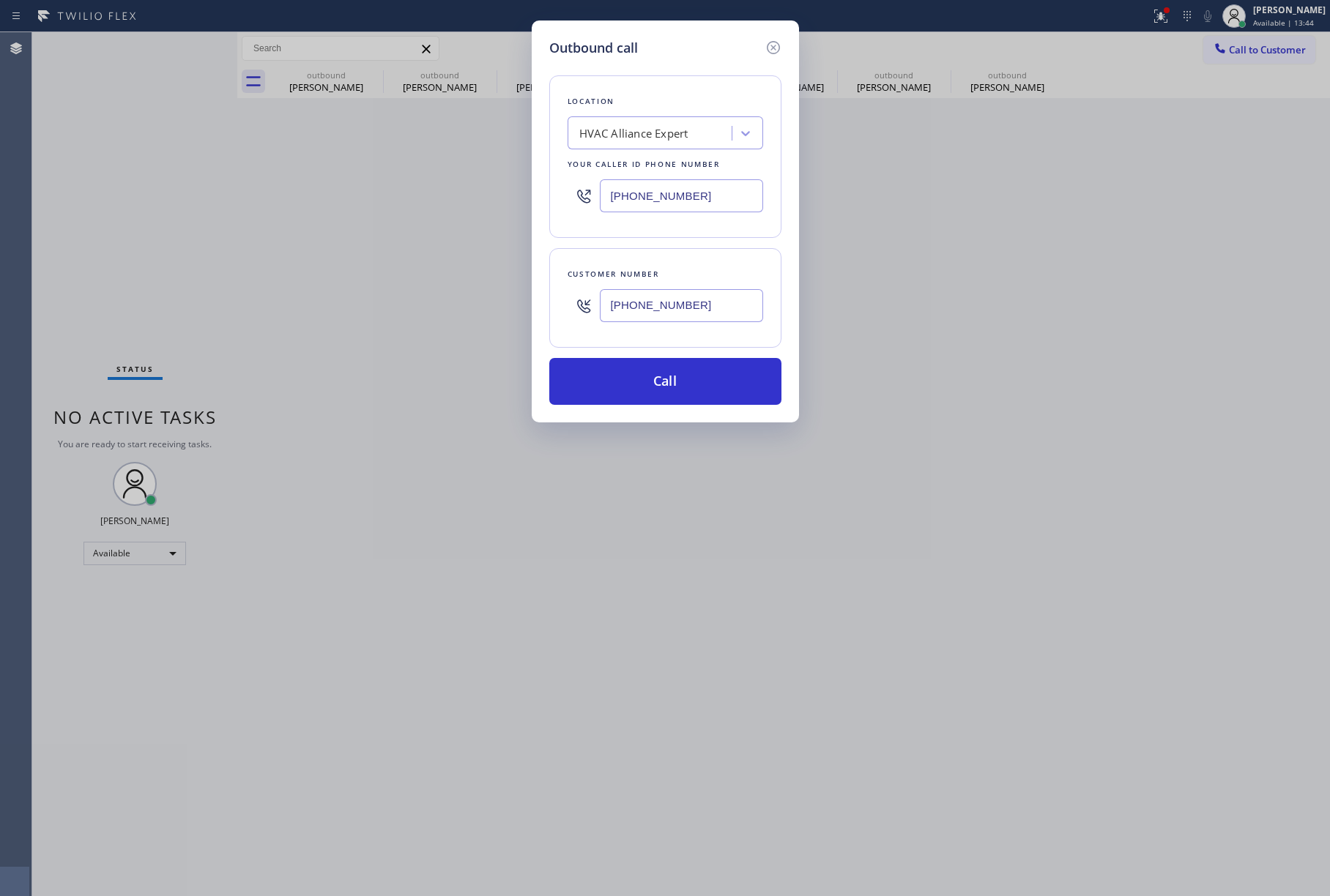
type input "[PHONE_NUMBER]"
click at [1142, 450] on div "Outbound call Location HVAC Alliance Expert Your caller id phone number [PHONE_…" at bounding box center [665, 448] width 1330 height 896
click at [710, 380] on button "Call" at bounding box center [665, 381] width 232 height 47
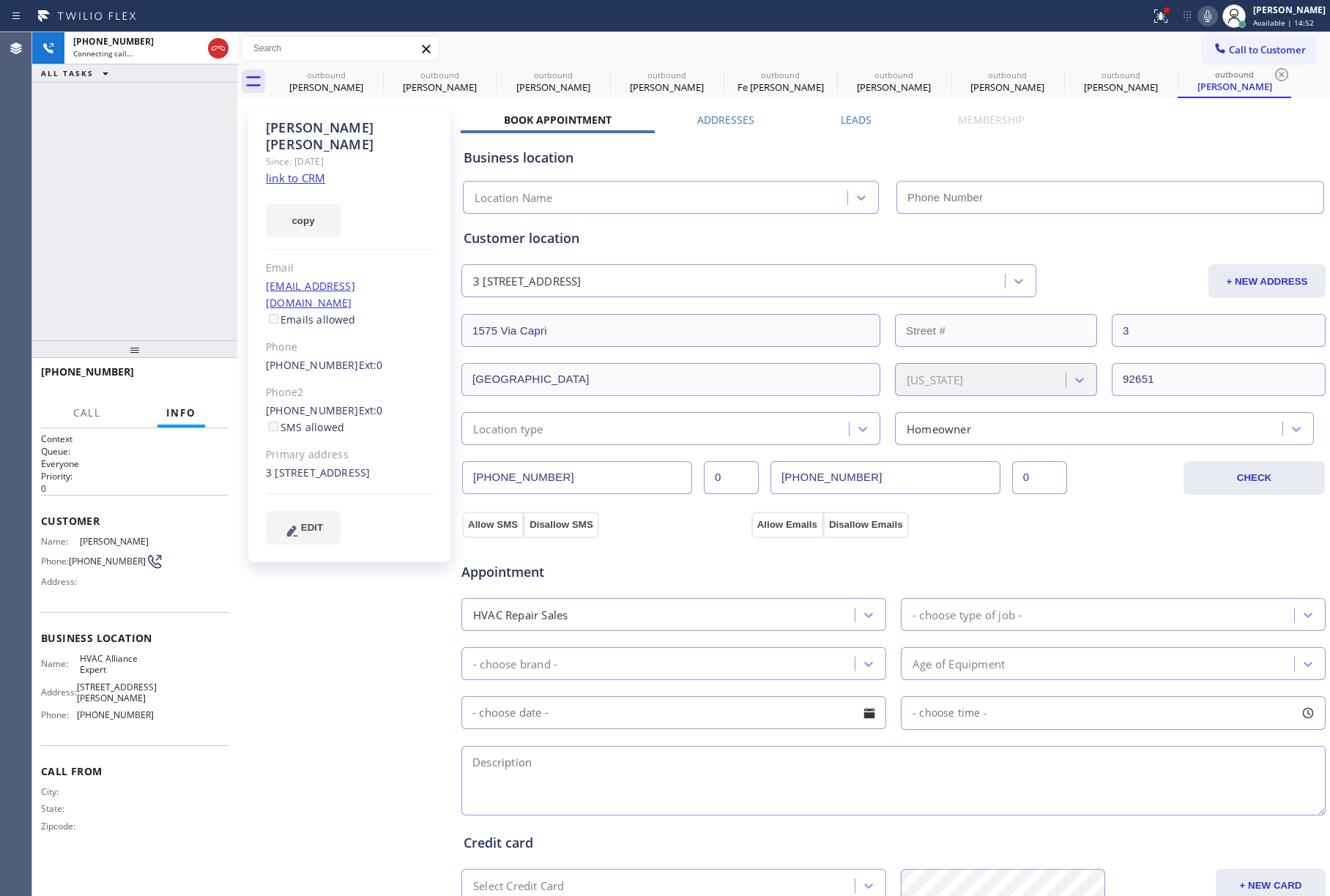
type input "[PHONE_NUMBER]"
drag, startPoint x: 112, startPoint y: 226, endPoint x: 695, endPoint y: 25, distance: 616.7
click at [112, 226] on div "[PHONE_NUMBER] Connecting call… ALL TASKS ALL TASKS ACTIVE TASKS TASKS IN WRAP …" at bounding box center [134, 186] width 205 height 309
drag, startPoint x: 1221, startPoint y: 15, endPoint x: 1170, endPoint y: 2, distance: 52.6
click at [1217, 15] on icon at bounding box center [1208, 16] width 18 height 18
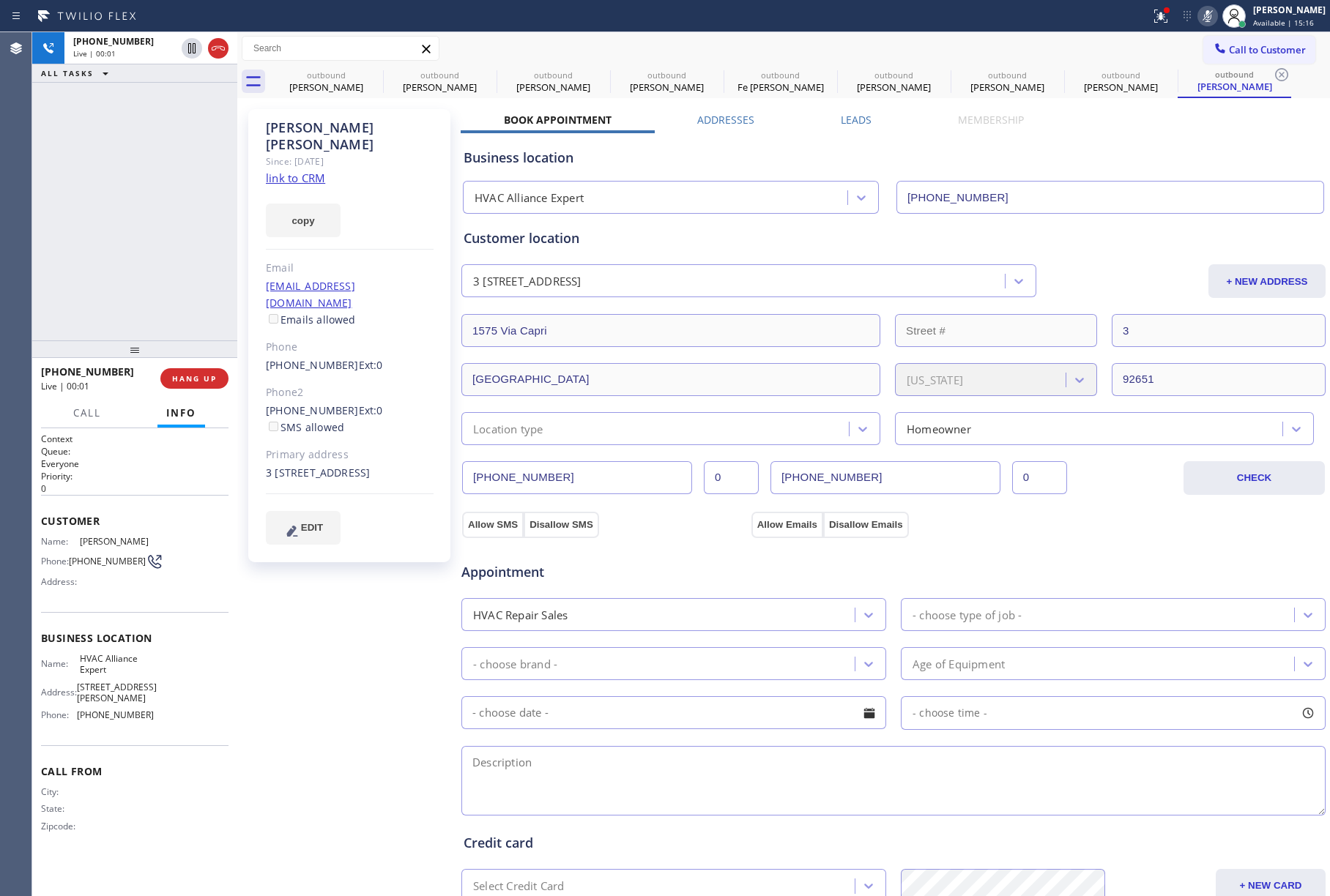
click at [1205, 10] on div at bounding box center [1208, 16] width 21 height 18
click at [209, 378] on span "HANG UP" at bounding box center [194, 378] width 45 height 10
click at [191, 271] on div "[PHONE_NUMBER] Live | 00:04 ALL TASKS ALL TASKS ACTIVE TASKS TASKS IN WRAP UP" at bounding box center [134, 186] width 205 height 309
click at [190, 363] on div "[PHONE_NUMBER] Live | 00:04 HANG UP" at bounding box center [134, 379] width 188 height 38
click at [192, 375] on span "HANG UP" at bounding box center [194, 378] width 45 height 10
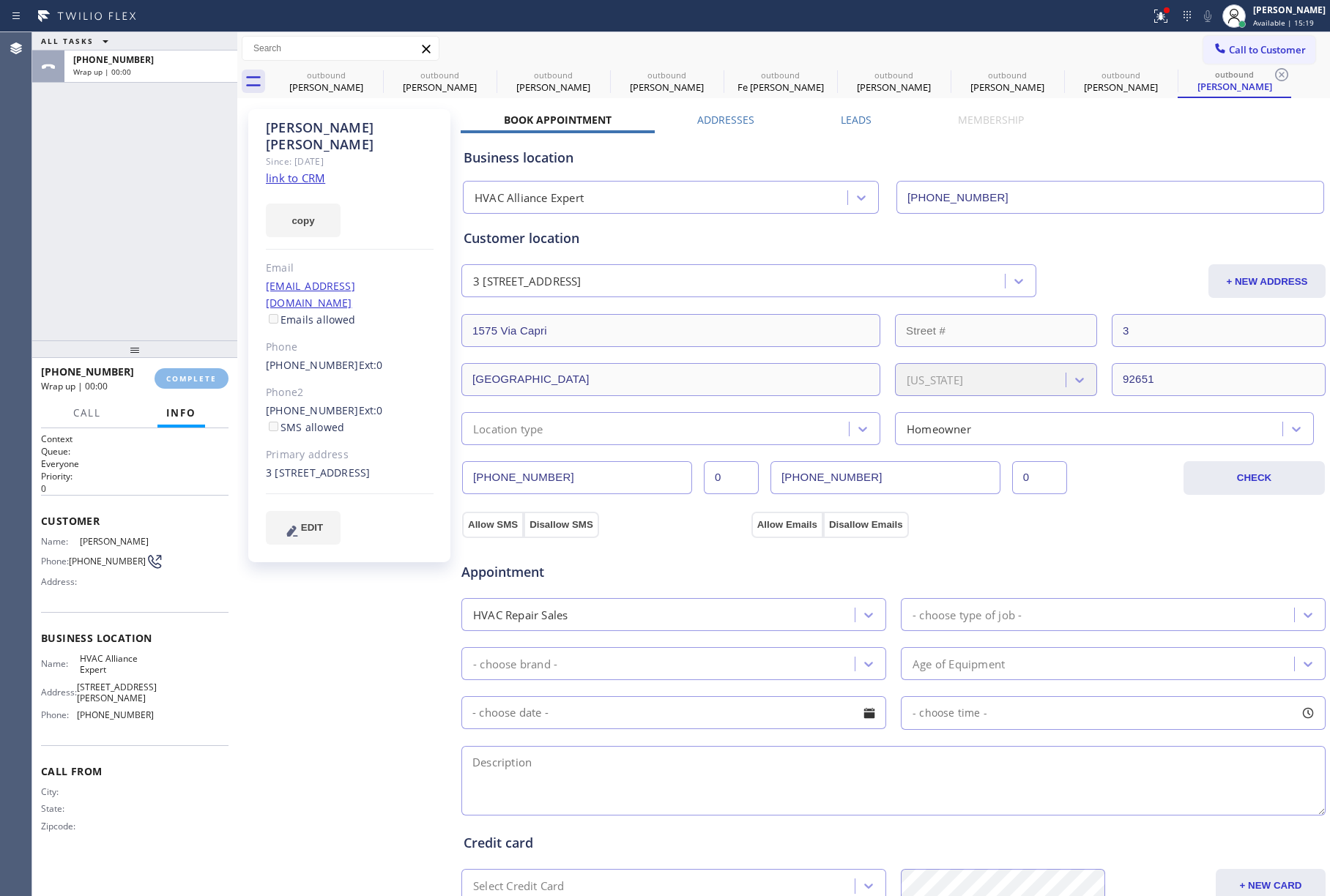
click at [192, 311] on div "ALL TASKS ALL TASKS ACTIVE TASKS TASKS IN WRAP UP [PHONE_NUMBER] Wrap up | 00:00" at bounding box center [134, 186] width 205 height 309
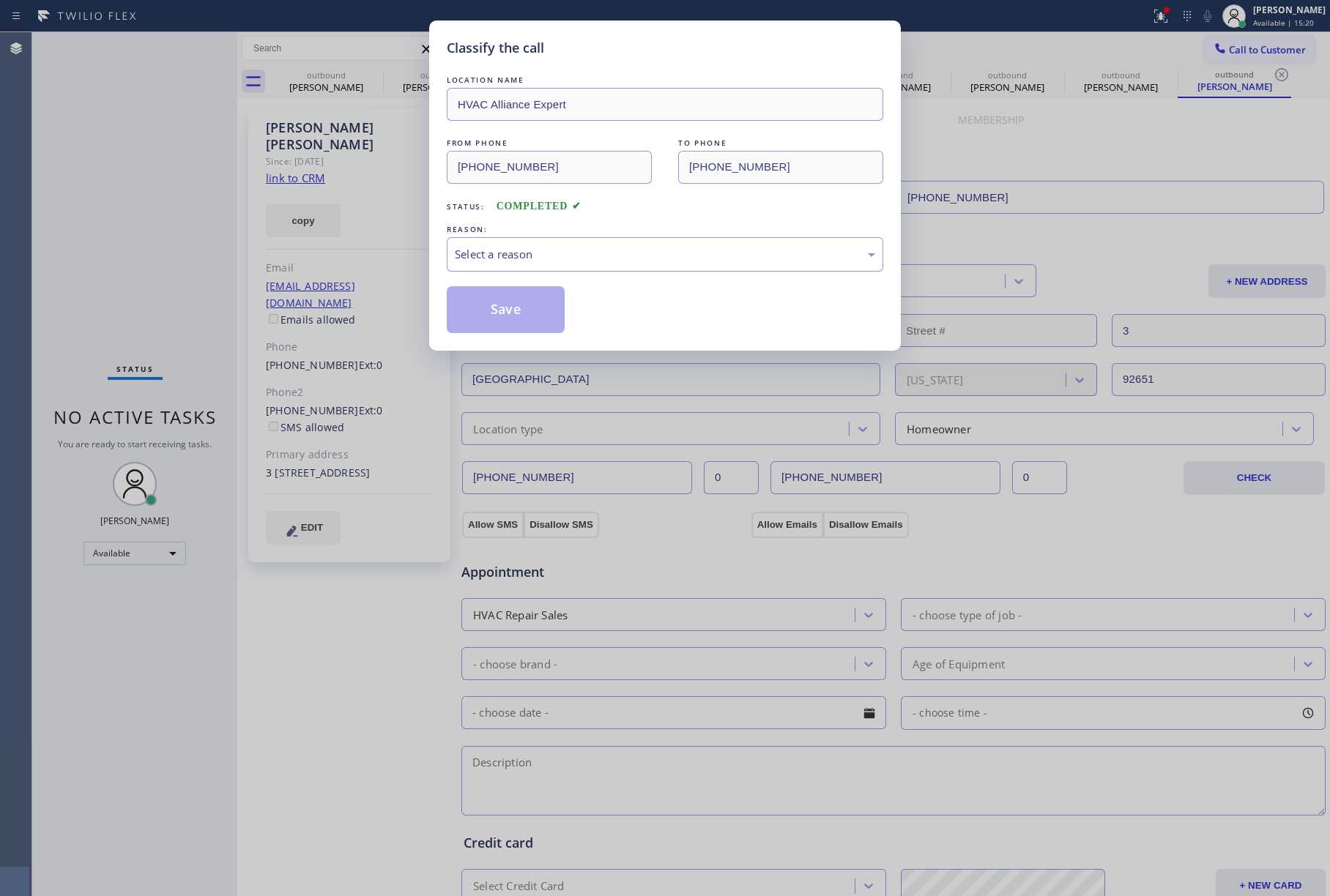
click at [578, 255] on div "Select a reason" at bounding box center [665, 254] width 420 height 17
click at [496, 310] on button "Save" at bounding box center [506, 309] width 118 height 47
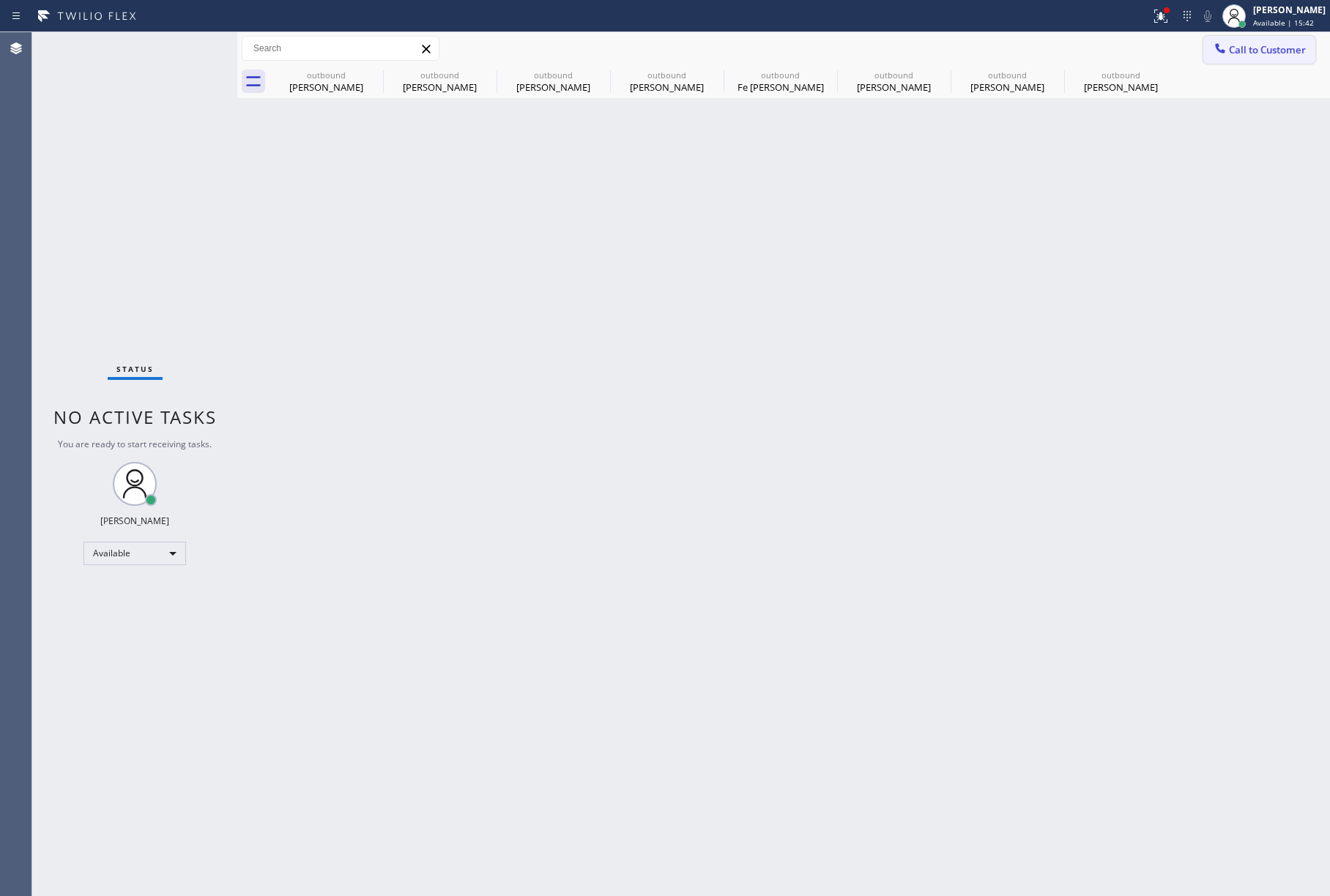
click at [1228, 47] on div at bounding box center [1220, 50] width 18 height 18
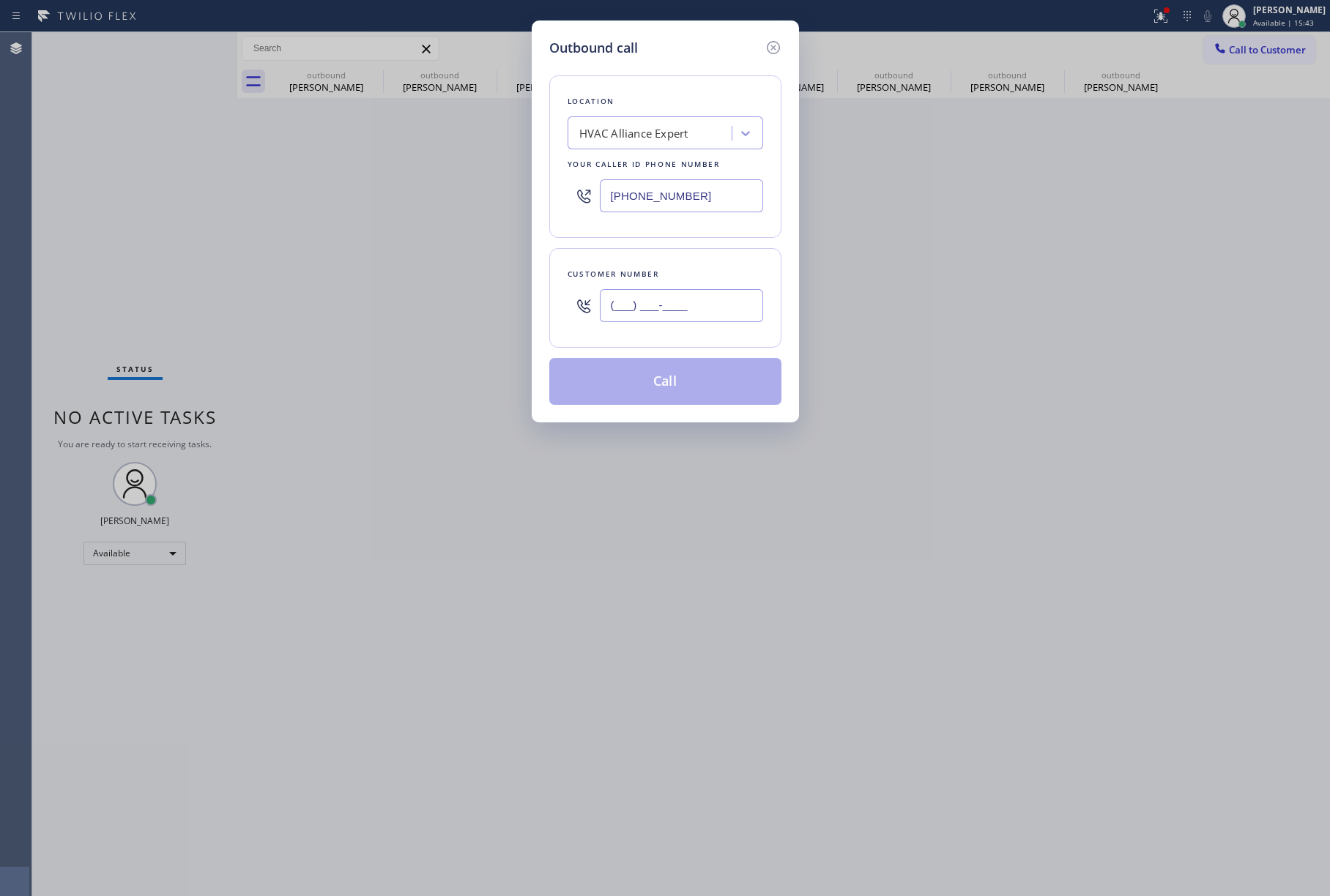
click at [669, 321] on input "(___) ___-____" at bounding box center [681, 305] width 163 height 33
paste input "310) 529-5567"
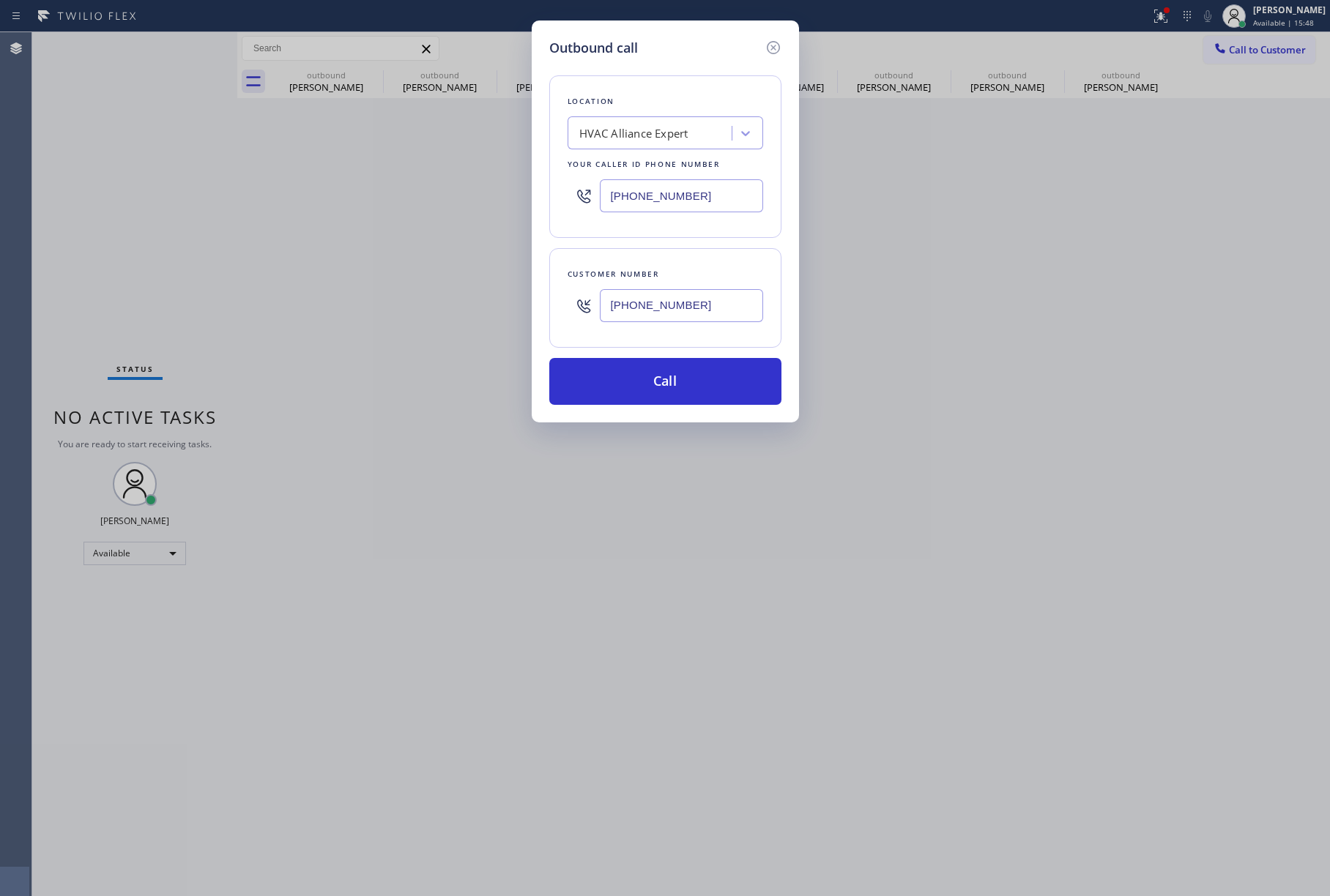
type input "[PHONE_NUMBER]"
click at [613, 396] on button "Call" at bounding box center [665, 381] width 232 height 47
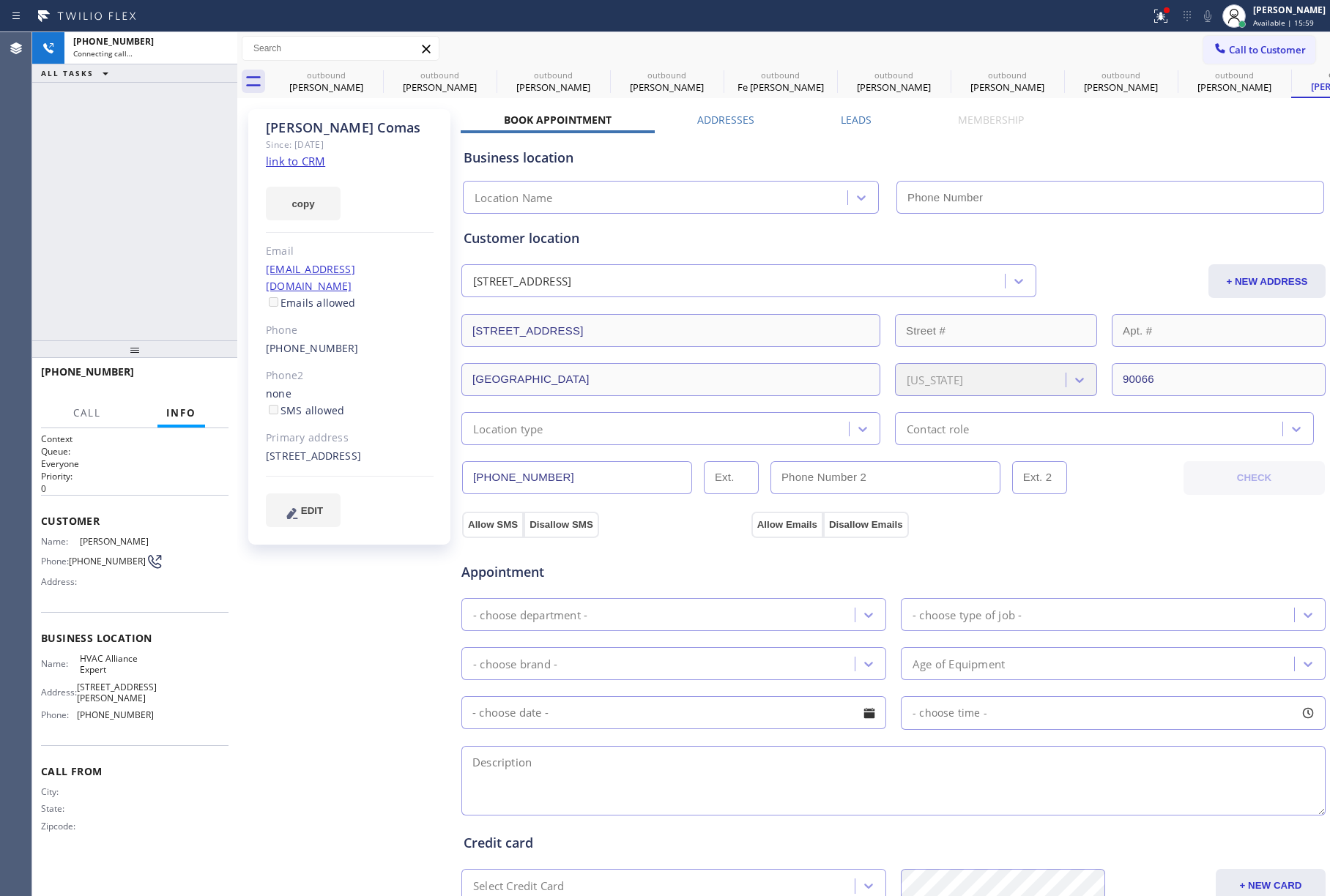
type input "[PHONE_NUMBER]"
click at [1217, 16] on icon at bounding box center [1208, 16] width 18 height 18
click at [141, 197] on div "[PHONE_NUMBER] Connecting call… ALL TASKS ALL TASKS ACTIVE TASKS TASKS IN WRAP …" at bounding box center [134, 186] width 205 height 309
click at [110, 229] on div "[PHONE_NUMBER] Connecting call… ALL TASKS ALL TASKS ACTIVE TASKS TASKS IN WRAP …" at bounding box center [134, 186] width 205 height 309
click at [170, 257] on div "[PHONE_NUMBER] Live | 00:01 ALL TASKS ALL TASKS ACTIVE TASKS TASKS IN WRAP UP" at bounding box center [134, 186] width 205 height 309
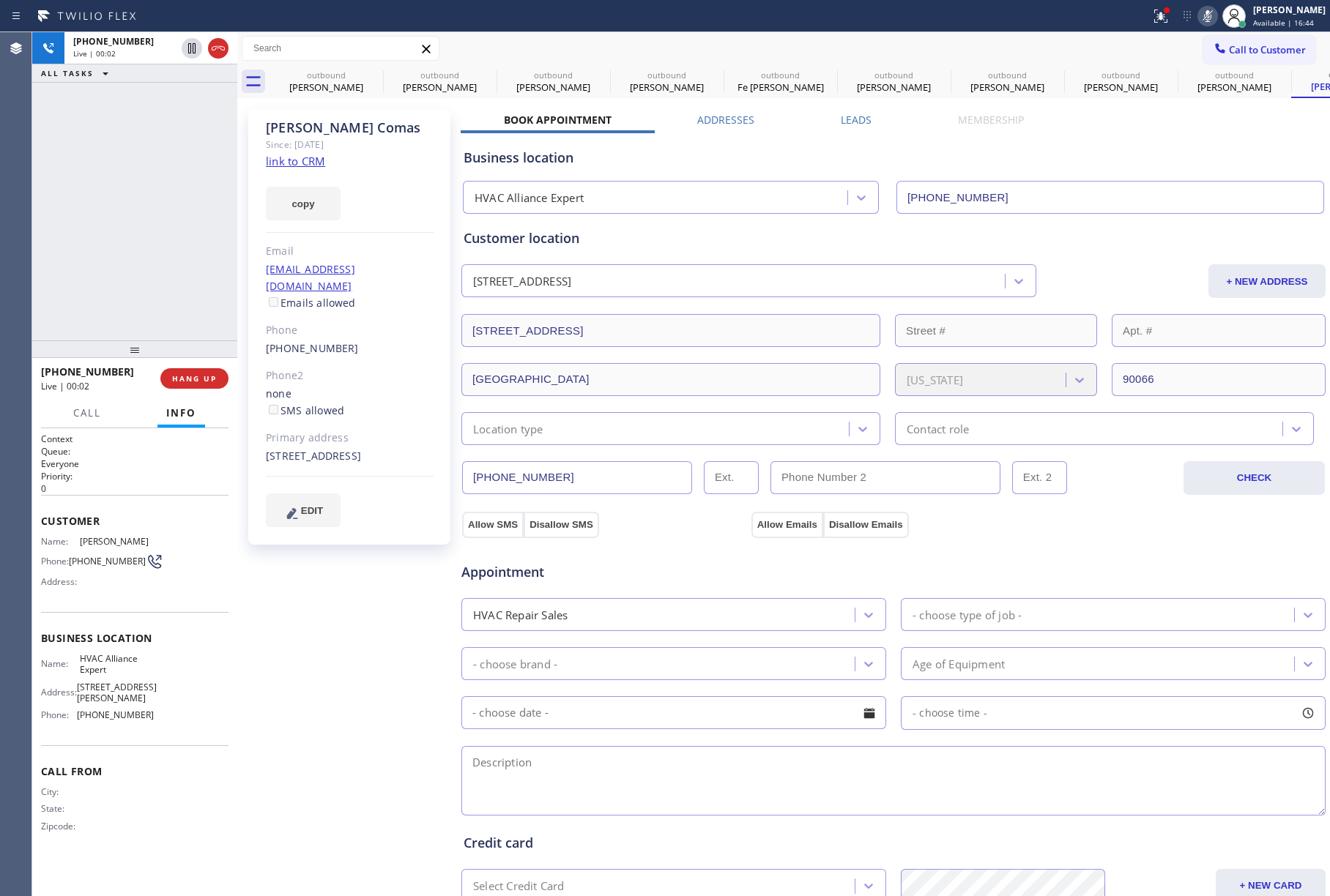
drag, startPoint x: 199, startPoint y: 368, endPoint x: 177, endPoint y: 322, distance: 51.0
click at [197, 366] on div "[PHONE_NUMBER] Live | 00:02 HANG UP" at bounding box center [134, 379] width 188 height 38
click at [174, 315] on div "[PHONE_NUMBER] Live | 00:03 ALL TASKS ALL TASKS ACTIVE TASKS TASKS IN WRAP UP" at bounding box center [134, 186] width 205 height 309
click at [189, 390] on div "[PHONE_NUMBER] Live | 00:03 HANG UP" at bounding box center [134, 379] width 188 height 38
click at [200, 375] on span "HANG UP" at bounding box center [194, 378] width 45 height 10
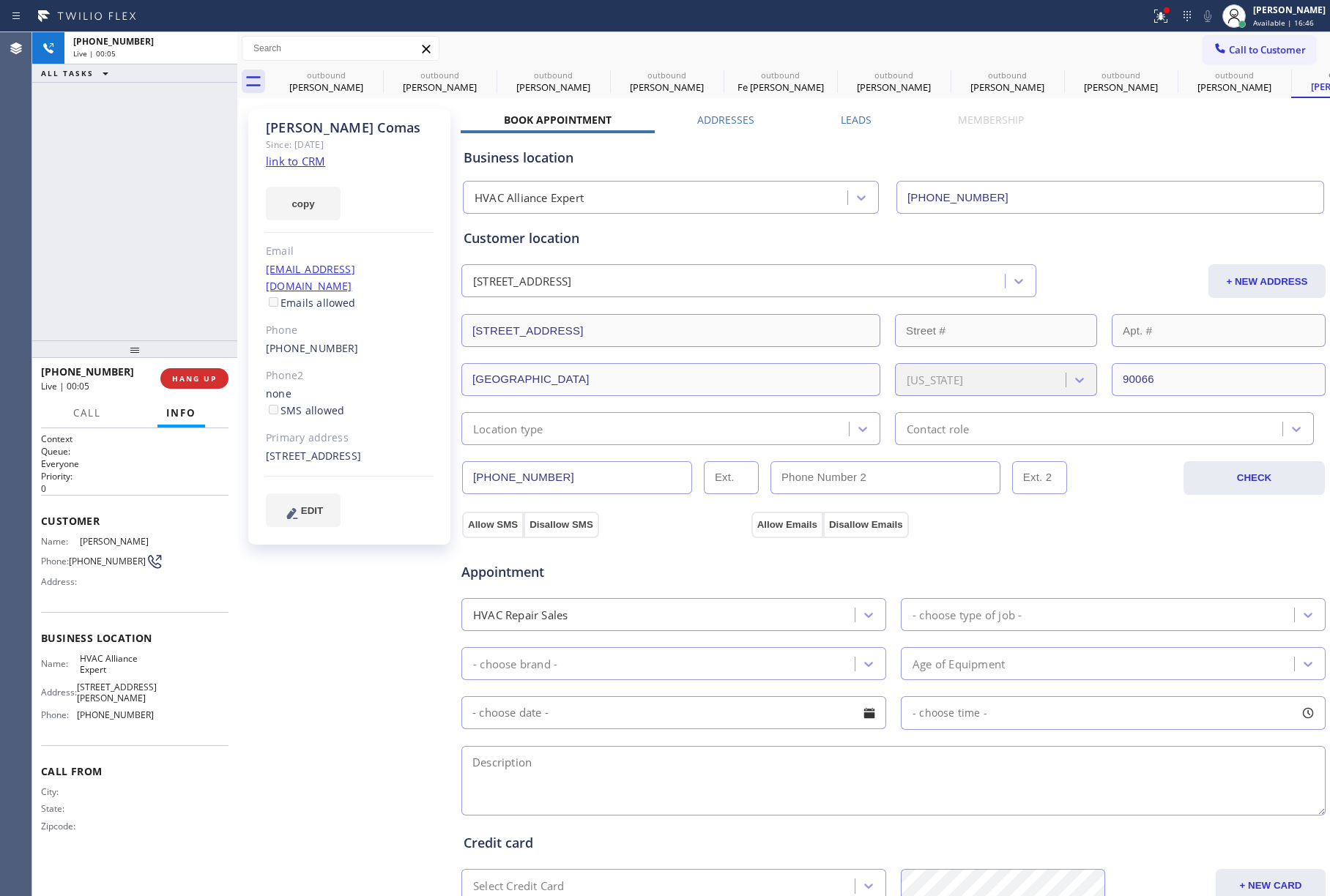
click at [142, 235] on div "[PHONE_NUMBER] Live | 00:05 ALL TASKS ALL TASKS ACTIVE TASKS TASKS IN WRAP UP" at bounding box center [134, 186] width 205 height 309
drag, startPoint x: 171, startPoint y: 360, endPoint x: 189, endPoint y: 379, distance: 26.2
click at [173, 358] on div at bounding box center [134, 349] width 205 height 18
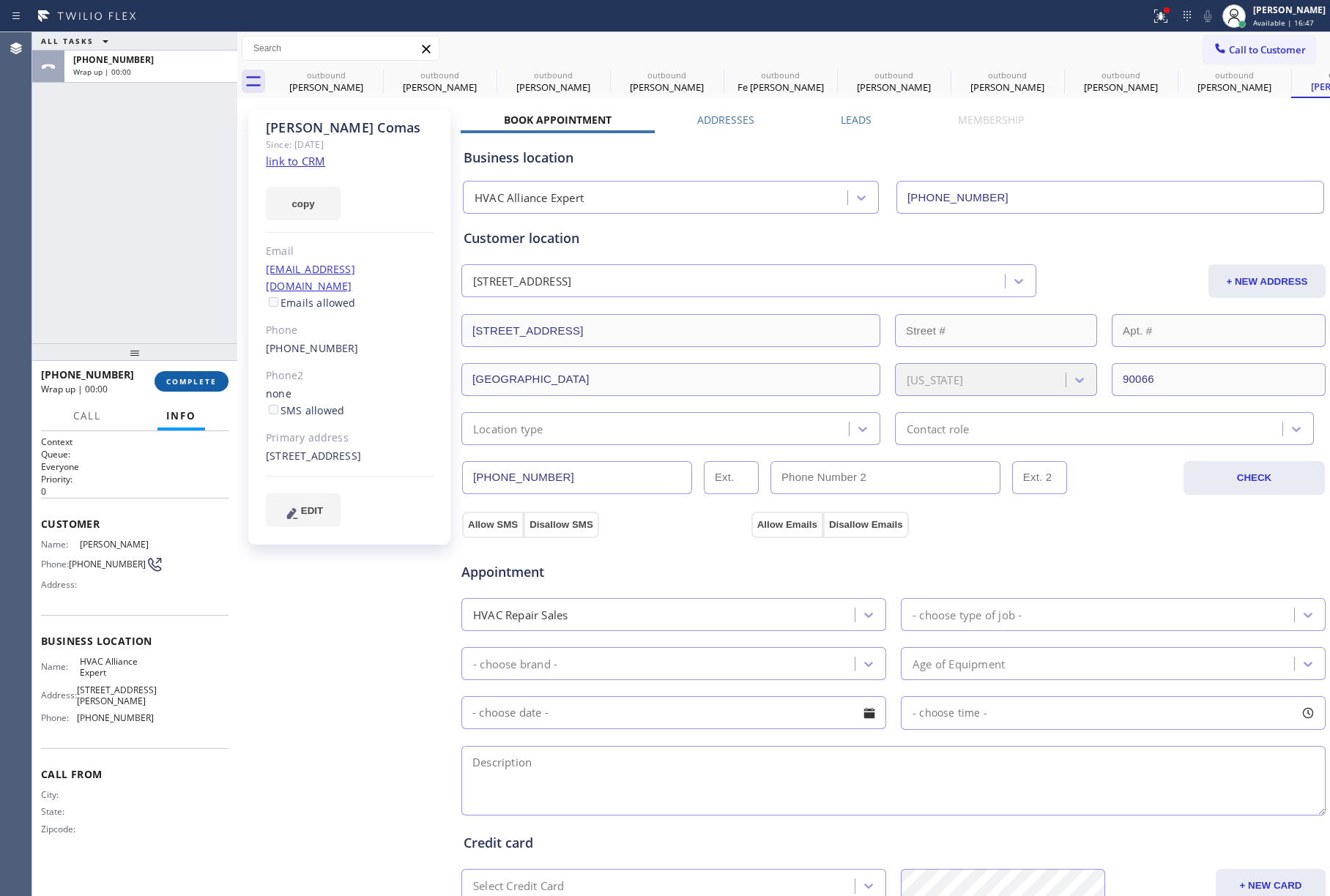
click at [189, 379] on span "COMPLETE" at bounding box center [191, 381] width 50 height 10
click at [156, 209] on div "ALL TASKS ALL TASKS ACTIVE TASKS TASKS IN WRAP UP [PHONE_NUMBER] Wrap up | 00:00" at bounding box center [134, 187] width 205 height 311
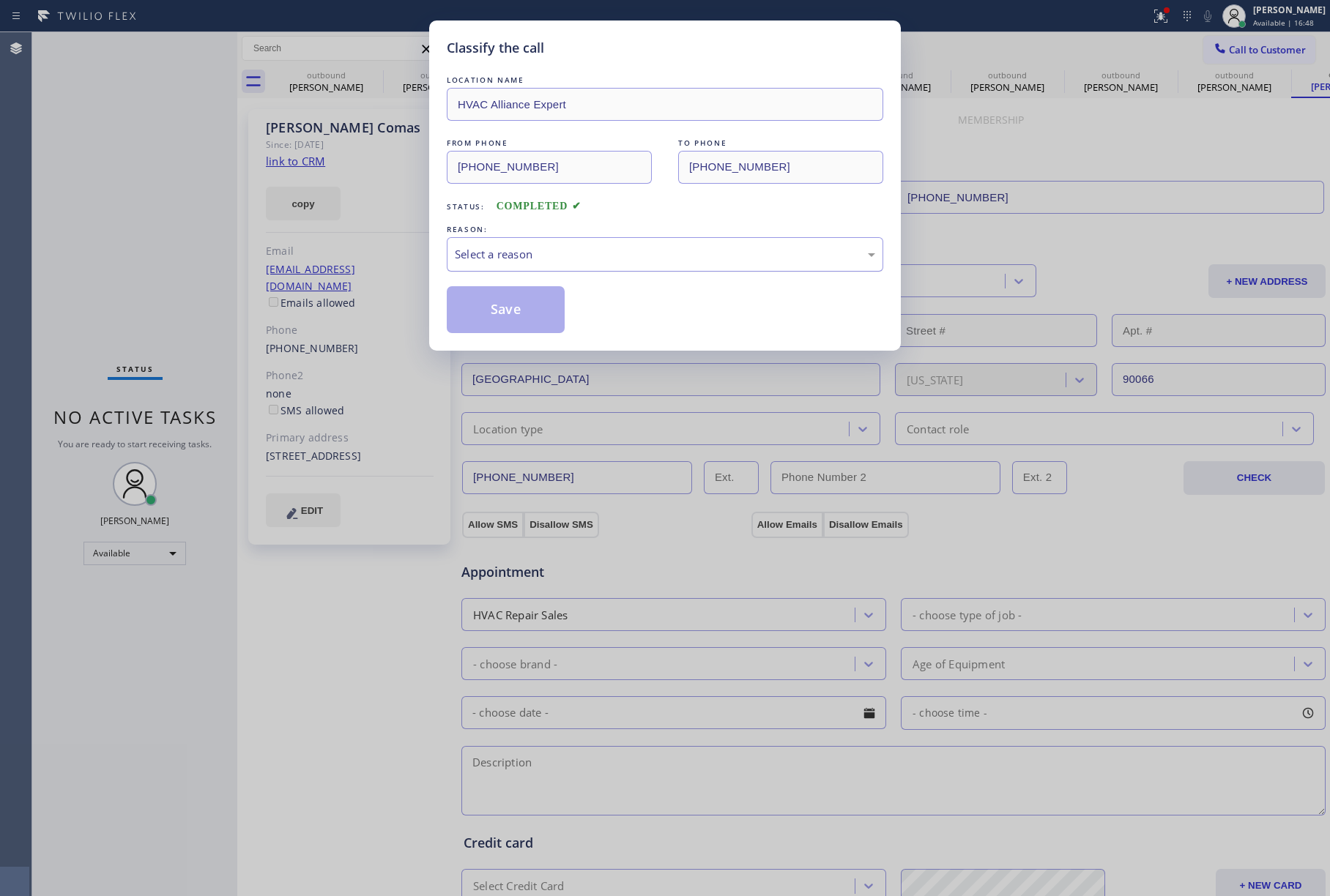
click at [563, 246] on div "Select a reason" at bounding box center [665, 254] width 420 height 17
click at [488, 313] on button "Save" at bounding box center [506, 309] width 118 height 47
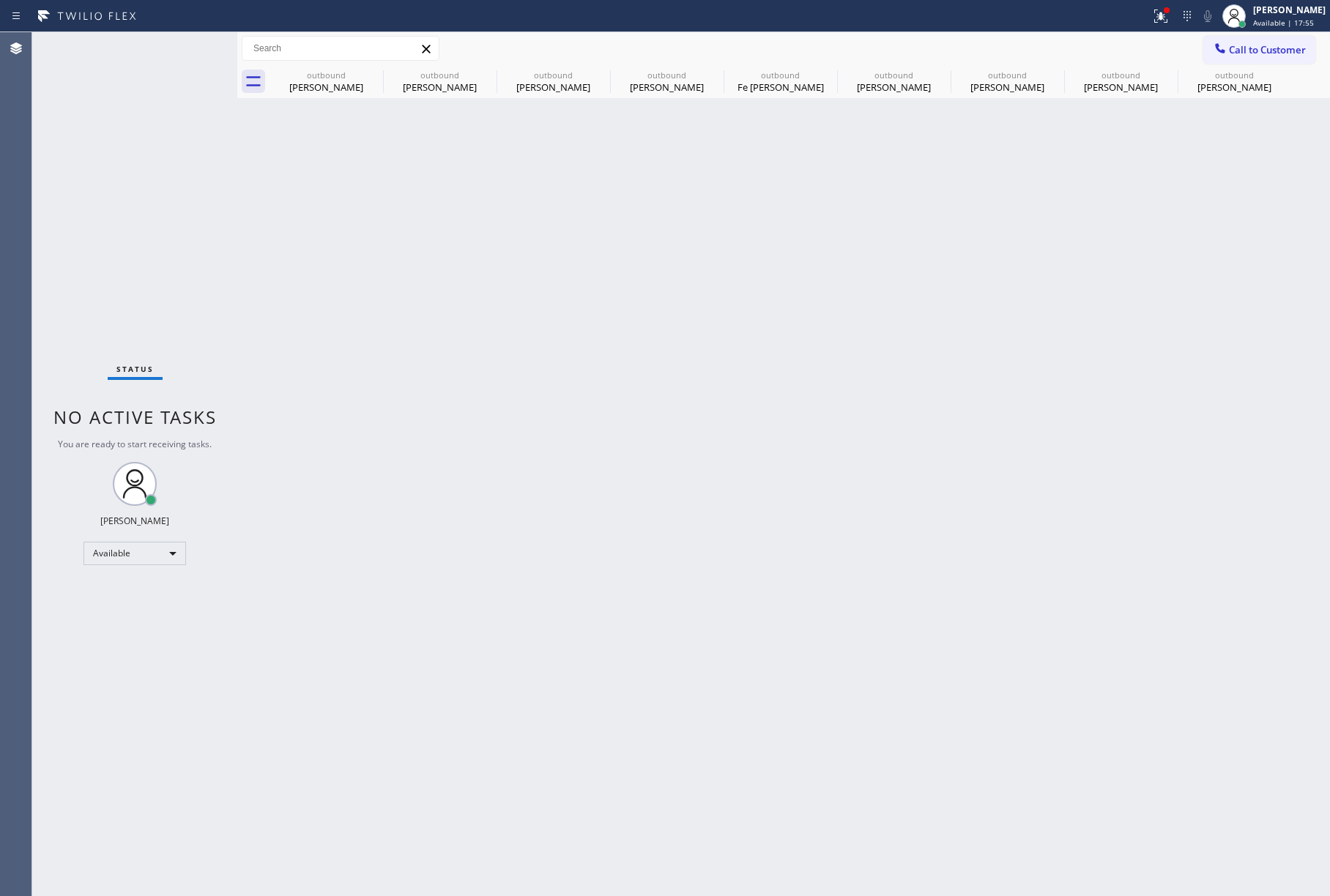
drag, startPoint x: 1234, startPoint y: 54, endPoint x: 1219, endPoint y: 54, distance: 15.0
click at [1235, 54] on span "Call to Customer" at bounding box center [1267, 50] width 77 height 13
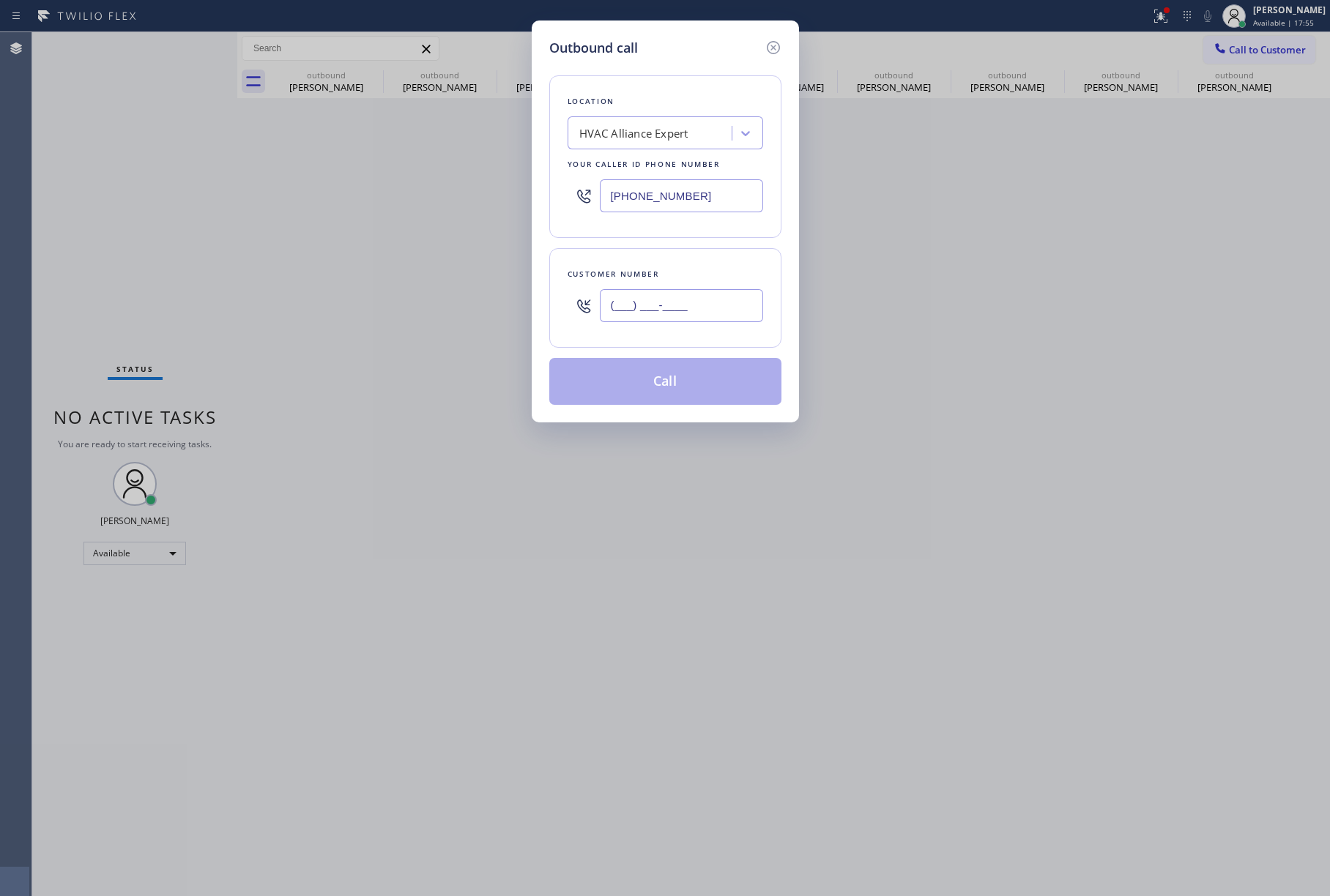
click at [649, 320] on input "(___) ___-____" at bounding box center [681, 305] width 163 height 33
paste input "714) 317-2779"
type input "[PHONE_NUMBER]"
click at [675, 252] on div "Customer number [PHONE_NUMBER]" at bounding box center [665, 298] width 232 height 100
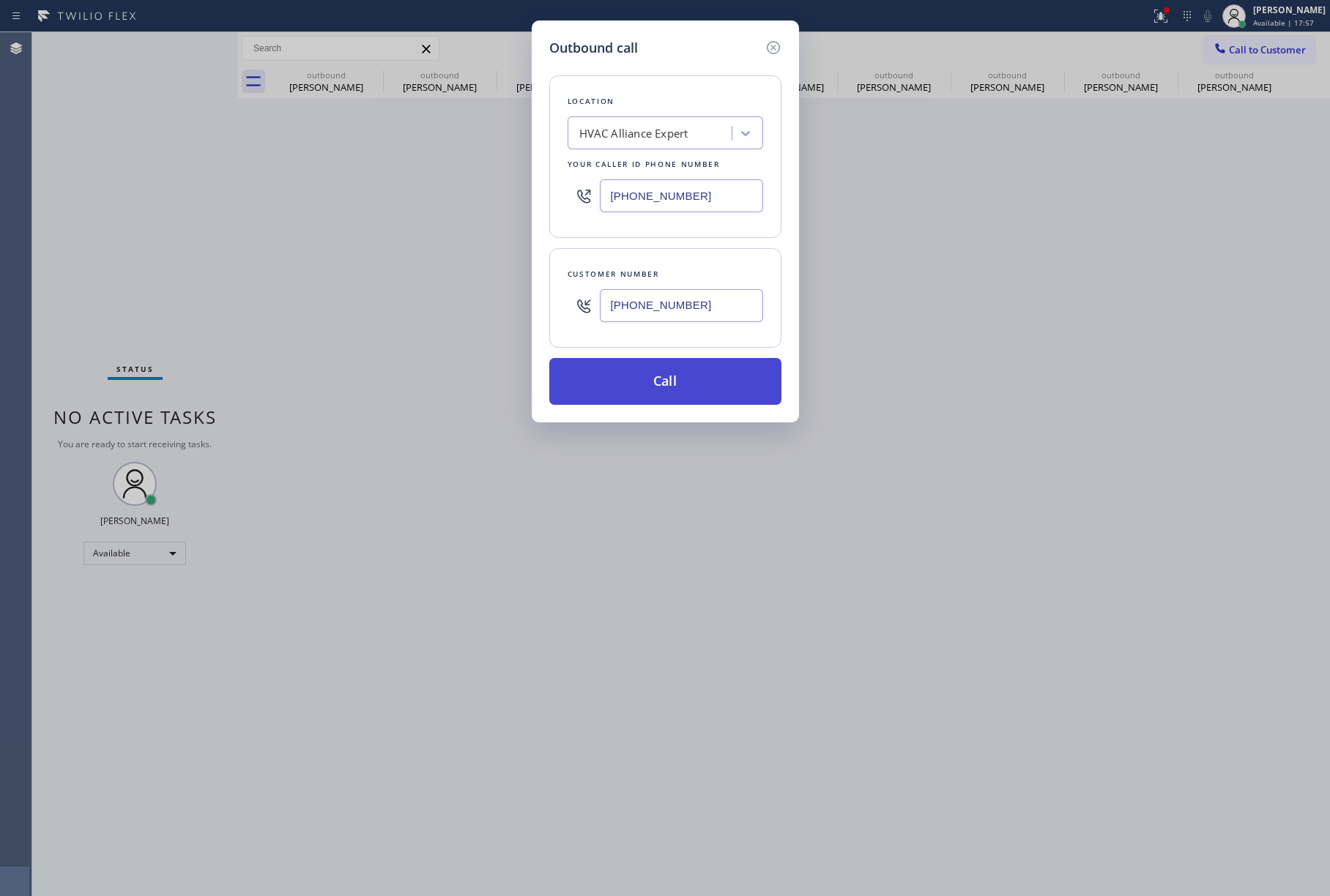
click at [663, 381] on button "Call" at bounding box center [665, 381] width 232 height 47
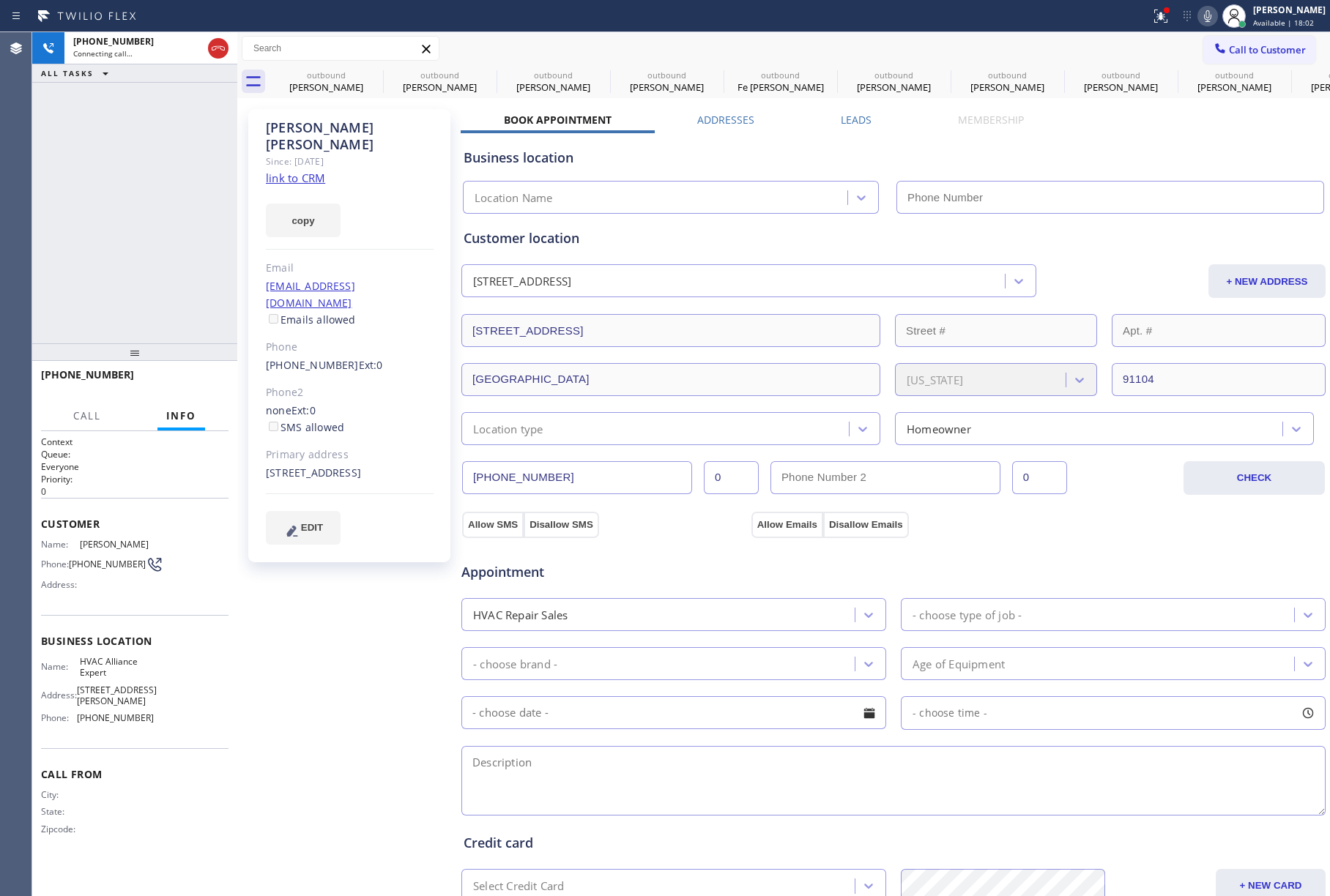
click at [50, 243] on div "[PHONE_NUMBER] Connecting call… ALL TASKS ALL TASKS ACTIVE TASKS TASKS IN WRAP …" at bounding box center [134, 187] width 205 height 311
type input "[PHONE_NUMBER]"
drag, startPoint x: 101, startPoint y: 265, endPoint x: 170, endPoint y: 280, distance: 70.6
click at [101, 265] on div "[PHONE_NUMBER] Live | 00:06 ALL TASKS ALL TASKS ACTIVE TASKS TASKS IN WRAP UP" at bounding box center [134, 187] width 205 height 311
click at [205, 381] on span "HANG UP" at bounding box center [194, 381] width 45 height 10
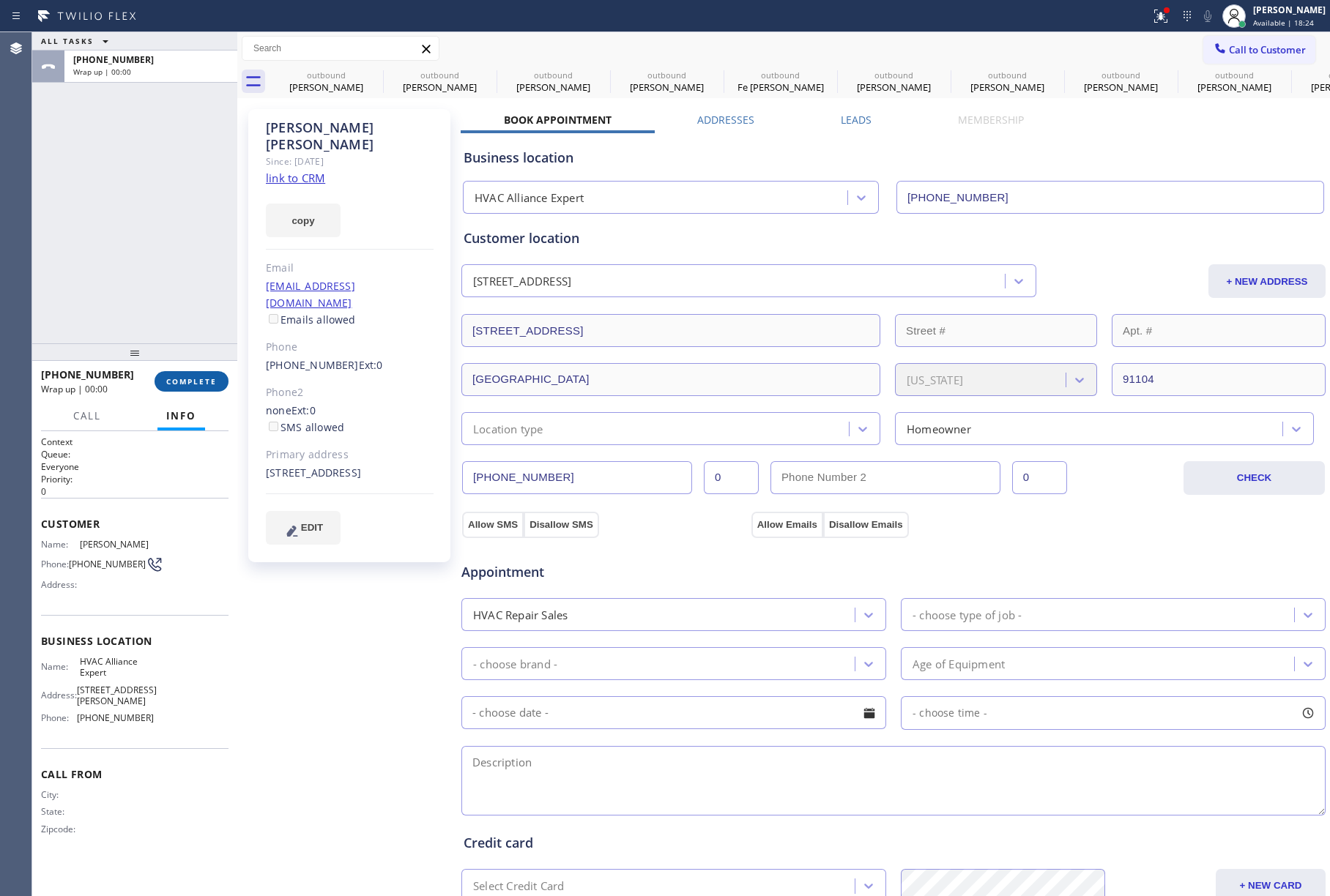
click at [205, 381] on span "COMPLETE" at bounding box center [191, 381] width 50 height 10
click at [165, 262] on div "ALL TASKS ALL TASKS ACTIVE TASKS TASKS IN WRAP UP [PHONE_NUMBER] Wrap up | 00:00" at bounding box center [134, 187] width 205 height 311
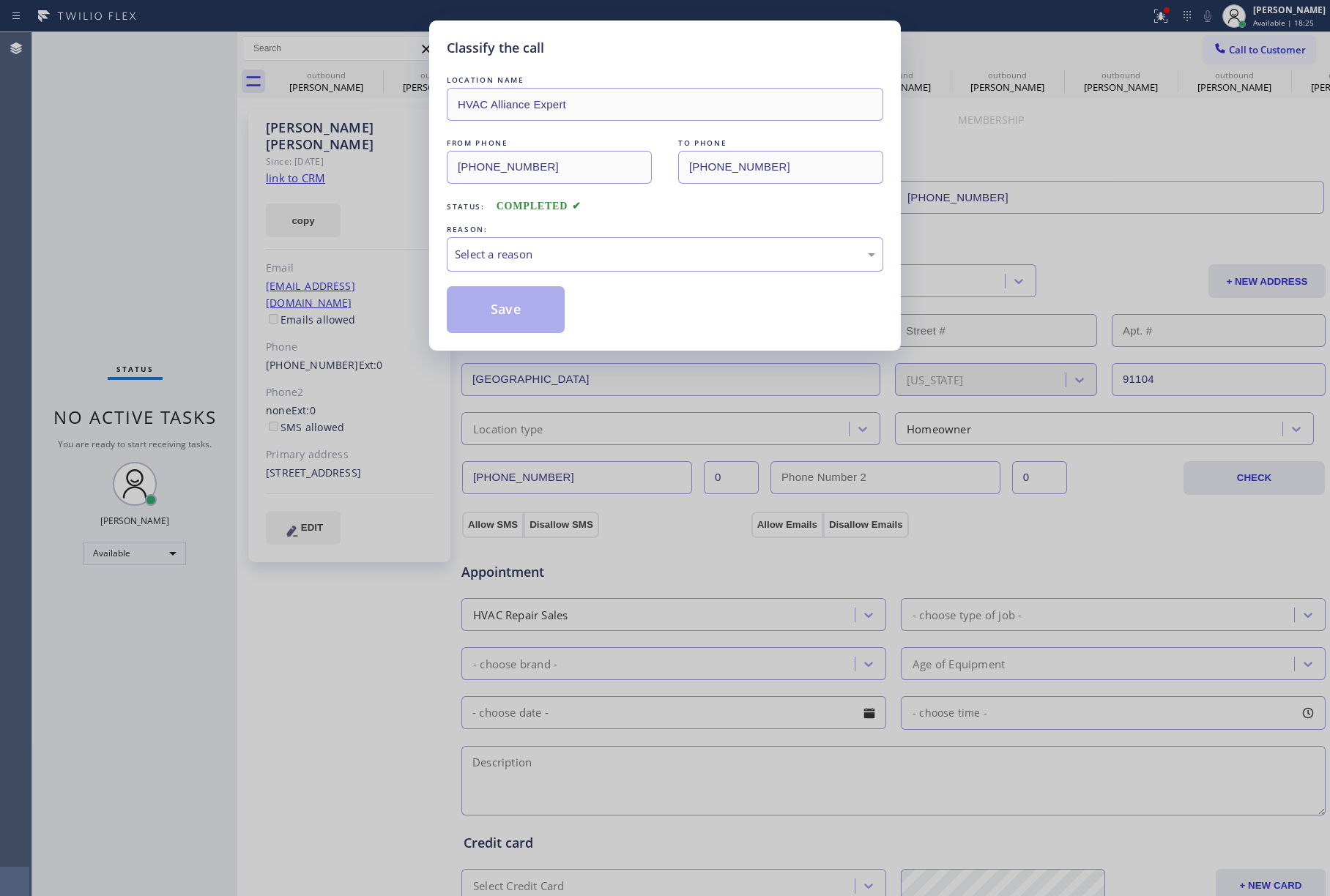
click at [544, 256] on div "Select a reason" at bounding box center [665, 254] width 420 height 17
click at [491, 311] on button "Save" at bounding box center [506, 309] width 118 height 47
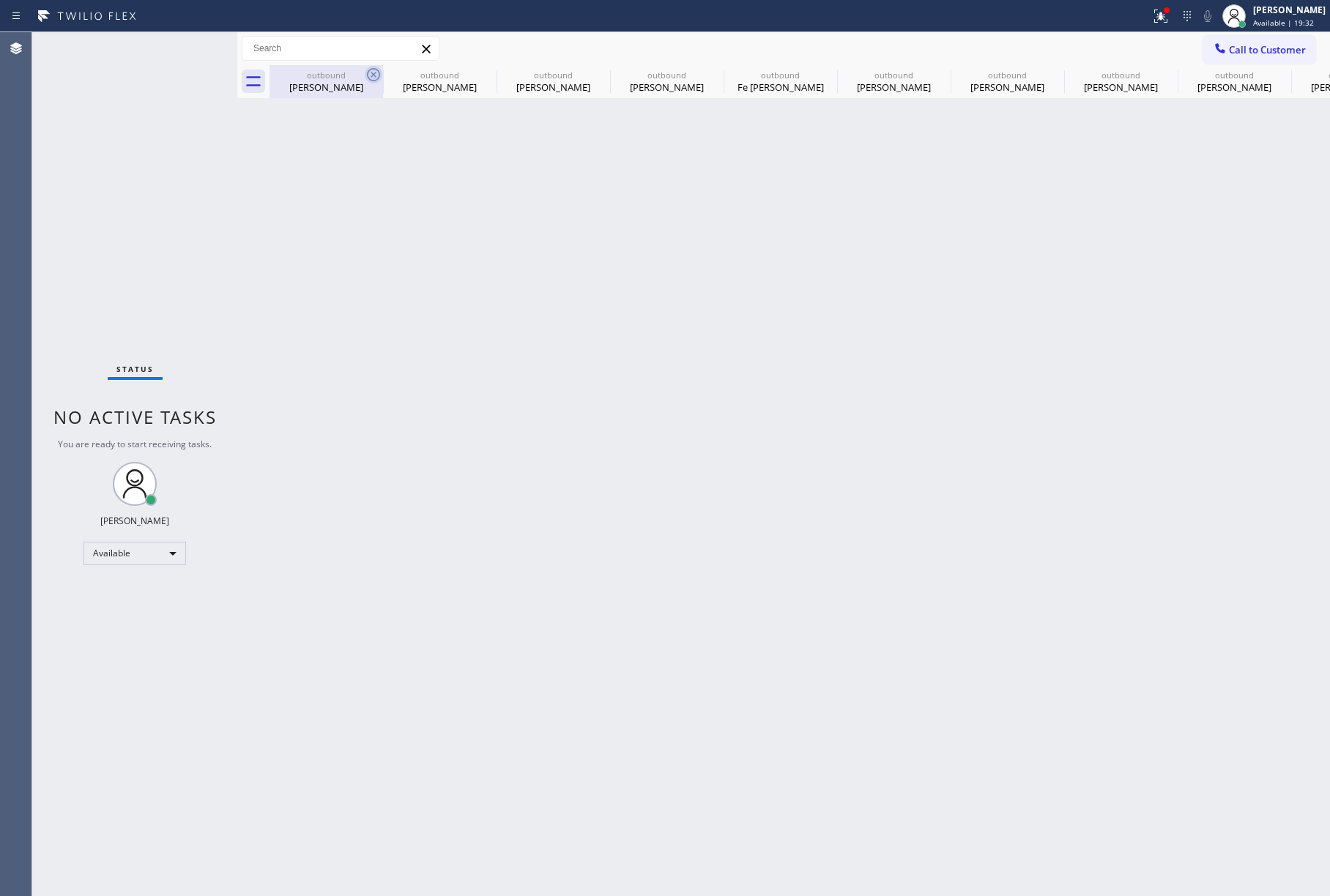
click at [378, 71] on icon at bounding box center [373, 74] width 13 height 13
click at [0, 0] on icon at bounding box center [0, 0] width 0 height 0
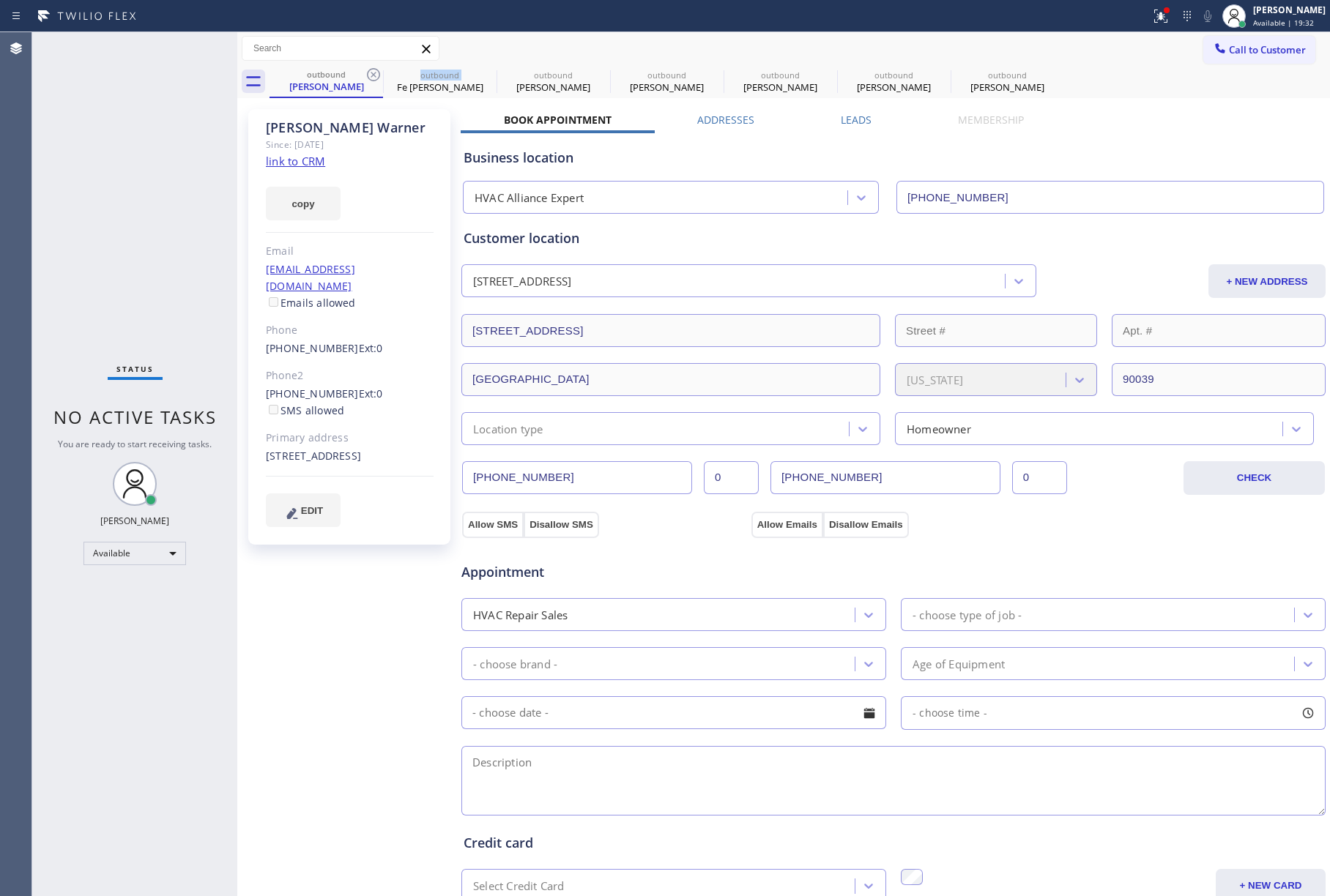
click at [378, 71] on icon at bounding box center [373, 74] width 13 height 13
click at [0, 0] on icon at bounding box center [0, 0] width 0 height 0
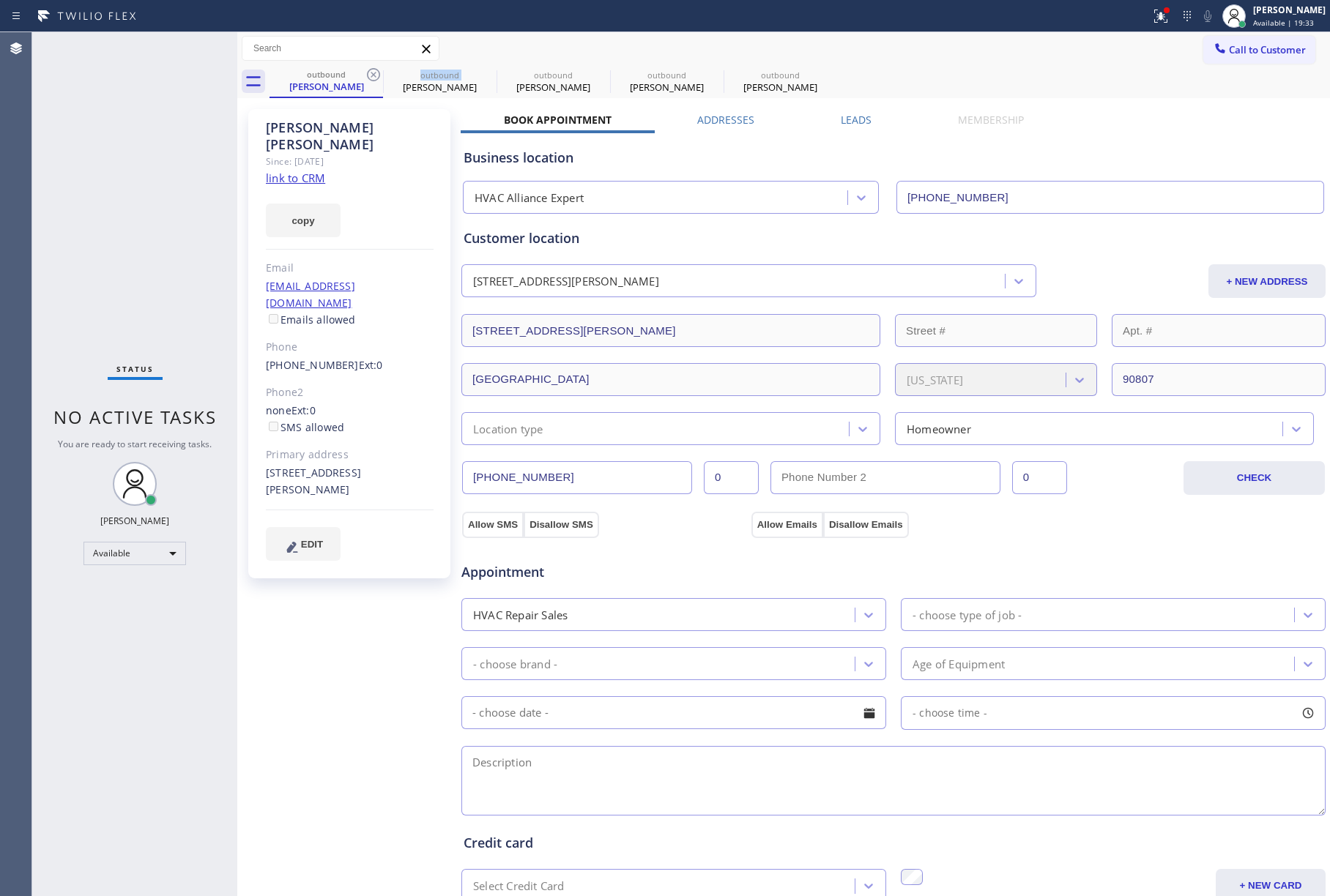
click at [378, 71] on icon at bounding box center [373, 74] width 13 height 13
click at [0, 0] on icon at bounding box center [0, 0] width 0 height 0
click at [378, 71] on icon at bounding box center [373, 74] width 13 height 13
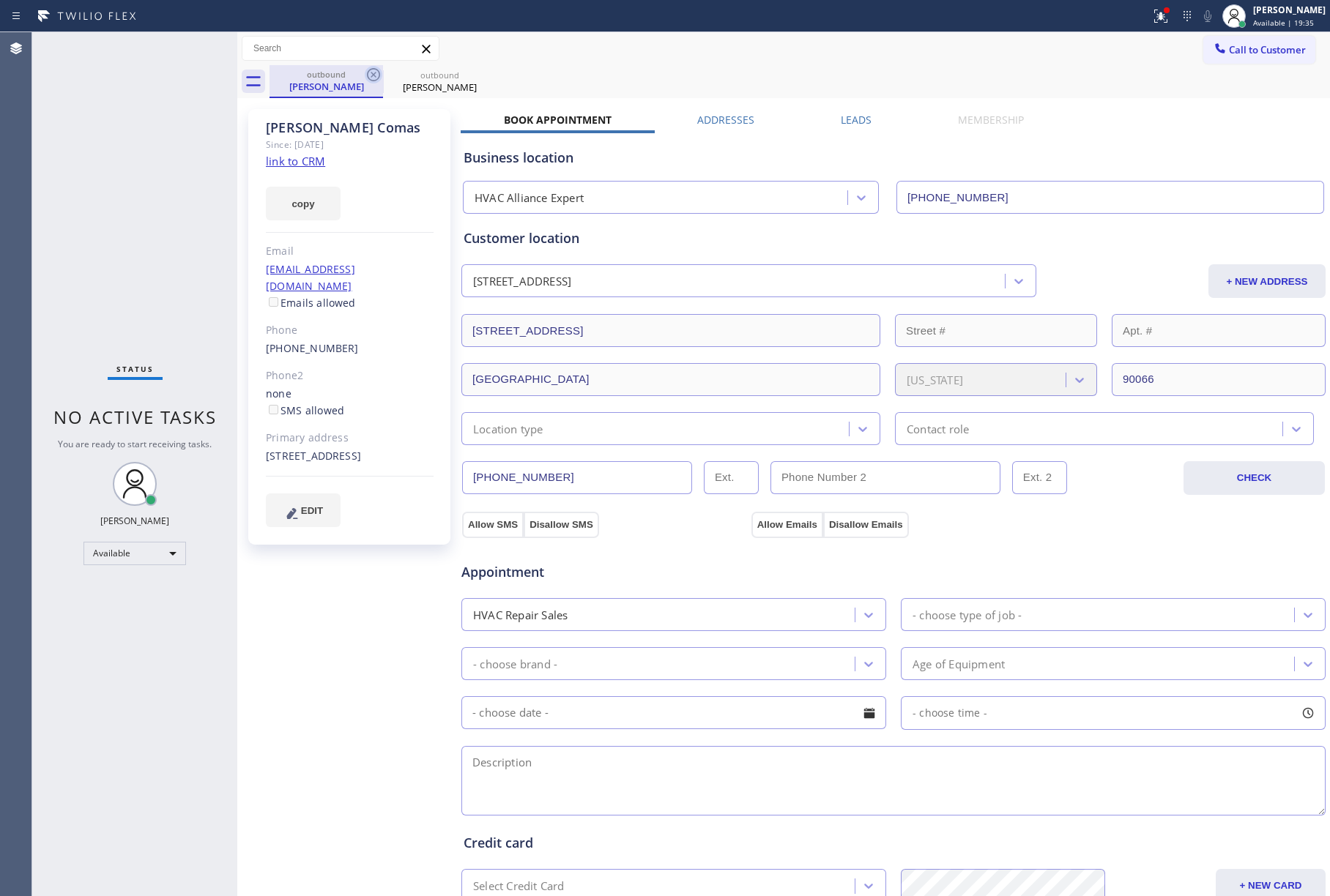
click at [370, 71] on icon at bounding box center [373, 74] width 18 height 18
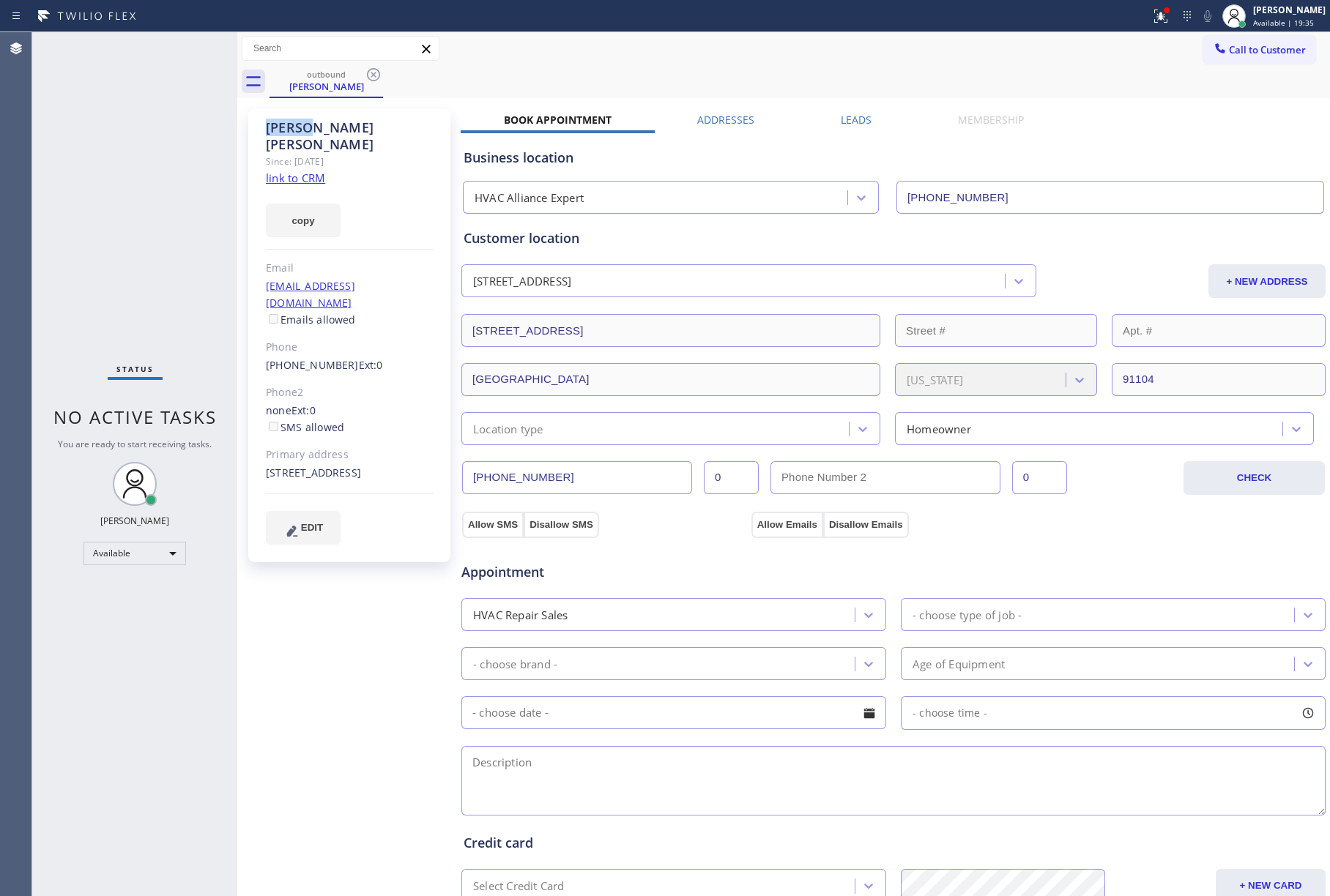
click at [370, 71] on icon at bounding box center [373, 74] width 18 height 18
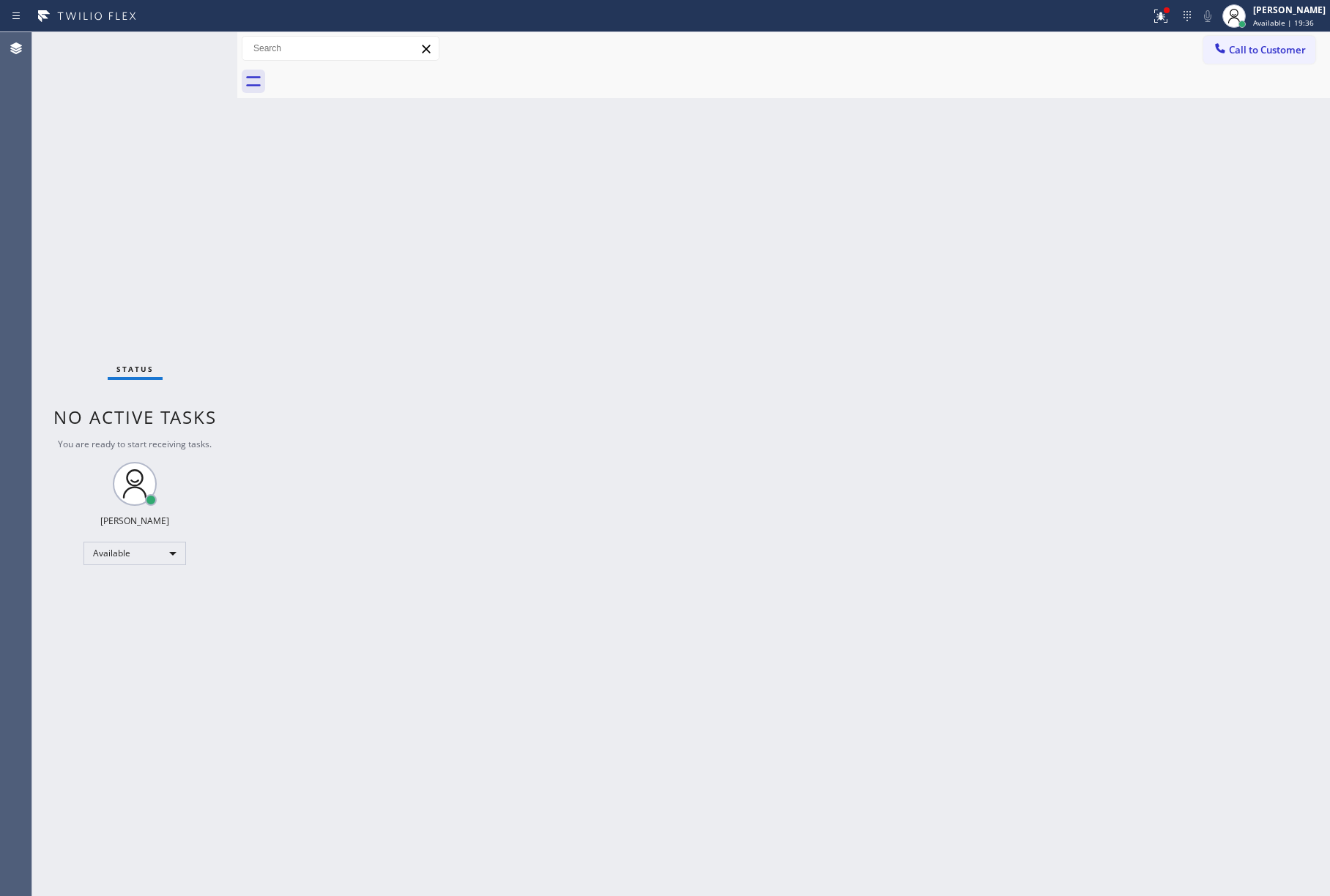
click at [370, 71] on div at bounding box center [799, 82] width 1061 height 33
click at [1236, 56] on span "Call to Customer" at bounding box center [1267, 50] width 77 height 13
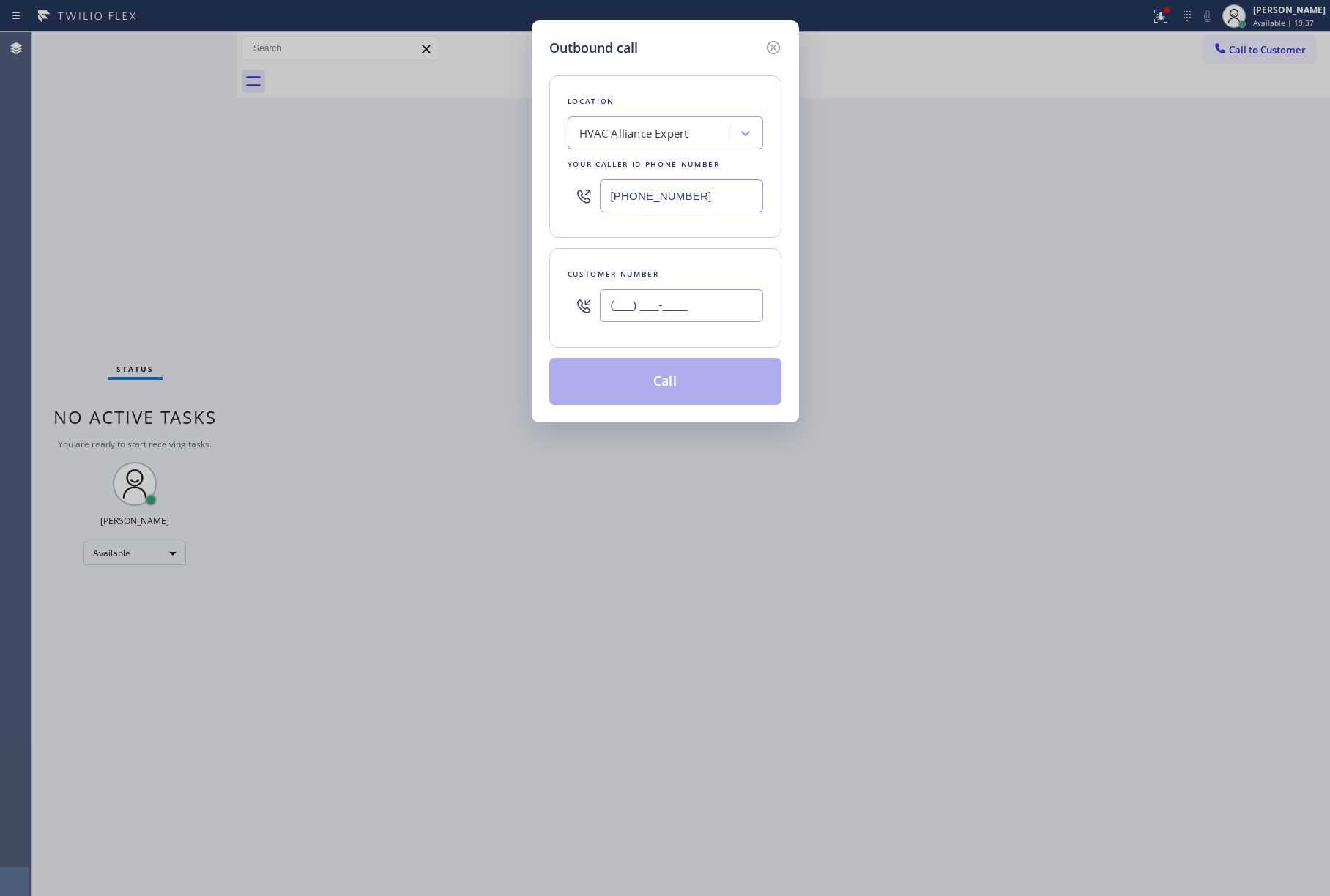
click at [695, 305] on input "(___) ___-____" at bounding box center [681, 305] width 163 height 33
paste input "949) 294-9512"
type input "[PHONE_NUMBER]"
click at [702, 273] on div "Customer number" at bounding box center [665, 273] width 196 height 15
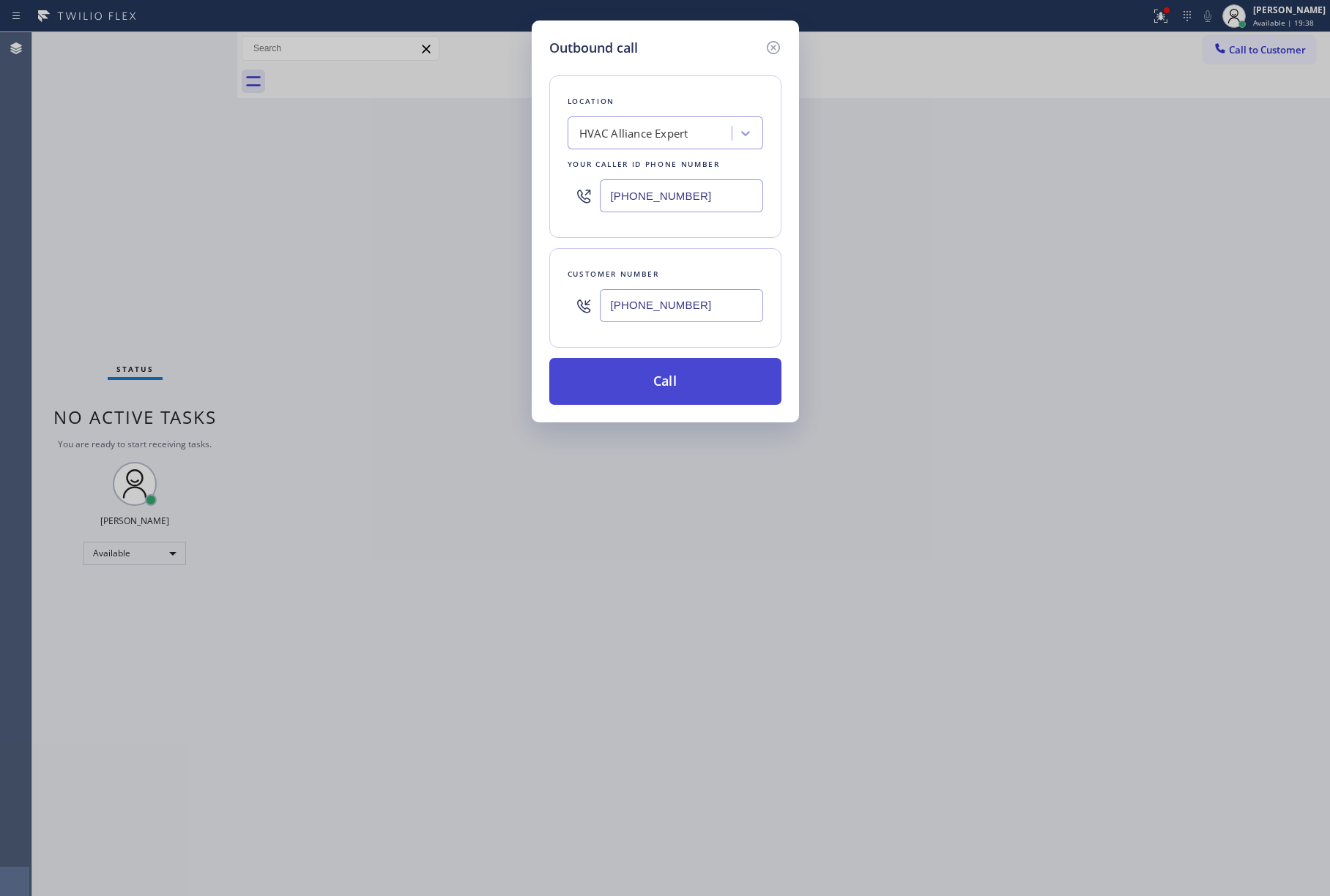
click at [681, 399] on button "Call" at bounding box center [665, 381] width 232 height 47
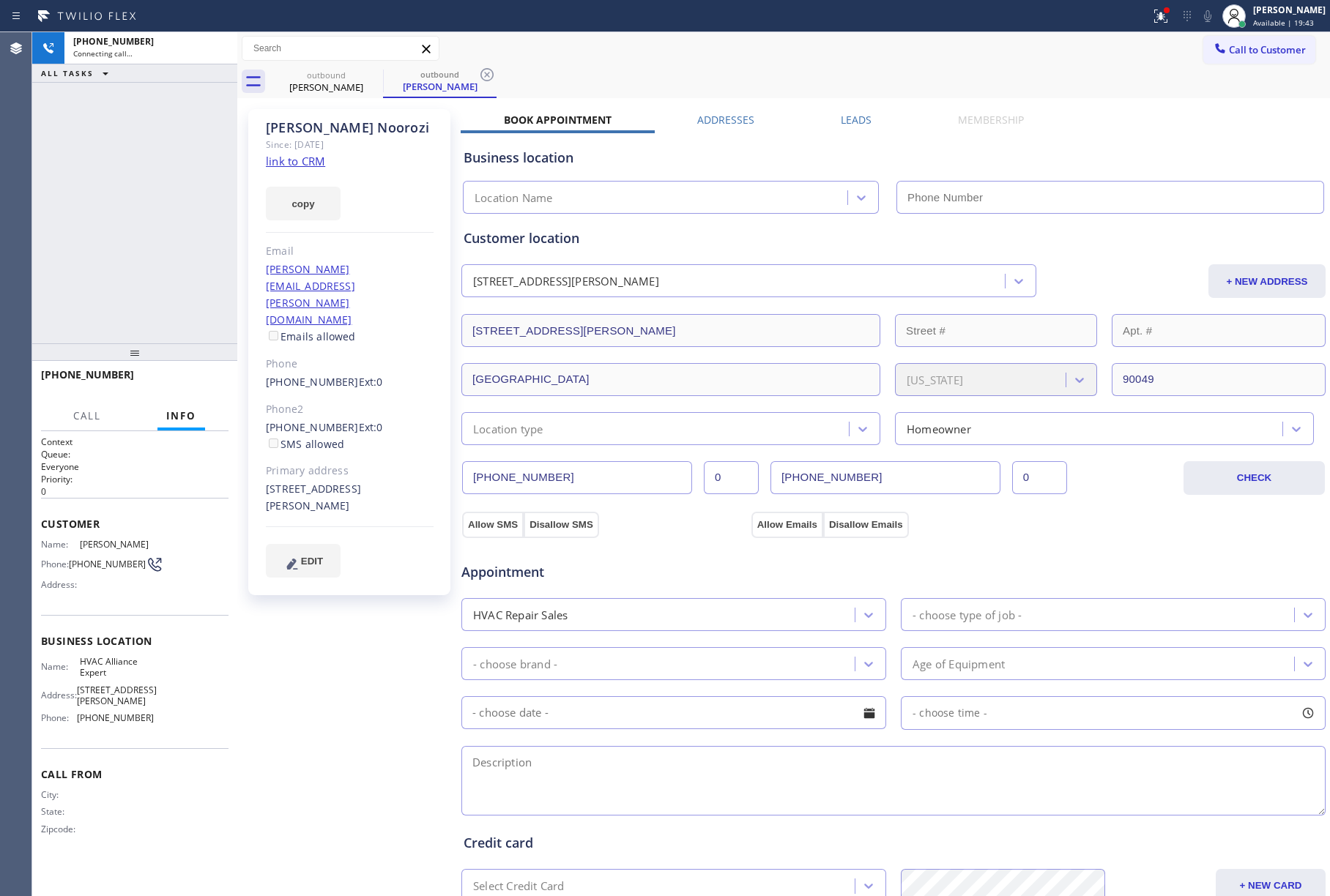
type input "[PHONE_NUMBER]"
click at [209, 379] on span "HANG UP" at bounding box center [194, 381] width 45 height 10
click at [161, 292] on div "[PHONE_NUMBER] Live | 00:04 ALL TASKS ALL TASKS ACTIVE TASKS TASKS IN WRAP UP" at bounding box center [134, 187] width 205 height 311
click at [199, 375] on button "COMPLETE" at bounding box center [191, 382] width 74 height 21
click at [156, 277] on div "ALL TASKS ALL TASKS ACTIVE TASKS TASKS IN WRAP UP [PHONE_NUMBER] Wrap up | 00:00" at bounding box center [134, 187] width 205 height 311
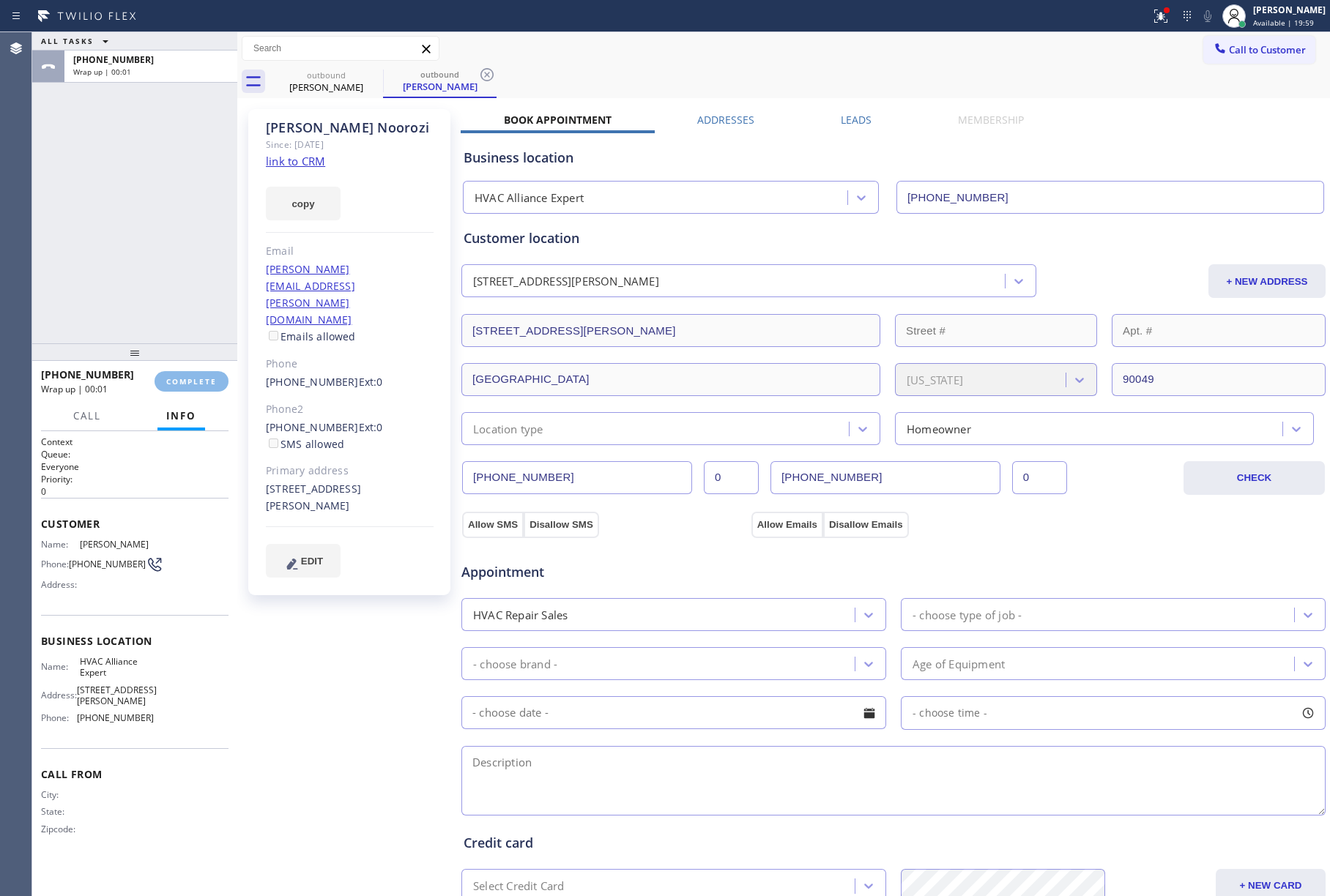
click at [156, 277] on div "ALL TASKS ALL TASKS ACTIVE TASKS TASKS IN WRAP UP [PHONE_NUMBER] Wrap up | 00:01" at bounding box center [134, 187] width 205 height 311
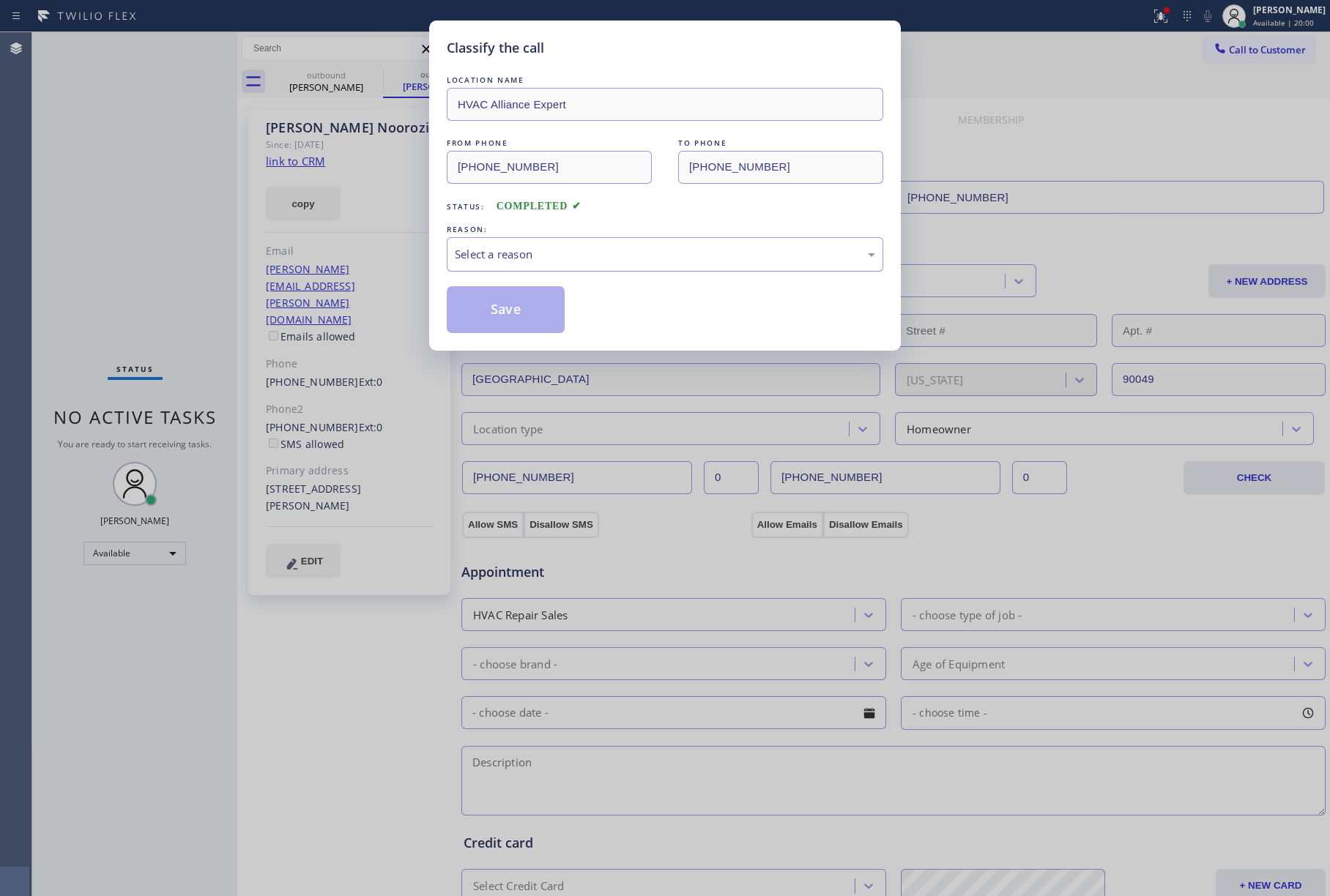
click at [532, 270] on div "Select a reason" at bounding box center [665, 254] width 436 height 34
click at [481, 301] on button "Save" at bounding box center [506, 309] width 118 height 47
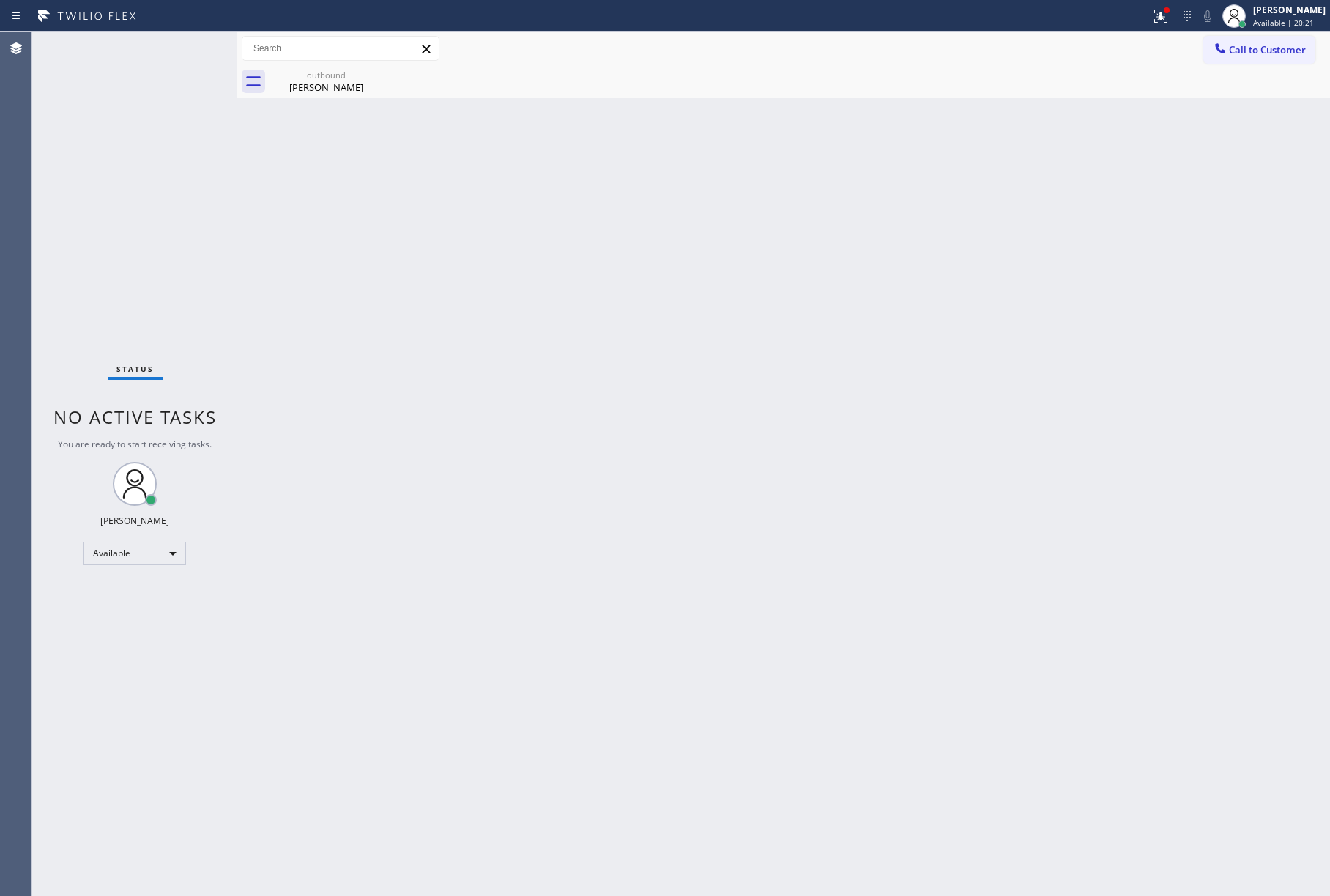
click at [1290, 34] on div "Call to Customer Outbound call Location HVAC Alliance Expert Your caller id pho…" at bounding box center [783, 48] width 1093 height 33
click at [1264, 36] on button "Call to Customer" at bounding box center [1259, 50] width 112 height 28
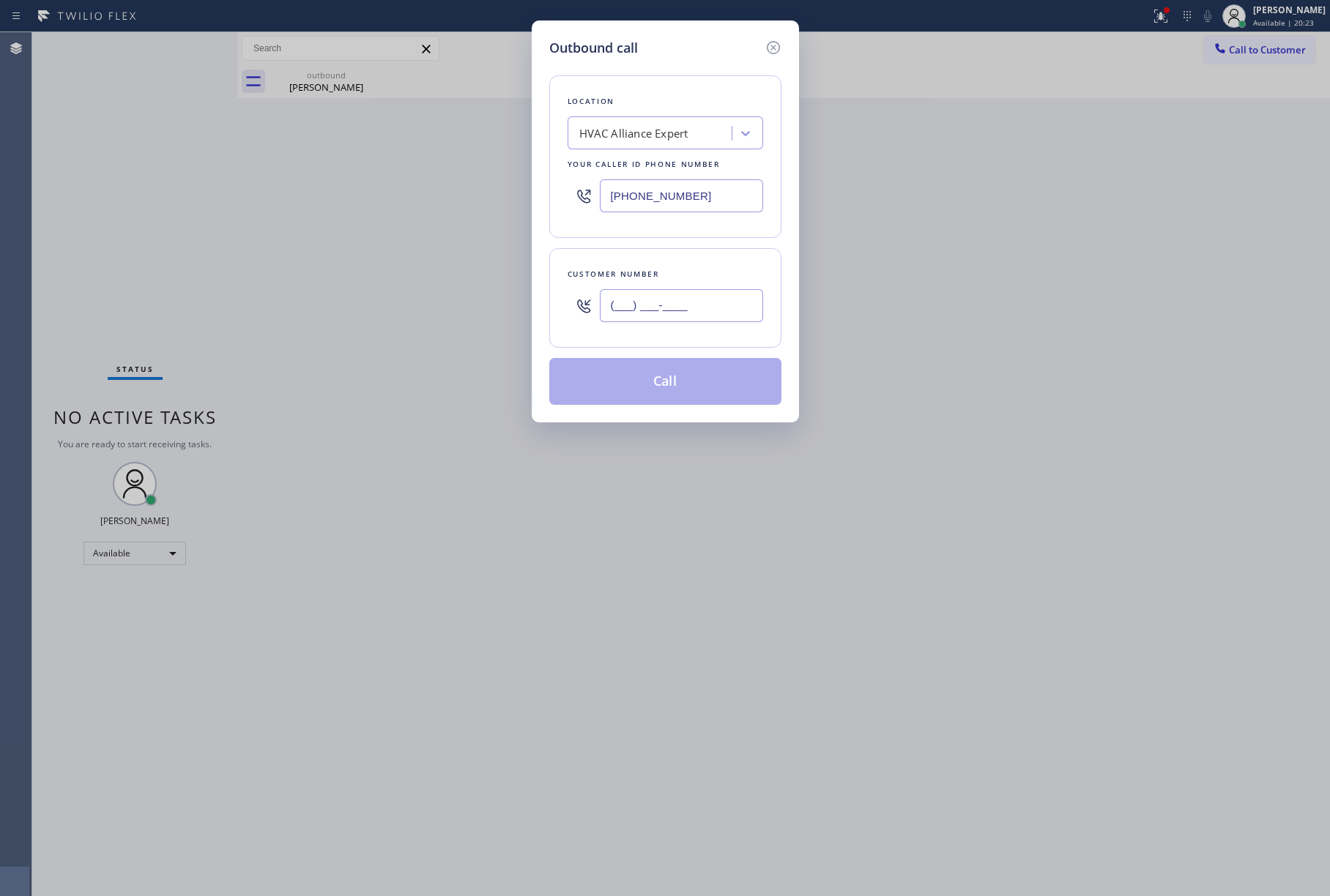
click at [678, 309] on input "(___) ___-____" at bounding box center [681, 305] width 163 height 33
paste input "518) 577-0065"
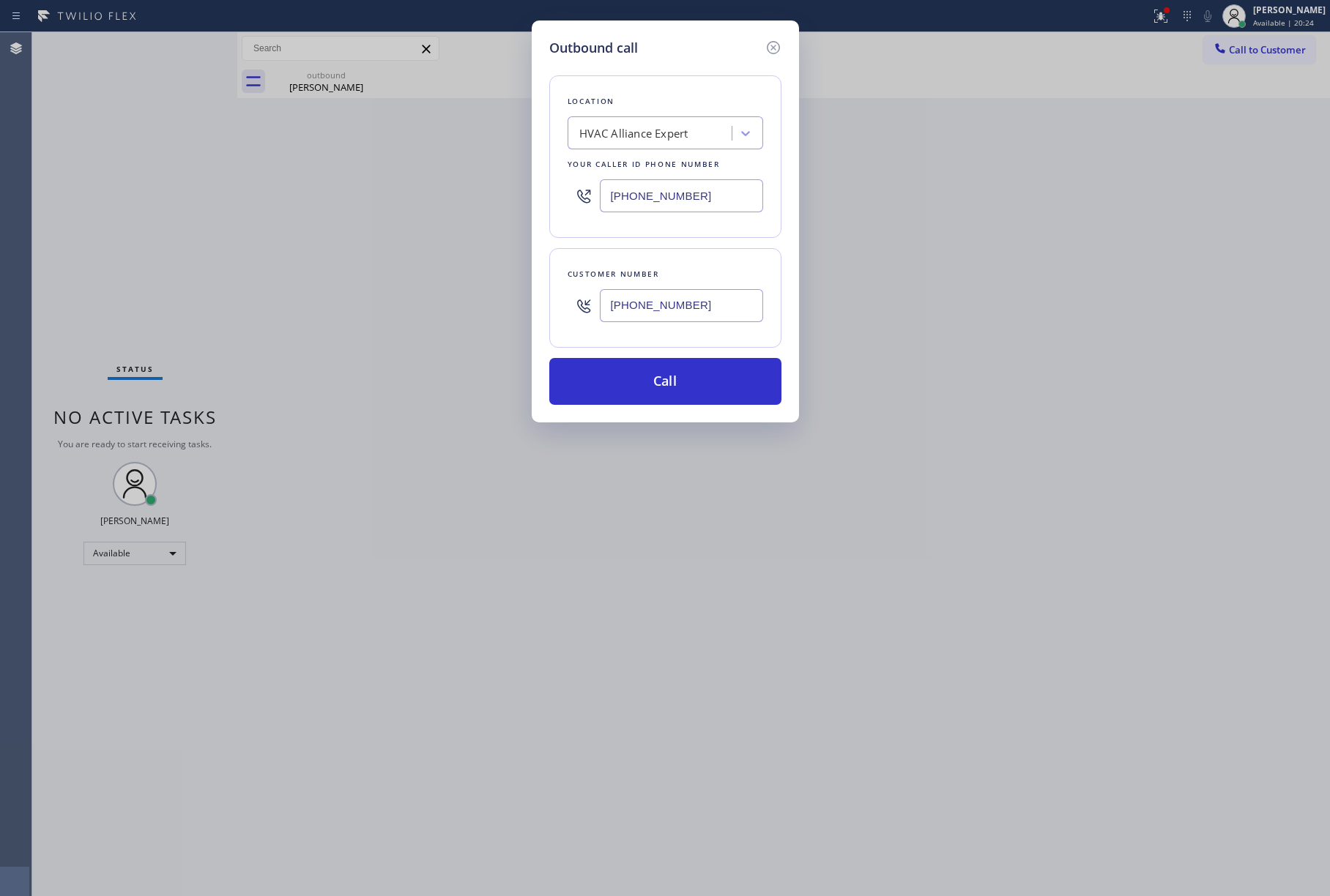
type input "[PHONE_NUMBER]"
click at [30, 239] on div "Outbound call Location HVAC Alliance Expert Your caller id phone number [PHONE_…" at bounding box center [665, 448] width 1330 height 896
click at [686, 379] on button "Call" at bounding box center [665, 381] width 232 height 47
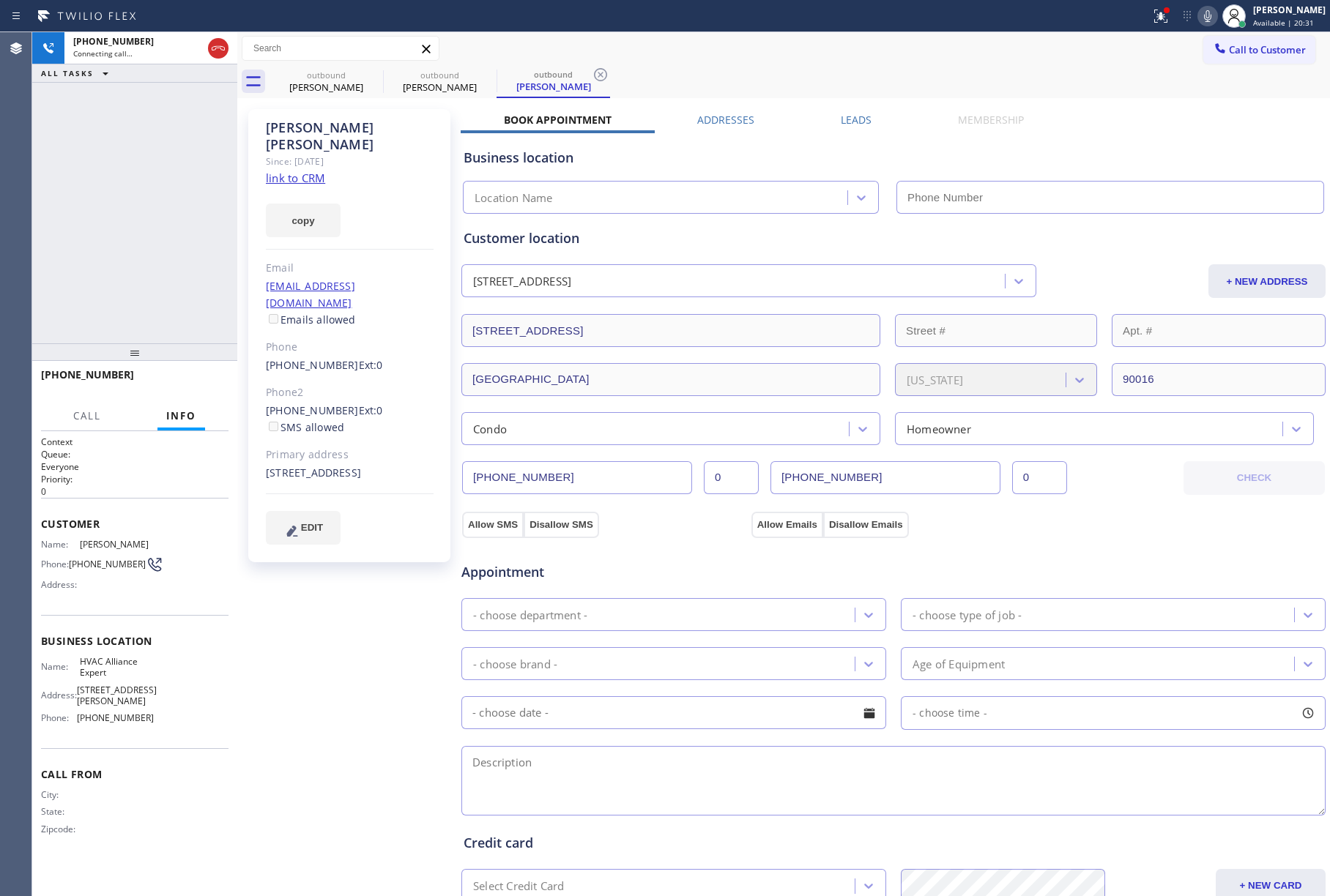
type input "[PHONE_NUMBER]"
click at [214, 375] on button "HANG UP" at bounding box center [194, 382] width 68 height 21
click at [200, 373] on button "HANG UP" at bounding box center [194, 382] width 68 height 21
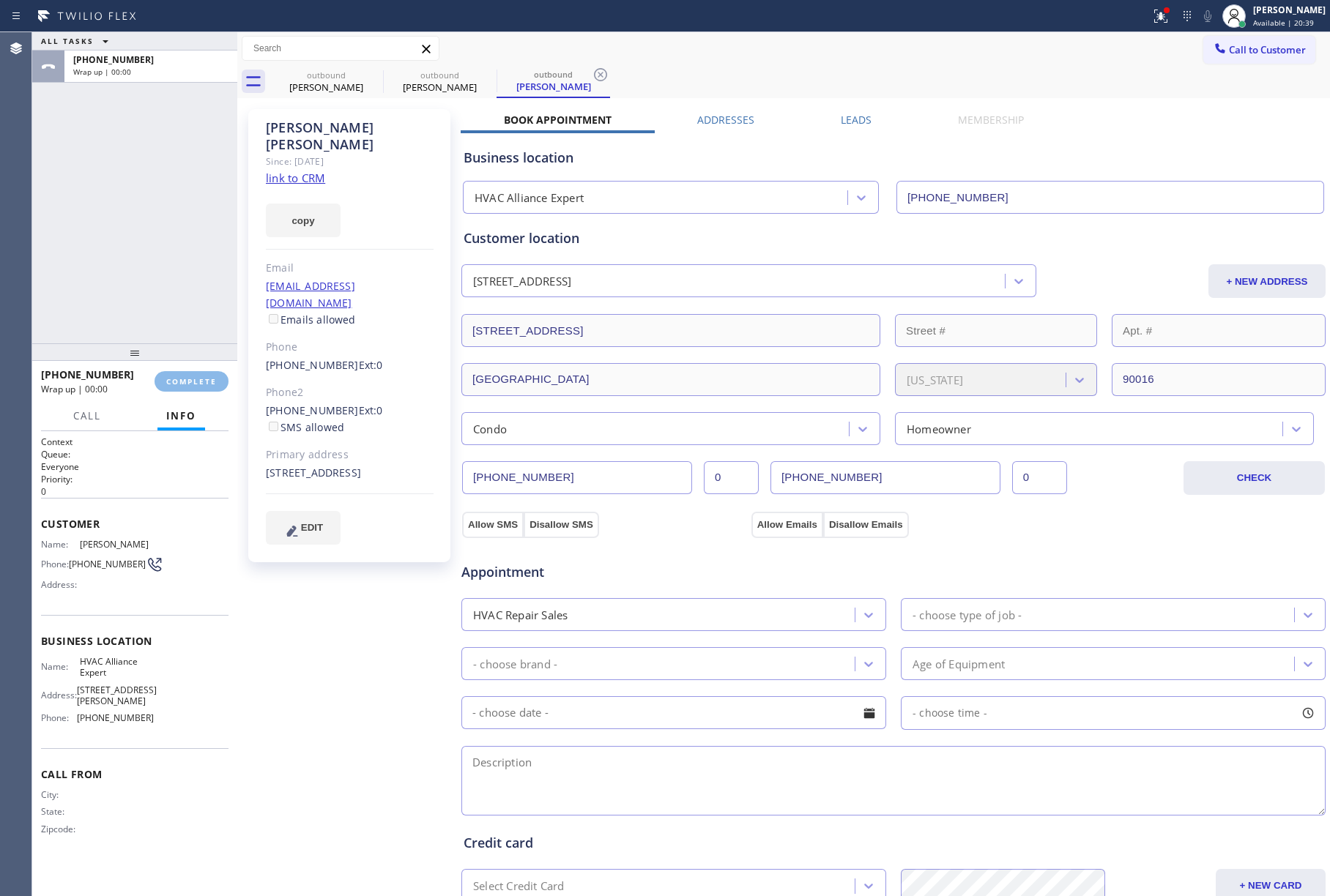
click at [183, 281] on div "ALL TASKS ALL TASKS ACTIVE TASKS TASKS IN WRAP UP [PHONE_NUMBER] Wrap up | 00:00" at bounding box center [134, 187] width 205 height 311
click at [217, 379] on button "COMPLETE" at bounding box center [191, 382] width 74 height 21
click at [153, 270] on div "ALL TASKS ALL TASKS ACTIVE TASKS TASKS IN WRAP UP [PHONE_NUMBER] Wrap up | 00:01" at bounding box center [134, 187] width 205 height 311
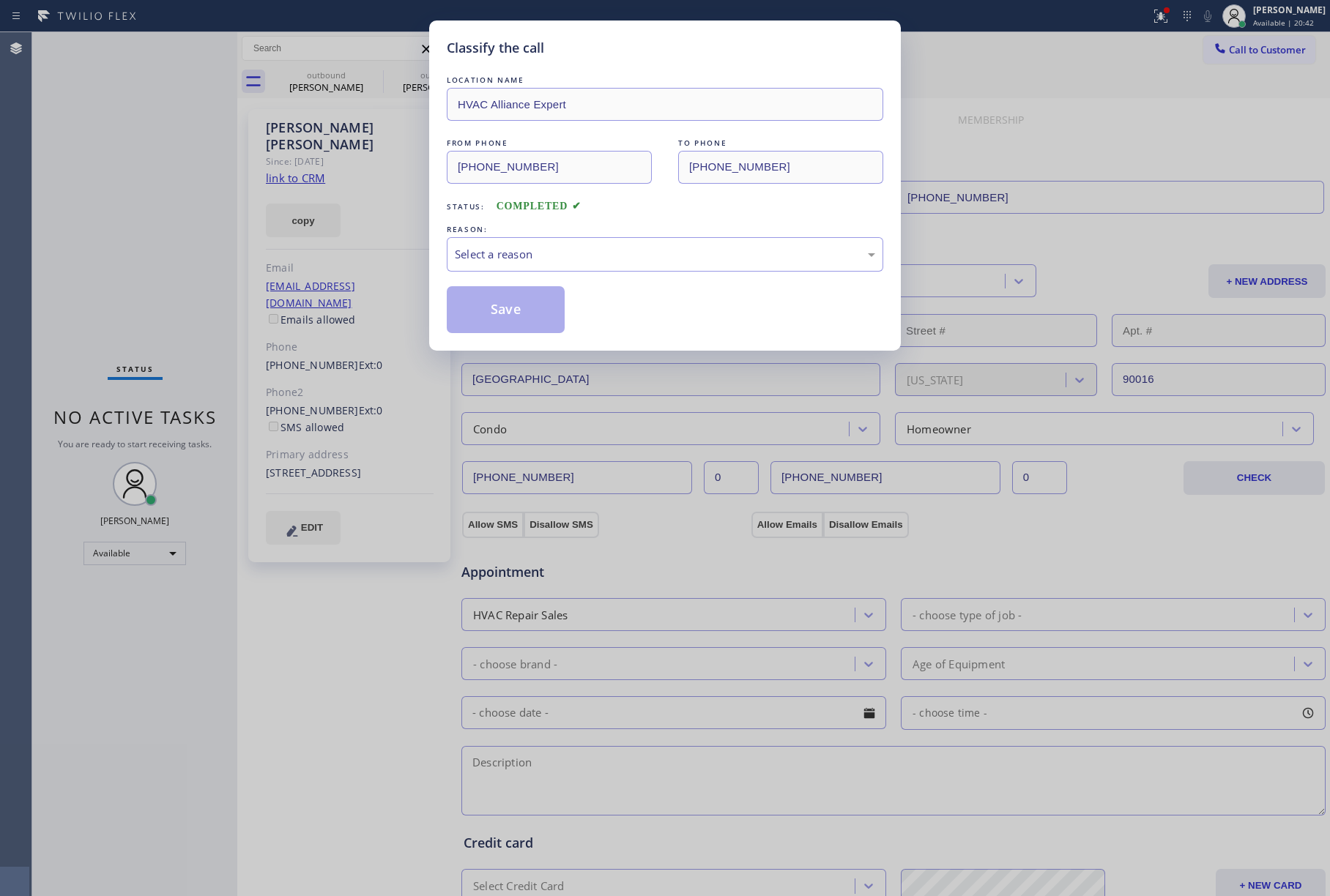
click at [580, 223] on div "REASON:" at bounding box center [665, 229] width 436 height 15
drag, startPoint x: 579, startPoint y: 245, endPoint x: 577, endPoint y: 258, distance: 13.2
click at [578, 249] on div "Select a reason" at bounding box center [665, 254] width 436 height 34
click at [494, 297] on button "Save" at bounding box center [506, 309] width 118 height 47
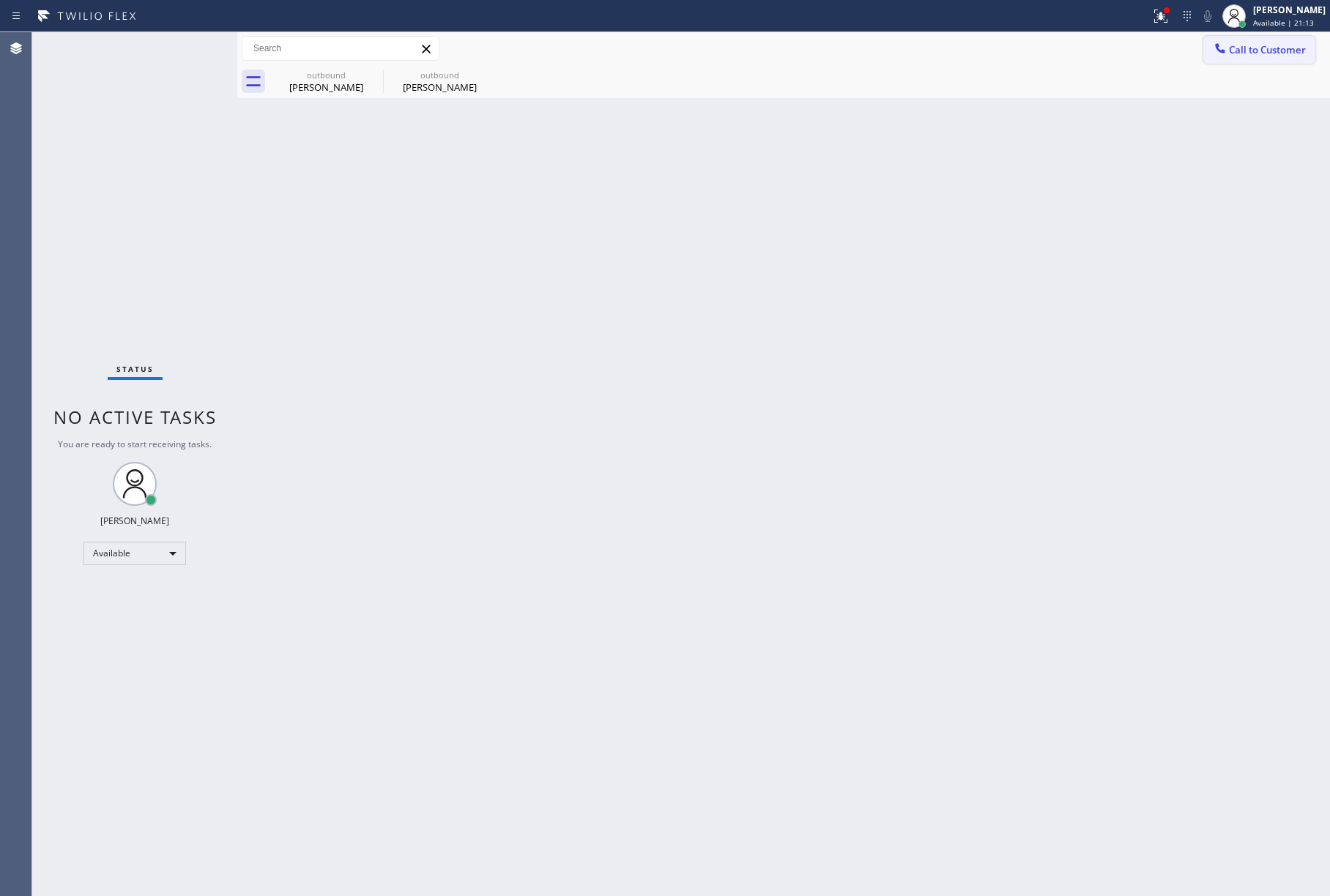
click at [1272, 50] on span "Call to Customer" at bounding box center [1267, 50] width 77 height 13
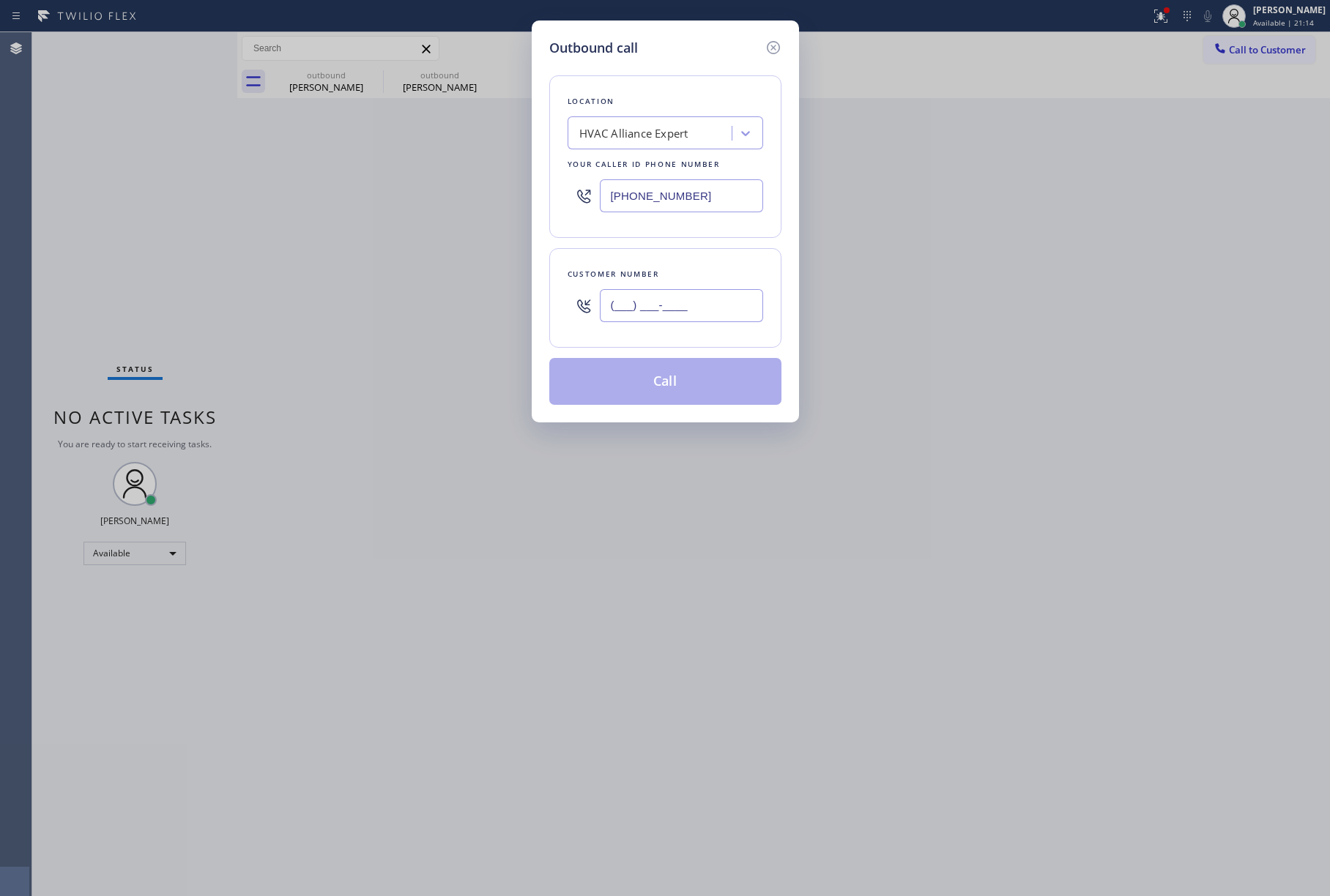
click at [686, 310] on input "(___) ___-____" at bounding box center [681, 305] width 163 height 33
paste input "317) 403-2899"
type input "[PHONE_NUMBER]"
click at [686, 258] on div "Customer number [PHONE_NUMBER]" at bounding box center [665, 298] width 232 height 100
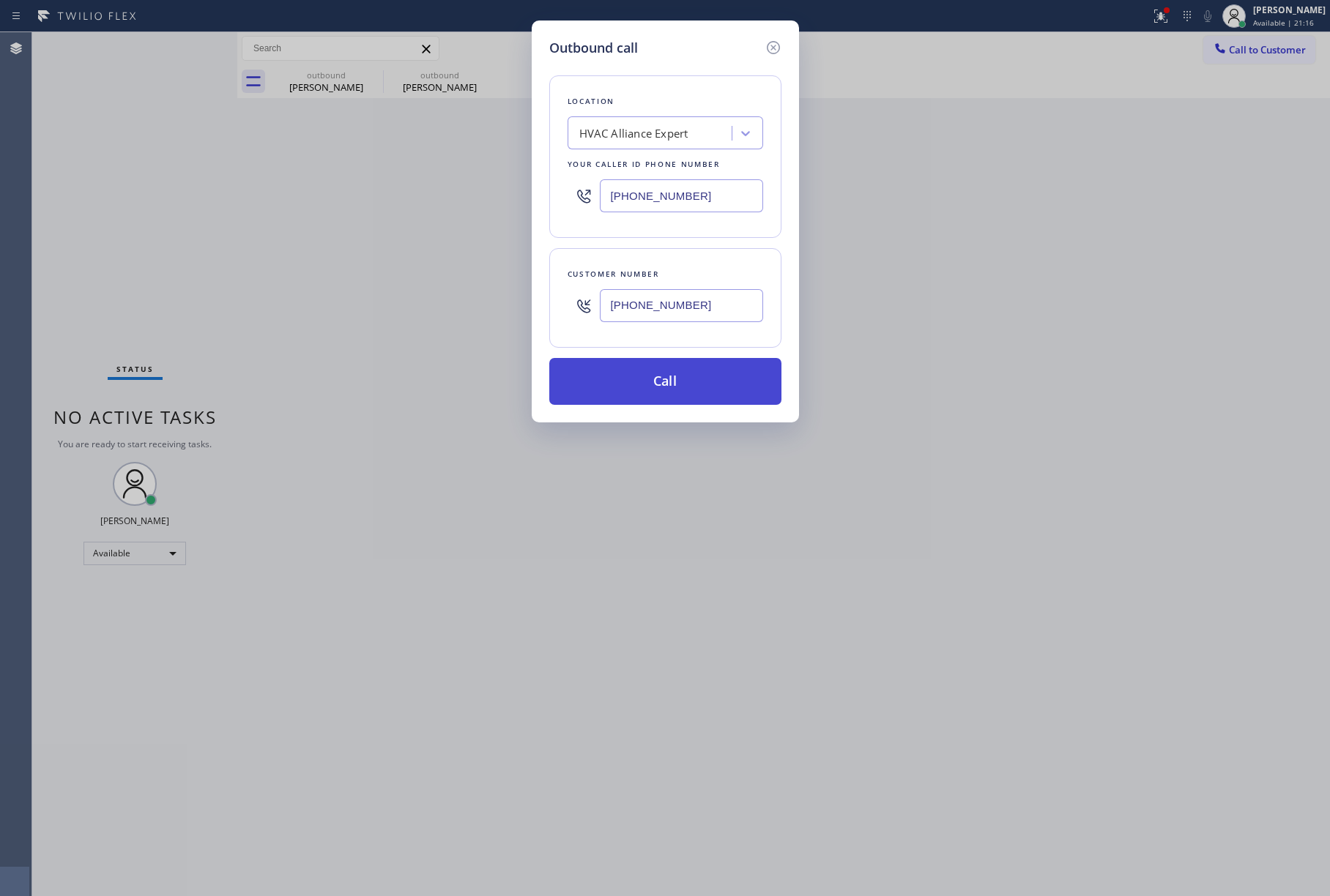
click at [681, 372] on button "Call" at bounding box center [665, 381] width 232 height 47
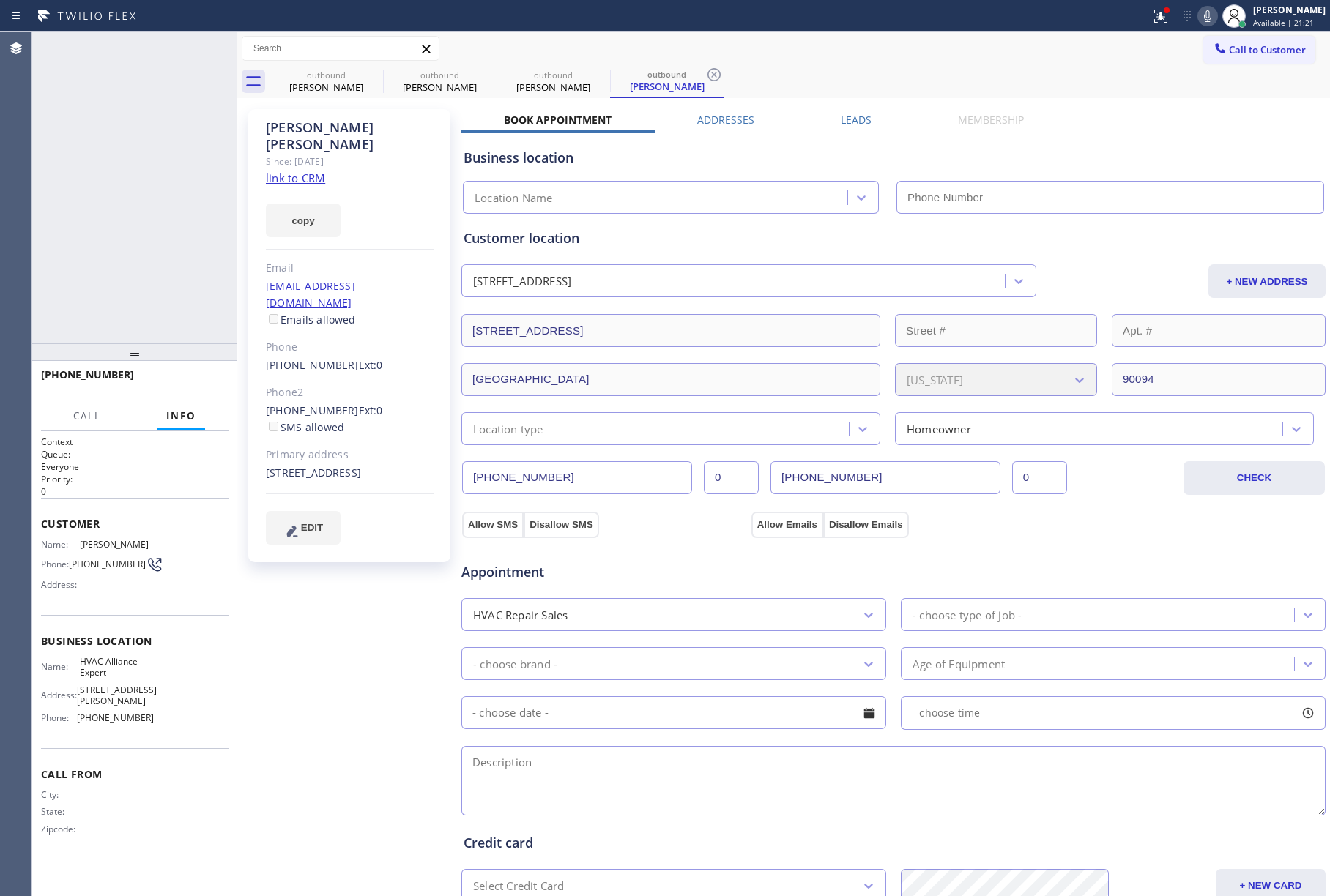
type input "[PHONE_NUMBER]"
click at [185, 382] on span "HANG UP" at bounding box center [194, 381] width 45 height 10
click at [176, 273] on div "[PHONE_NUMBER] Live | 00:03 ALL TASKS ALL TASKS ACTIVE TASKS TASKS IN WRAP UP" at bounding box center [134, 187] width 205 height 311
click at [192, 372] on button "HANG UP" at bounding box center [194, 382] width 68 height 21
click at [168, 265] on div "ALL TASKS ALL TASKS ACTIVE TASKS TASKS IN WRAP UP [PHONE_NUMBER] Wrap up | 00:00" at bounding box center [134, 187] width 205 height 311
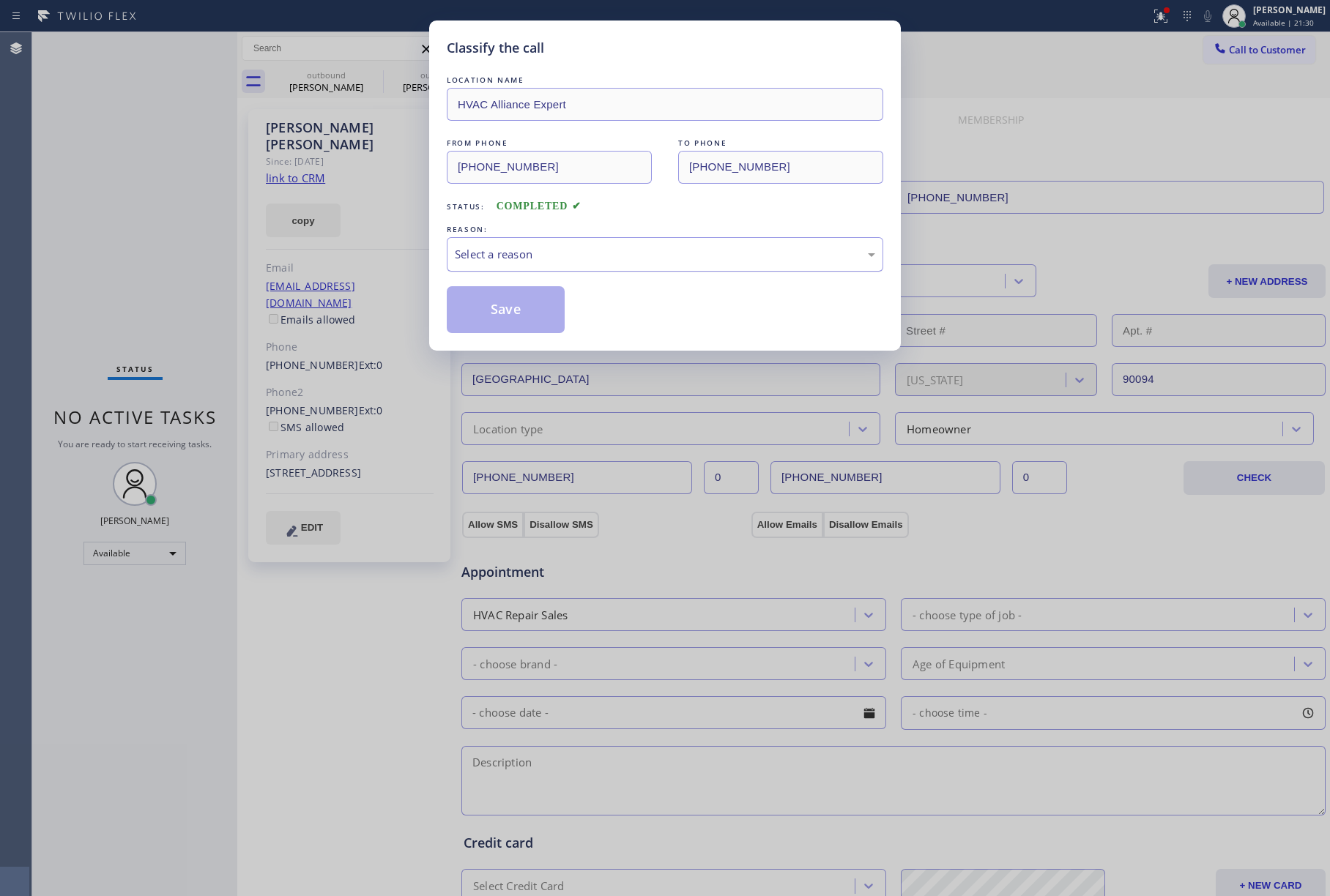
click at [539, 261] on div "Select a reason" at bounding box center [665, 254] width 420 height 17
click at [491, 312] on button "Save" at bounding box center [506, 309] width 118 height 47
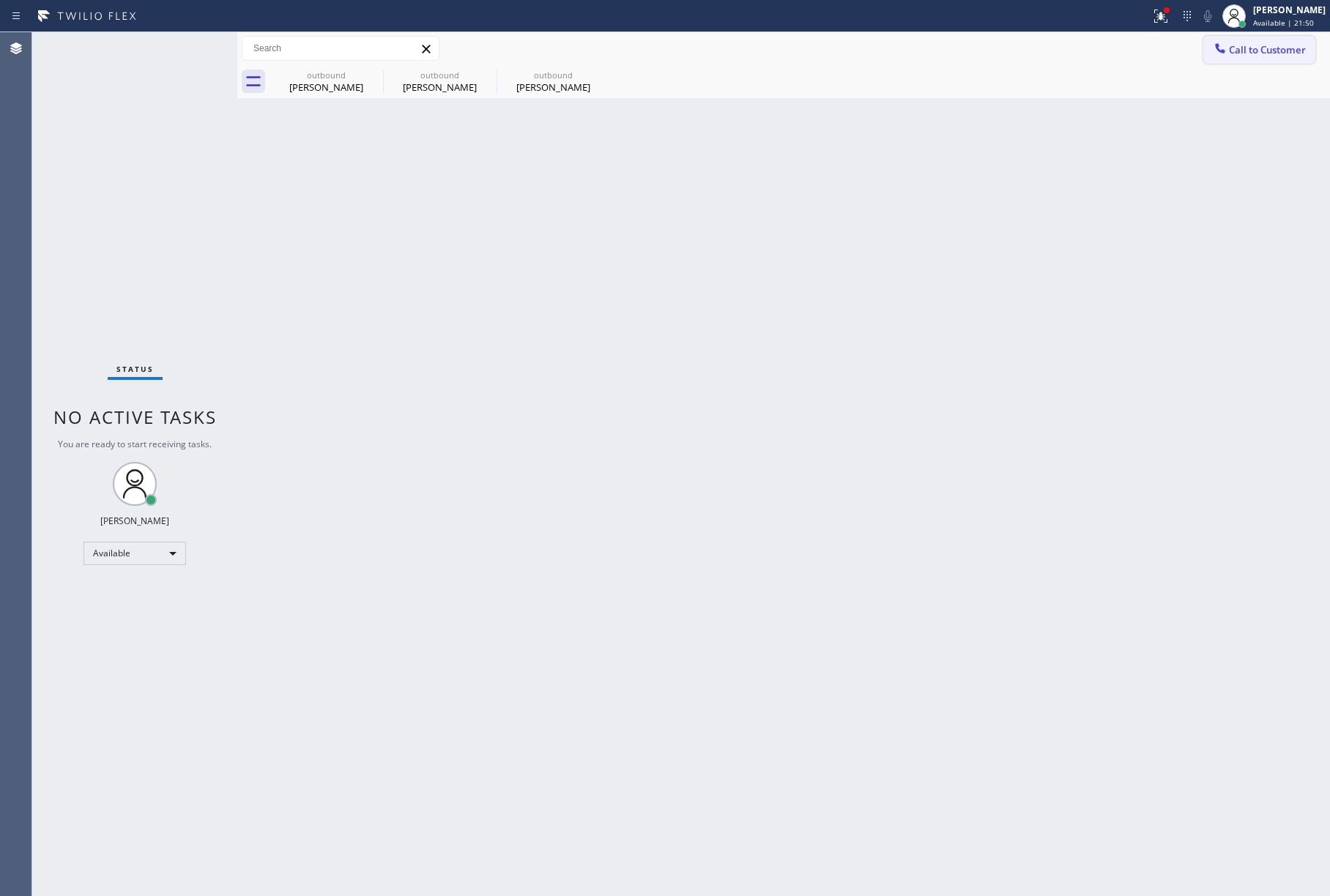
click at [1254, 53] on span "Call to Customer" at bounding box center [1267, 50] width 77 height 13
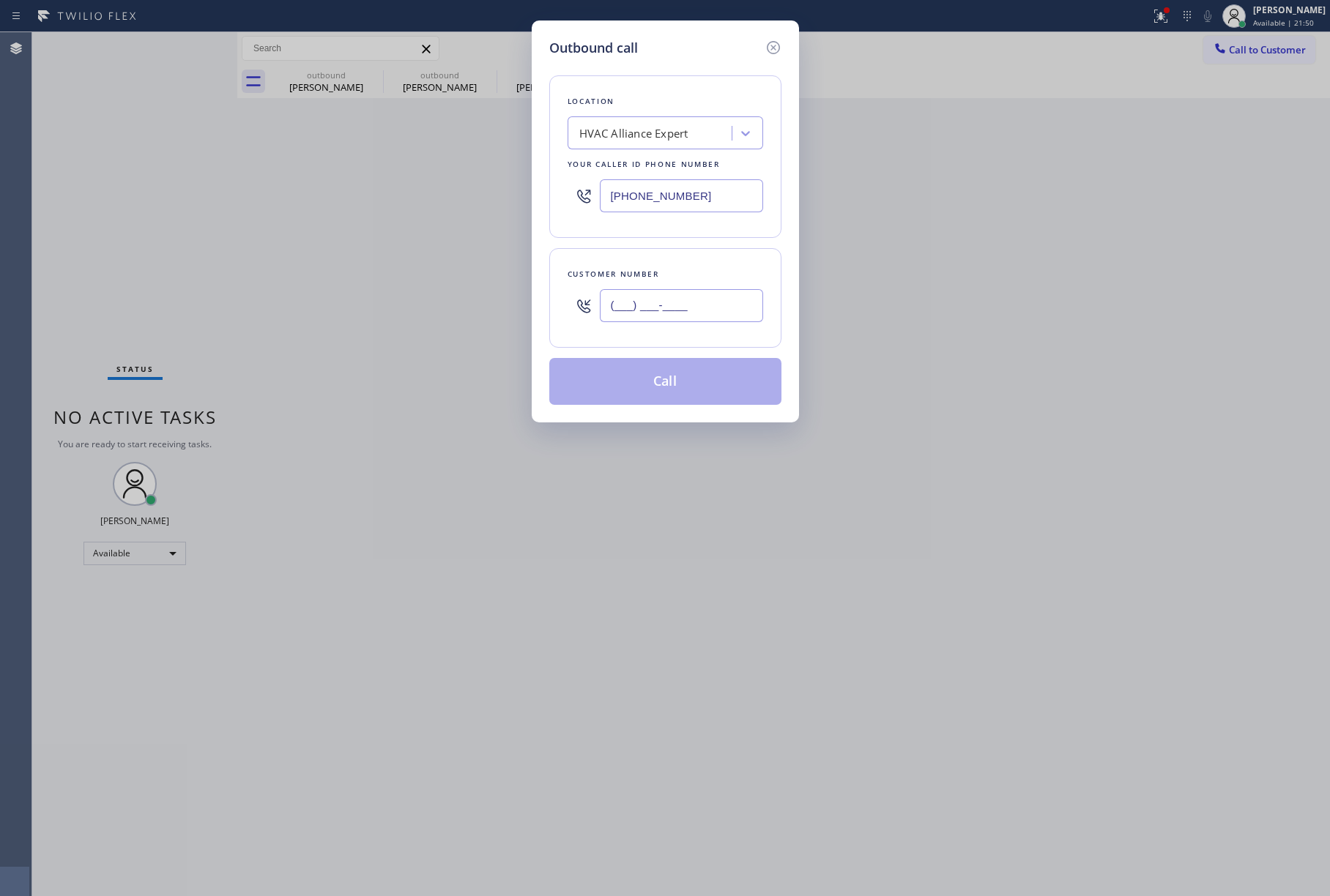
click at [625, 303] on input "(___) ___-____" at bounding box center [681, 305] width 163 height 33
paste input "708) 209-4708"
type input "[PHONE_NUMBER]"
click at [711, 271] on div "Customer number" at bounding box center [665, 273] width 196 height 15
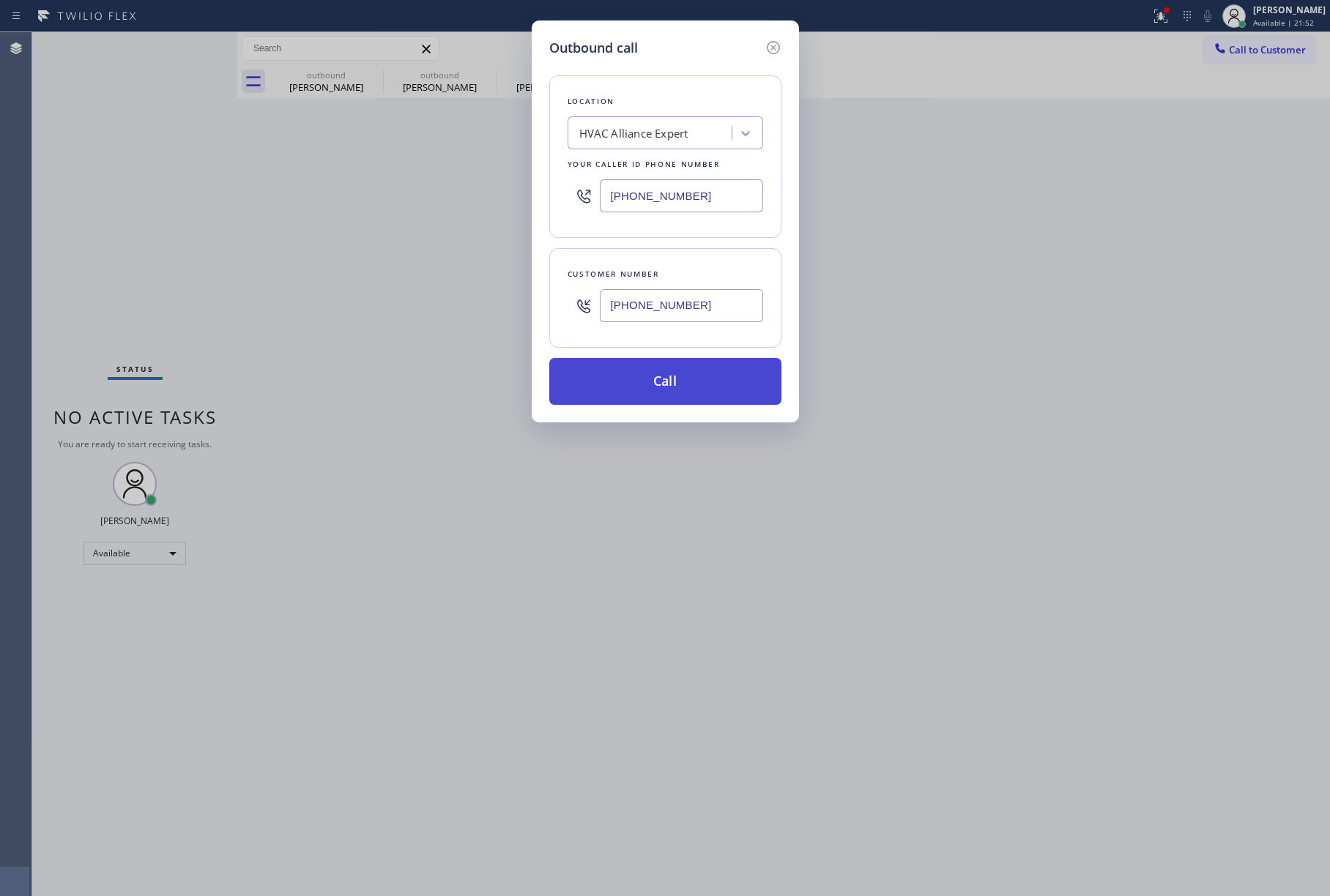
click at [718, 381] on button "Call" at bounding box center [665, 381] width 232 height 47
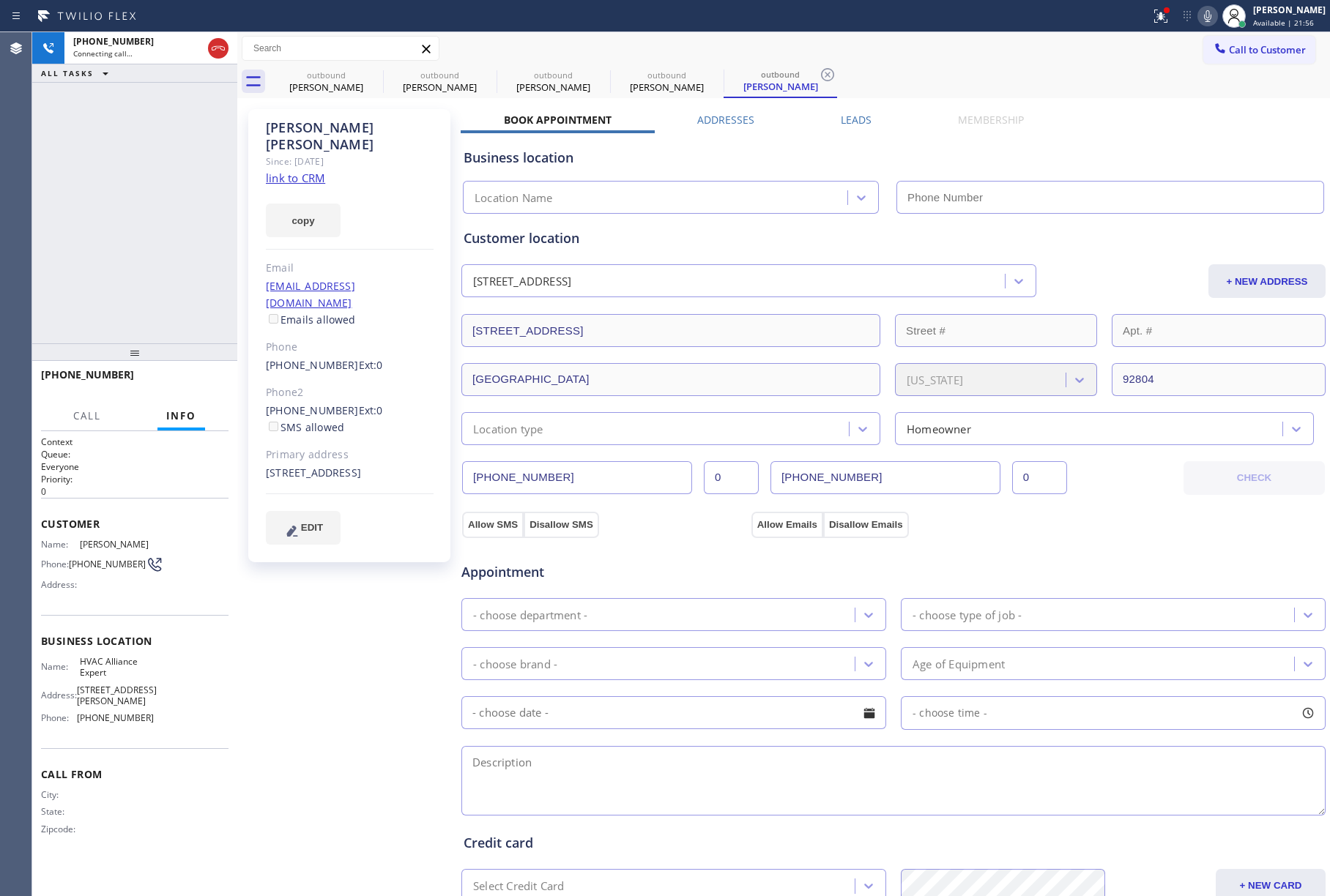
type input "[PHONE_NUMBER]"
click at [81, 209] on div "[PHONE_NUMBER] Connecting call… ALL TASKS ALL TASKS ACTIVE TASKS TASKS IN WRAP …" at bounding box center [134, 187] width 205 height 311
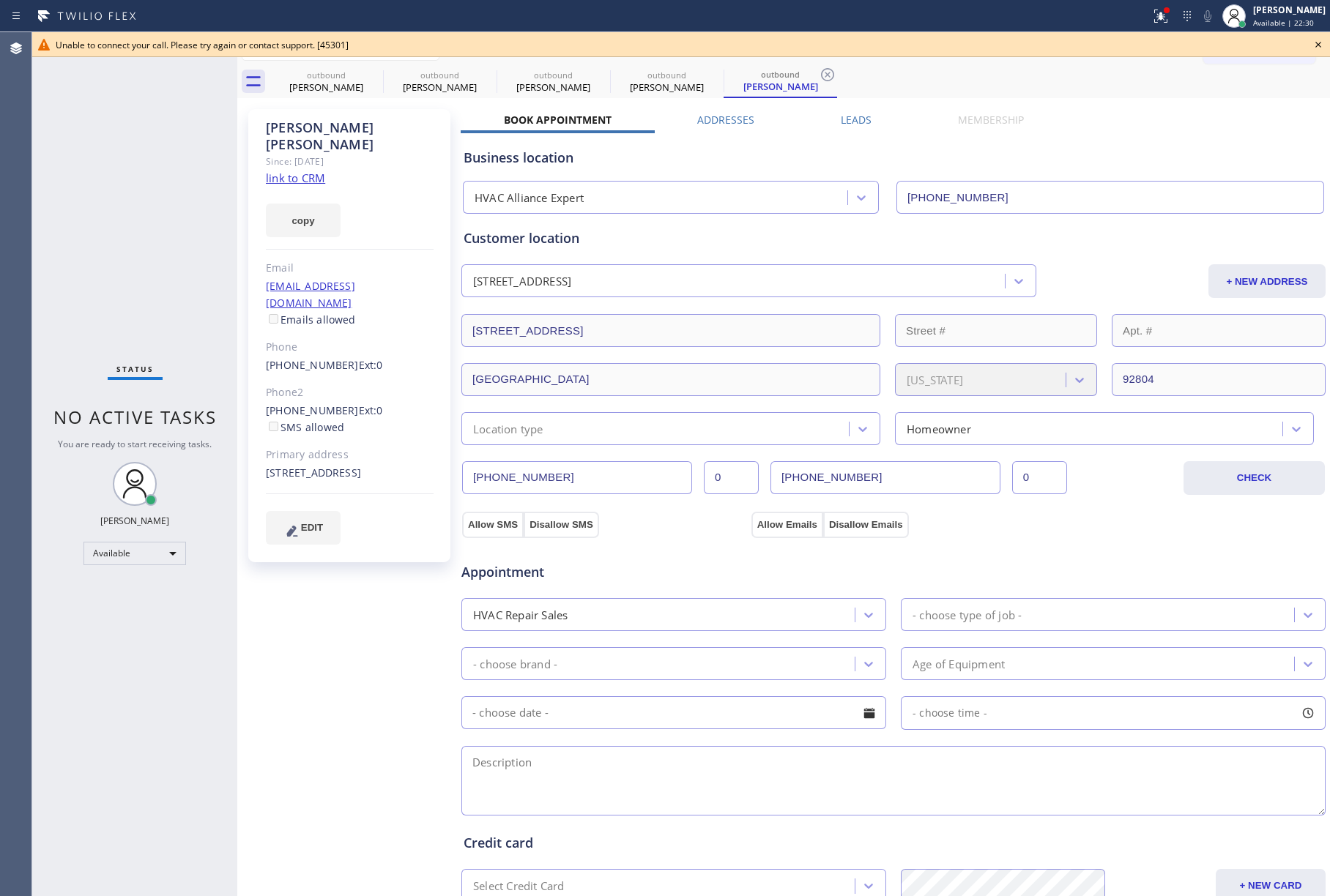
click at [1322, 48] on icon at bounding box center [1318, 45] width 18 height 18
click at [1279, 51] on span "Call to Customer" at bounding box center [1267, 50] width 77 height 13
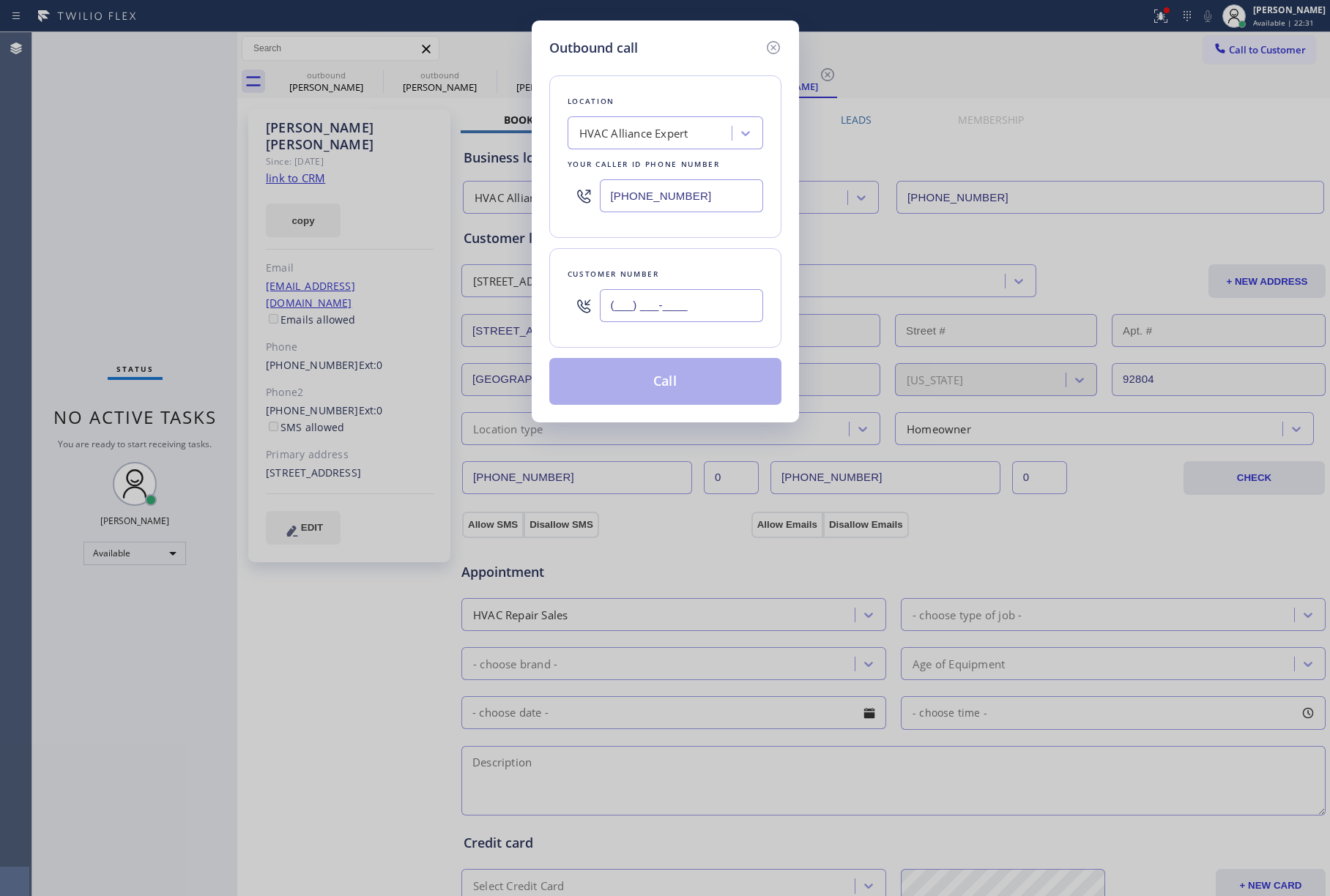
click at [658, 301] on input "(___) ___-____" at bounding box center [681, 305] width 163 height 33
paste input "503) 380-1592"
type input "[PHONE_NUMBER]"
click at [669, 268] on div "Customer number" at bounding box center [665, 273] width 196 height 15
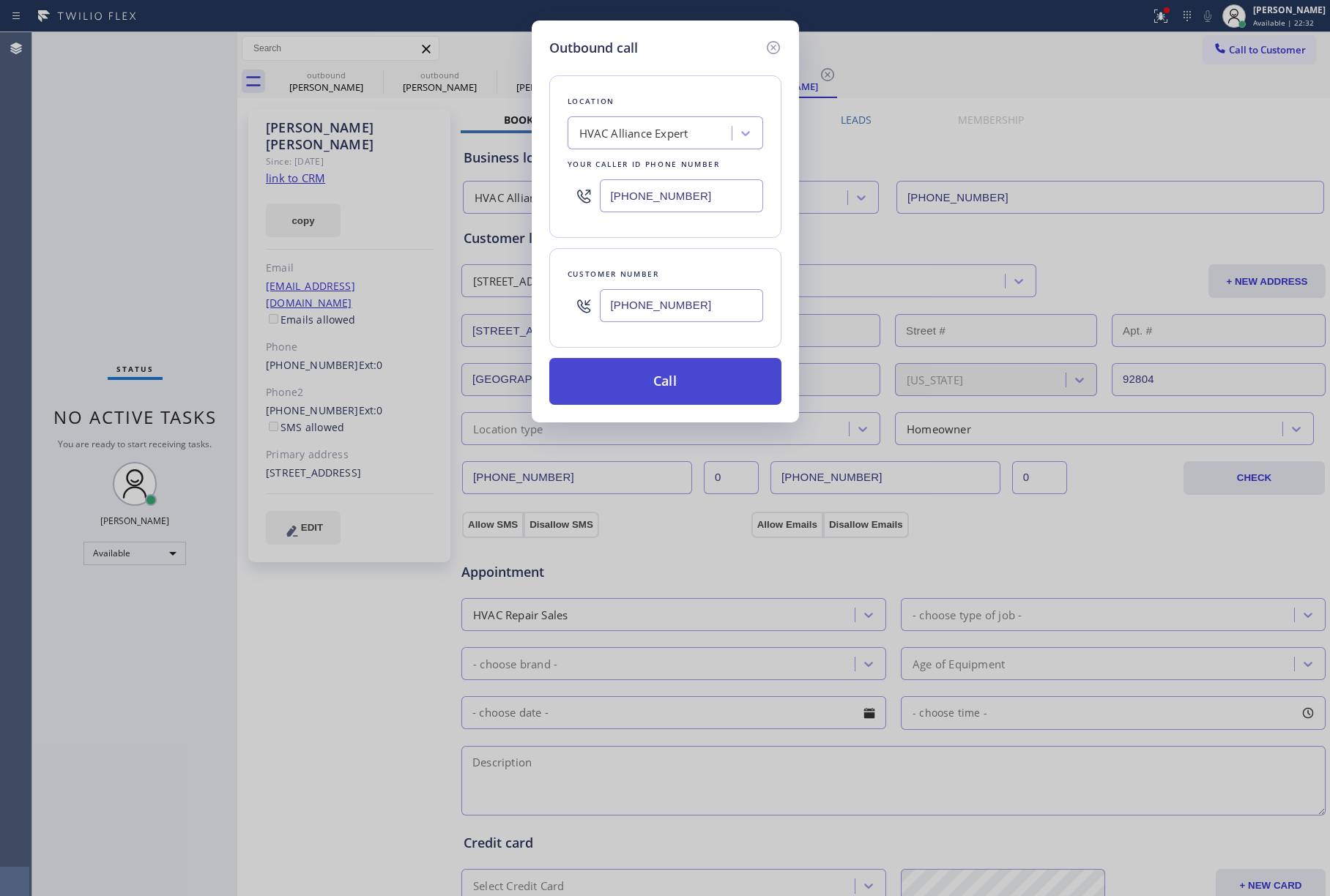
click at [671, 388] on button "Call" at bounding box center [665, 381] width 232 height 47
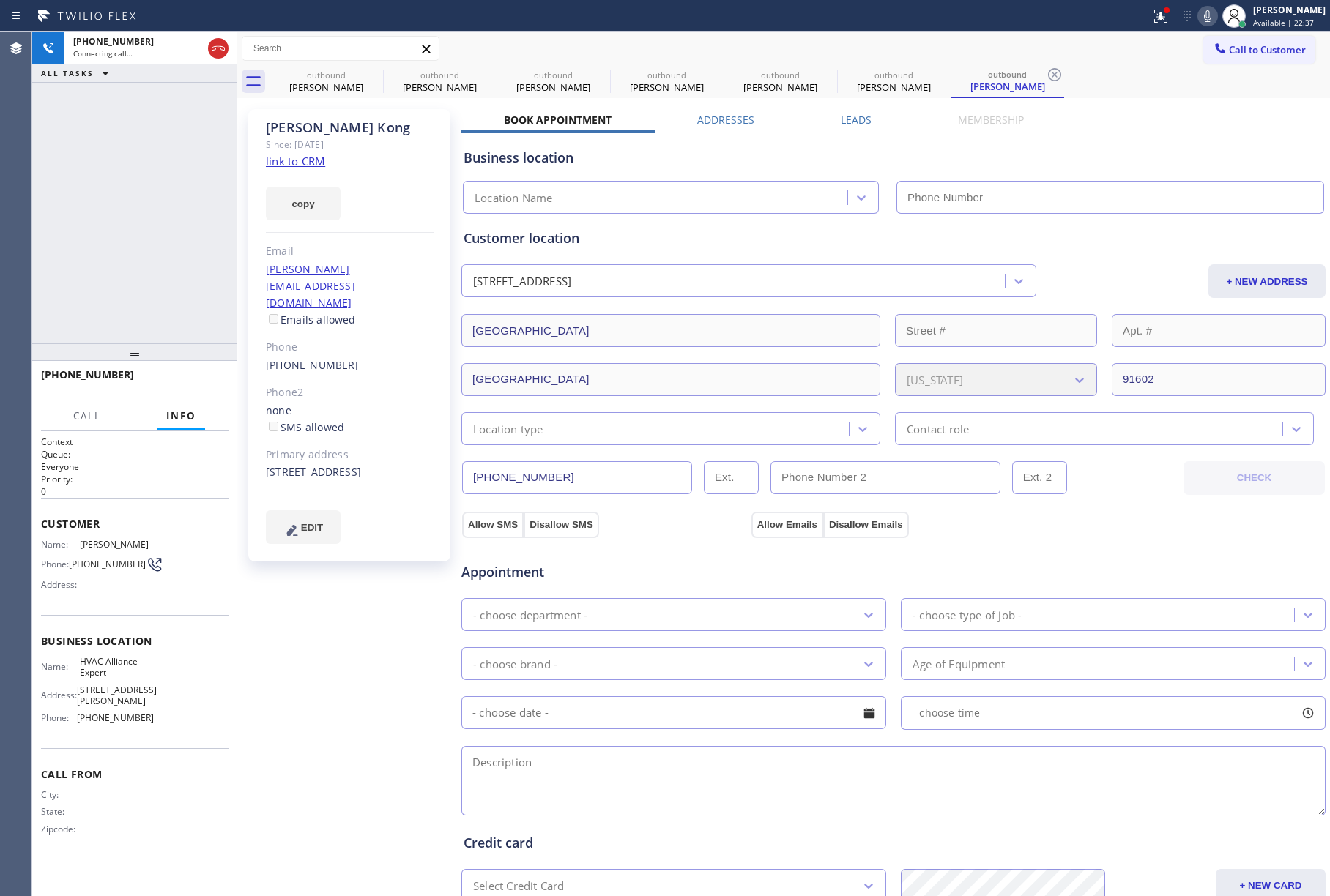
type input "[PHONE_NUMBER]"
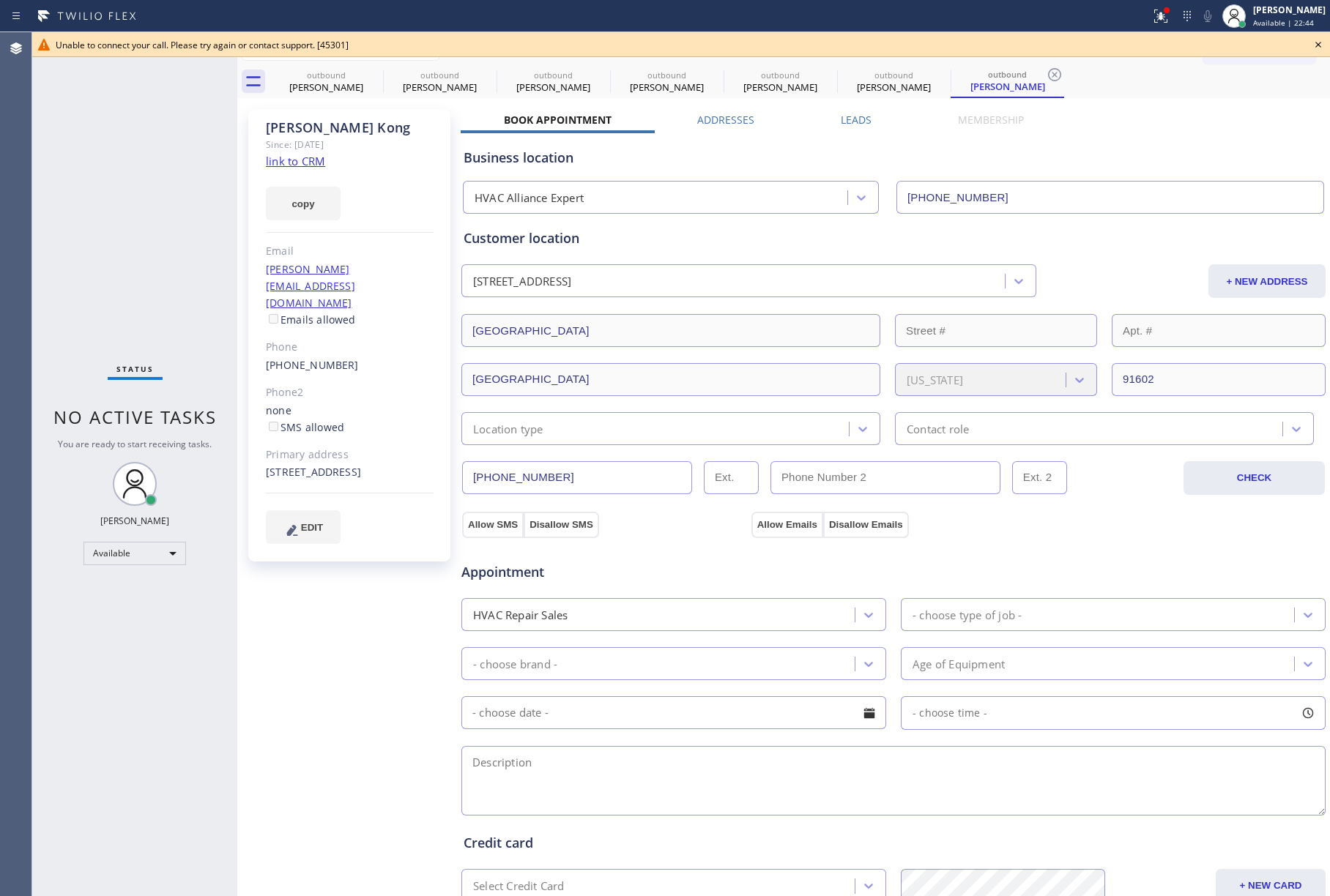
drag, startPoint x: 77, startPoint y: 212, endPoint x: 116, endPoint y: 39, distance: 177.3
click at [78, 213] on div "Status No active tasks You are ready to start receiving tasks. [PERSON_NAME]" at bounding box center [134, 464] width 205 height 864
click at [1318, 42] on icon at bounding box center [1318, 45] width 18 height 18
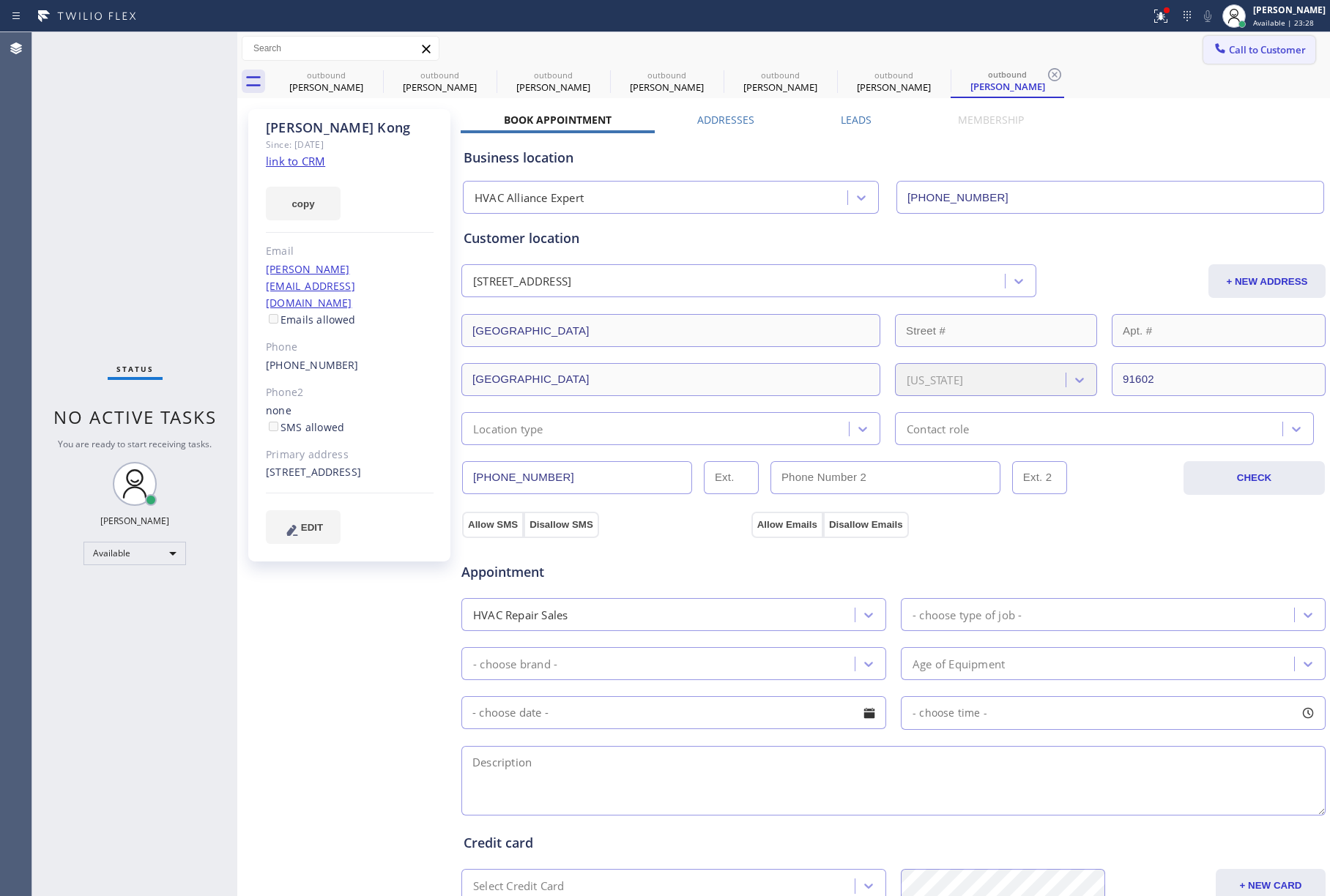
click at [1270, 50] on span "Call to Customer" at bounding box center [1267, 50] width 77 height 13
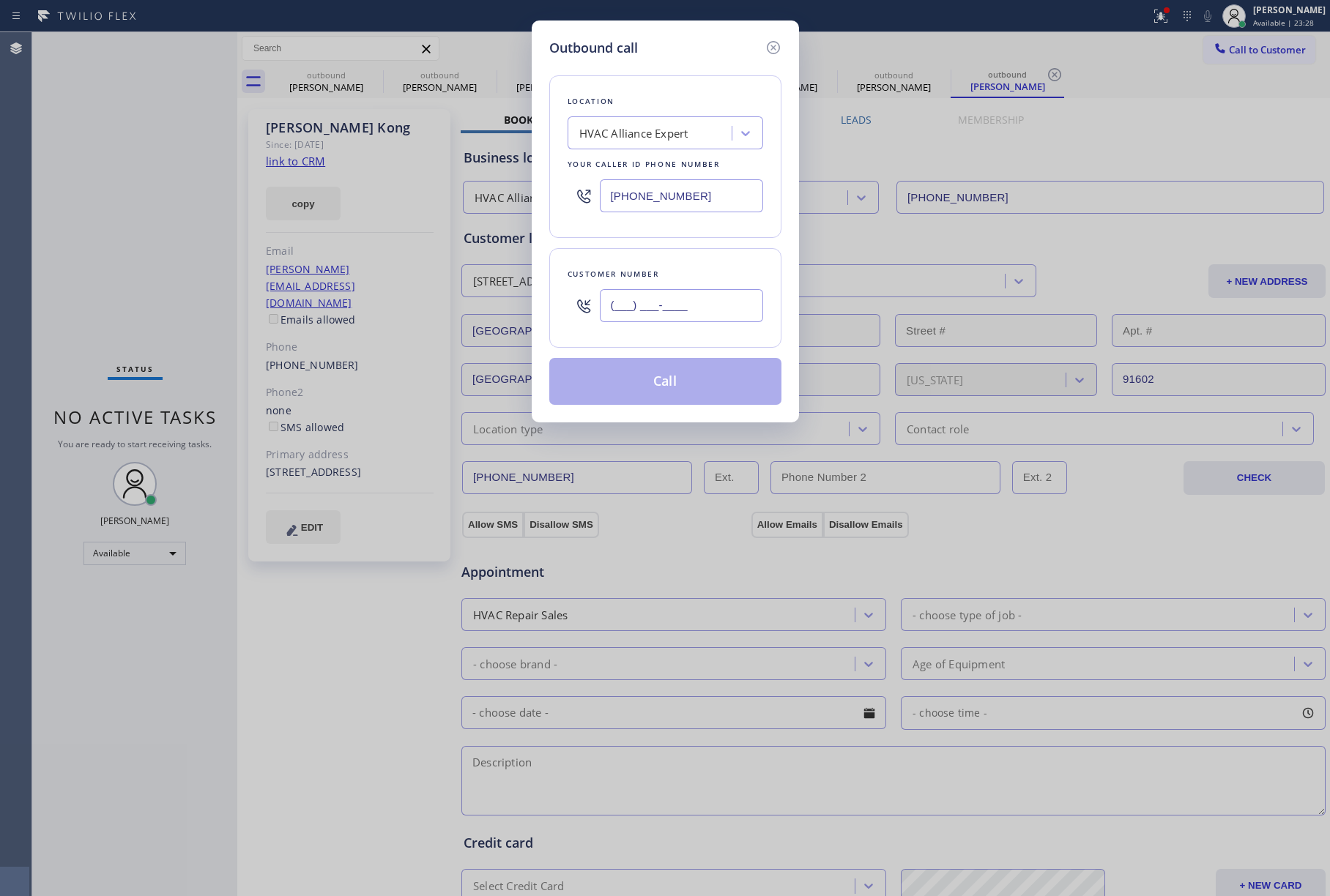
click at [692, 317] on input "(___) ___-____" at bounding box center [681, 305] width 163 height 33
paste input "949) 202-8183"
type input "[PHONE_NUMBER]"
click at [683, 265] on div "Customer number [PHONE_NUMBER]" at bounding box center [665, 298] width 232 height 100
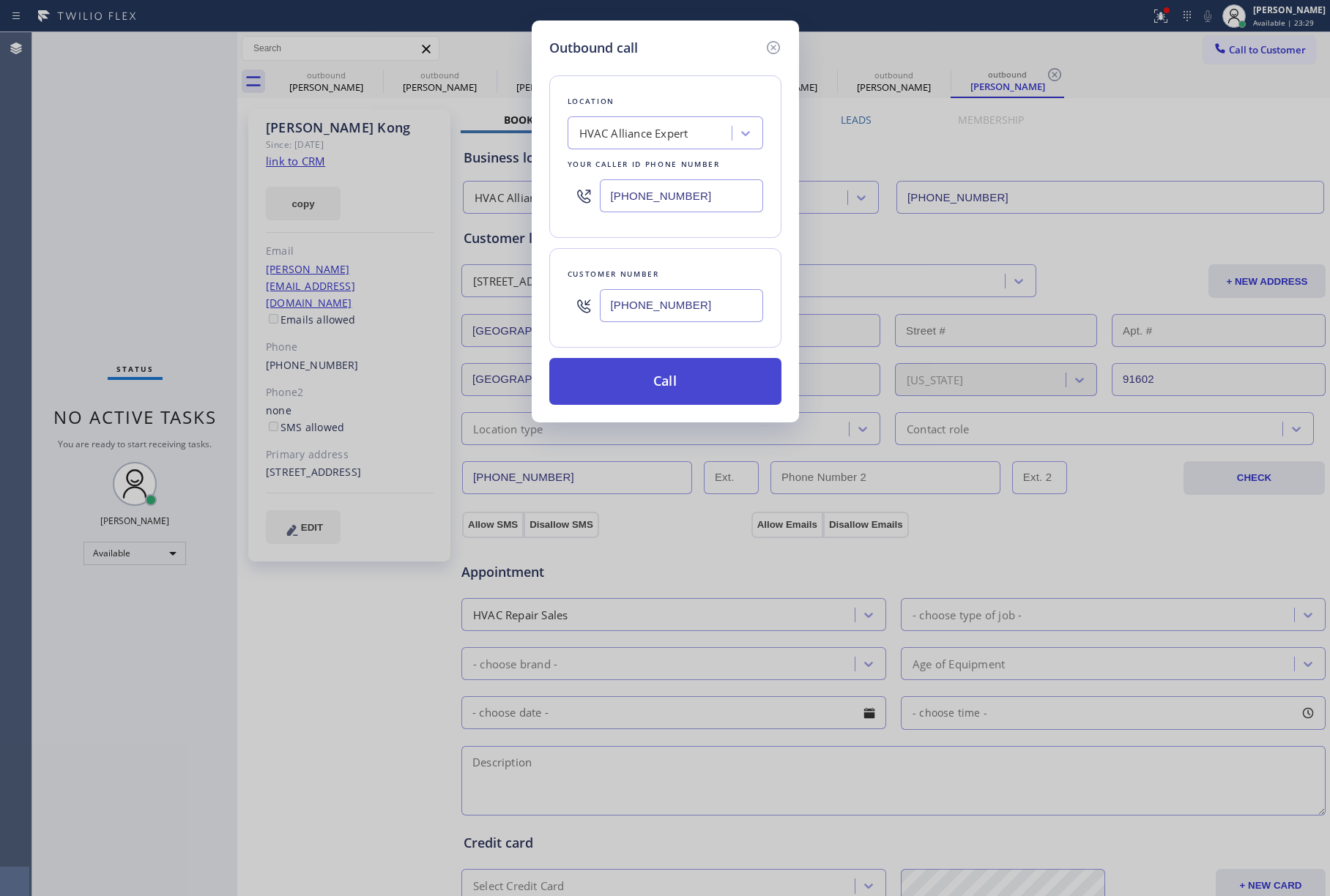
click at [669, 376] on button "Call" at bounding box center [665, 381] width 232 height 47
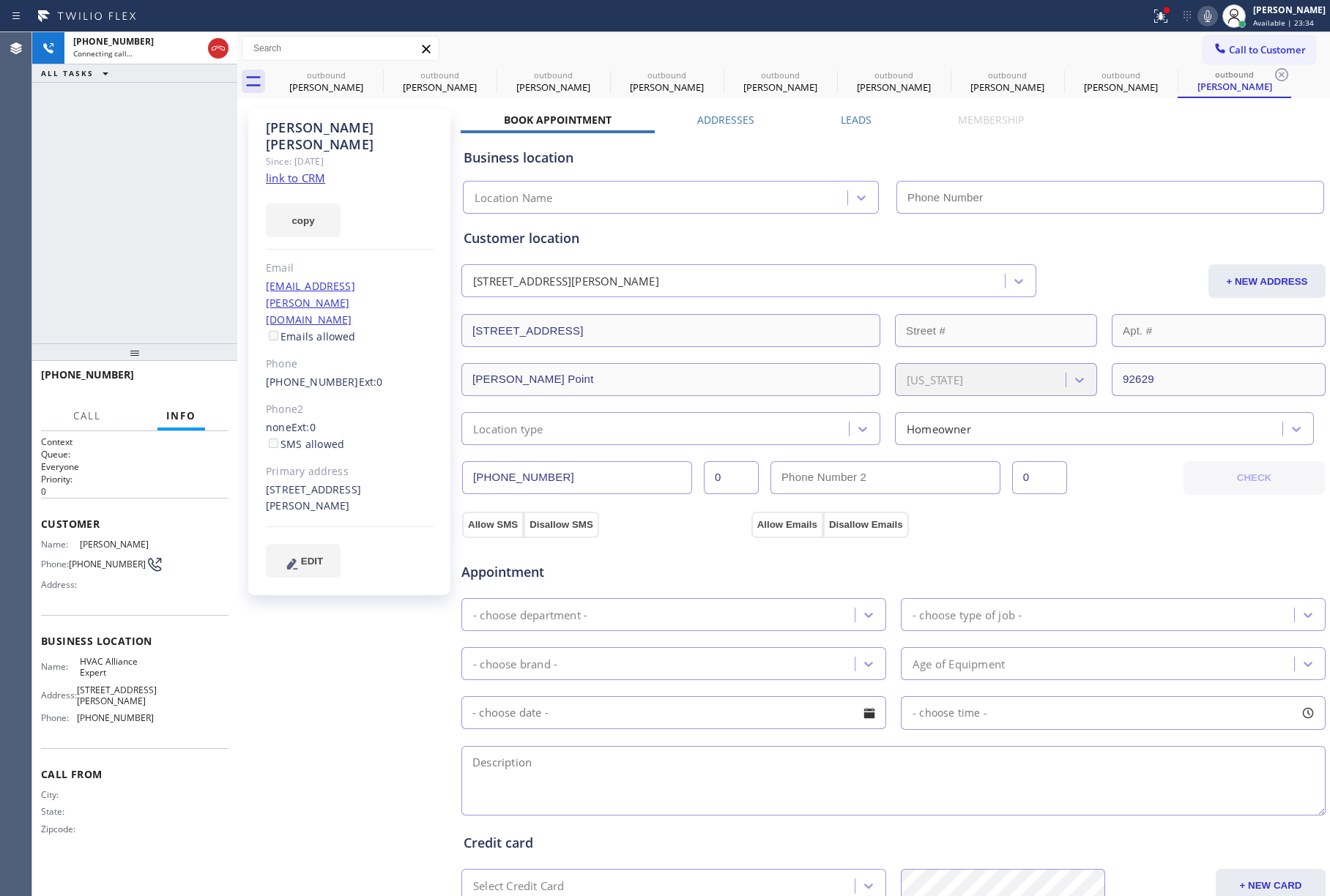
type input "[PHONE_NUMBER]"
click at [201, 375] on button "HANG UP" at bounding box center [194, 382] width 68 height 21
click at [173, 259] on div "[PHONE_NUMBER] Live | 00:05 ALL TASKS ALL TASKS ACTIVE TASKS TASKS IN WRAP UP" at bounding box center [134, 187] width 205 height 311
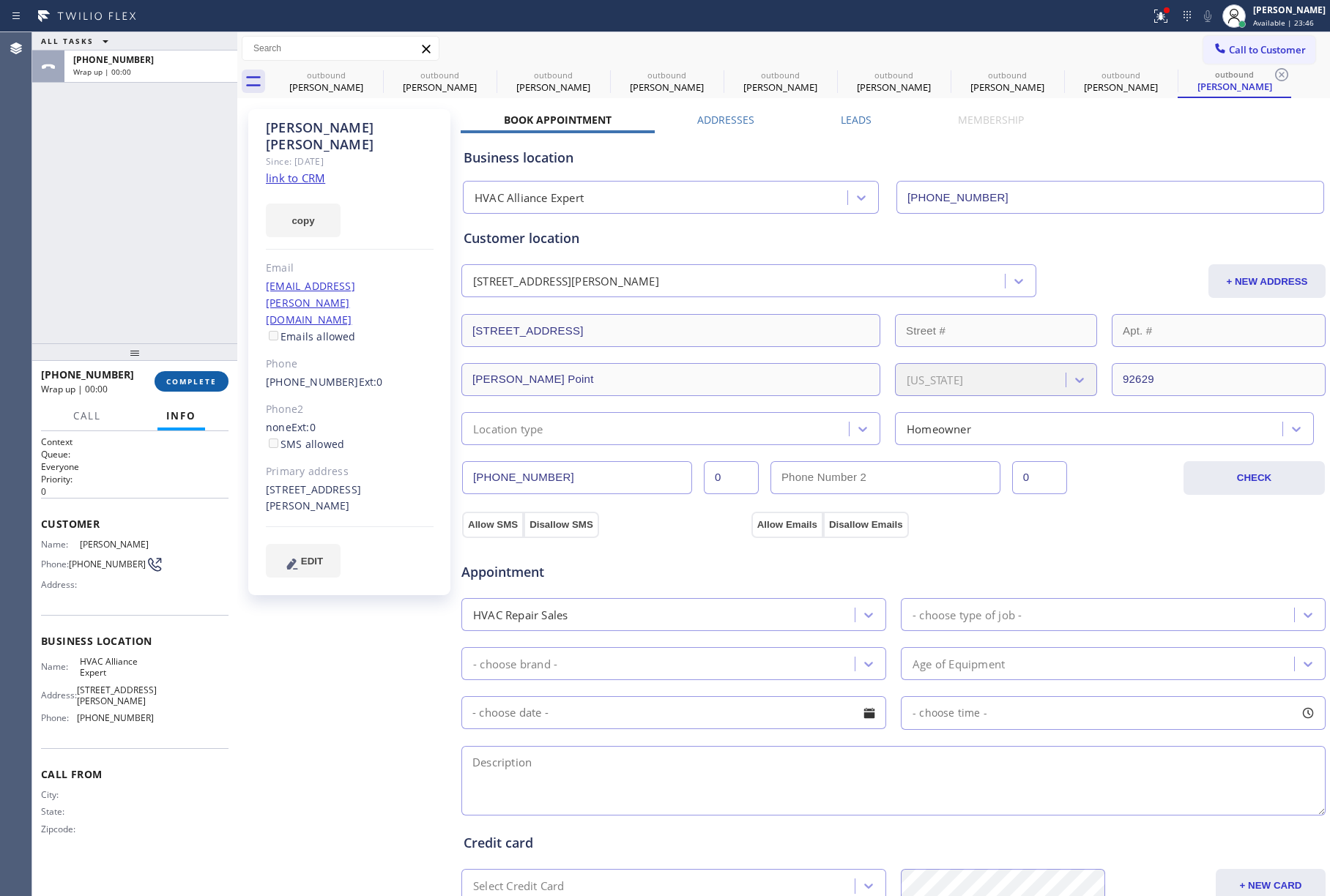
click at [197, 378] on span "COMPLETE" at bounding box center [191, 381] width 50 height 10
click at [174, 278] on div "ALL TASKS ALL TASKS ACTIVE TASKS TASKS IN WRAP UP [PHONE_NUMBER] Wrap up | 00:01" at bounding box center [134, 187] width 205 height 311
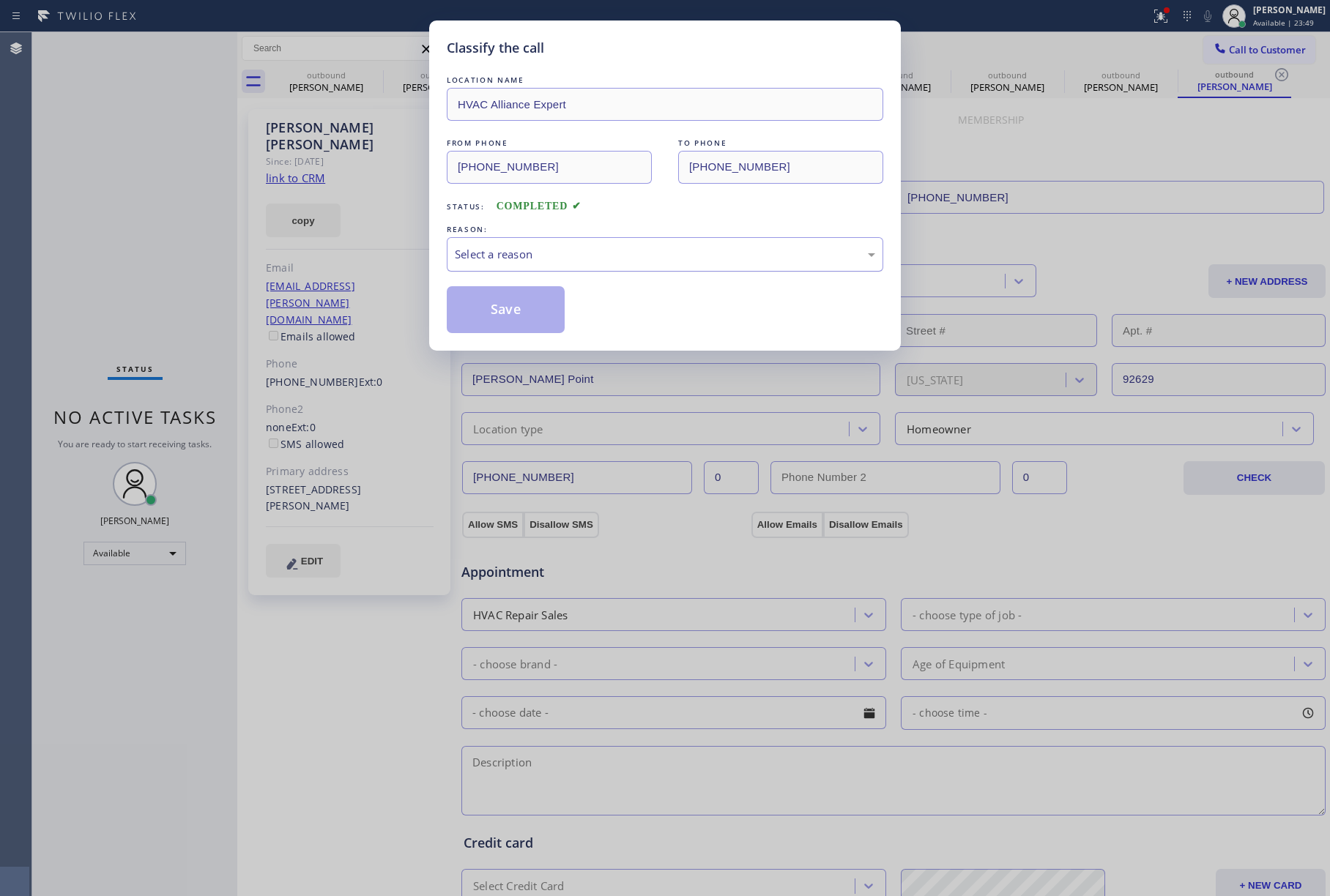
drag, startPoint x: 584, startPoint y: 249, endPoint x: 571, endPoint y: 268, distance: 23.0
click at [583, 249] on div "Select a reason" at bounding box center [665, 254] width 420 height 17
click at [481, 309] on button "Save" at bounding box center [506, 309] width 118 height 47
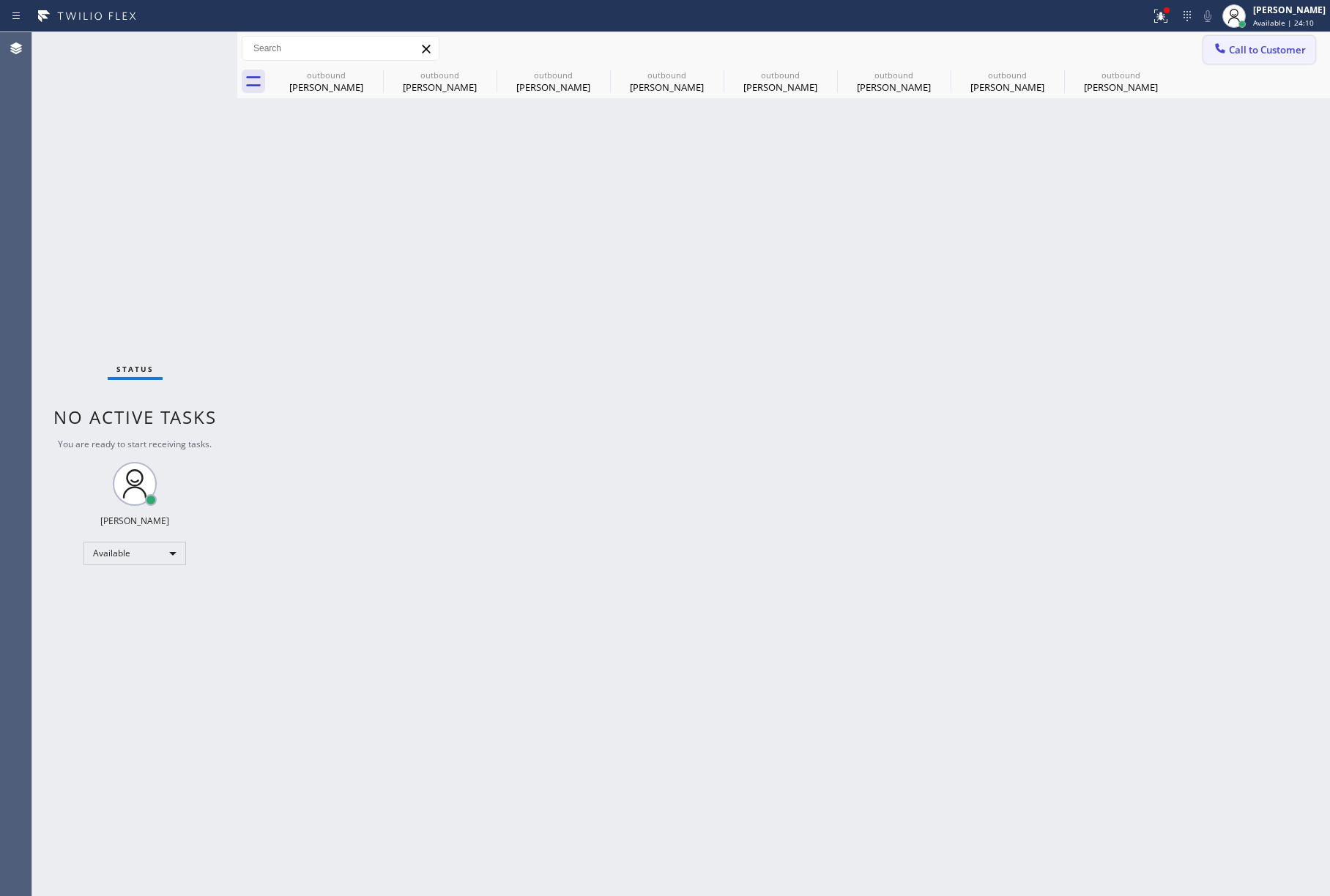
click at [1231, 53] on span "Call to Customer" at bounding box center [1267, 50] width 77 height 13
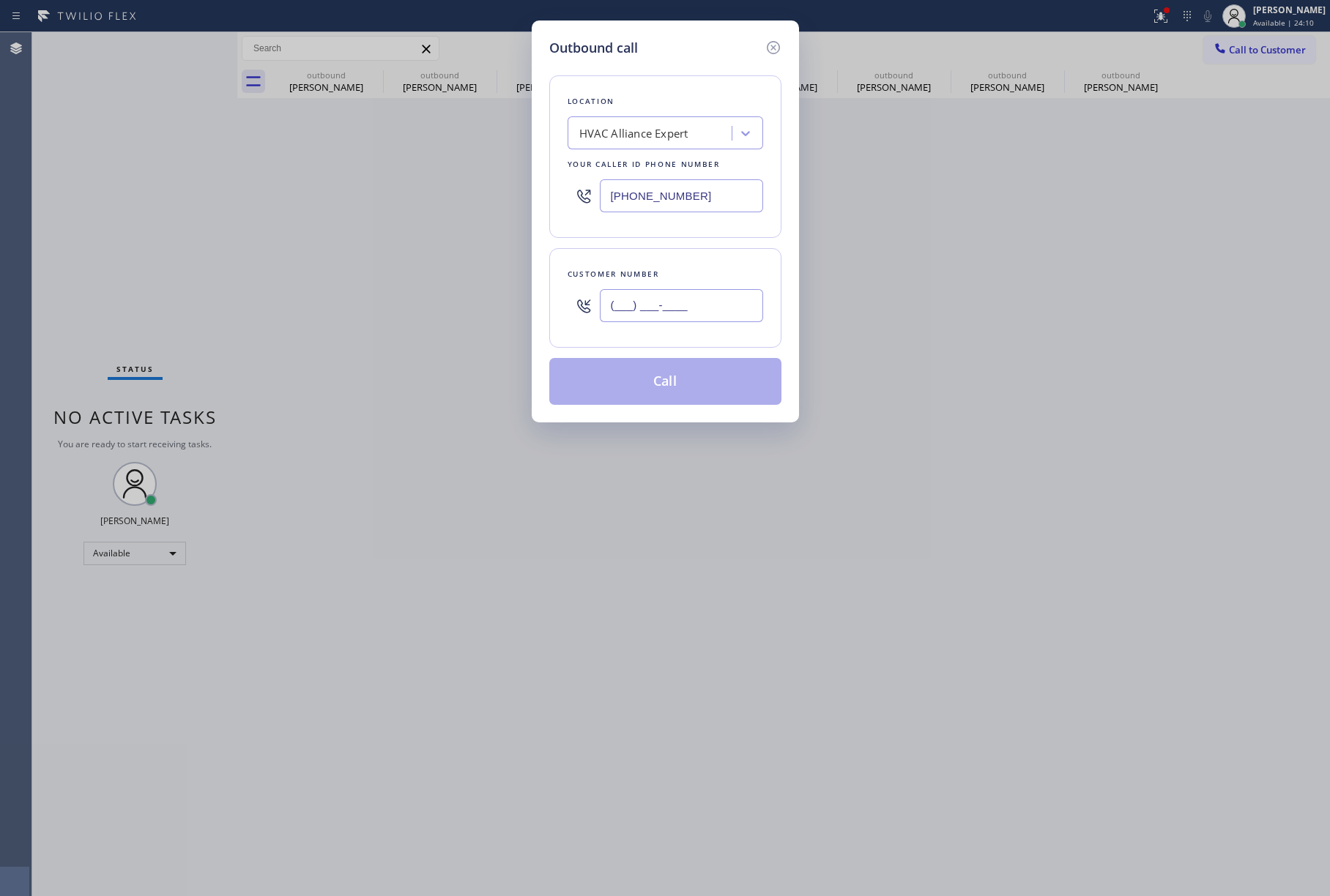
click at [636, 319] on input "(___) ___-____" at bounding box center [681, 305] width 163 height 33
paste input "661) 713-9838"
click at [683, 290] on input "[PHONE_NUMBER]" at bounding box center [681, 305] width 163 height 33
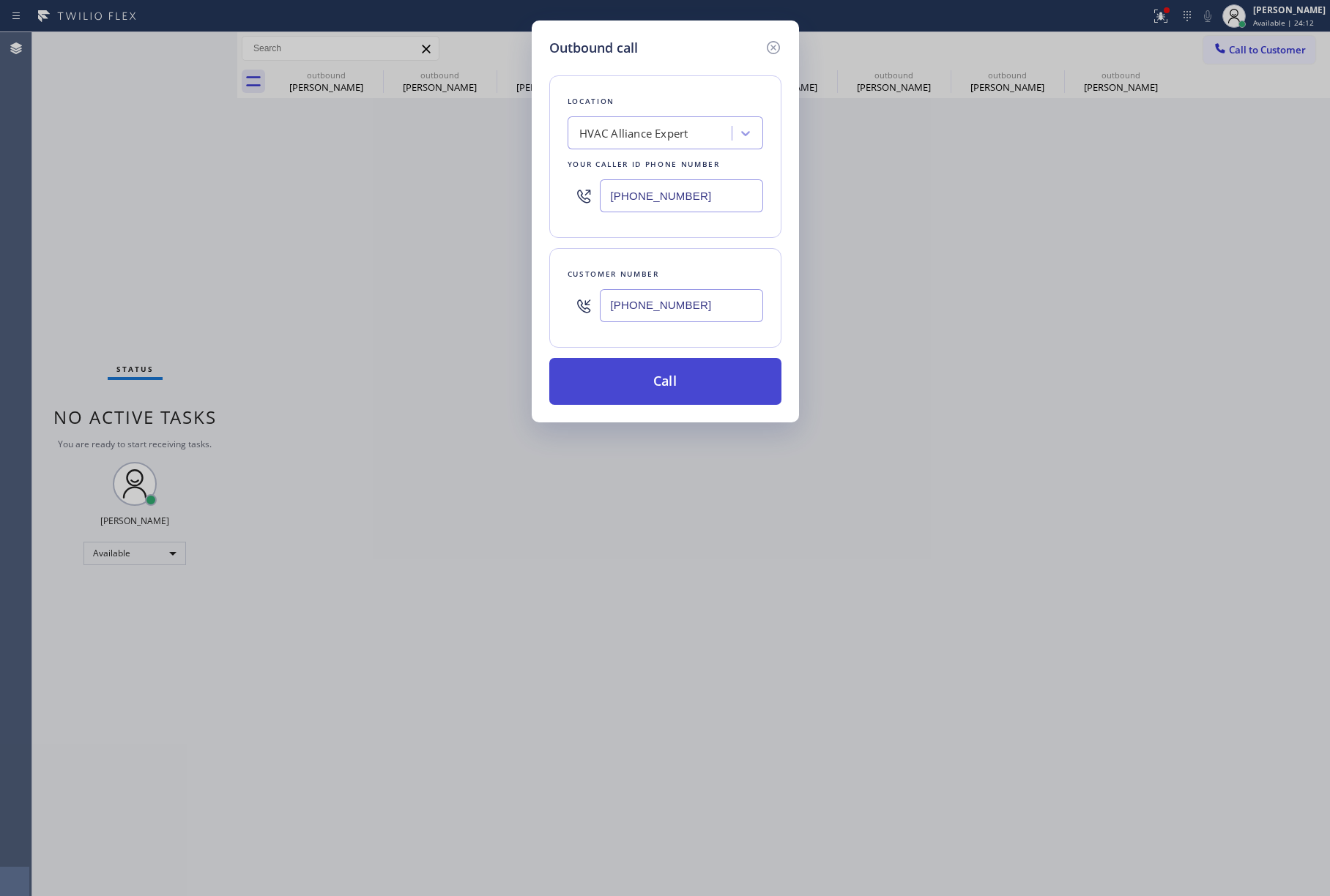
click at [693, 388] on button "Call" at bounding box center [665, 381] width 232 height 47
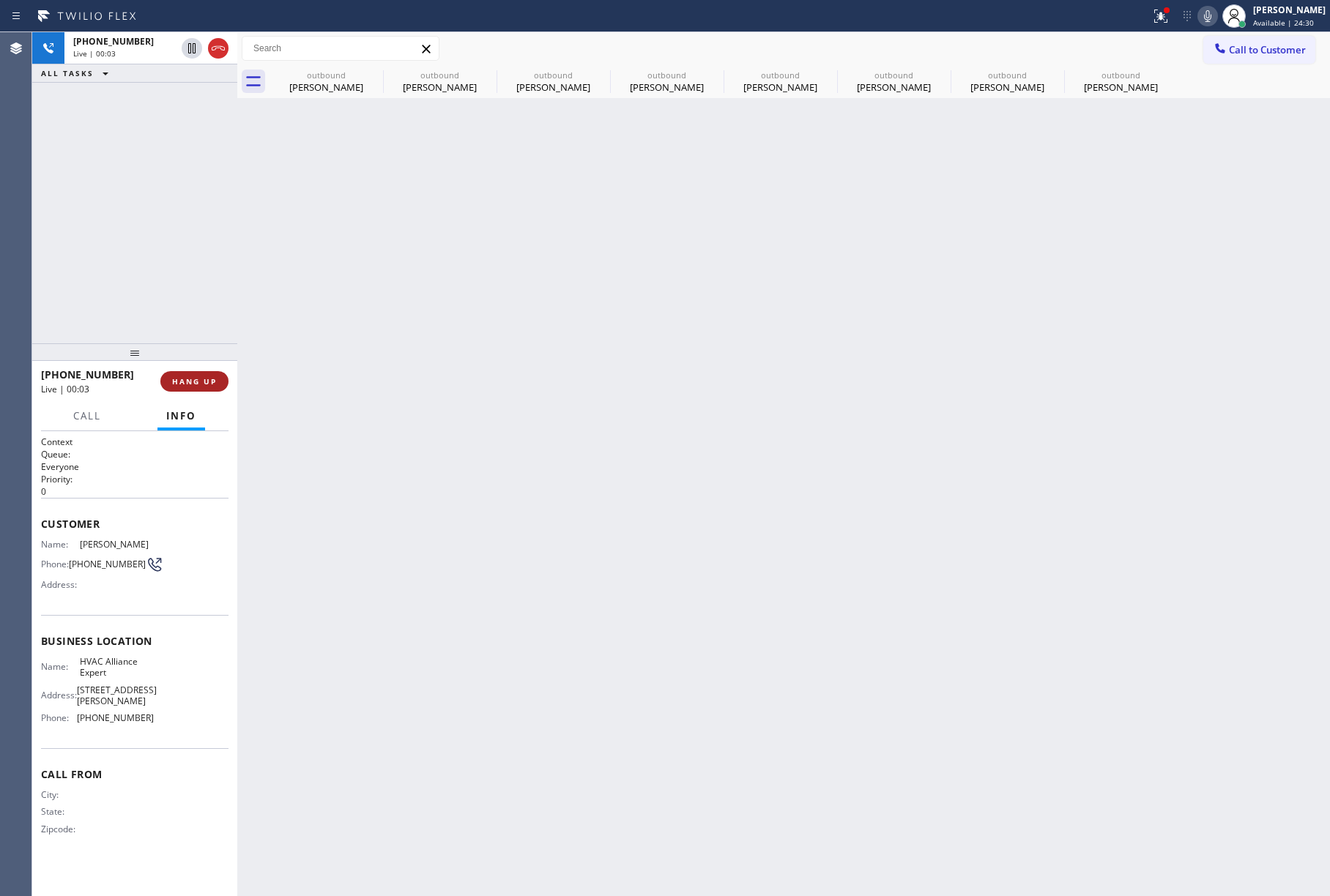
click at [205, 385] on span "HANG UP" at bounding box center [194, 381] width 45 height 10
click at [181, 387] on button "HANG UP" at bounding box center [194, 382] width 68 height 21
click at [147, 265] on div "ALL TASKS ALL TASKS ACTIVE TASKS TASKS IN WRAP UP [PHONE_NUMBER] Wrap up | 00:00" at bounding box center [134, 187] width 205 height 311
click at [183, 361] on div at bounding box center [134, 352] width 205 height 18
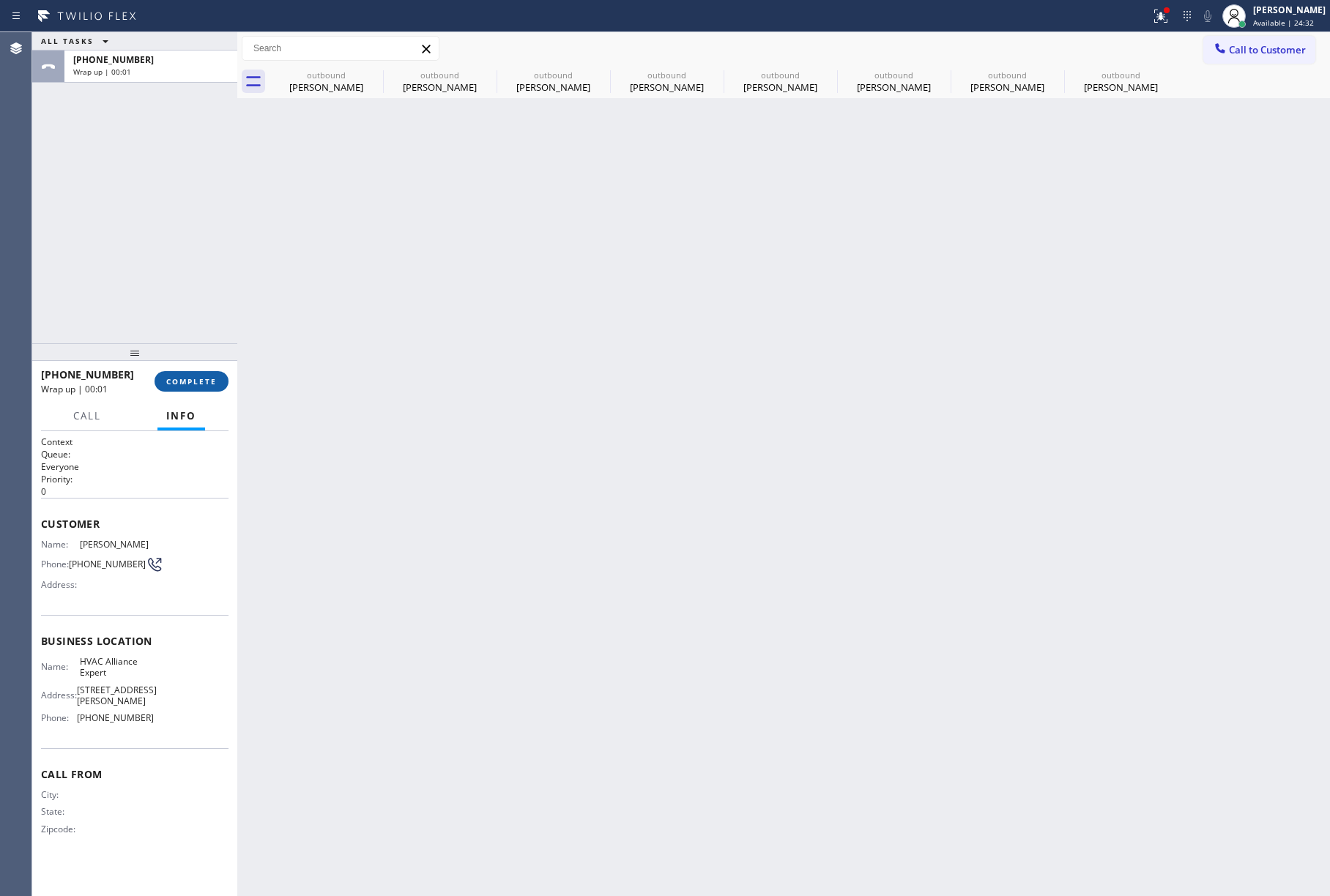
click at [185, 376] on span "COMPLETE" at bounding box center [191, 381] width 50 height 10
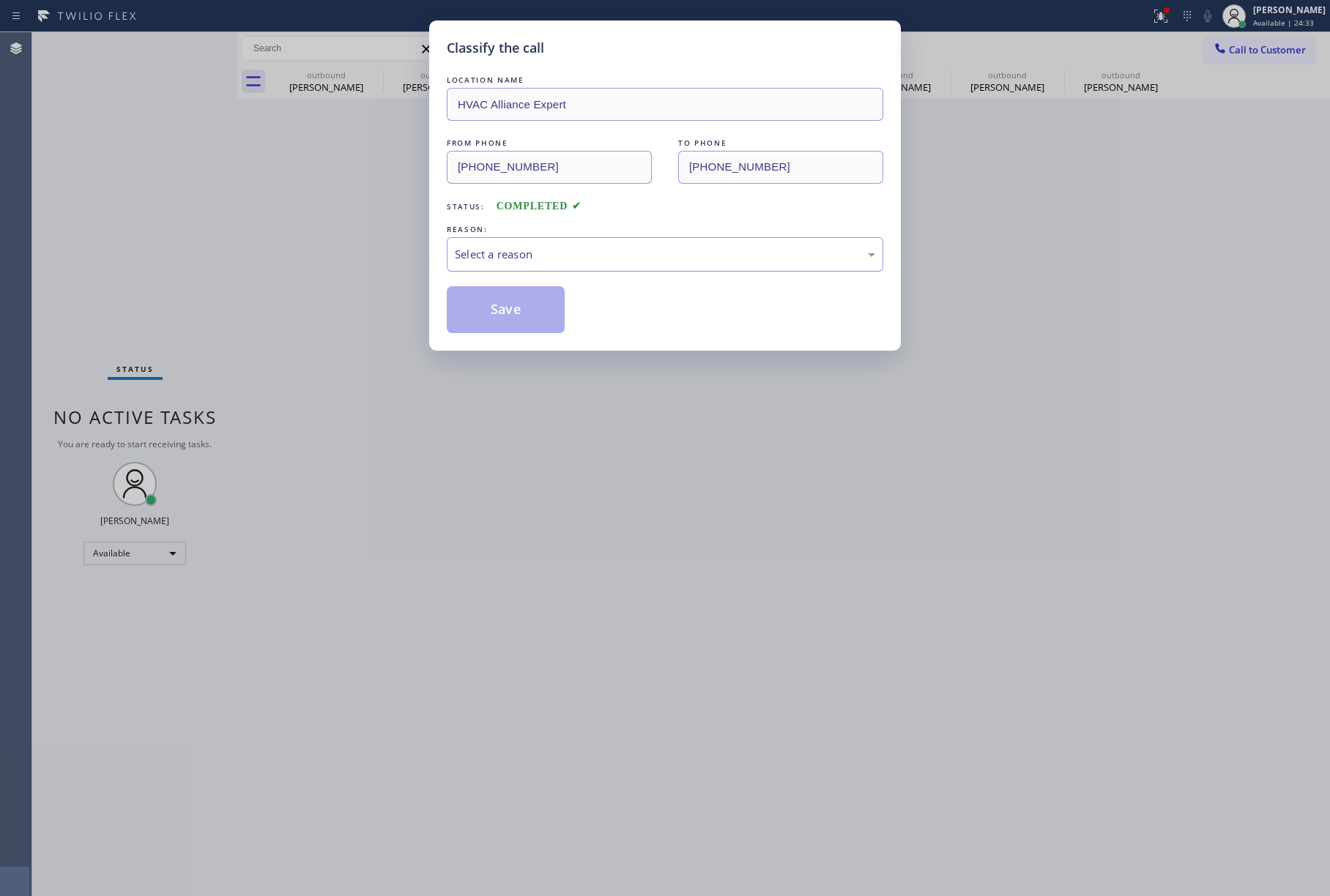
click at [535, 247] on div "Select a reason" at bounding box center [665, 254] width 436 height 34
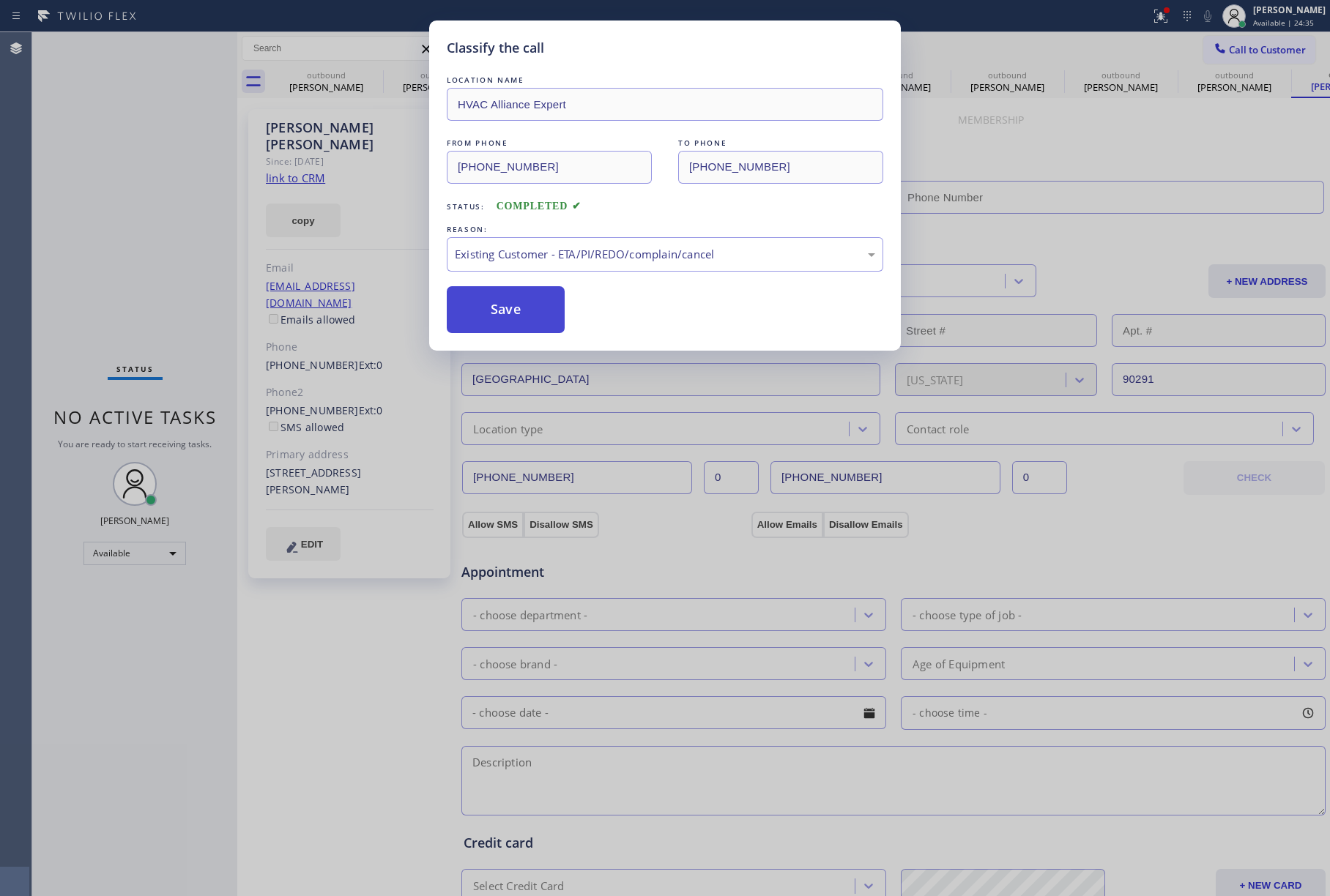
click at [482, 303] on button "Save" at bounding box center [506, 309] width 118 height 47
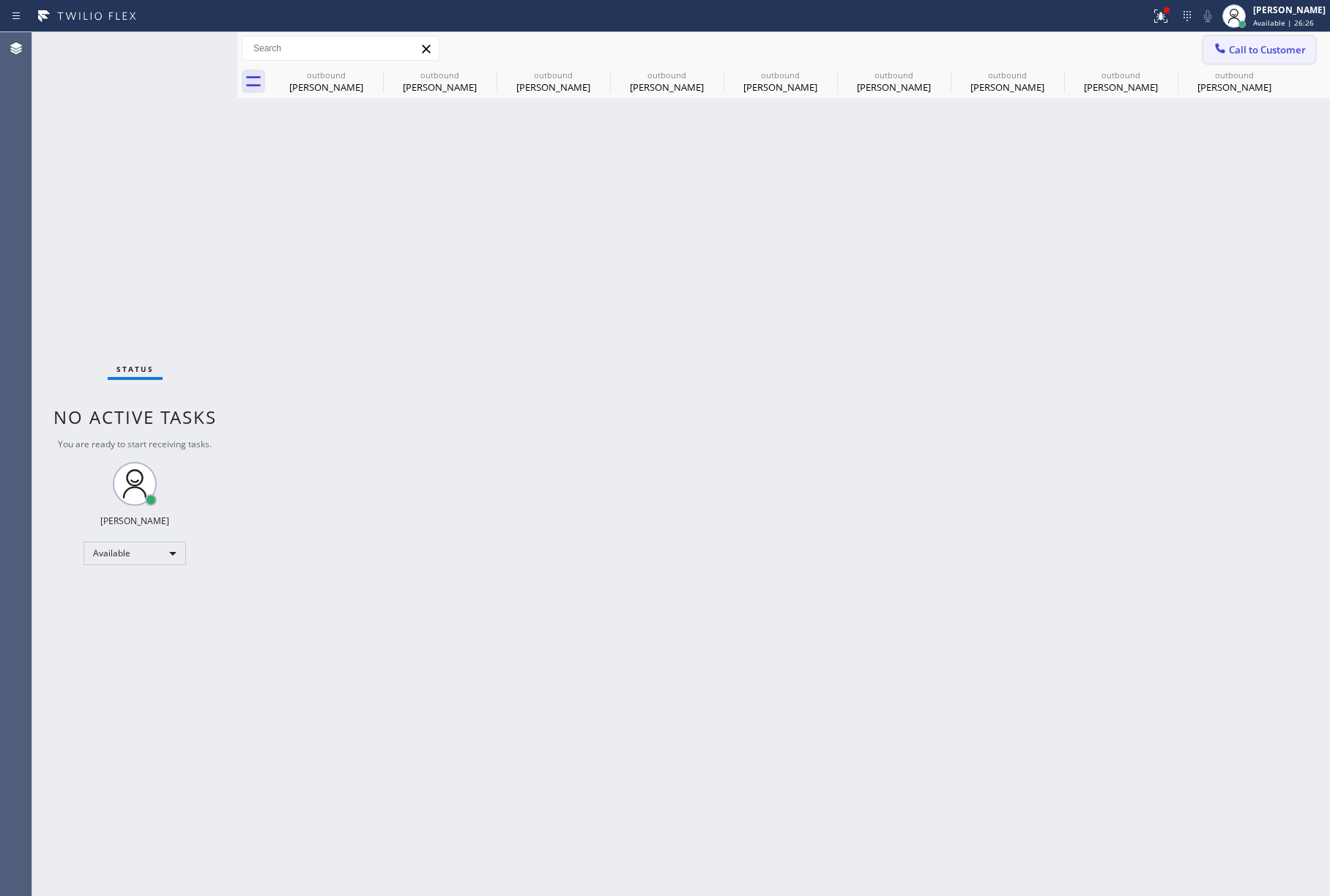
click at [1239, 41] on button "Call to Customer" at bounding box center [1259, 50] width 112 height 28
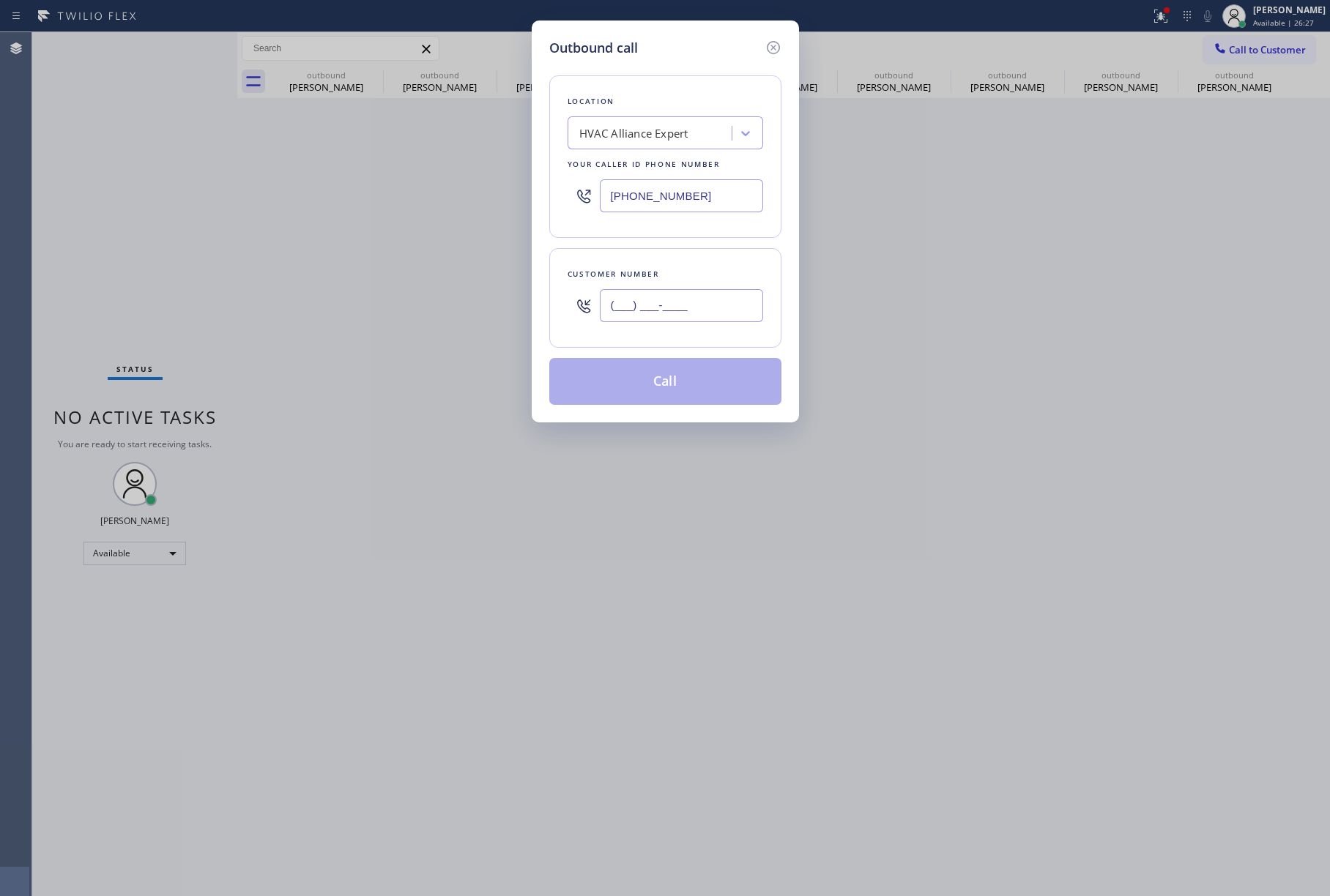
click at [683, 322] on input "(___) ___-____" at bounding box center [681, 305] width 163 height 33
paste input "310) 430-1086"
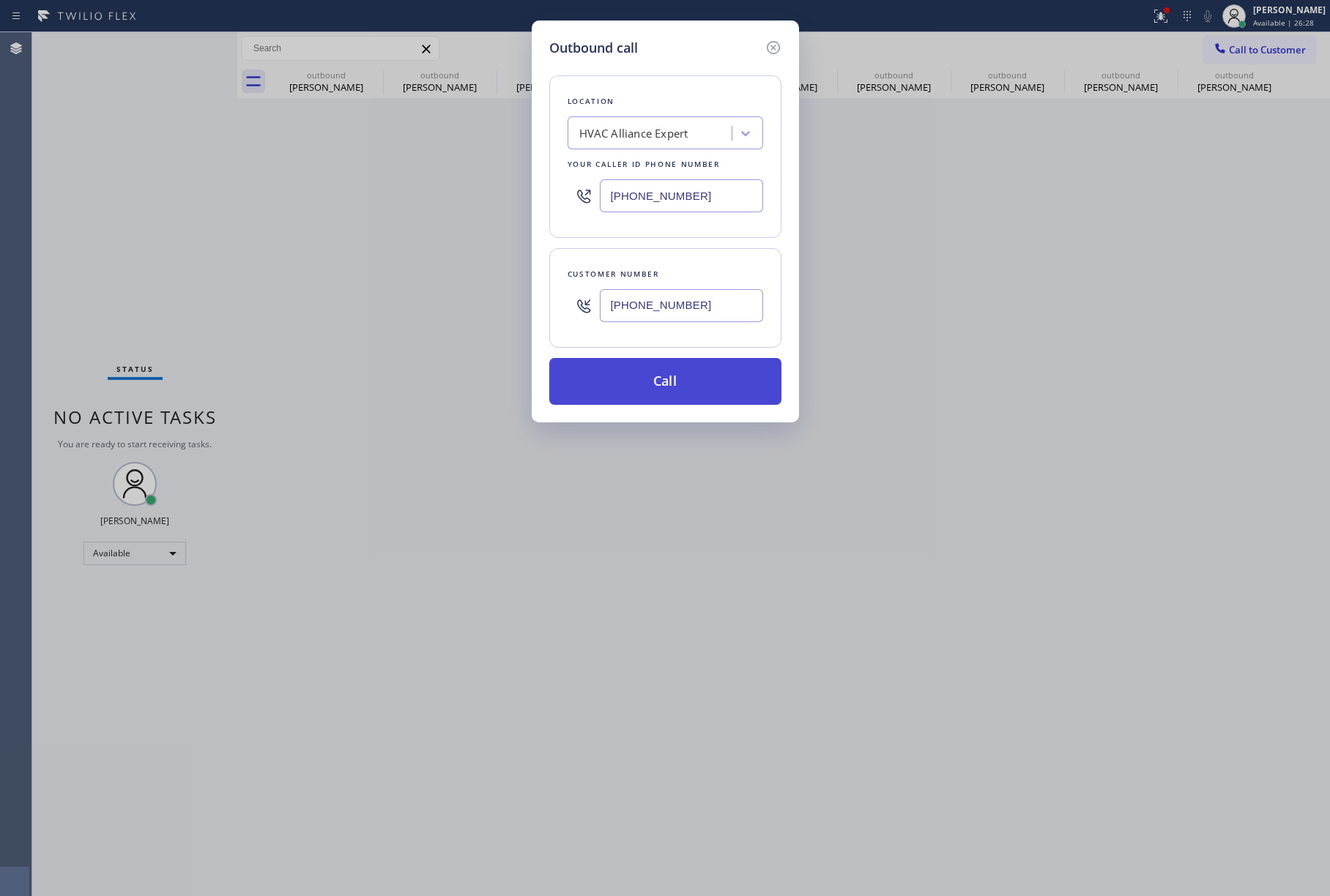
type input "[PHONE_NUMBER]"
click at [689, 381] on button "Call" at bounding box center [665, 381] width 232 height 47
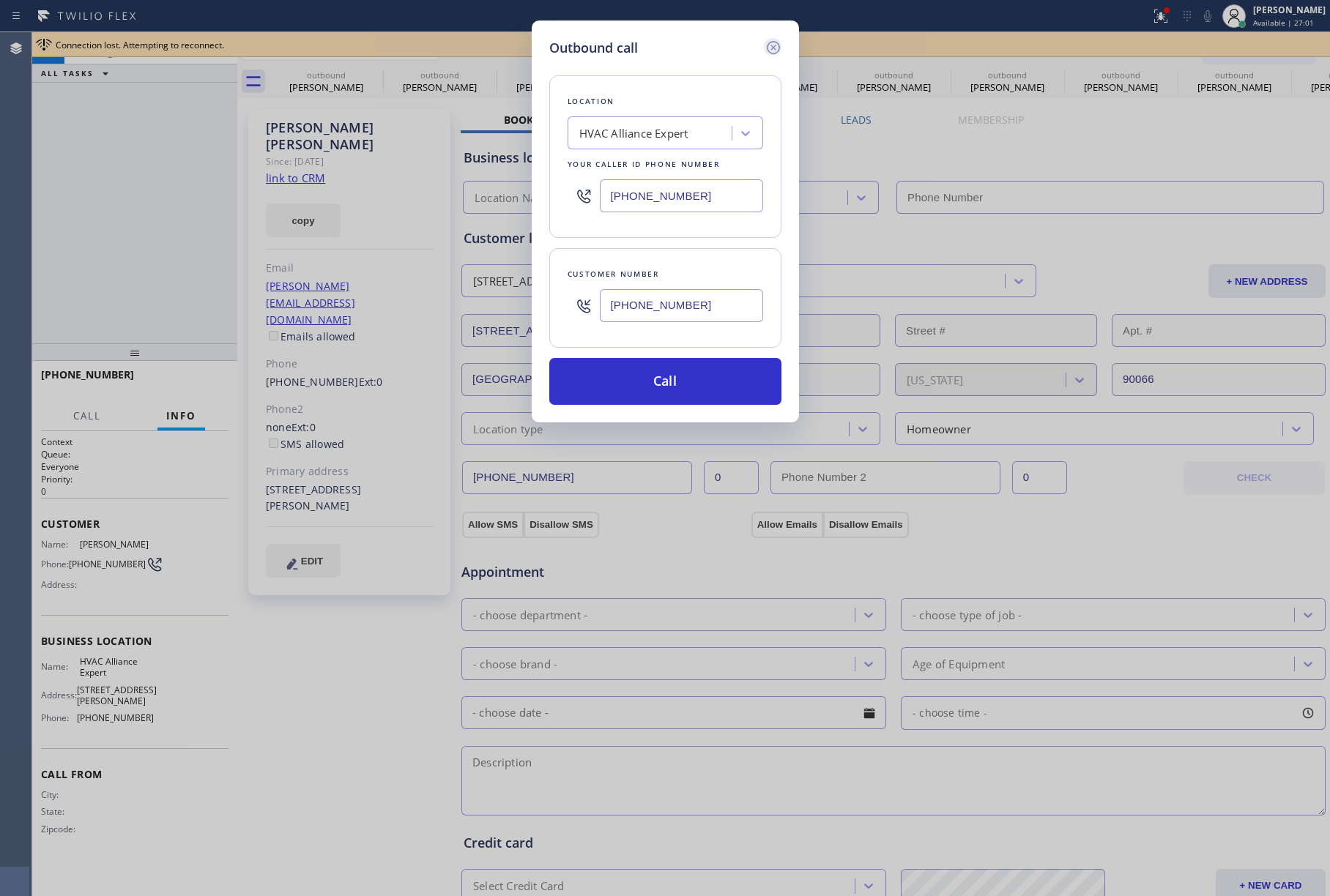
type input "[PHONE_NUMBER]"
click at [771, 48] on icon at bounding box center [772, 47] width 13 height 13
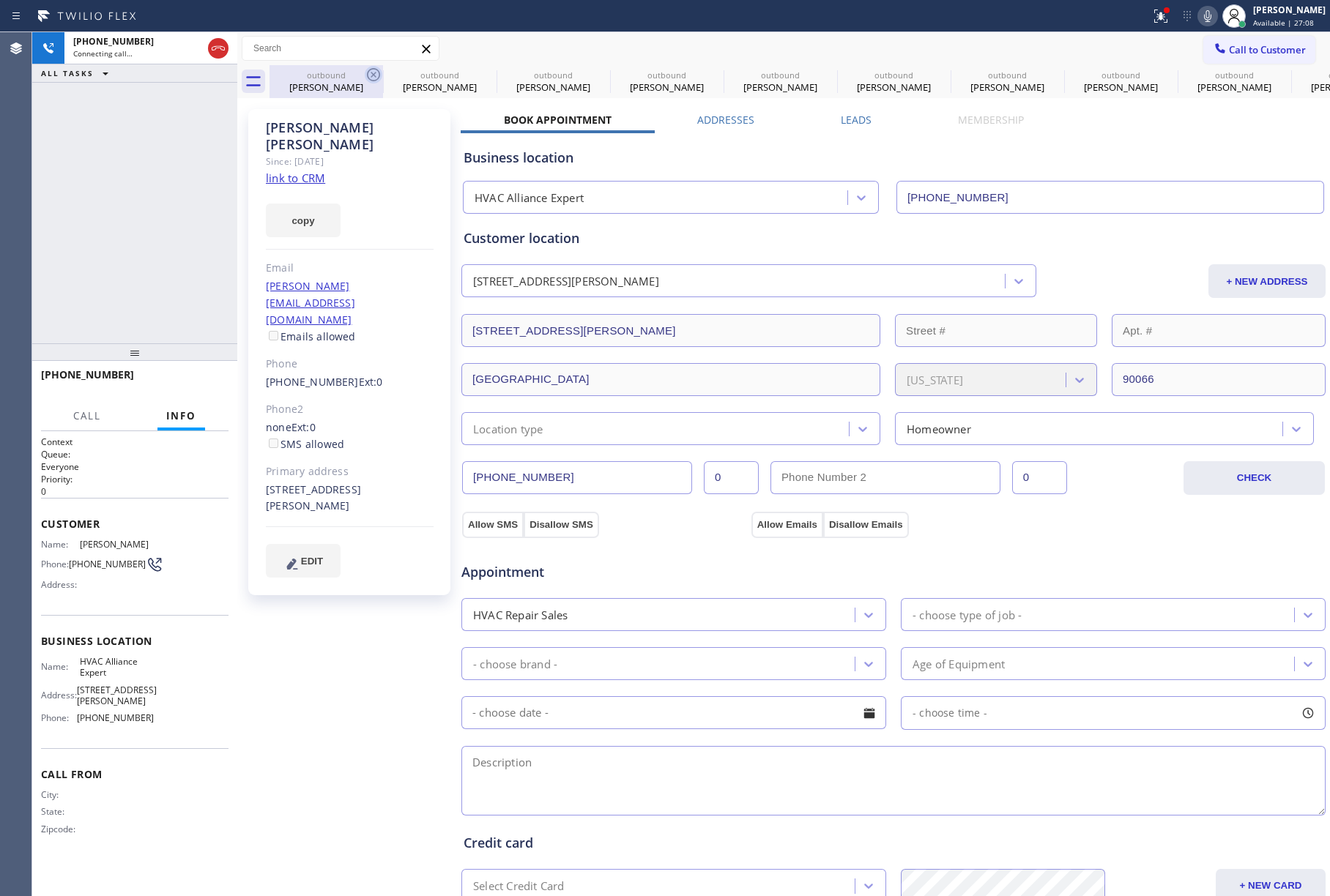
click at [376, 72] on icon at bounding box center [373, 74] width 13 height 13
click at [0, 0] on icon at bounding box center [0, 0] width 0 height 0
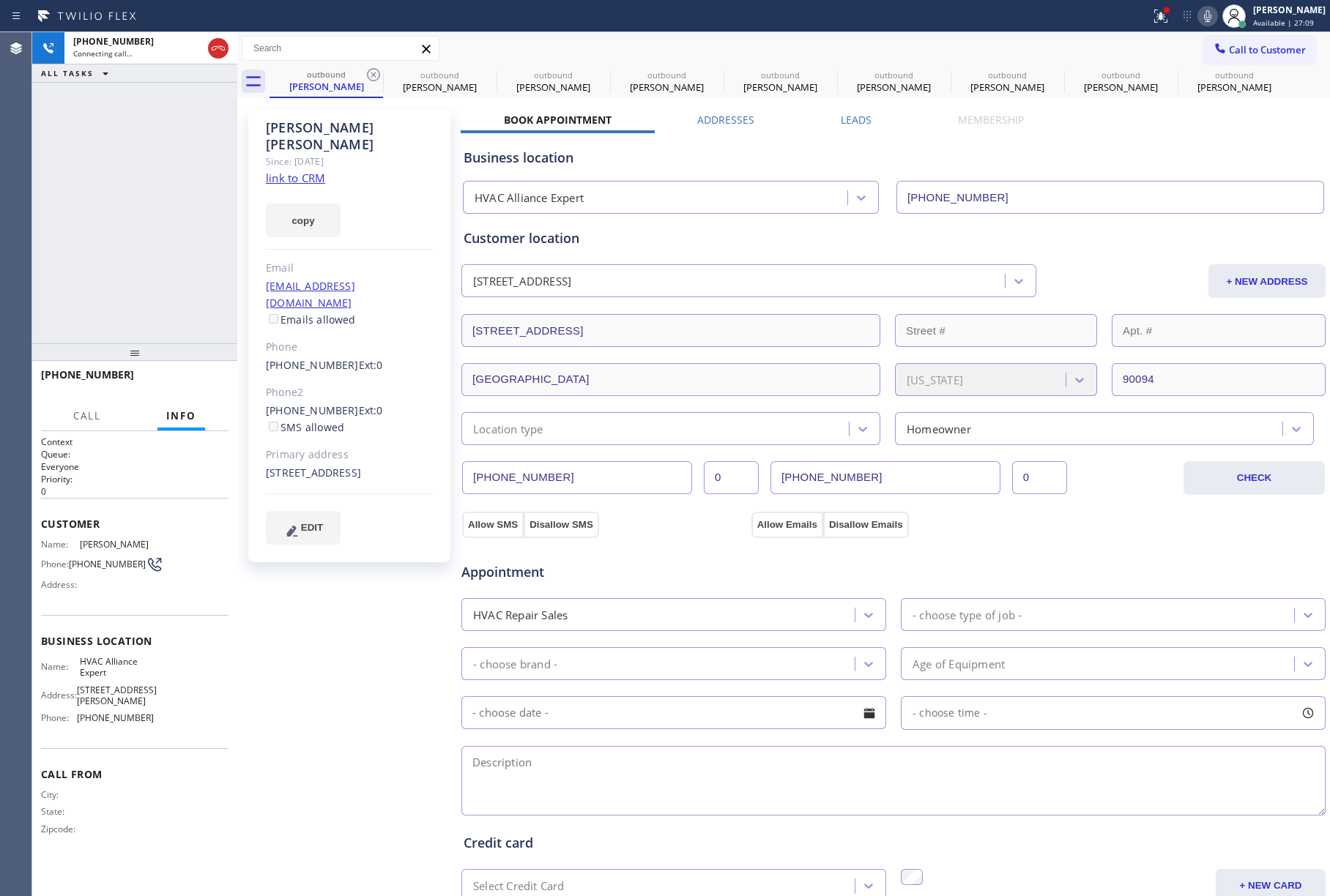
click at [376, 72] on icon at bounding box center [373, 74] width 13 height 13
click at [0, 0] on icon at bounding box center [0, 0] width 0 height 0
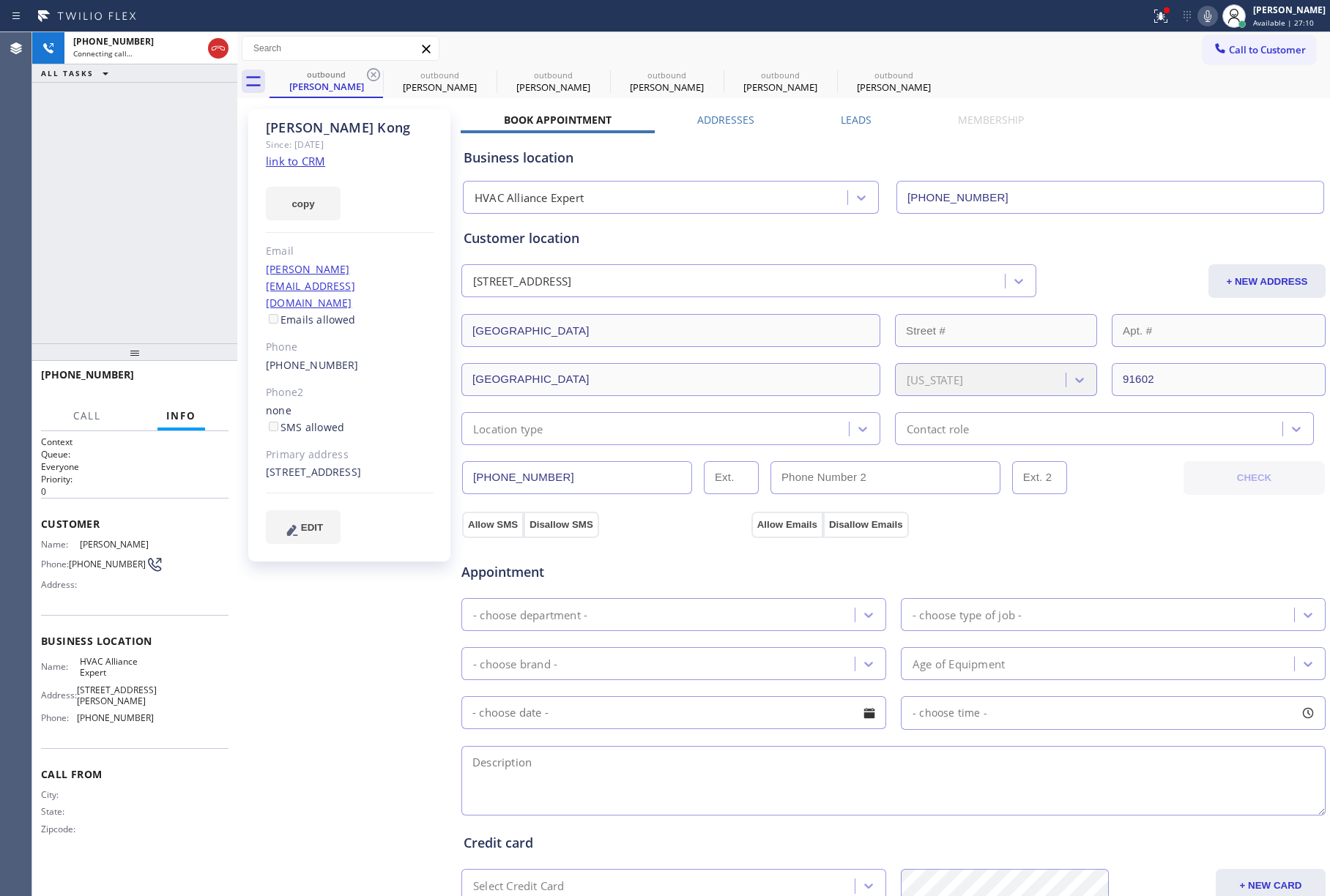
click at [376, 72] on icon at bounding box center [373, 74] width 13 height 13
click at [0, 0] on icon at bounding box center [0, 0] width 0 height 0
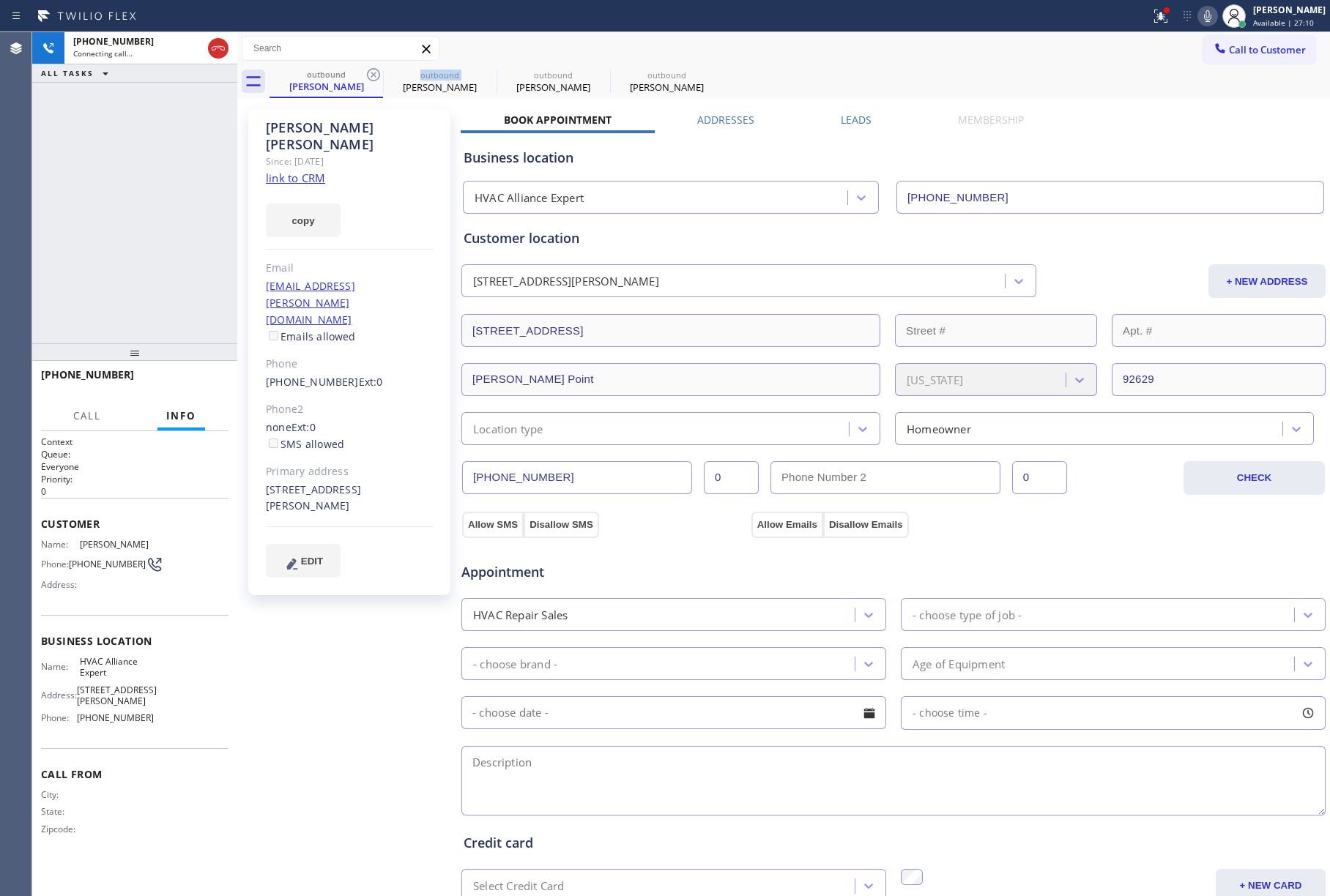
click at [376, 72] on icon at bounding box center [373, 74] width 13 height 13
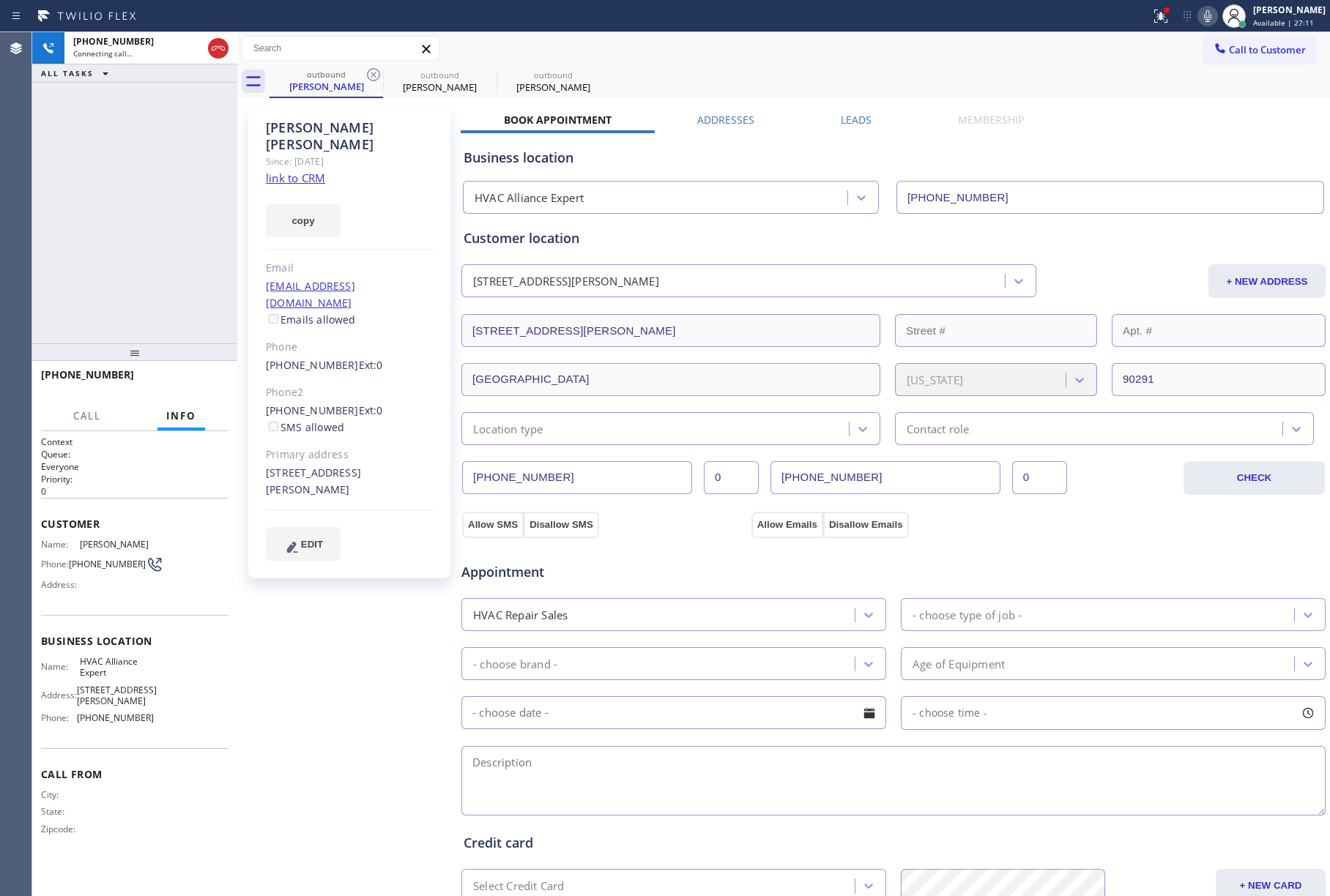
click at [376, 72] on icon at bounding box center [373, 74] width 13 height 13
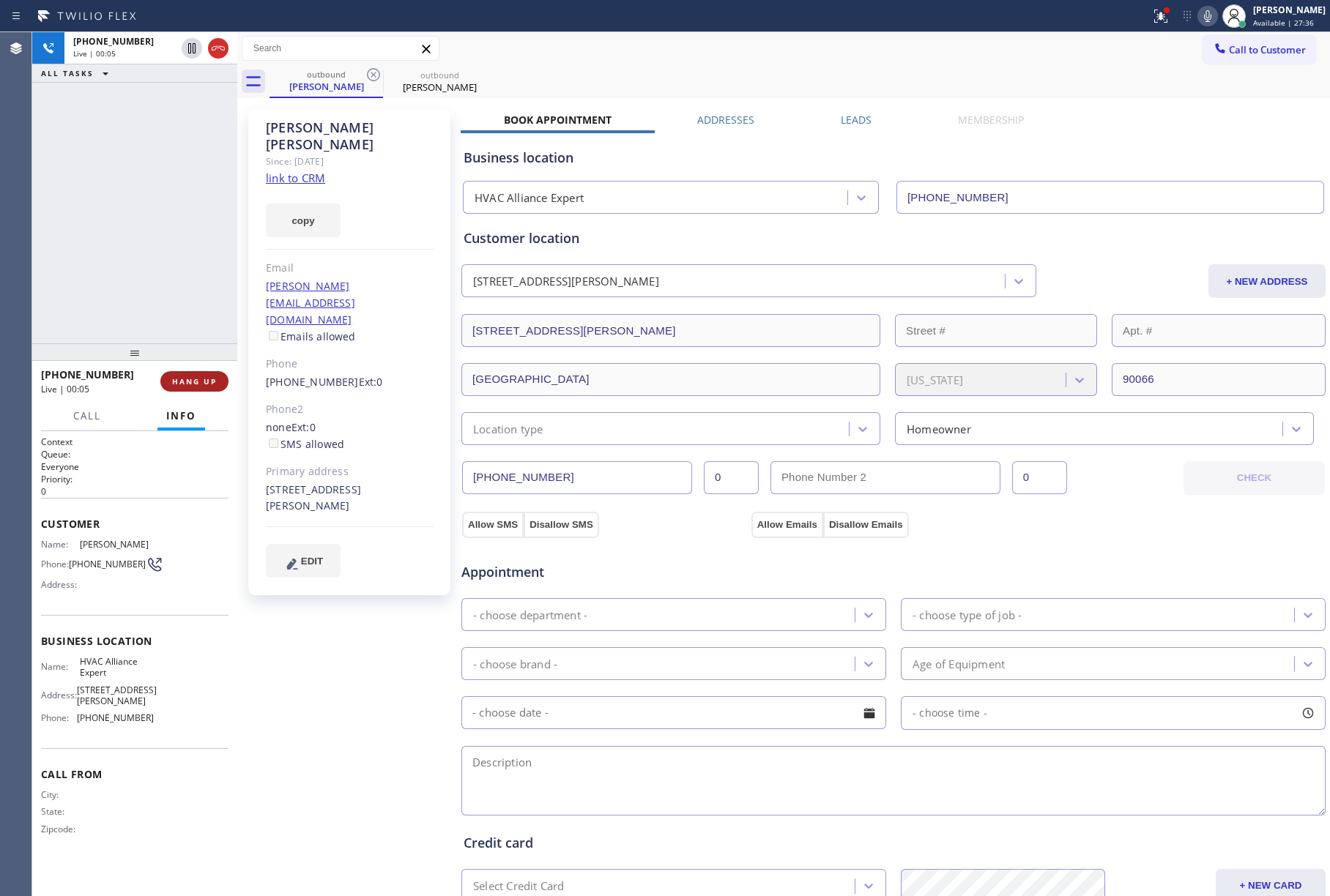
drag, startPoint x: 208, startPoint y: 362, endPoint x: 197, endPoint y: 379, distance: 20.2
click at [204, 361] on div at bounding box center [134, 352] width 205 height 18
click at [197, 379] on button "HANG UP" at bounding box center [194, 387] width 68 height 21
click at [177, 287] on div "[PHONE_NUMBER] Live | 00:06 ALL TASKS ALL TASKS ACTIVE TASKS TASKS IN WRAP UP" at bounding box center [134, 190] width 205 height 317
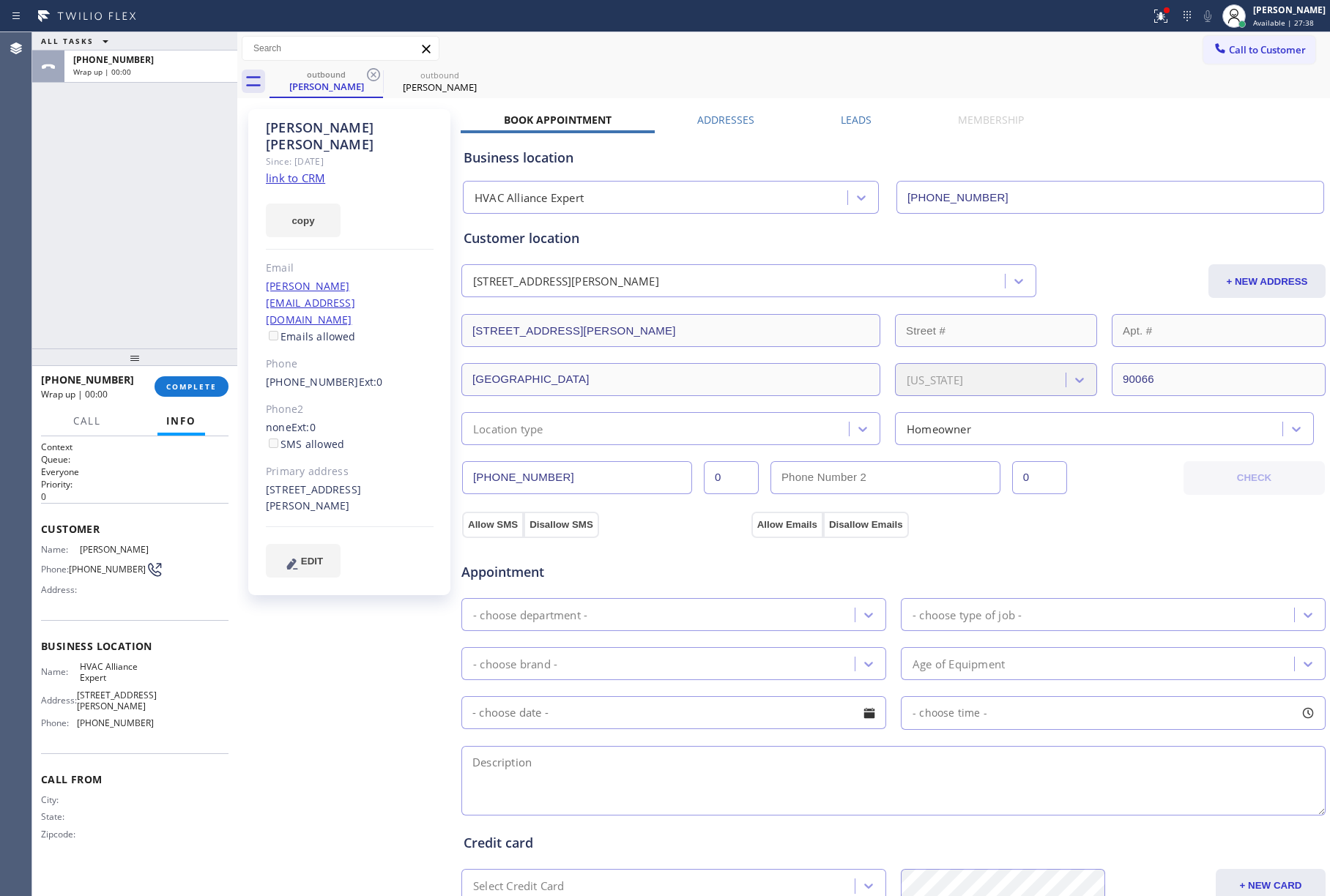
drag, startPoint x: 179, startPoint y: 381, endPoint x: 179, endPoint y: 373, distance: 8.0
click at [179, 373] on div "[PHONE_NUMBER] Wrap up | 00:00 COMPLETE" at bounding box center [134, 387] width 188 height 38
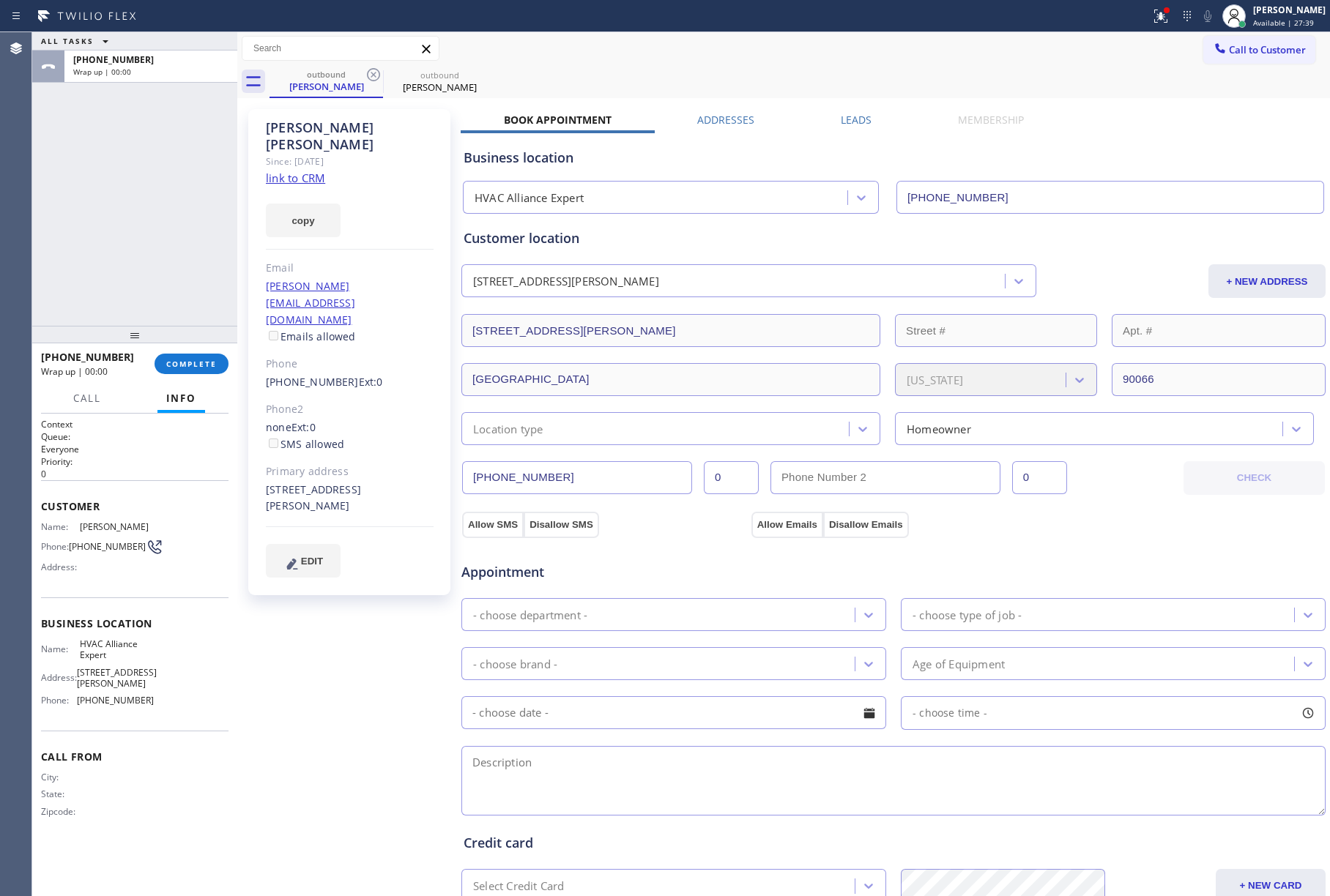
drag, startPoint x: 188, startPoint y: 355, endPoint x: 188, endPoint y: 333, distance: 22.0
click at [188, 333] on div at bounding box center [134, 335] width 205 height 18
click at [200, 355] on button "COMPLETE" at bounding box center [191, 364] width 74 height 21
click at [173, 241] on div "ALL TASKS ALL TASKS ACTIVE TASKS TASKS IN WRAP UP [PHONE_NUMBER] Wrap up | 00:01" at bounding box center [134, 178] width 205 height 293
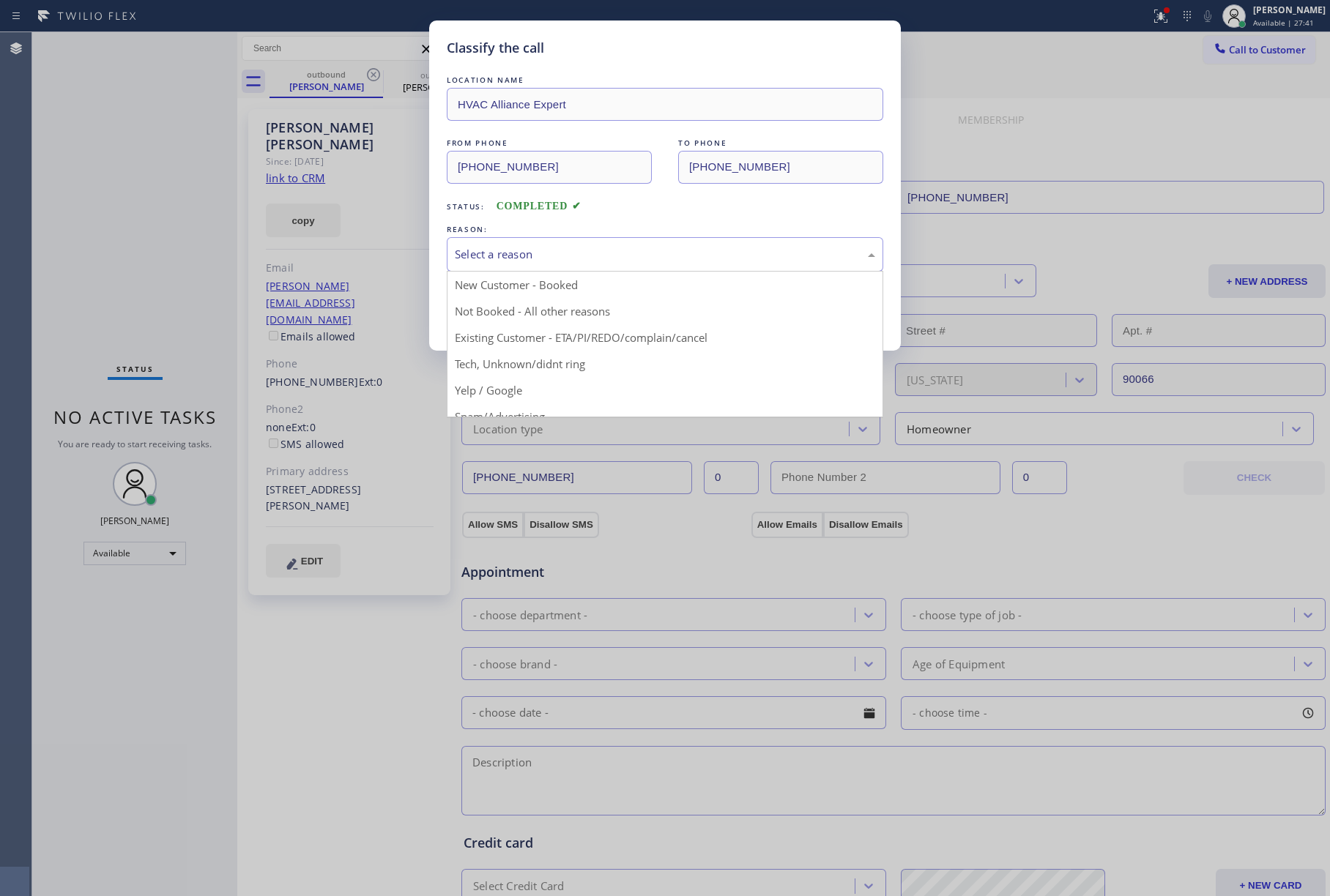
click at [570, 257] on div "Select a reason" at bounding box center [665, 254] width 420 height 17
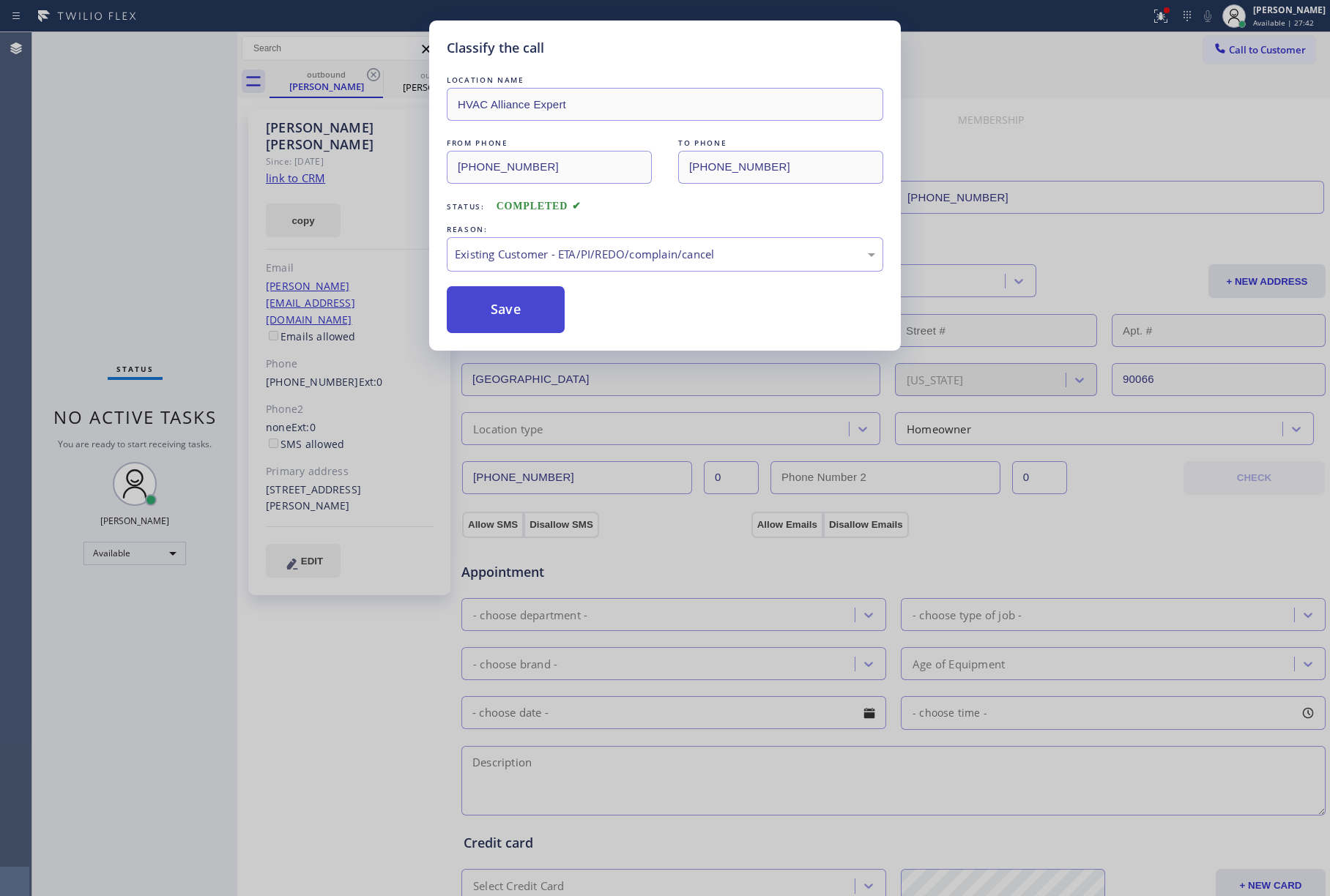
click at [528, 324] on button "Save" at bounding box center [506, 309] width 118 height 47
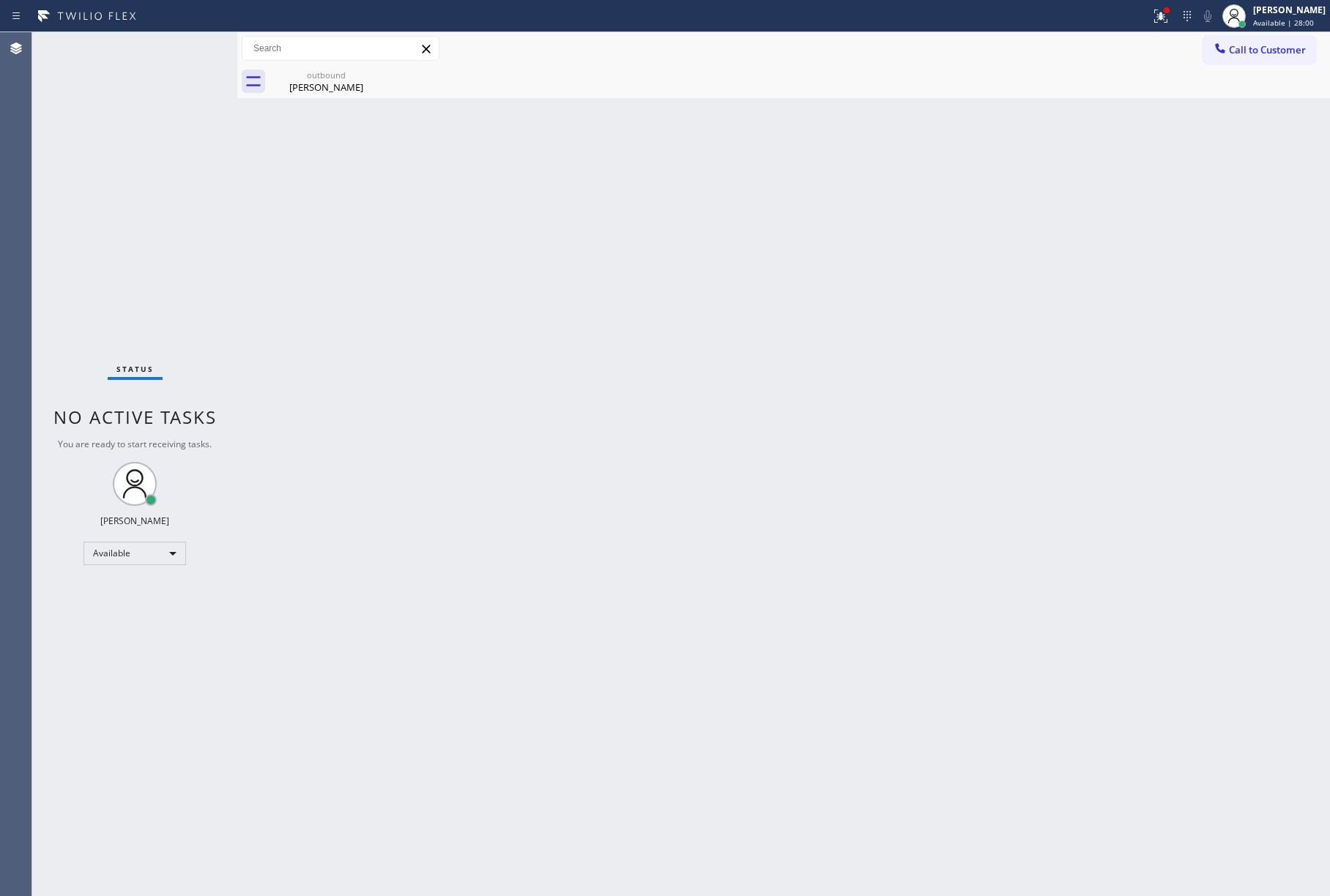
click at [1242, 42] on button "Call to Customer" at bounding box center [1259, 50] width 112 height 28
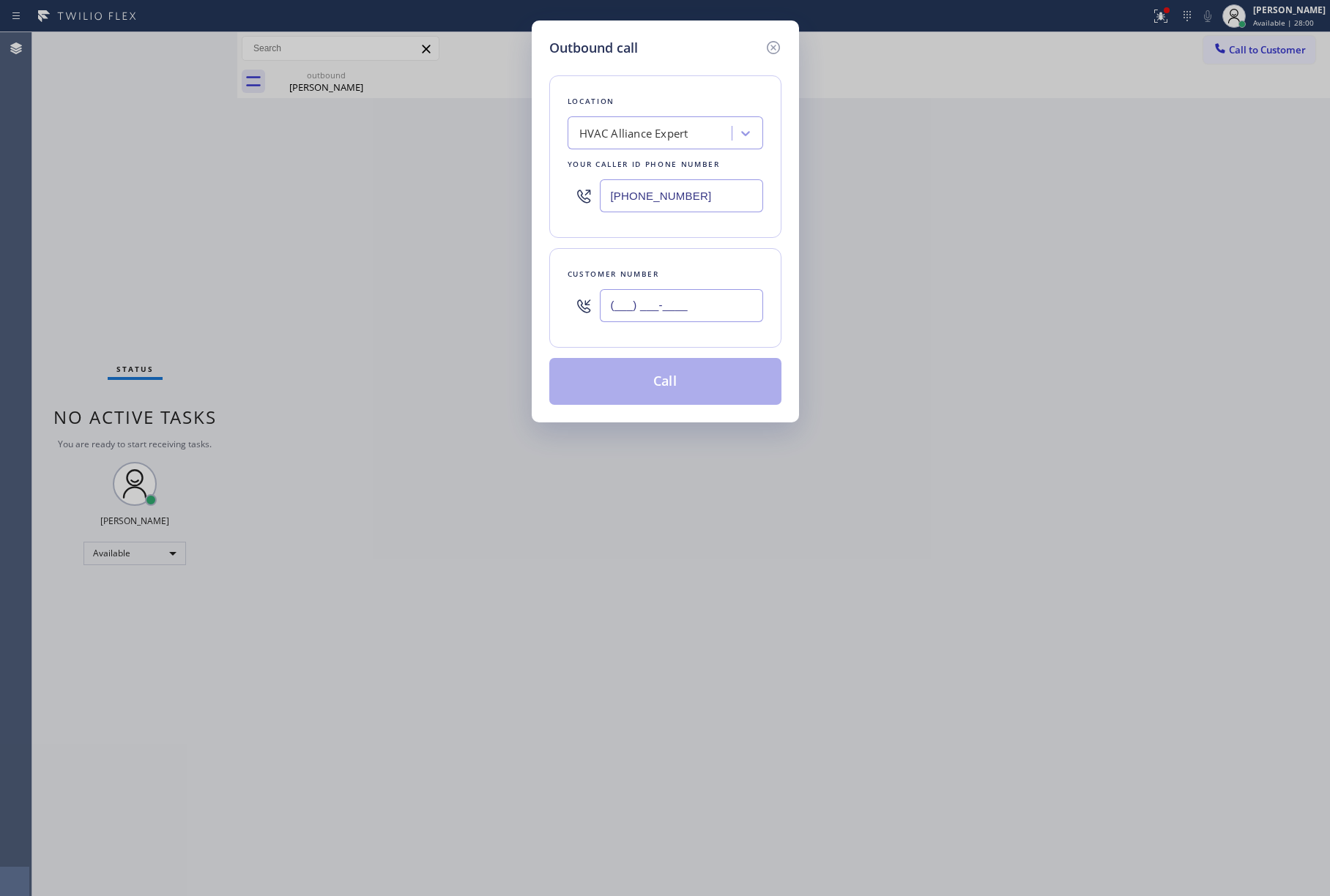
click at [686, 309] on input "(___) ___-____" at bounding box center [681, 305] width 163 height 33
paste input "781) 715-7372"
type input "[PHONE_NUMBER]"
click at [686, 256] on div "Customer number [PHONE_NUMBER]" at bounding box center [665, 298] width 232 height 100
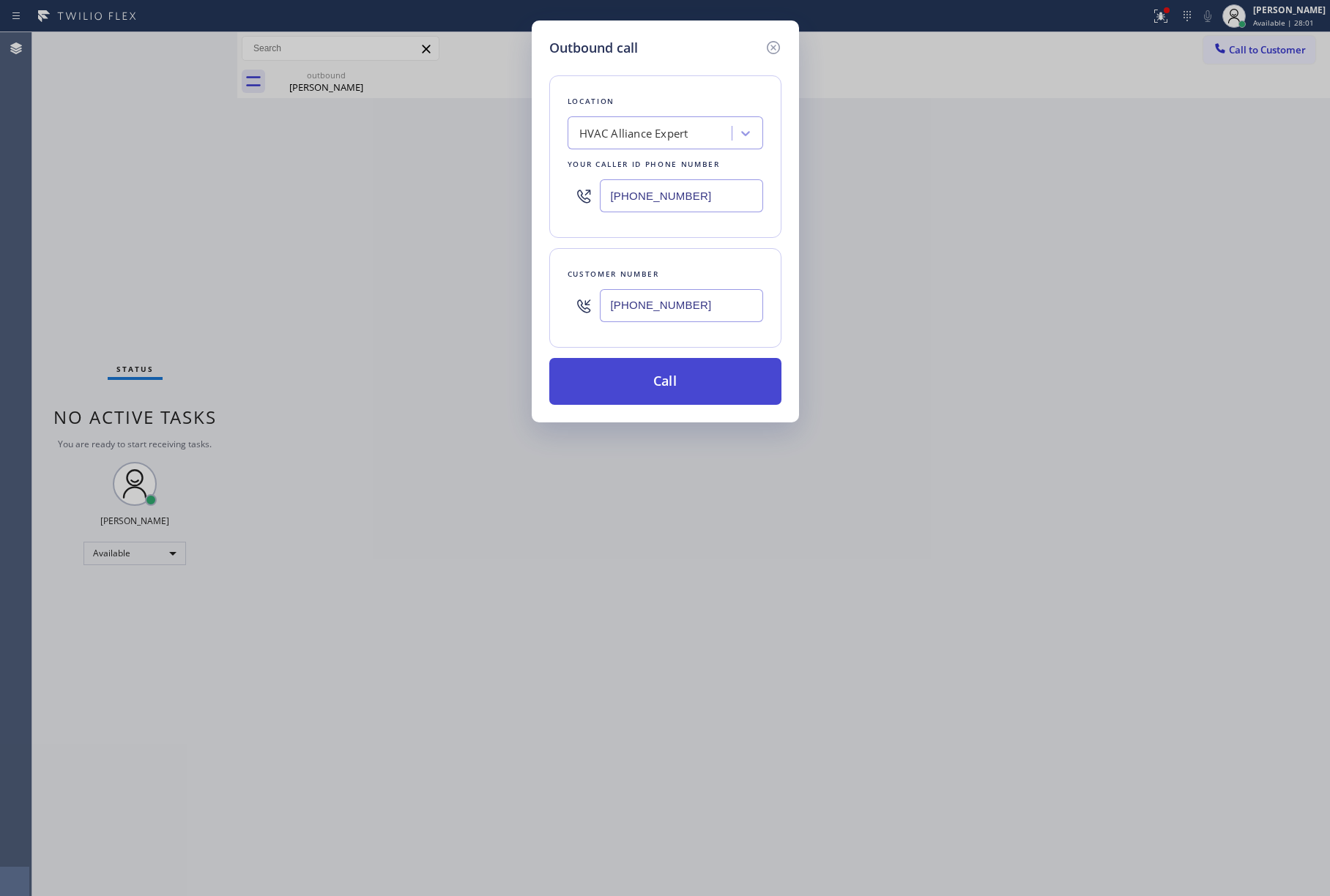
click at [686, 389] on button "Call" at bounding box center [665, 381] width 232 height 47
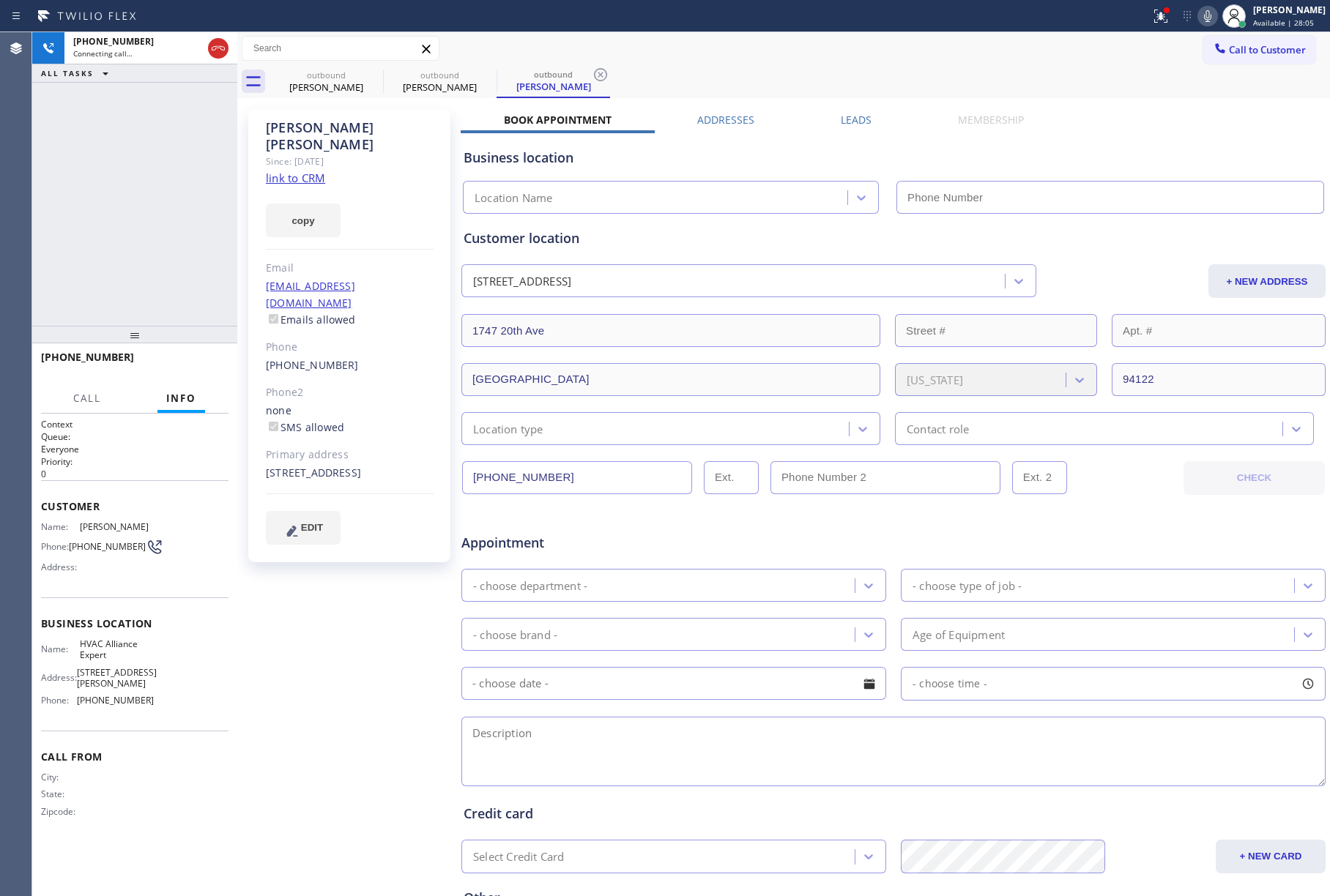
type input "[PHONE_NUMBER]"
click at [129, 217] on div "[PHONE_NUMBER] Connecting call… ALL TASKS ALL TASKS ACTIVE TASKS TASKS IN WRAP …" at bounding box center [134, 178] width 205 height 293
click at [192, 366] on span "HANG UP" at bounding box center [194, 364] width 45 height 10
drag, startPoint x: 164, startPoint y: 274, endPoint x: 191, endPoint y: 353, distance: 83.5
click at [165, 283] on div "[PHONE_NUMBER] Live | 00:01 ALL TASKS ALL TASKS ACTIVE TASKS TASKS IN WRAP UP" at bounding box center [134, 178] width 205 height 293
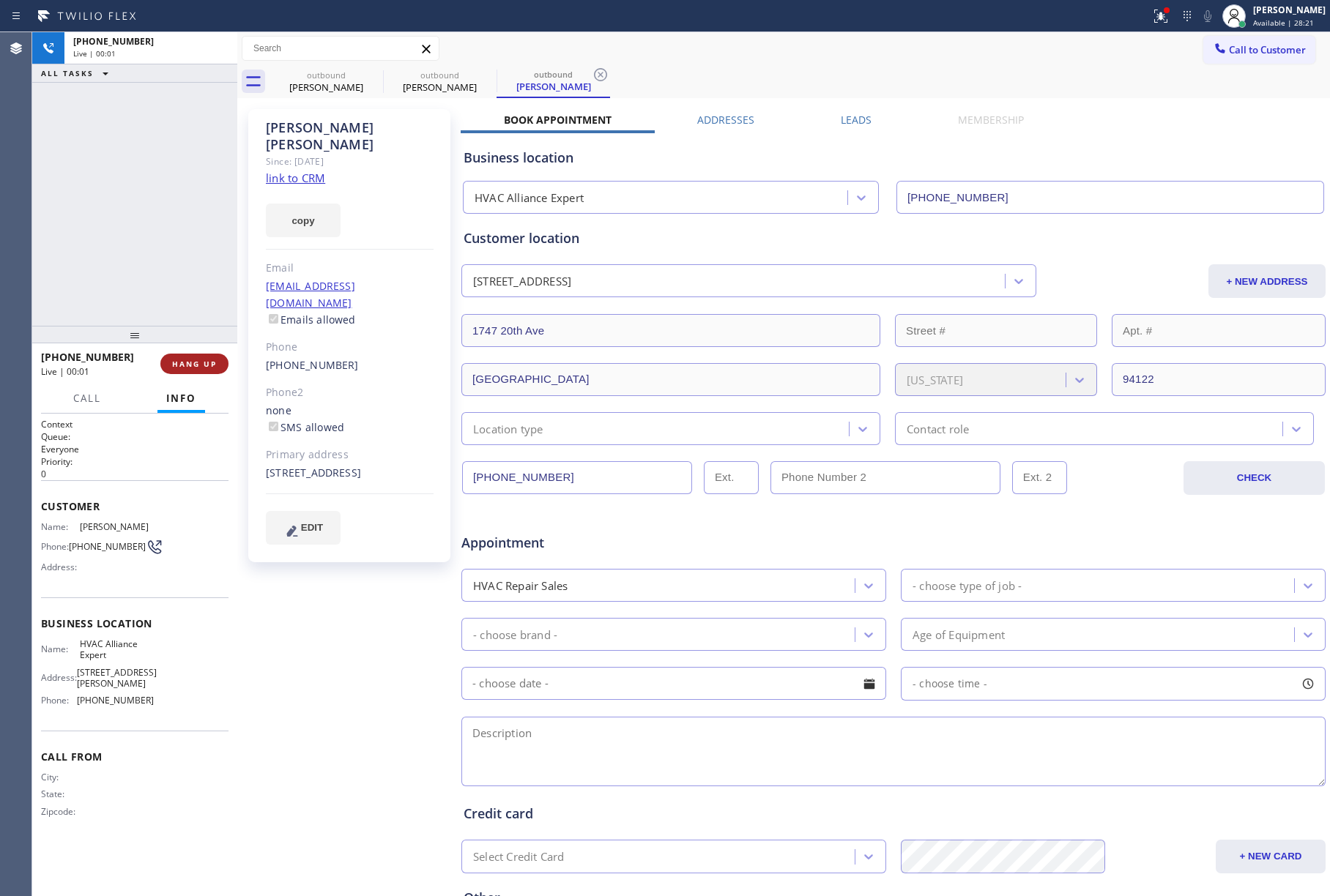
click at [195, 359] on span "HANG UP" at bounding box center [194, 364] width 45 height 10
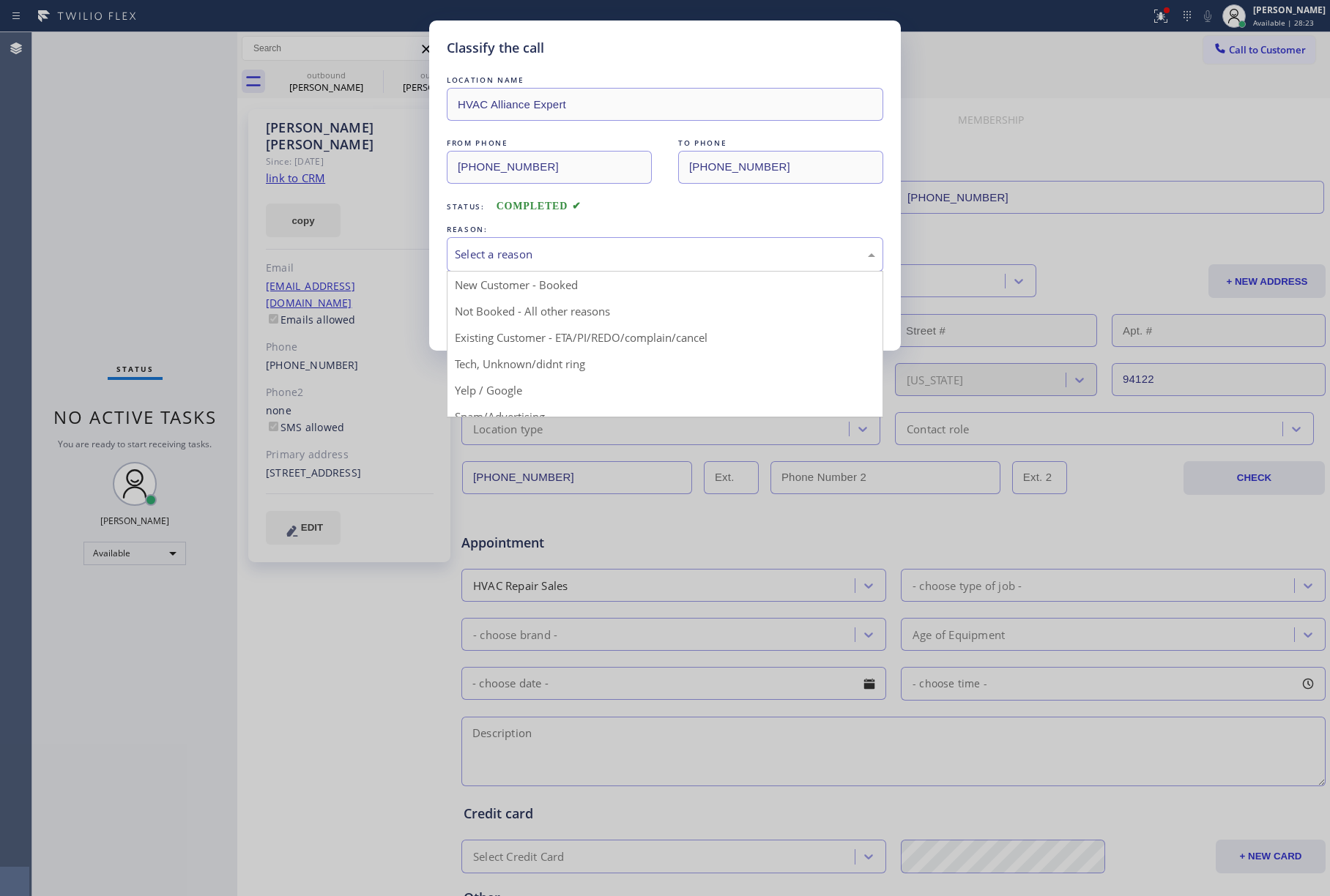
click at [556, 237] on div "Select a reason" at bounding box center [665, 254] width 436 height 34
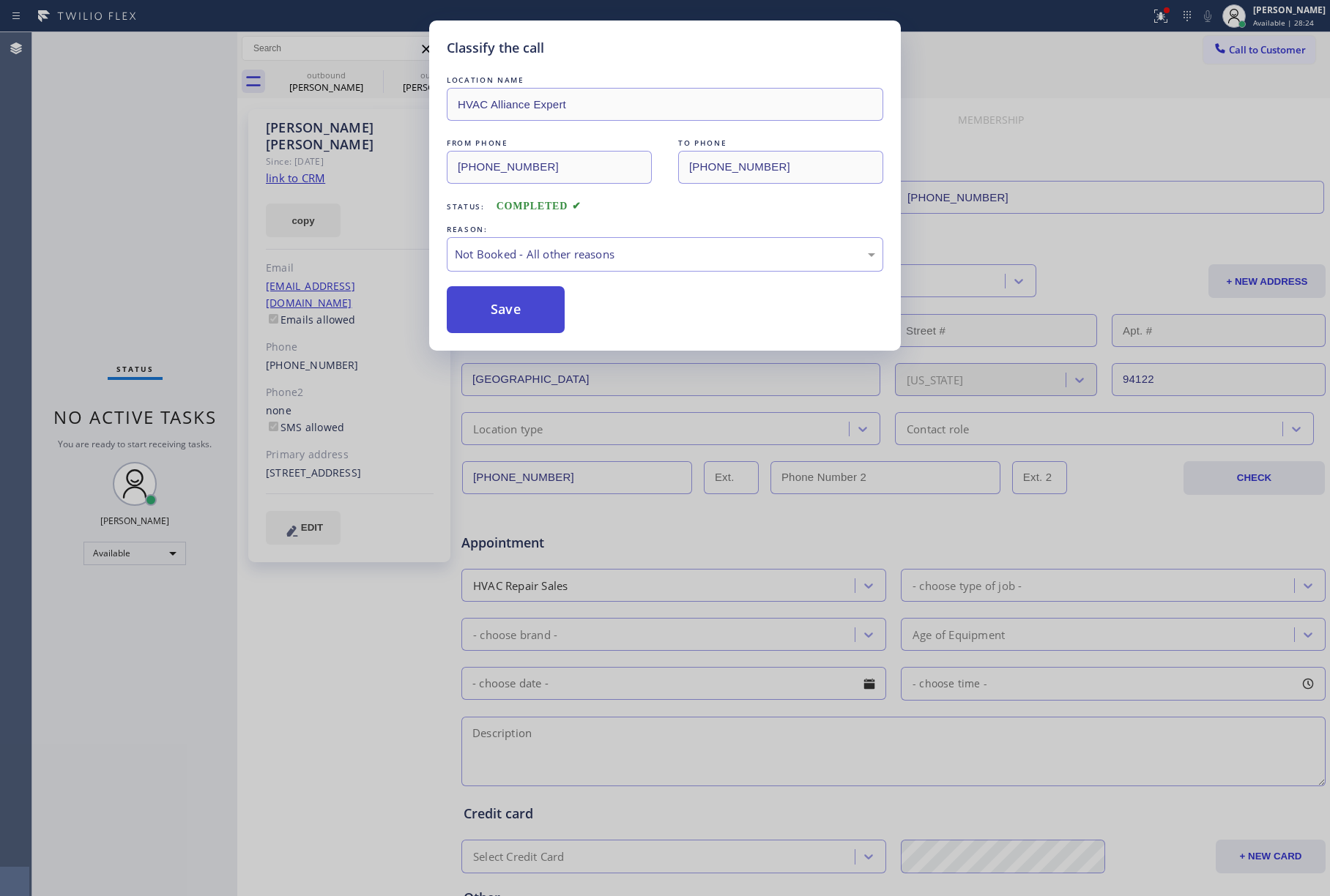
click at [537, 317] on button "Save" at bounding box center [506, 309] width 118 height 47
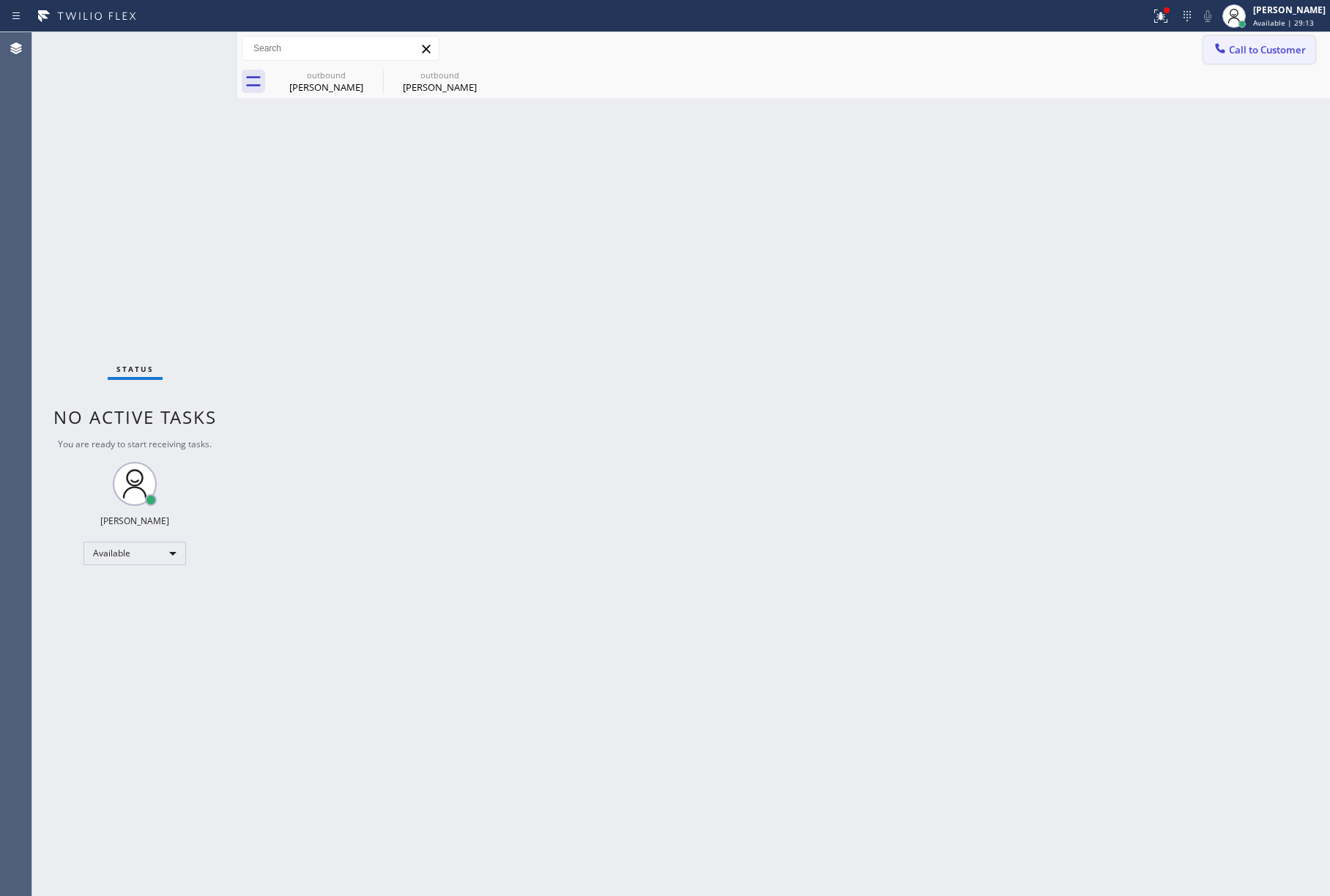
click at [1296, 39] on button "Call to Customer" at bounding box center [1259, 50] width 112 height 28
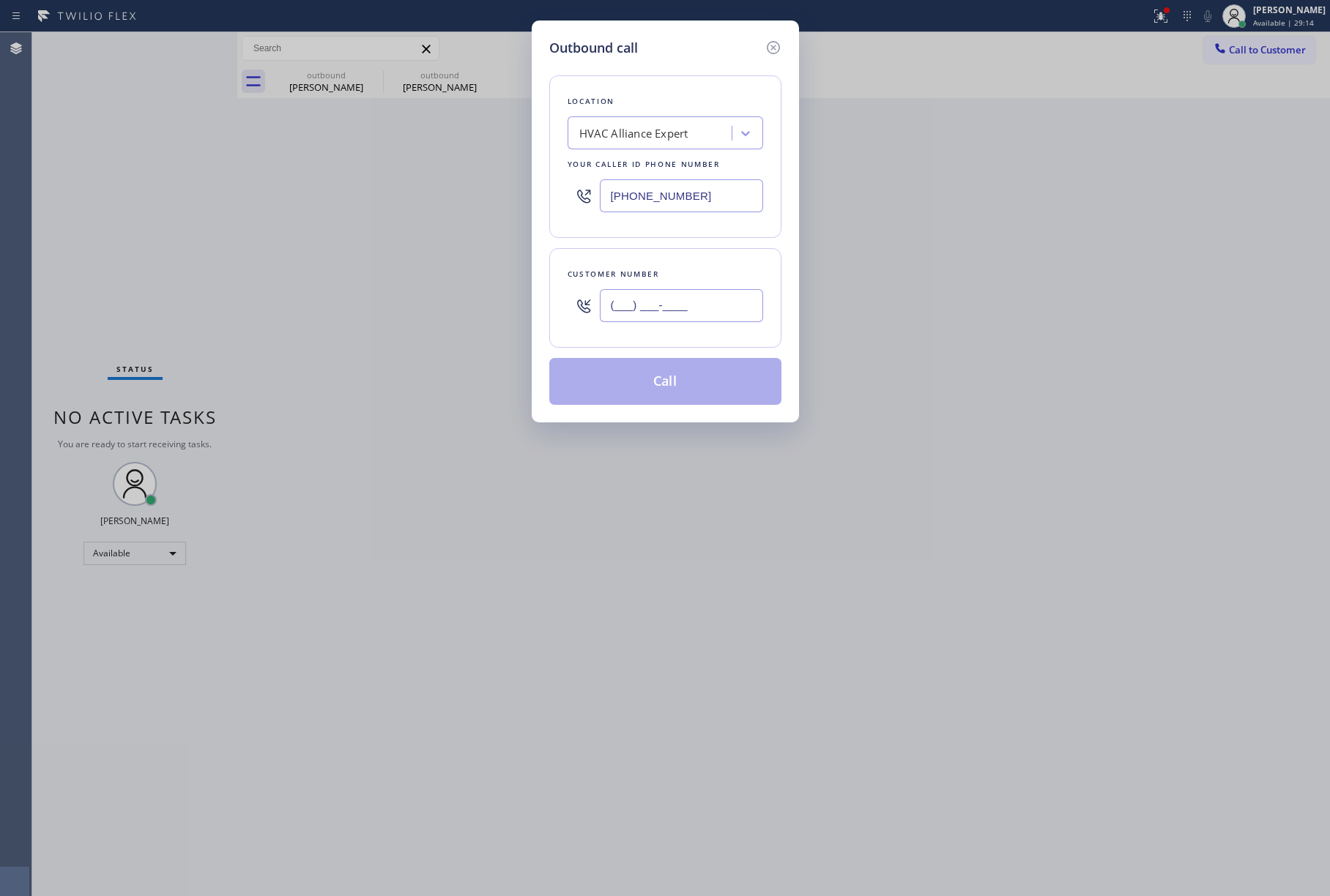
click at [665, 309] on input "(___) ___-____" at bounding box center [681, 305] width 163 height 33
paste input "310) 489-0696"
type input "[PHONE_NUMBER]"
click at [668, 283] on div "[PHONE_NUMBER]" at bounding box center [681, 306] width 163 height 48
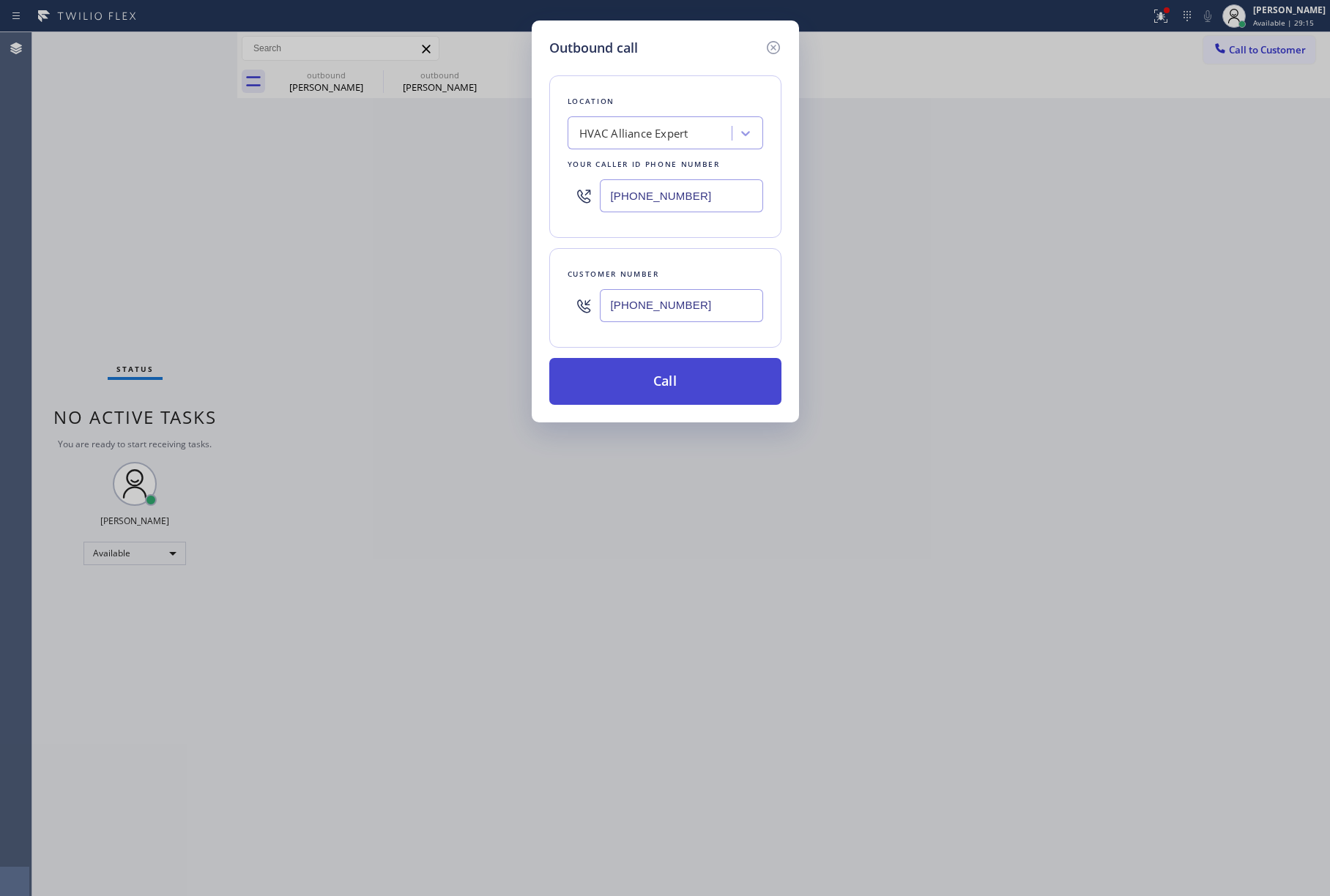
click at [671, 376] on button "Call" at bounding box center [665, 381] width 232 height 47
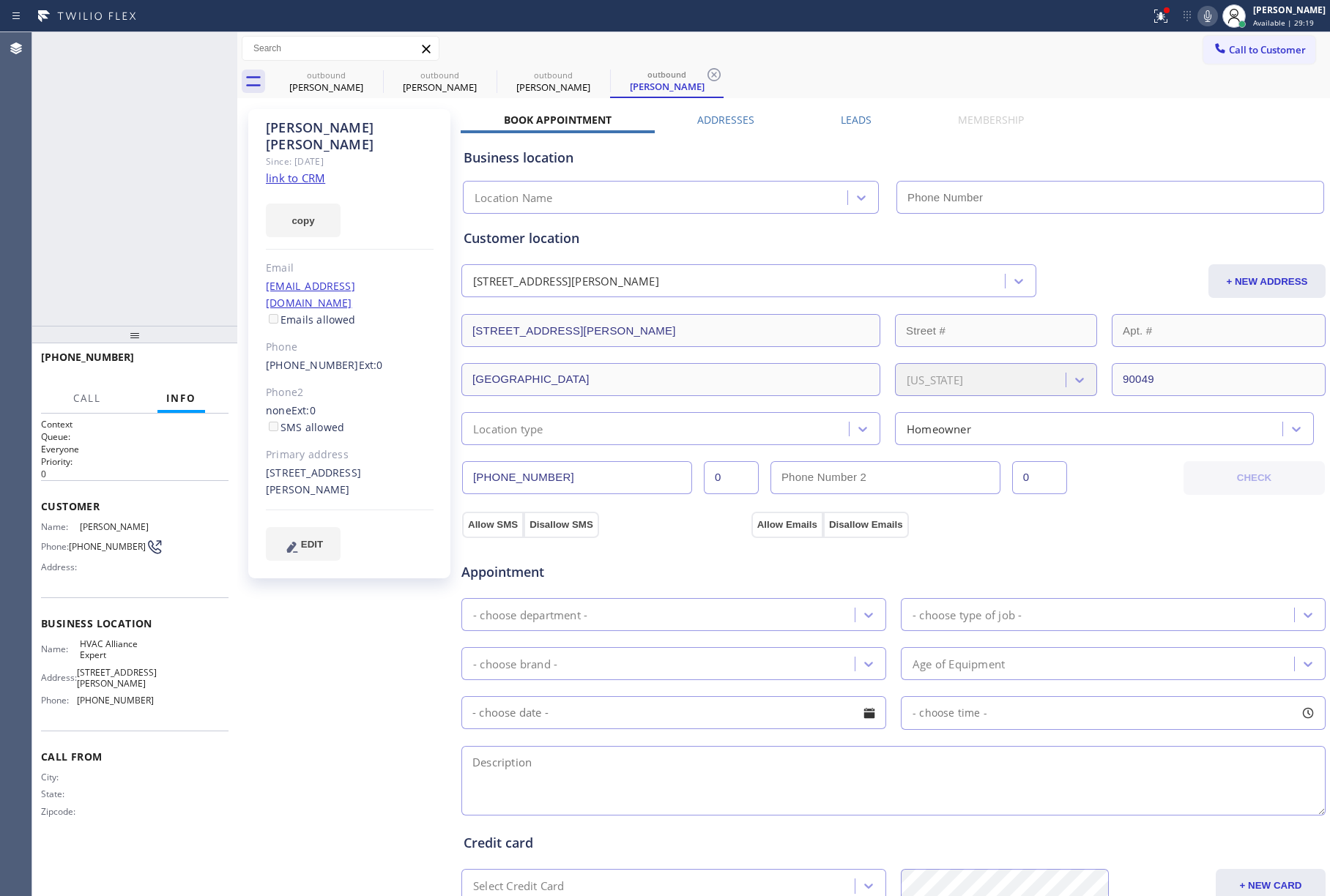
type input "[PHONE_NUMBER]"
click at [218, 42] on icon at bounding box center [218, 48] width 18 height 18
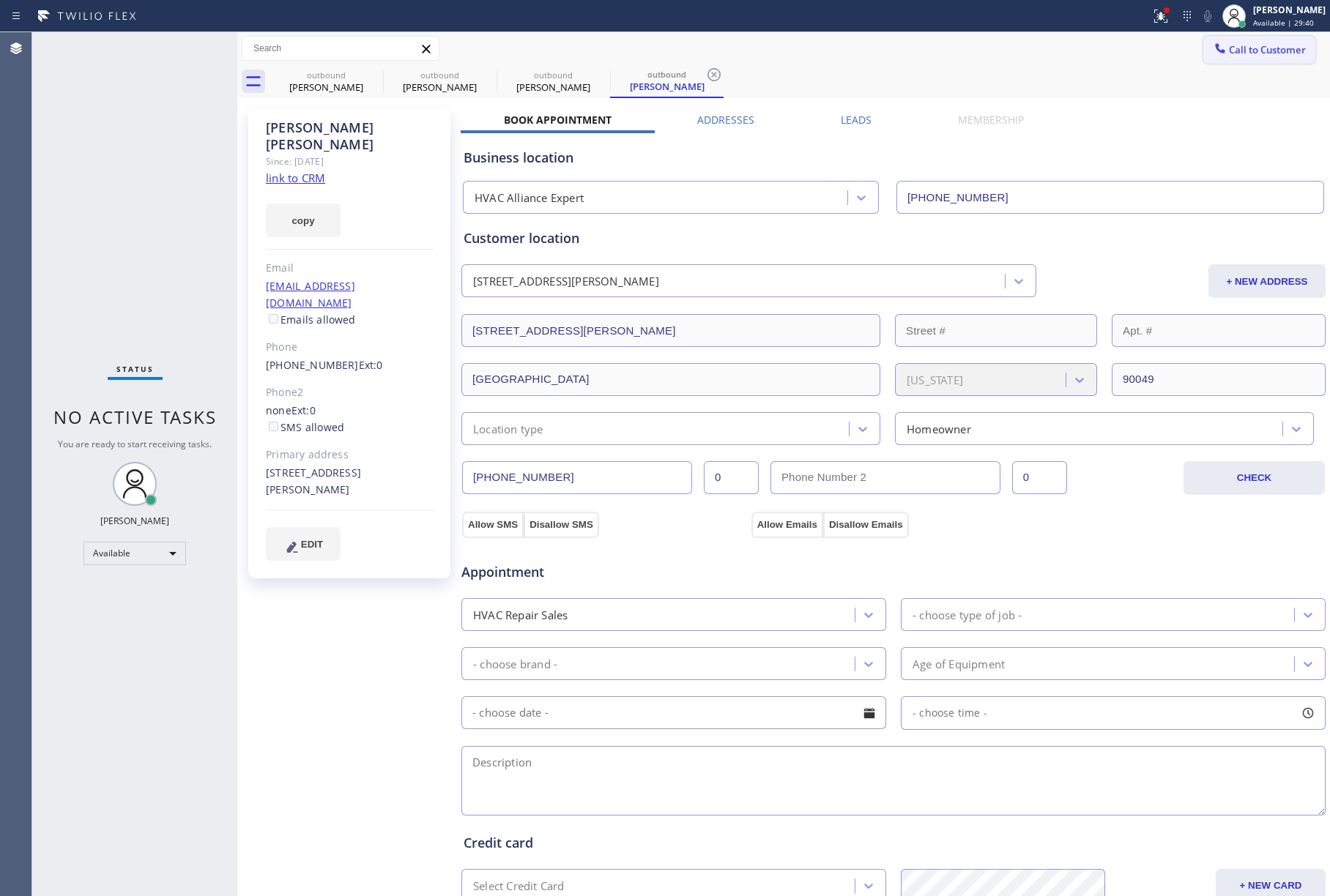
click at [1266, 56] on span "Call to Customer" at bounding box center [1267, 50] width 77 height 13
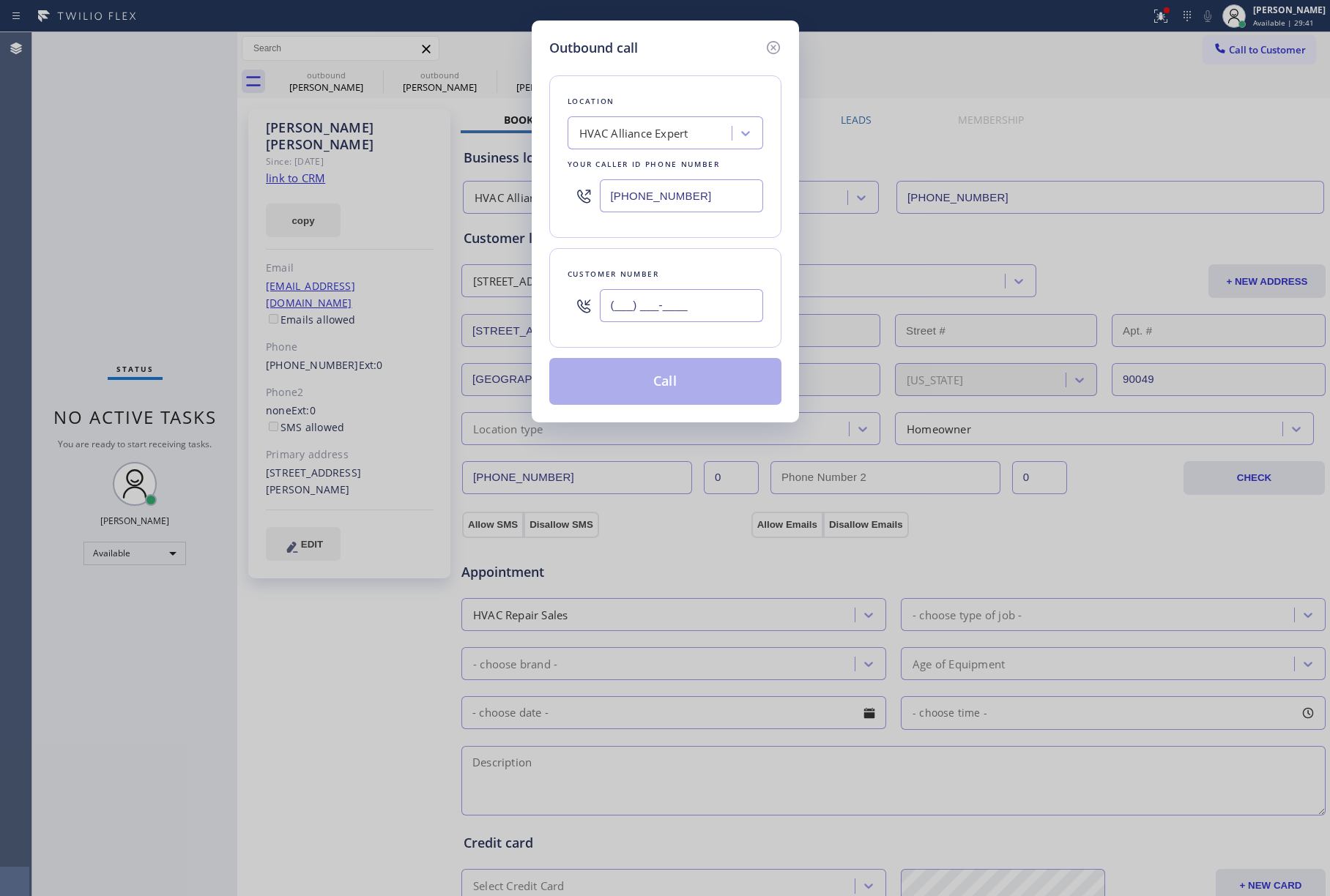
click at [743, 314] on input "(___) ___-____" at bounding box center [681, 305] width 163 height 33
paste input "805) 573-0879"
type input "[PHONE_NUMBER]"
click at [719, 273] on div "Customer number" at bounding box center [665, 273] width 196 height 15
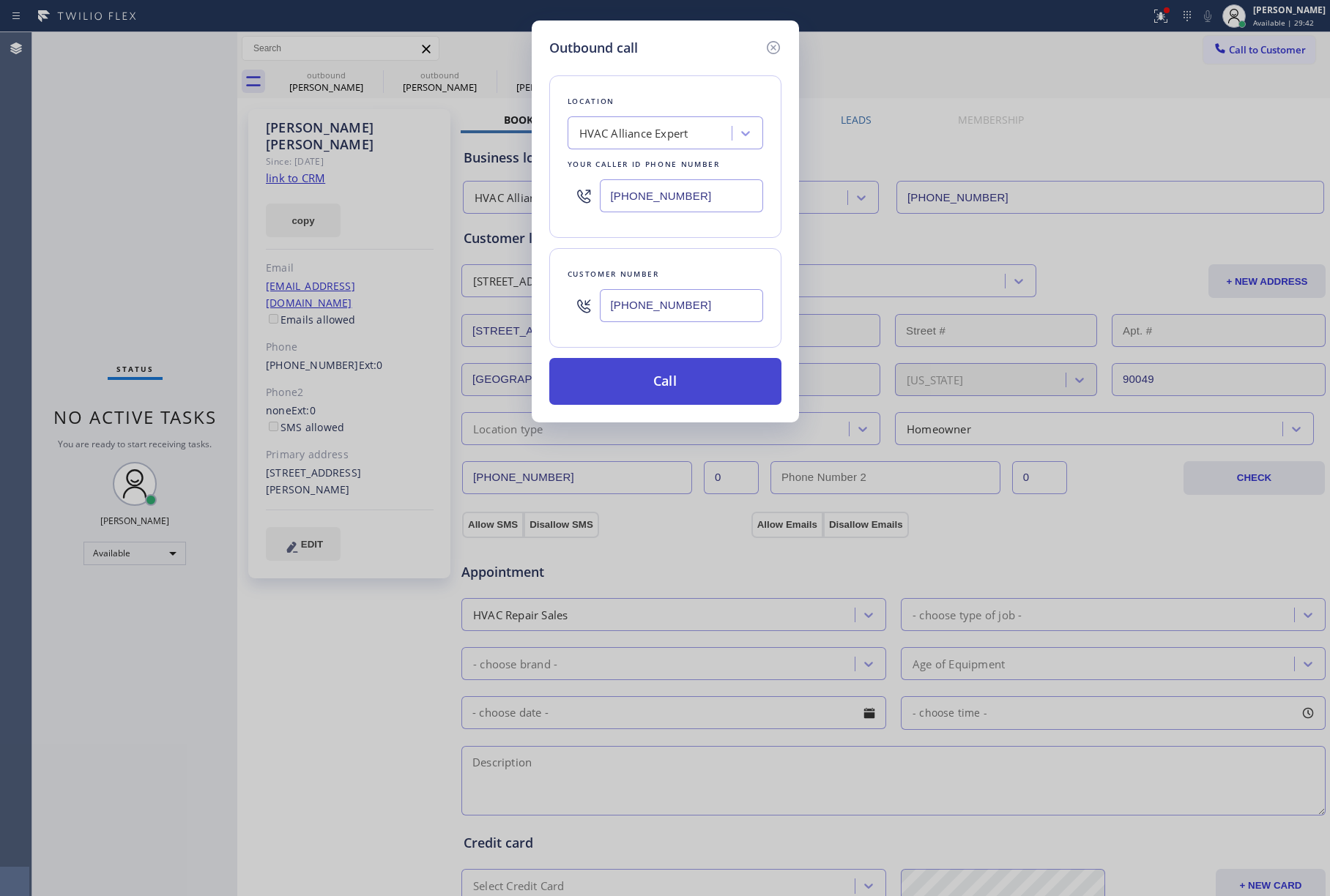
click at [707, 376] on button "Call" at bounding box center [665, 381] width 232 height 47
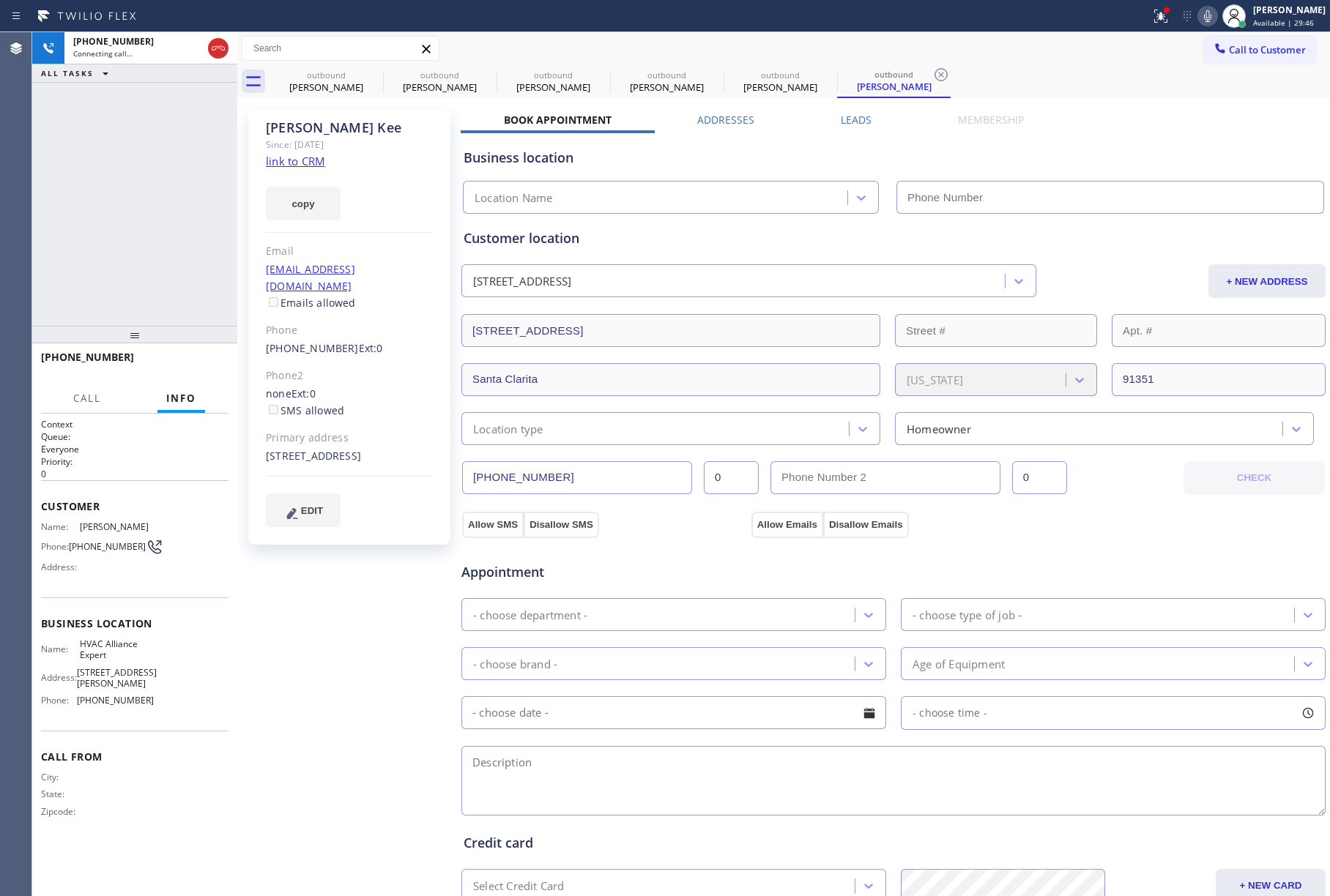
type input "[PHONE_NUMBER]"
click at [39, 190] on div "[PHONE_NUMBER] Live | 00:01 ALL TASKS ALL TASKS ACTIVE TASKS TASKS IN WRAP UP" at bounding box center [134, 178] width 205 height 293
click at [195, 376] on div "[PHONE_NUMBER] Live | 00:03 HANG UP" at bounding box center [134, 364] width 188 height 38
click at [197, 364] on span "HANG UP" at bounding box center [194, 364] width 45 height 10
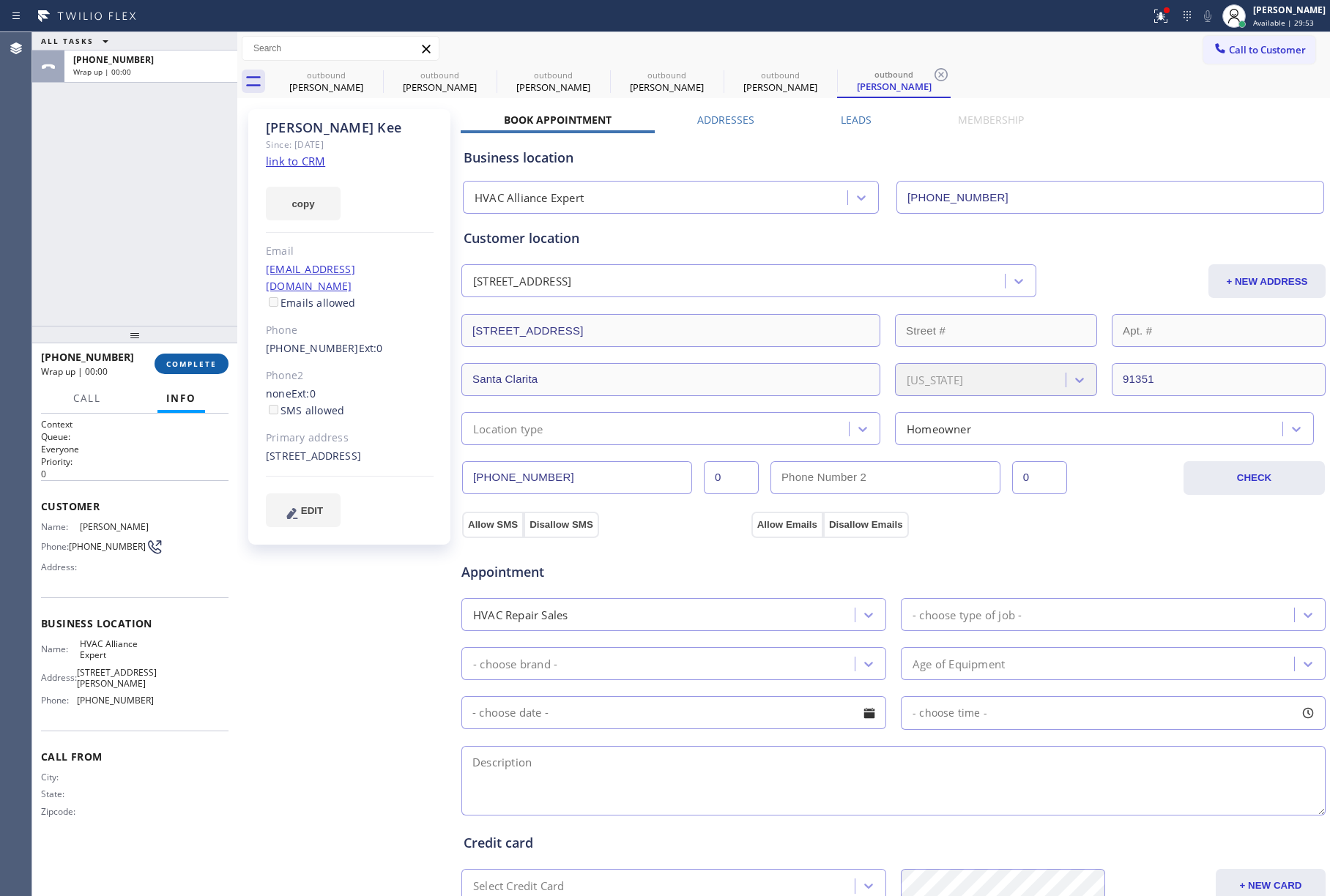
click at [208, 364] on span "COMPLETE" at bounding box center [191, 364] width 50 height 10
click at [161, 280] on div "ALL TASKS ALL TASKS ACTIVE TASKS TASKS IN WRAP UP [PHONE_NUMBER] Wrap up | 00:01" at bounding box center [134, 178] width 205 height 293
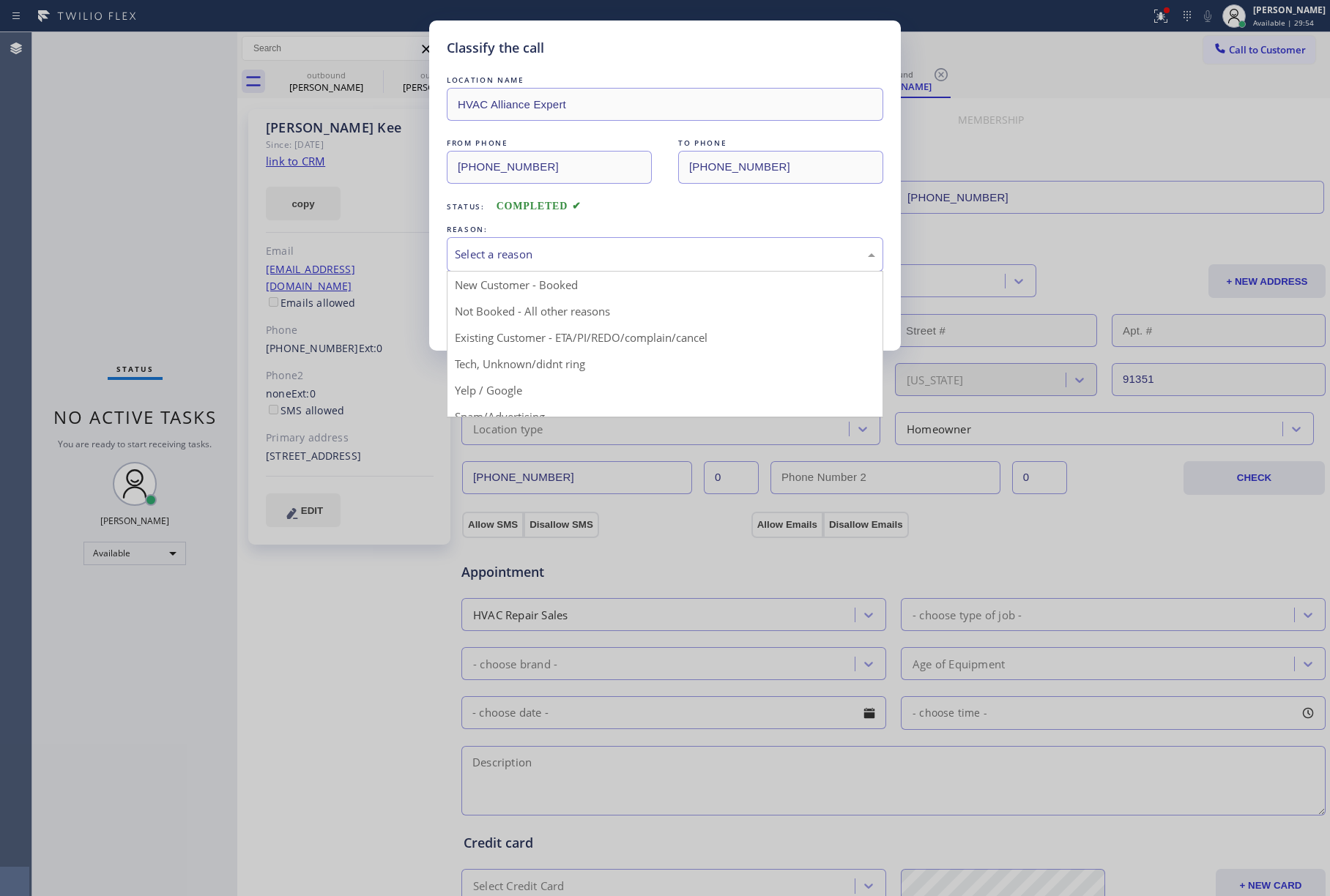
click at [616, 249] on div "Select a reason" at bounding box center [665, 254] width 420 height 17
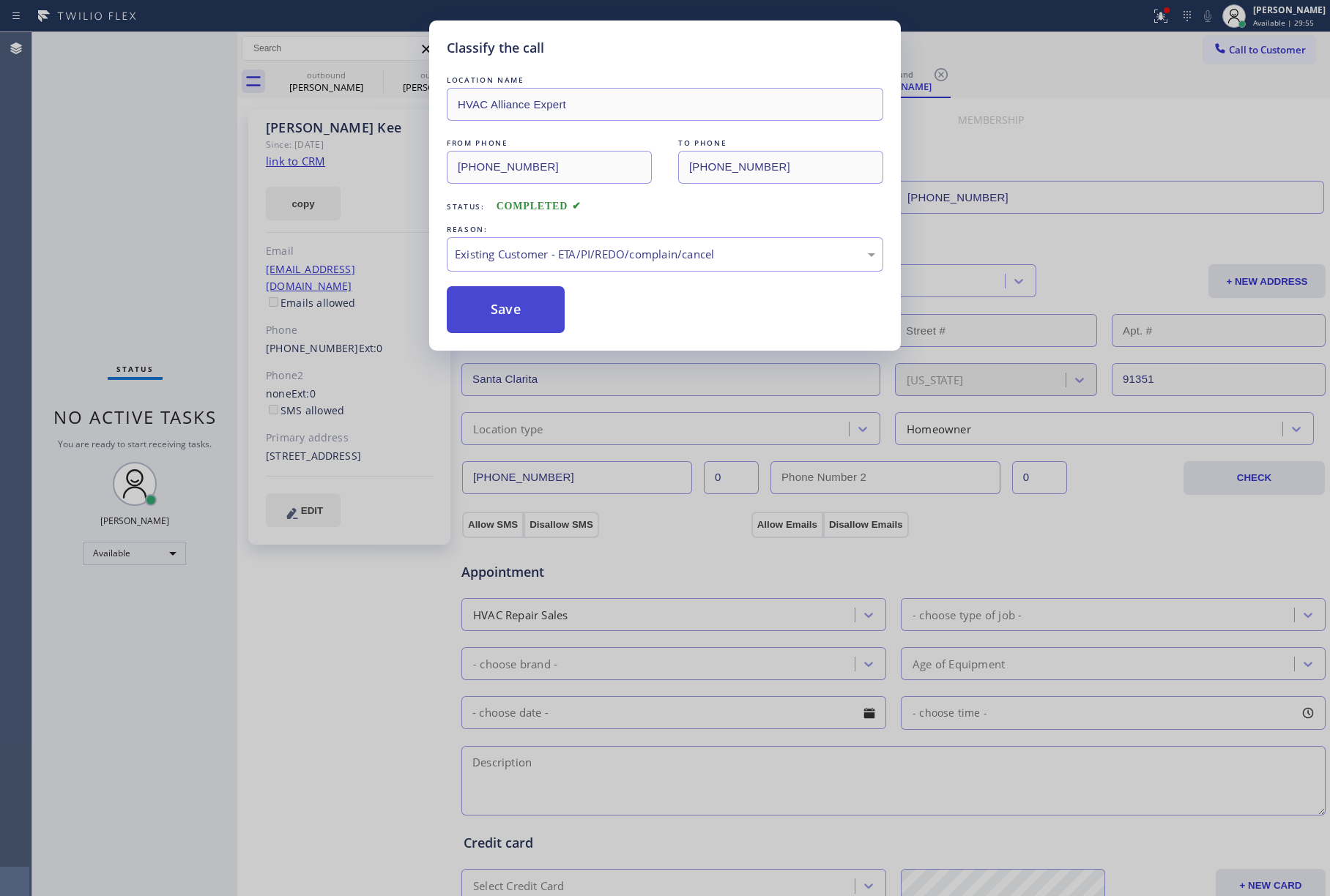
click at [492, 329] on button "Save" at bounding box center [506, 309] width 118 height 47
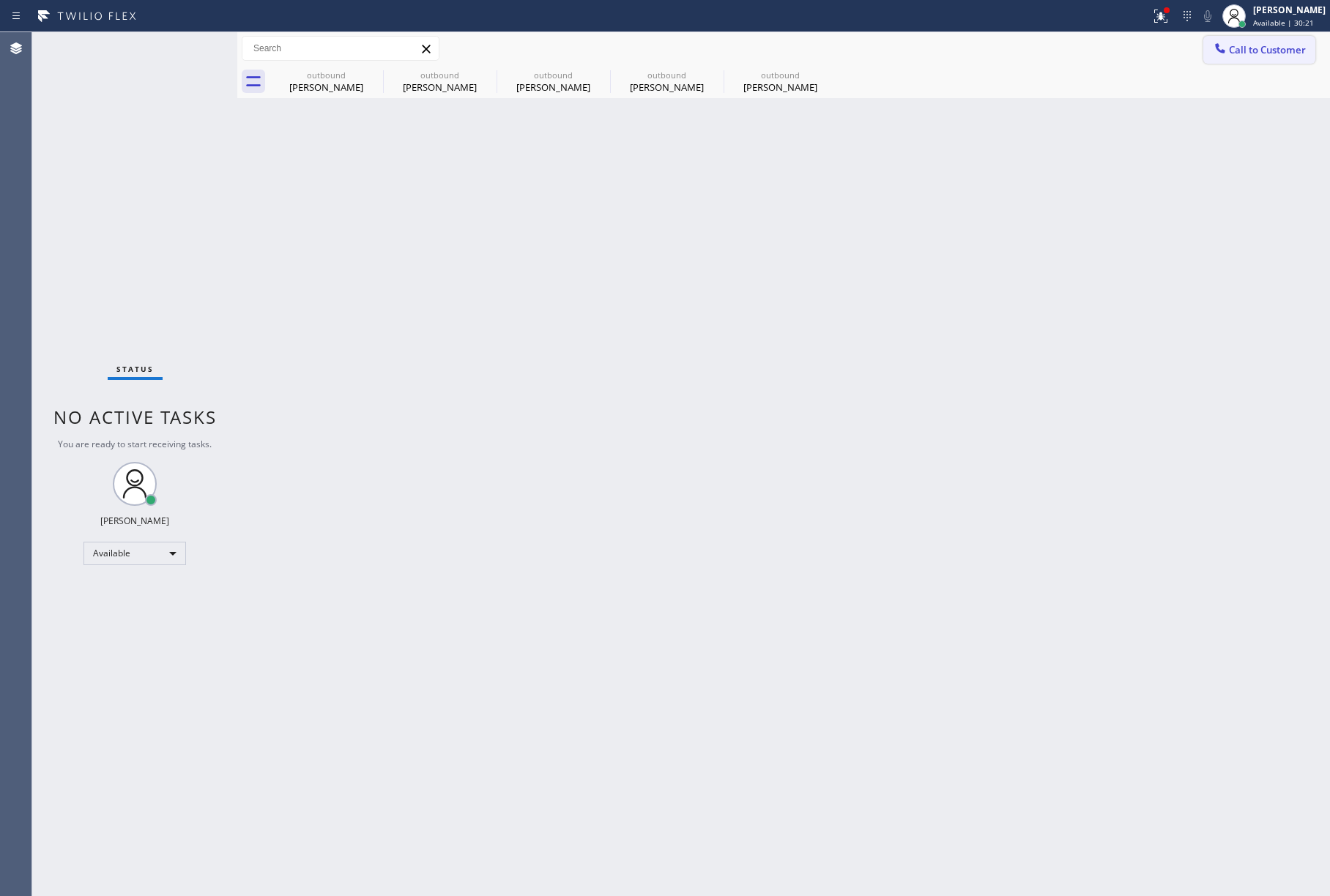
click at [1255, 51] on span "Call to Customer" at bounding box center [1267, 50] width 77 height 13
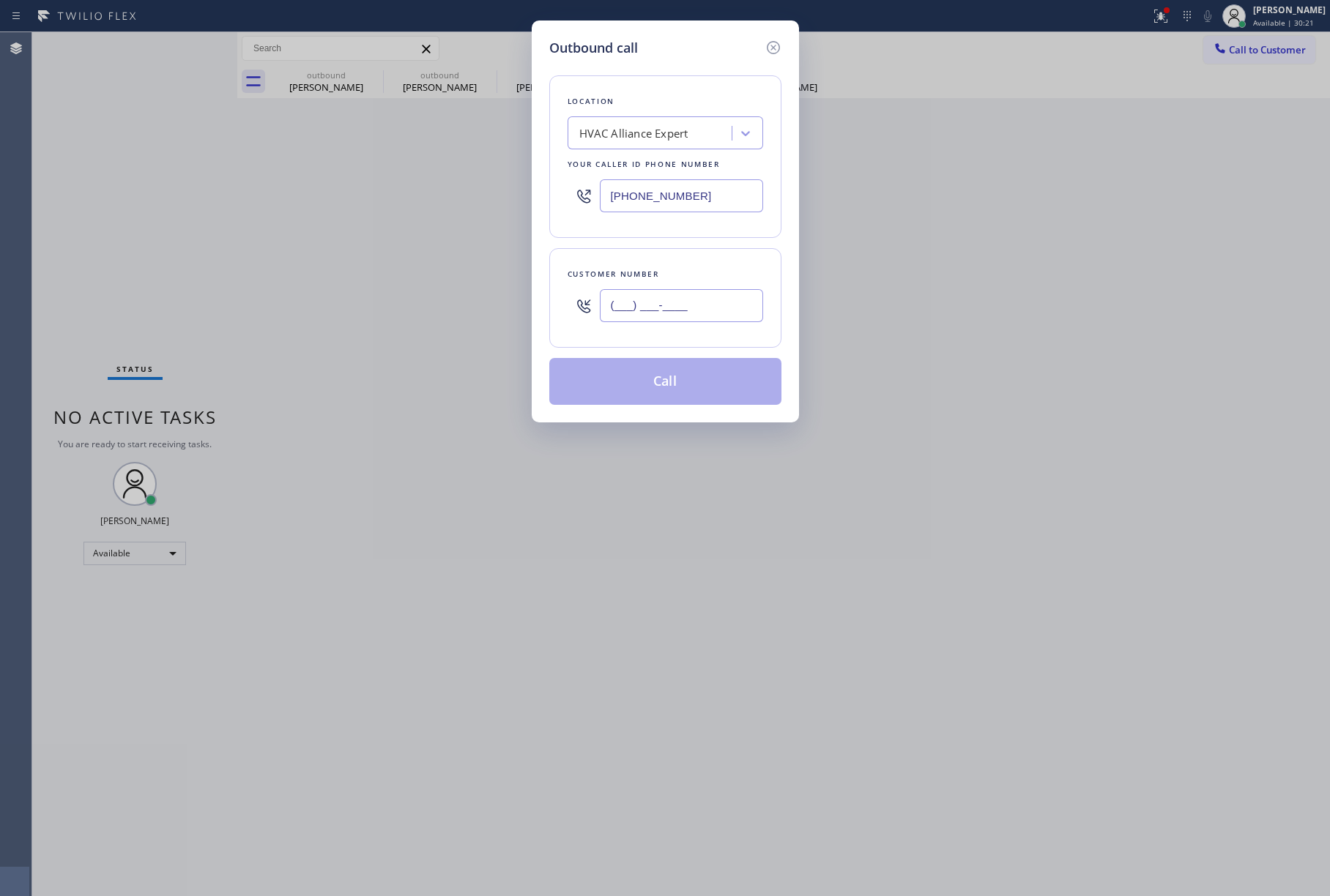
click at [639, 296] on input "(___) ___-____" at bounding box center [681, 305] width 163 height 33
paste input "559) 786-0068"
type input "[PHONE_NUMBER]"
click at [653, 279] on div "Customer number" at bounding box center [665, 273] width 196 height 15
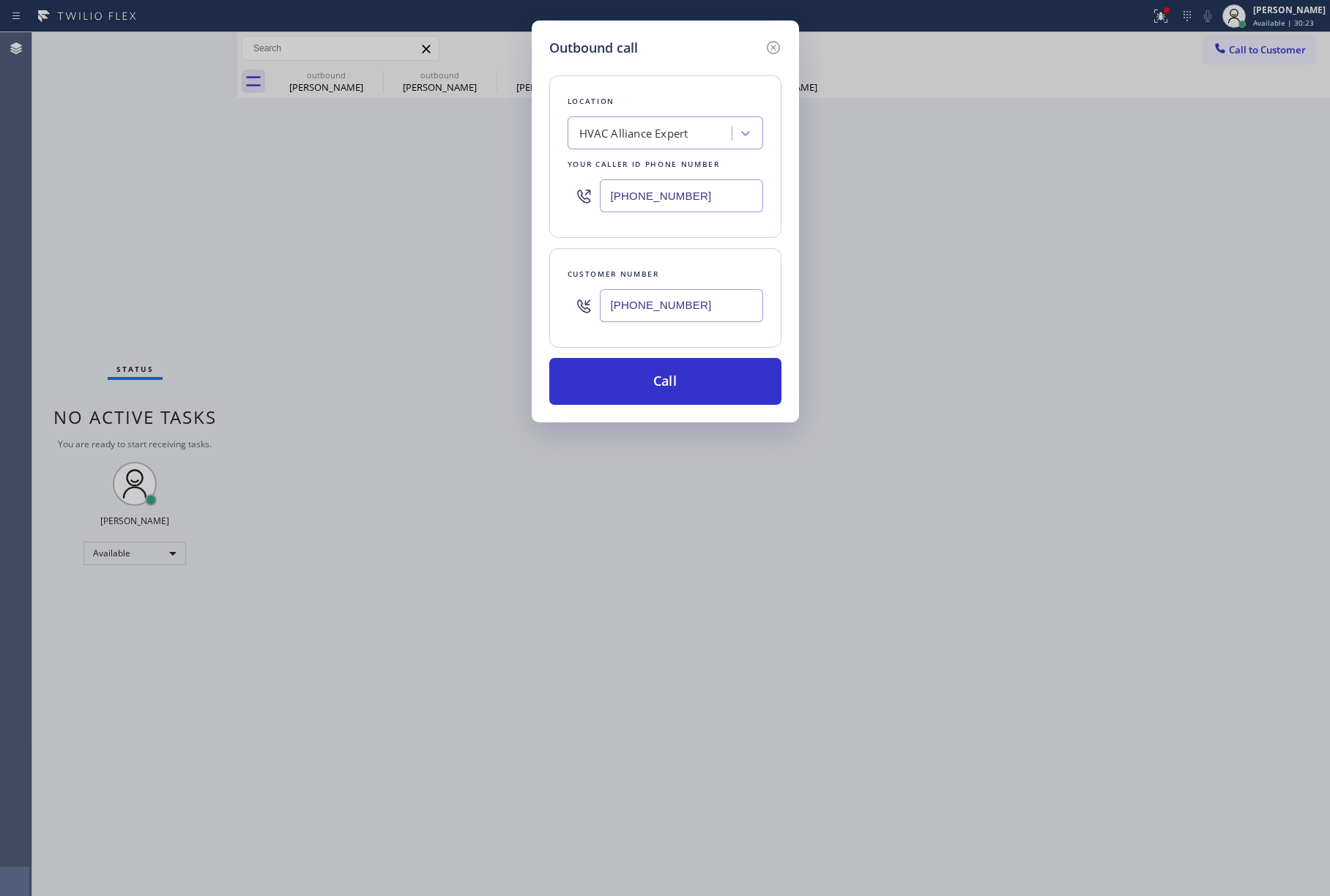
click at [688, 384] on button "Call" at bounding box center [665, 381] width 232 height 47
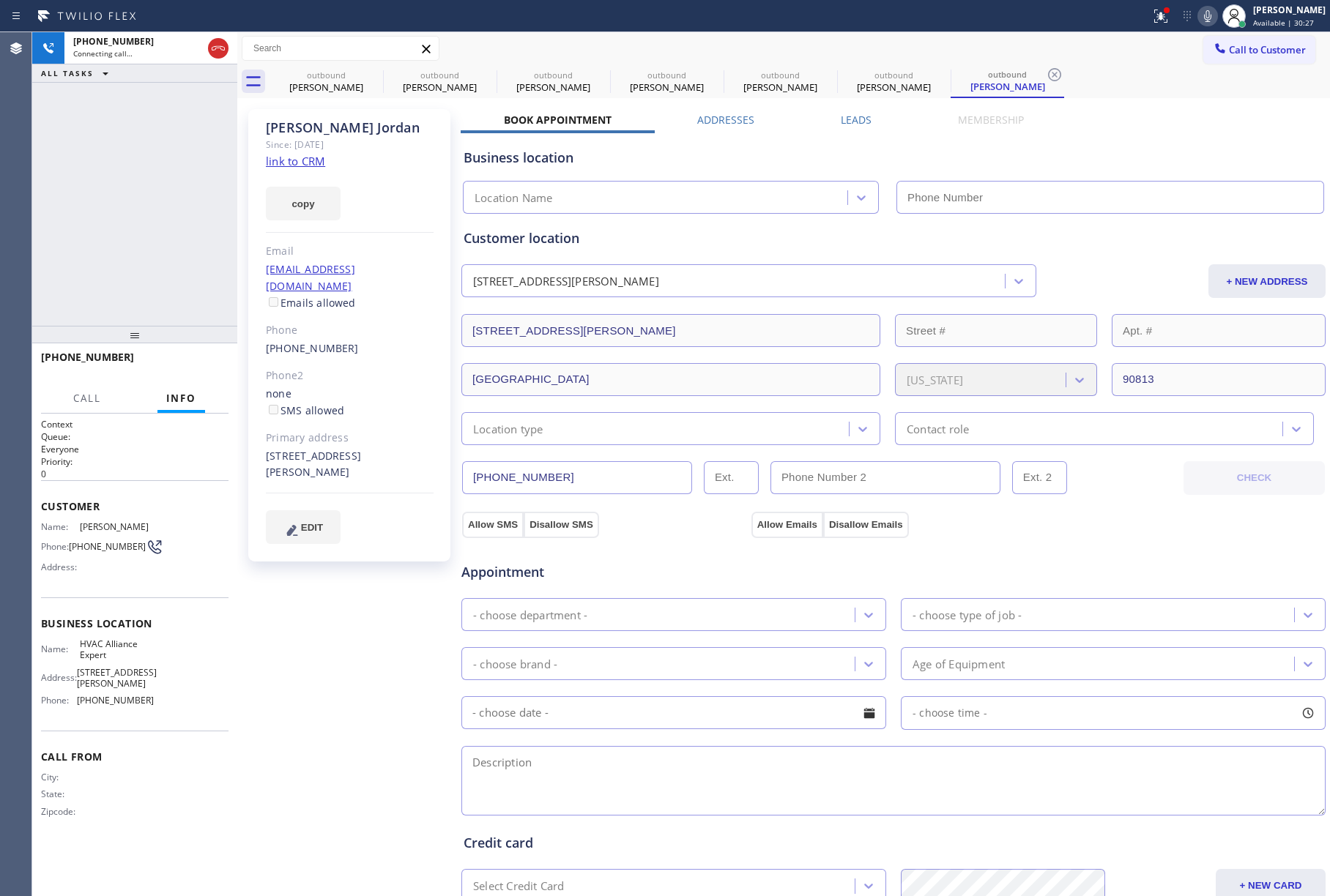
type input "[PHONE_NUMBER]"
click at [103, 223] on div "[PHONE_NUMBER] Connecting call… ALL TASKS ALL TASKS ACTIVE TASKS TASKS IN WRAP …" at bounding box center [134, 178] width 205 height 293
click at [197, 359] on span "HANG UP" at bounding box center [194, 364] width 45 height 10
click at [173, 300] on div "[PHONE_NUMBER] Live | 00:07 ALL TASKS ALL TASKS ACTIVE TASKS TASKS IN WRAP UP" at bounding box center [134, 178] width 205 height 293
click at [180, 362] on span "HANG UP" at bounding box center [194, 364] width 45 height 10
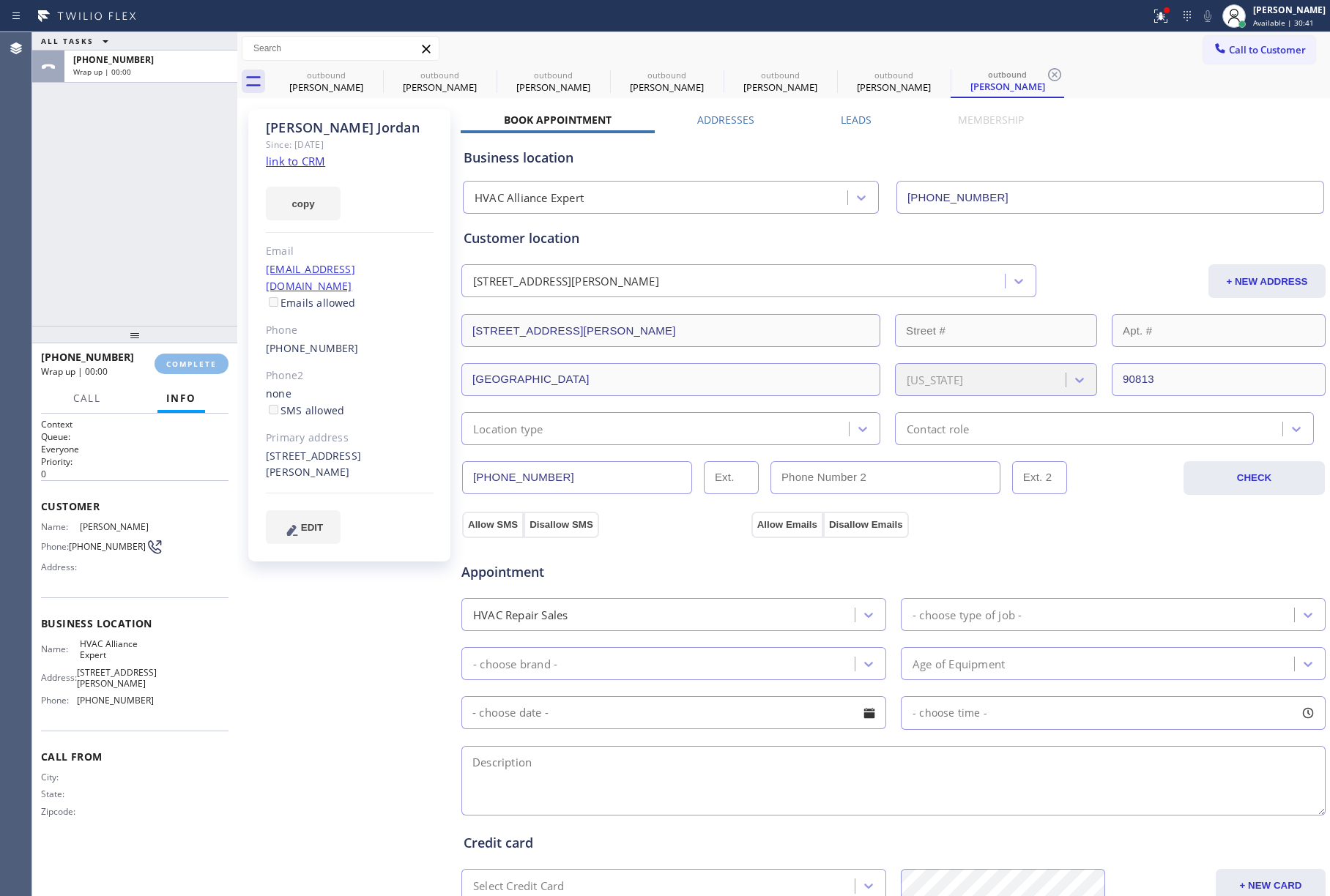
click at [177, 256] on div "ALL TASKS ALL TASKS ACTIVE TASKS TASKS IN WRAP UP [PHONE_NUMBER] Wrap up | 00:00" at bounding box center [134, 178] width 205 height 293
click at [133, 362] on div "[PHONE_NUMBER]" at bounding box center [92, 356] width 103 height 14
click at [193, 361] on span "COMPLETE" at bounding box center [191, 364] width 50 height 10
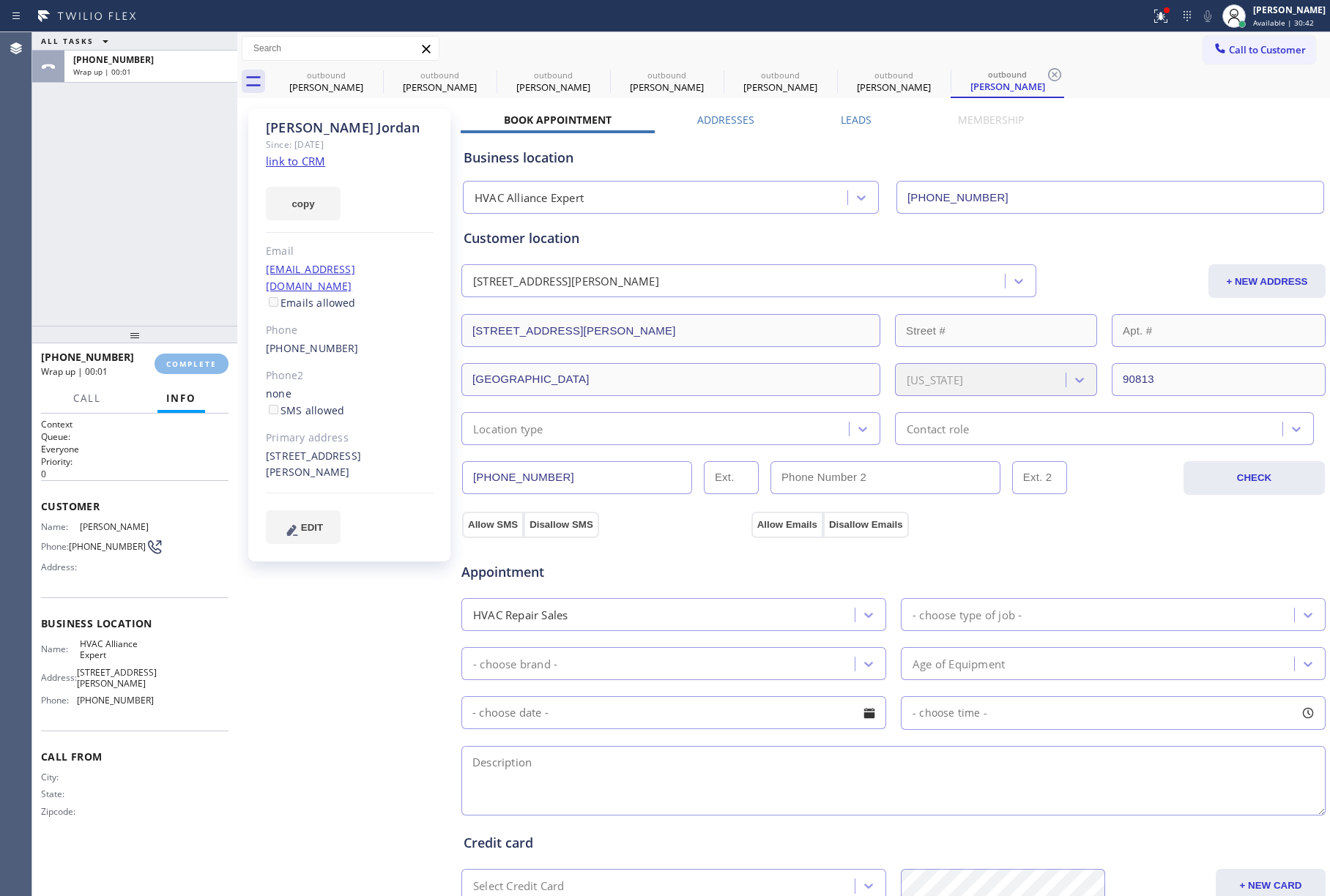
click at [171, 252] on div "ALL TASKS ALL TASKS ACTIVE TASKS TASKS IN WRAP UP [PHONE_NUMBER] Wrap up | 00:01" at bounding box center [134, 178] width 205 height 293
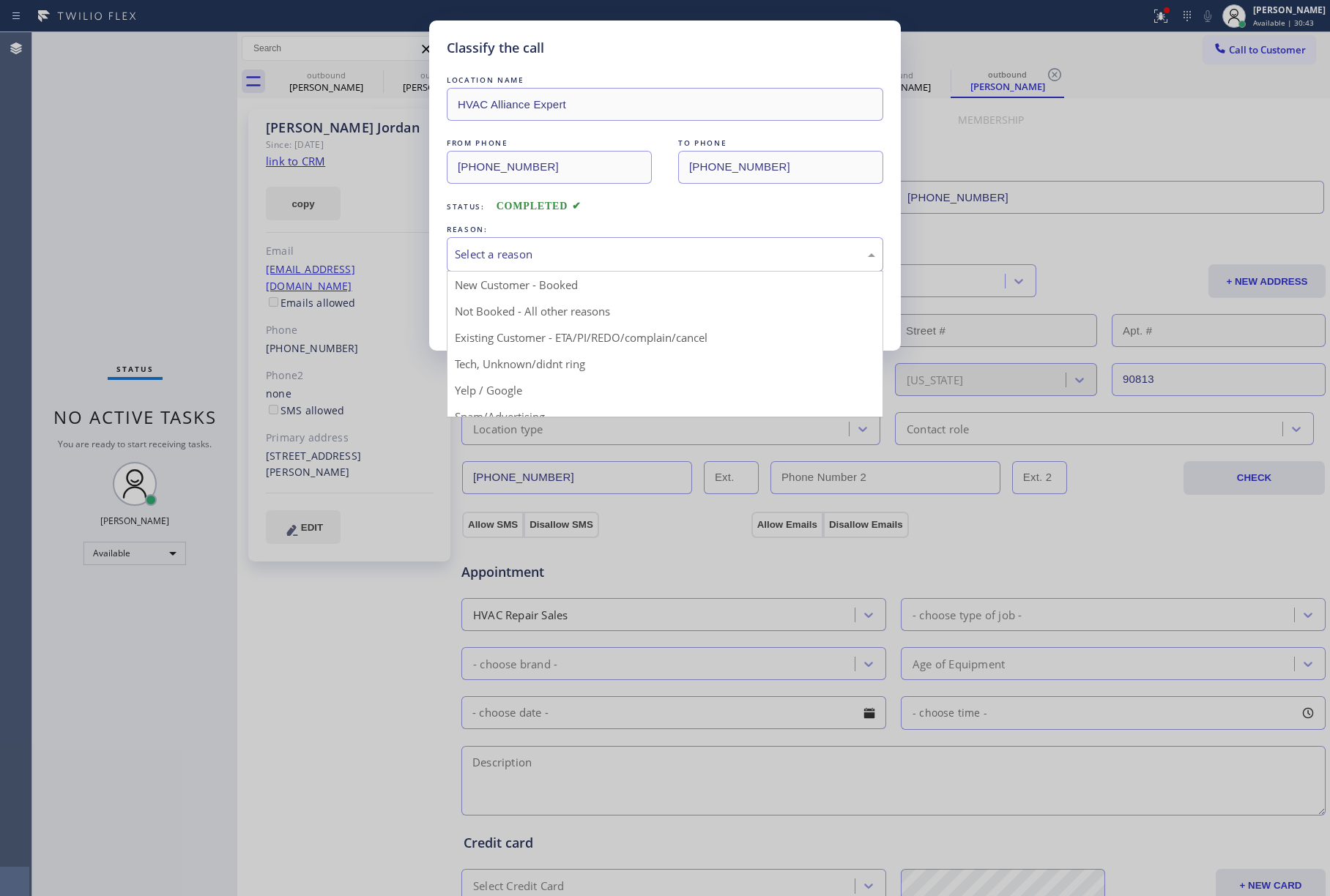
click at [570, 243] on div "Select a reason" at bounding box center [665, 254] width 436 height 34
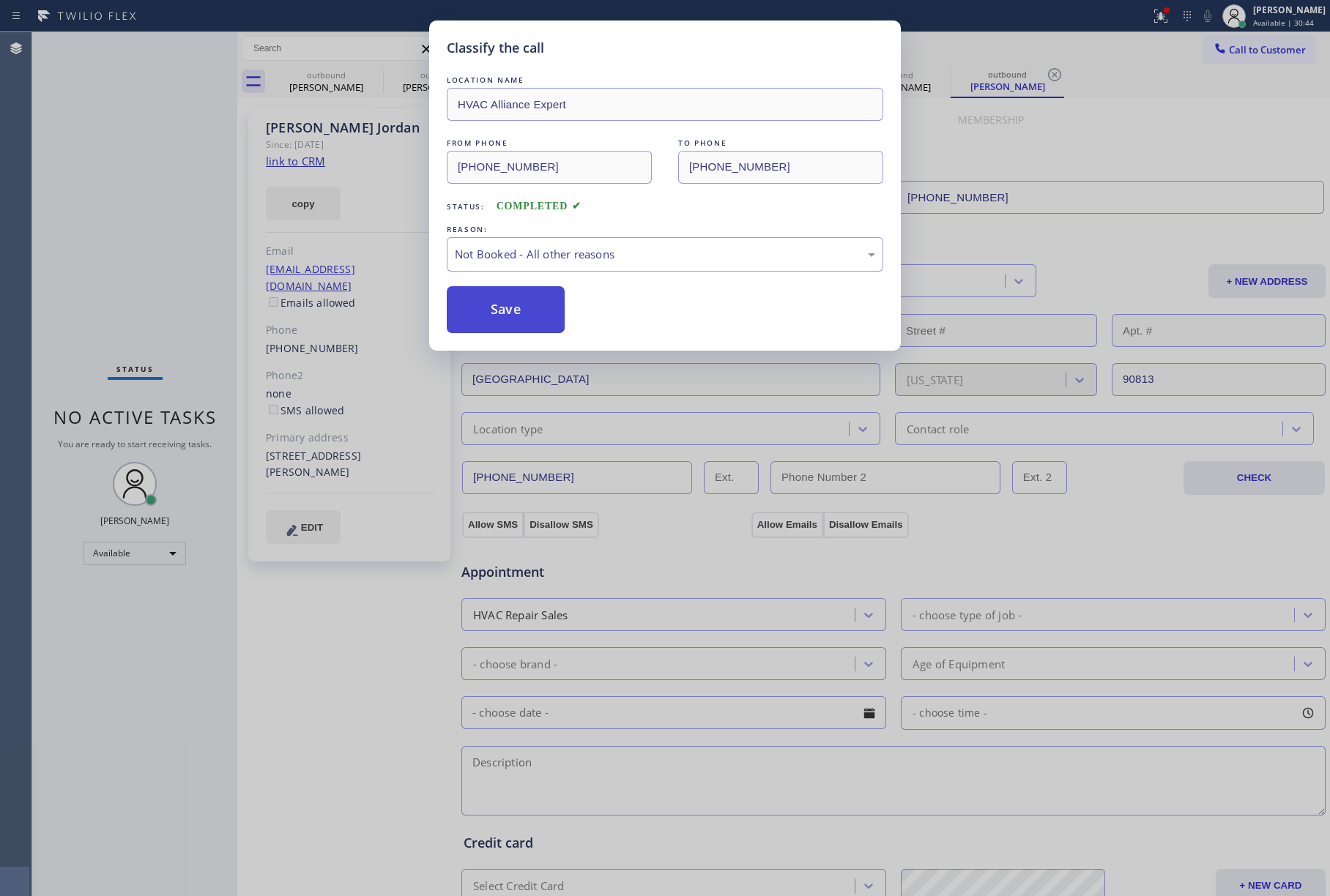
click at [484, 303] on button "Save" at bounding box center [506, 309] width 118 height 47
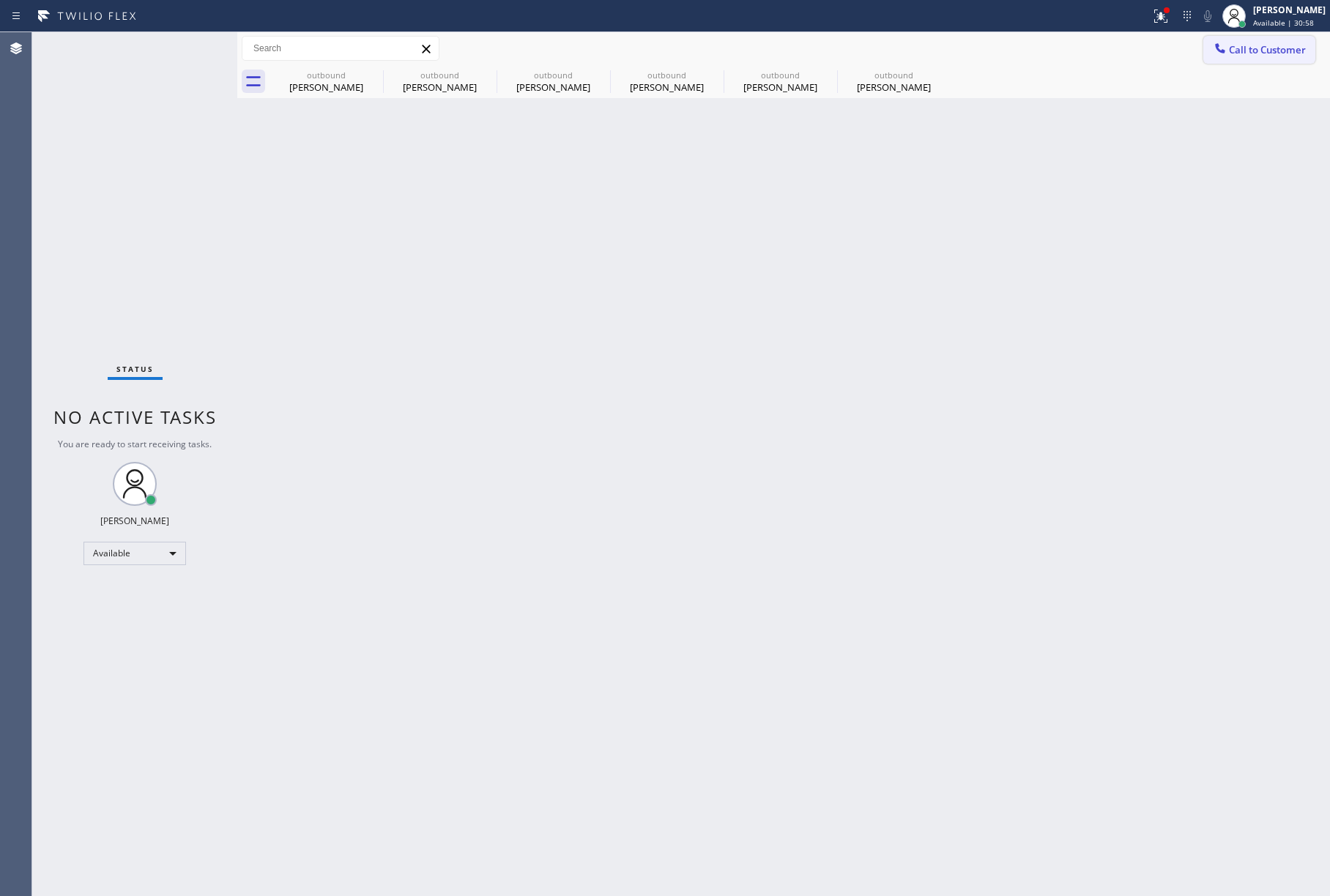
click at [1255, 41] on button "Call to Customer" at bounding box center [1259, 50] width 112 height 28
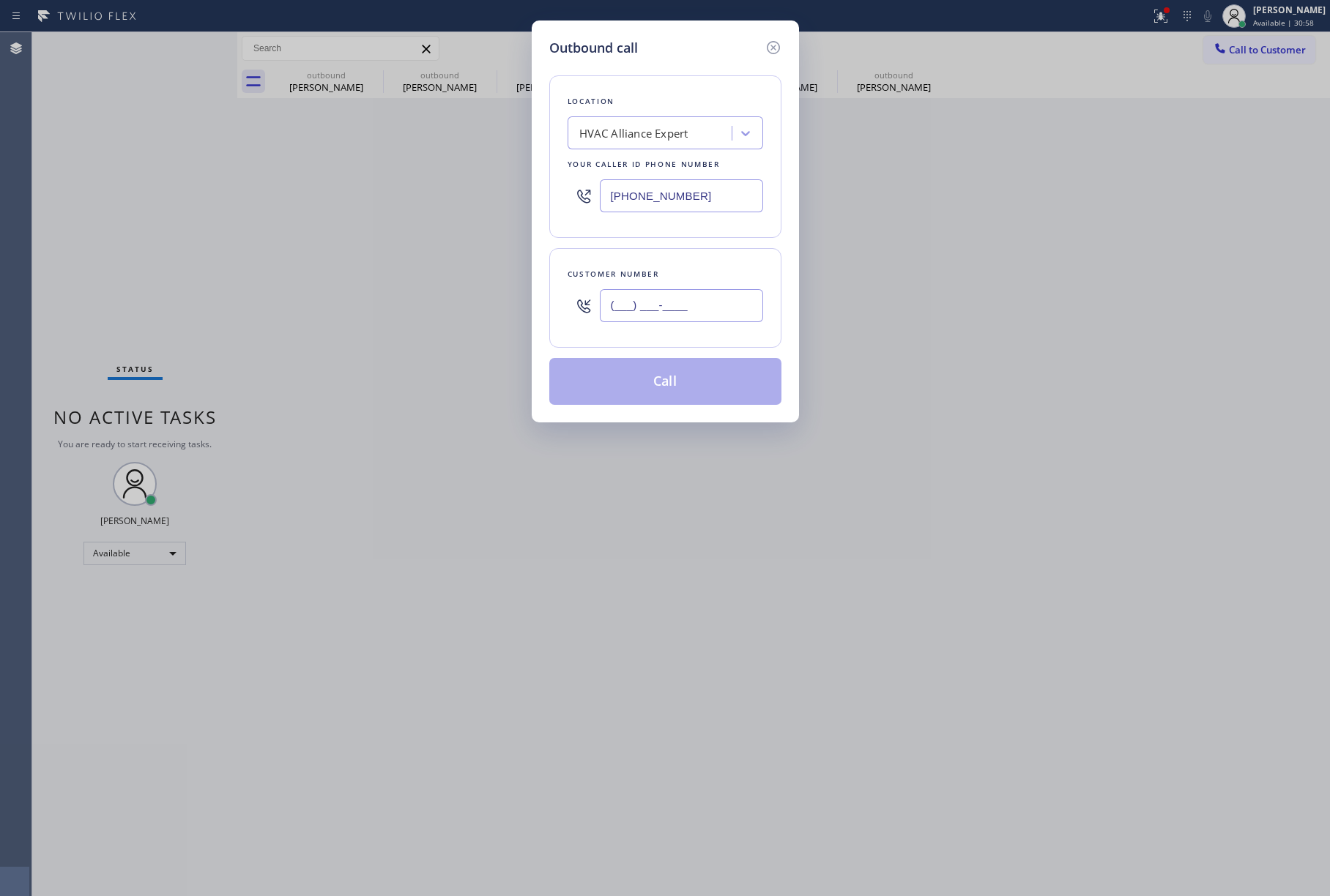
click at [687, 311] on input "(___) ___-____" at bounding box center [681, 305] width 163 height 33
paste input "610) 733-3966"
type input "[PHONE_NUMBER]"
click at [695, 258] on div "Customer number [PHONE_NUMBER]" at bounding box center [665, 298] width 232 height 100
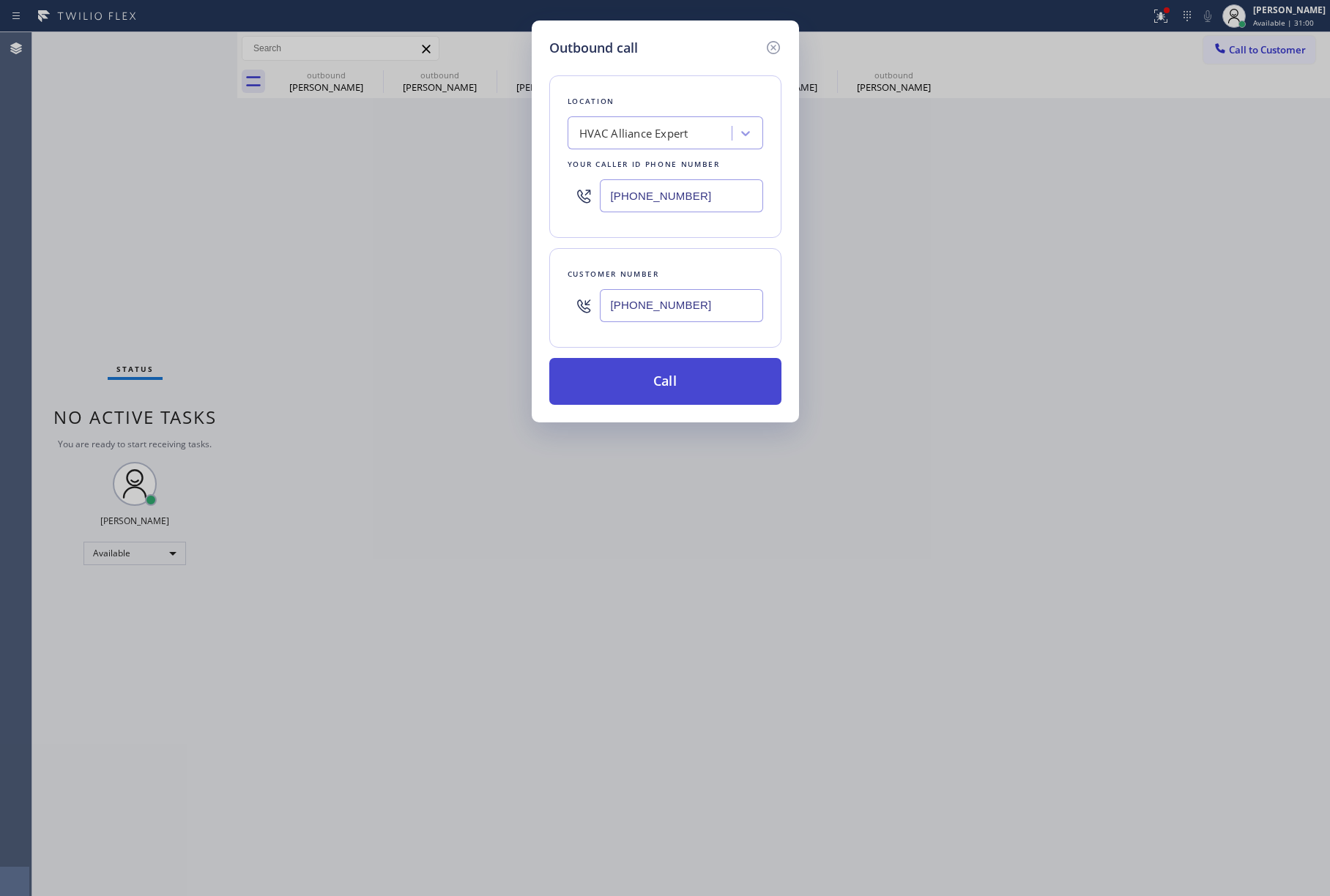
click at [728, 369] on button "Call" at bounding box center [665, 381] width 232 height 47
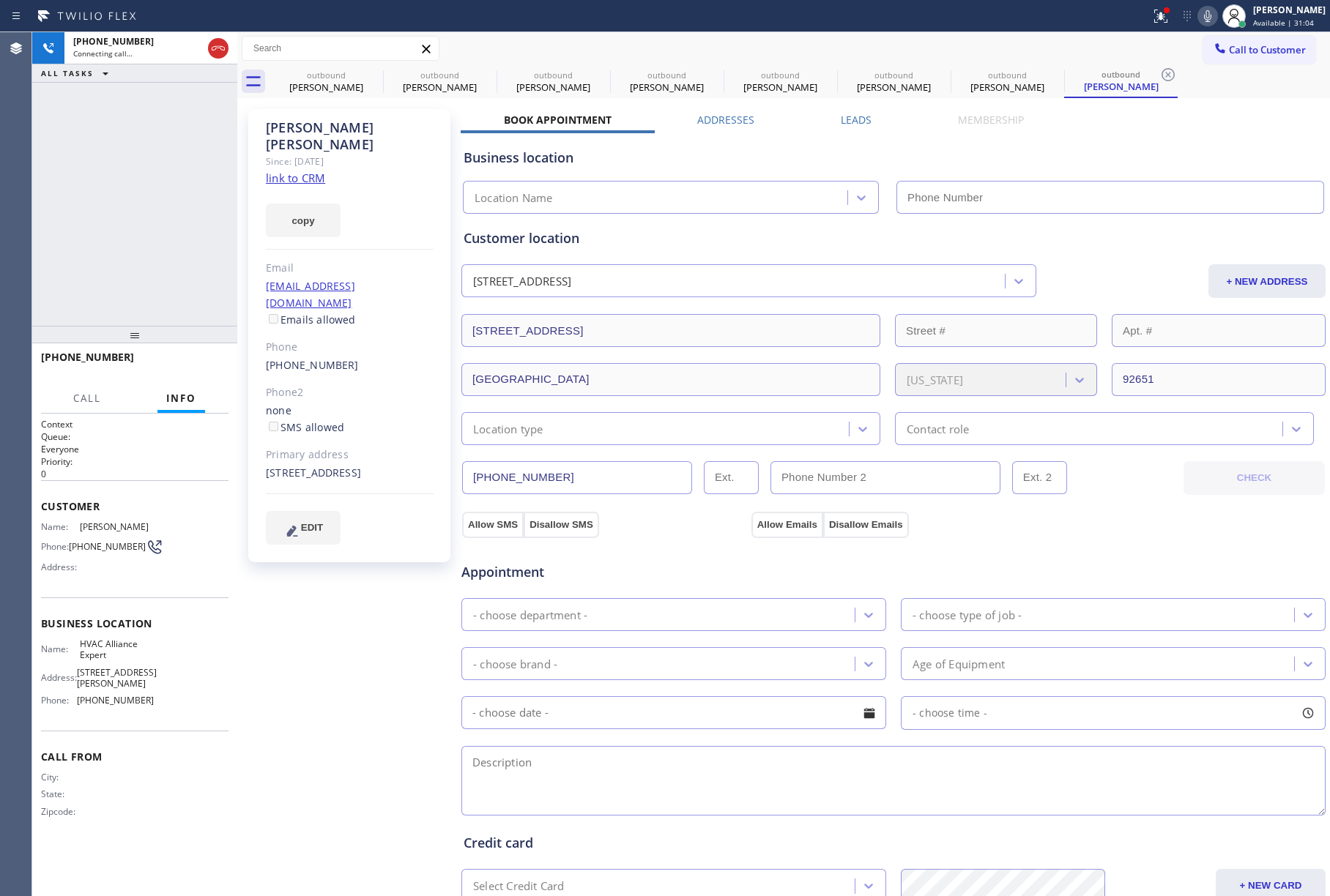
type input "[PHONE_NUMBER]"
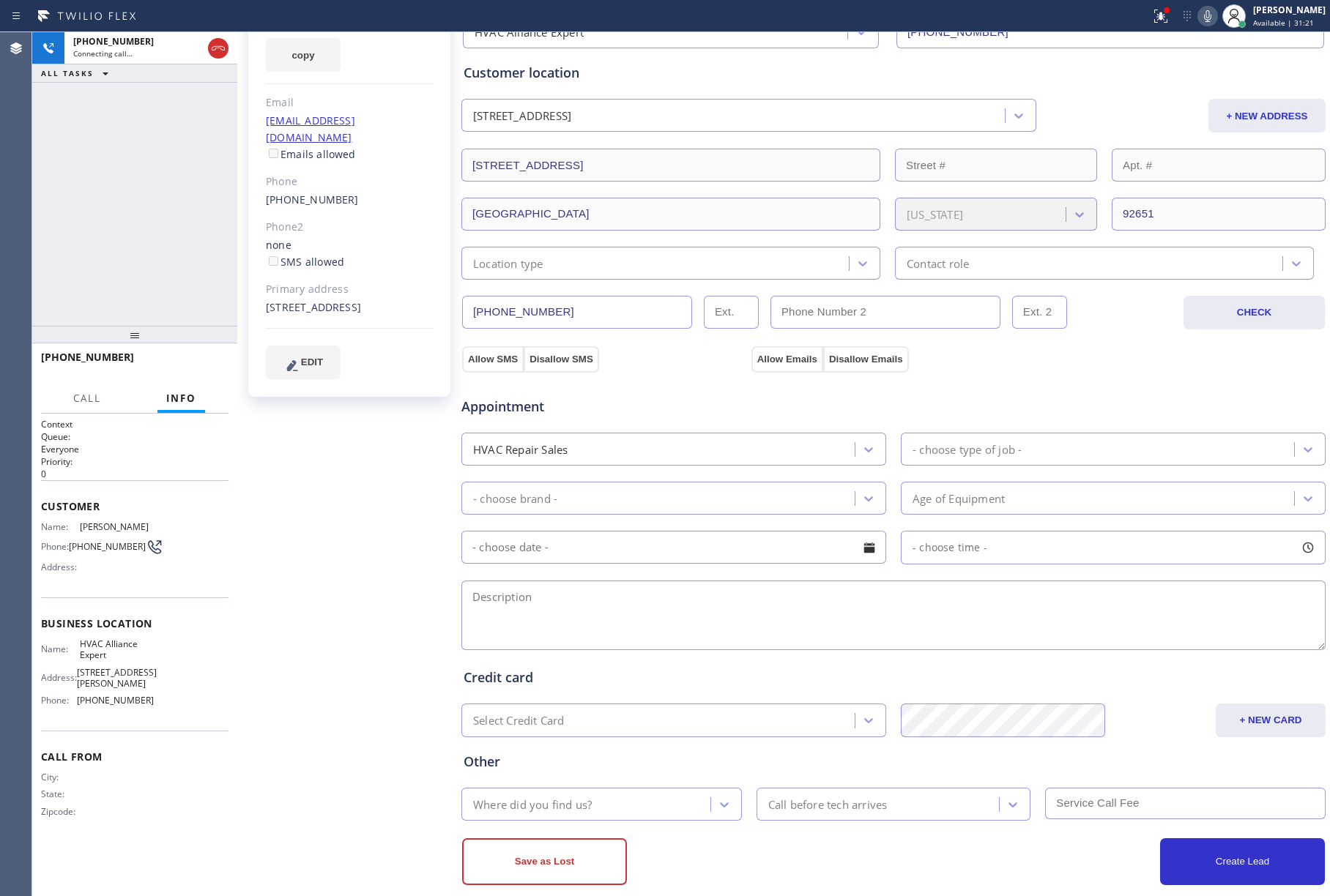
scroll to position [190, 0]
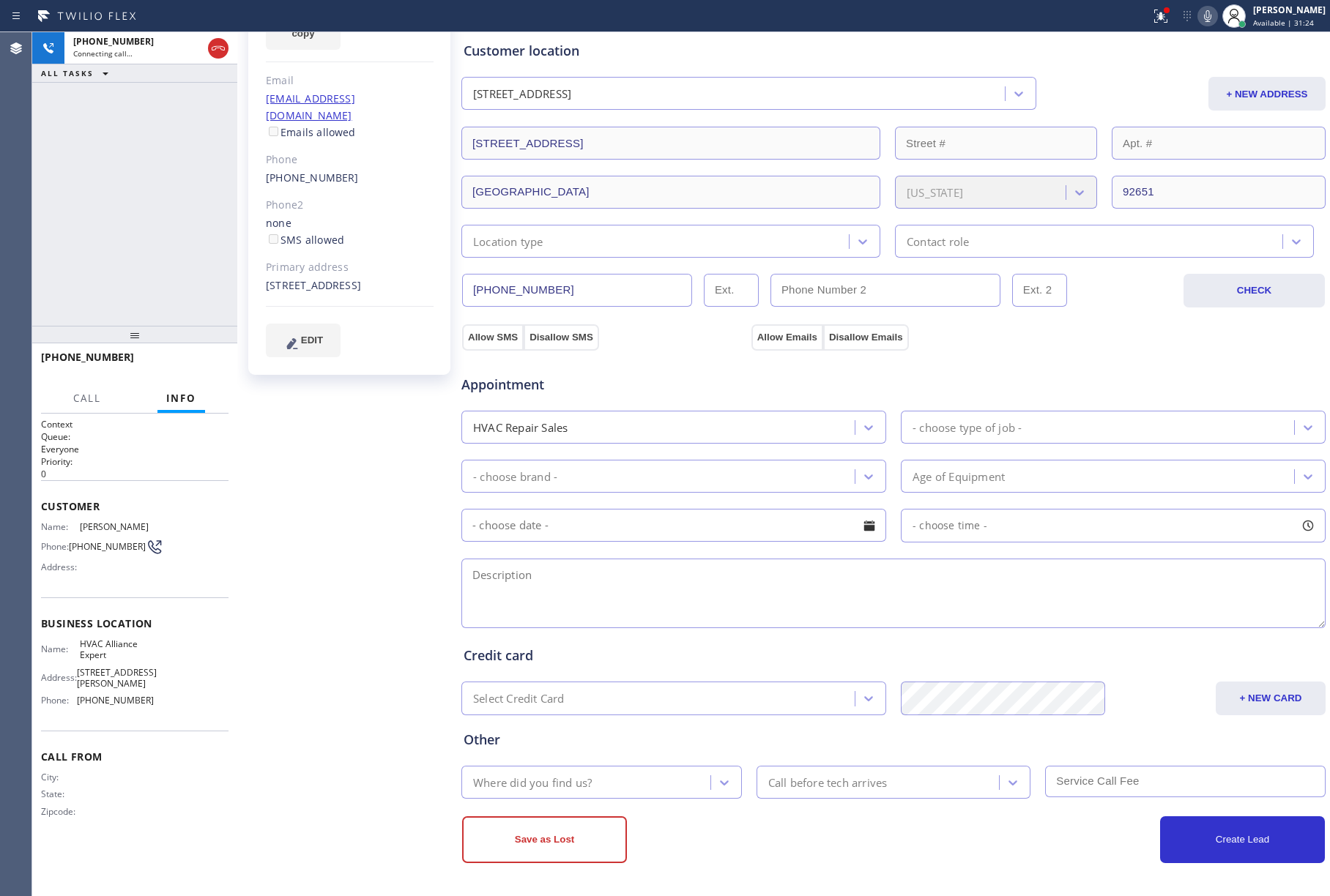
drag, startPoint x: 62, startPoint y: 237, endPoint x: 195, endPoint y: 97, distance: 193.1
click at [62, 237] on div "[PHONE_NUMBER] Connecting call… ALL TASKS ALL TASKS ACTIVE TASKS TASKS IN WRAP …" at bounding box center [134, 178] width 205 height 293
click at [208, 355] on button "HANG UP" at bounding box center [194, 364] width 68 height 21
click at [173, 252] on div "[PHONE_NUMBER] Live | 00:51 ALL TASKS ALL TASKS ACTIVE TASKS TASKS IN WRAP UP" at bounding box center [134, 178] width 205 height 293
click at [201, 360] on span "COMPLETE" at bounding box center [191, 364] width 50 height 10
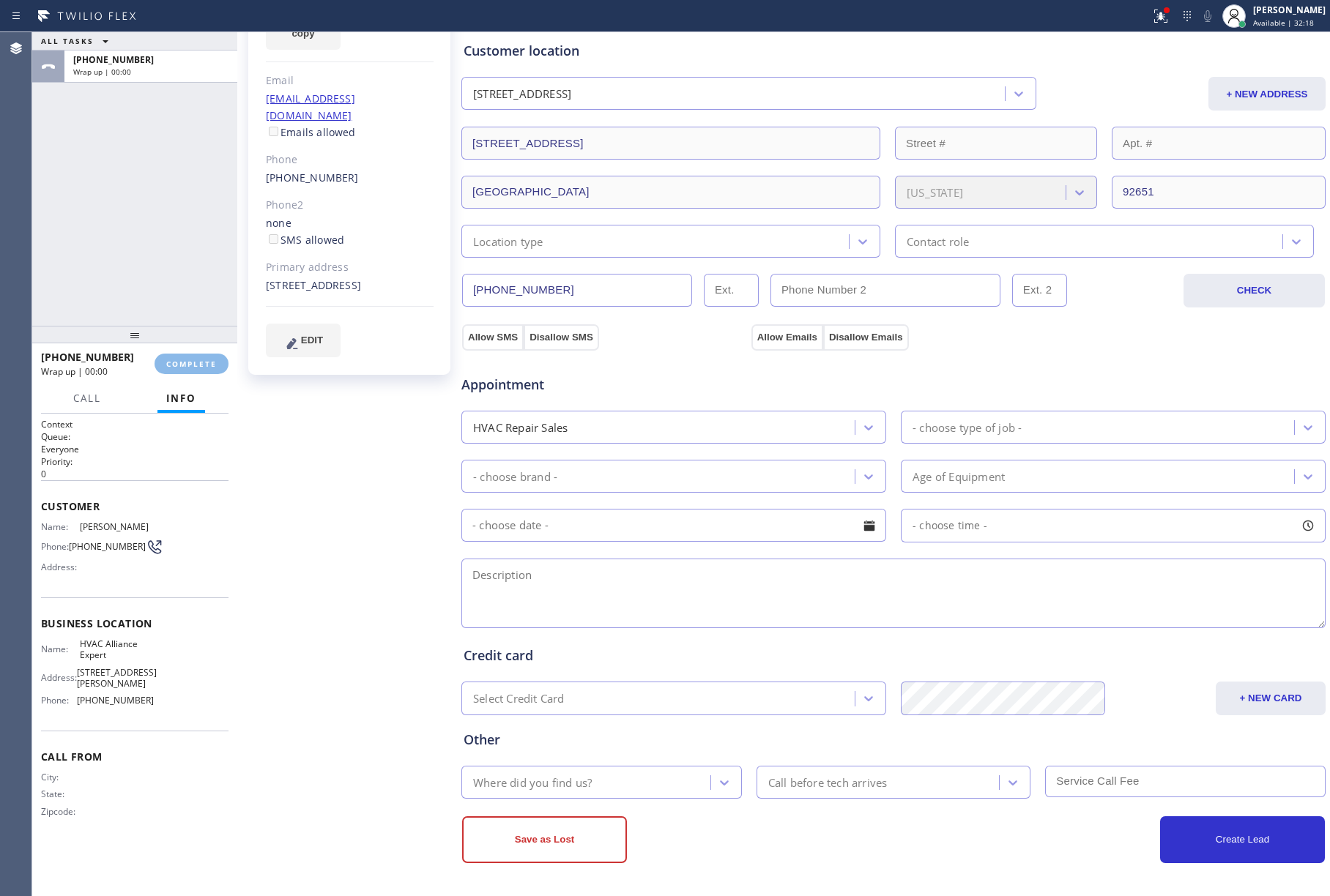
click at [179, 285] on div "ALL TASKS ALL TASKS ACTIVE TASKS TASKS IN WRAP UP [PHONE_NUMBER] Wrap up | 00:00" at bounding box center [134, 178] width 205 height 293
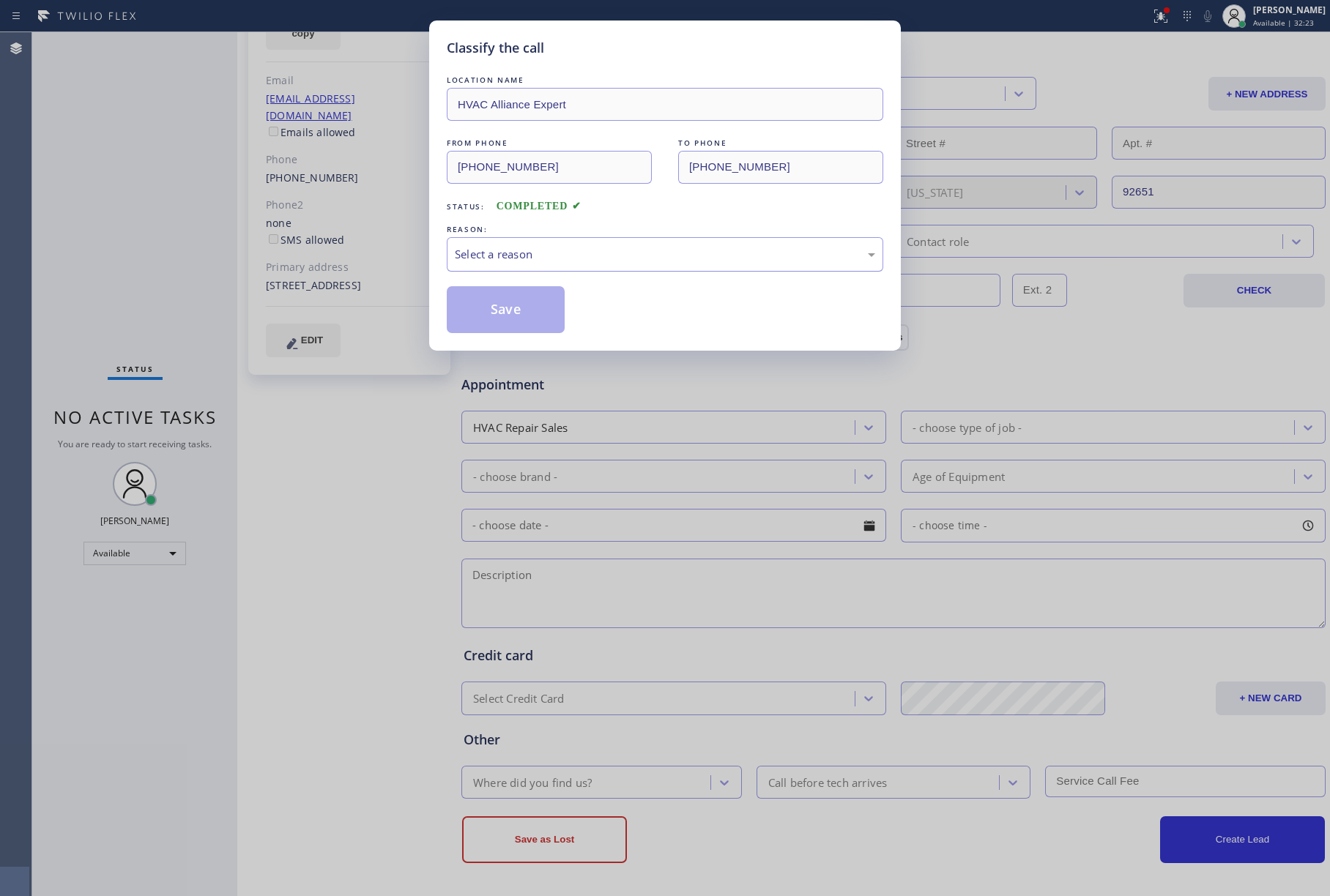
click at [540, 269] on div "Select a reason" at bounding box center [665, 254] width 436 height 34
click at [526, 303] on button "Save" at bounding box center [506, 309] width 118 height 47
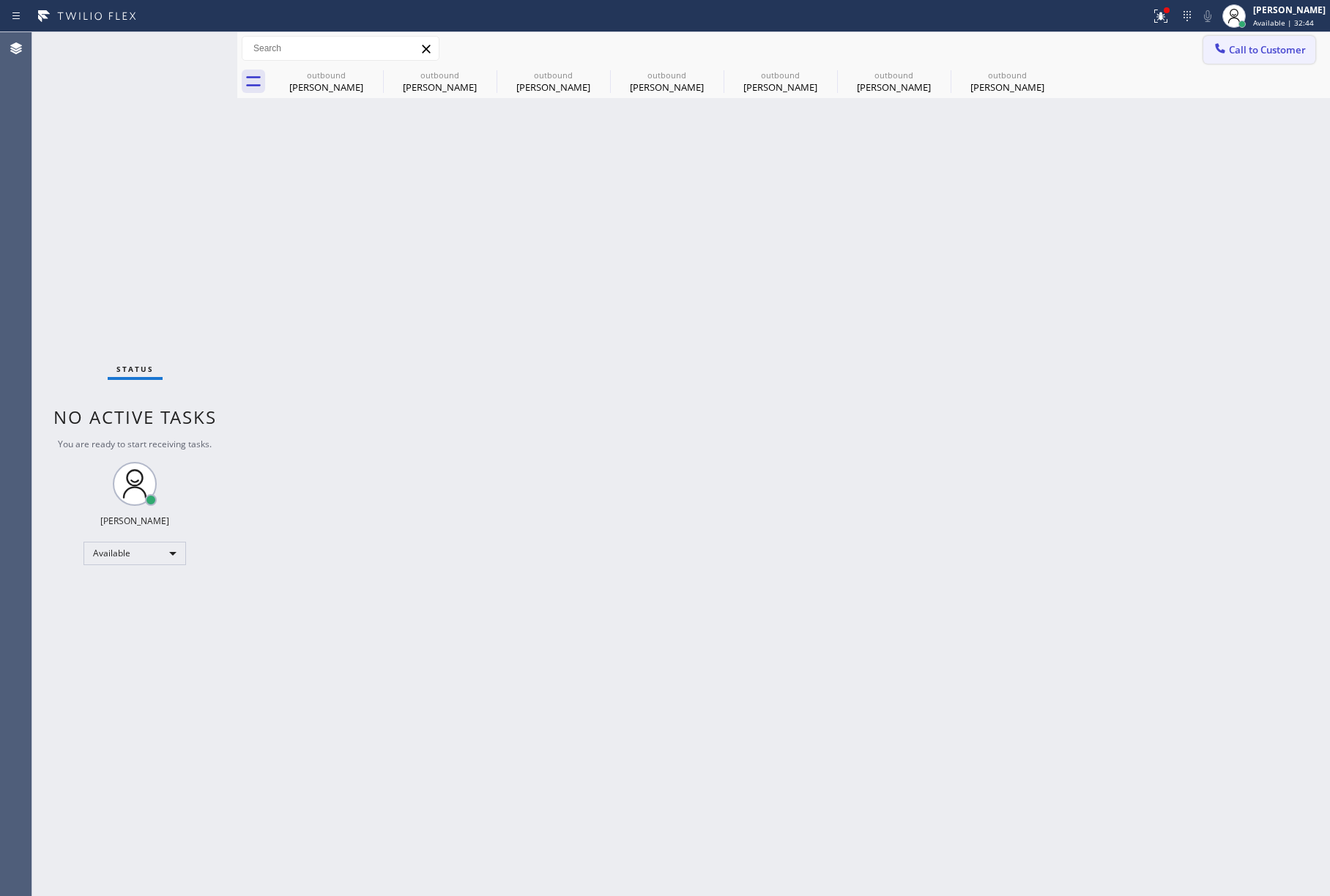
click at [1278, 51] on span "Call to Customer" at bounding box center [1267, 50] width 77 height 13
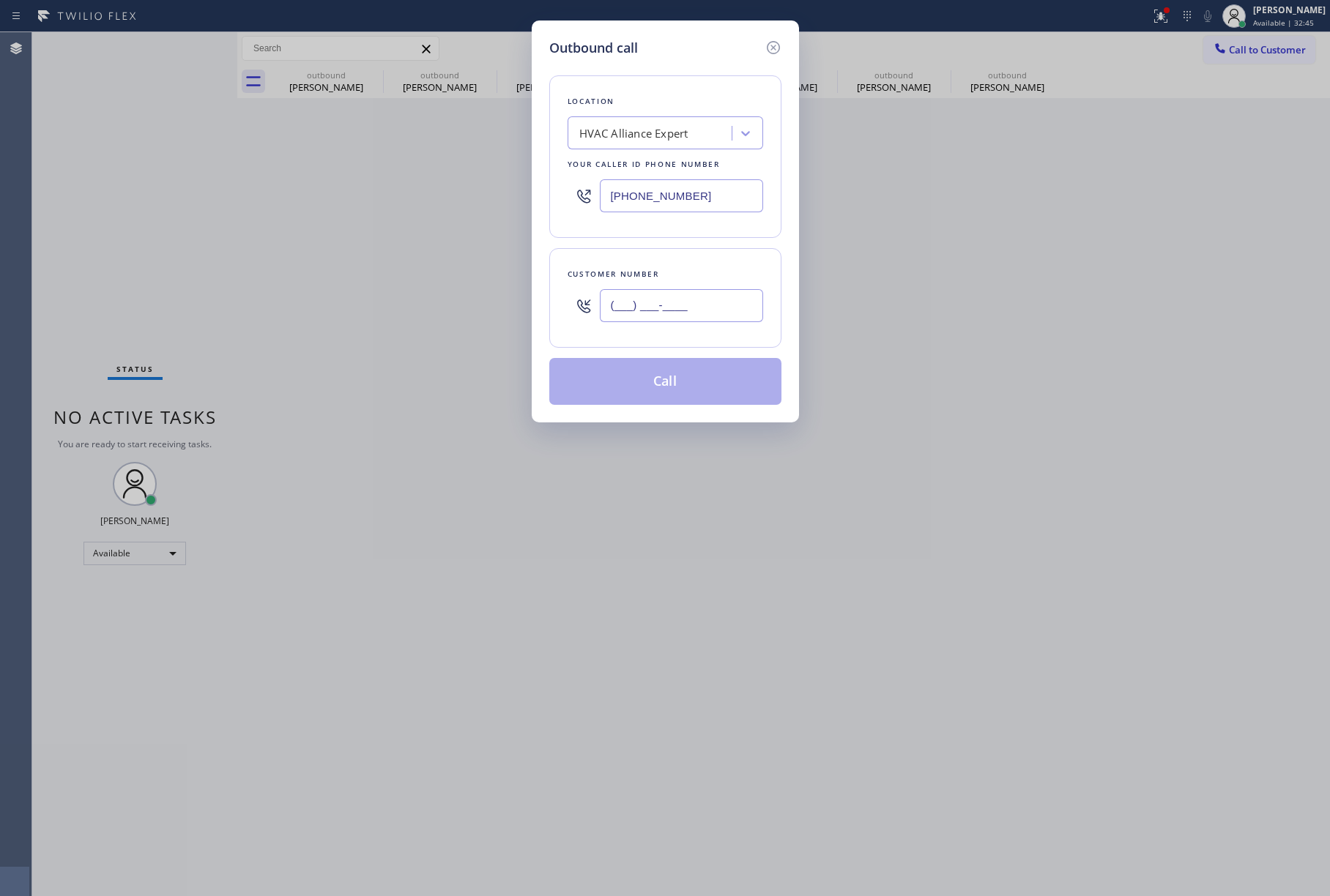
click at [658, 297] on input "(___) ___-____" at bounding box center [681, 305] width 163 height 33
paste input "805) 990-8540"
type input "[PHONE_NUMBER]"
click at [651, 285] on div "[PHONE_NUMBER]" at bounding box center [681, 306] width 163 height 48
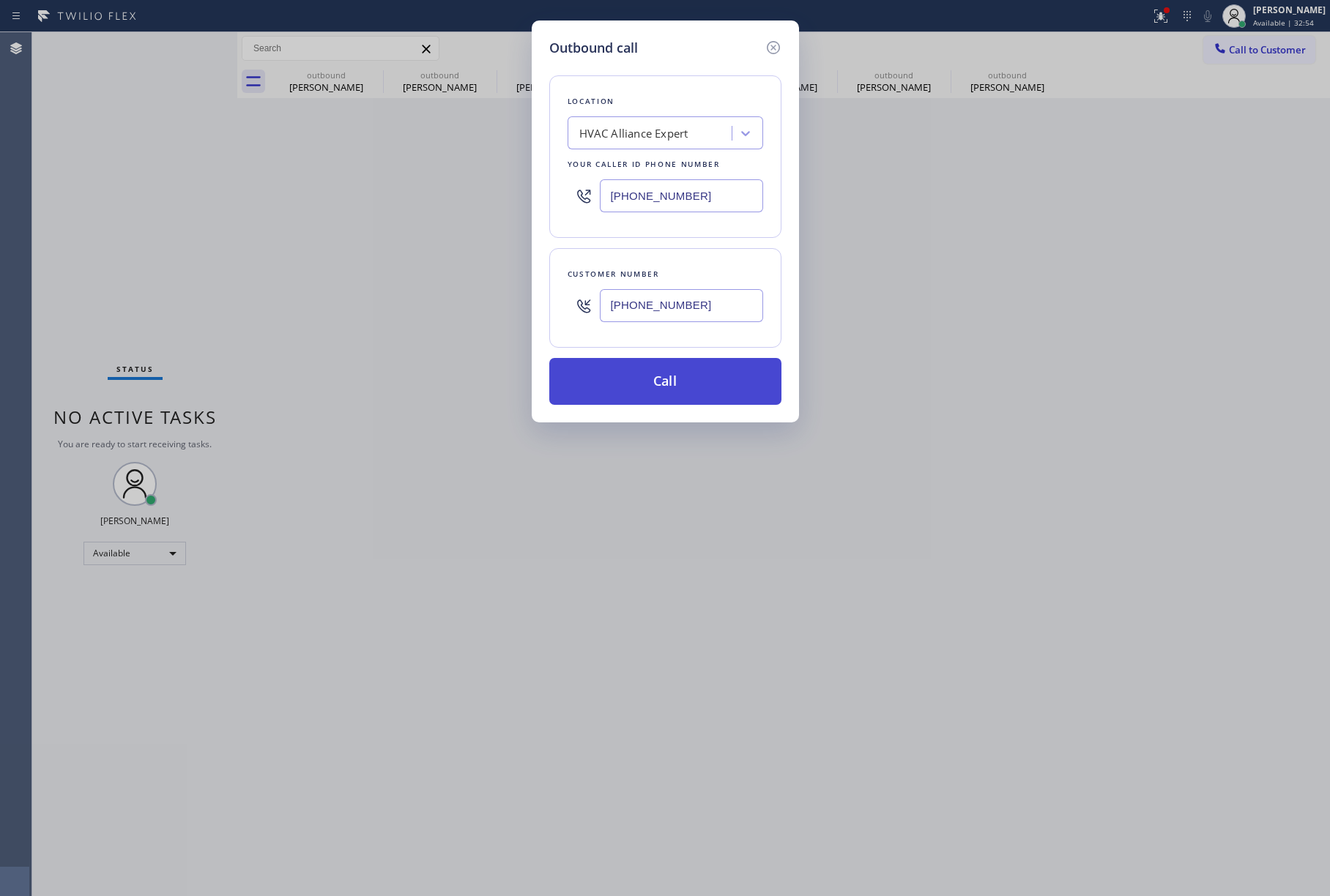
click at [683, 380] on button "Call" at bounding box center [665, 381] width 232 height 47
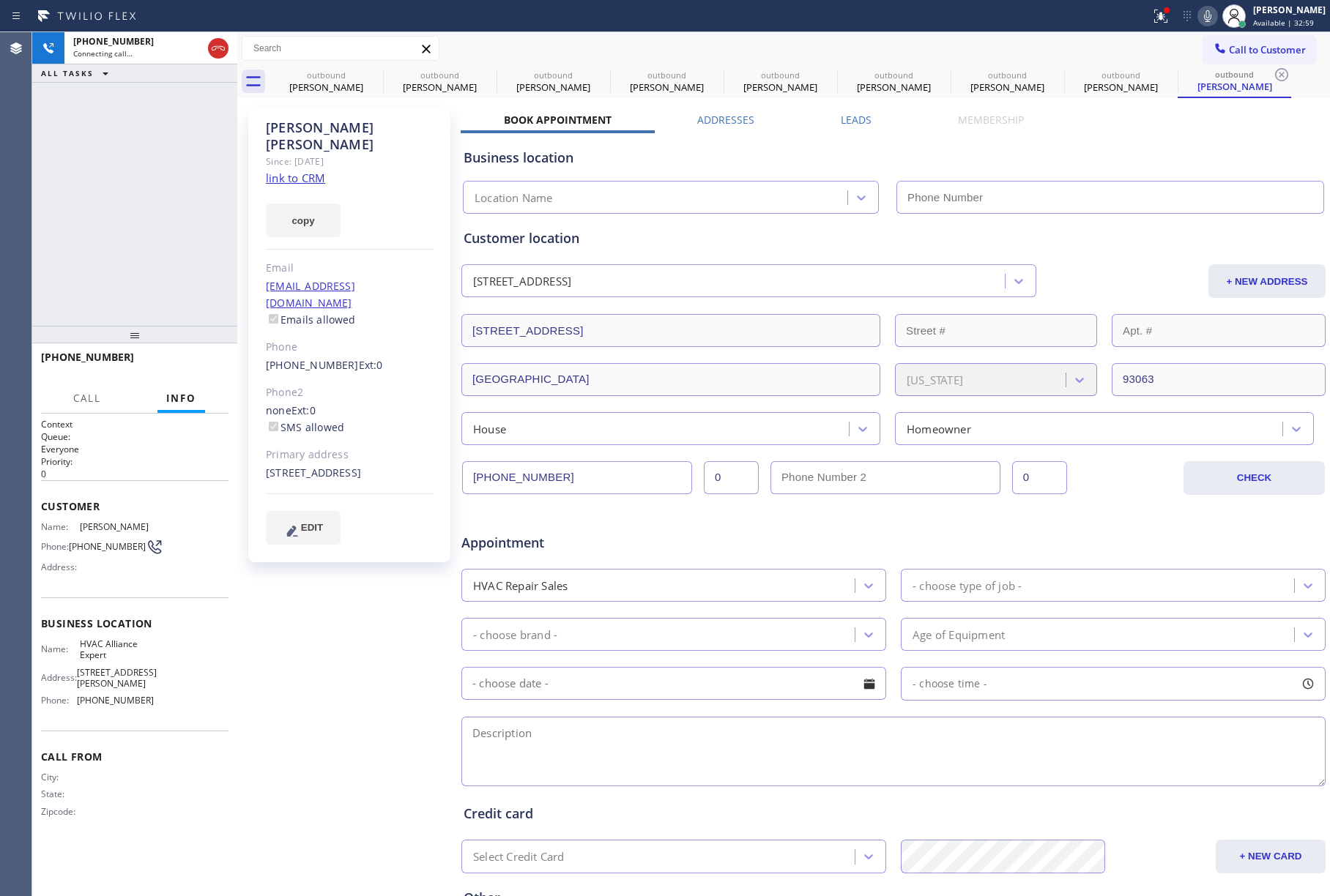
type input "[PHONE_NUMBER]"
click at [86, 266] on div "[PHONE_NUMBER] Connecting call… ALL TASKS ALL TASKS ACTIVE TASKS TASKS IN WRAP …" at bounding box center [134, 178] width 205 height 293
click at [209, 359] on span "HANG UP" at bounding box center [194, 364] width 45 height 10
drag, startPoint x: 185, startPoint y: 281, endPoint x: 195, endPoint y: 384, distance: 103.5
click at [185, 290] on div "[PHONE_NUMBER] Live | 00:04 ALL TASKS ALL TASKS ACTIVE TASKS TASKS IN WRAP UP" at bounding box center [134, 178] width 205 height 293
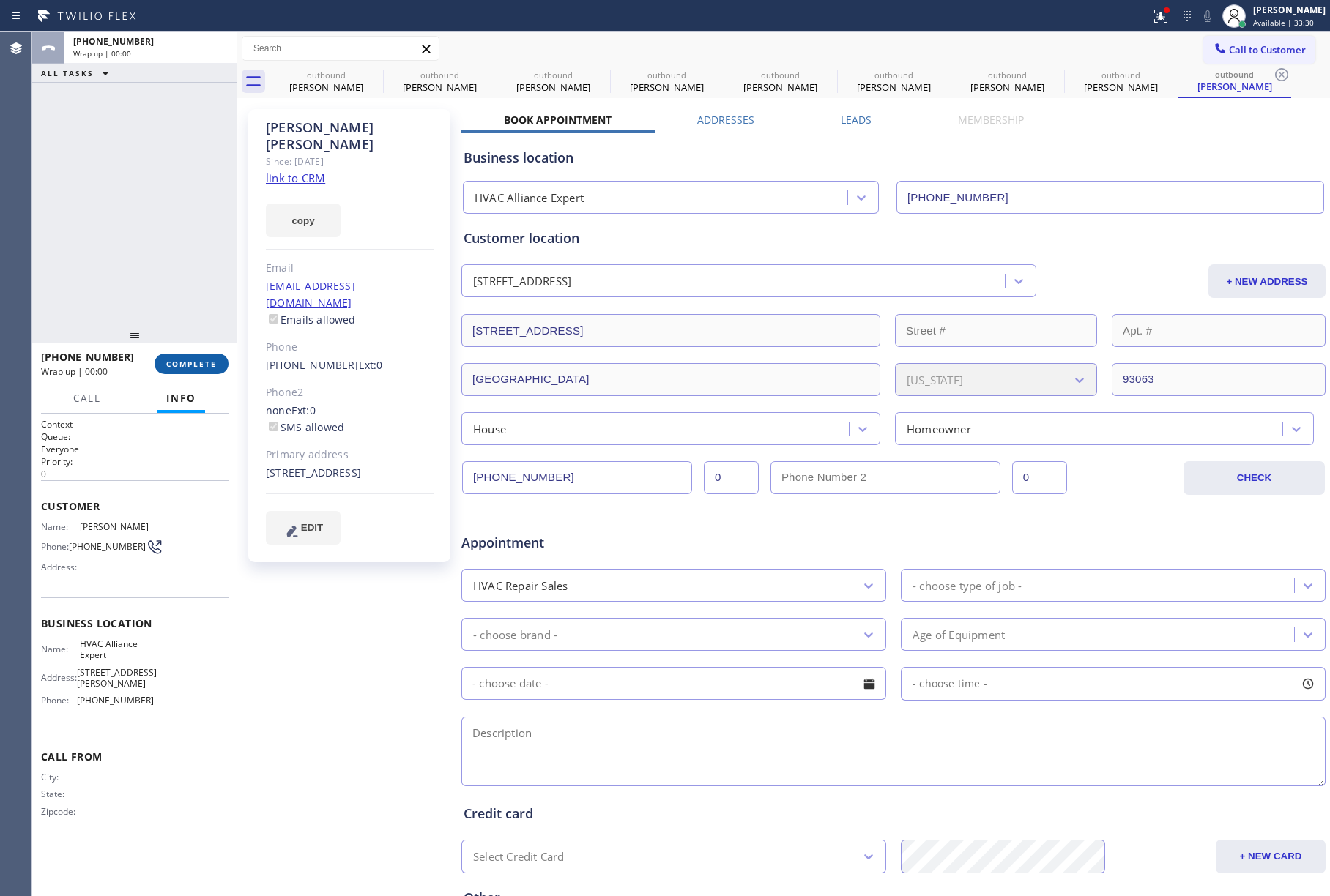
click at [195, 360] on span "COMPLETE" at bounding box center [191, 364] width 50 height 10
click at [179, 305] on div "ALL TASKS ALL TASKS ACTIVE TASKS TASKS IN WRAP UP [PHONE_NUMBER] Wrap up | 00:00" at bounding box center [134, 178] width 205 height 293
click at [179, 305] on div "ALL TASKS ALL TASKS ACTIVE TASKS TASKS IN WRAP UP [PHONE_NUMBER] Wrap up | 00:01" at bounding box center [134, 178] width 205 height 293
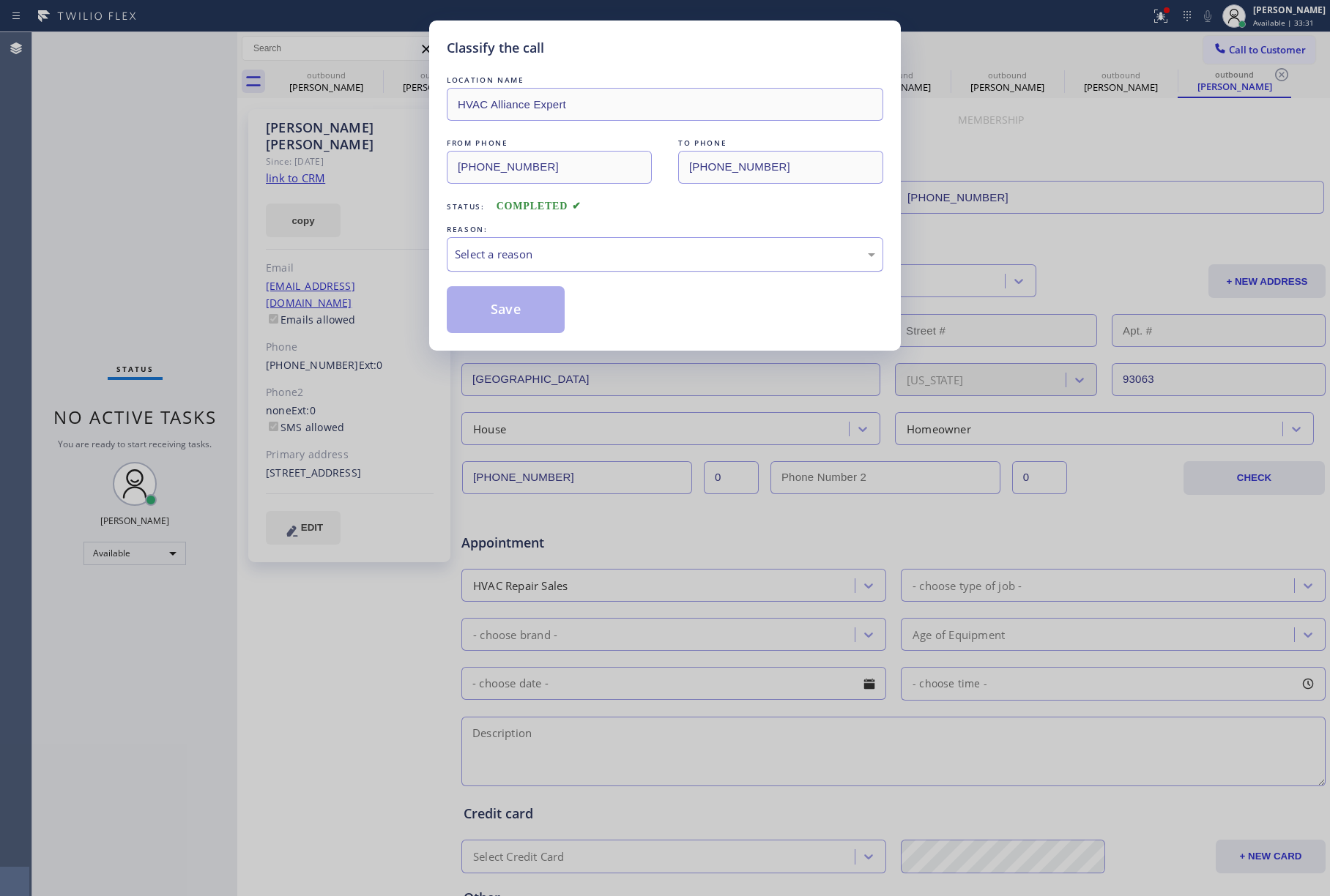
drag, startPoint x: 476, startPoint y: 232, endPoint x: 494, endPoint y: 255, distance: 29.2
click at [479, 235] on div "REASON:" at bounding box center [665, 229] width 436 height 15
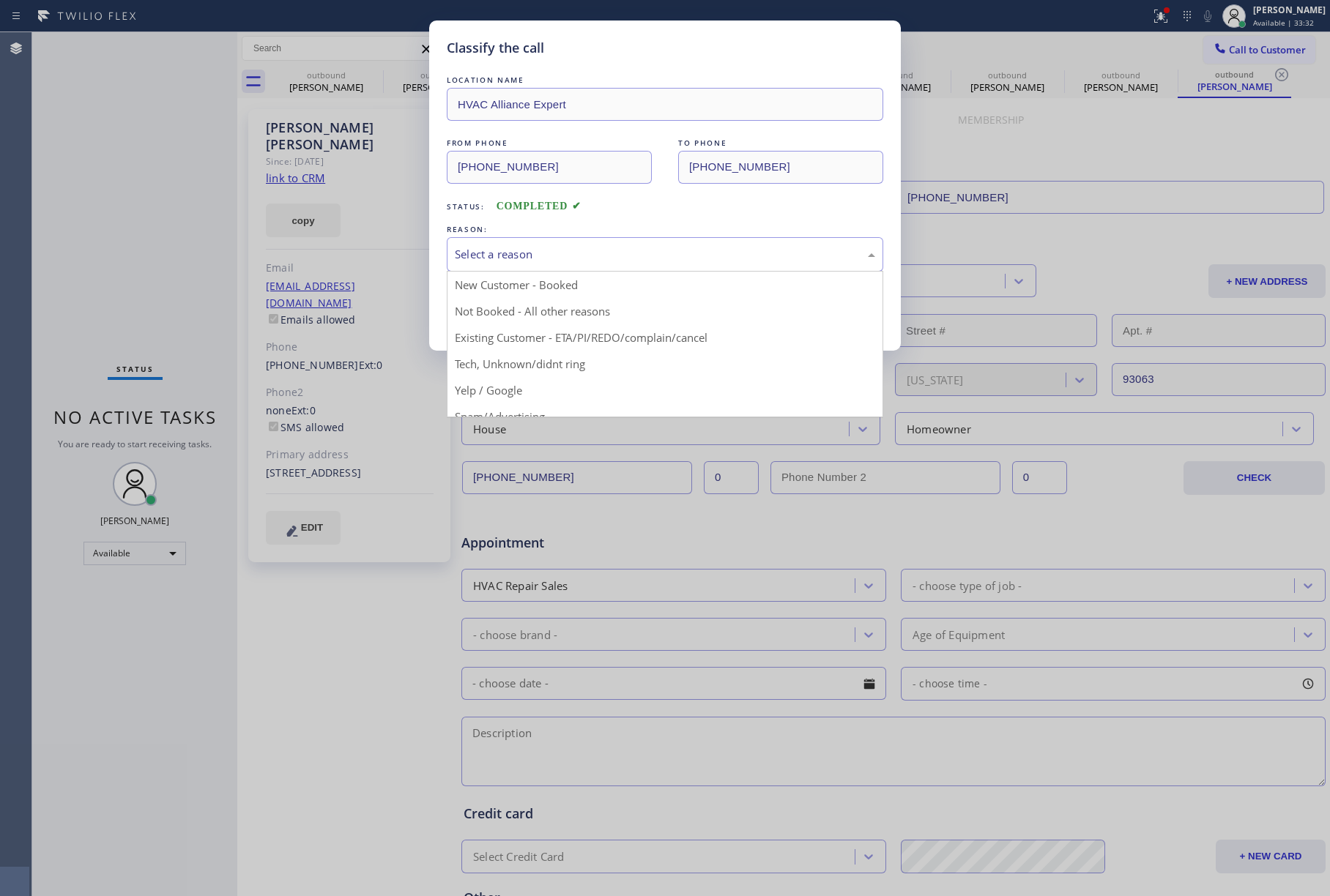
click at [498, 258] on div "Select a reason" at bounding box center [665, 254] width 420 height 17
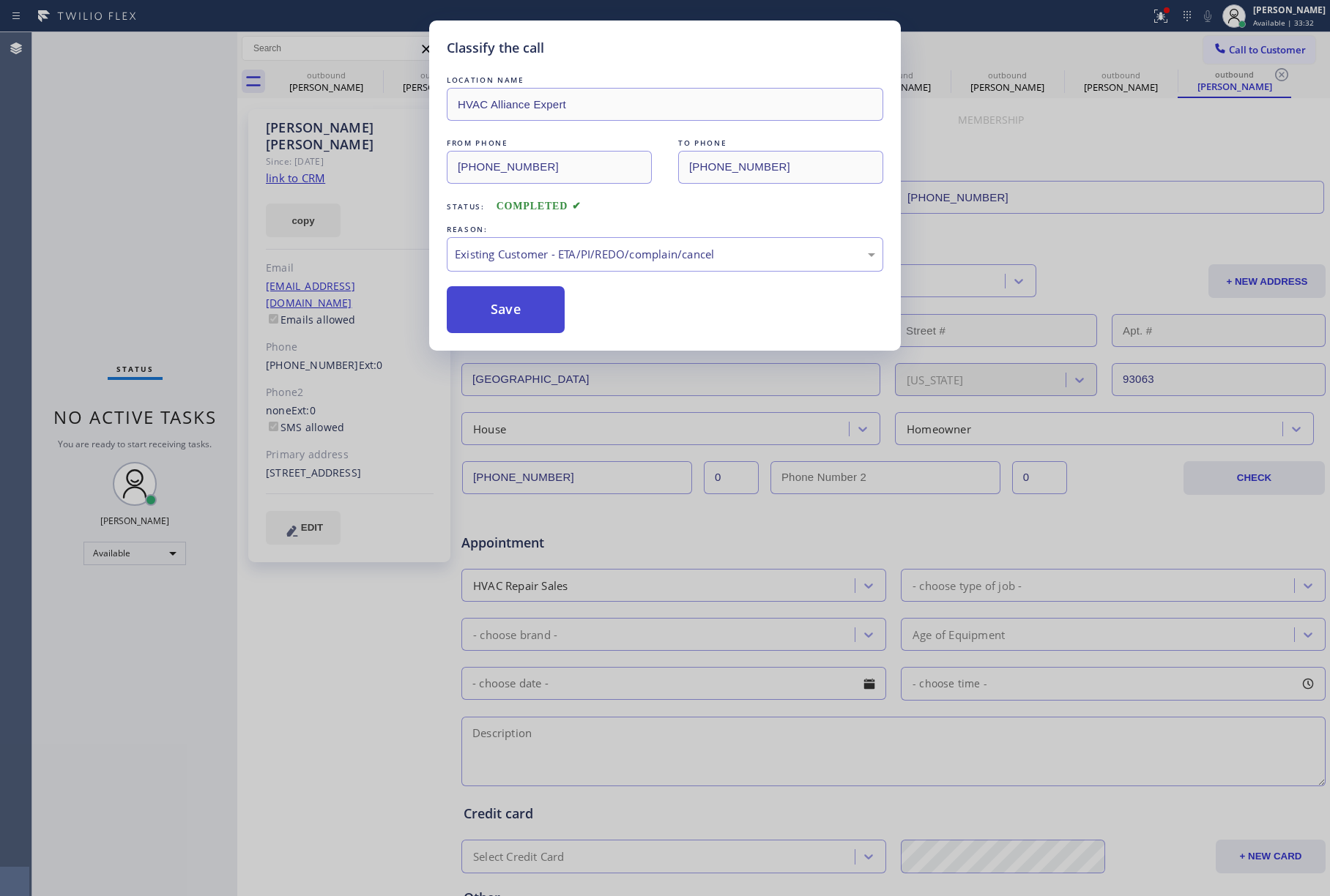
click at [534, 317] on button "Save" at bounding box center [506, 309] width 118 height 47
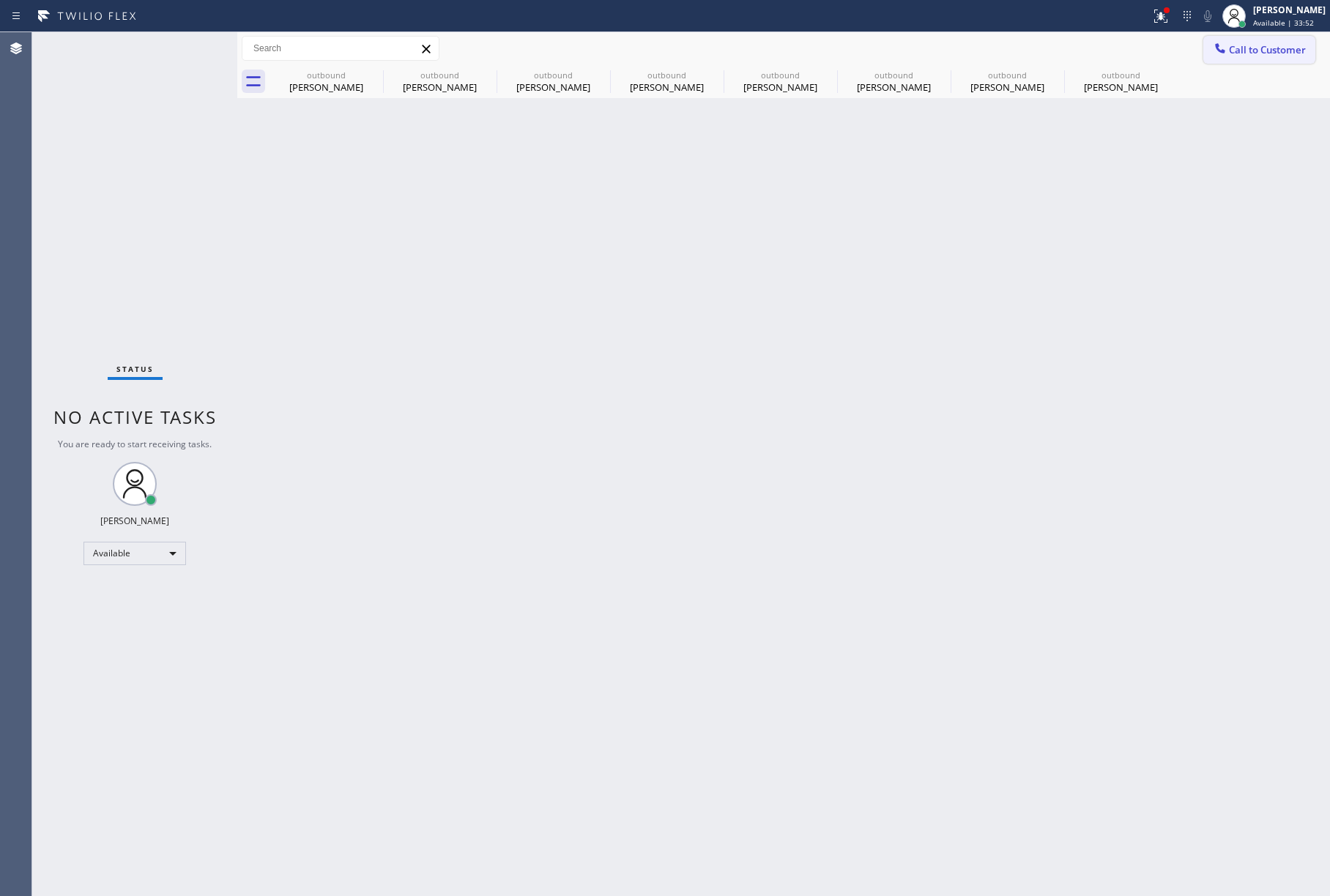
click at [1242, 47] on span "Call to Customer" at bounding box center [1267, 50] width 77 height 13
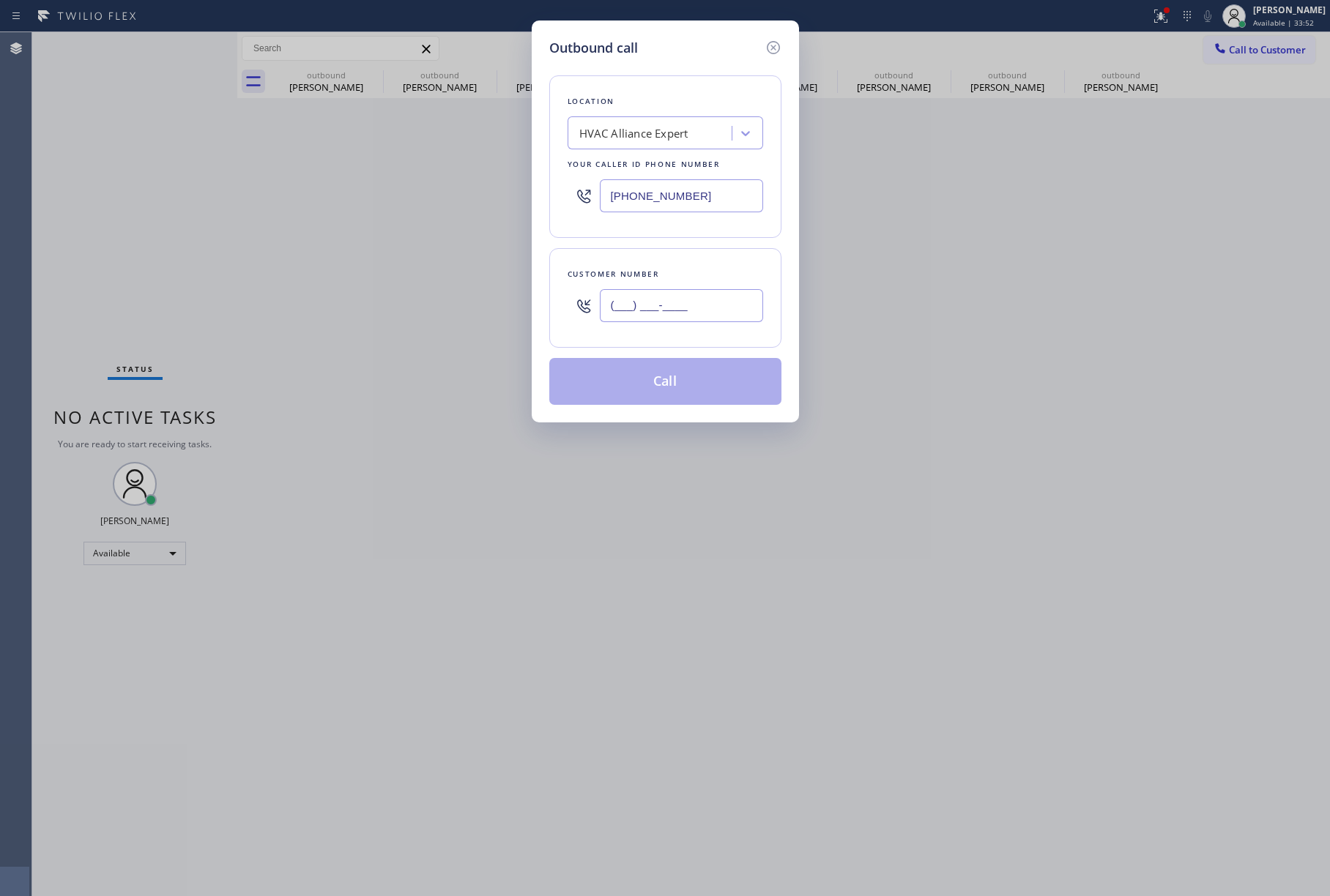
click at [655, 296] on input "(___) ___-____" at bounding box center [681, 305] width 163 height 33
paste input "513) 502-4914"
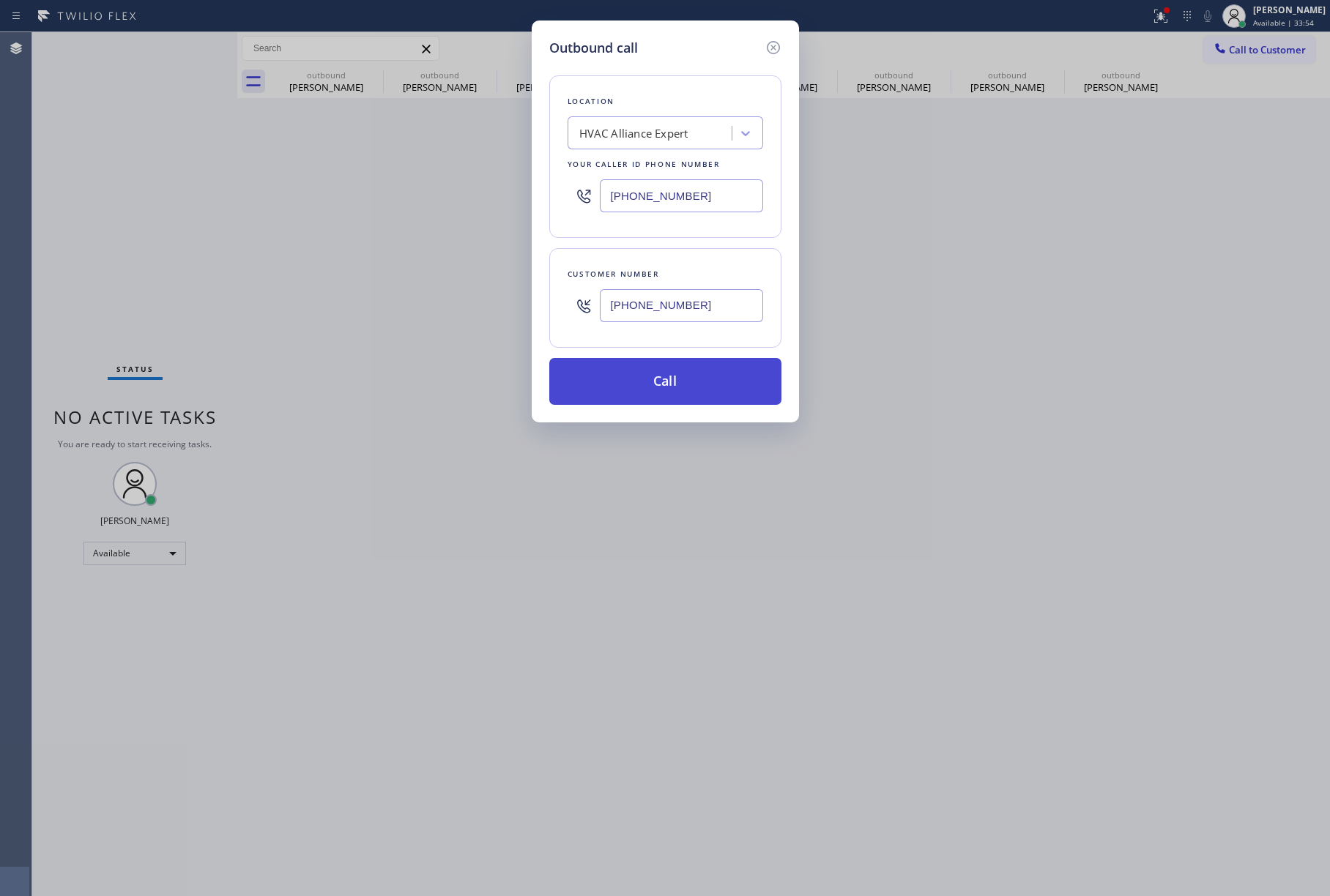
type input "[PHONE_NUMBER]"
click at [665, 382] on button "Call" at bounding box center [665, 381] width 232 height 47
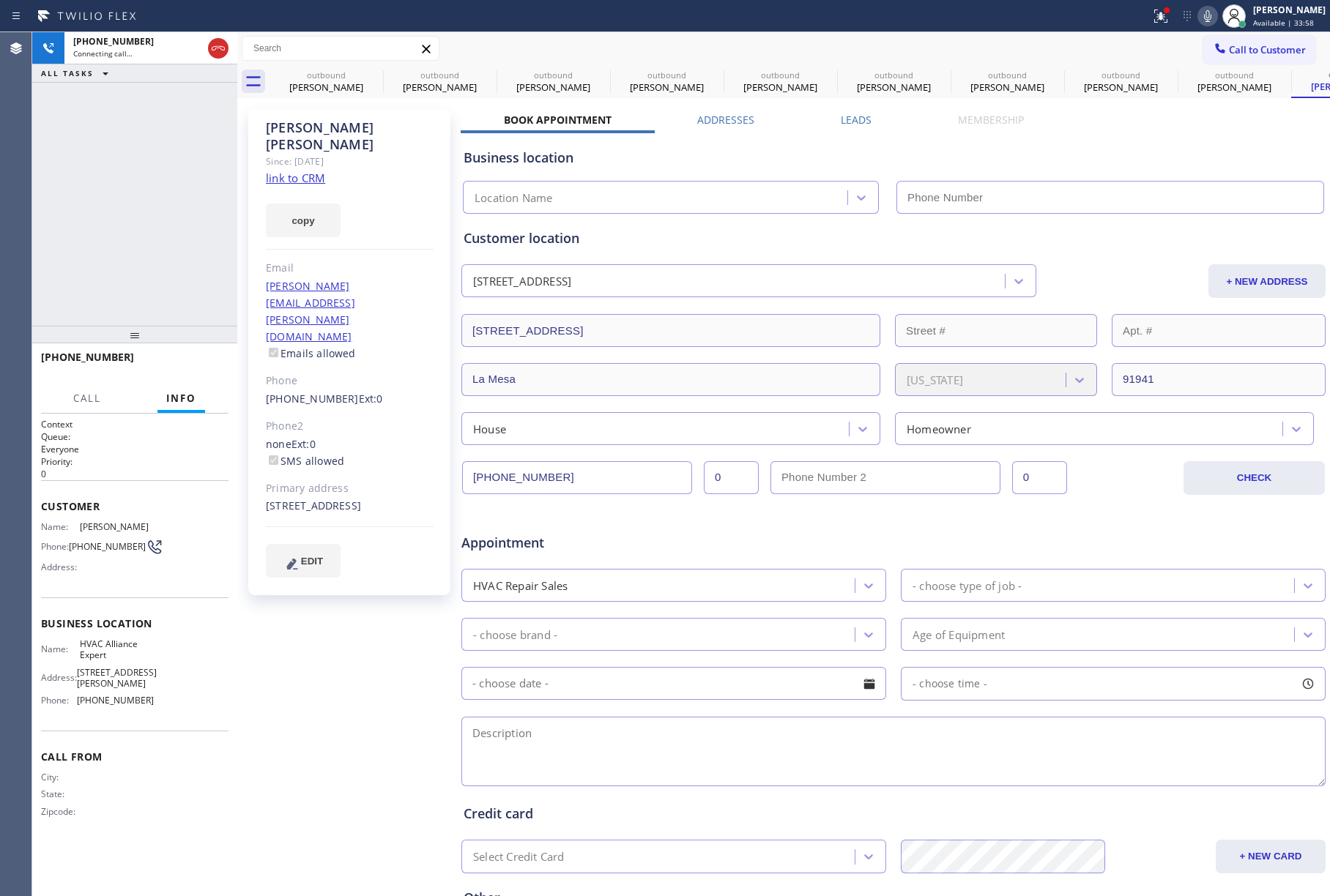
type input "[PHONE_NUMBER]"
drag, startPoint x: 112, startPoint y: 241, endPoint x: 173, endPoint y: 181, distance: 85.6
click at [112, 241] on div "[PHONE_NUMBER] Connecting call… ALL TASKS ALL TASKS ACTIVE TASKS TASKS IN WRAP …" at bounding box center [134, 178] width 205 height 293
click at [221, 357] on button "HANG UP" at bounding box center [194, 364] width 68 height 21
click at [185, 306] on div "[PHONE_NUMBER] Live | 00:09 ALL TASKS ALL TASKS ACTIVE TASKS TASKS IN WRAP UP" at bounding box center [134, 178] width 205 height 293
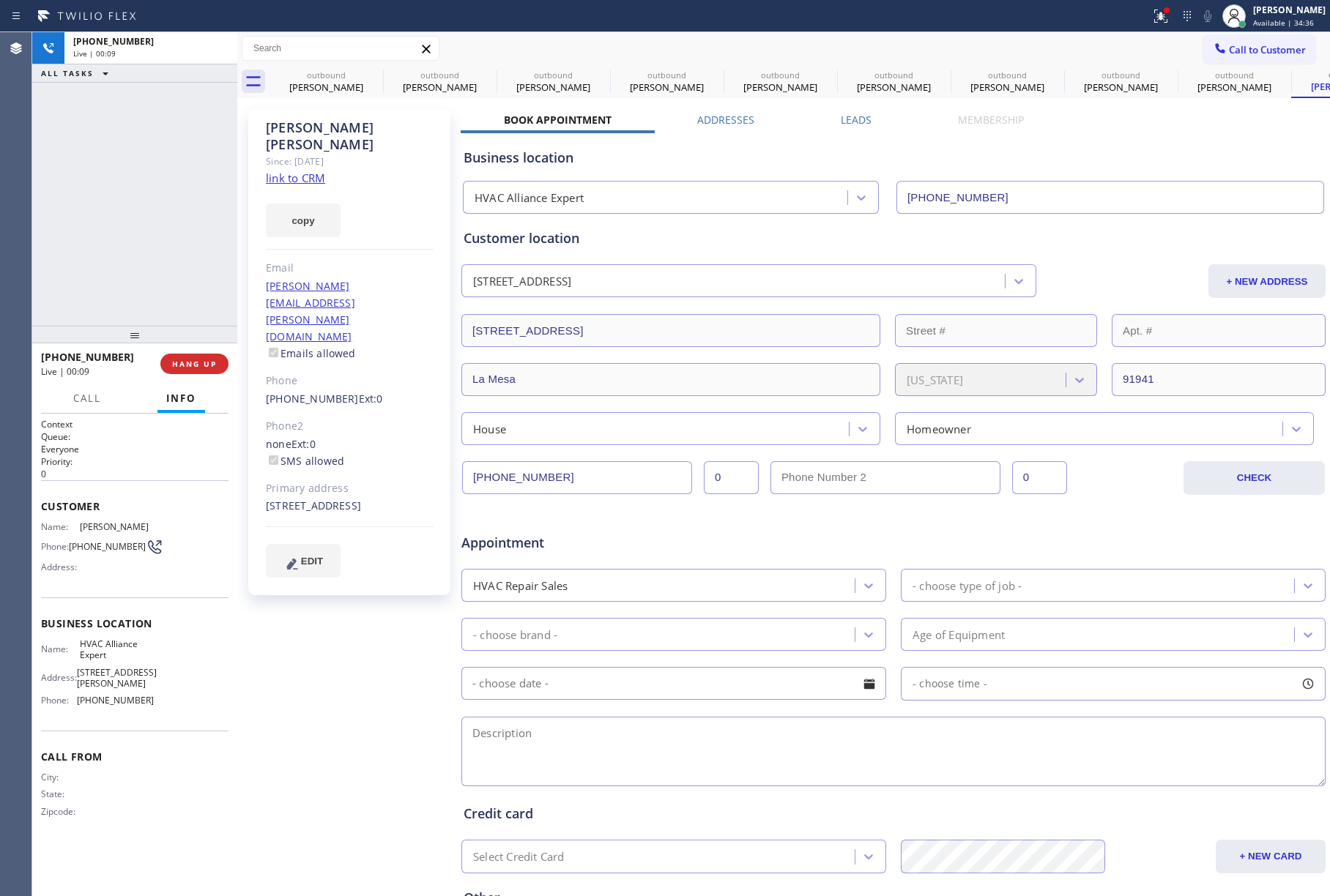
click at [195, 375] on div "[PHONE_NUMBER] Live | 00:09 HANG UP" at bounding box center [134, 364] width 188 height 38
click at [195, 352] on div "[PHONE_NUMBER] Wrap up | 00:00 COMPLETE" at bounding box center [134, 364] width 188 height 38
click at [153, 266] on div "ALL TASKS ALL TASKS ACTIVE TASKS TASKS IN WRAP UP [PHONE_NUMBER] Wrap up | 00:00" at bounding box center [134, 178] width 205 height 293
click at [206, 364] on span "COMPLETE" at bounding box center [191, 364] width 50 height 10
click at [135, 280] on div "ALL TASKS ALL TASKS ACTIVE TASKS TASKS IN WRAP UP [PHONE_NUMBER] Wrap up | 00:01" at bounding box center [134, 178] width 205 height 293
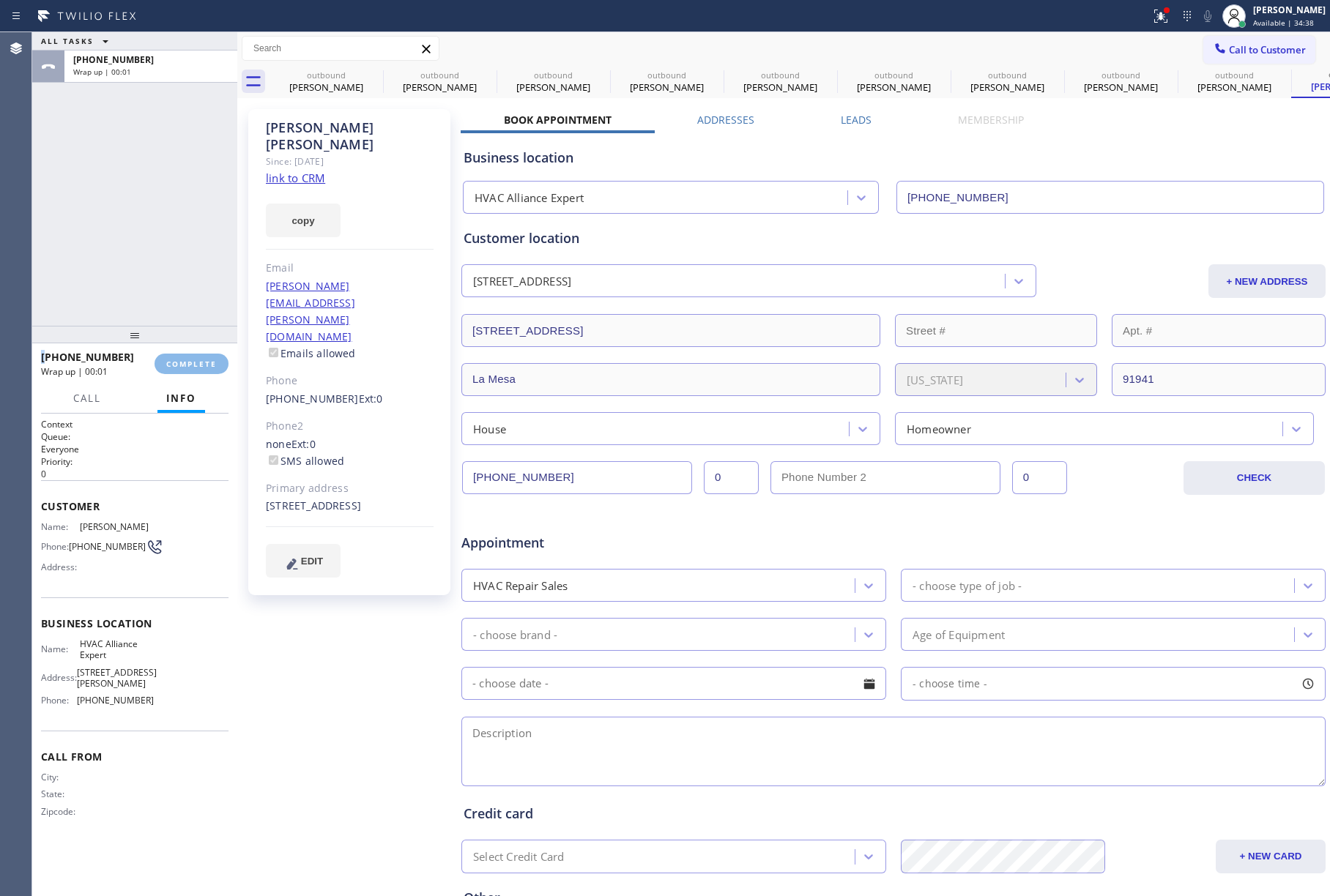
click at [135, 280] on div "ALL TASKS ALL TASKS ACTIVE TASKS TASKS IN WRAP UP [PHONE_NUMBER] Wrap up | 00:01" at bounding box center [134, 178] width 205 height 293
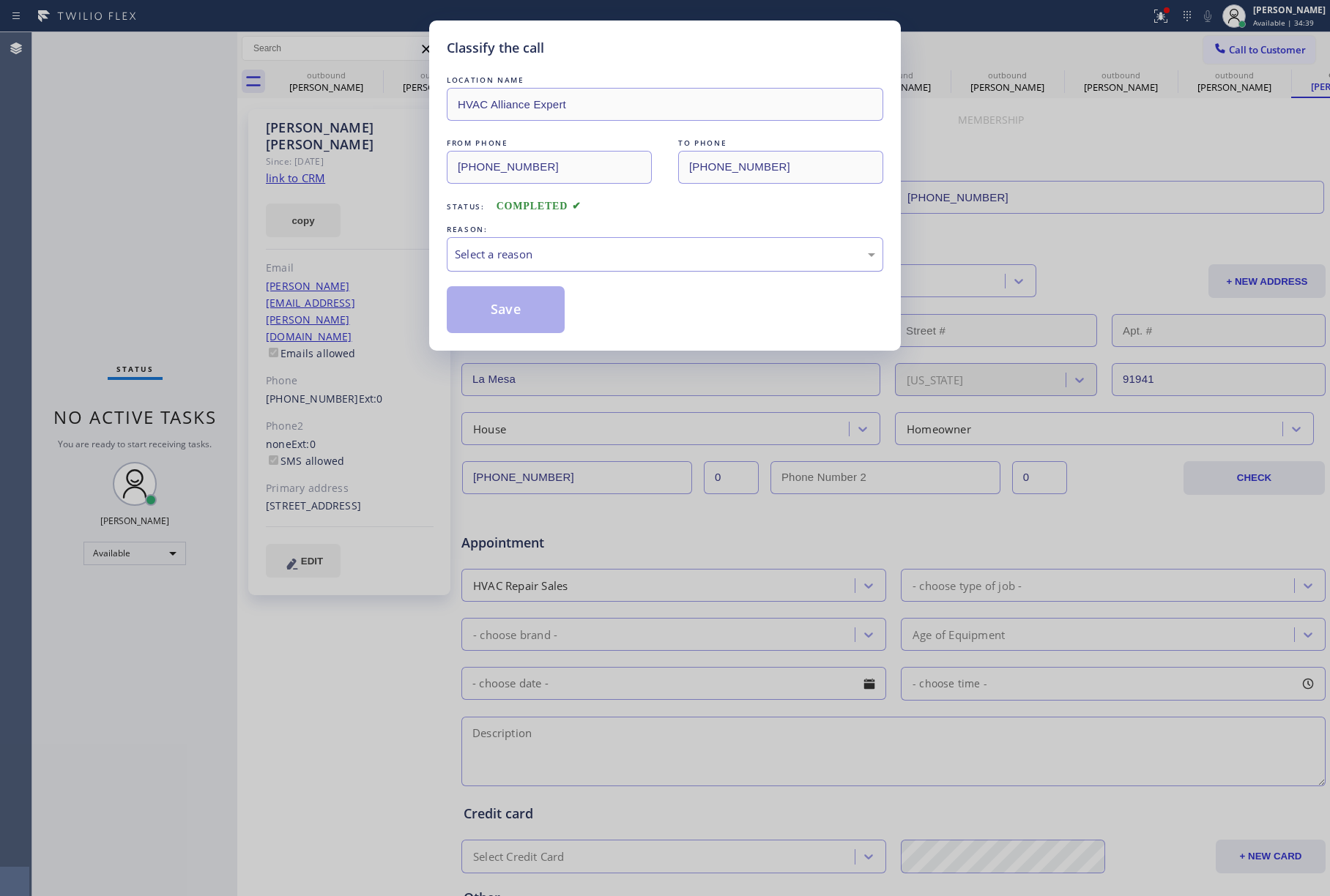
drag, startPoint x: 552, startPoint y: 257, endPoint x: 552, endPoint y: 265, distance: 8.0
click at [552, 259] on div "Select a reason" at bounding box center [665, 254] width 420 height 17
click at [535, 318] on button "Save" at bounding box center [506, 309] width 118 height 47
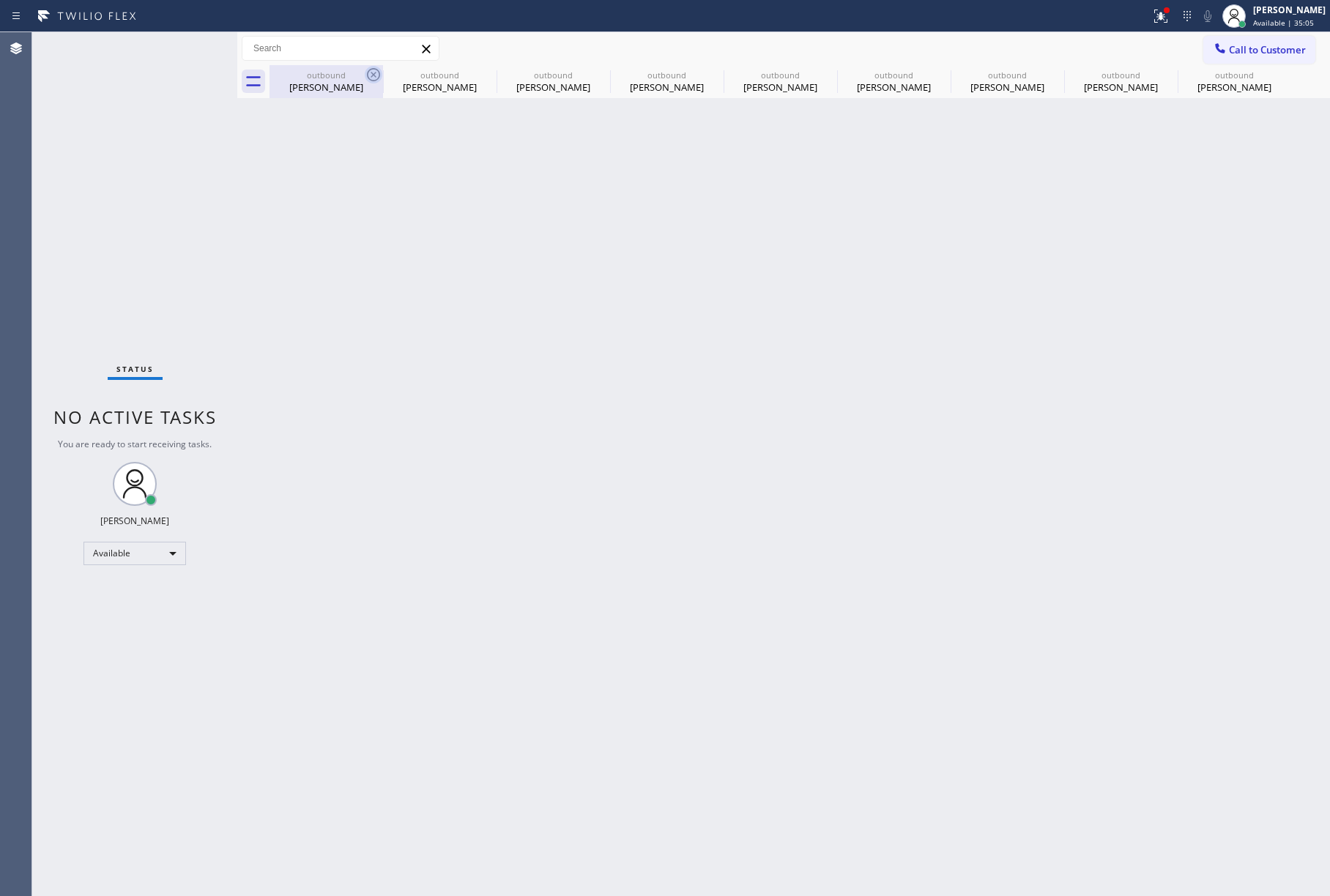
click at [368, 77] on icon at bounding box center [373, 74] width 13 height 13
click at [480, 76] on icon at bounding box center [487, 74] width 13 height 13
click at [0, 0] on icon at bounding box center [0, 0] width 0 height 0
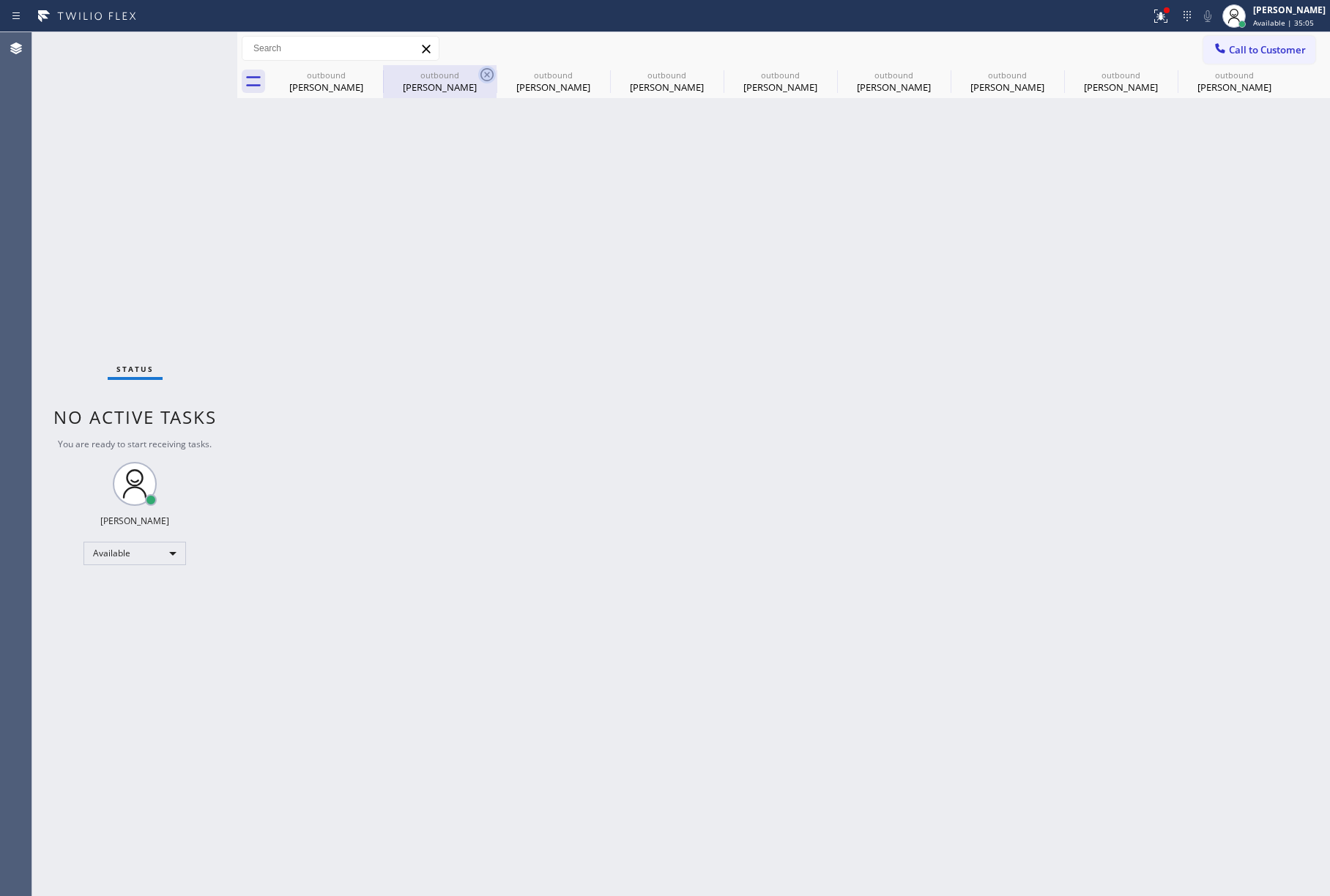
click at [0, 0] on icon at bounding box center [0, 0] width 0 height 0
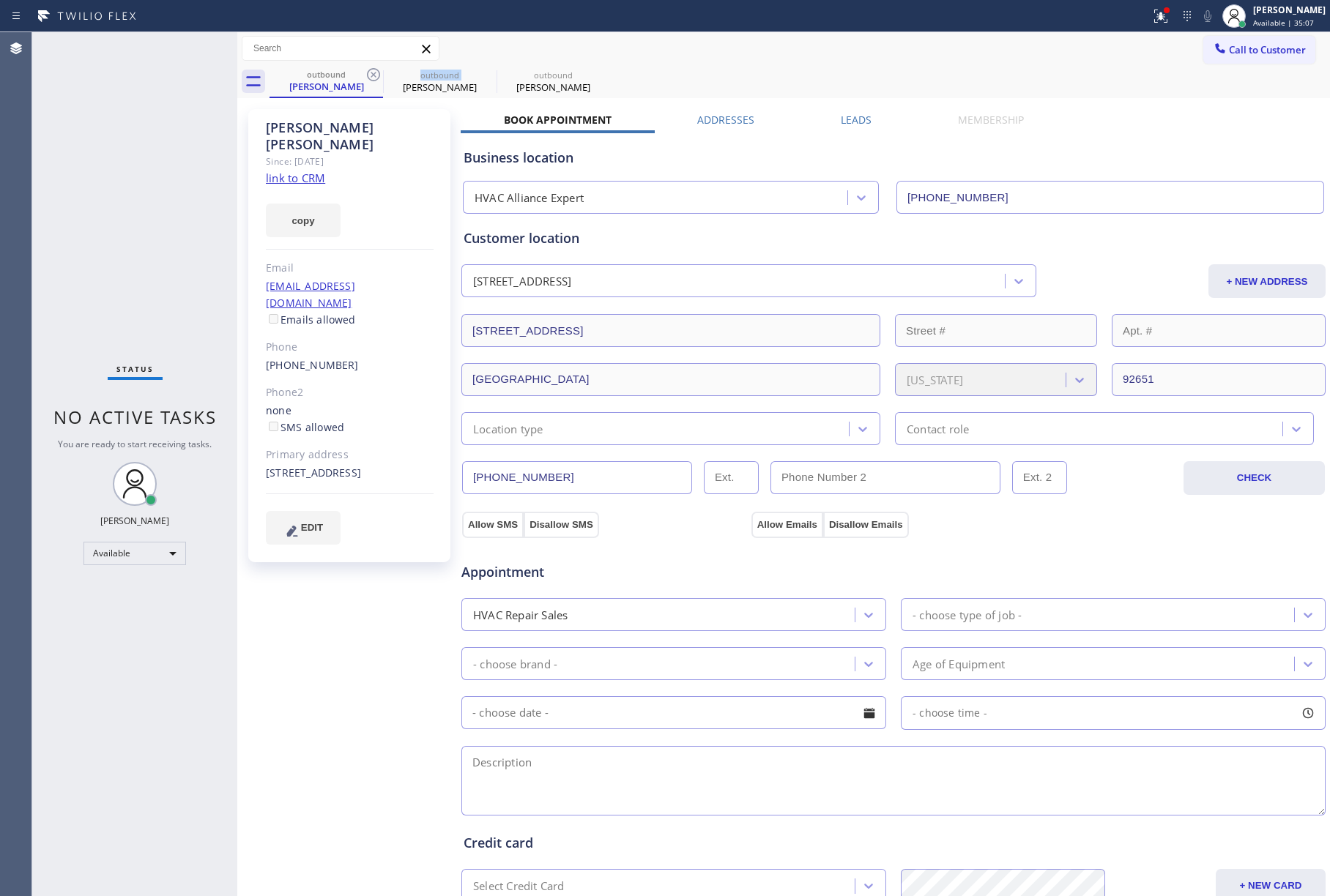
click at [368, 76] on icon at bounding box center [373, 74] width 13 height 13
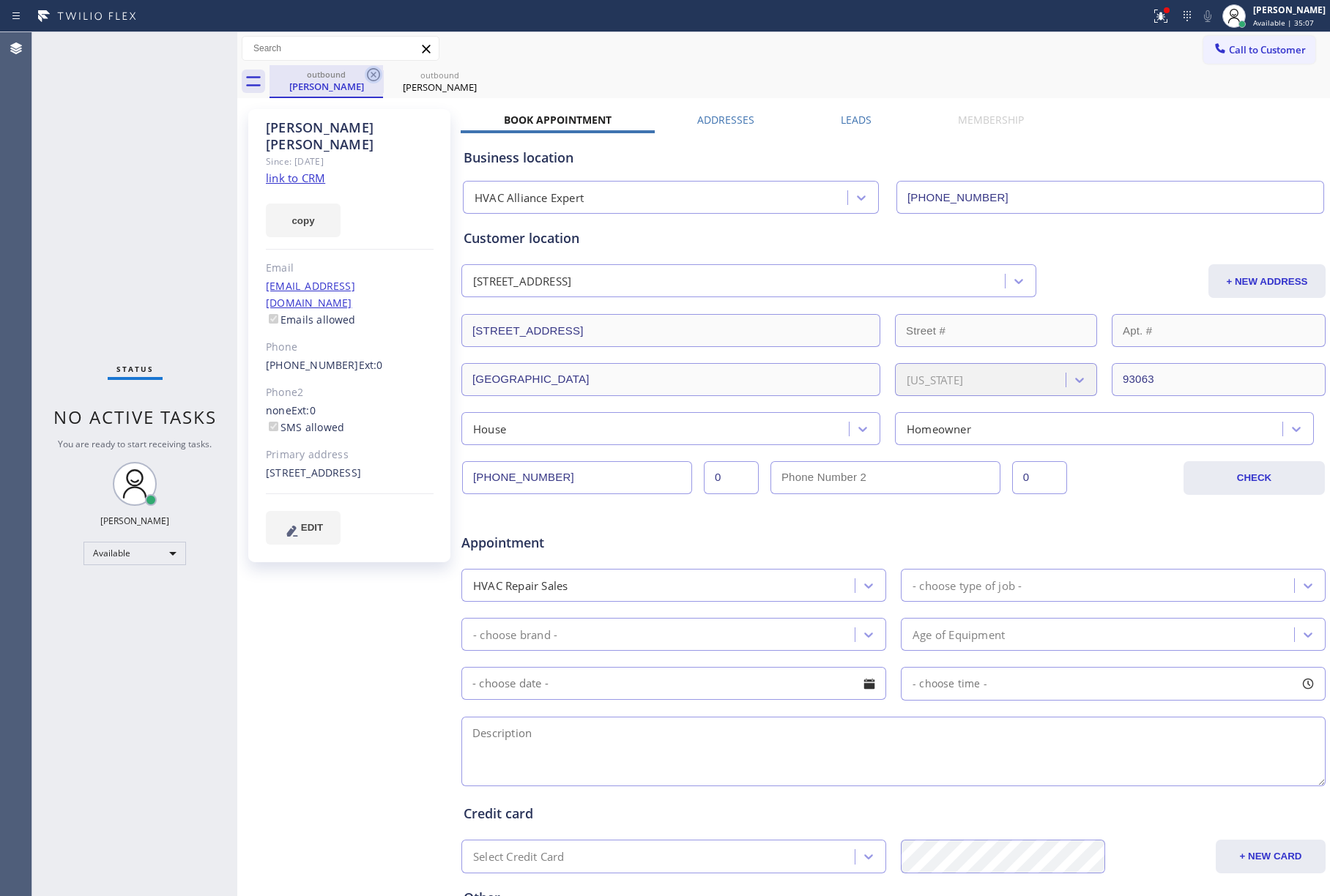
click at [368, 74] on icon at bounding box center [373, 74] width 13 height 13
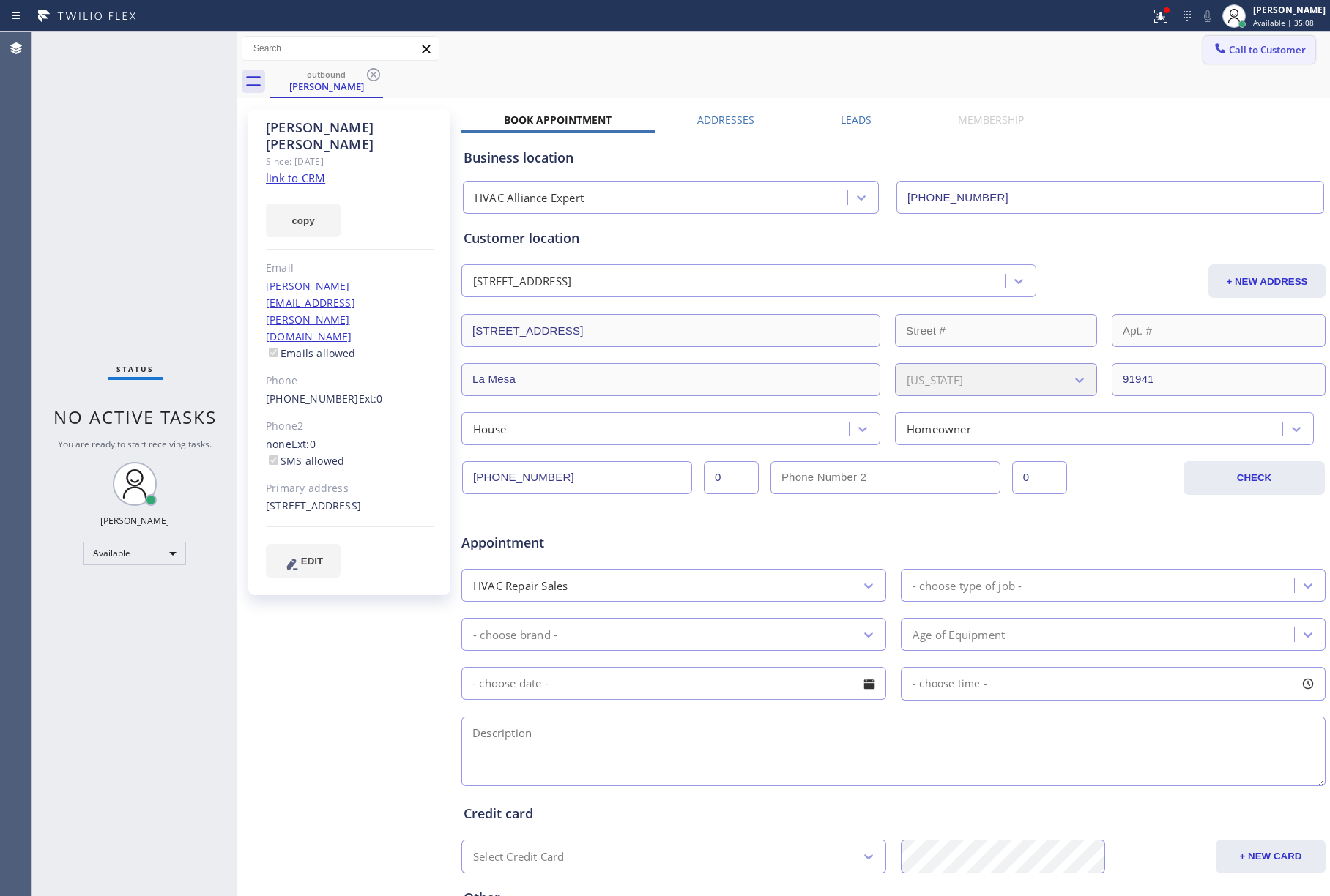
click at [1266, 44] on span "Call to Customer" at bounding box center [1267, 50] width 77 height 13
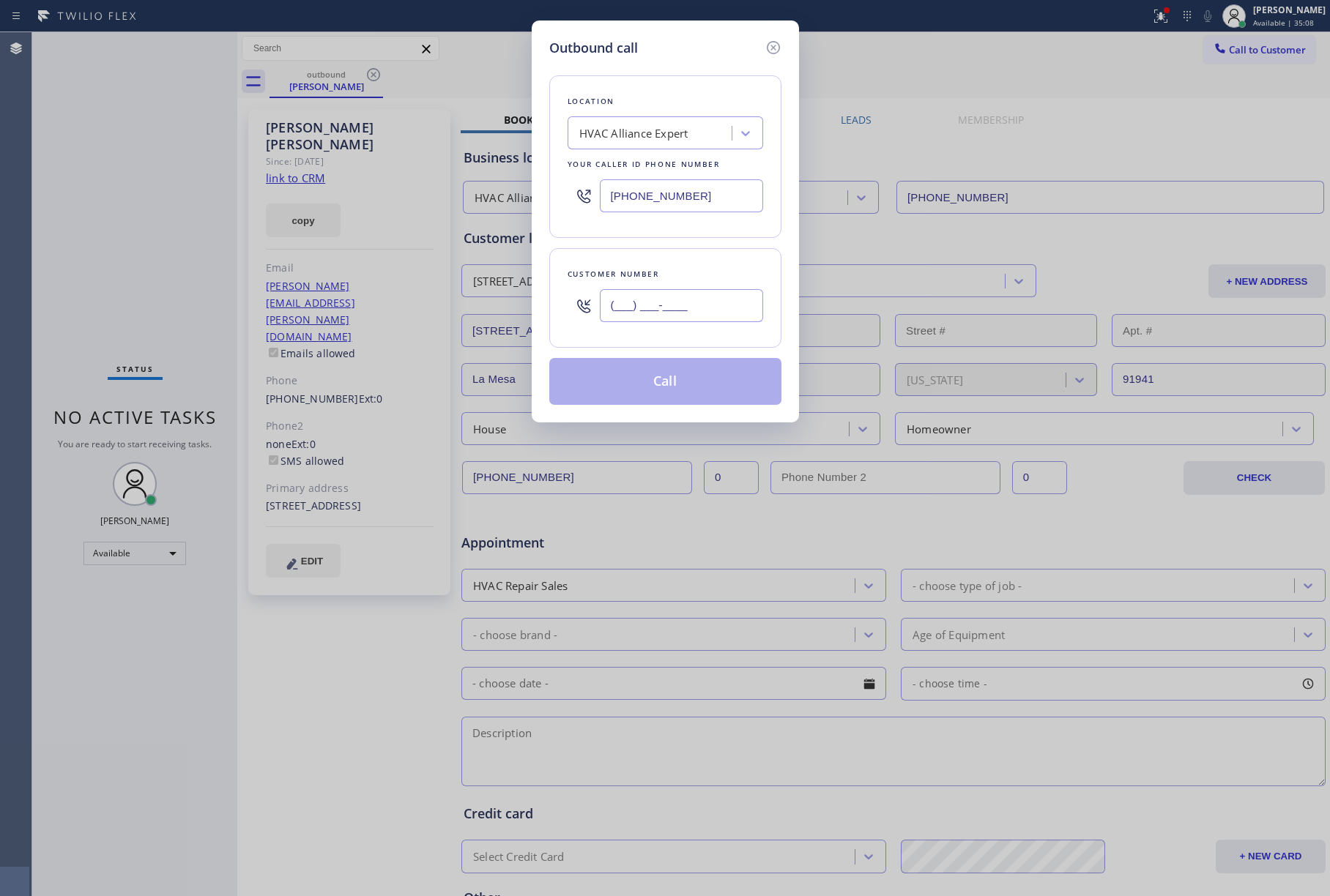
click at [677, 306] on input "(___) ___-____" at bounding box center [681, 305] width 163 height 33
paste input "858) 525-2840"
type input "[PHONE_NUMBER]"
click at [663, 241] on div "Location HVAC Alliance Expert Your caller id phone number [PHONE_NUMBER] Custom…" at bounding box center [665, 231] width 232 height 347
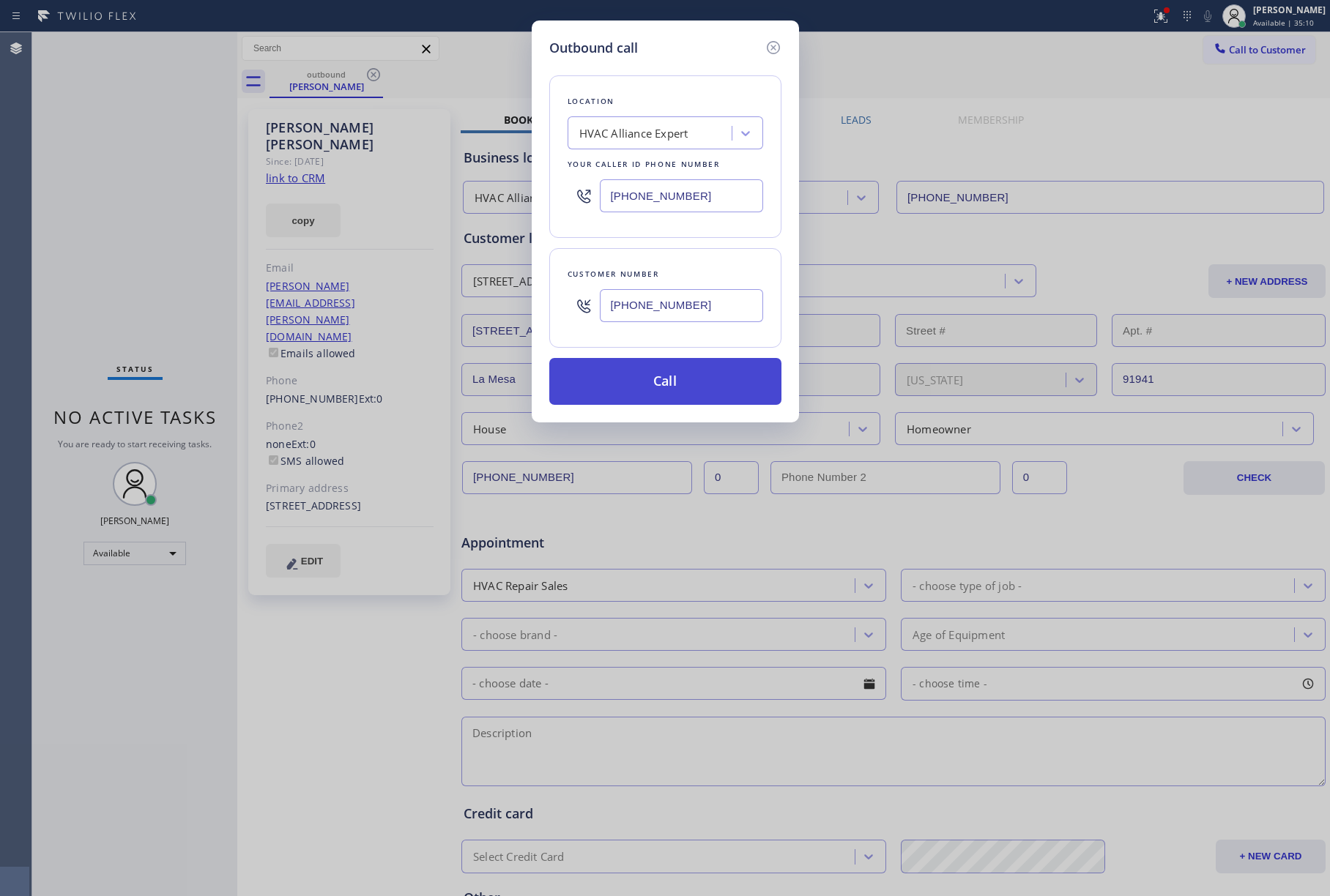
click at [668, 364] on button "Call" at bounding box center [665, 381] width 232 height 47
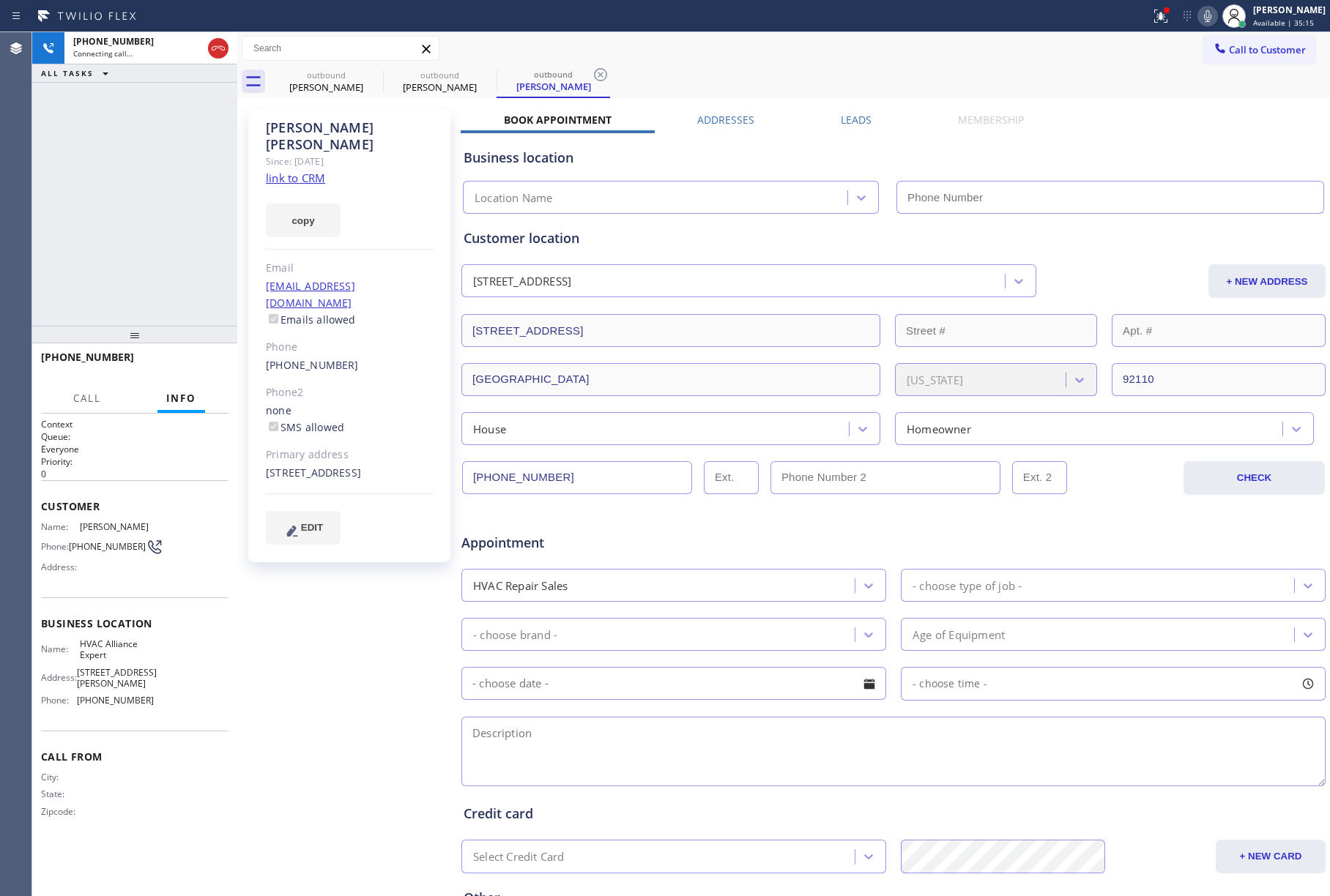
type input "[PHONE_NUMBER]"
click at [103, 215] on div "[PHONE_NUMBER] Live | 00:05 ALL TASKS ALL TASKS ACTIVE TASKS TASKS IN WRAP UP" at bounding box center [134, 178] width 205 height 293
click at [197, 364] on span "HANG UP" at bounding box center [194, 364] width 45 height 10
click at [183, 373] on button "HANG UP" at bounding box center [194, 364] width 68 height 21
click at [176, 277] on div "ALL TASKS ALL TASKS ACTIVE TASKS TASKS IN WRAP UP [PHONE_NUMBER] Wrap up | 00:01" at bounding box center [134, 178] width 205 height 293
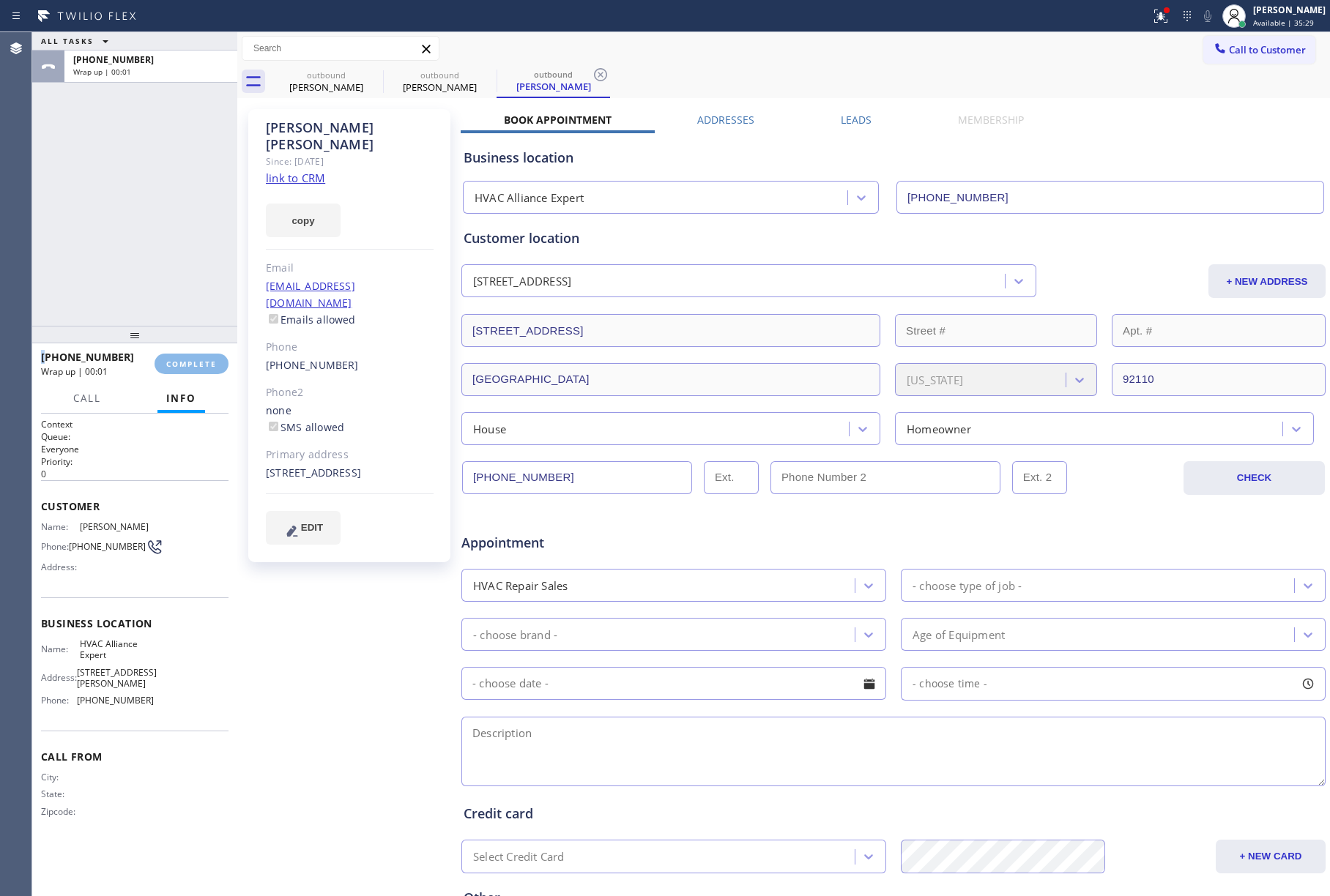
click at [176, 277] on div "ALL TASKS ALL TASKS ACTIVE TASKS TASKS IN WRAP UP [PHONE_NUMBER] Wrap up | 00:01" at bounding box center [134, 178] width 205 height 293
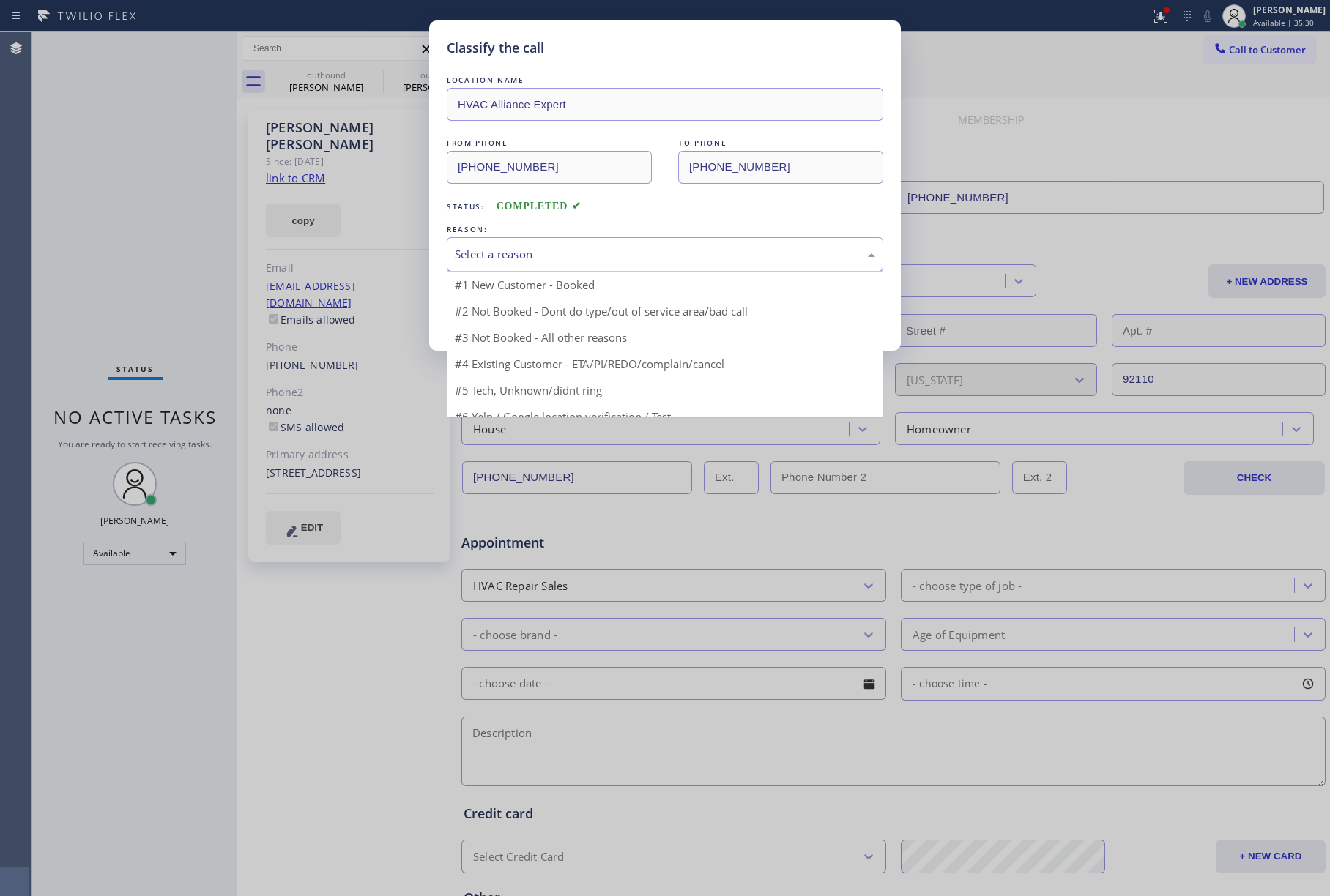
click at [565, 250] on div "Select a reason" at bounding box center [665, 254] width 420 height 17
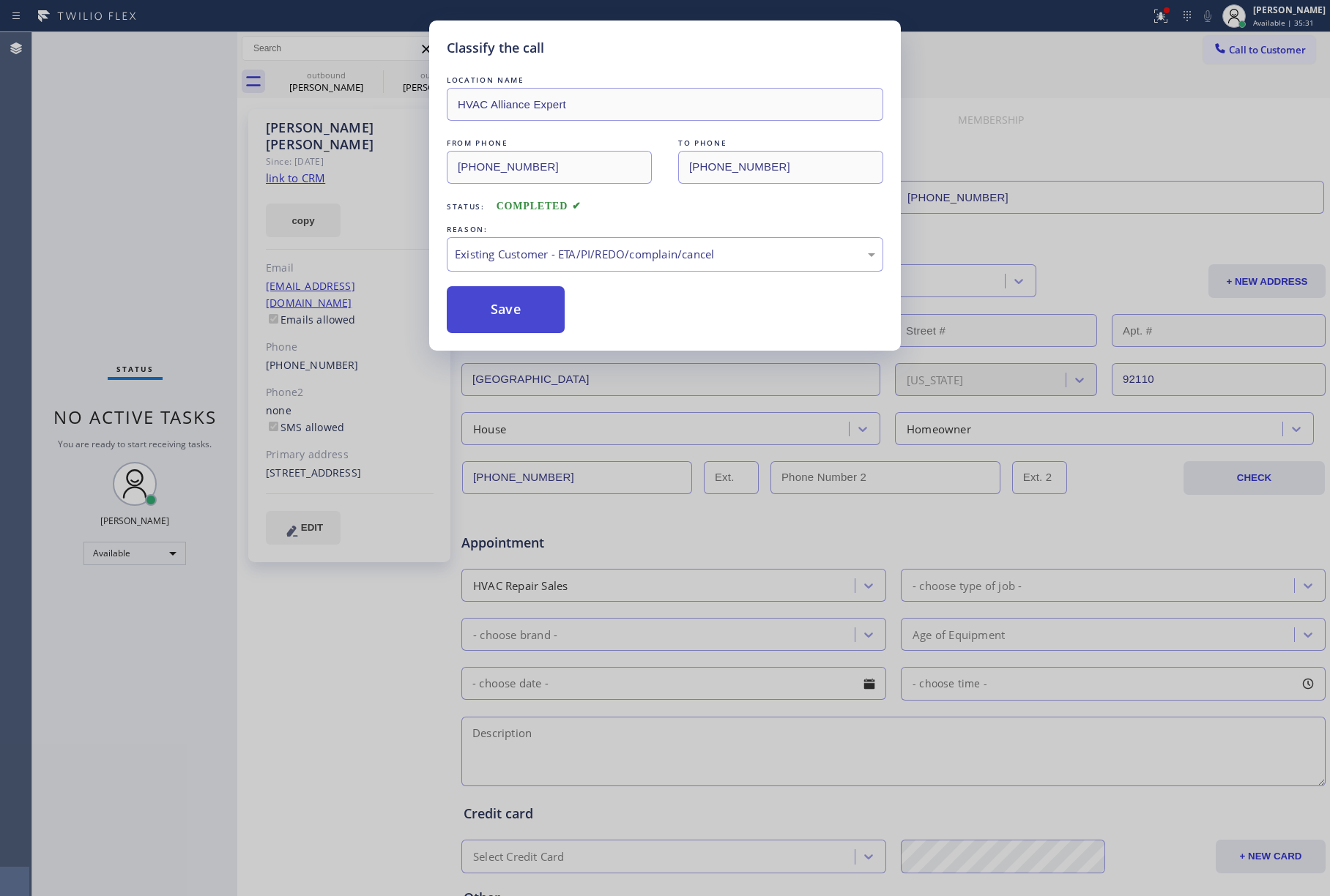
click at [502, 314] on button "Save" at bounding box center [506, 309] width 118 height 47
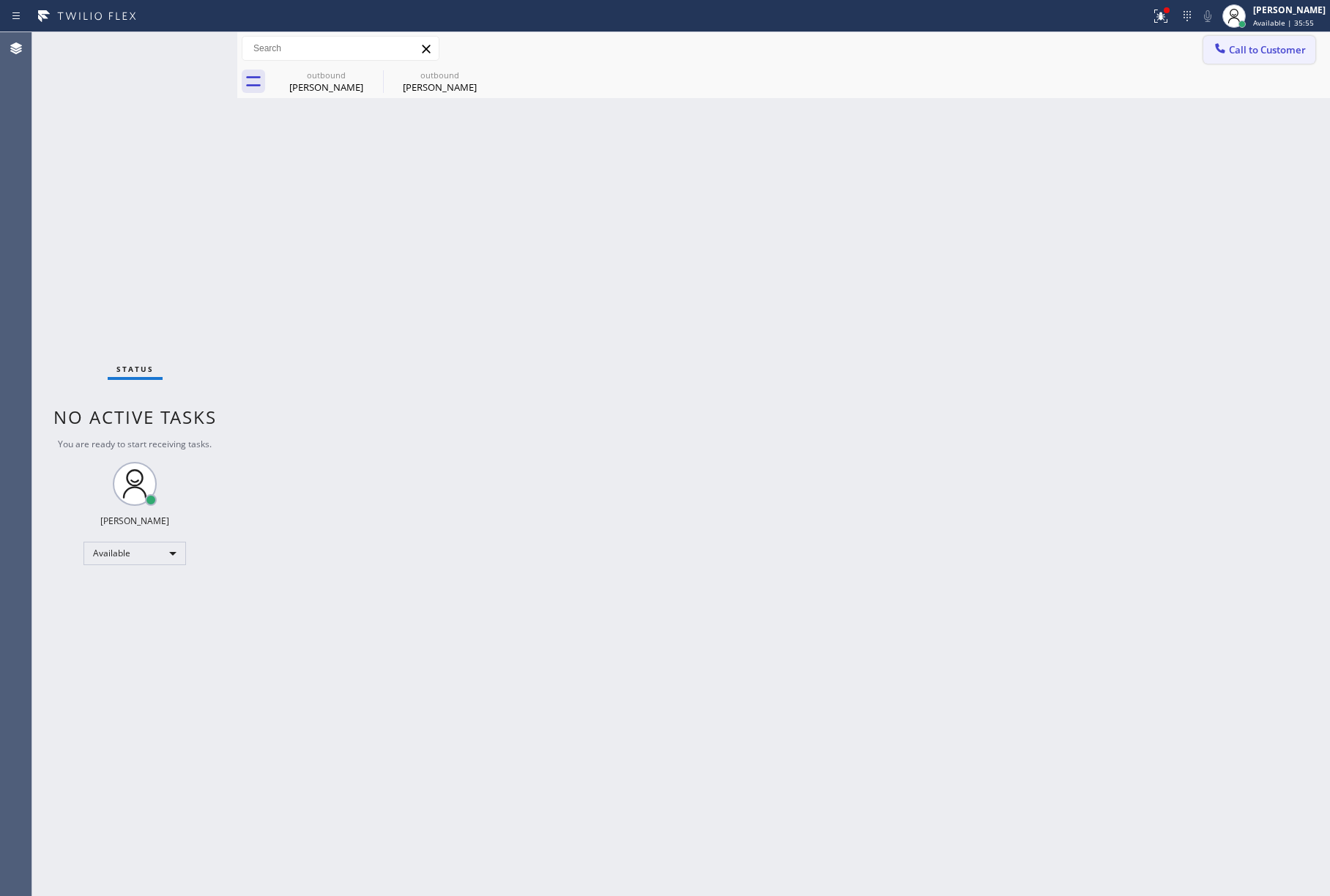
click at [1277, 60] on button "Call to Customer" at bounding box center [1259, 50] width 112 height 28
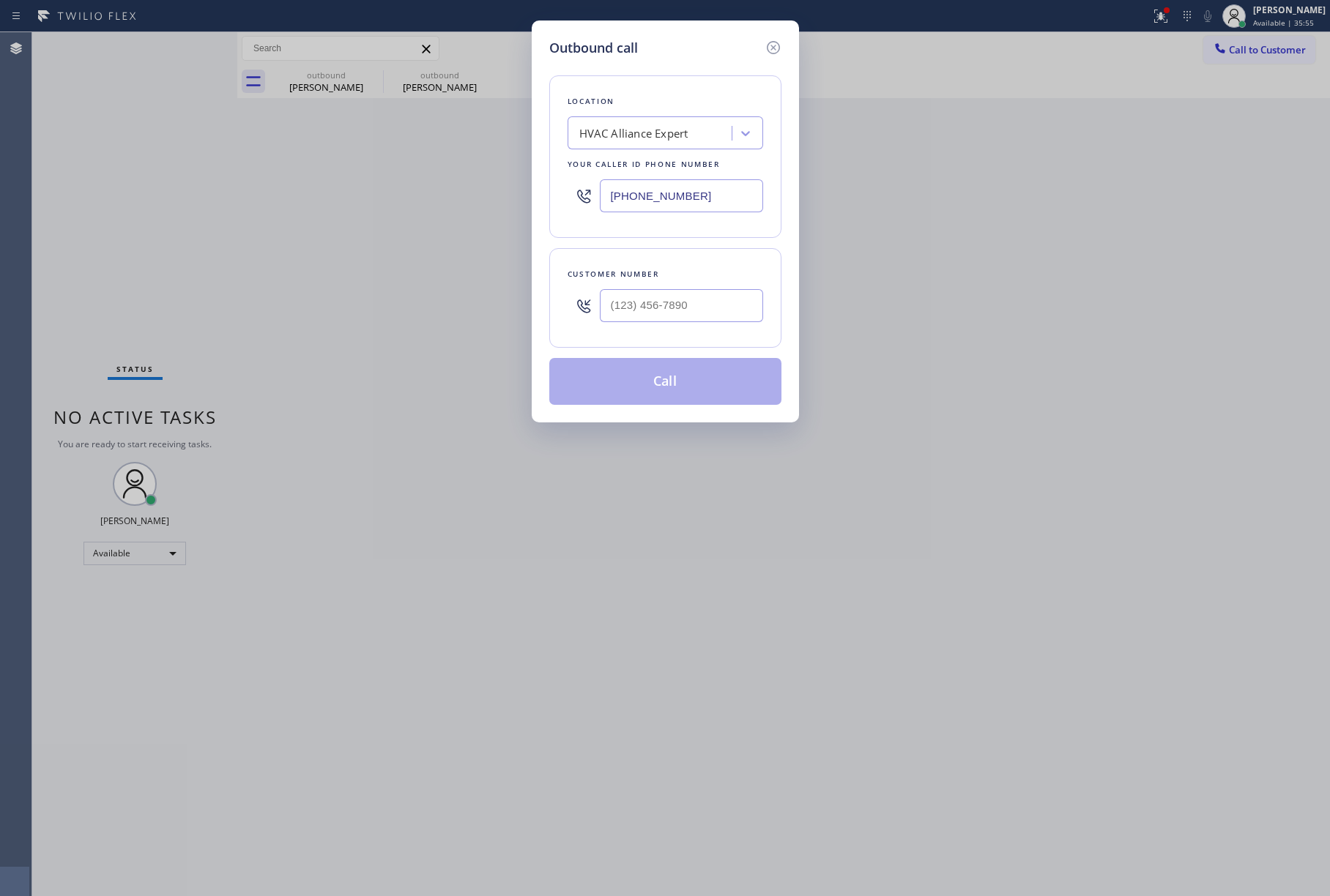
drag, startPoint x: 698, startPoint y: 253, endPoint x: 690, endPoint y: 281, distance: 29.1
click at [698, 258] on div "Customer number" at bounding box center [665, 298] width 232 height 100
click at [684, 321] on input "(___) ___-____" at bounding box center [681, 305] width 163 height 33
paste input "360) 402-4633"
type input "[PHONE_NUMBER]"
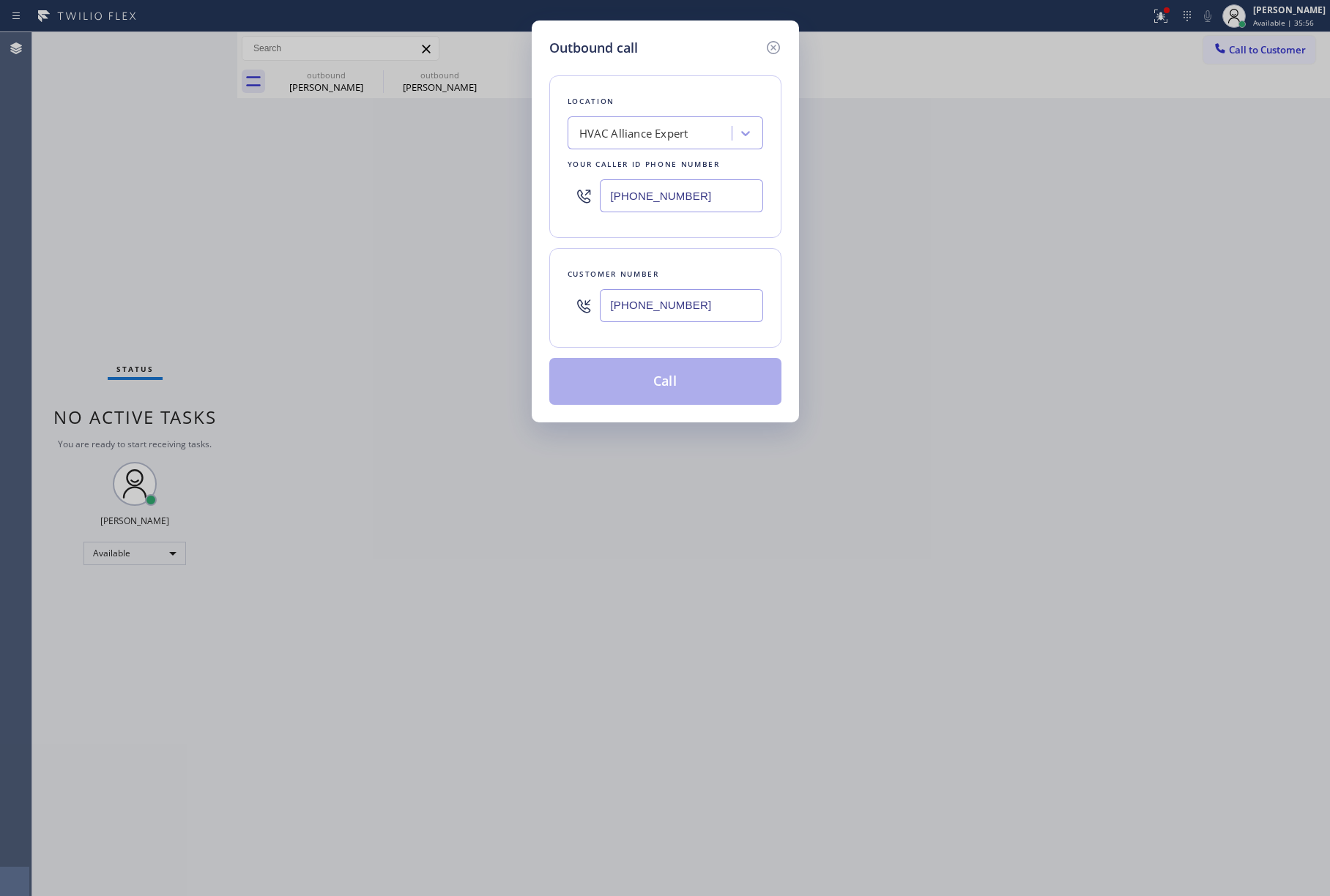
click at [697, 253] on div "Customer number [PHONE_NUMBER]" at bounding box center [665, 298] width 232 height 100
click at [730, 385] on button "Call" at bounding box center [665, 381] width 232 height 47
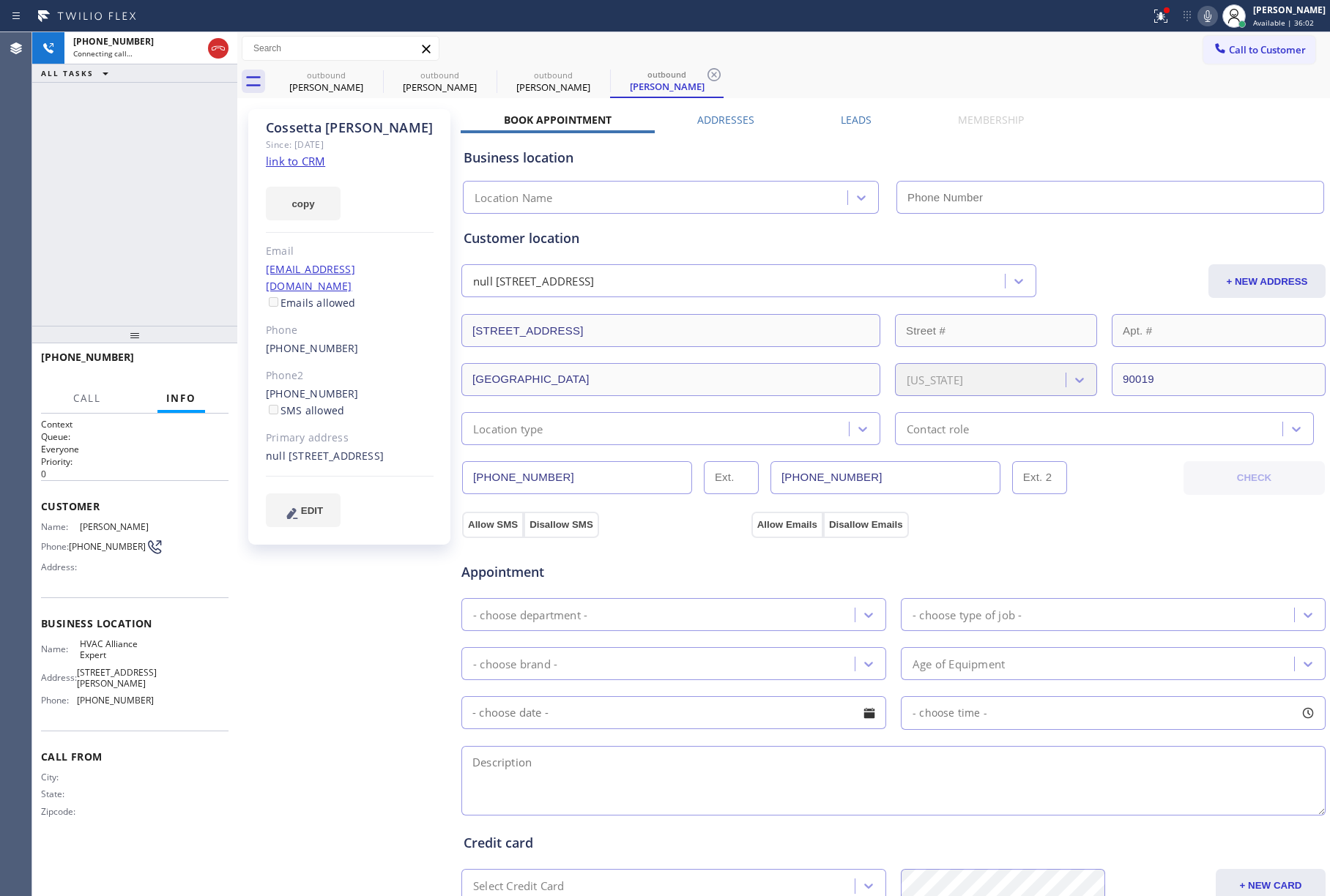
type input "[PHONE_NUMBER]"
click at [53, 205] on div "[PHONE_NUMBER] Live | 00:00 ALL TASKS ALL TASKS ACTIVE TASKS TASKS IN WRAP UP" at bounding box center [134, 178] width 205 height 293
drag, startPoint x: 194, startPoint y: 357, endPoint x: 171, endPoint y: 227, distance: 132.0
click at [194, 352] on div "[PHONE_NUMBER] Live | 00:00 HANG UP" at bounding box center [134, 364] width 188 height 38
click at [171, 352] on div "[PHONE_NUMBER] Live | 00:01 HANG UP" at bounding box center [134, 364] width 188 height 38
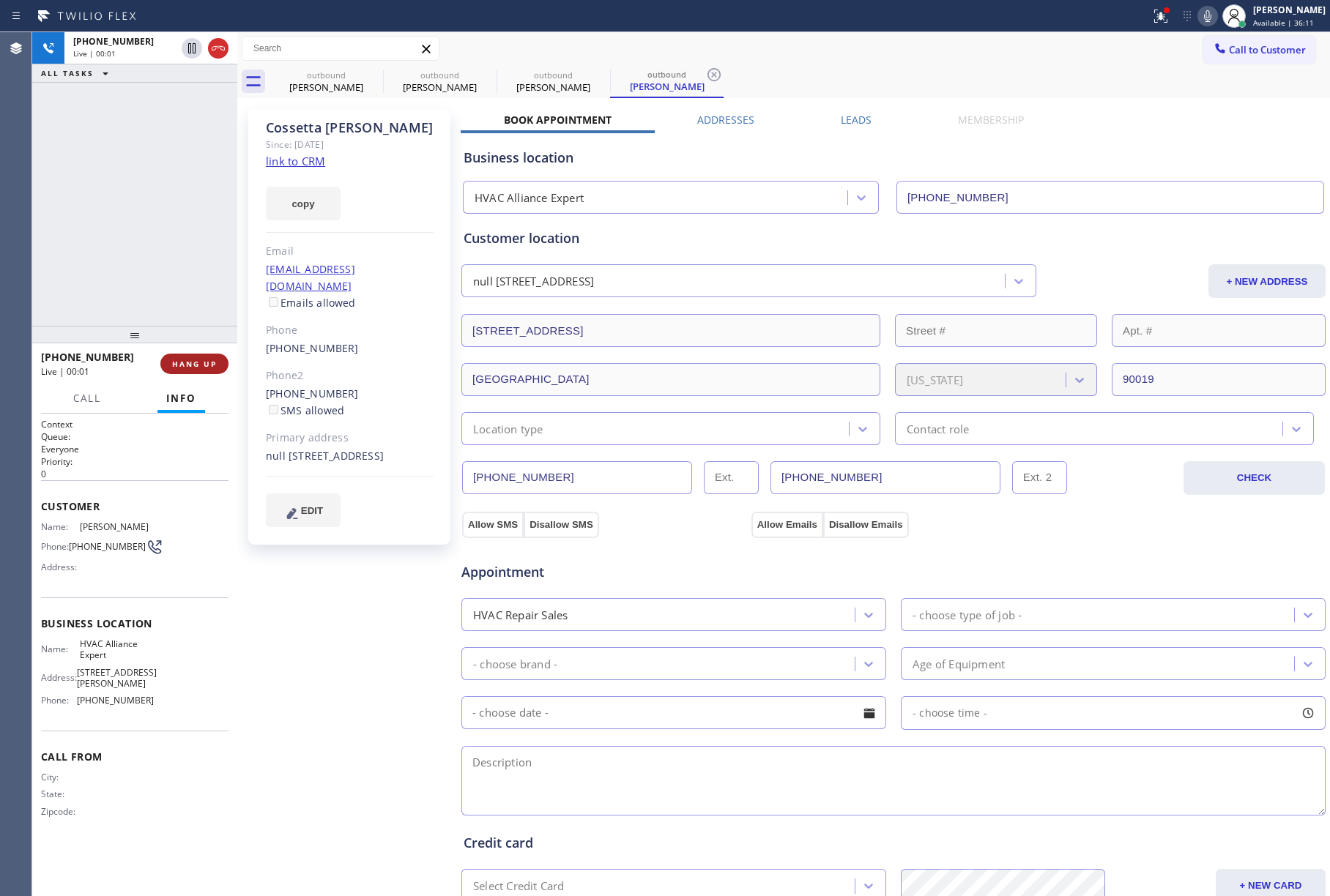
click at [183, 355] on button "HANG UP" at bounding box center [194, 364] width 68 height 21
click at [168, 236] on div "[PHONE_NUMBER] Live | 00:02 ALL TASKS ALL TASKS ACTIVE TASKS TASKS IN WRAP UP" at bounding box center [134, 178] width 205 height 293
drag, startPoint x: 194, startPoint y: 366, endPoint x: 179, endPoint y: 303, distance: 64.8
click at [194, 366] on span "COMPLETE" at bounding box center [191, 364] width 50 height 10
click at [177, 289] on div "ALL TASKS ALL TASKS ACTIVE TASKS TASKS IN WRAP UP [PHONE_NUMBER] Wrap up | 00:00" at bounding box center [134, 178] width 205 height 293
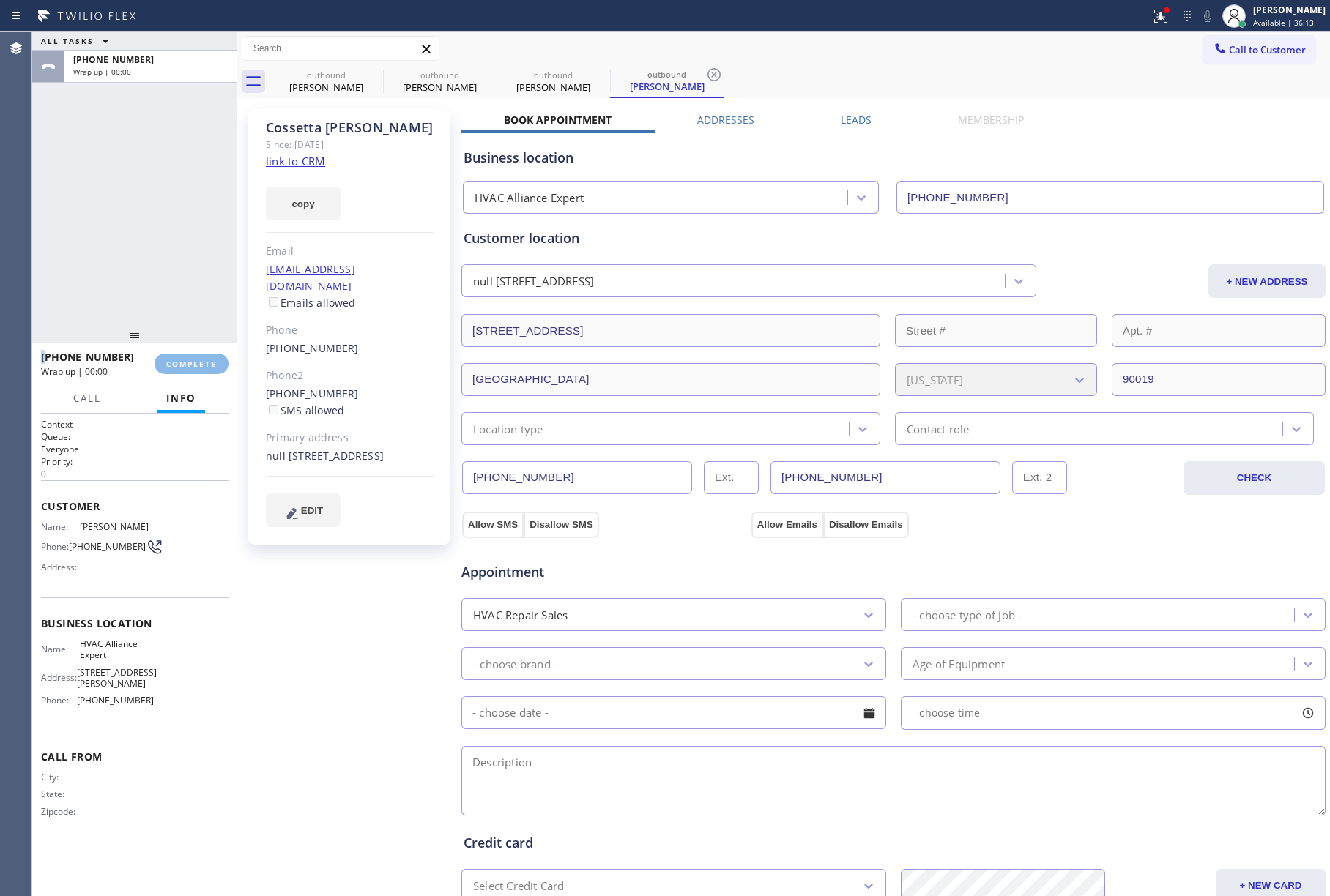
click at [177, 289] on div "ALL TASKS ALL TASKS ACTIVE TASKS TASKS IN WRAP UP [PHONE_NUMBER] Wrap up | 00:00" at bounding box center [134, 178] width 205 height 293
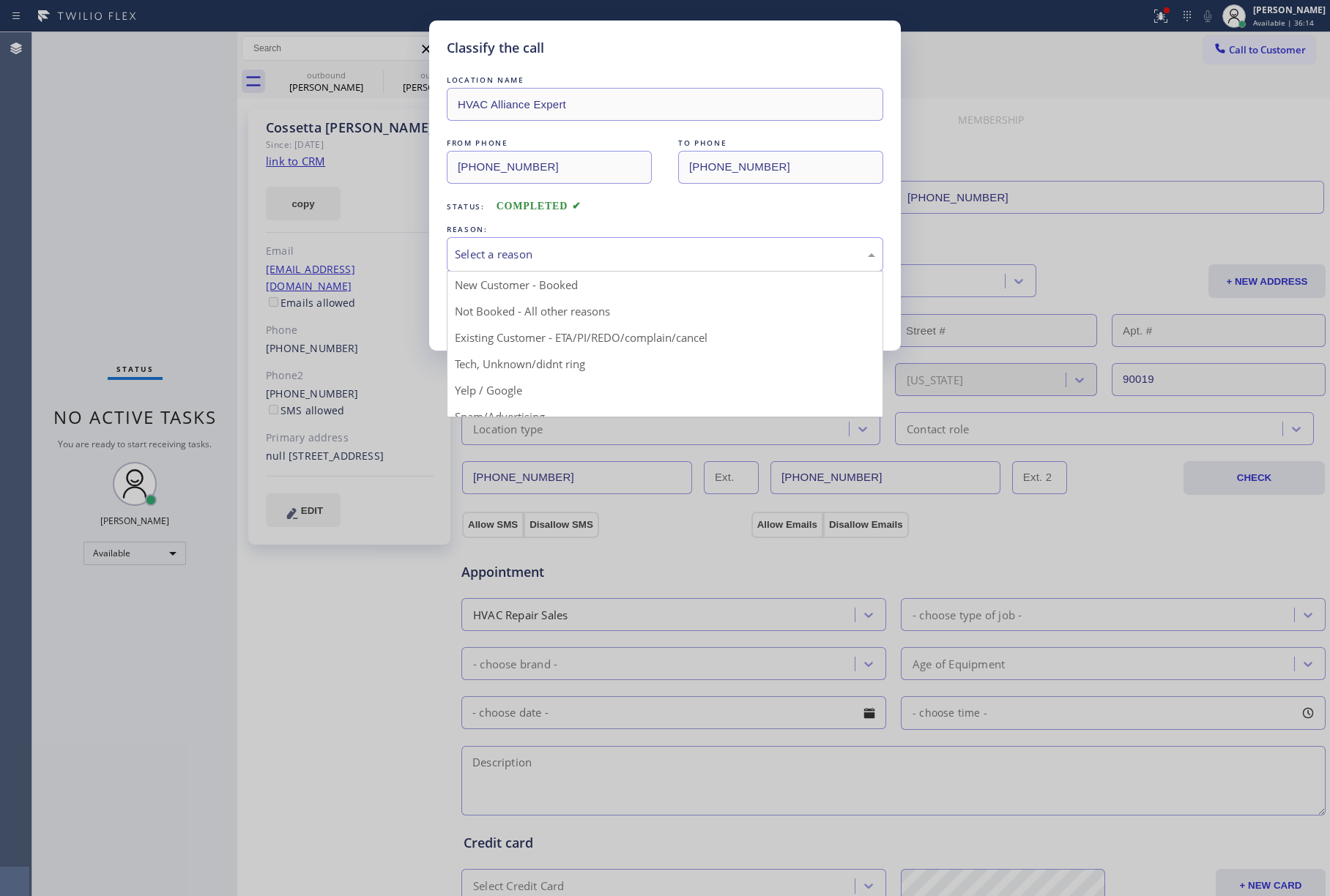
click at [554, 258] on div "Select a reason" at bounding box center [665, 254] width 420 height 17
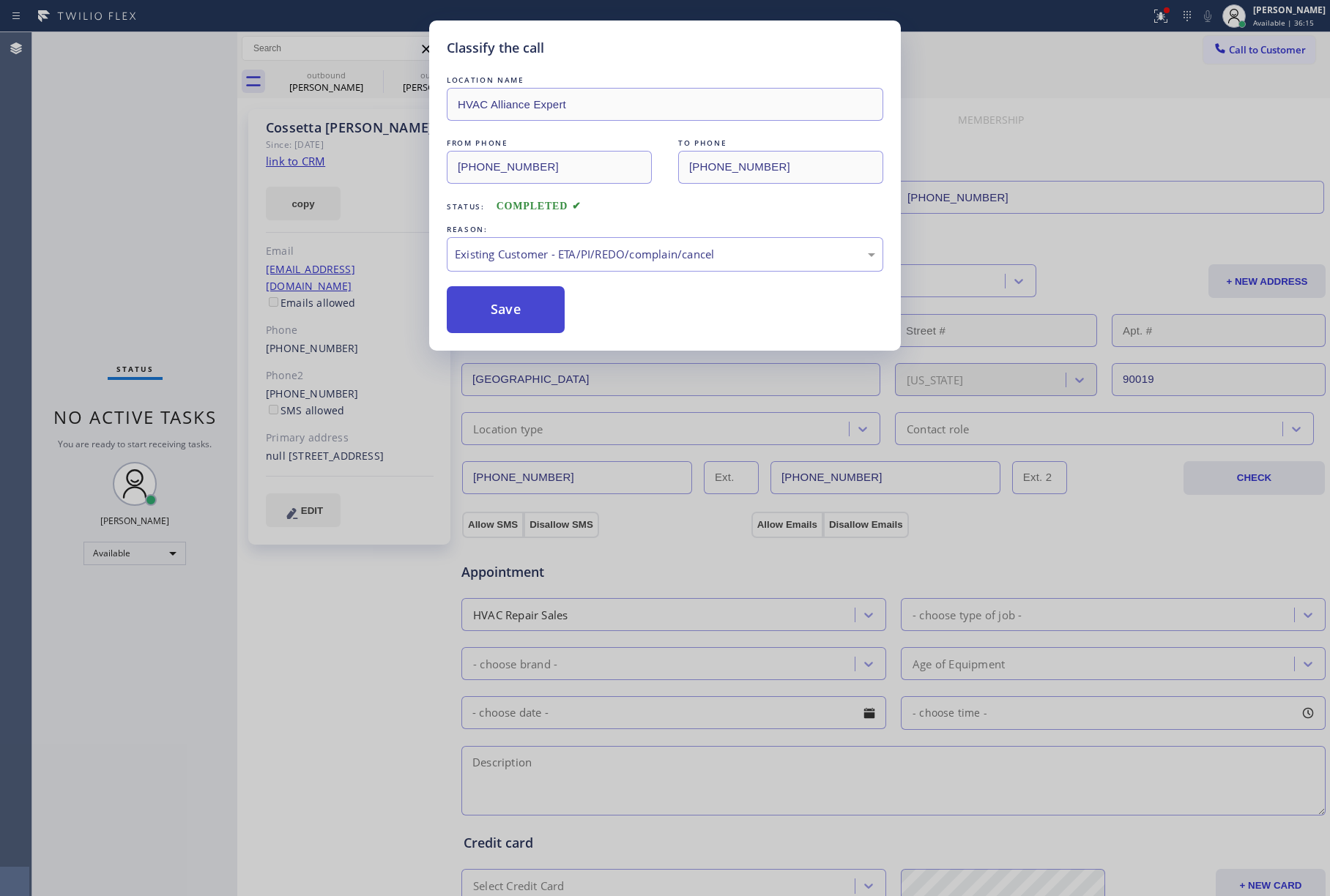
click at [482, 299] on button "Save" at bounding box center [506, 309] width 118 height 47
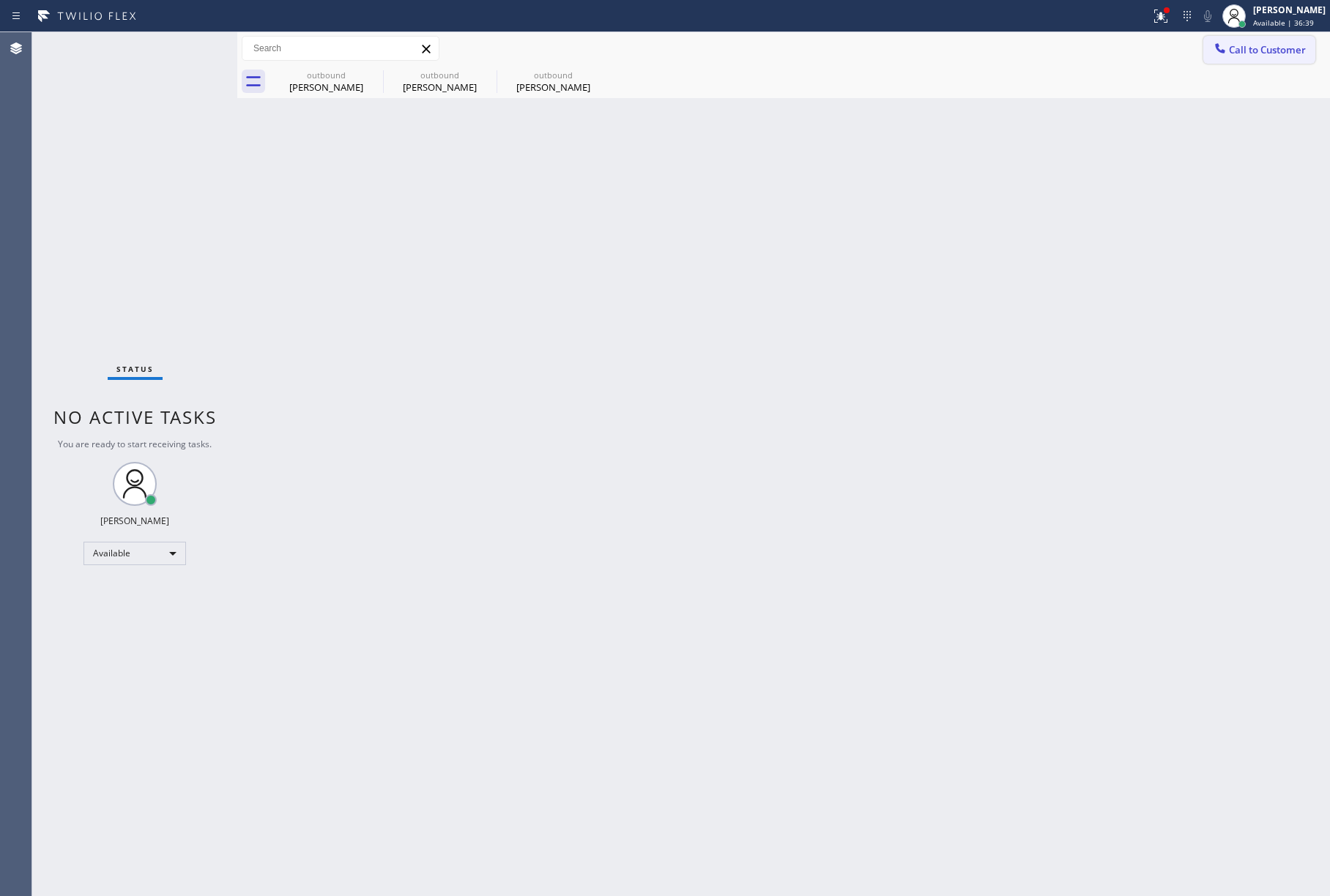
click at [1281, 50] on span "Call to Customer" at bounding box center [1267, 50] width 77 height 13
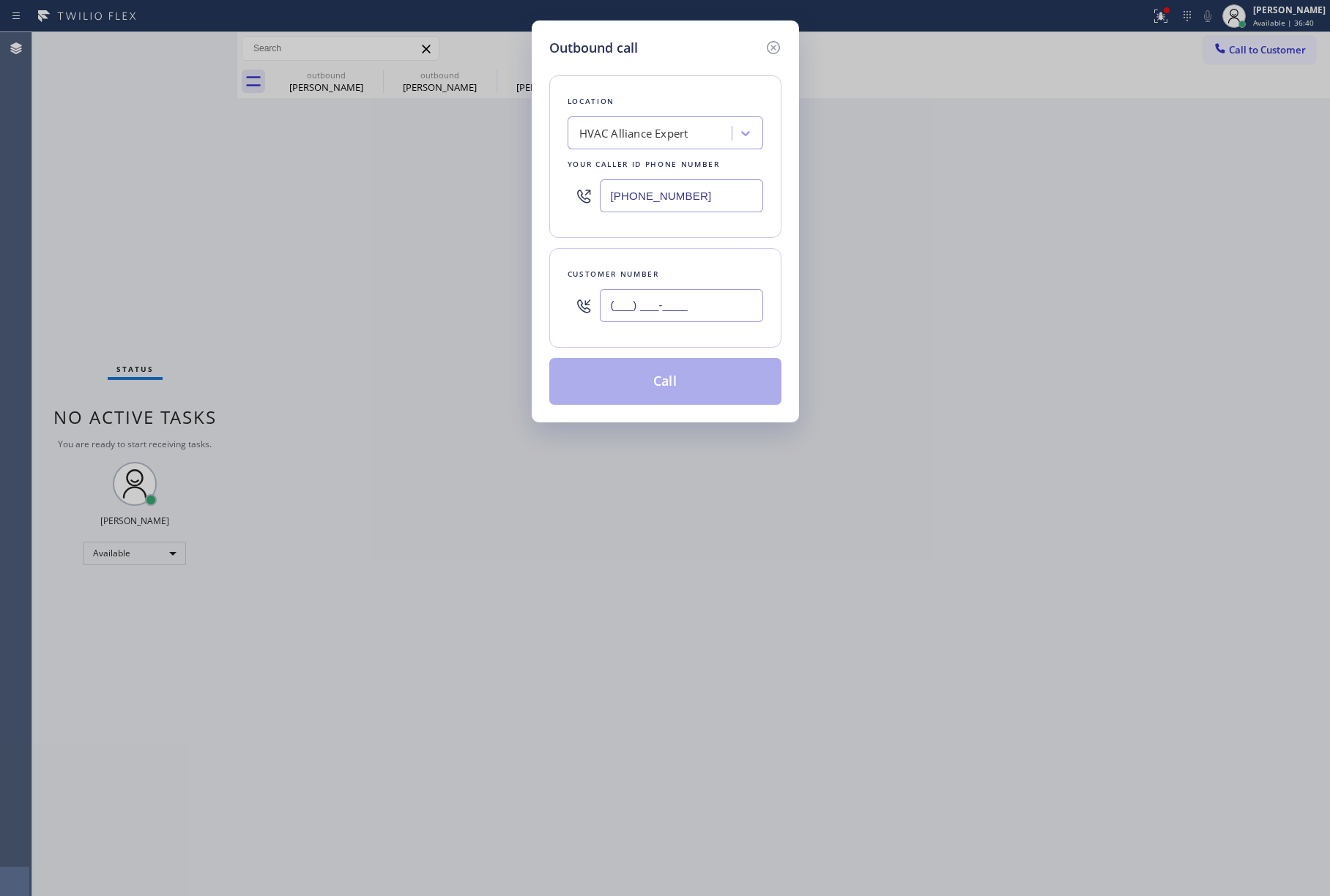
click at [677, 322] on input "(___) ___-____" at bounding box center [681, 305] width 163 height 33
paste input "415) 706-1844"
type input "[PHONE_NUMBER]"
click at [657, 252] on div "Customer number [PHONE_NUMBER]" at bounding box center [665, 298] width 232 height 100
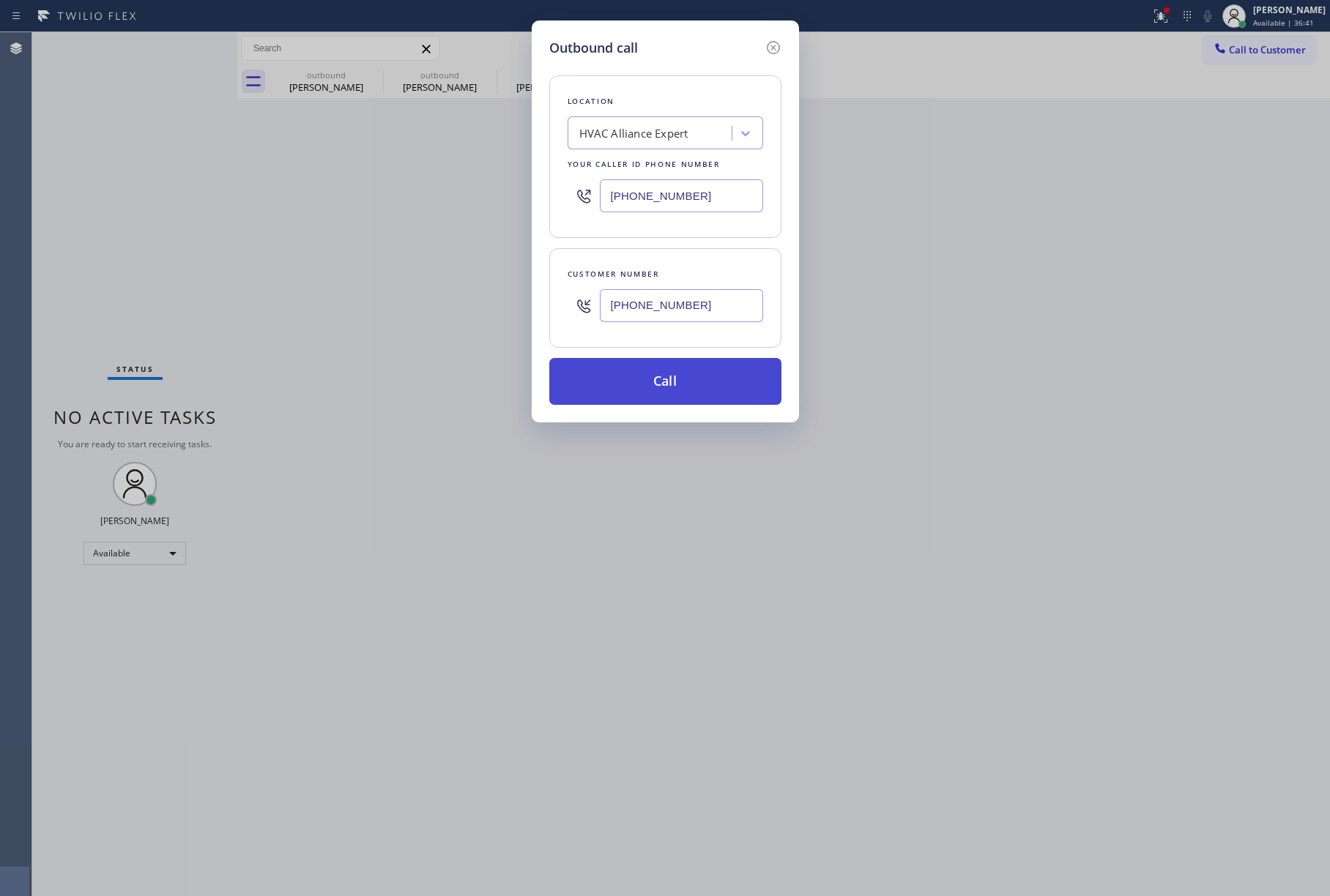
click at [656, 379] on button "Call" at bounding box center [665, 381] width 232 height 47
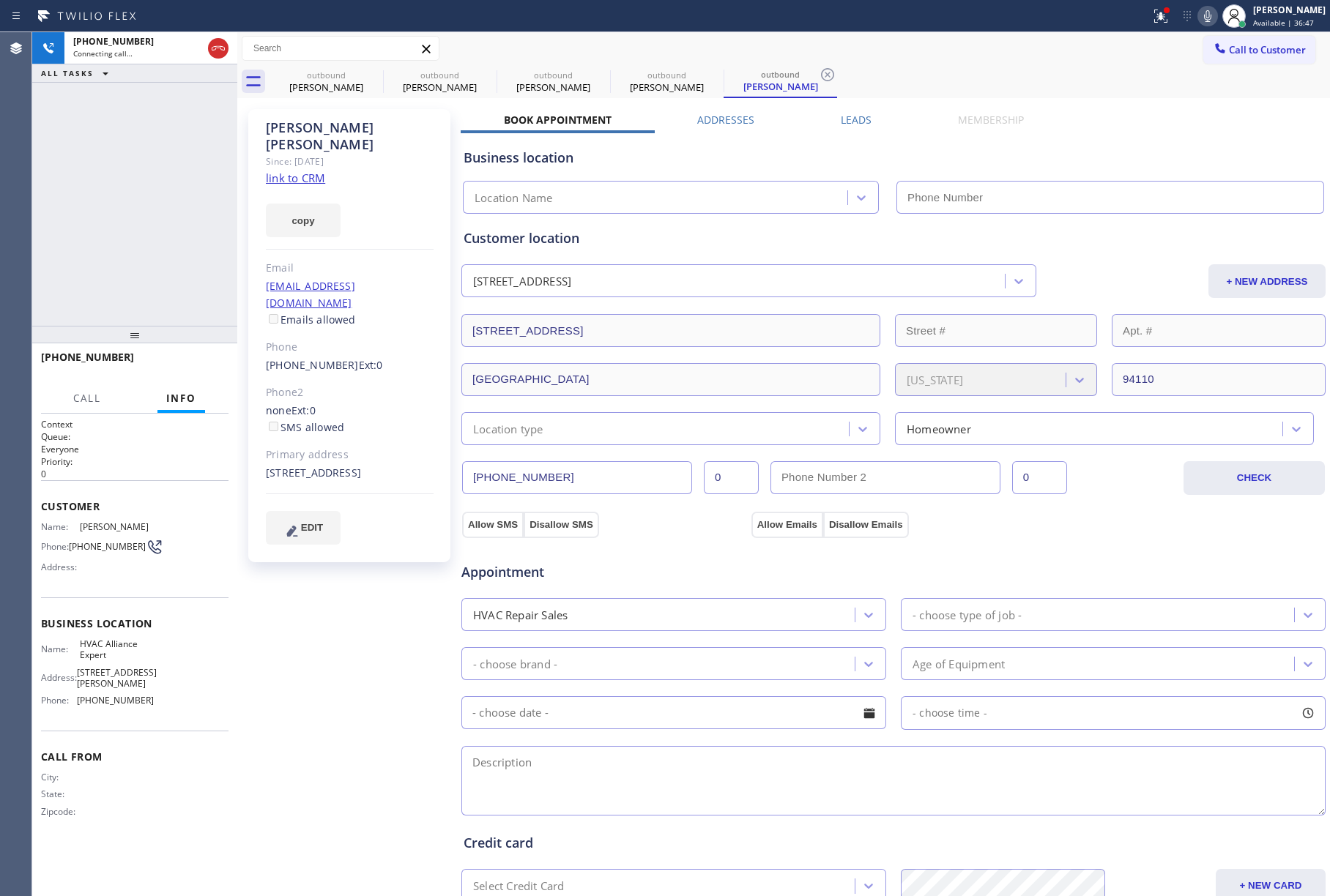
type input "[PHONE_NUMBER]"
click at [1213, 10] on icon at bounding box center [1208, 16] width 18 height 18
click at [125, 194] on div "[PHONE_NUMBER] Connecting call… ALL TASKS ALL TASKS ACTIVE TASKS TASKS IN WRAP …" at bounding box center [134, 178] width 205 height 293
click at [77, 201] on div "[PHONE_NUMBER] Connecting call… ALL TASKS ALL TASKS ACTIVE TASKS TASKS IN WRAP …" at bounding box center [134, 178] width 205 height 293
click at [215, 373] on button "HANG UP" at bounding box center [194, 364] width 68 height 21
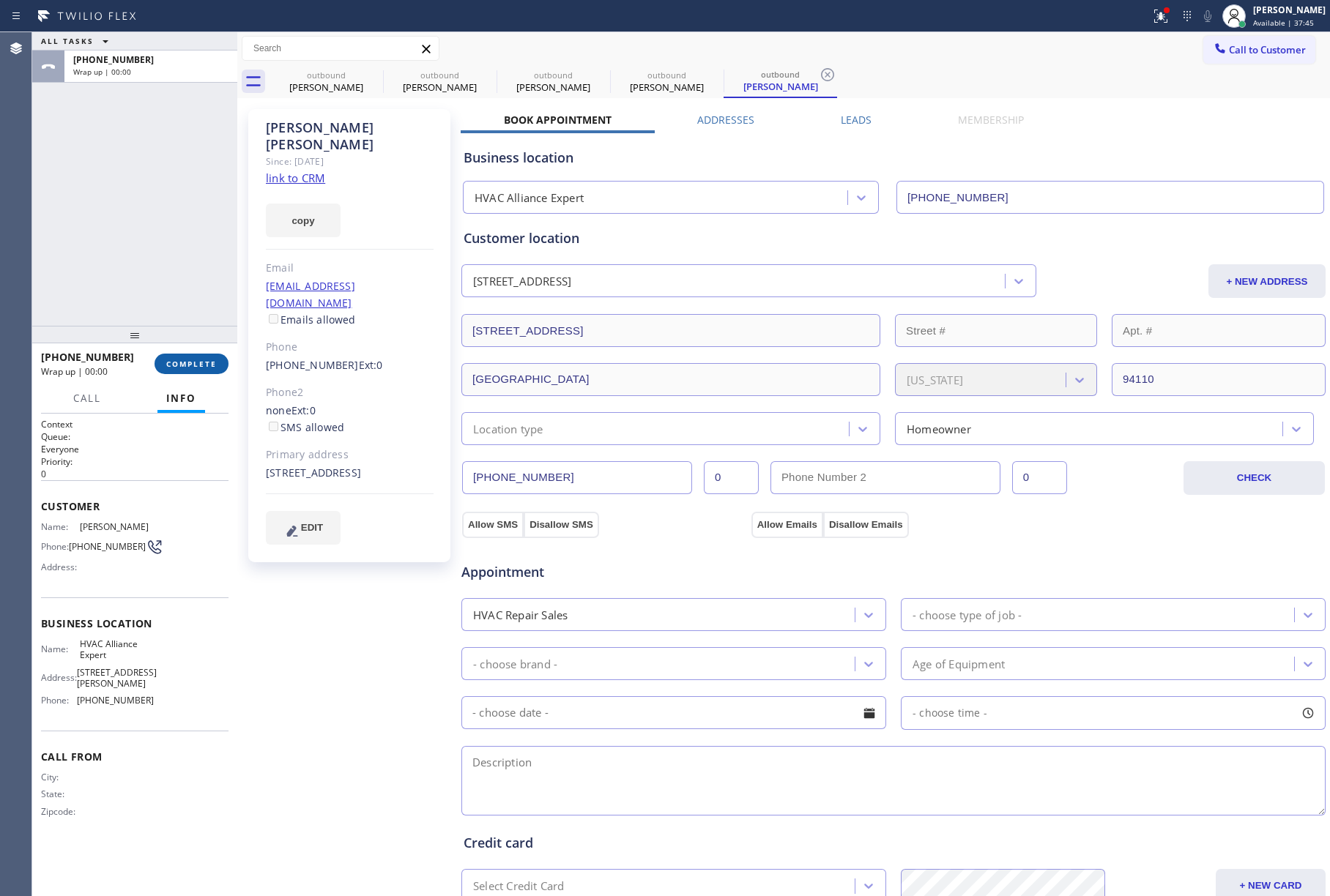
click at [190, 367] on span "COMPLETE" at bounding box center [191, 364] width 50 height 10
click at [180, 289] on div "ALL TASKS ALL TASKS ACTIVE TASKS TASKS IN WRAP UP [PHONE_NUMBER] Wrap up | 00:00" at bounding box center [134, 178] width 205 height 293
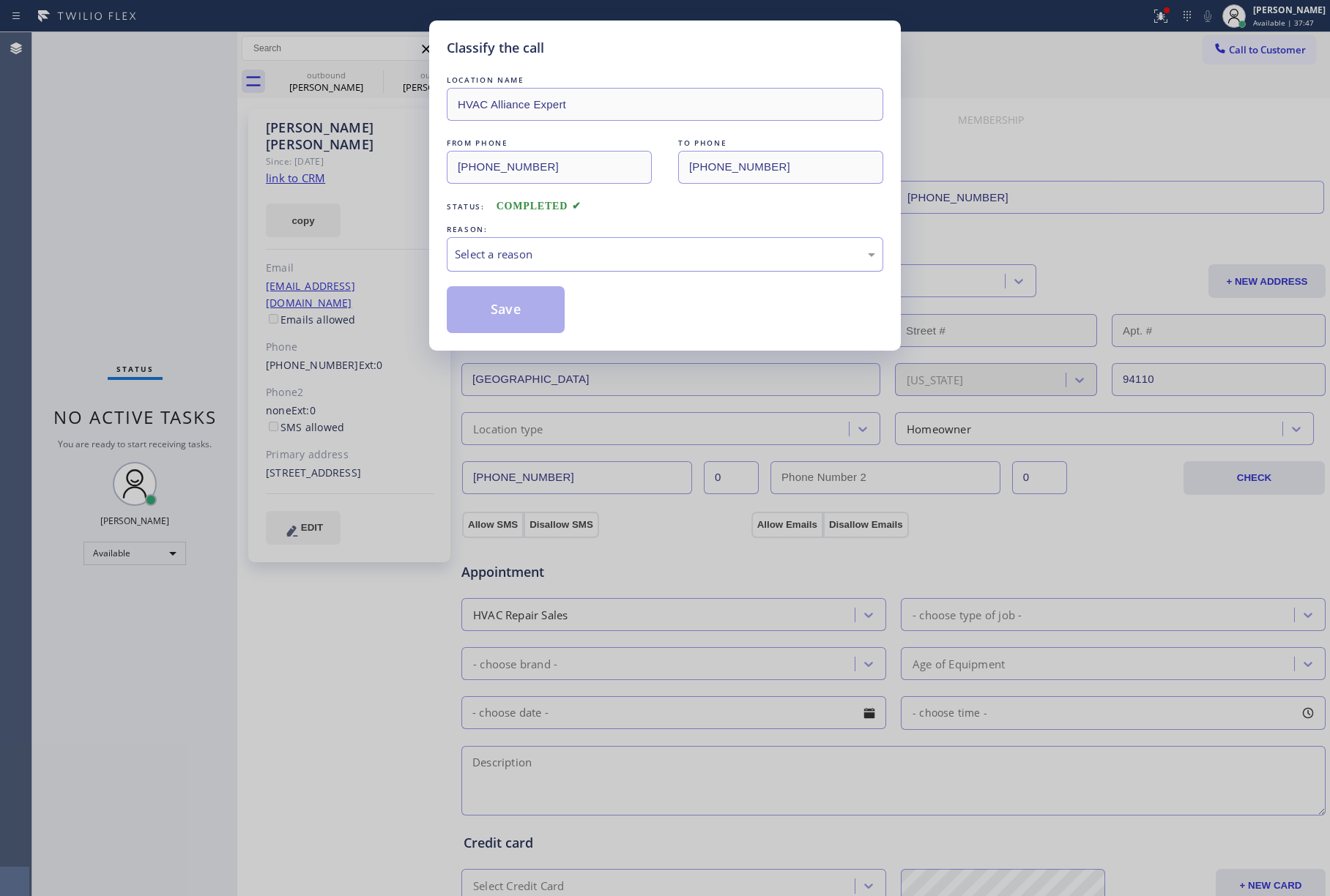
click at [581, 263] on div "Select a reason" at bounding box center [665, 254] width 420 height 17
click at [491, 319] on button "Save" at bounding box center [506, 309] width 118 height 47
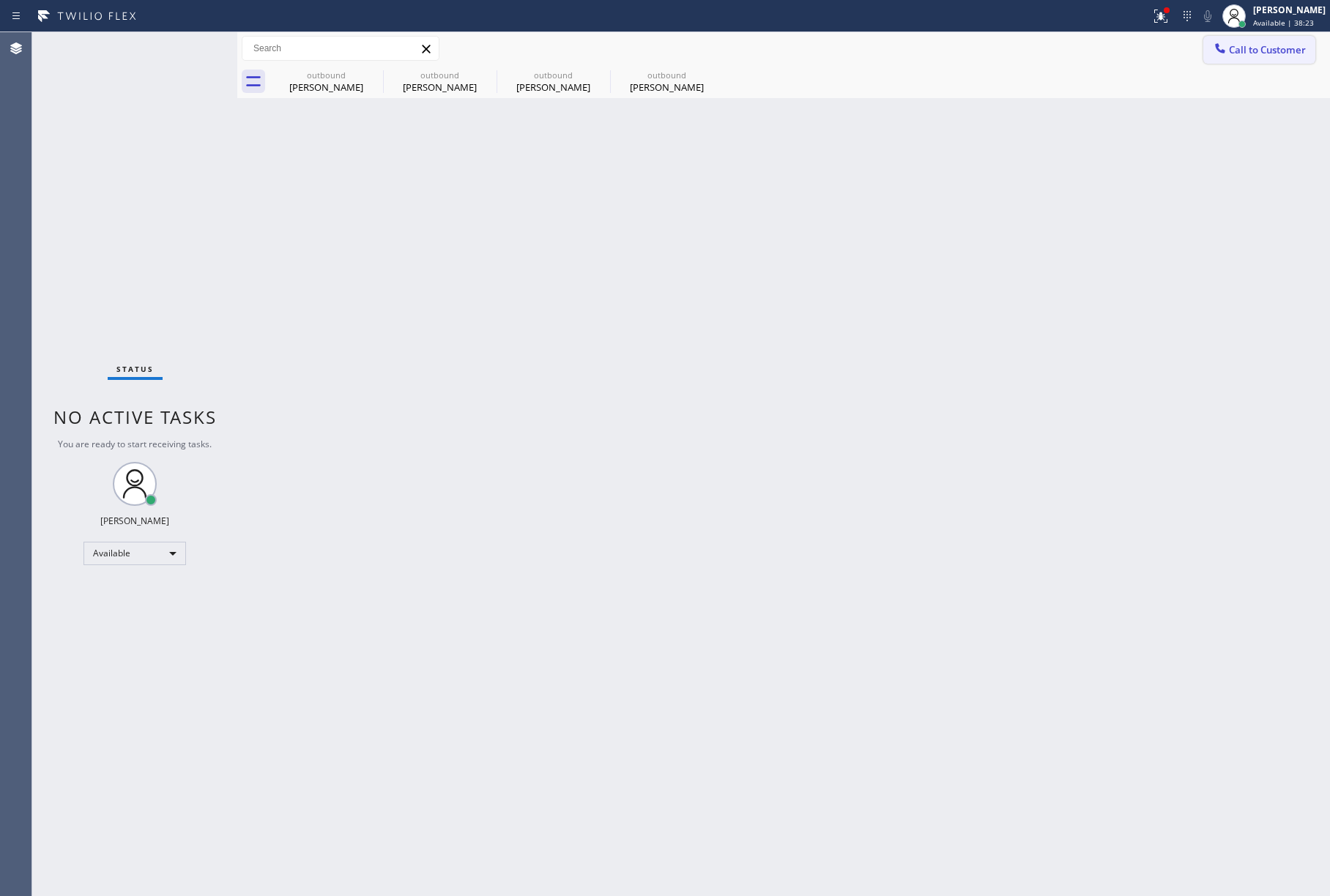
click at [1281, 46] on span "Call to Customer" at bounding box center [1267, 50] width 77 height 13
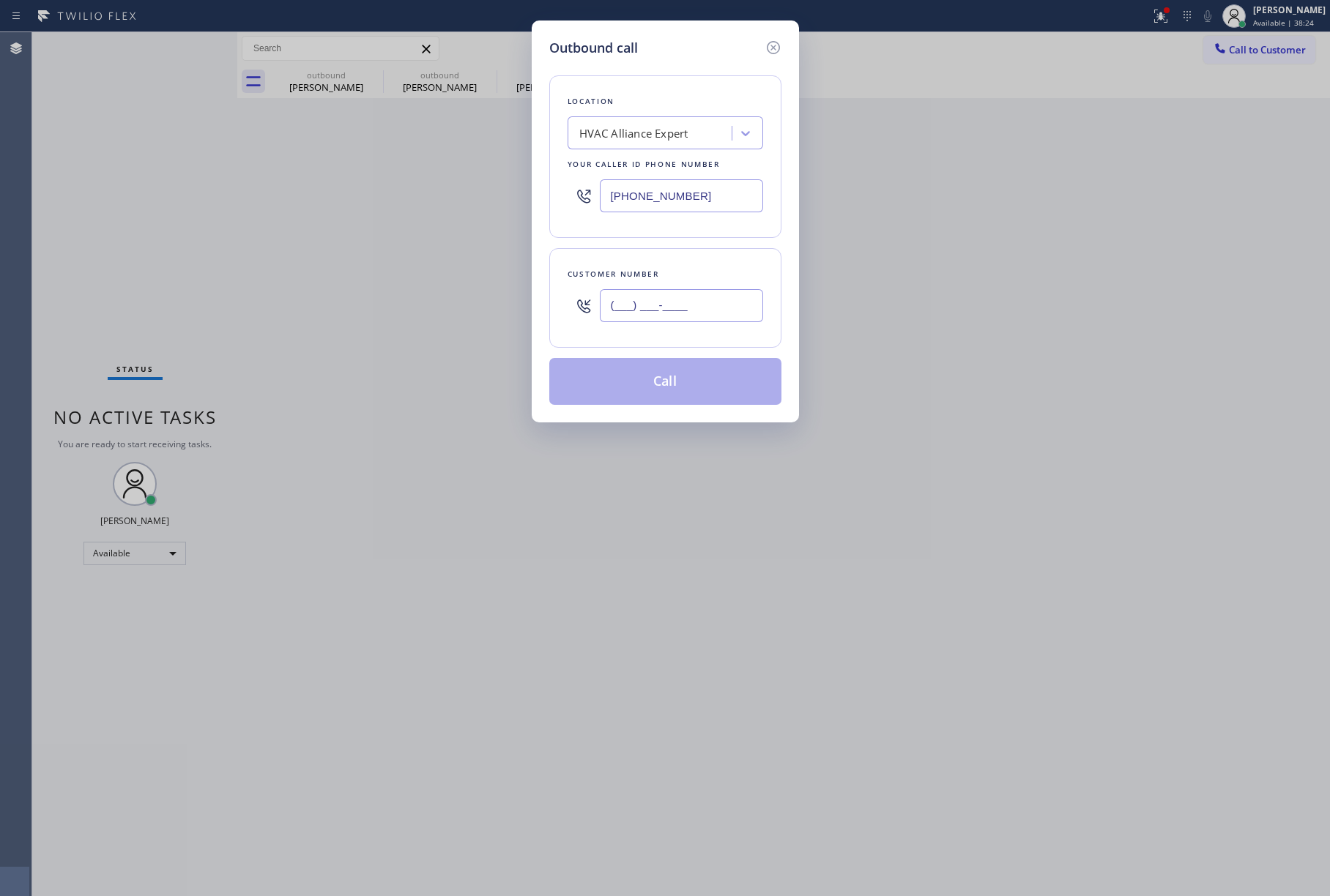
click at [619, 305] on input "(___) ___-____" at bounding box center [681, 305] width 163 height 33
paste input "323) 275-8362"
type input "[PHONE_NUMBER]"
drag, startPoint x: 772, startPoint y: 277, endPoint x: 1038, endPoint y: 344, distance: 274.3
click at [780, 276] on div "Customer number [PHONE_NUMBER]" at bounding box center [665, 298] width 232 height 100
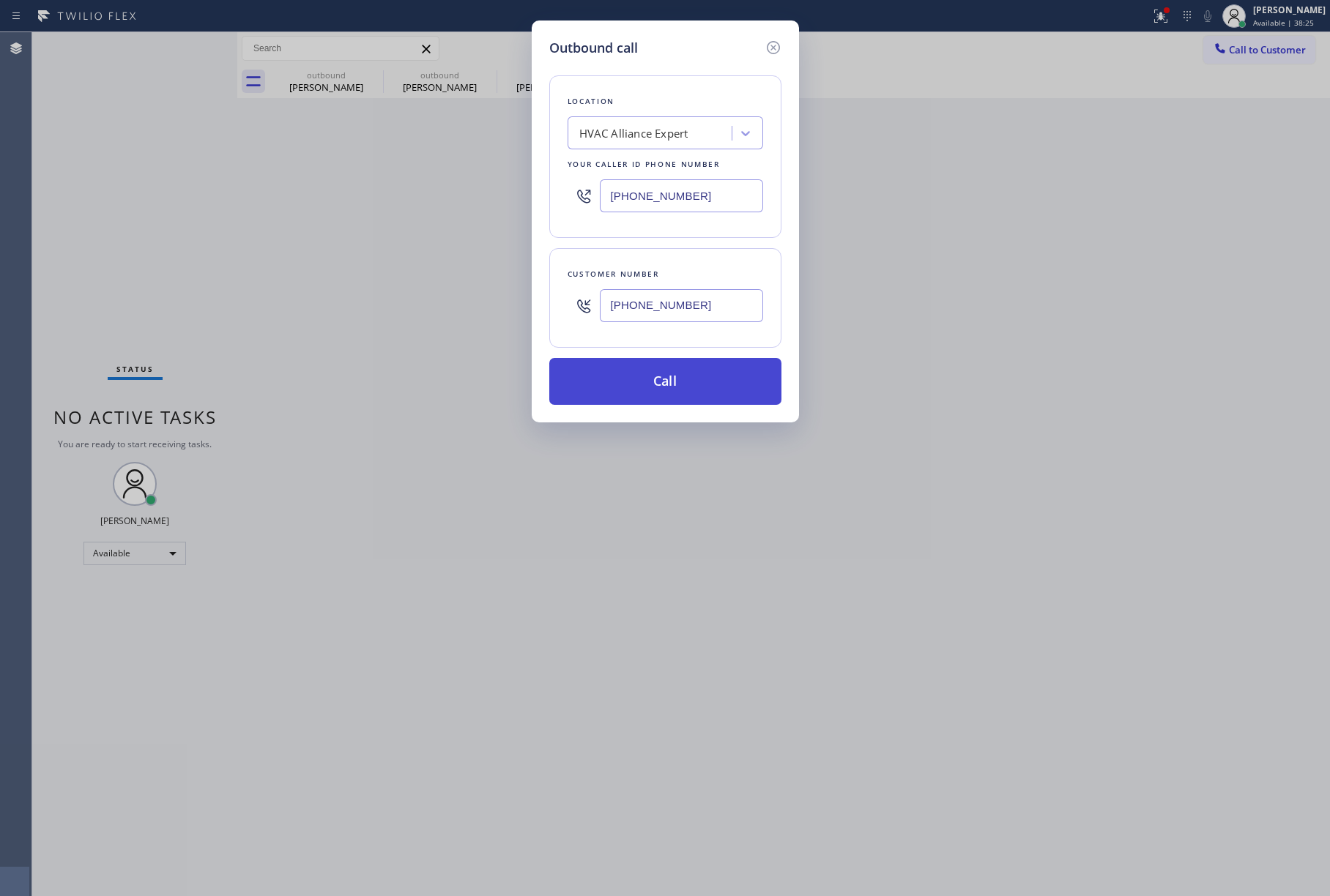
click at [721, 390] on button "Call" at bounding box center [665, 381] width 232 height 47
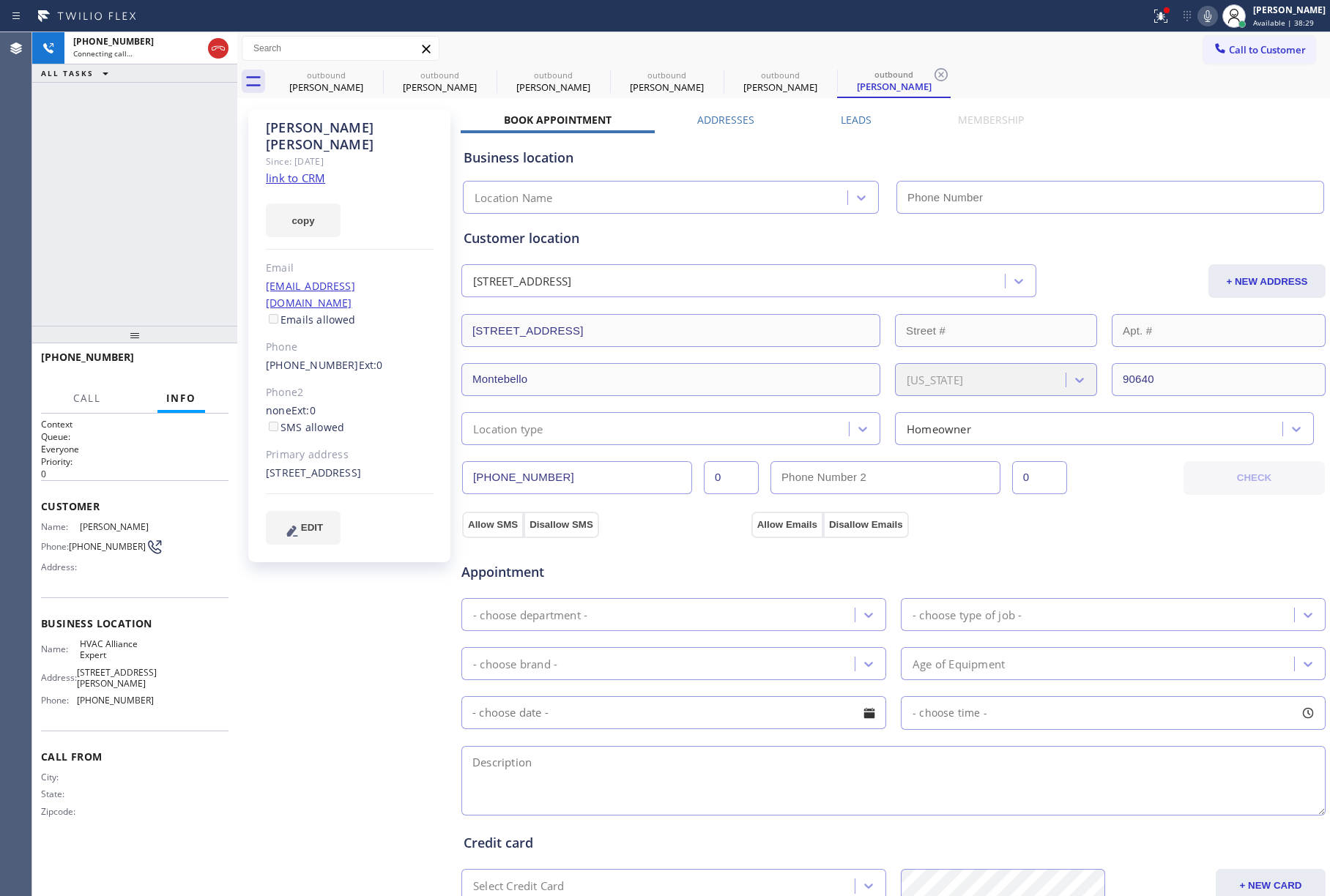
type input "[PHONE_NUMBER]"
click at [1211, 18] on icon at bounding box center [1207, 16] width 7 height 12
click at [205, 362] on span "HANG UP" at bounding box center [194, 364] width 45 height 10
click at [180, 248] on div "[PHONE_NUMBER] Live | 00:03 ALL TASKS ALL TASKS ACTIVE TASKS TASKS IN WRAP UP" at bounding box center [134, 178] width 205 height 293
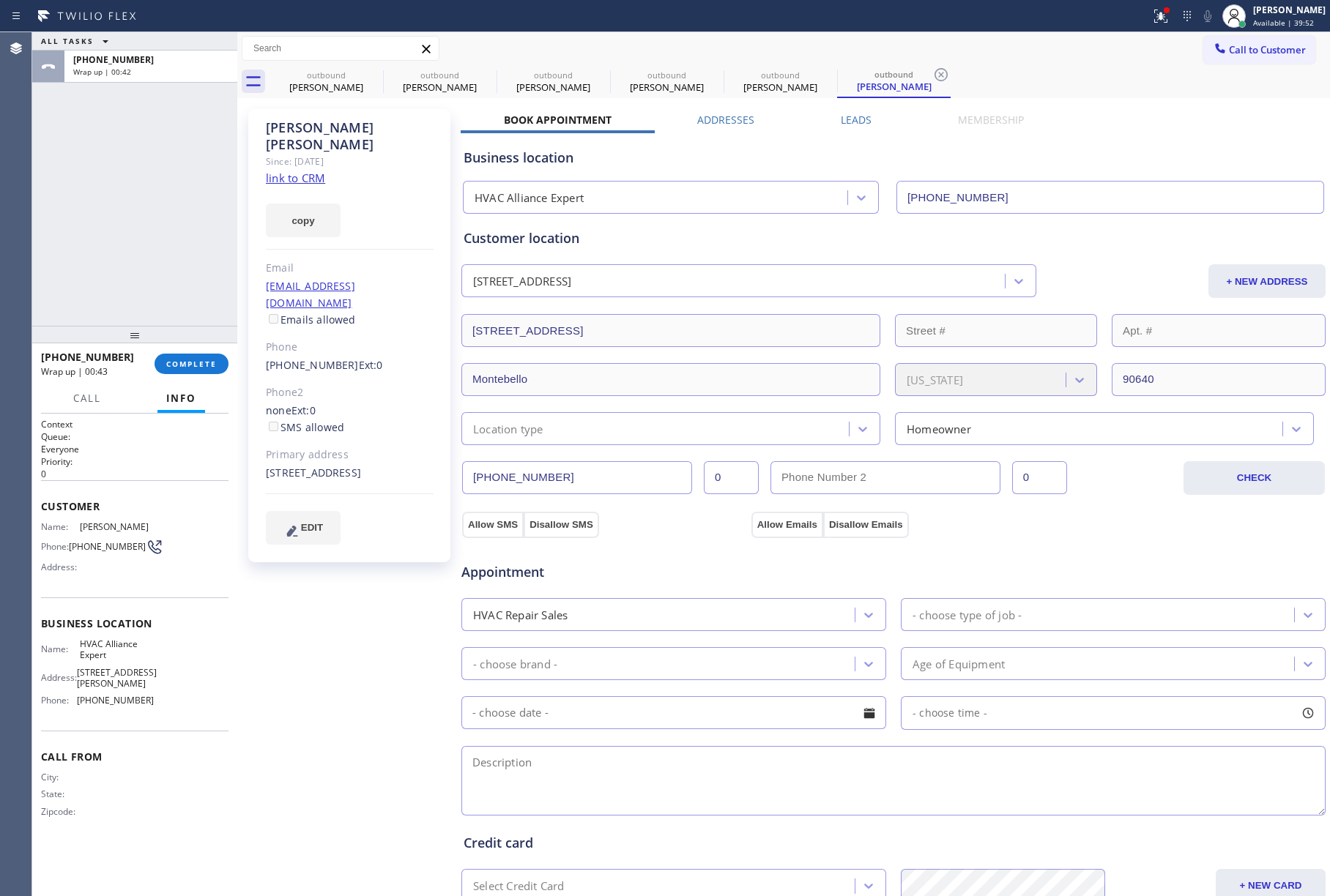
drag, startPoint x: 185, startPoint y: 364, endPoint x: 186, endPoint y: 237, distance: 127.0
click at [189, 356] on button "COMPLETE" at bounding box center [191, 364] width 74 height 21
click at [186, 236] on div "ALL TASKS ALL TASKS ACTIVE TASKS TASKS IN WRAP UP [PHONE_NUMBER] Wrap up | 00:42" at bounding box center [134, 178] width 205 height 293
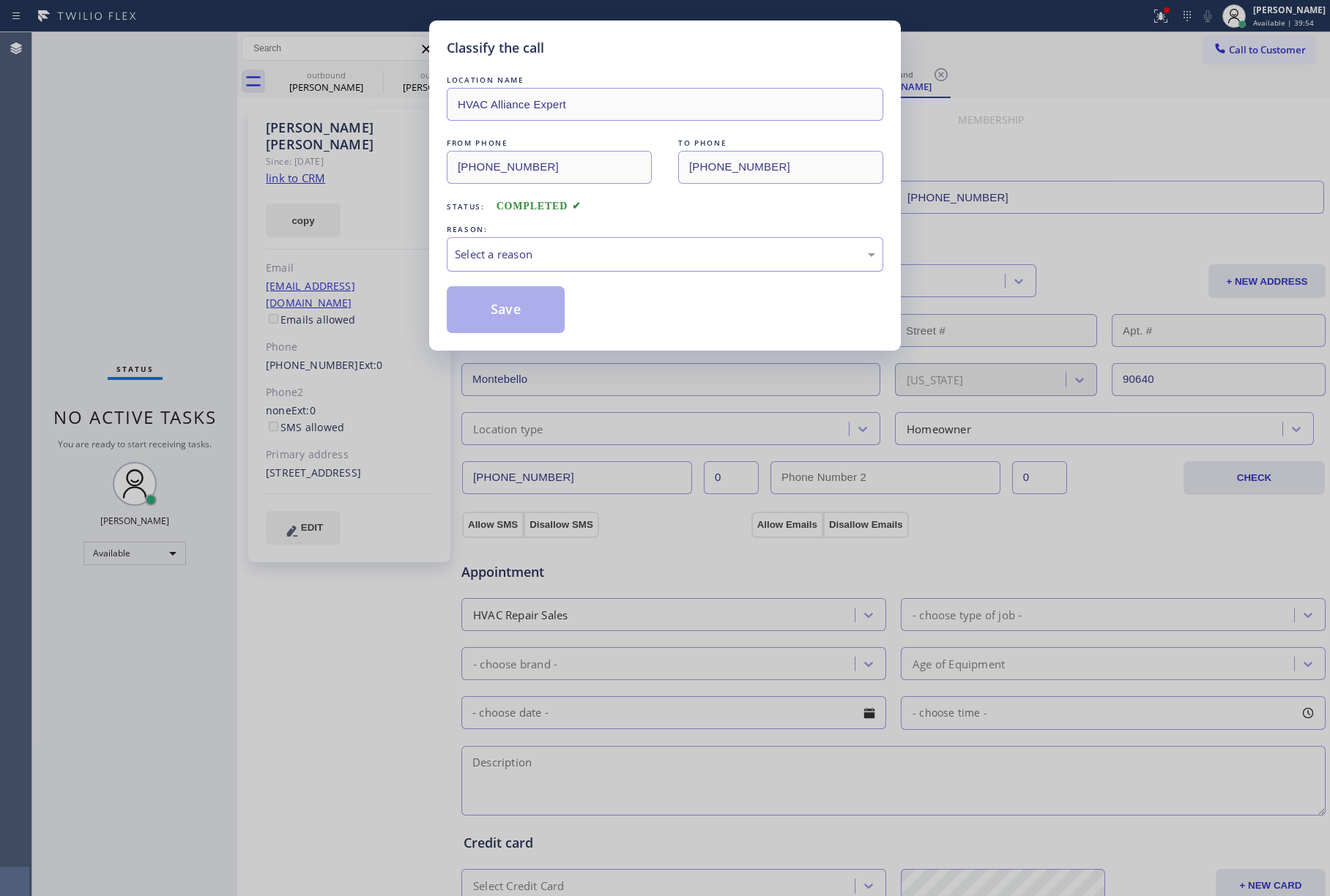
click at [540, 261] on div "Select a reason" at bounding box center [665, 254] width 420 height 17
click at [511, 301] on button "Save" at bounding box center [506, 309] width 118 height 47
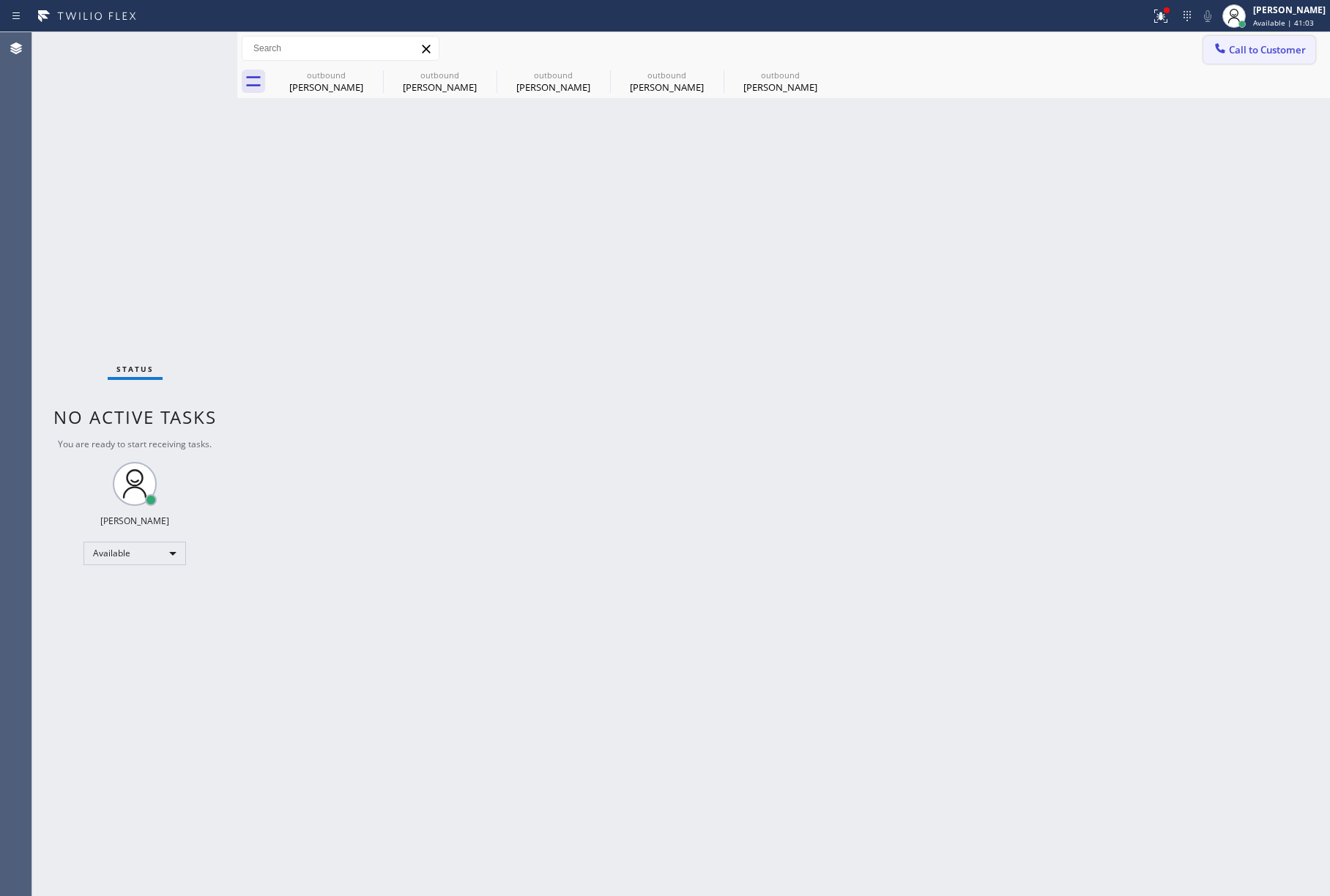
click at [1295, 57] on button "Call to Customer" at bounding box center [1259, 50] width 112 height 28
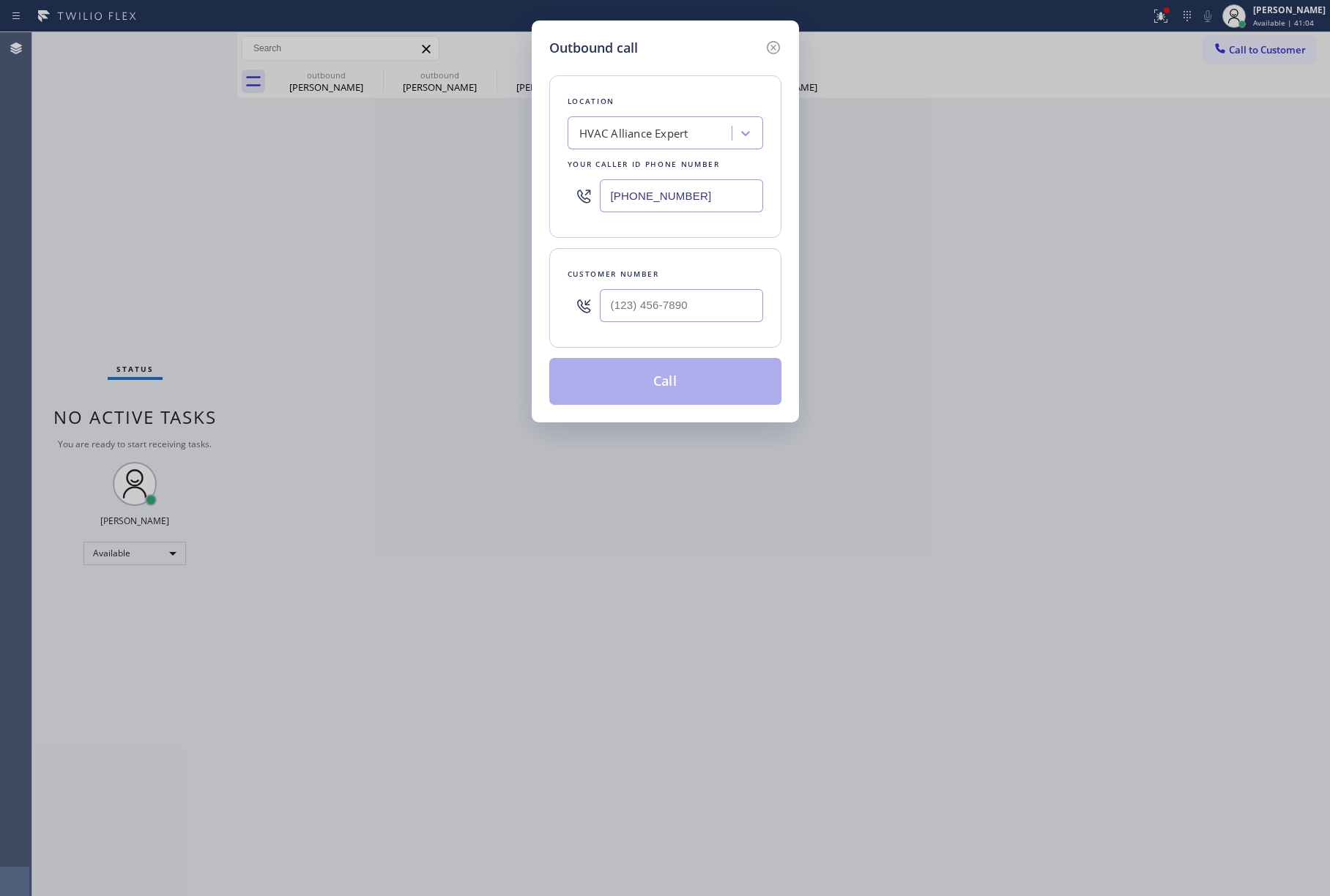
click at [733, 280] on div "Customer number" at bounding box center [665, 273] width 196 height 15
click at [721, 291] on input "(___) ___-____" at bounding box center [681, 305] width 163 height 33
paste input "323) 795-5775"
type input "[PHONE_NUMBER]"
click at [718, 273] on div "Customer number" at bounding box center [665, 273] width 196 height 15
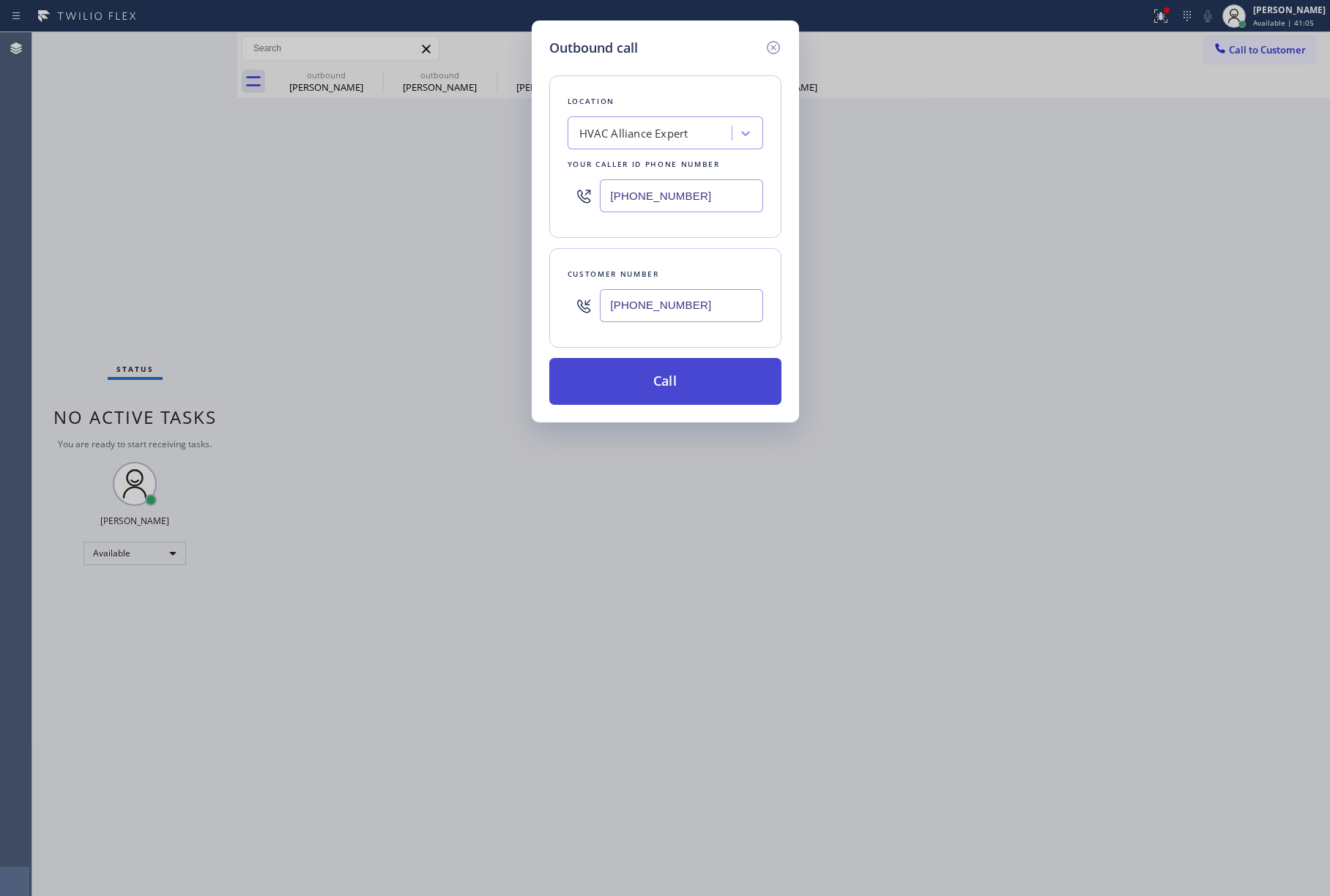
click at [707, 378] on button "Call" at bounding box center [665, 381] width 232 height 47
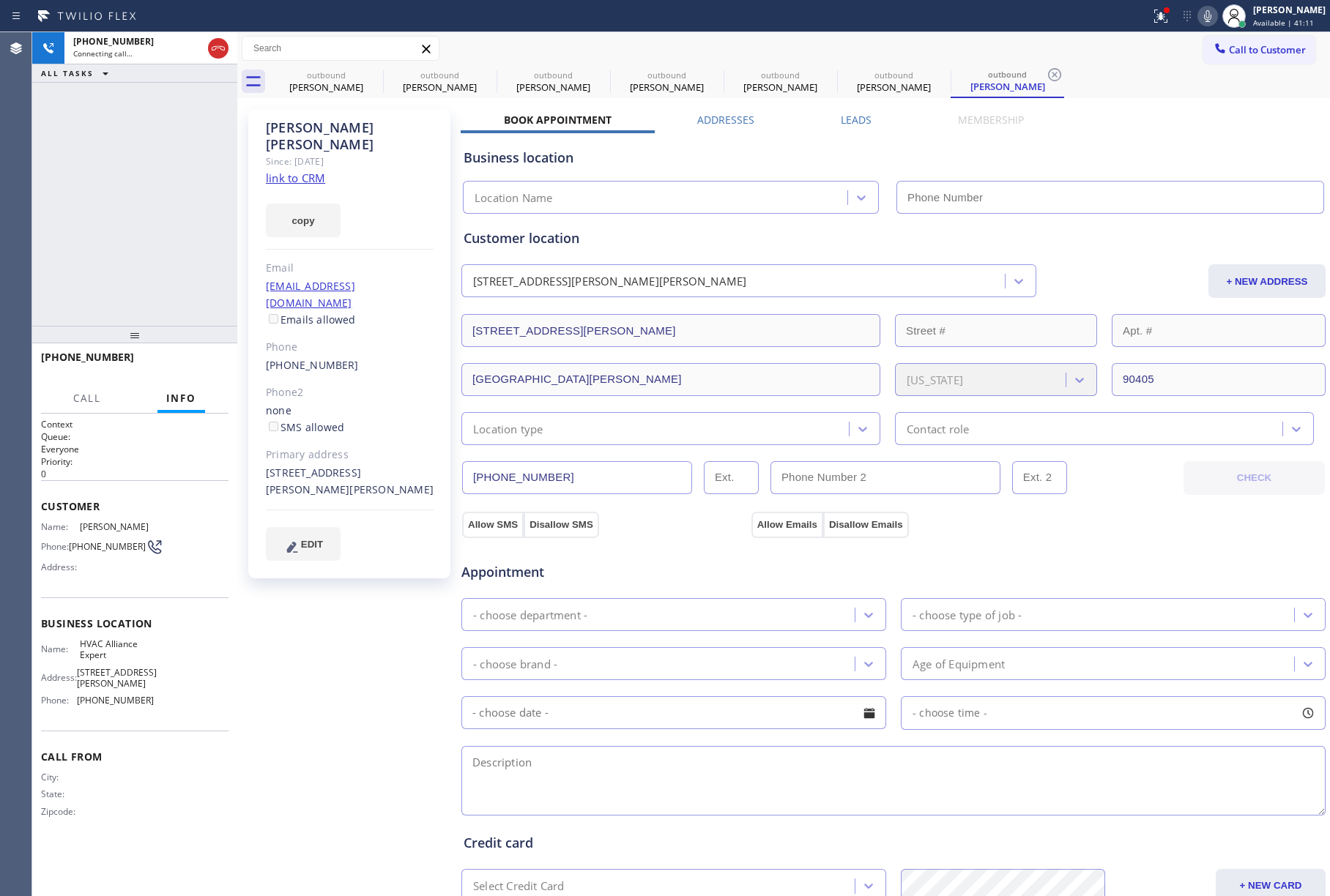
type input "[PHONE_NUMBER]"
click at [188, 359] on span "HANG UP" at bounding box center [194, 364] width 45 height 10
drag, startPoint x: 185, startPoint y: 273, endPoint x: 189, endPoint y: 360, distance: 87.1
click at [185, 275] on div "[PHONE_NUMBER] Live | 00:03 ALL TASKS ALL TASKS ACTIVE TASKS TASKS IN WRAP UP" at bounding box center [134, 178] width 205 height 293
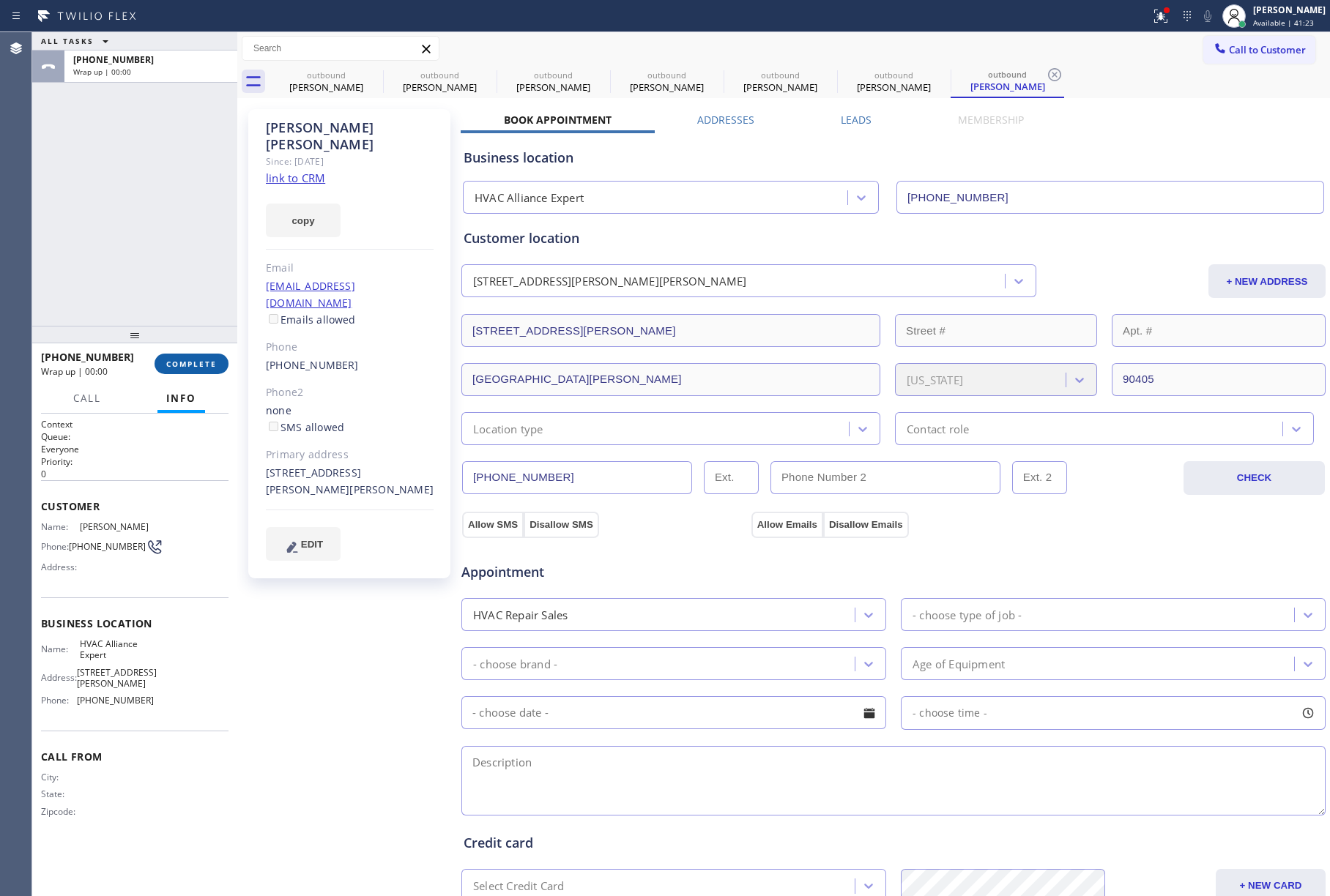
click at [183, 356] on button "COMPLETE" at bounding box center [191, 364] width 74 height 21
click at [174, 302] on div "ALL TASKS ALL TASKS ACTIVE TASKS TASKS IN WRAP UP [PHONE_NUMBER] Wrap up | 00:00" at bounding box center [134, 178] width 205 height 293
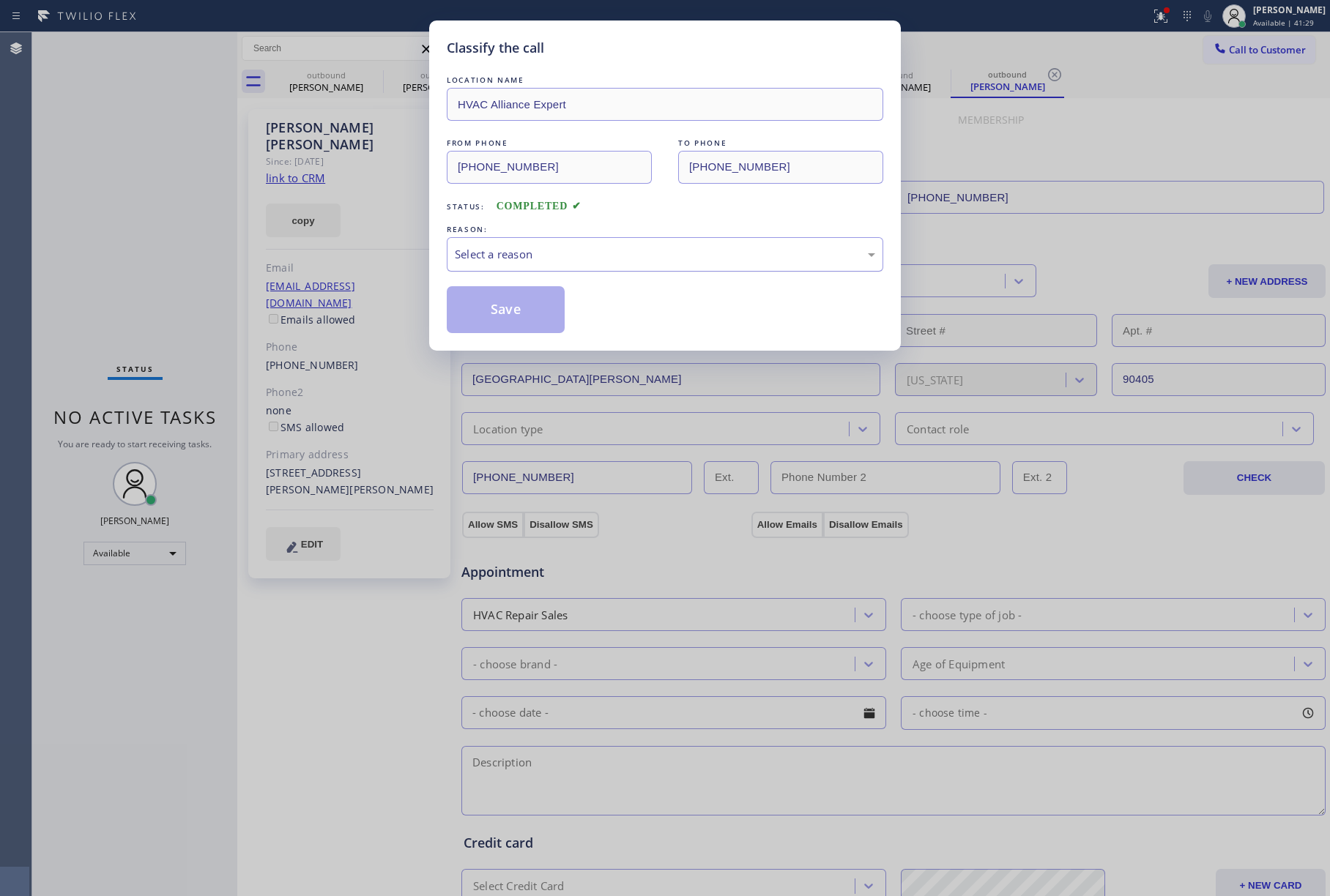
click at [575, 247] on div "Select a reason" at bounding box center [665, 254] width 420 height 17
click at [524, 317] on button "Save" at bounding box center [506, 309] width 118 height 47
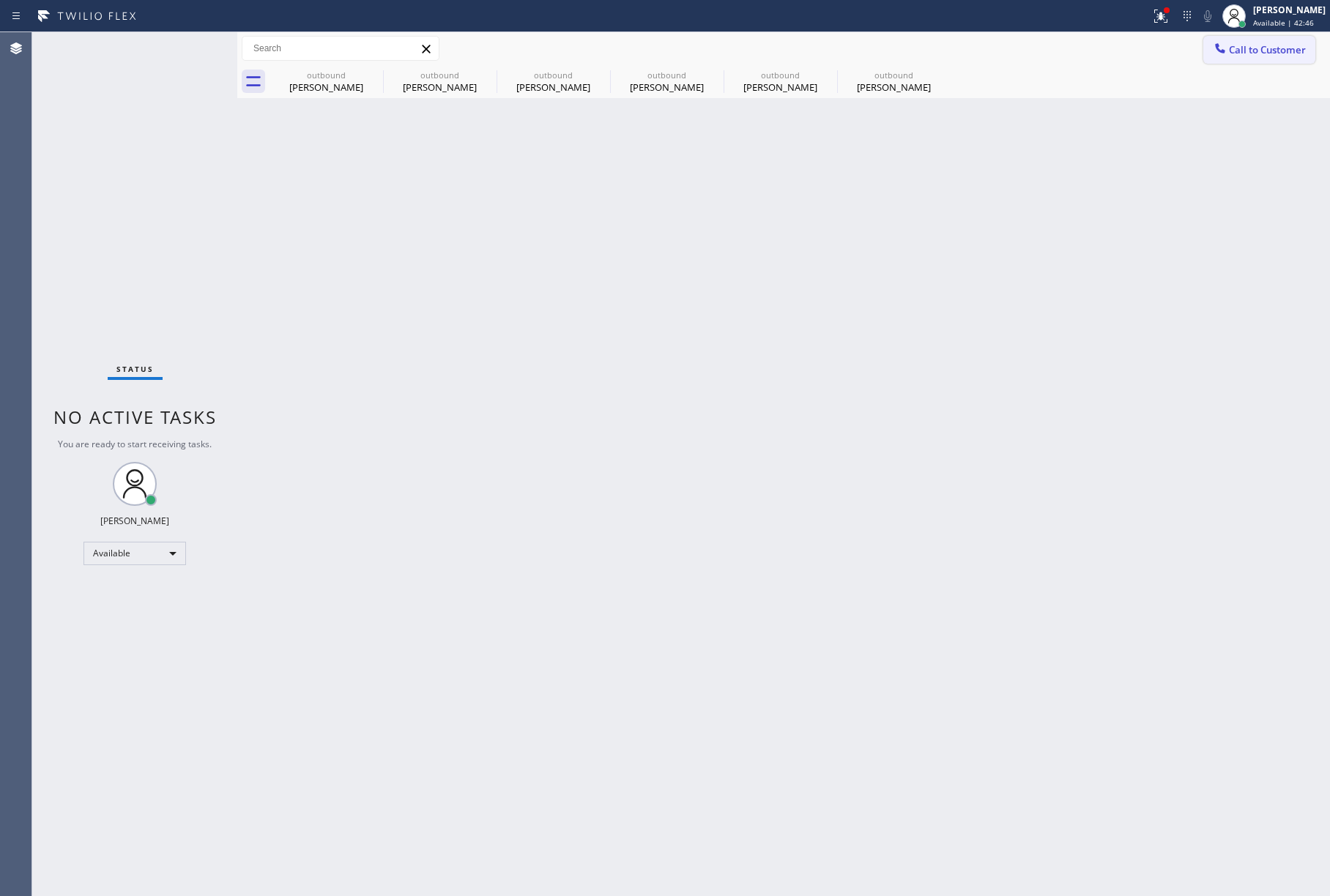
click at [1240, 39] on button "Call to Customer" at bounding box center [1259, 50] width 112 height 28
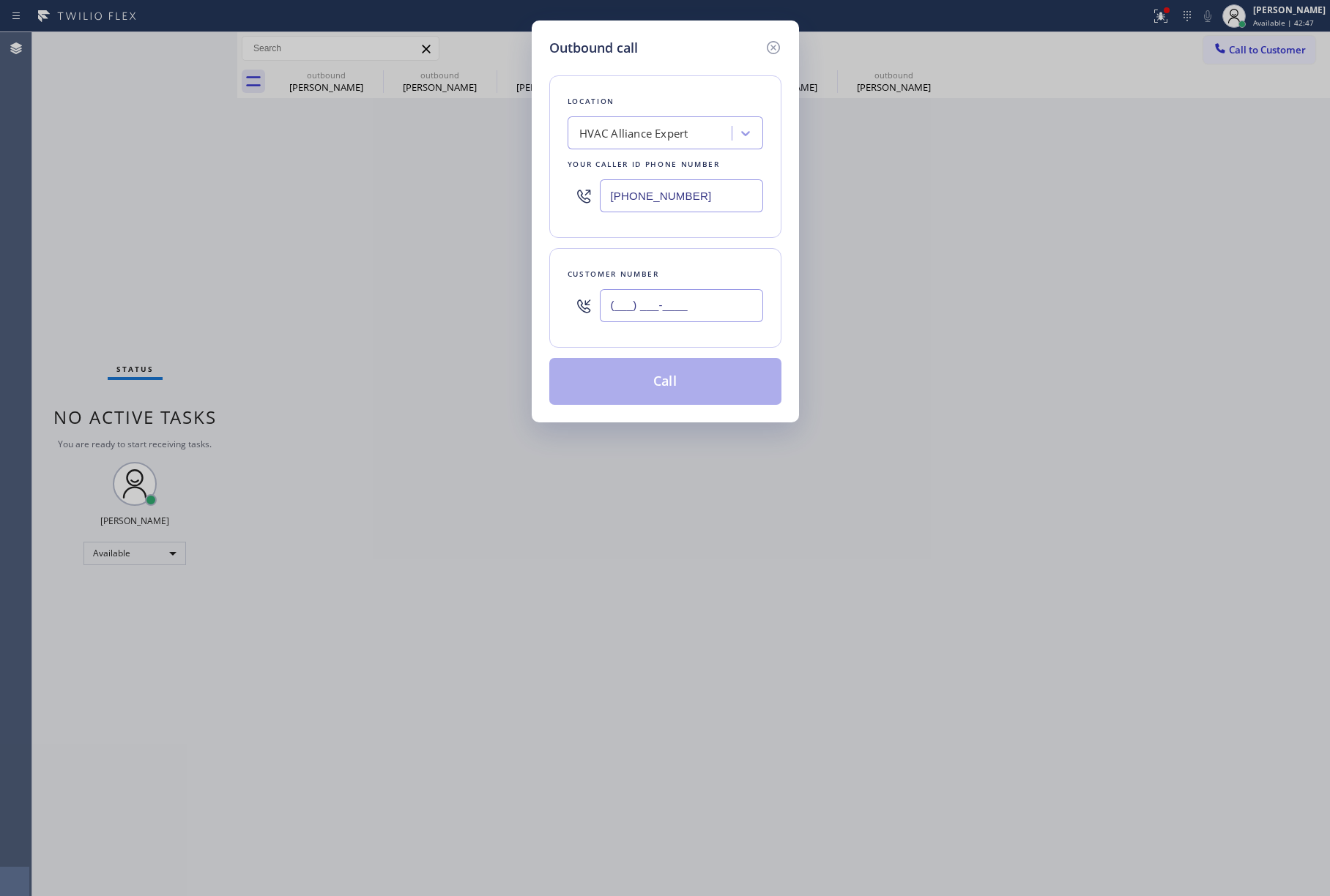
click at [706, 315] on input "(___) ___-____" at bounding box center [681, 305] width 163 height 33
paste input "714) 317-2779"
type input "[PHONE_NUMBER]"
click at [718, 258] on div "Customer number [PHONE_NUMBER]" at bounding box center [665, 298] width 232 height 100
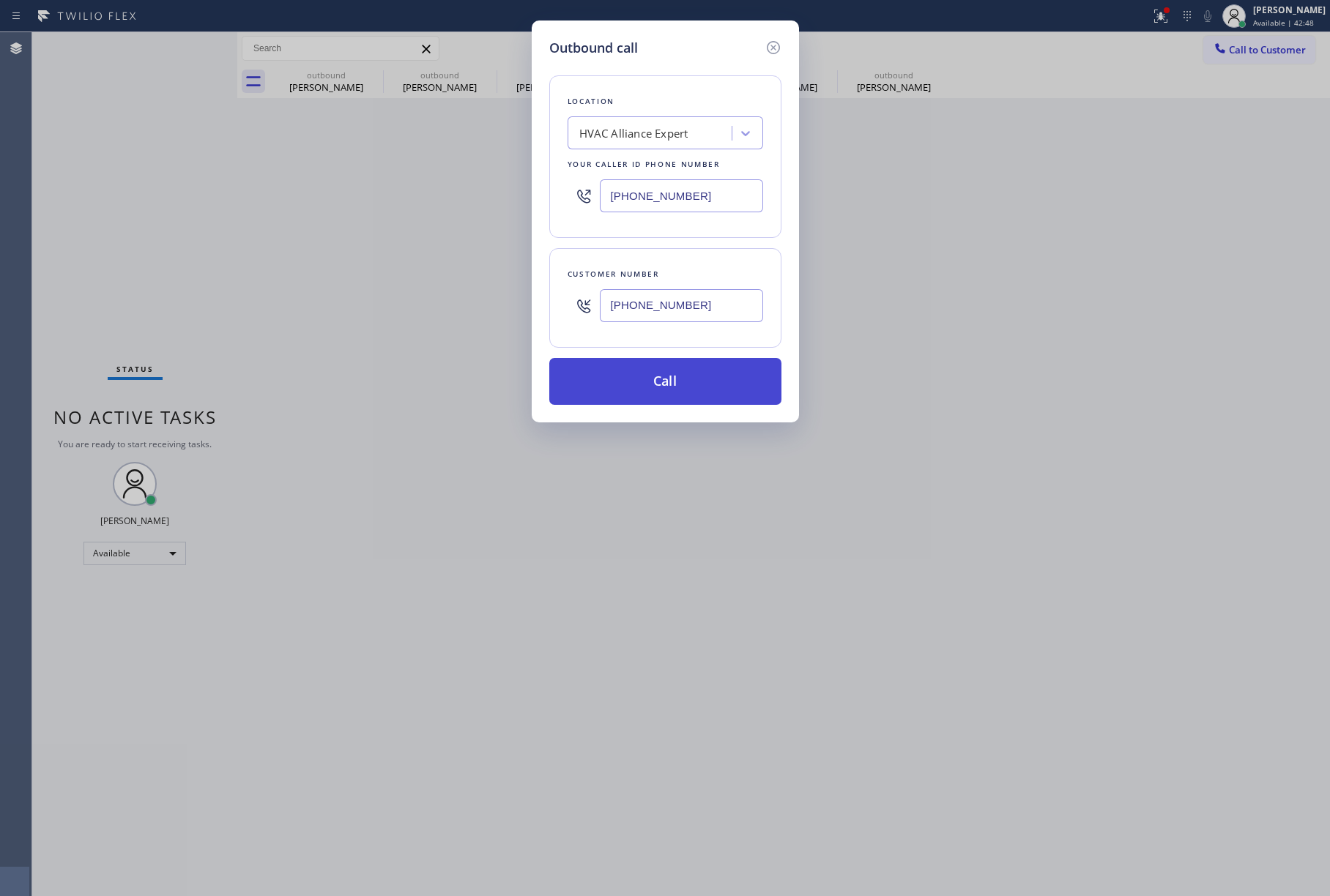
click at [736, 385] on button "Call" at bounding box center [665, 381] width 232 height 47
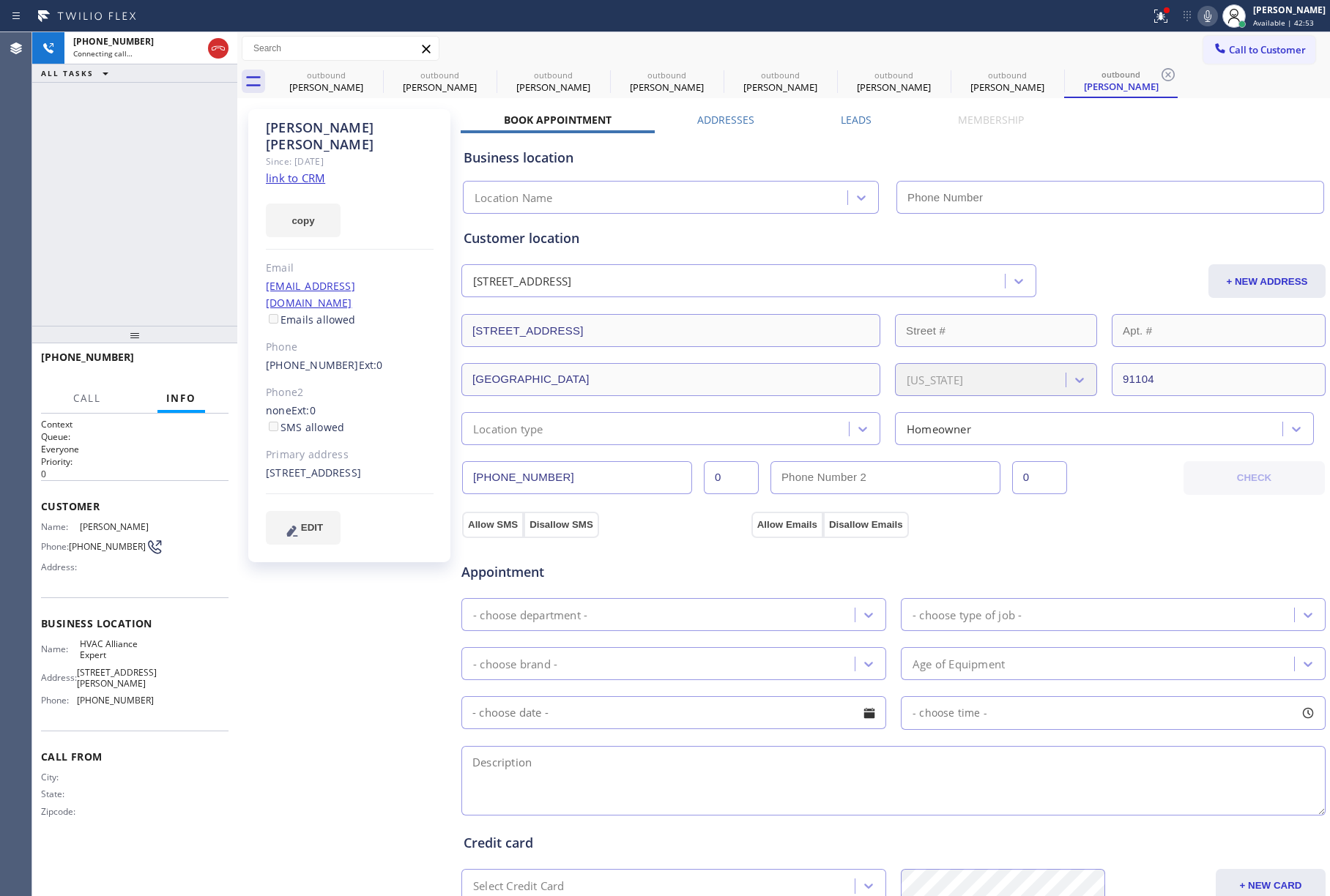
type input "[PHONE_NUMBER]"
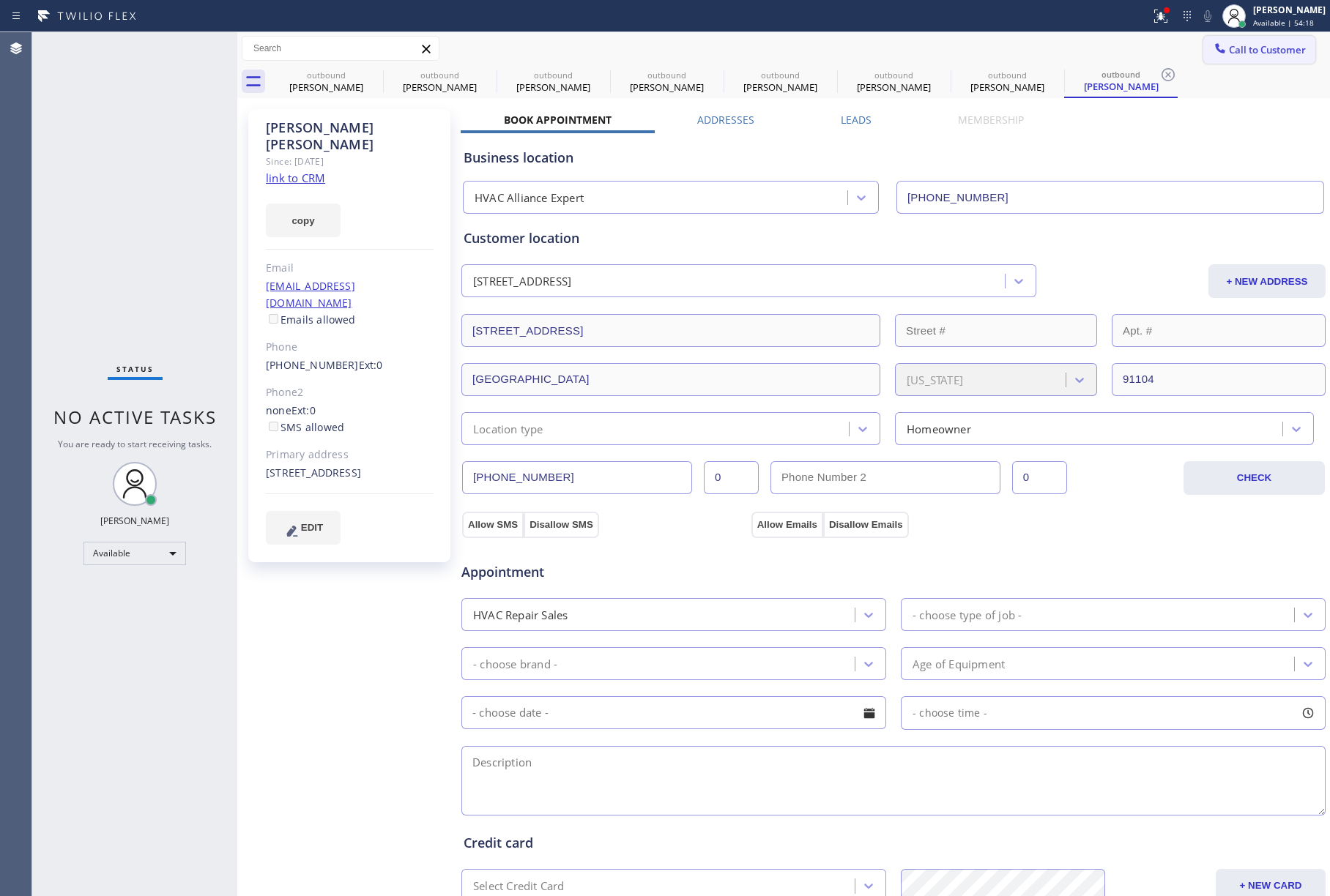
click at [1245, 53] on span "Call to Customer" at bounding box center [1267, 50] width 77 height 13
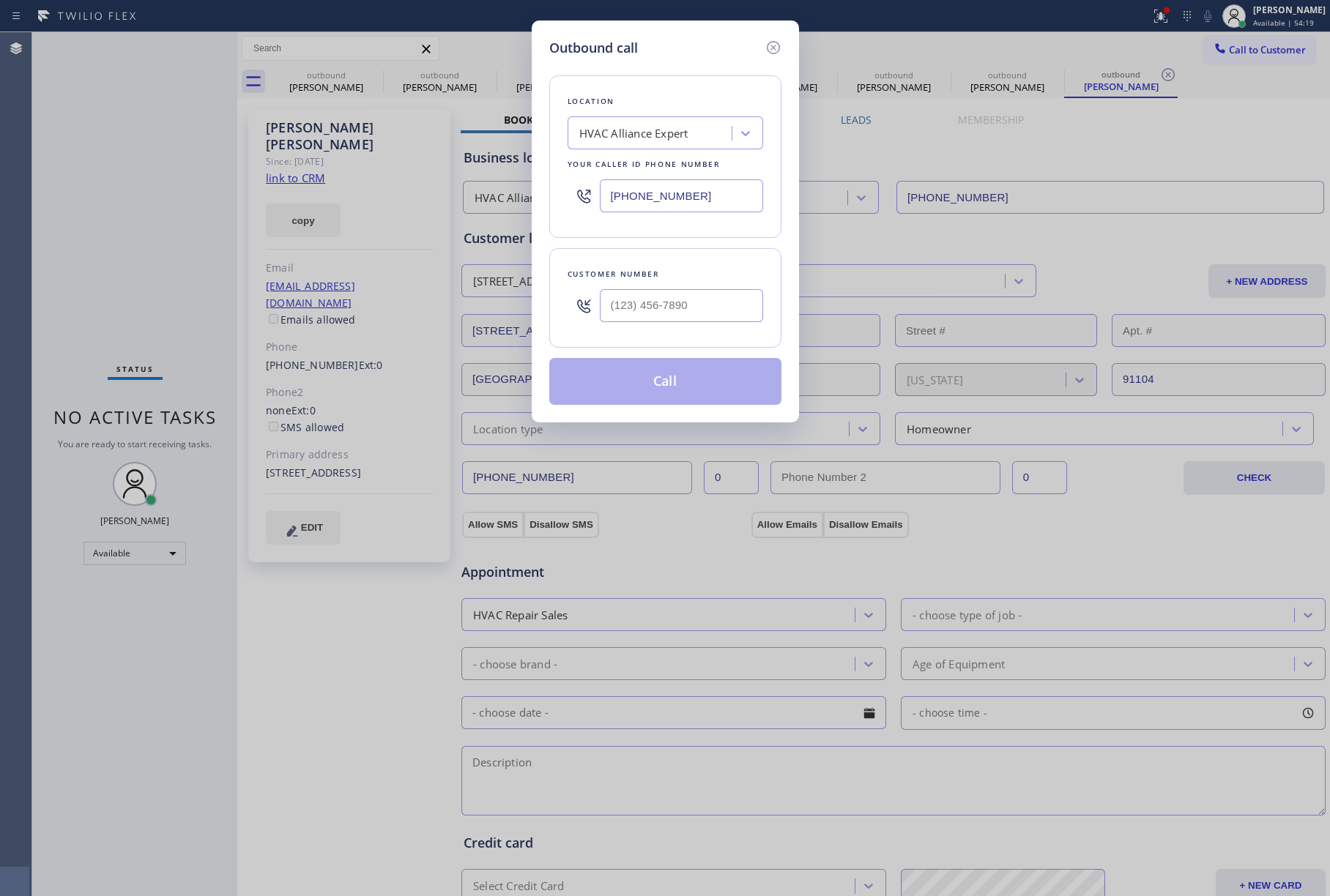
click at [668, 281] on div "Customer number" at bounding box center [665, 273] width 196 height 15
click at [666, 300] on input "(___) ___-____" at bounding box center [681, 305] width 163 height 33
paste input "626) 319-6528"
type input "[PHONE_NUMBER]"
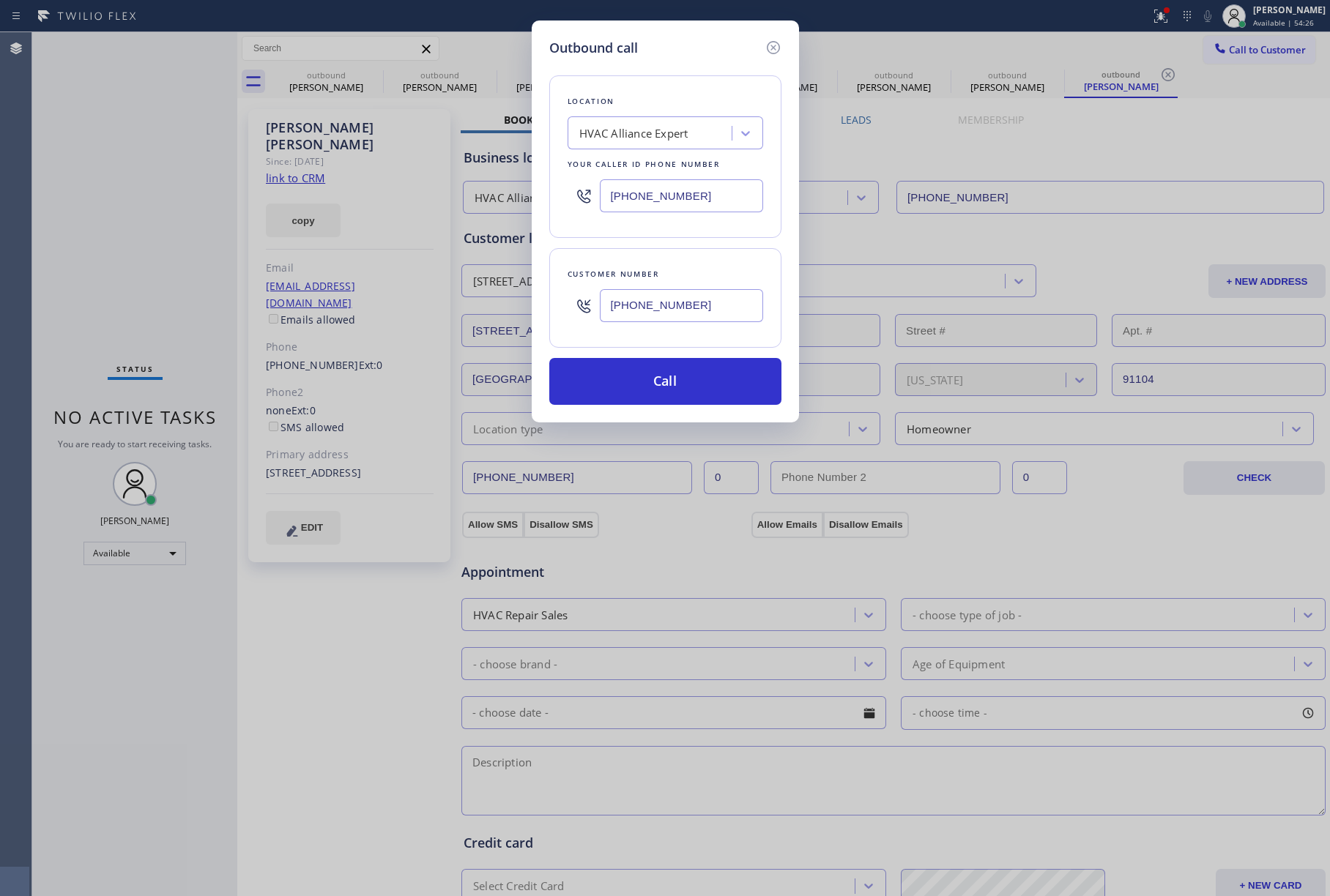
click at [56, 177] on div "Outbound call Location HVAC Alliance Expert Your caller id phone number [PHONE_…" at bounding box center [665, 448] width 1330 height 896
click at [693, 142] on div "HVAC Alliance Expert" at bounding box center [652, 133] width 160 height 26
paste input "Pasadena Appliance Guy"
type input "Pasadena Appliance Guy"
click at [643, 168] on div "Pasadena Appliance Guy" at bounding box center [665, 164] width 196 height 26
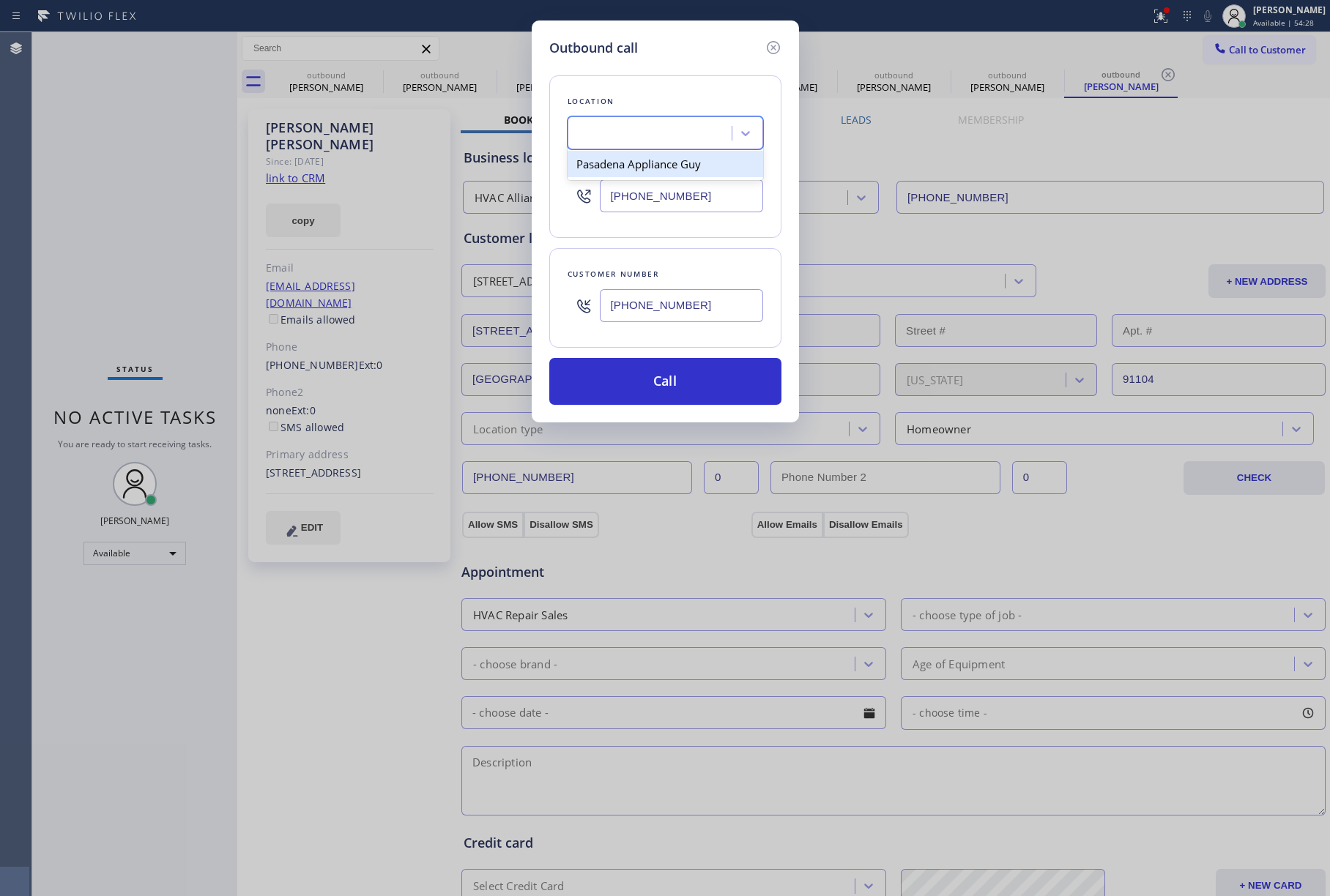
type input "[PHONE_NUMBER]"
click at [681, 380] on button "Call" at bounding box center [665, 381] width 232 height 47
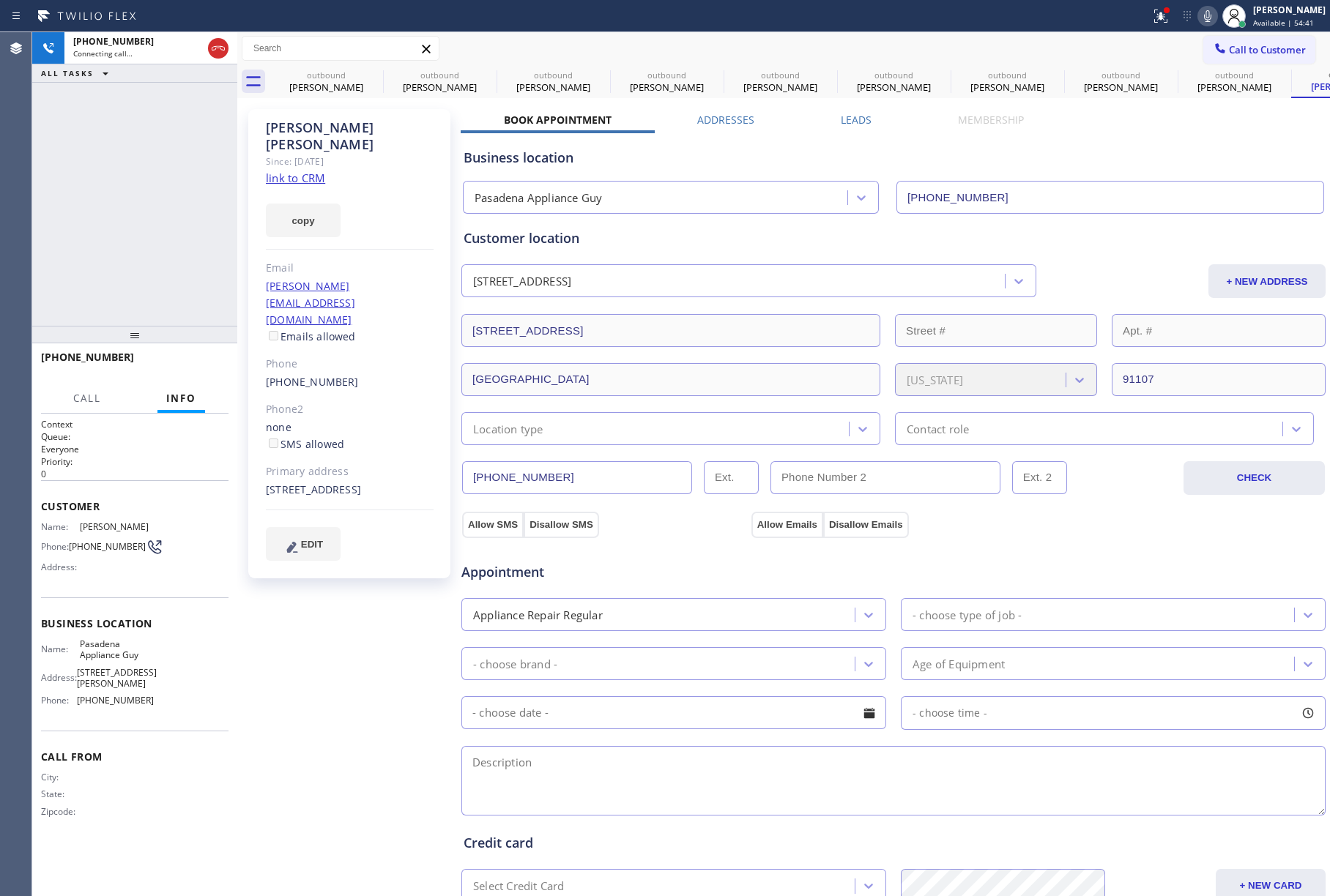
drag, startPoint x: 86, startPoint y: 153, endPoint x: 186, endPoint y: 133, distance: 102.0
click at [86, 153] on div "[PHONE_NUMBER] Connecting call… ALL TASKS ALL TASKS ACTIVE TASKS TASKS IN WRAP …" at bounding box center [134, 178] width 205 height 293
click at [296, 170] on link "link to CRM" at bounding box center [296, 177] width 59 height 14
drag, startPoint x: 1213, startPoint y: 12, endPoint x: 1114, endPoint y: 13, distance: 99.0
click at [1211, 12] on icon at bounding box center [1207, 16] width 7 height 12
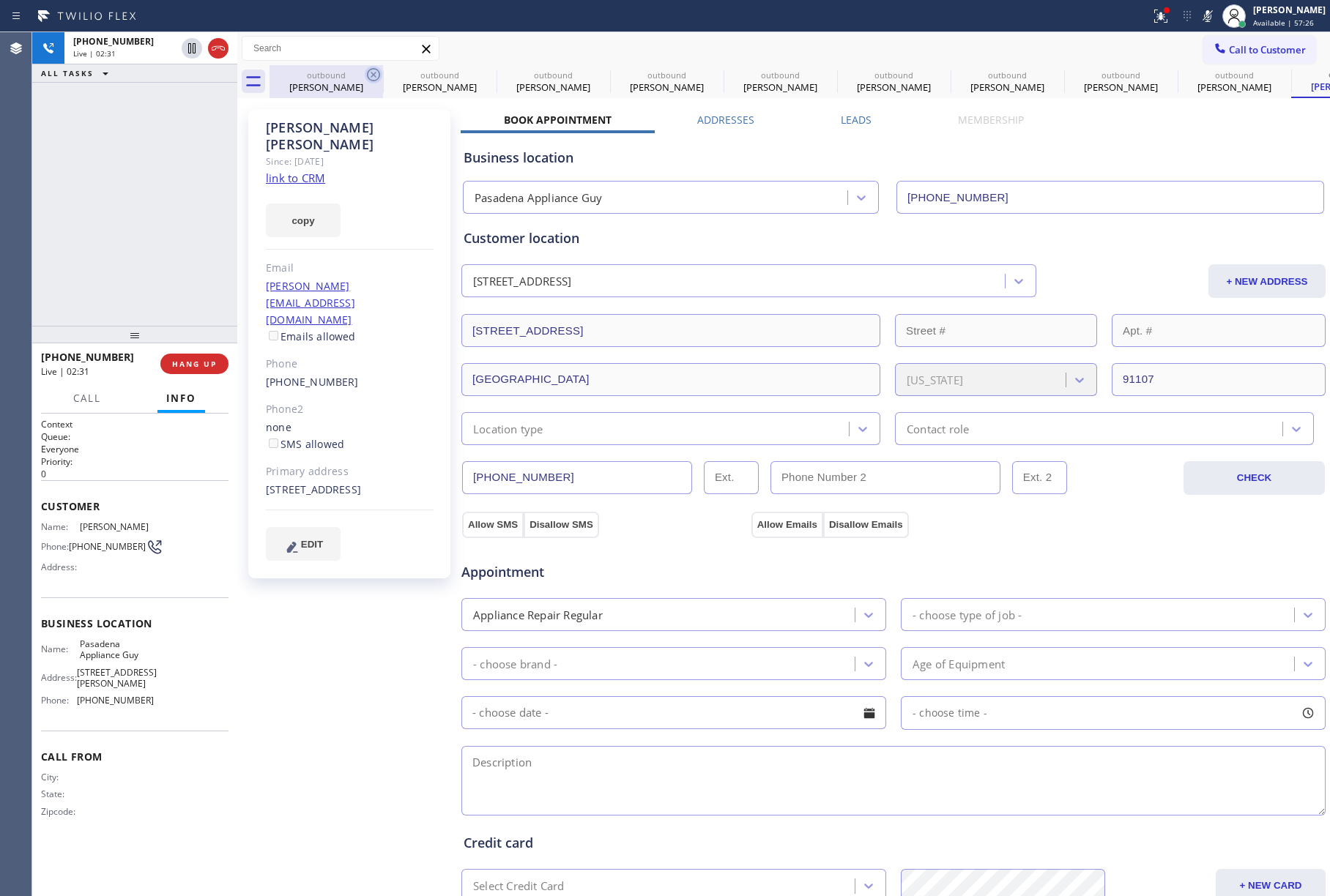
click at [371, 71] on icon at bounding box center [373, 74] width 18 height 18
click at [0, 0] on icon at bounding box center [0, 0] width 0 height 0
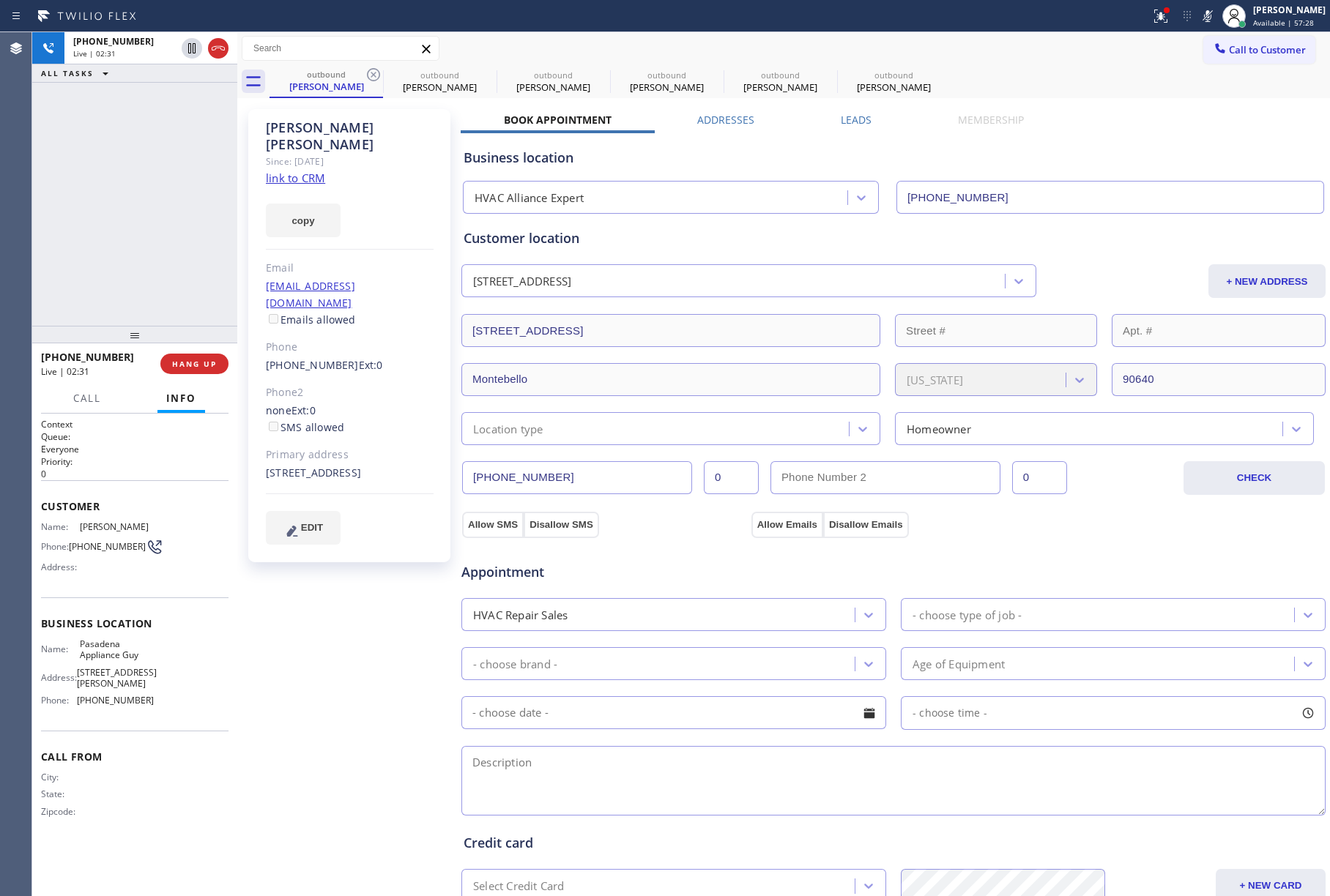
click at [371, 71] on icon at bounding box center [373, 74] width 18 height 18
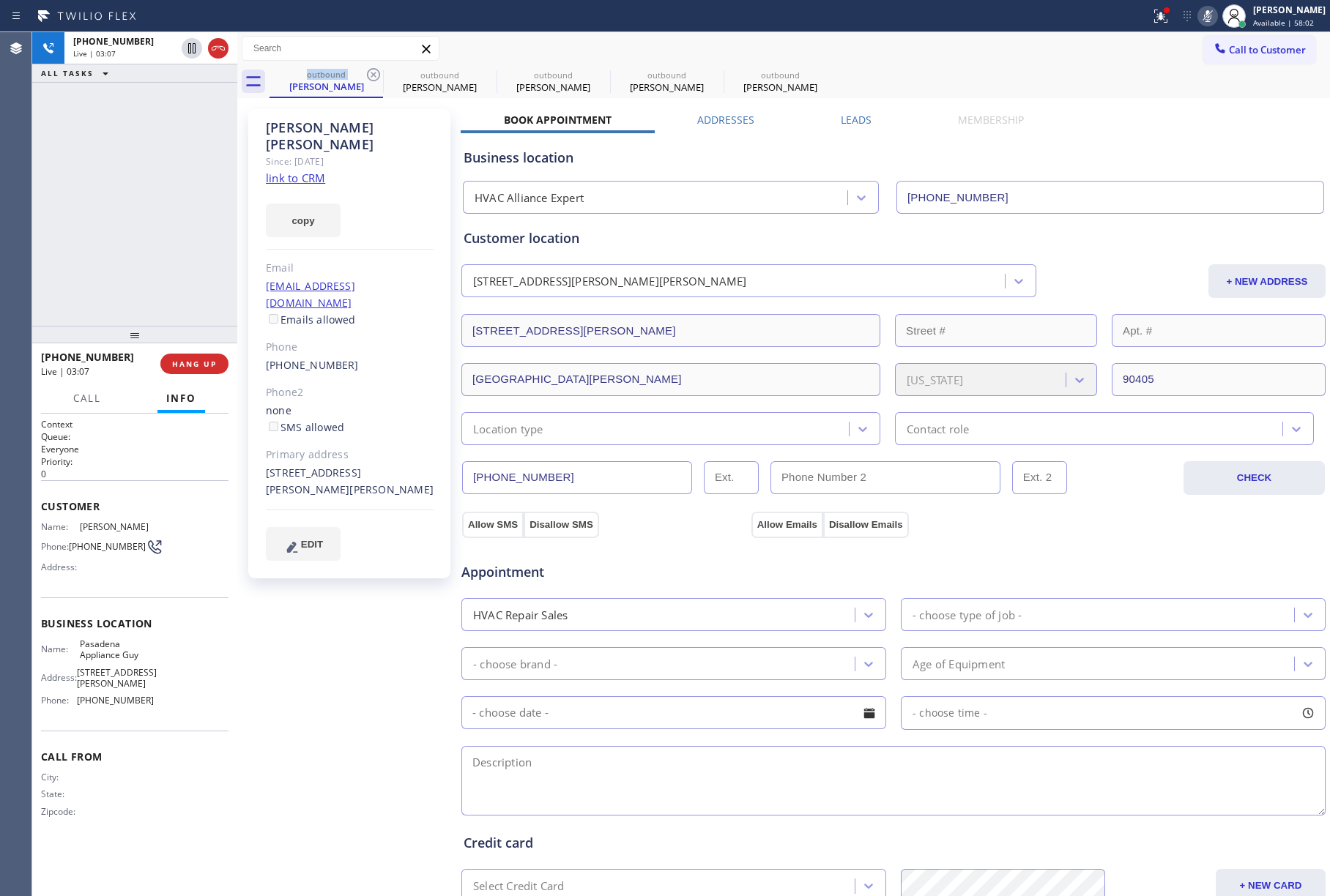
click at [1210, 21] on icon at bounding box center [1208, 16] width 18 height 18
click at [760, 90] on div "[PERSON_NAME]" at bounding box center [780, 87] width 110 height 13
type input "[PHONE_NUMBER]"
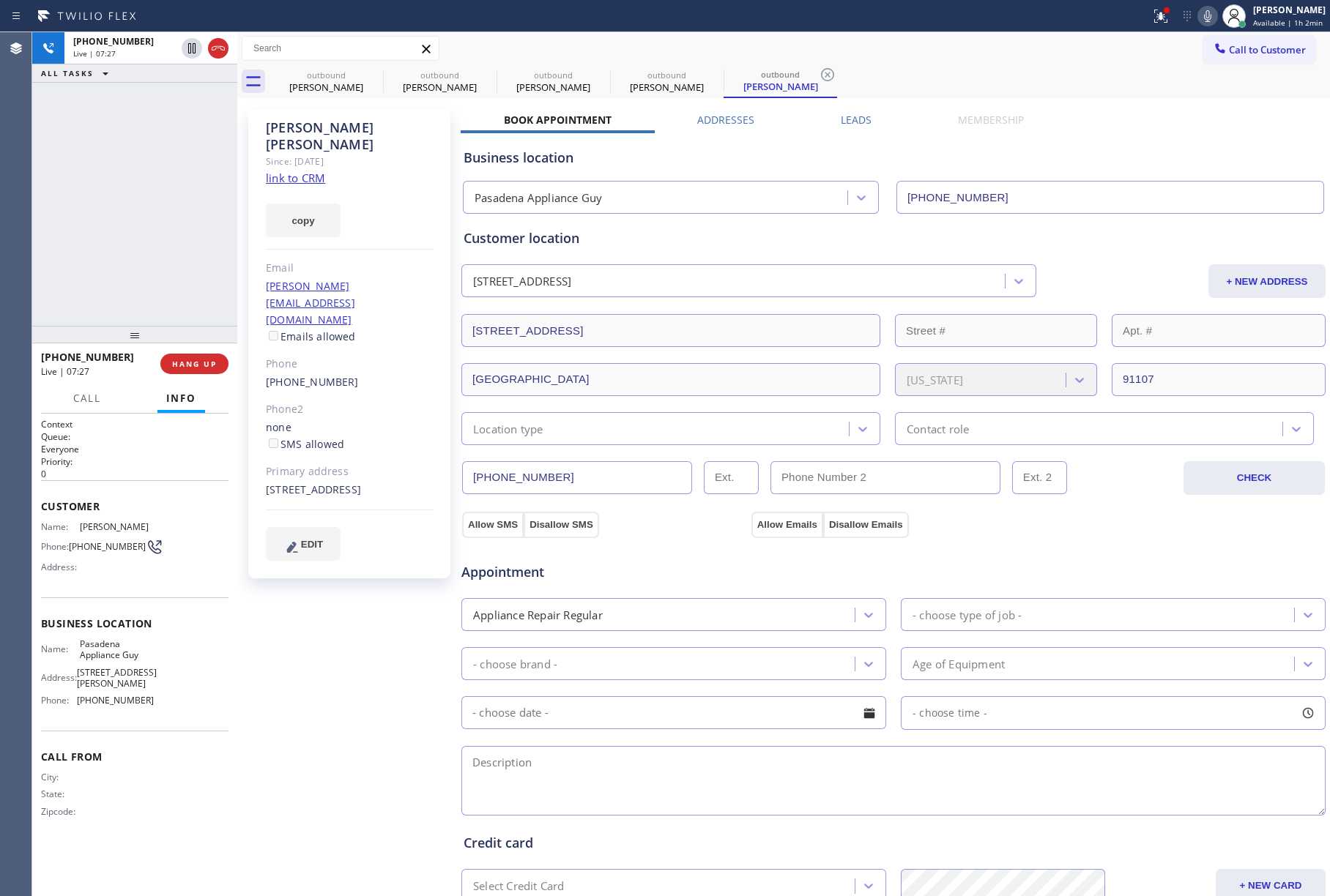
drag, startPoint x: 48, startPoint y: 200, endPoint x: 70, endPoint y: 205, distance: 22.6
click at [48, 199] on div "[PHONE_NUMBER] Live | 07:27 ALL TASKS ALL TASKS ACTIVE TASKS TASKS IN WRAP UP" at bounding box center [134, 178] width 205 height 293
click at [314, 528] on button "EDIT" at bounding box center [303, 544] width 74 height 34
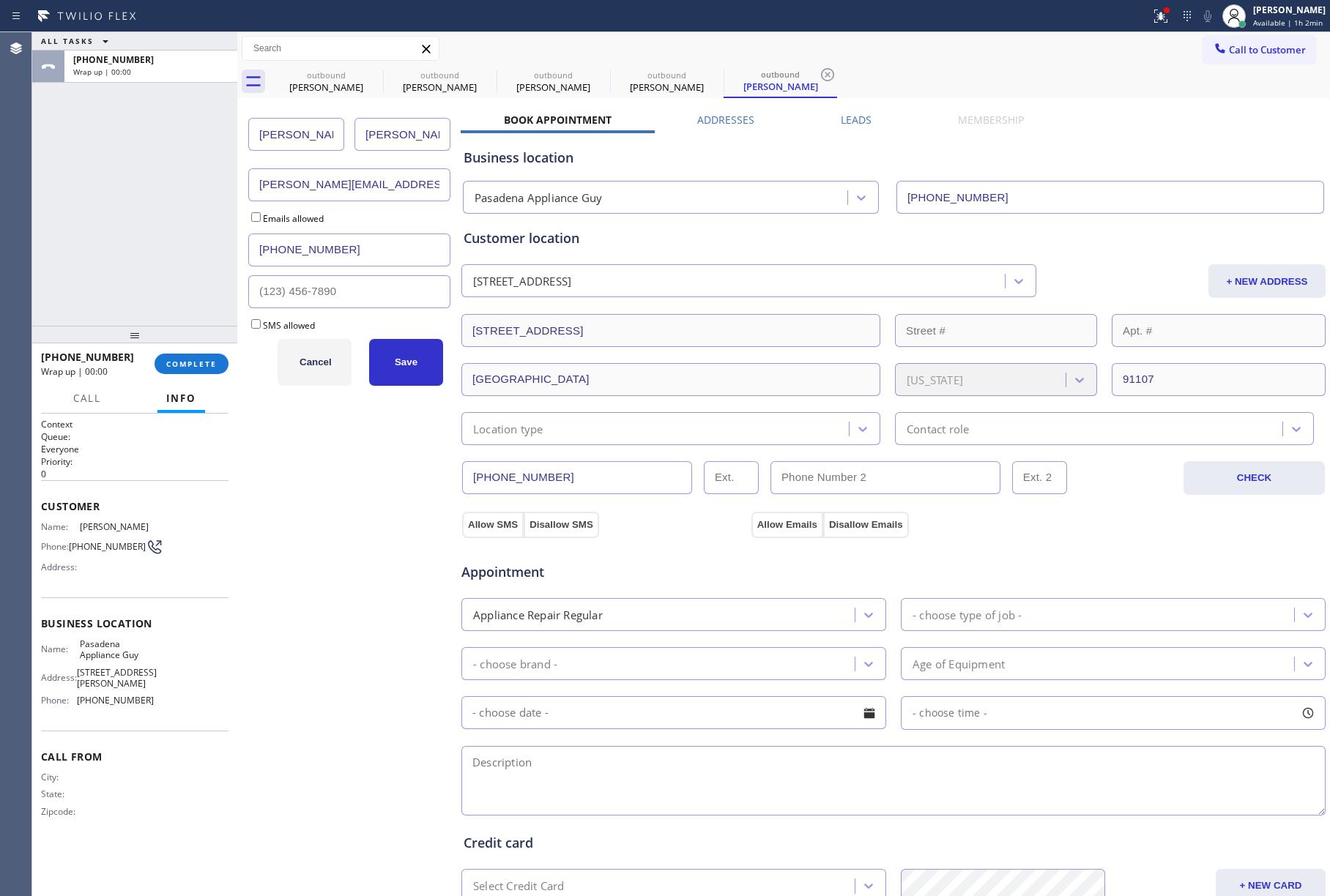
click at [372, 186] on input "[PERSON_NAME][EMAIL_ADDRESS][DOMAIN_NAME]" at bounding box center [349, 185] width 202 height 33
paste input "[EMAIL_ADDRESS]"
type input "[EMAIL_ADDRESS][DOMAIN_NAME]"
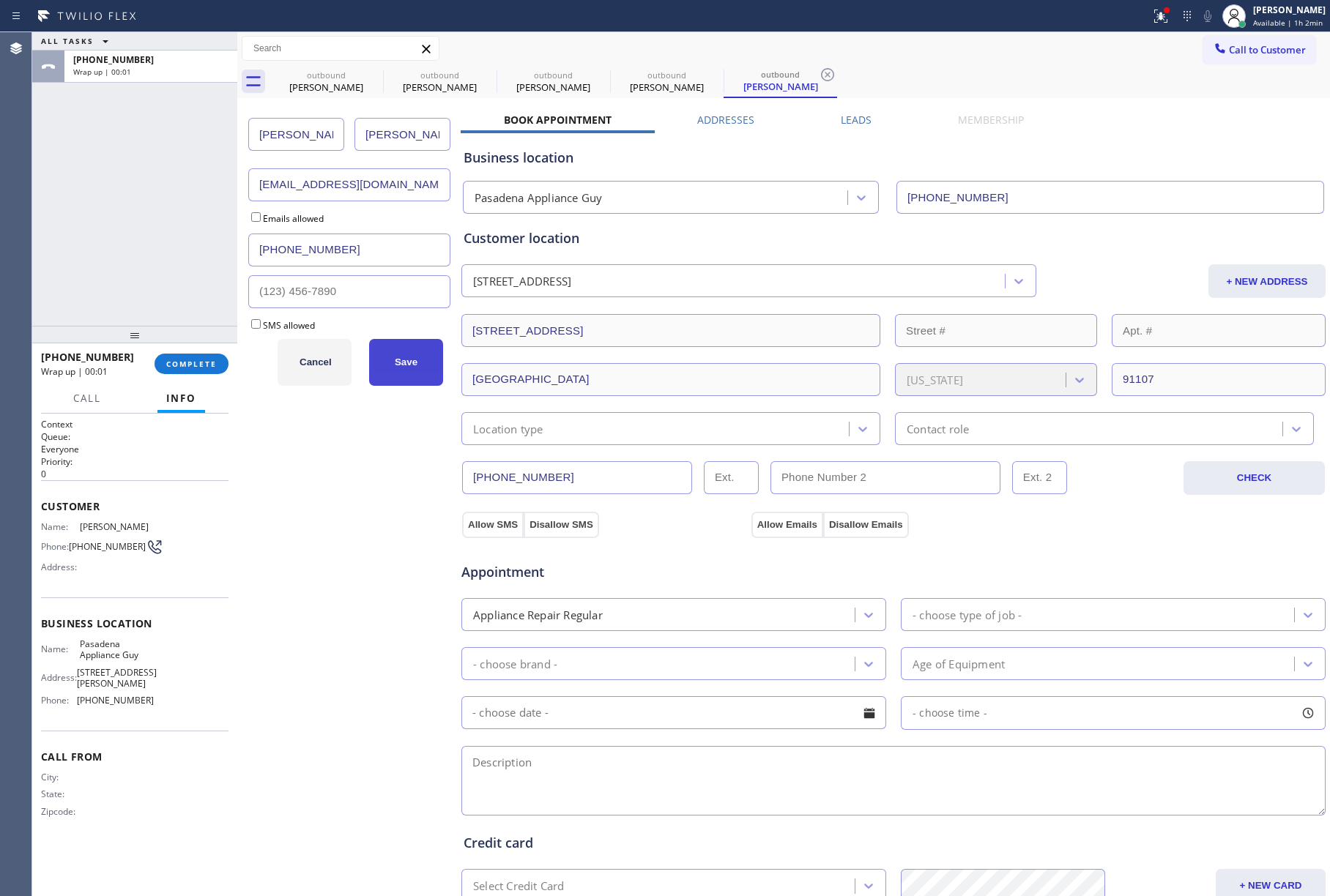
click at [410, 372] on button "Save" at bounding box center [406, 362] width 74 height 47
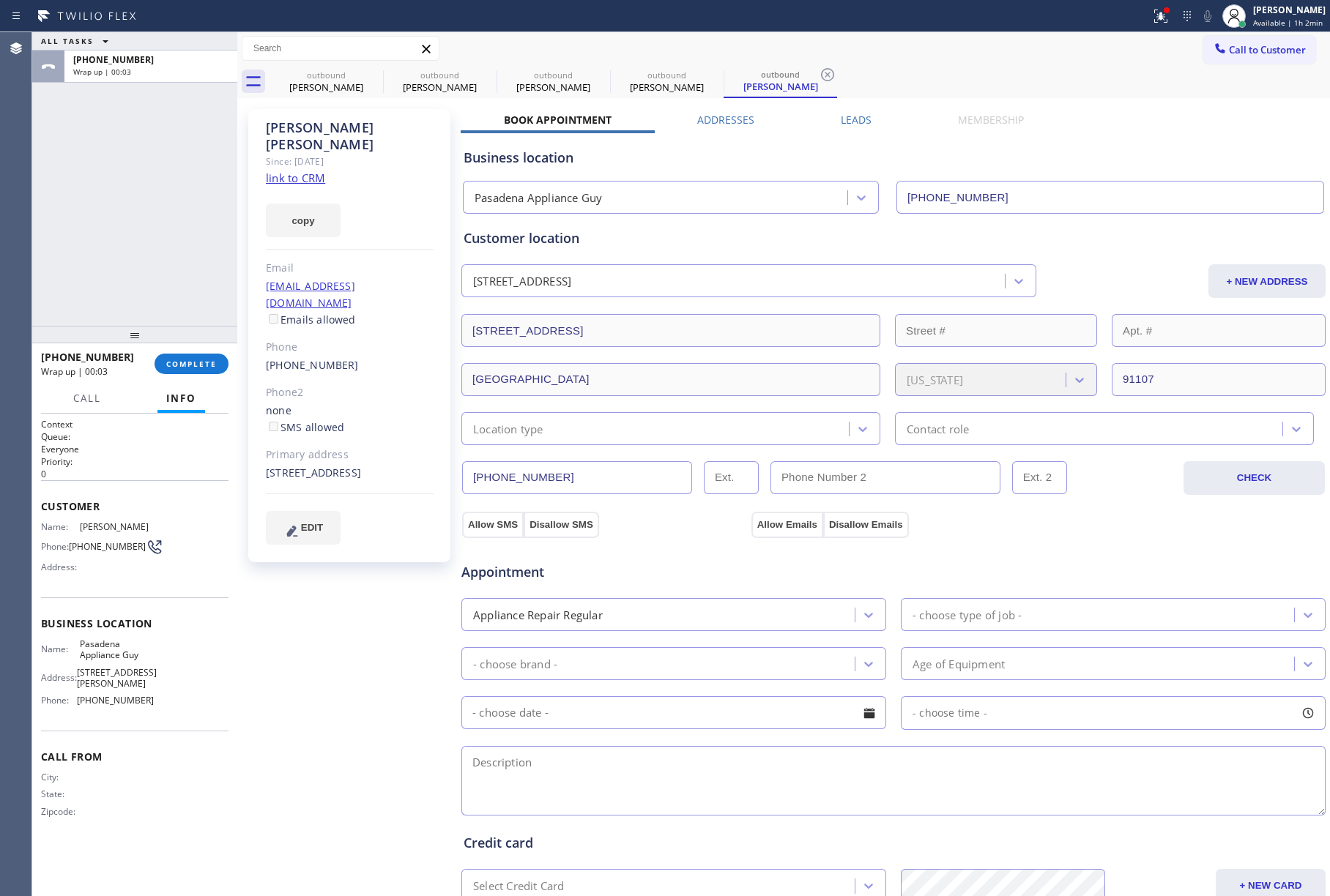
click at [725, 123] on label "Addresses" at bounding box center [725, 119] width 57 height 14
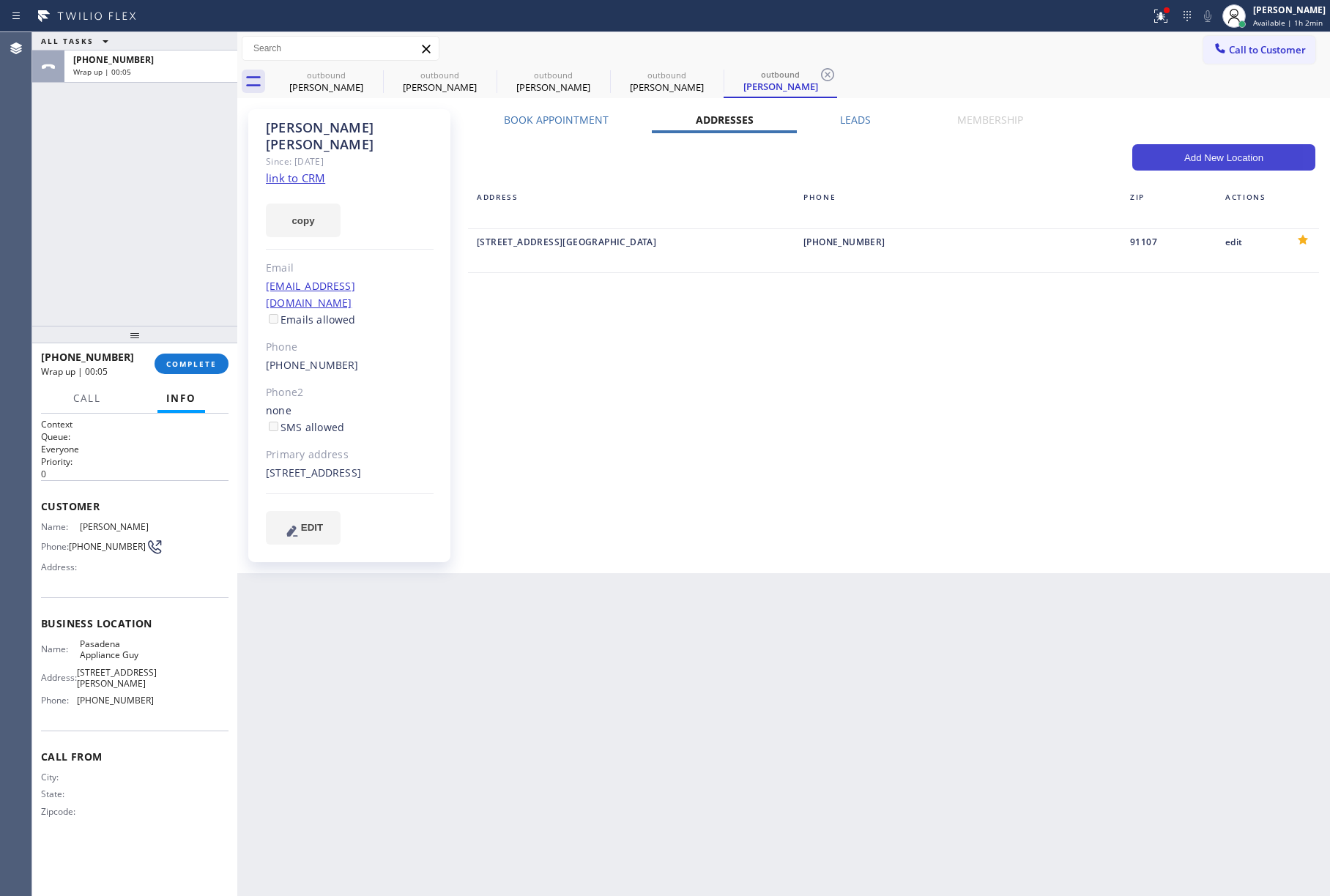
click at [1239, 165] on button "Add New Location" at bounding box center [1223, 157] width 183 height 26
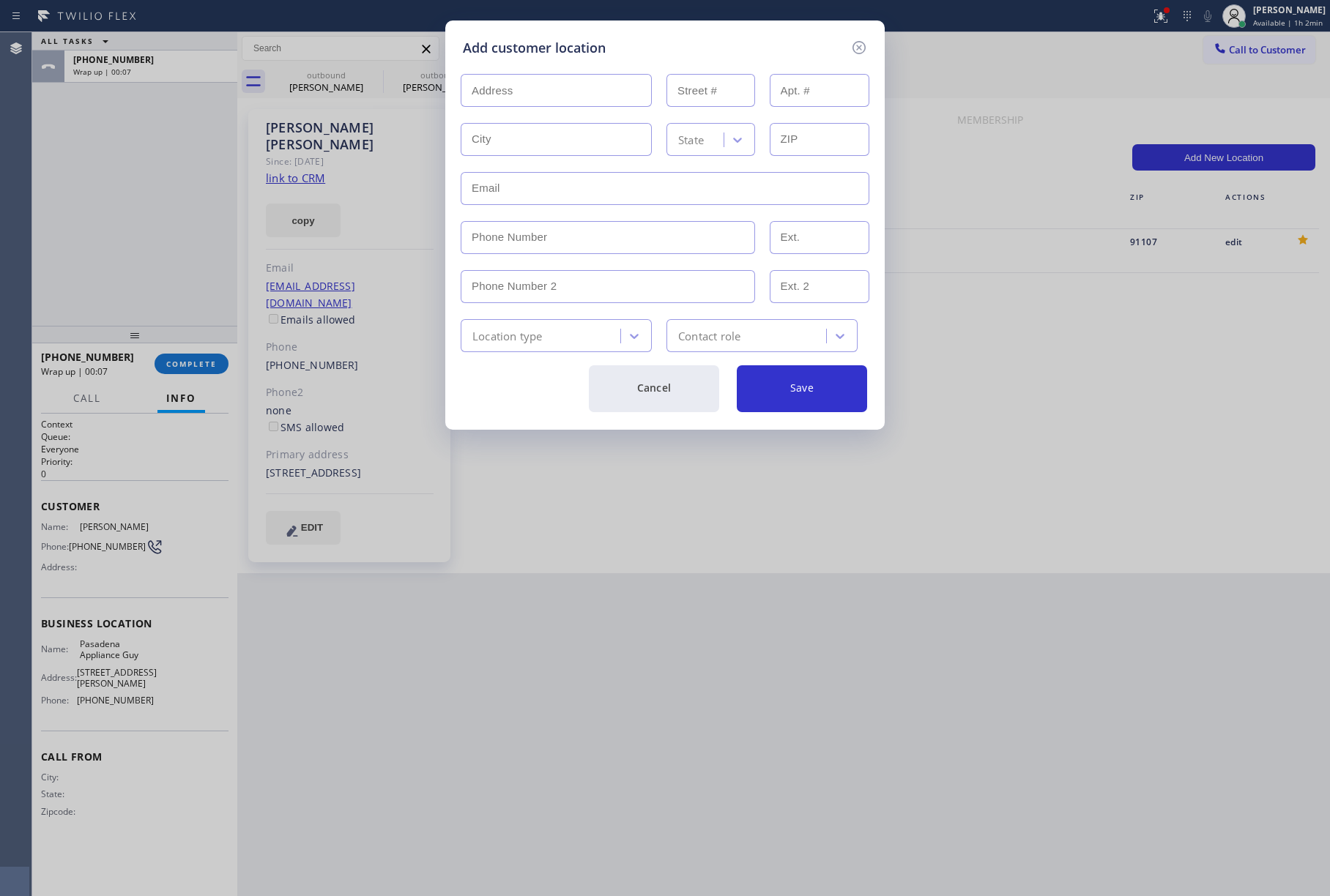
click at [511, 89] on input "text" at bounding box center [555, 90] width 191 height 33
paste input "[STREET_ADDRESS]"
type input "[STREET_ADDRESS]"
type input "2283"
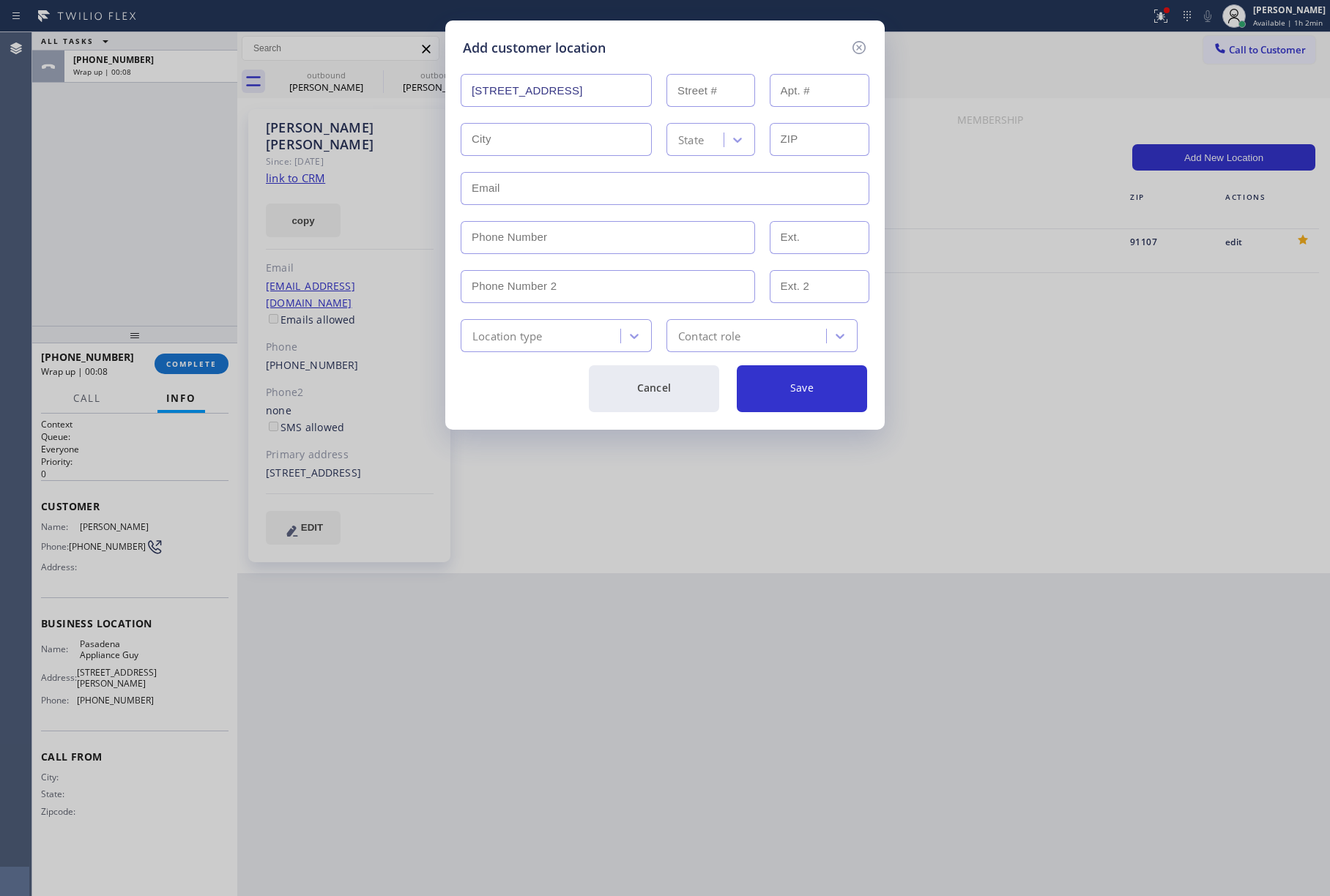
type input "La Crescenta-[GEOGRAPHIC_DATA]"
type input "91020"
click at [794, 98] on input "text" at bounding box center [820, 90] width 101 height 33
type input "101"
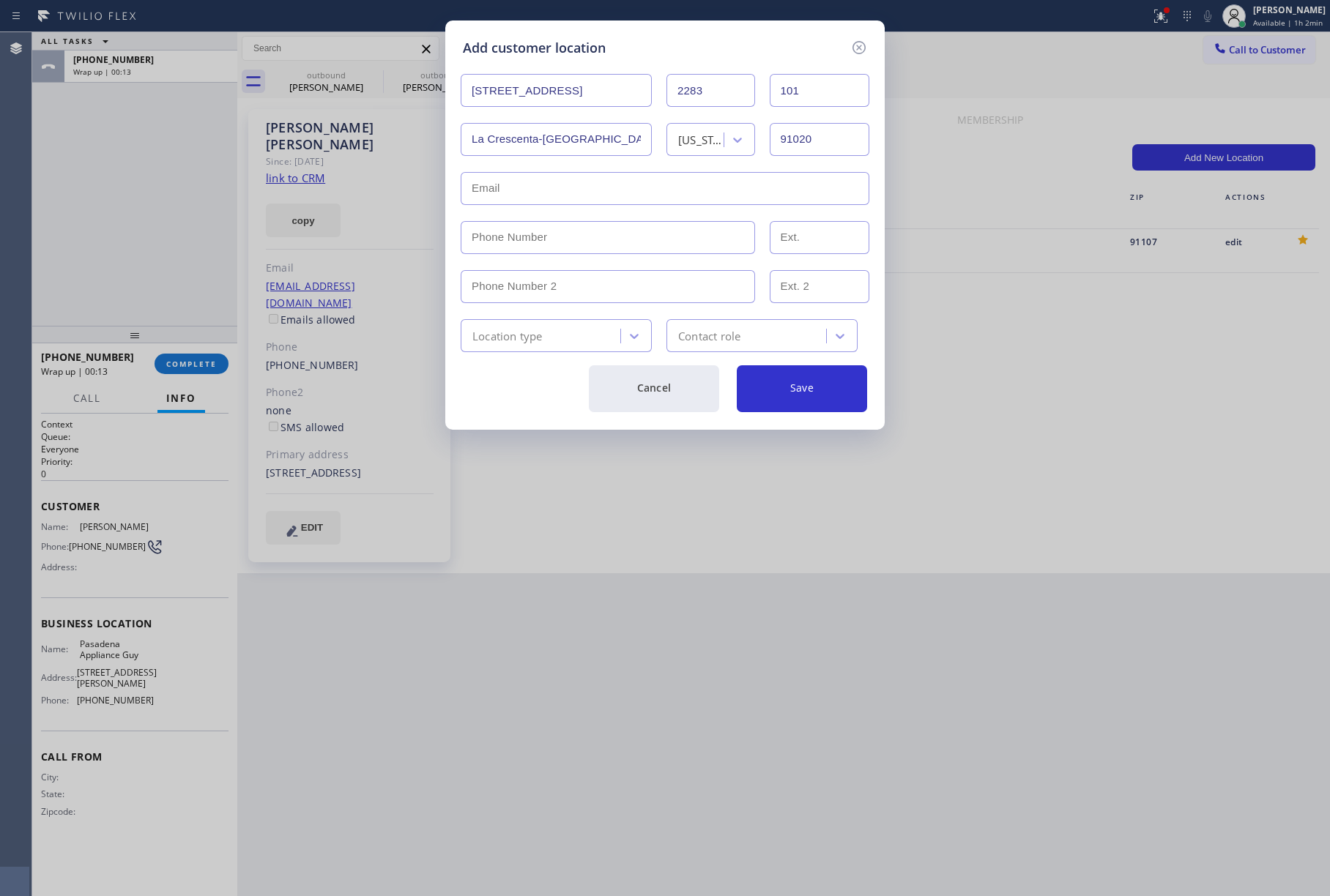
drag, startPoint x: 496, startPoint y: 185, endPoint x: 627, endPoint y: 197, distance: 131.5
click at [496, 185] on input "text" at bounding box center [664, 188] width 408 height 33
paste input "[EMAIL_ADDRESS][DOMAIN_NAME]"
type input "[EMAIL_ADDRESS][DOMAIN_NAME]"
click at [554, 247] on input "(___) ___-____" at bounding box center [607, 237] width 294 height 33
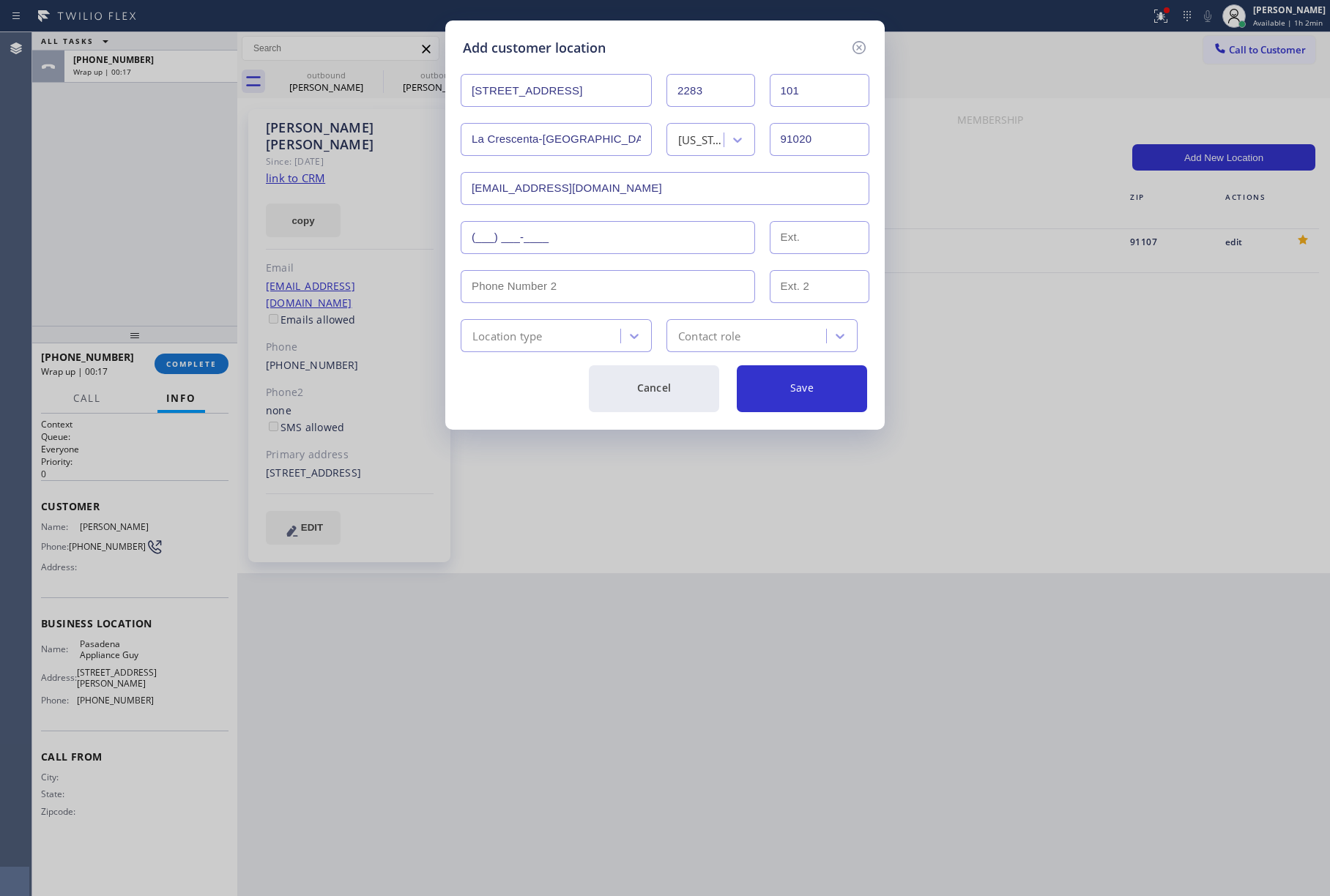
paste input "626) 319-6528"
type input "[PHONE_NUMBER]"
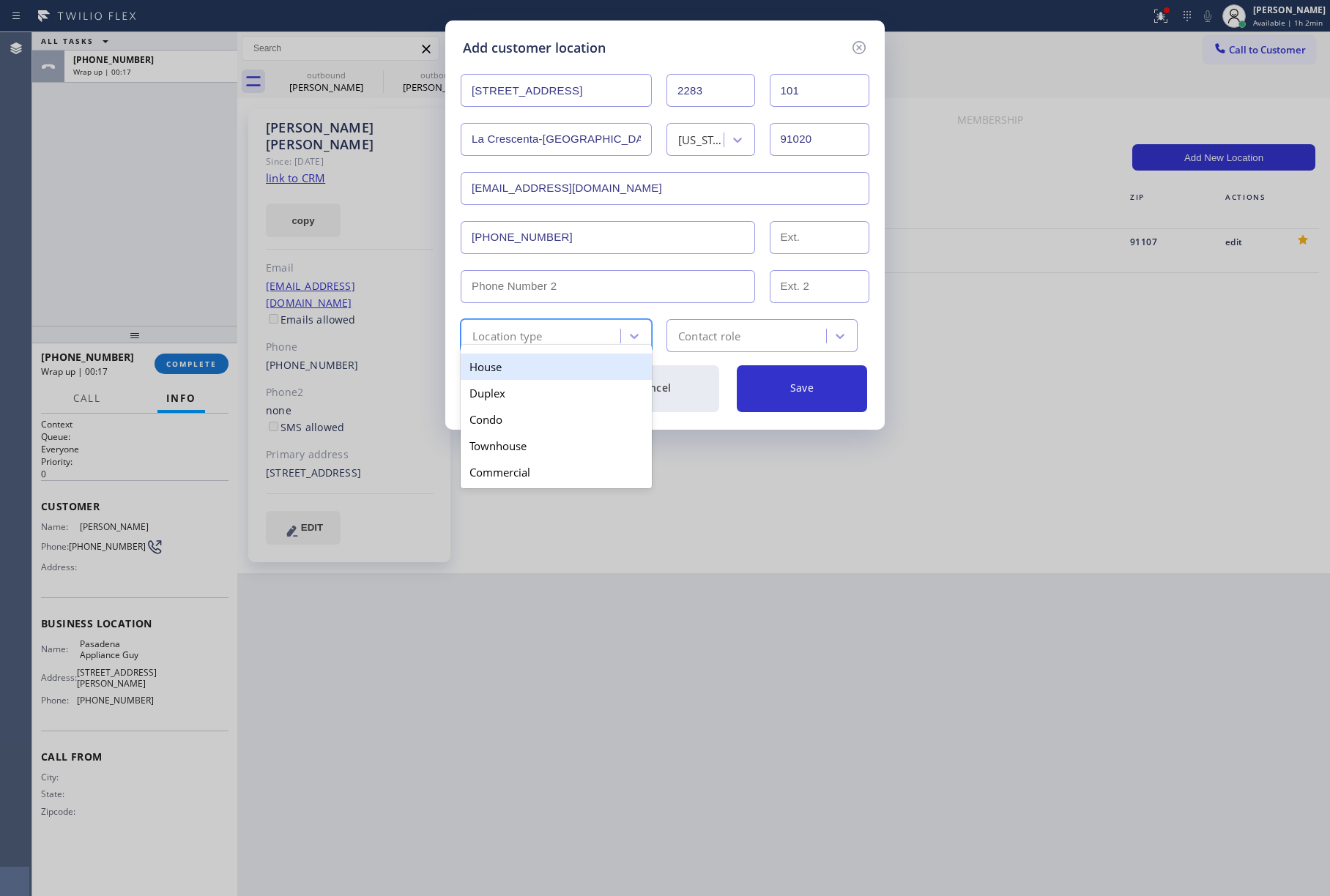
click at [516, 334] on div "Location type" at bounding box center [508, 336] width 70 height 17
click at [493, 425] on div "Condo" at bounding box center [555, 419] width 191 height 26
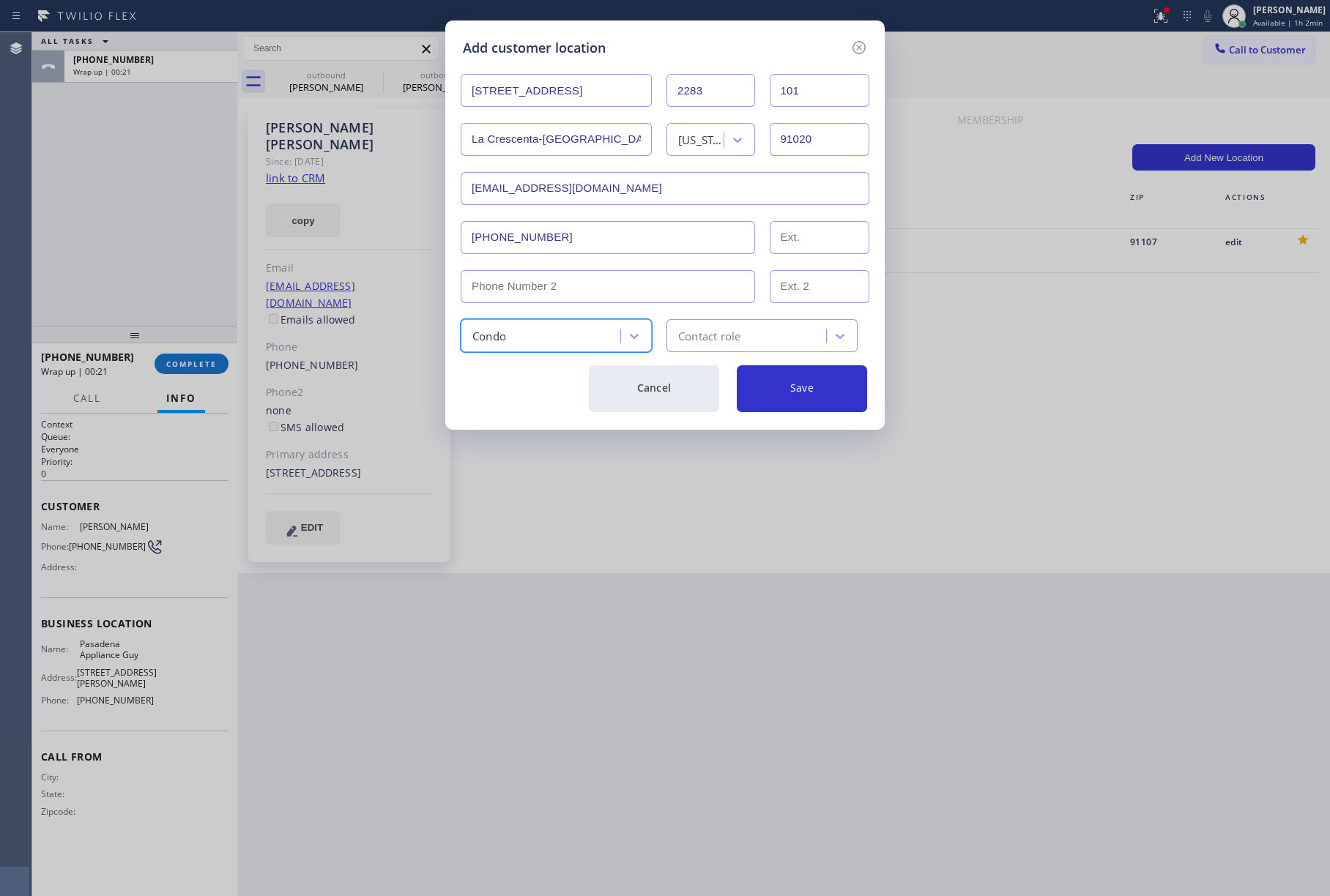
click at [744, 340] on div "Contact role" at bounding box center [748, 336] width 155 height 26
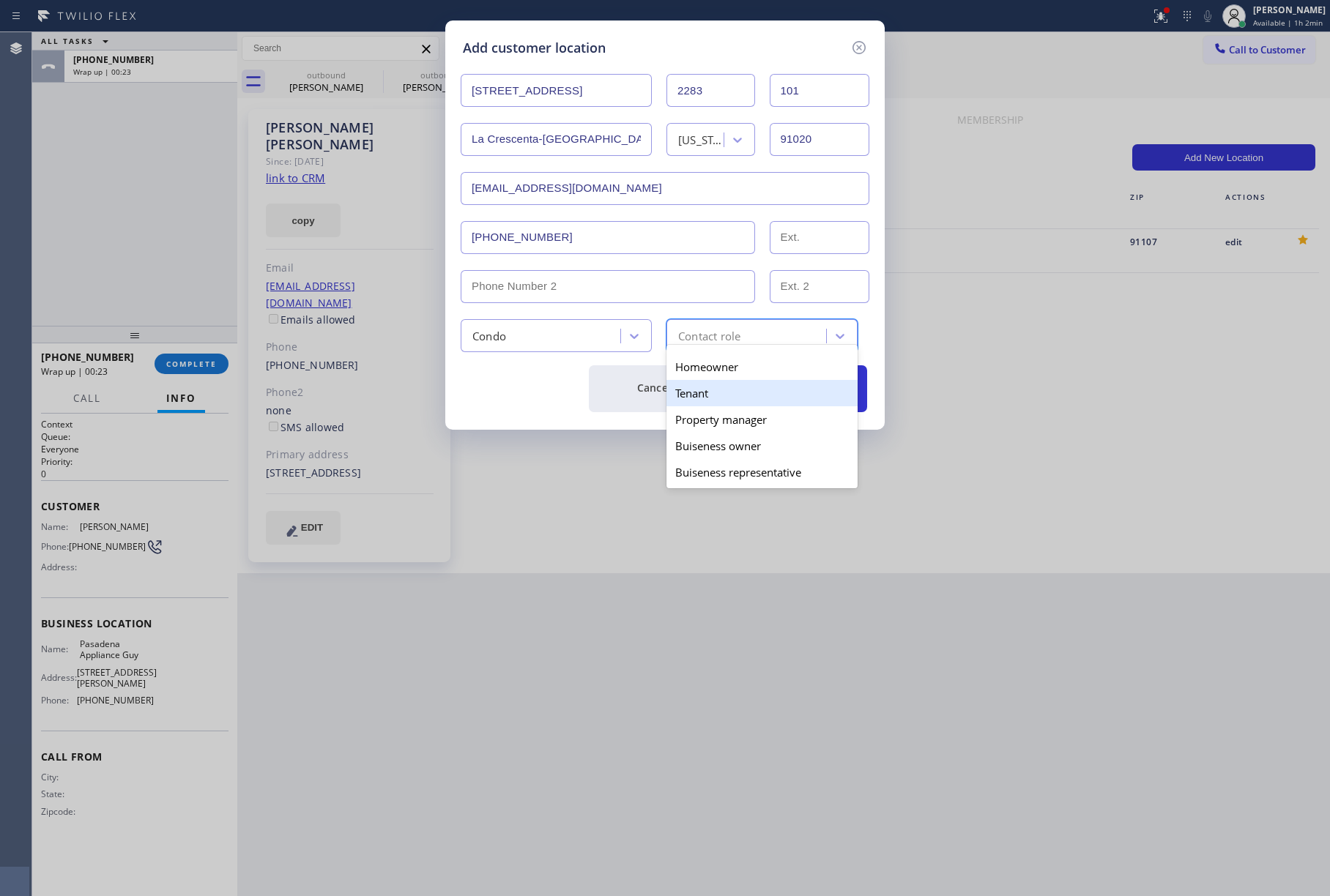
click at [715, 405] on div "Tenant" at bounding box center [762, 393] width 191 height 26
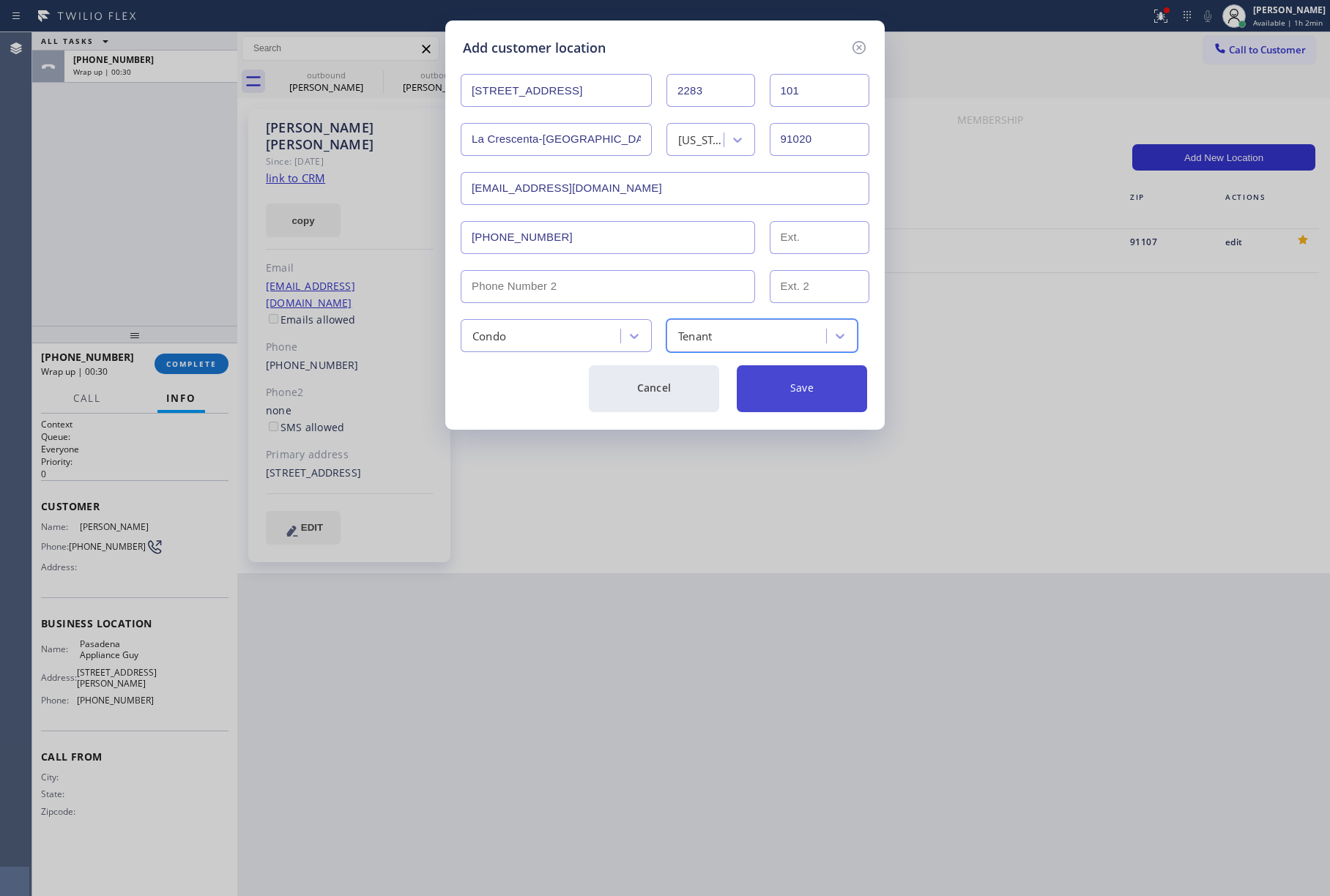
click at [783, 404] on button "Save" at bounding box center [802, 388] width 130 height 47
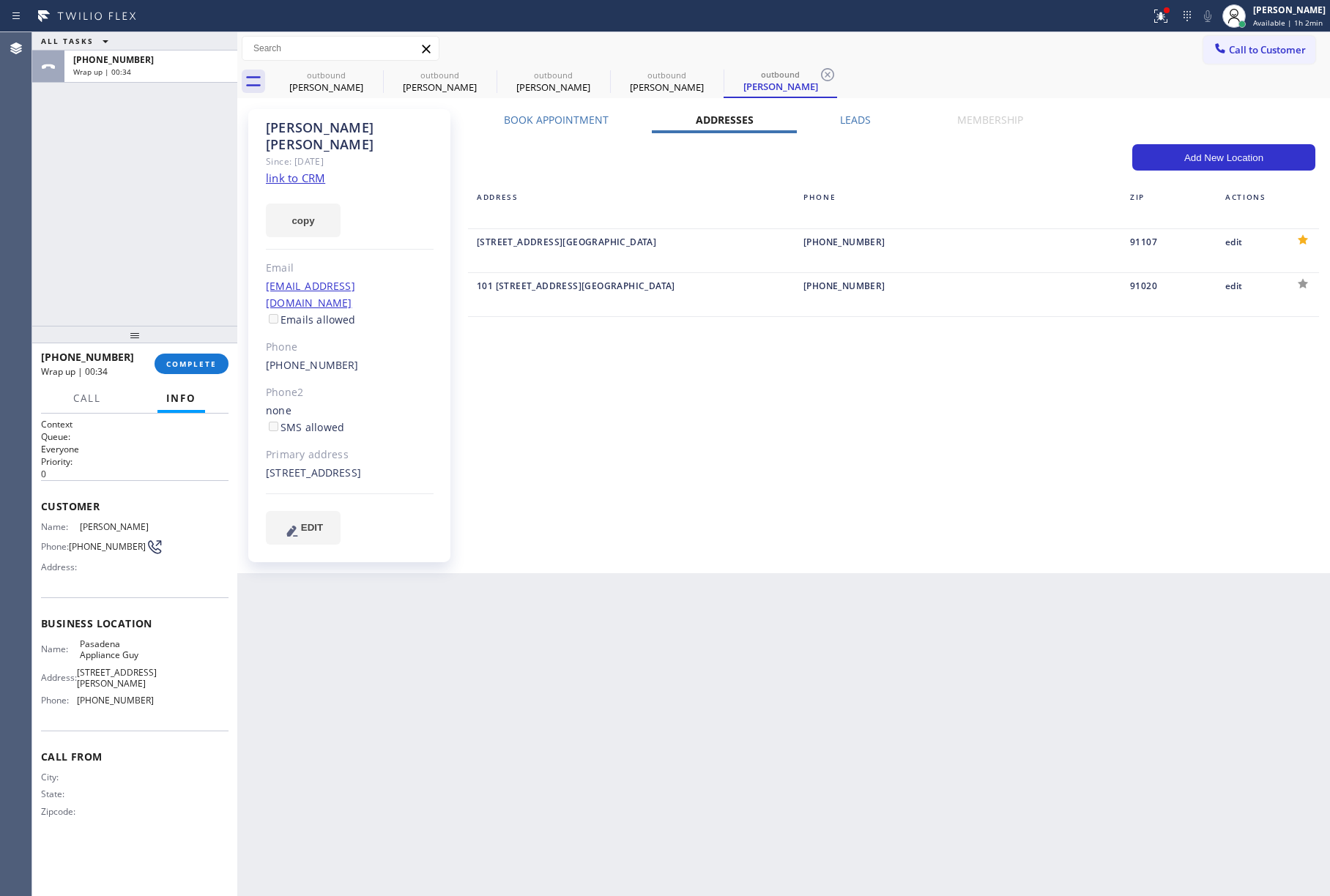
click at [798, 459] on div "Book Appointment Addresses Leads Membership Business location [GEOGRAPHIC_DATA]…" at bounding box center [893, 341] width 866 height 457
click at [794, 459] on div "Book Appointment Addresses Leads Membership Business location [GEOGRAPHIC_DATA]…" at bounding box center [893, 341] width 866 height 457
click at [173, 366] on span "COMPLETE" at bounding box center [191, 364] width 50 height 10
click at [106, 188] on div "ALL TASKS ALL TASKS ACTIVE TASKS TASKS IN WRAP UP [PHONE_NUMBER] Wrap up | 00:36" at bounding box center [134, 178] width 205 height 293
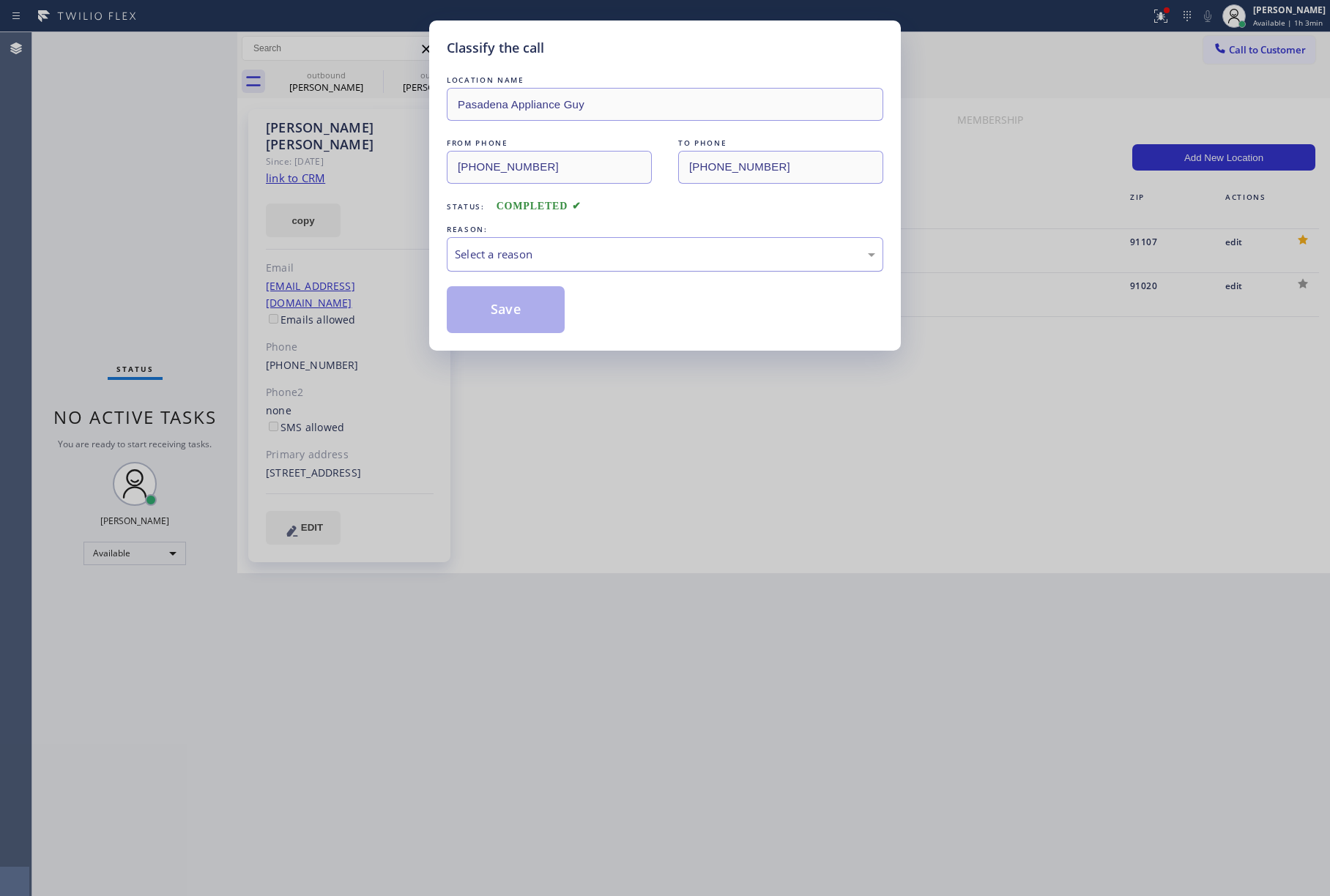
click at [631, 257] on div "Select a reason" at bounding box center [665, 254] width 420 height 17
click at [525, 289] on button "Save" at bounding box center [506, 309] width 118 height 47
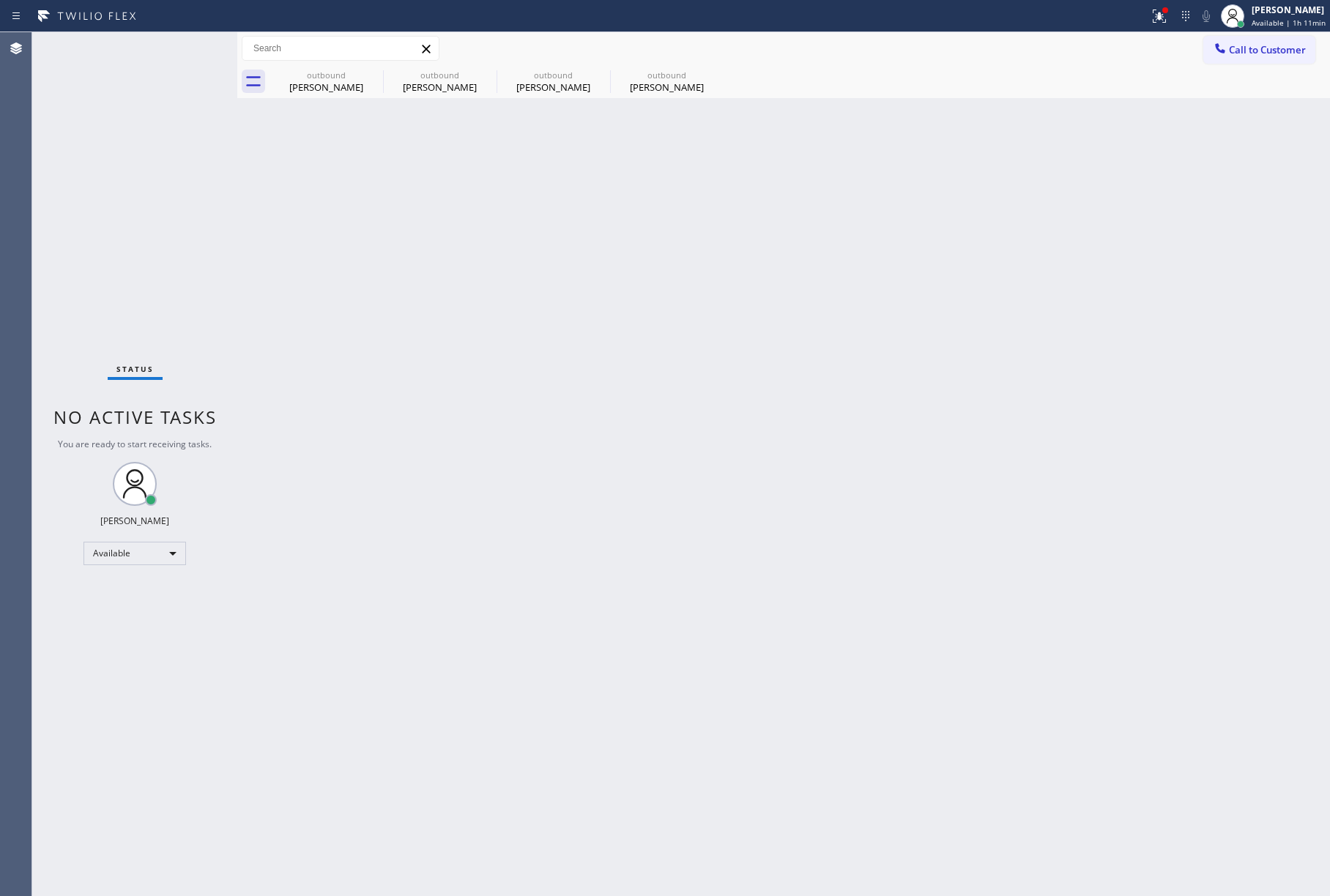
drag, startPoint x: 1225, startPoint y: 48, endPoint x: 1151, endPoint y: 65, distance: 75.9
click at [1225, 48] on icon at bounding box center [1220, 48] width 14 height 14
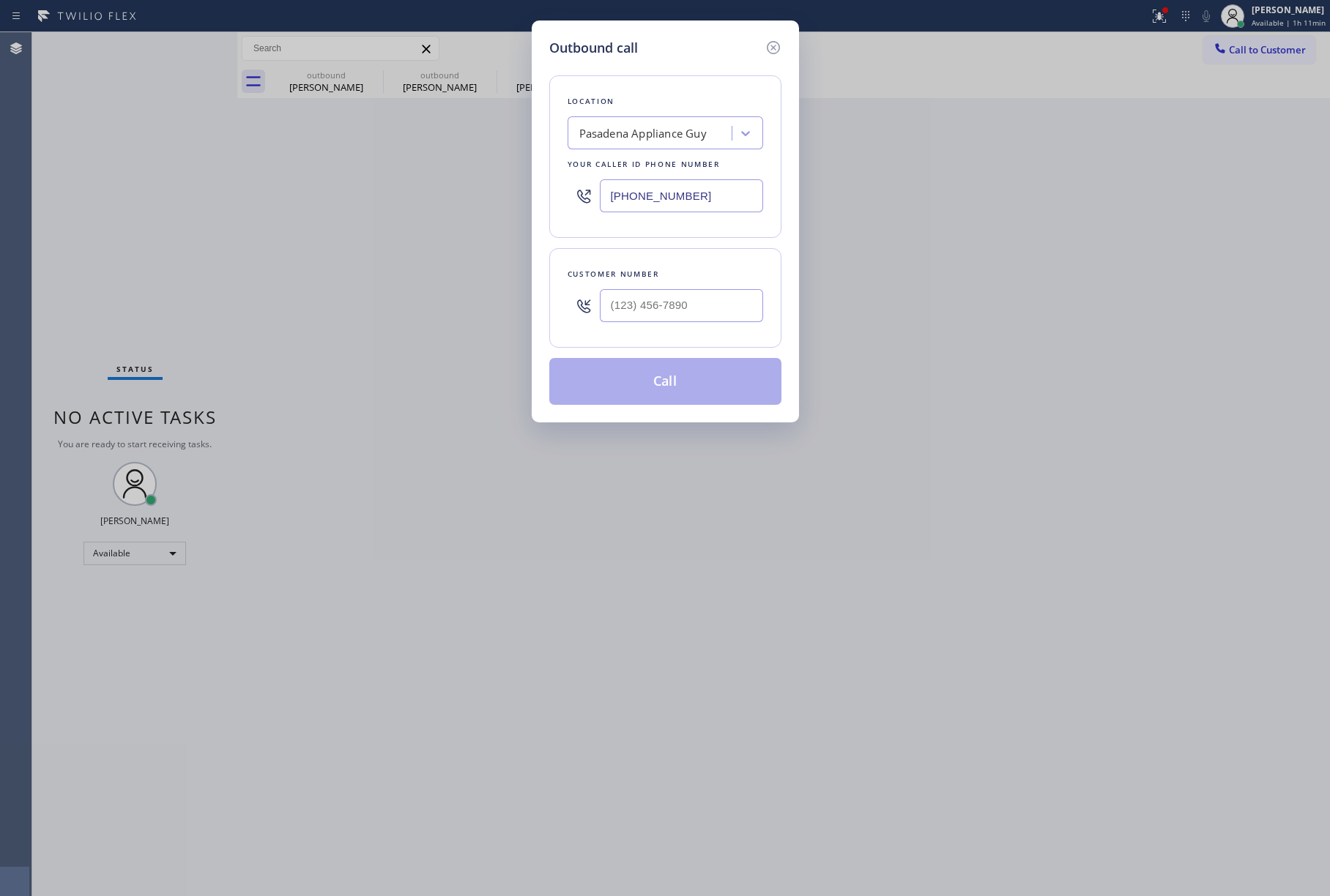
drag, startPoint x: 703, startPoint y: 185, endPoint x: 492, endPoint y: 169, distance: 211.6
click at [492, 169] on div "Outbound call Location [GEOGRAPHIC_DATA] Appliance Guy Your caller id phone num…" at bounding box center [665, 448] width 1330 height 896
paste input "510) 800-5767"
type input "[PHONE_NUMBER]"
click at [686, 305] on input "(___) ___-____" at bounding box center [681, 305] width 163 height 33
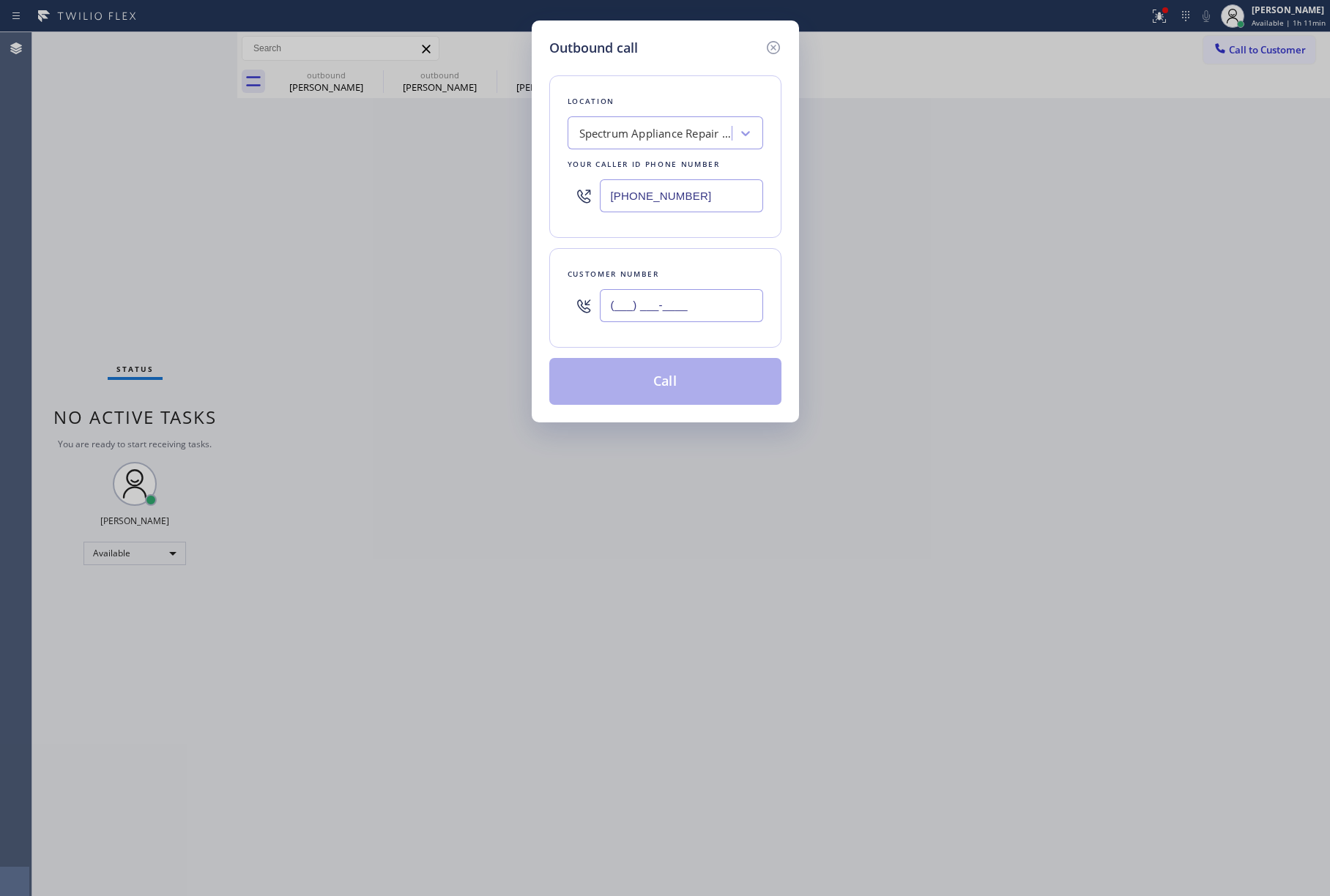
paste input "510) 584-0393"
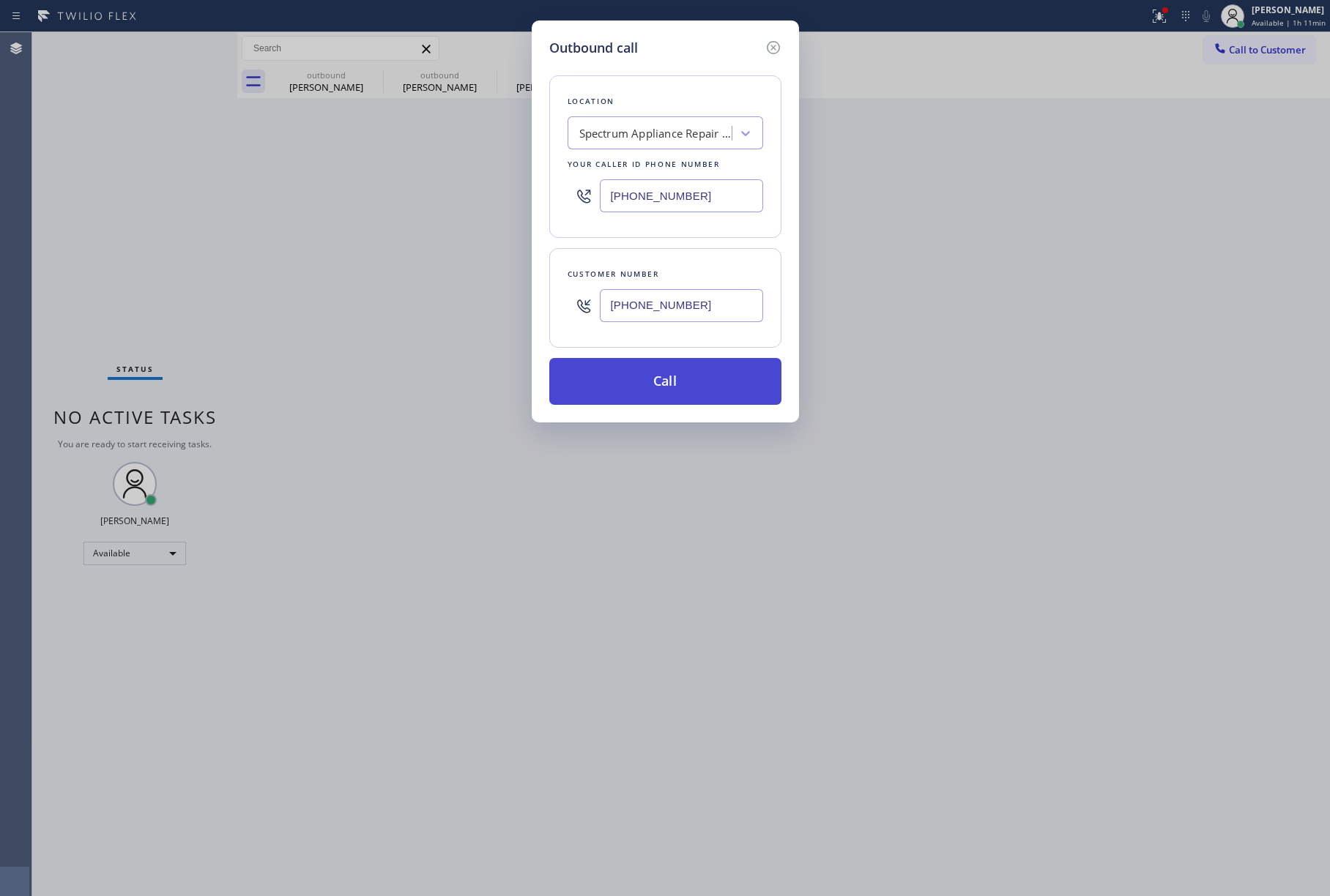
type input "[PHONE_NUMBER]"
click at [663, 376] on button "Call" at bounding box center [665, 381] width 232 height 47
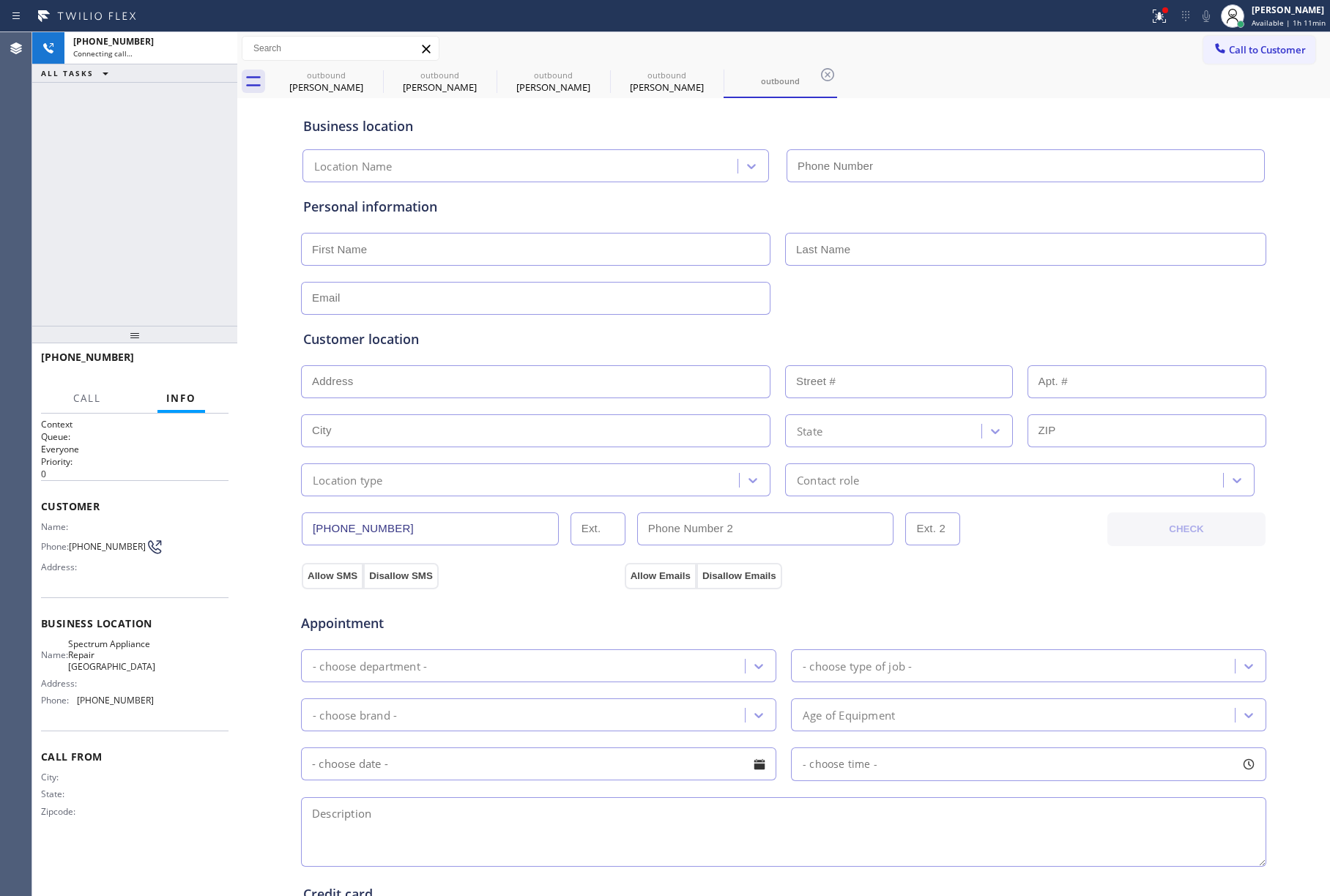
type input "[PHONE_NUMBER]"
click at [107, 165] on div "[PHONE_NUMBER] Connecting call… ALL TASKS ALL TASKS ACTIVE TASKS TASKS IN WRAP …" at bounding box center [134, 178] width 205 height 293
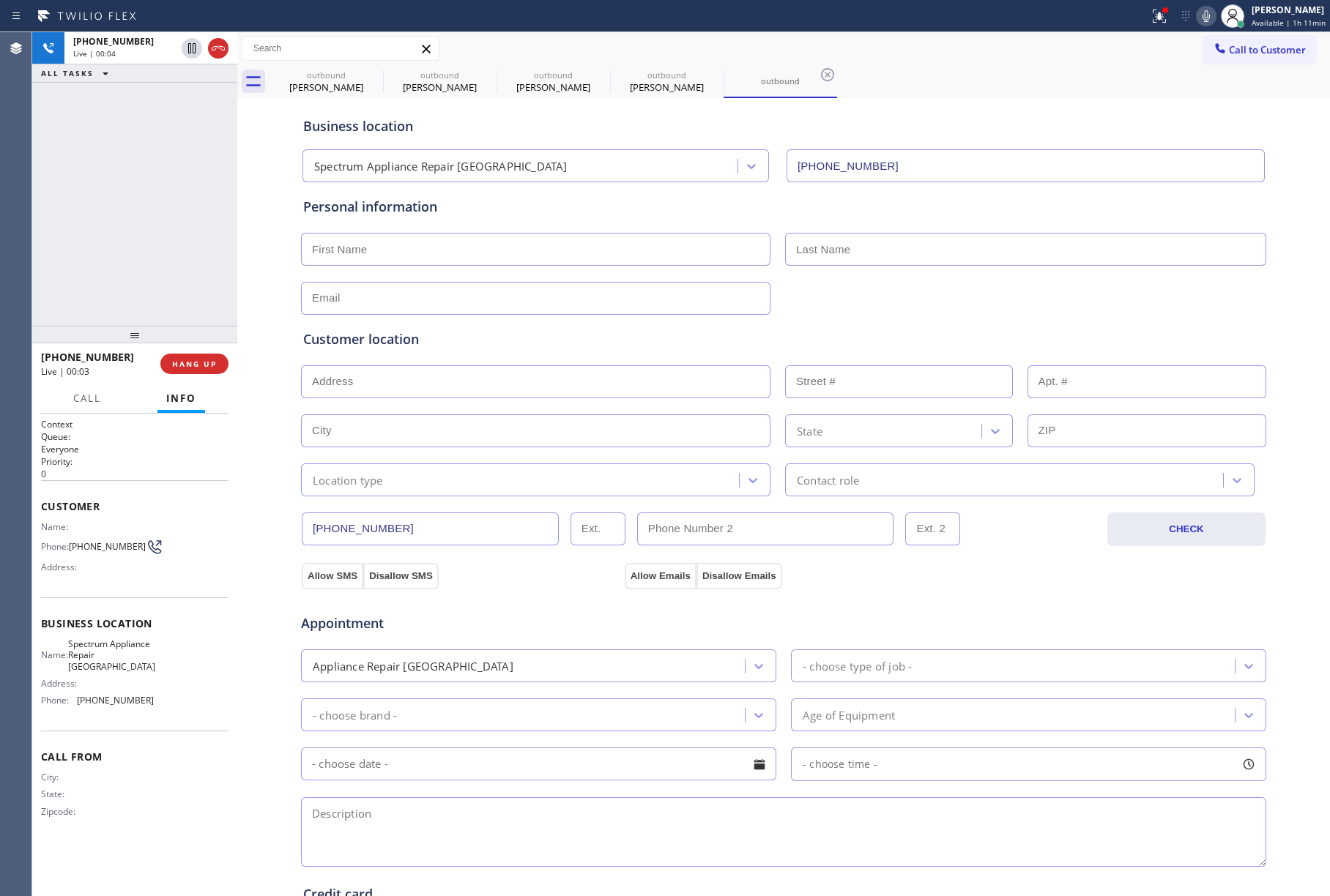
drag, startPoint x: 192, startPoint y: 360, endPoint x: 185, endPoint y: 265, distance: 95.3
click at [192, 360] on span "HANG UP" at bounding box center [194, 364] width 45 height 10
click at [181, 246] on div "[PHONE_NUMBER] Live | 00:04 ALL TASKS ALL TASKS ACTIVE TASKS TASKS IN WRAP UP" at bounding box center [134, 178] width 205 height 293
click at [188, 372] on button "COMPLETE" at bounding box center [191, 364] width 74 height 21
click at [164, 284] on div "ALL TASKS ALL TASKS ACTIVE TASKS TASKS IN WRAP UP [PHONE_NUMBER] Wrap up | 00:06" at bounding box center [134, 178] width 205 height 293
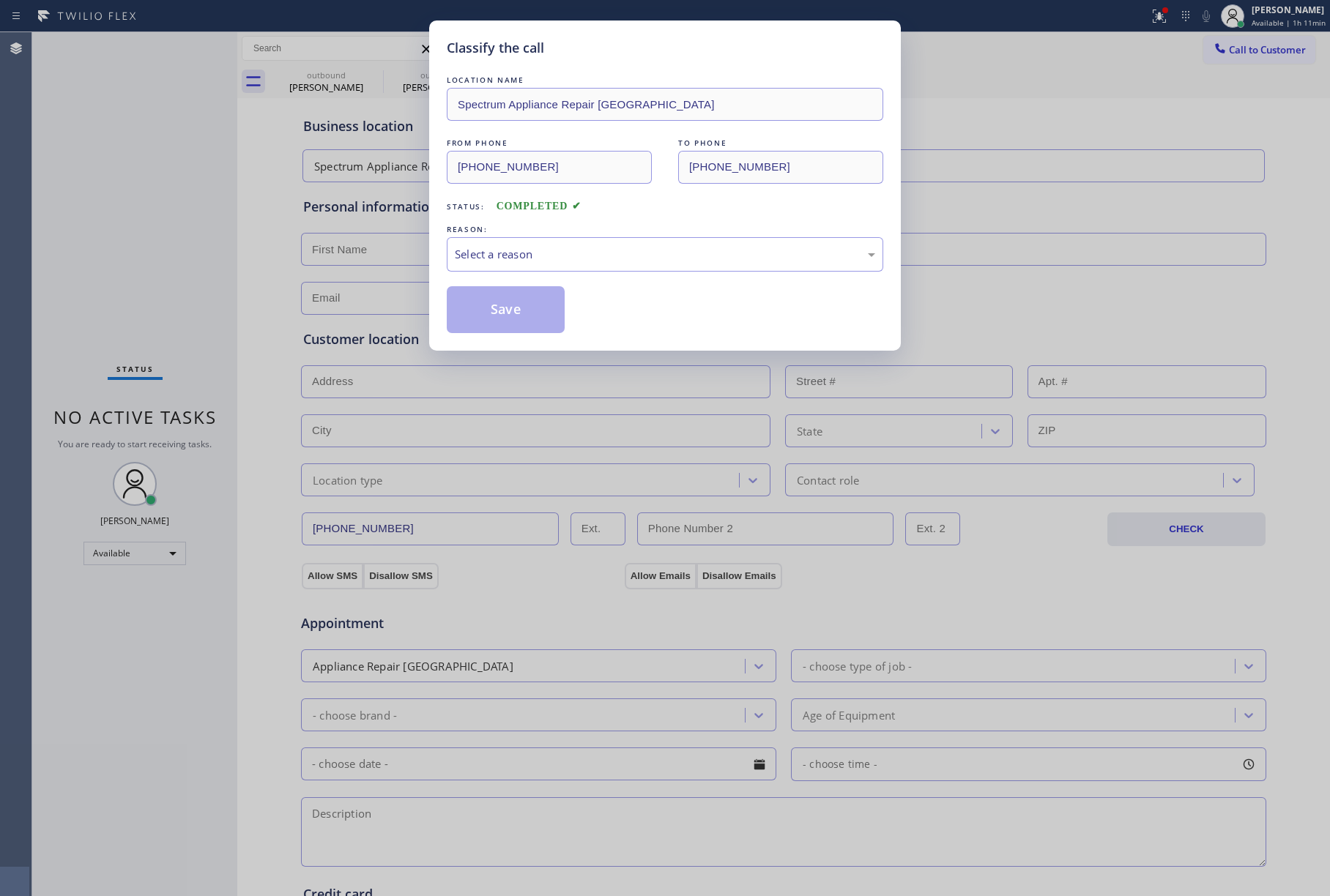
click at [537, 278] on div "LOCATION NAME Spectrum Appliance Repair [GEOGRAPHIC_DATA] FROM PHONE [PHONE_NUM…" at bounding box center [665, 203] width 436 height 261
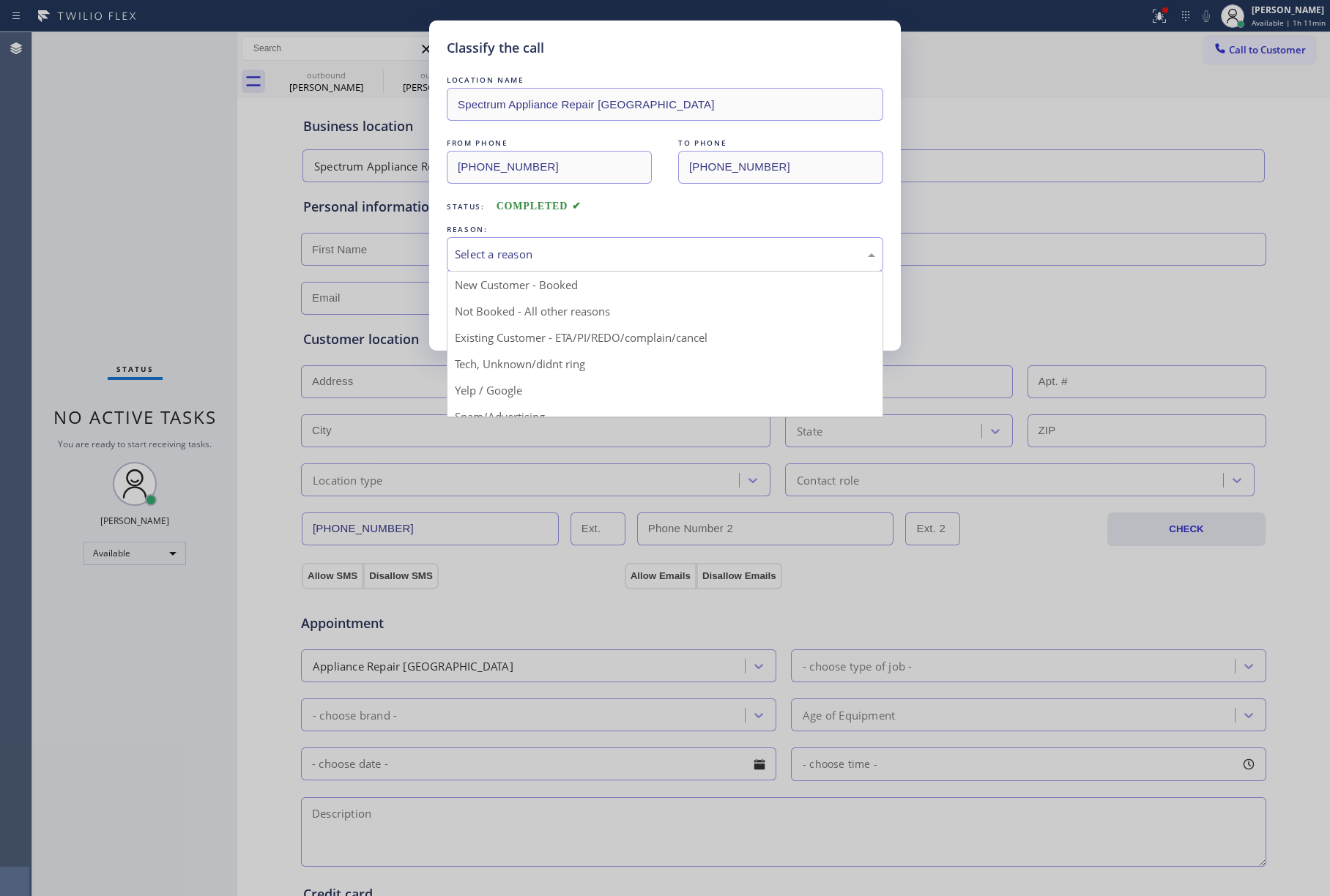
click at [504, 265] on div "Select a reason" at bounding box center [665, 254] width 436 height 34
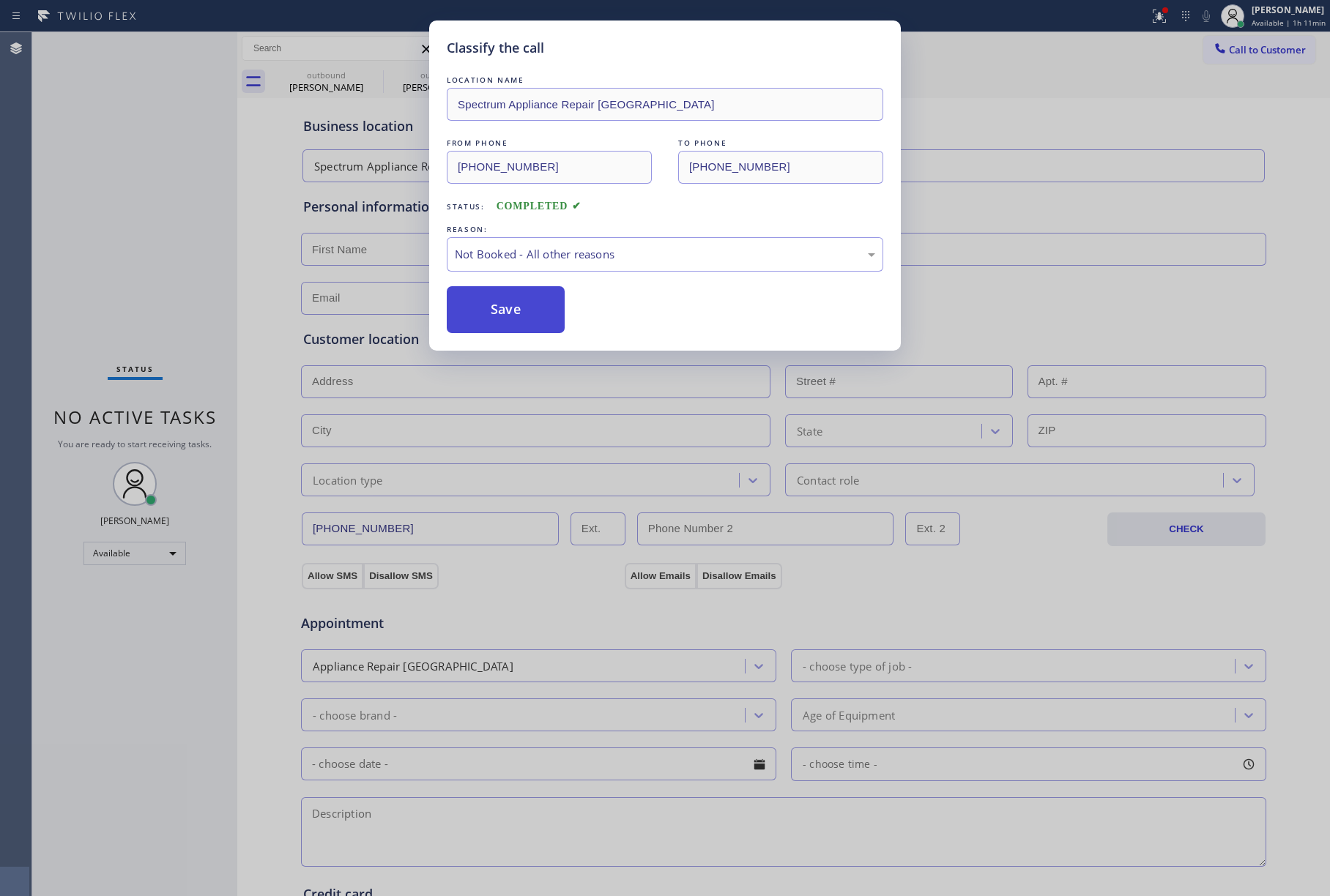
click at [489, 303] on button "Save" at bounding box center [506, 309] width 118 height 47
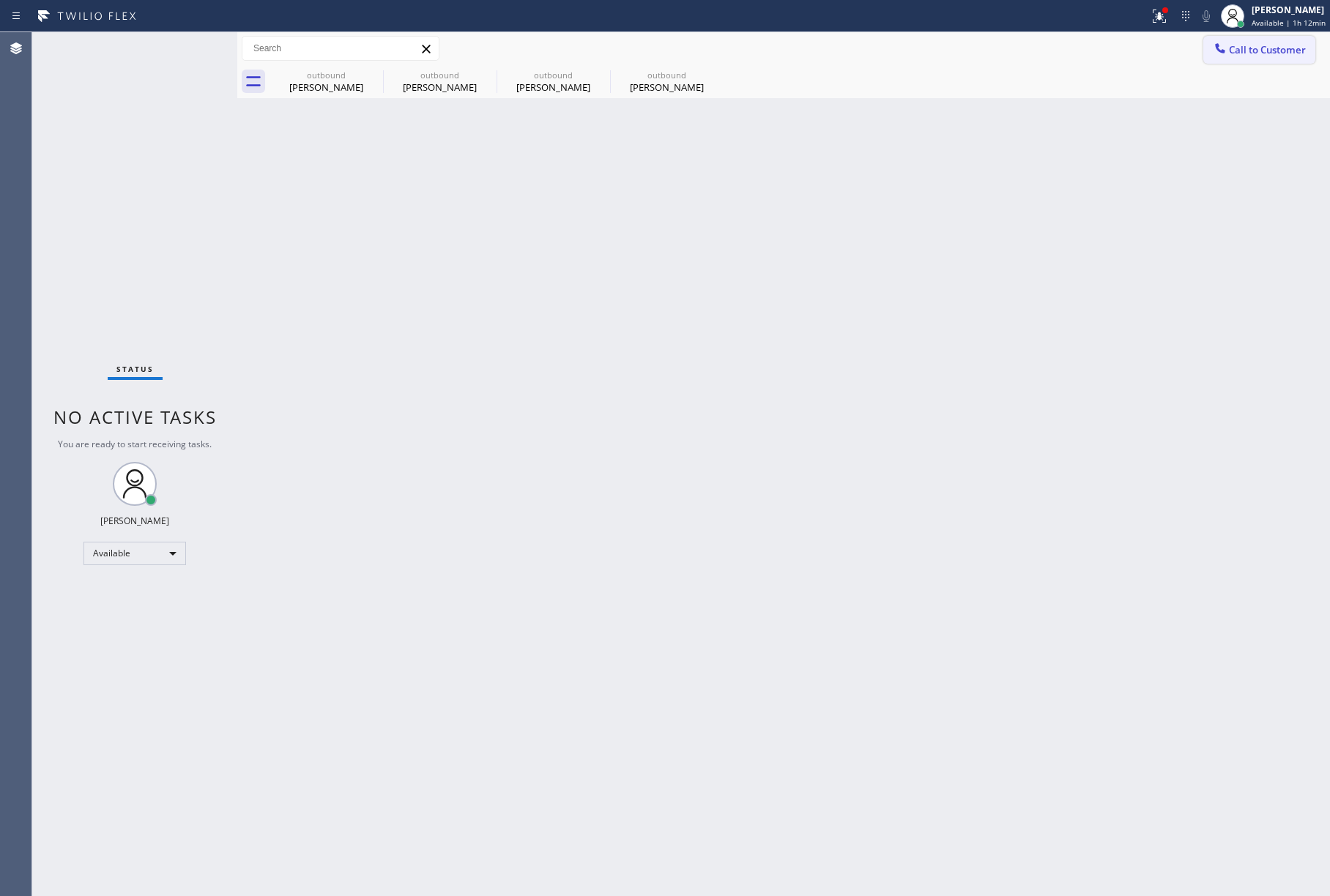
click at [1264, 46] on span "Call to Customer" at bounding box center [1267, 50] width 77 height 13
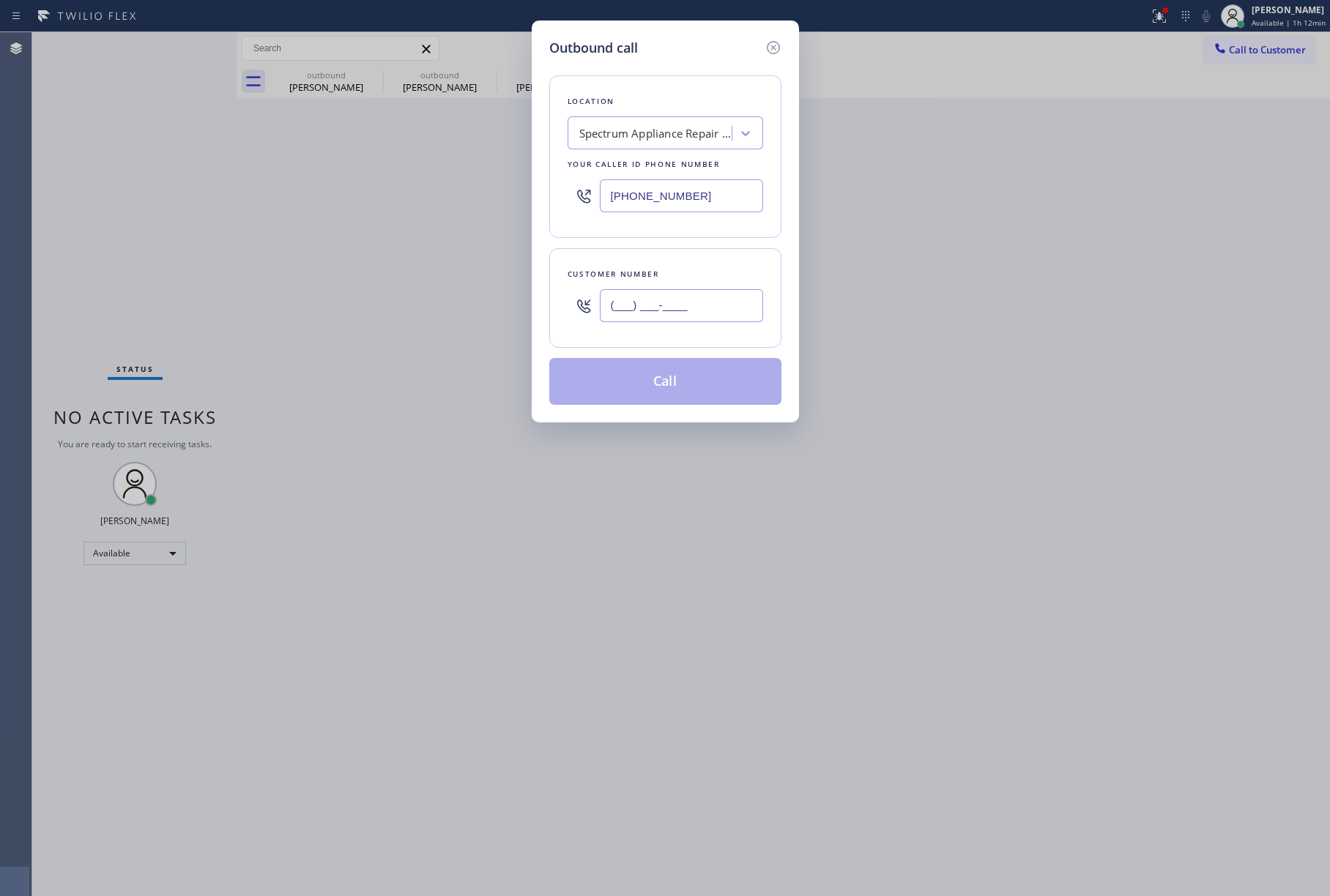
click at [677, 311] on input "(___) ___-____" at bounding box center [681, 305] width 163 height 33
paste input "202) 510-1043"
type input "[PHONE_NUMBER]"
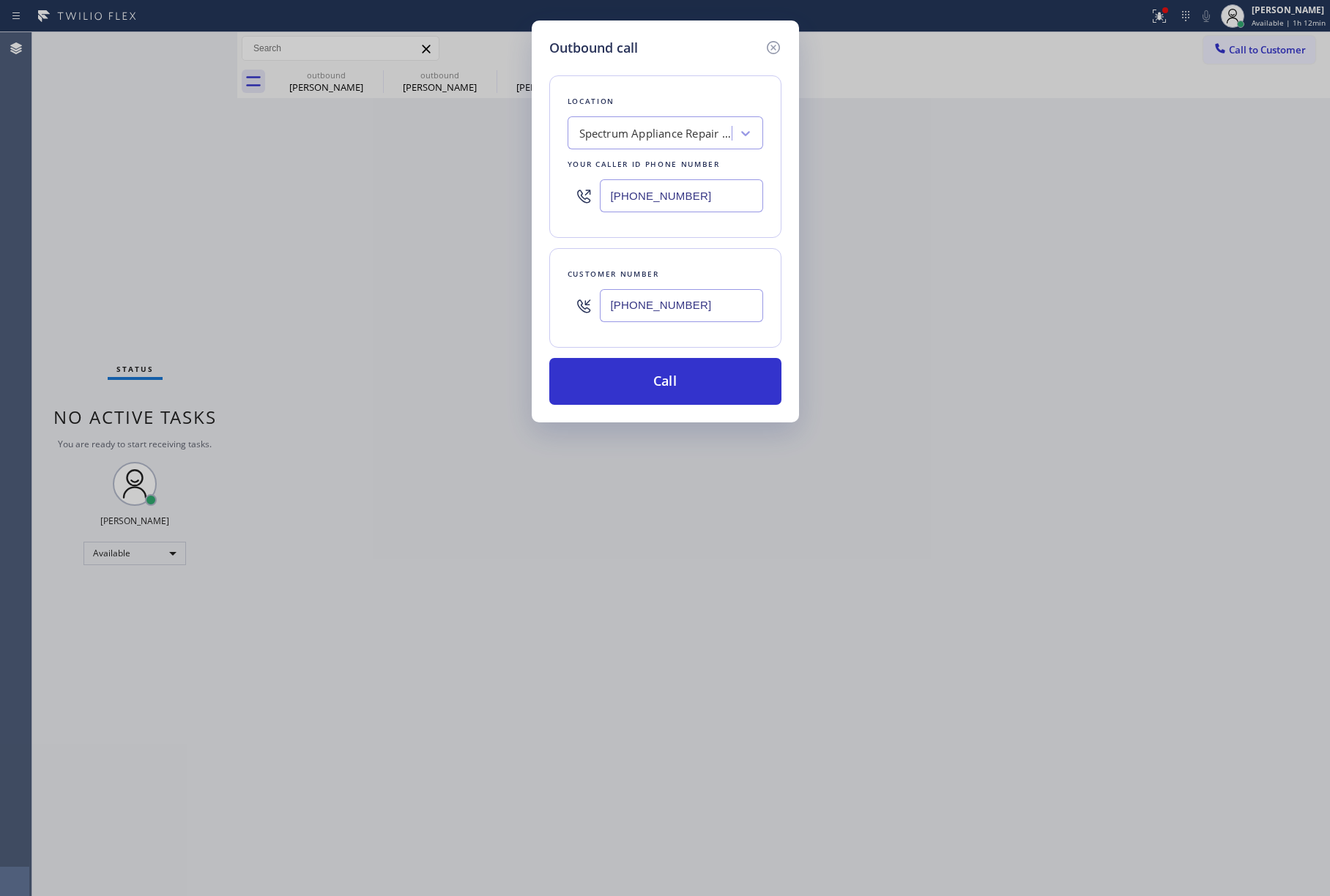
drag, startPoint x: 700, startPoint y: 190, endPoint x: 674, endPoint y: 92, distance: 101.4
click at [568, 189] on div "[PHONE_NUMBER]" at bounding box center [665, 196] width 196 height 48
paste input "323) 991-9198"
type input "[PHONE_NUMBER]"
click at [678, 74] on div "Location Spectrum Appliance Repair [GEOGRAPHIC_DATA] Your caller id phone numbe…" at bounding box center [665, 231] width 232 height 347
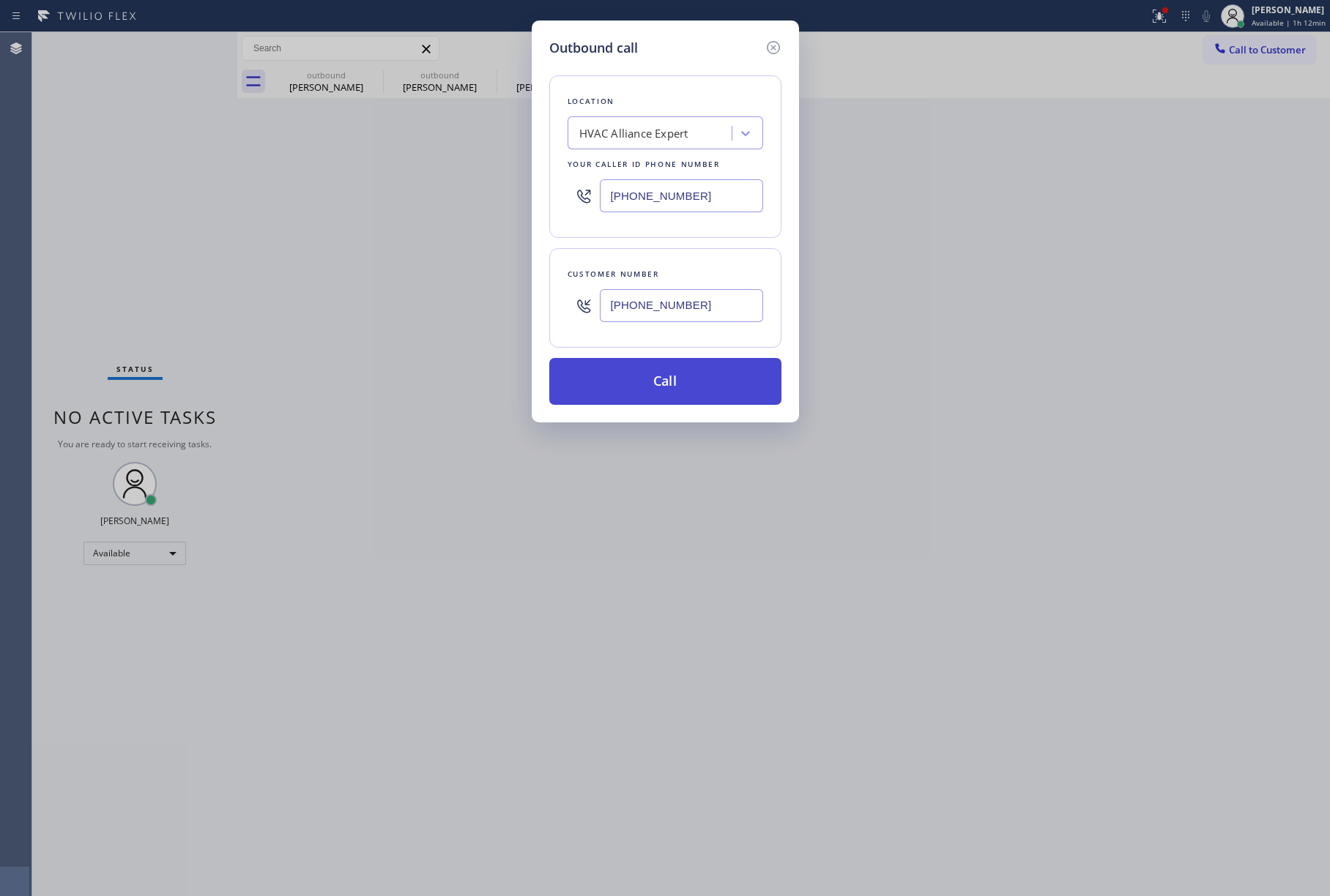
click at [651, 385] on button "Call" at bounding box center [665, 381] width 232 height 47
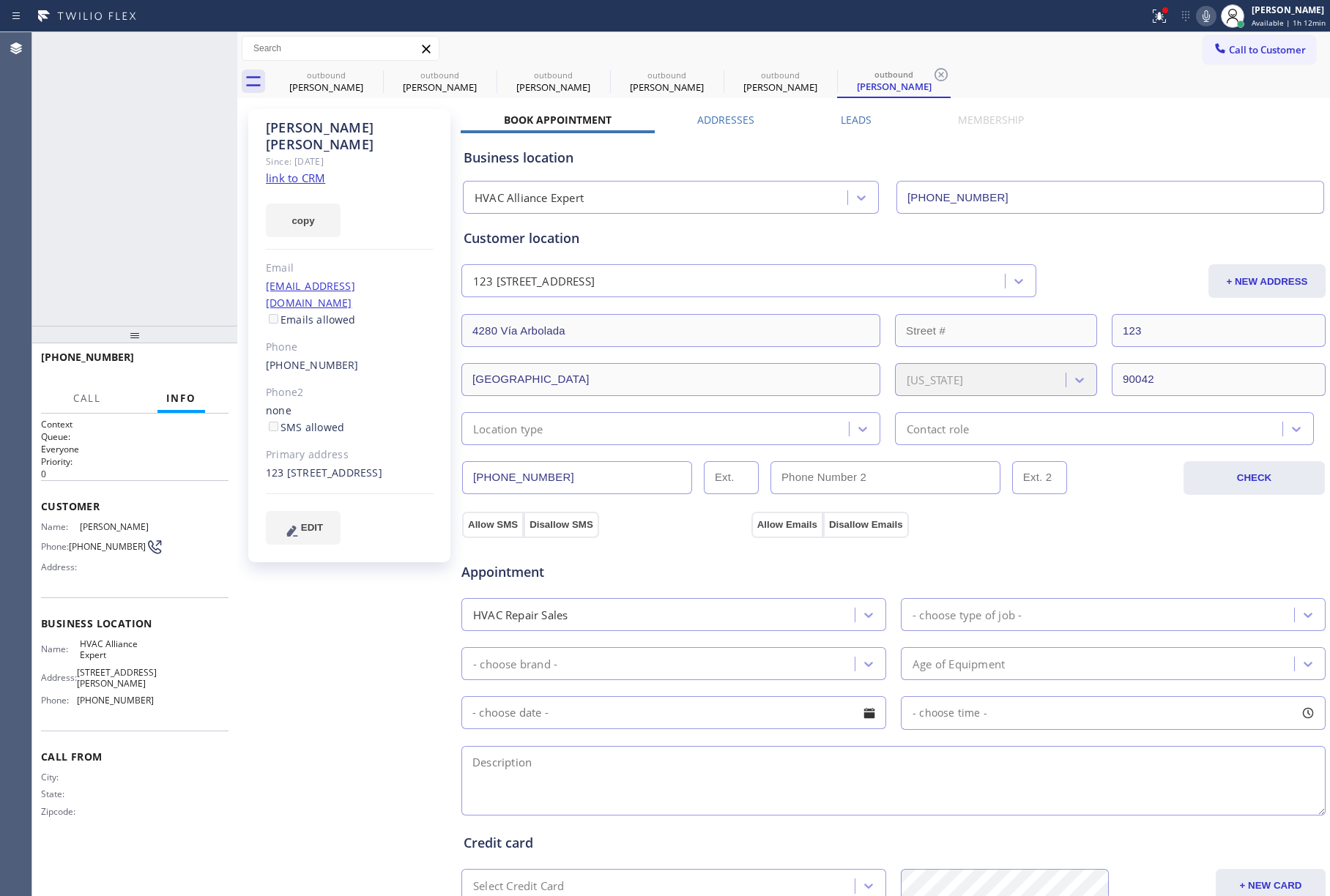
type input "[PHONE_NUMBER]"
click at [209, 361] on span "COMPLETE" at bounding box center [191, 364] width 50 height 10
click at [170, 234] on div "ALL TASKS ALL TASKS ACTIVE TASKS TASKS IN WRAP UP [PHONE_NUMBER] Wrap up | 00:00" at bounding box center [134, 178] width 205 height 293
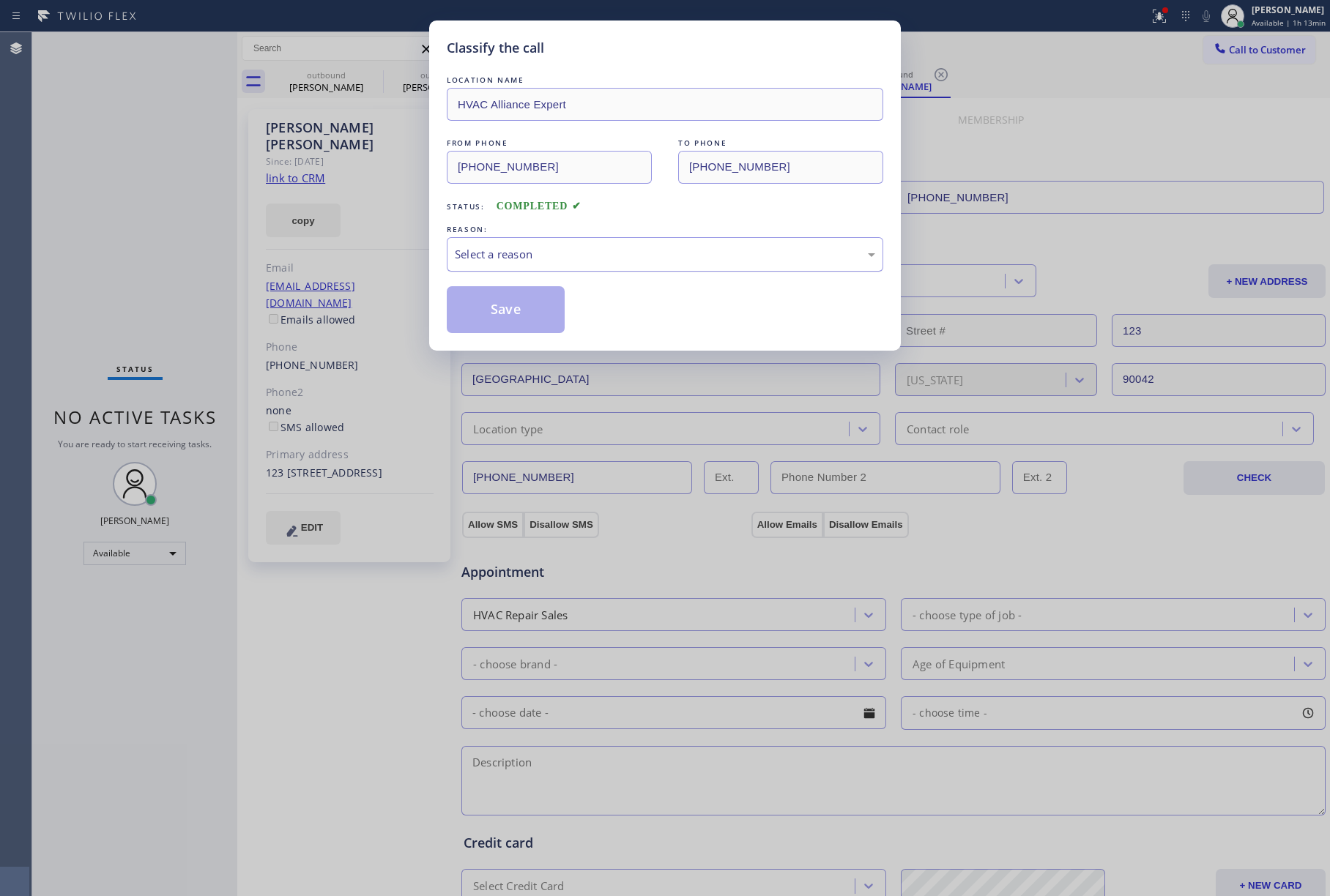
click at [566, 261] on div "Select a reason" at bounding box center [665, 254] width 420 height 17
click at [500, 311] on button "Save" at bounding box center [506, 309] width 118 height 47
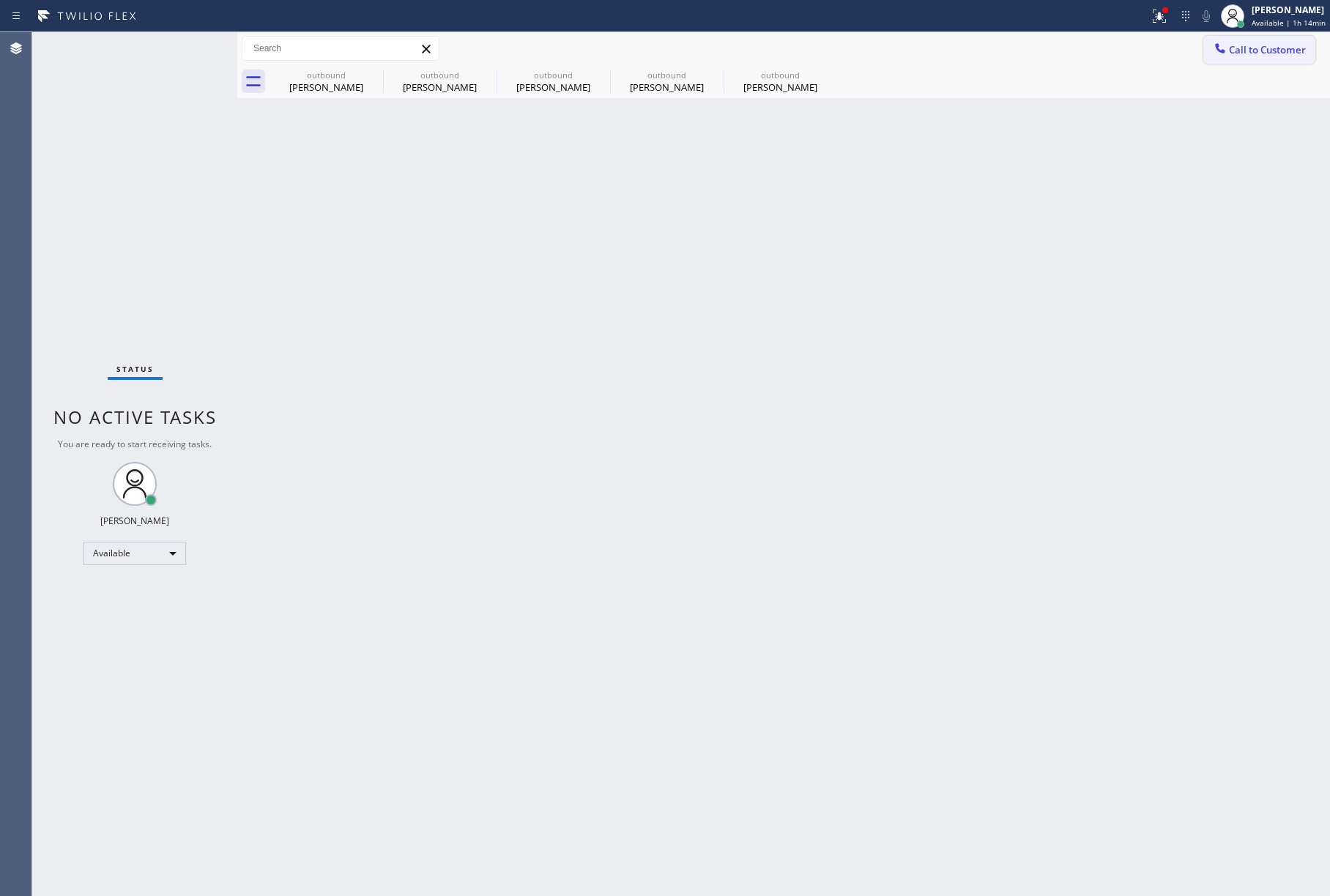
click at [1307, 48] on button "Call to Customer" at bounding box center [1259, 50] width 112 height 28
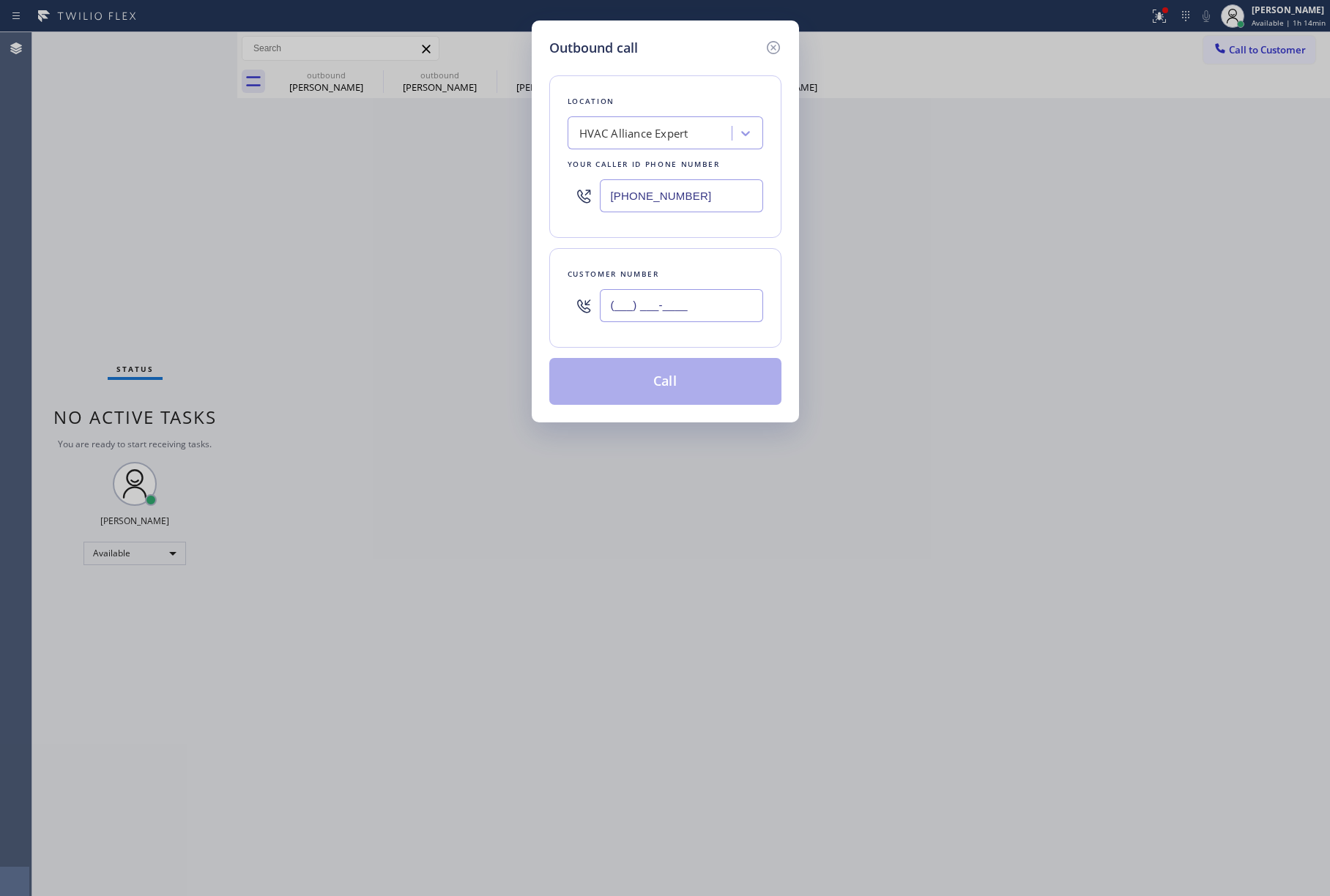
click at [663, 293] on input "(___) ___-____" at bounding box center [681, 305] width 163 height 33
paste input "858) 401-9558"
type input "[PHONE_NUMBER]"
click at [671, 261] on div "Customer number [PHONE_NUMBER]" at bounding box center [665, 298] width 232 height 100
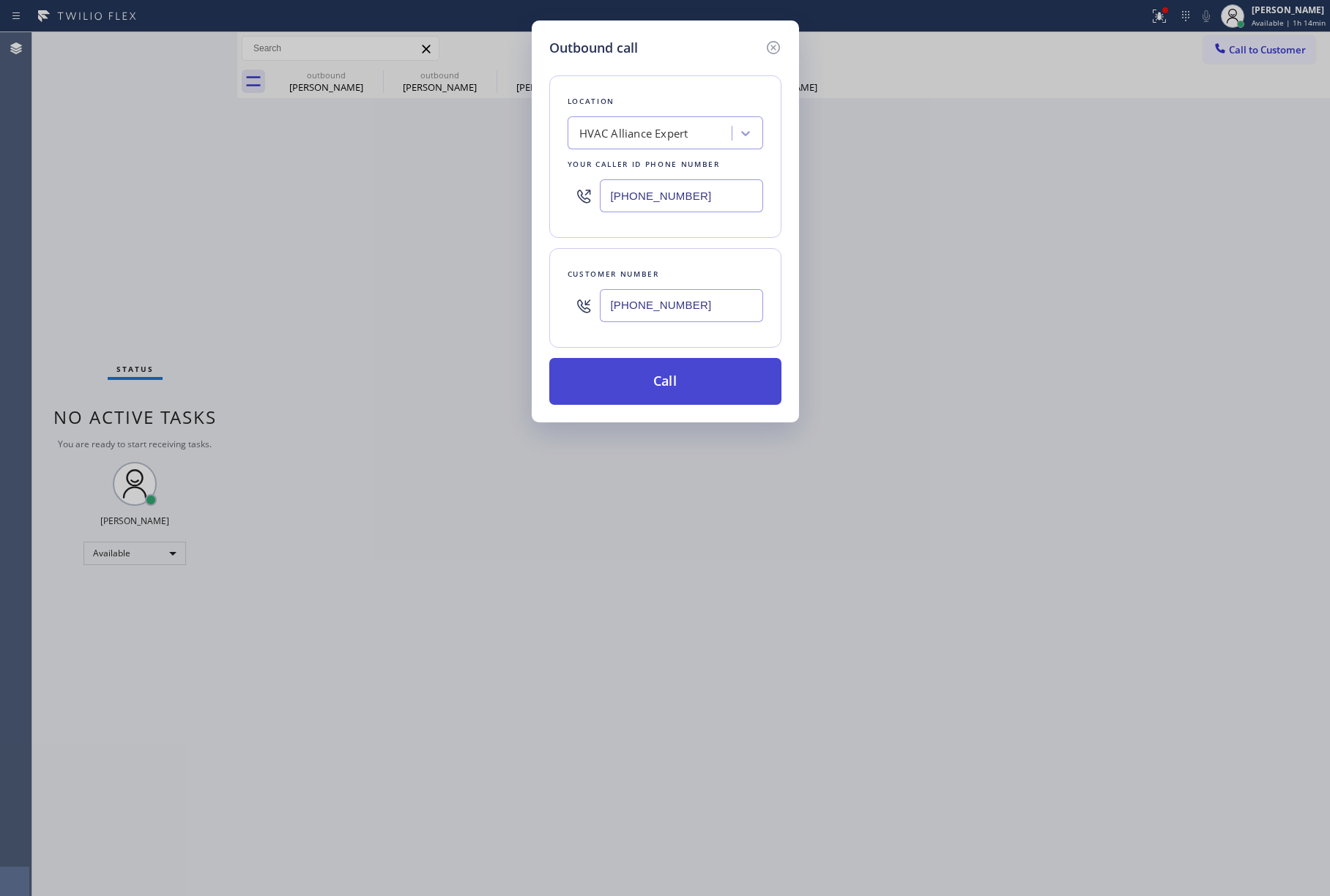
click at [693, 391] on button "Call" at bounding box center [665, 381] width 232 height 47
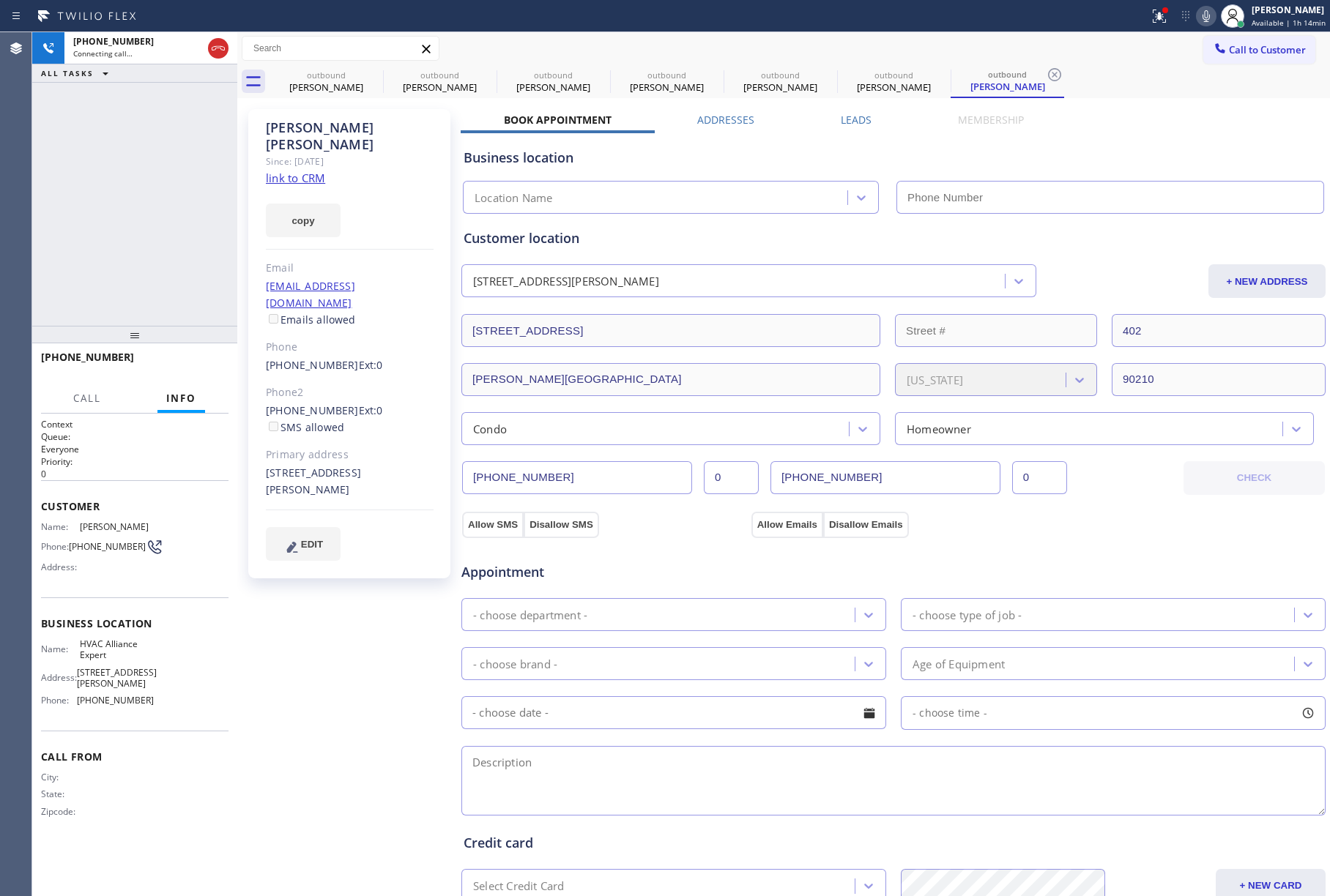
type input "[PHONE_NUMBER]"
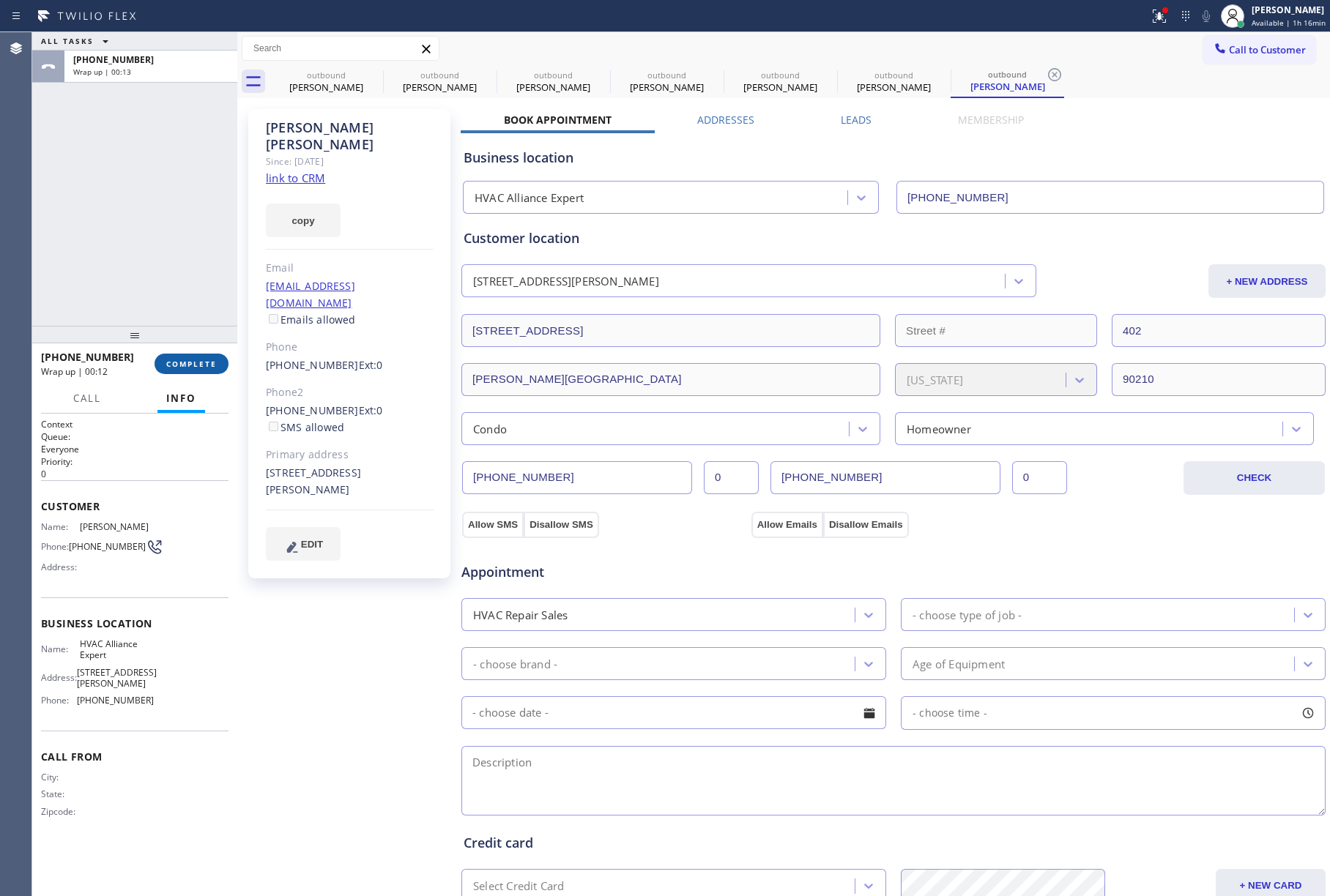
click at [218, 363] on button "COMPLETE" at bounding box center [191, 364] width 74 height 21
click at [165, 241] on div "ALL TASKS ALL TASKS ACTIVE TASKS TASKS IN WRAP UP [PHONE_NUMBER] Wrap up | 00:13" at bounding box center [134, 178] width 205 height 293
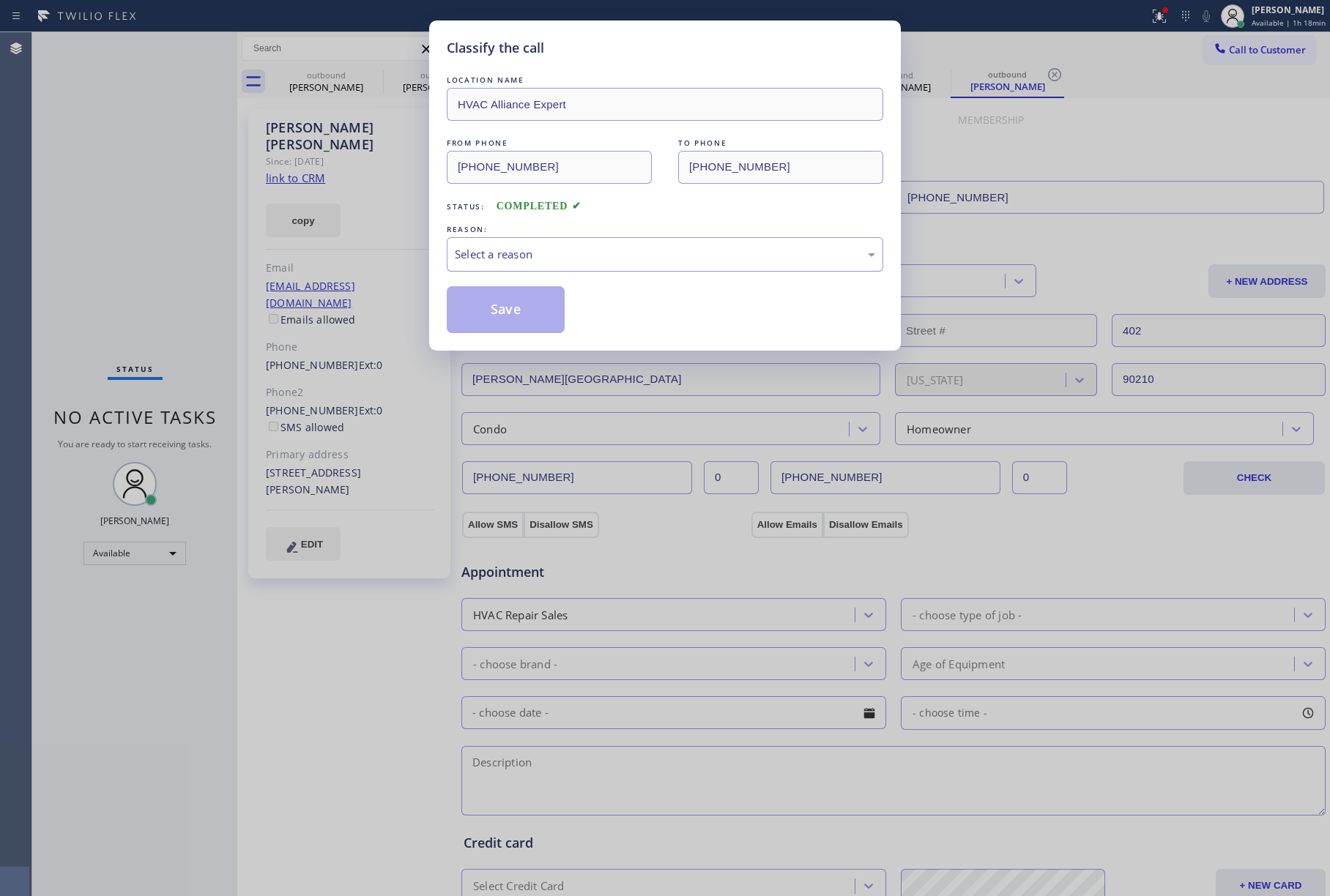
click at [535, 269] on div "Select a reason" at bounding box center [665, 254] width 436 height 34
click at [477, 305] on button "Save" at bounding box center [506, 309] width 118 height 47
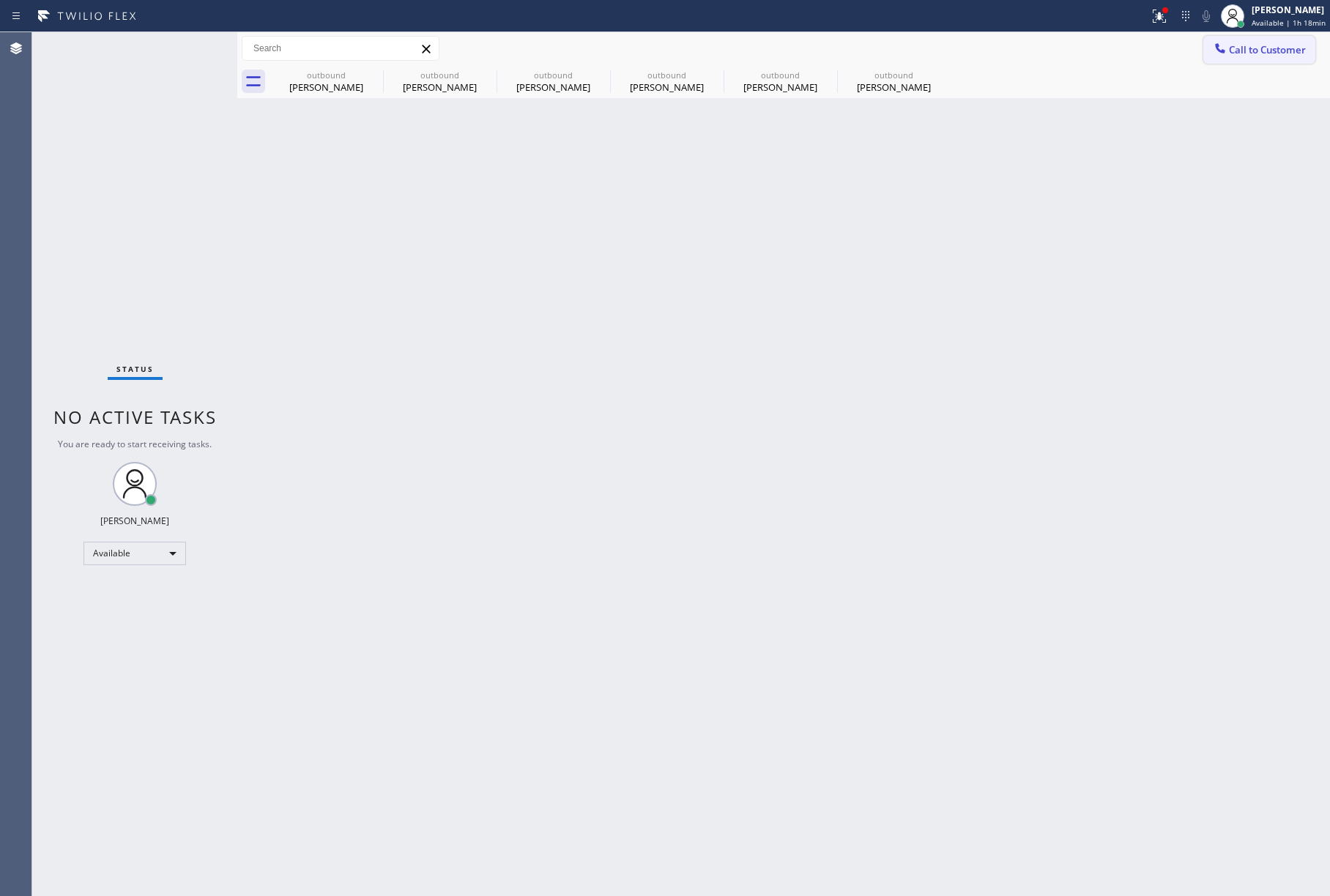
click at [1242, 47] on span "Call to Customer" at bounding box center [1267, 50] width 77 height 13
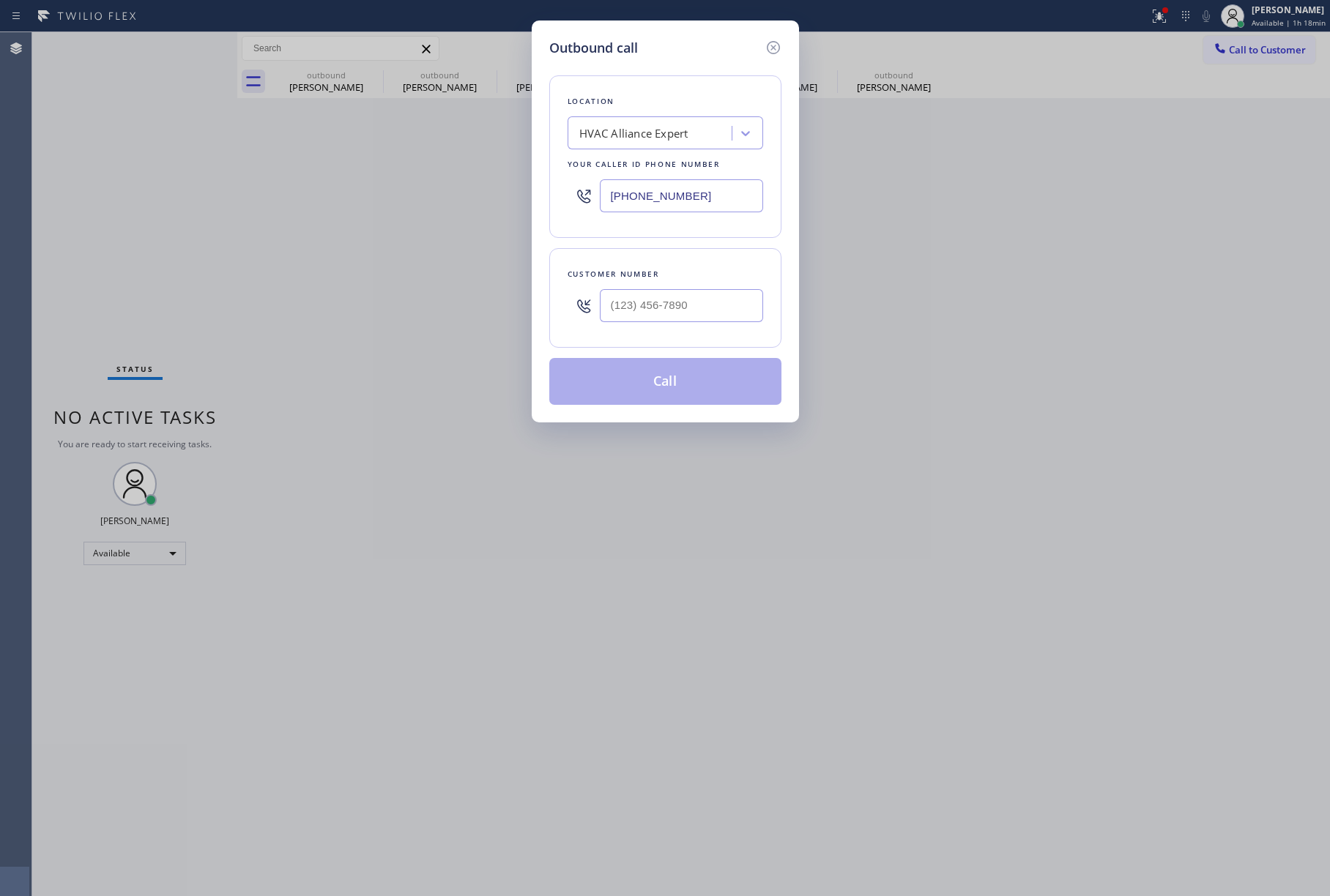
click at [619, 135] on div "HVAC Alliance Expert" at bounding box center [634, 133] width 110 height 17
paste input "High Q Appliance Repair [GEOGRAPHIC_DATA]"
type input "High Q Appliance Repair [GEOGRAPHIC_DATA]"
click at [627, 158] on div "High Q Appliance Repair [GEOGRAPHIC_DATA]" at bounding box center [665, 171] width 196 height 41
type input "[PHONE_NUMBER]"
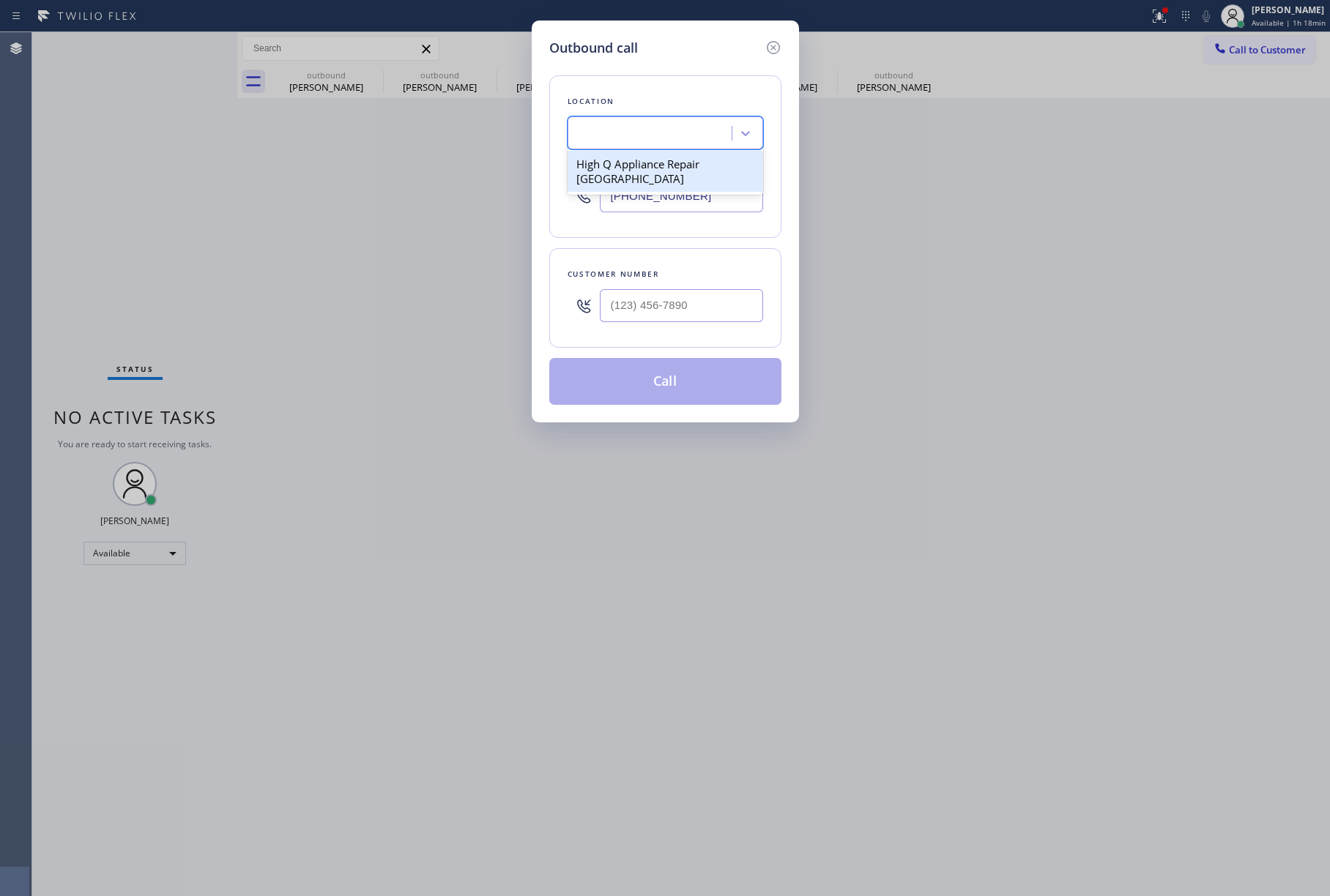
scroll to position [0, 1]
click at [644, 301] on input "(___) ___-____" at bounding box center [681, 305] width 163 height 33
paste input "773) 899-3356"
type input "[PHONE_NUMBER]"
click at [651, 252] on div "Customer number [PHONE_NUMBER]" at bounding box center [665, 298] width 232 height 100
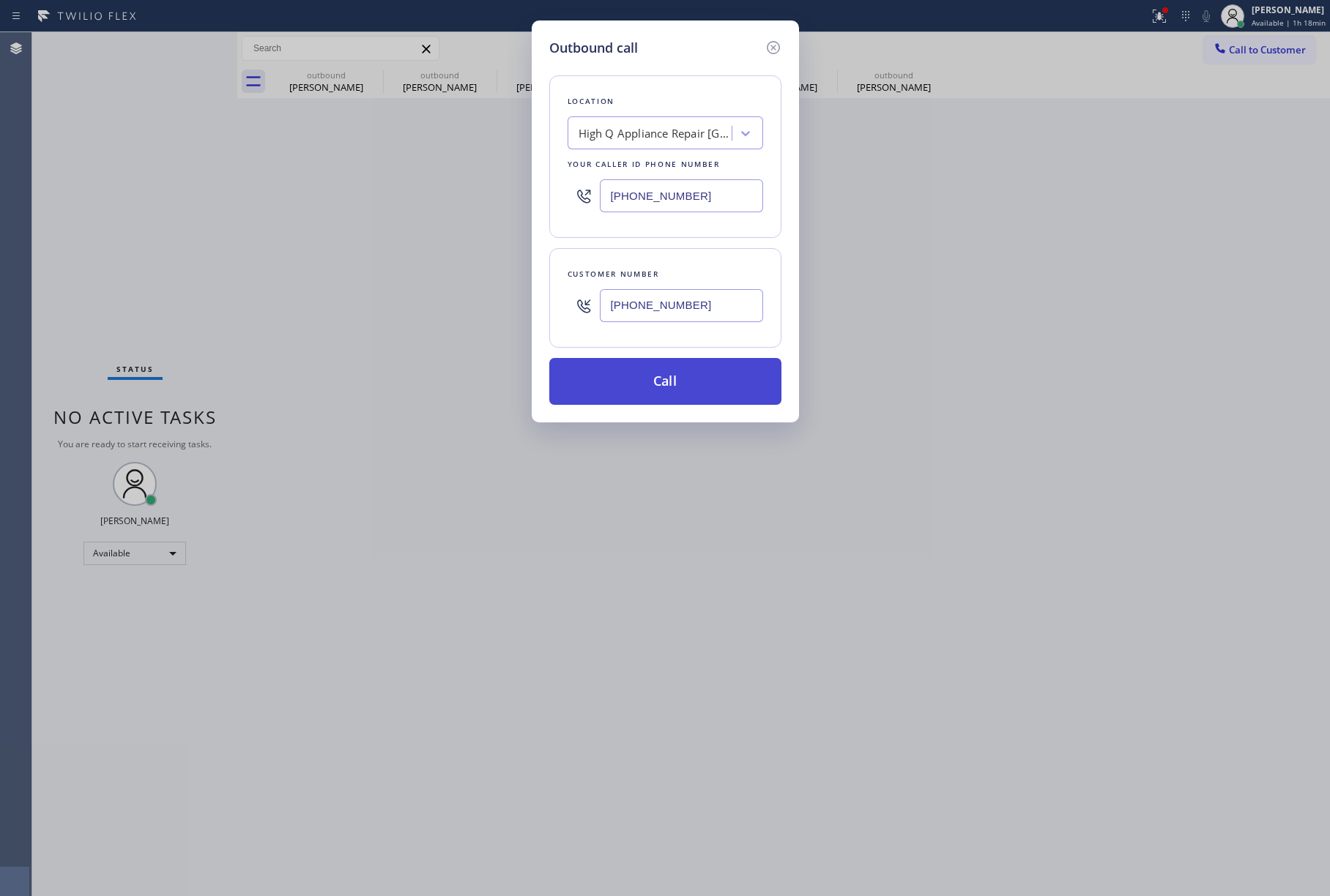
click at [671, 389] on button "Call" at bounding box center [665, 381] width 232 height 47
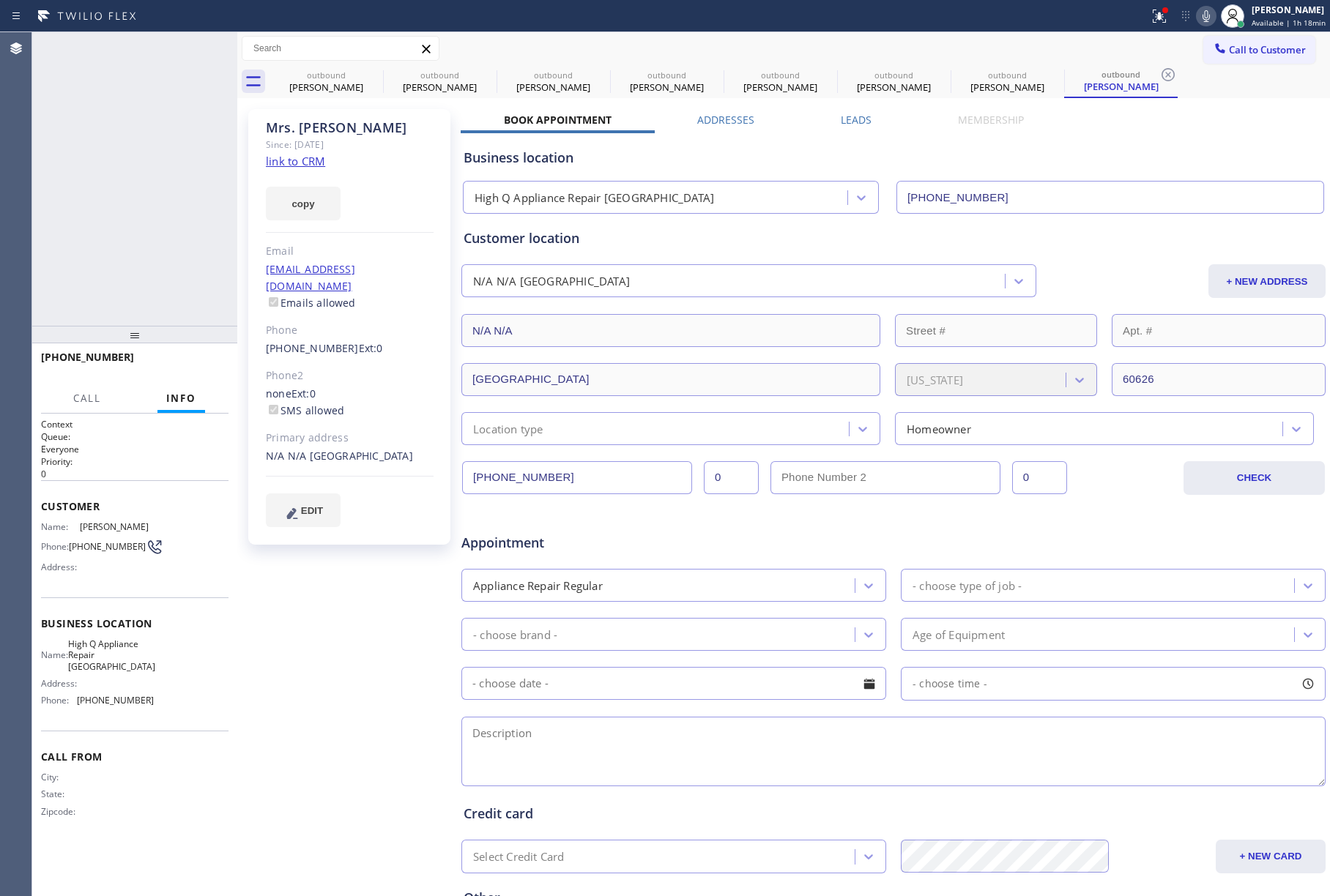
type input "[PHONE_NUMBER]"
click at [197, 360] on span "COMPLETE" at bounding box center [191, 364] width 50 height 10
click at [160, 245] on div "ALL TASKS ALL TASKS ACTIVE TASKS TASKS IN WRAP UP [PHONE_NUMBER] Wrap up | 15:51" at bounding box center [134, 178] width 205 height 293
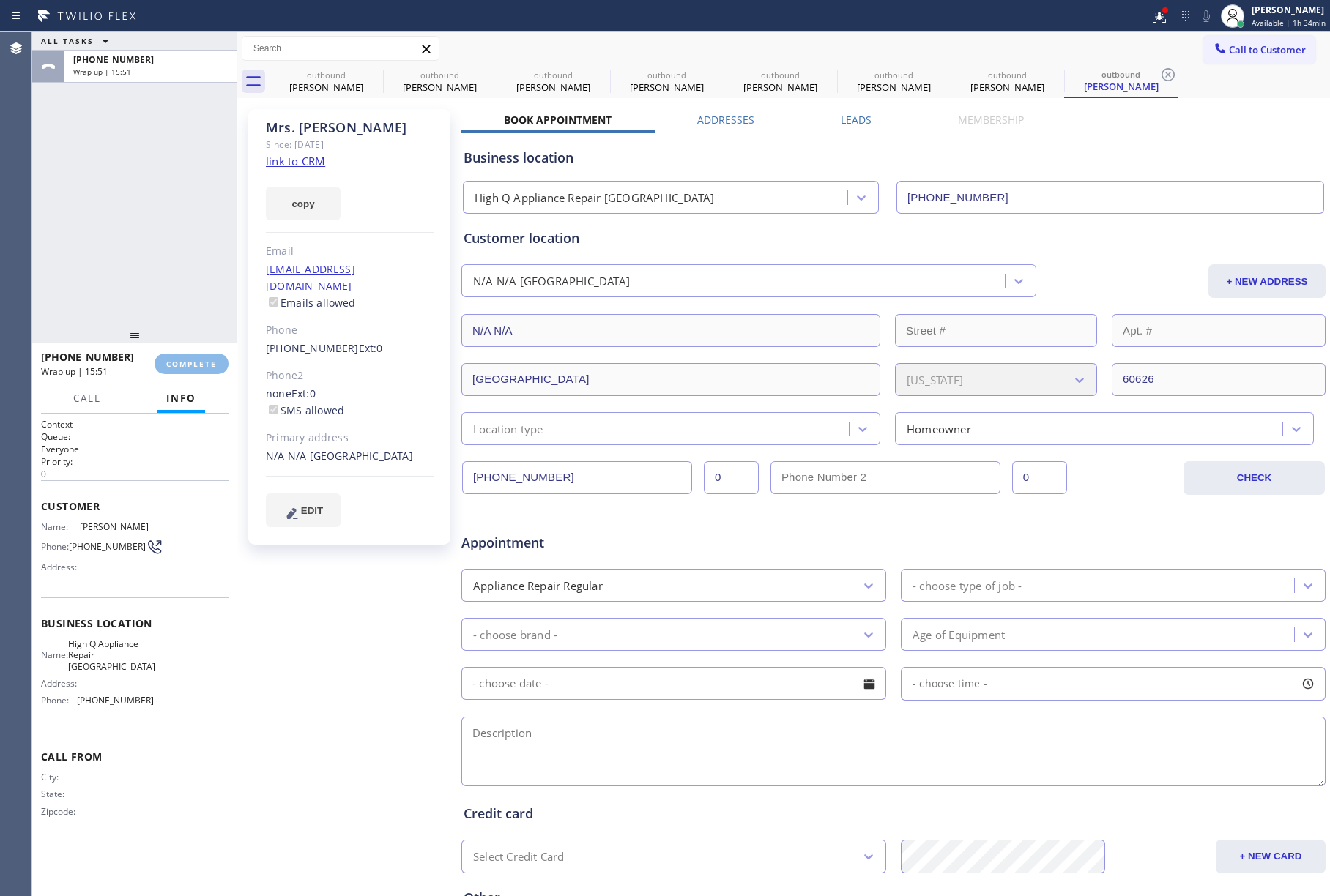
click at [169, 239] on div "ALL TASKS ALL TASKS ACTIVE TASKS TASKS IN WRAP UP [PHONE_NUMBER] Wrap up | 15:51" at bounding box center [134, 178] width 205 height 293
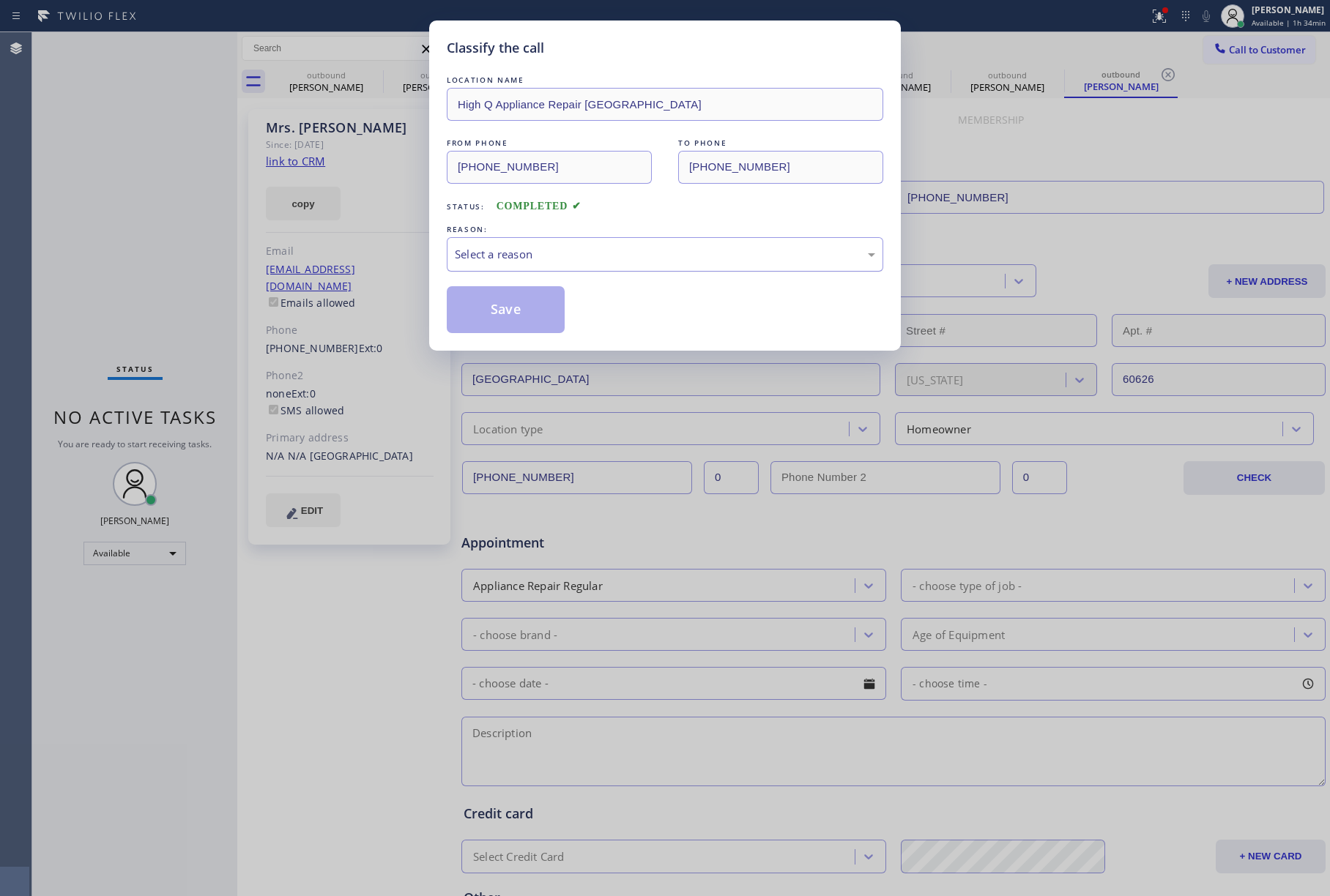
drag, startPoint x: 590, startPoint y: 239, endPoint x: 577, endPoint y: 270, distance: 33.6
click at [591, 249] on div "Select a reason" at bounding box center [665, 254] width 436 height 34
click at [525, 312] on button "Save" at bounding box center [506, 309] width 118 height 47
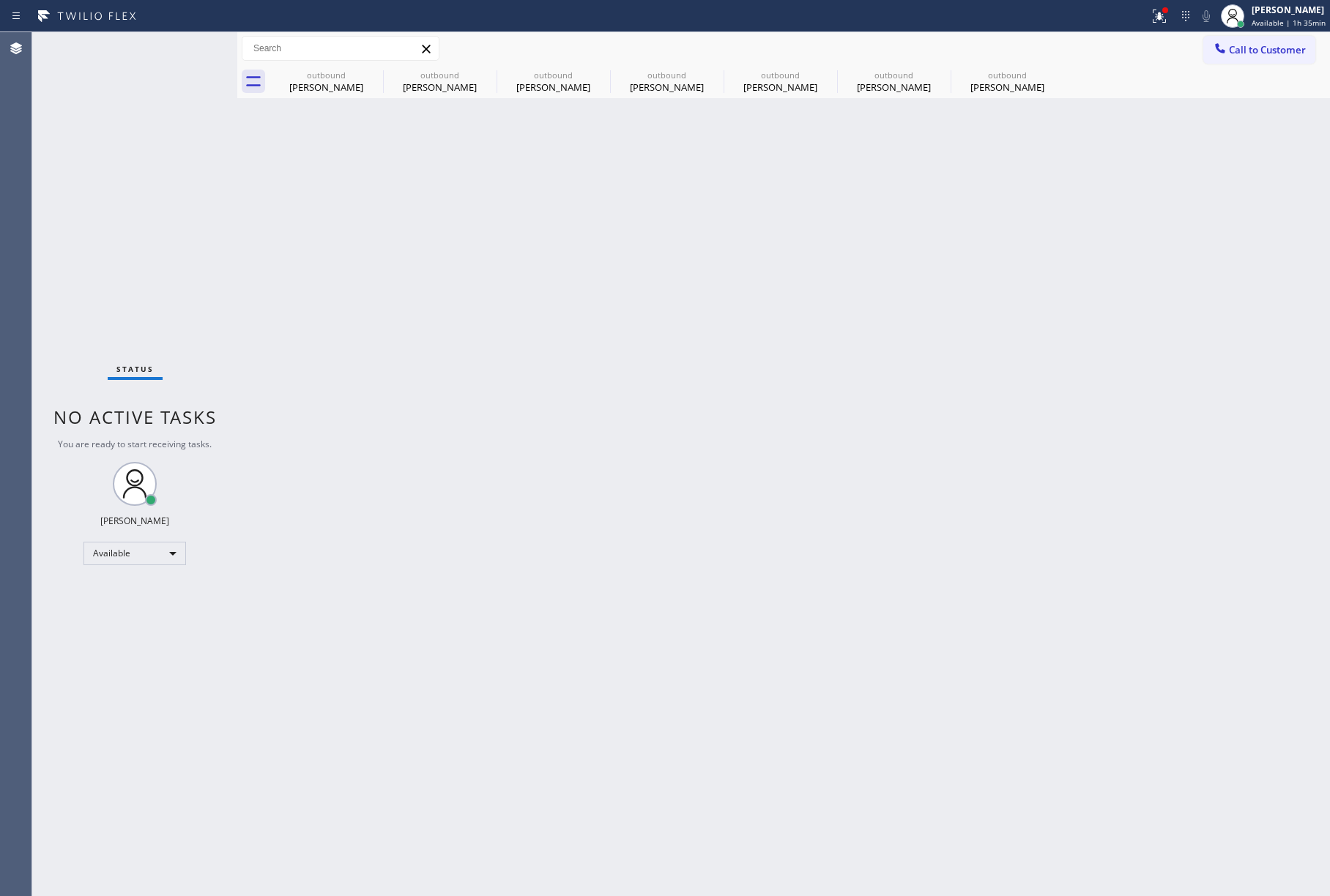
click at [89, 229] on div "Status No active tasks You are ready to start receiving tasks. [PERSON_NAME]" at bounding box center [134, 464] width 205 height 864
click at [1274, 22] on span "Available | 1h 38min" at bounding box center [1288, 22] width 74 height 10
click at [1246, 94] on button "Unavailable" at bounding box center [1256, 97] width 146 height 19
click at [1117, 158] on div "Back to Dashboard Change Sender ID Customers Technicians Select a contact Outbo…" at bounding box center [783, 464] width 1093 height 864
click at [1283, 7] on div "[PERSON_NAME]" at bounding box center [1289, 10] width 73 height 13
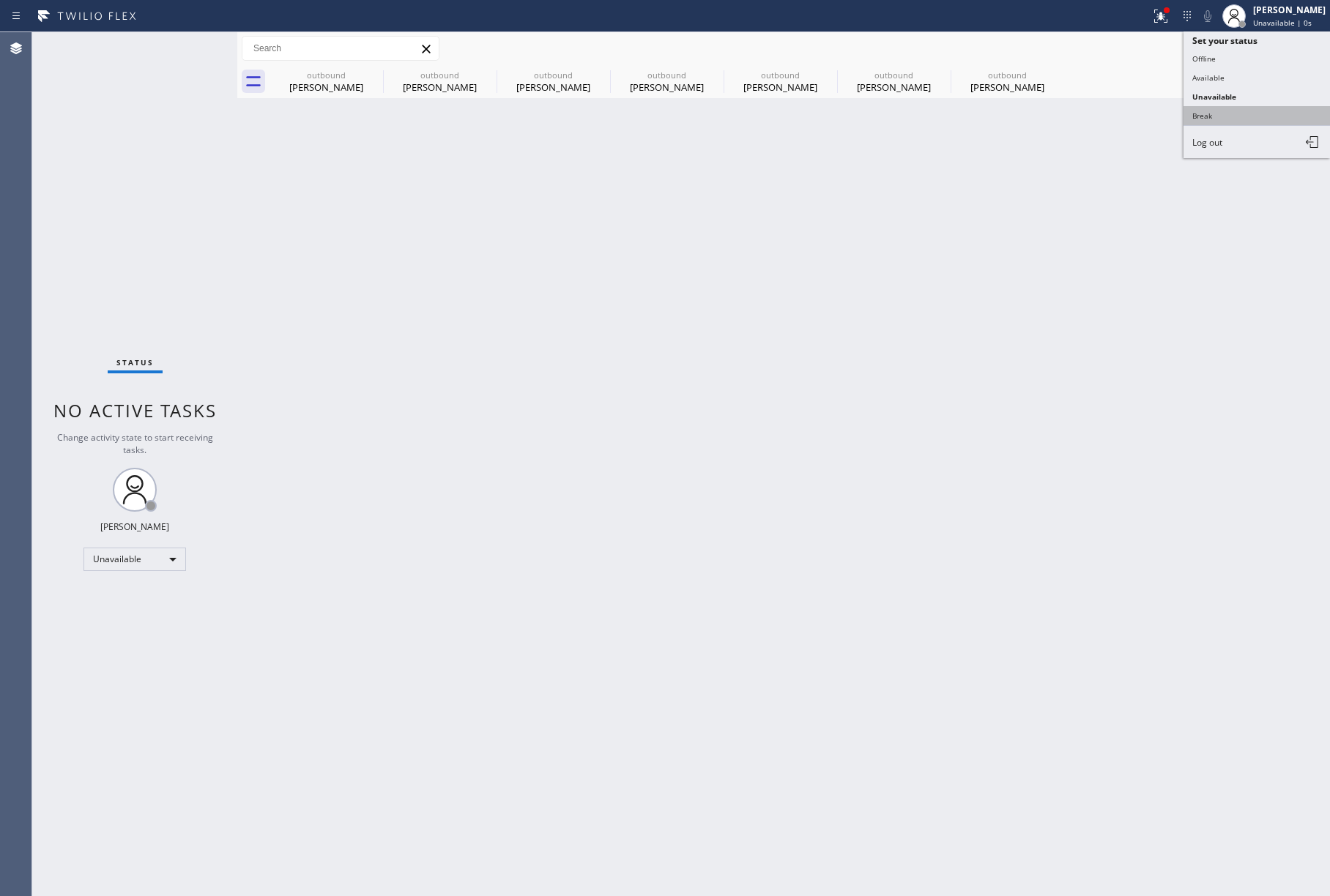
click at [1248, 109] on button "Break" at bounding box center [1256, 116] width 146 height 19
